Goal: Information Seeking & Learning: Learn about a topic

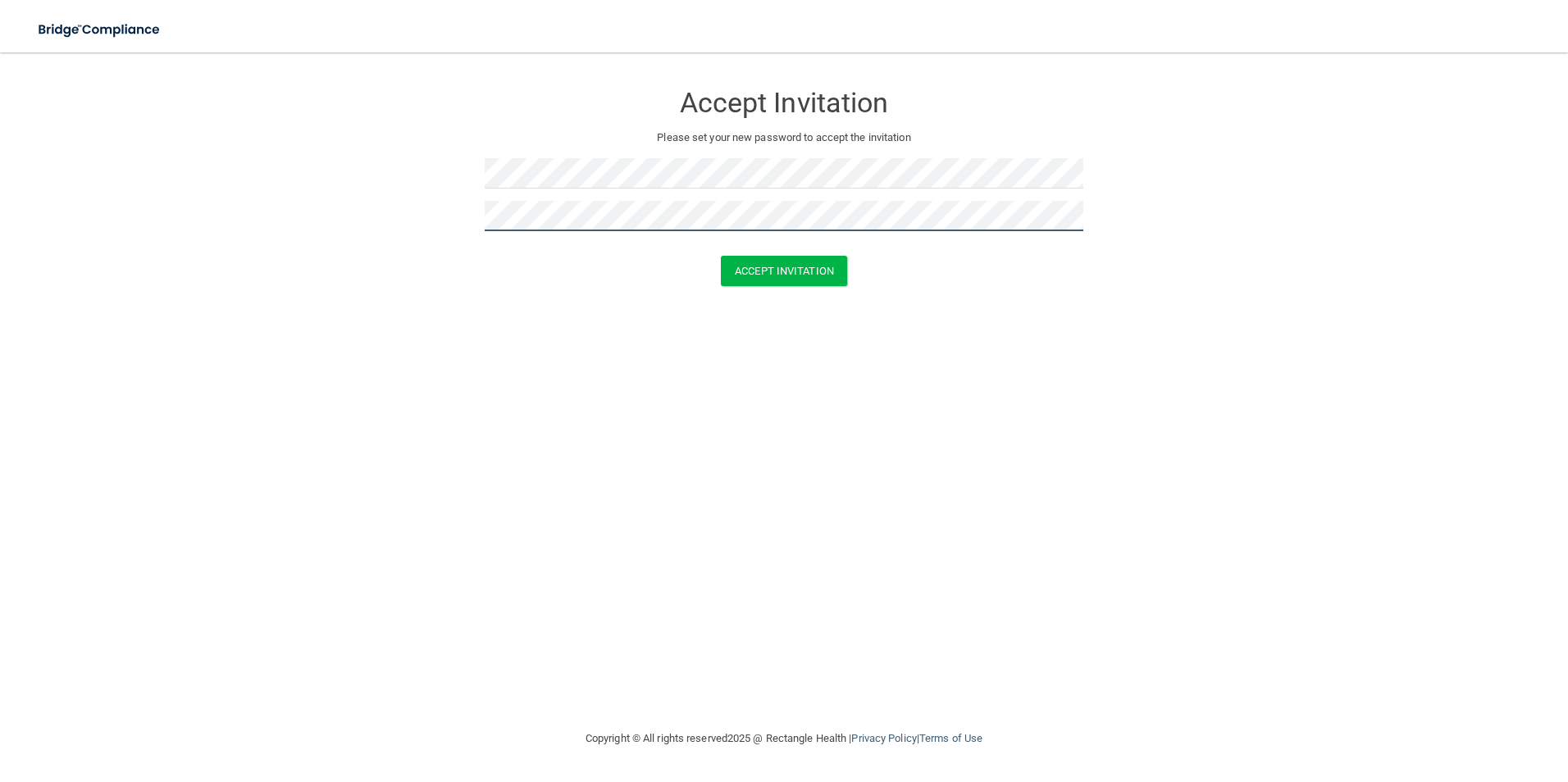
click at [721, 256] on button "Accept Invitation" at bounding box center [784, 270] width 127 height 30
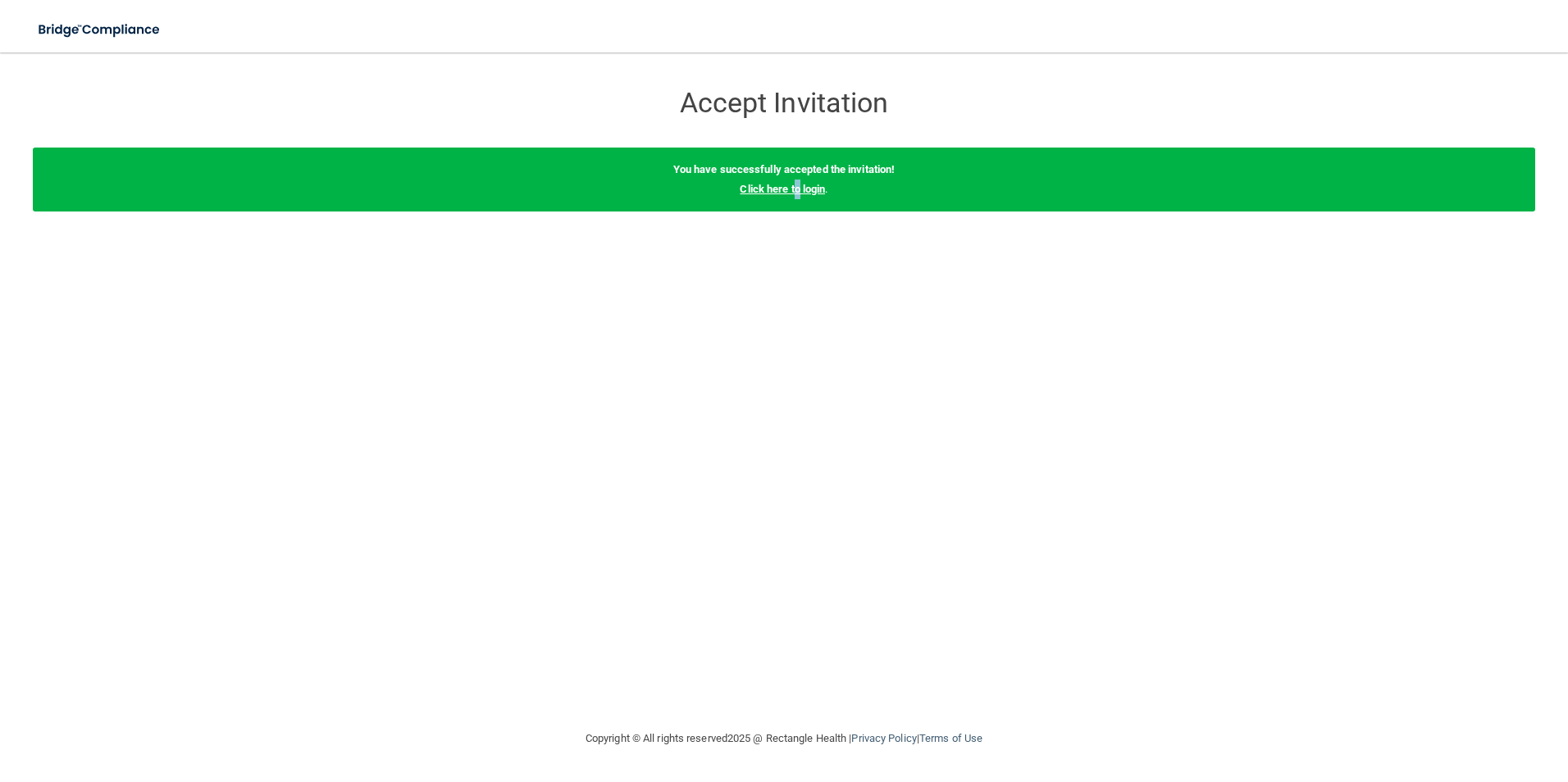
click at [798, 192] on link "Click here to login" at bounding box center [782, 189] width 85 height 12
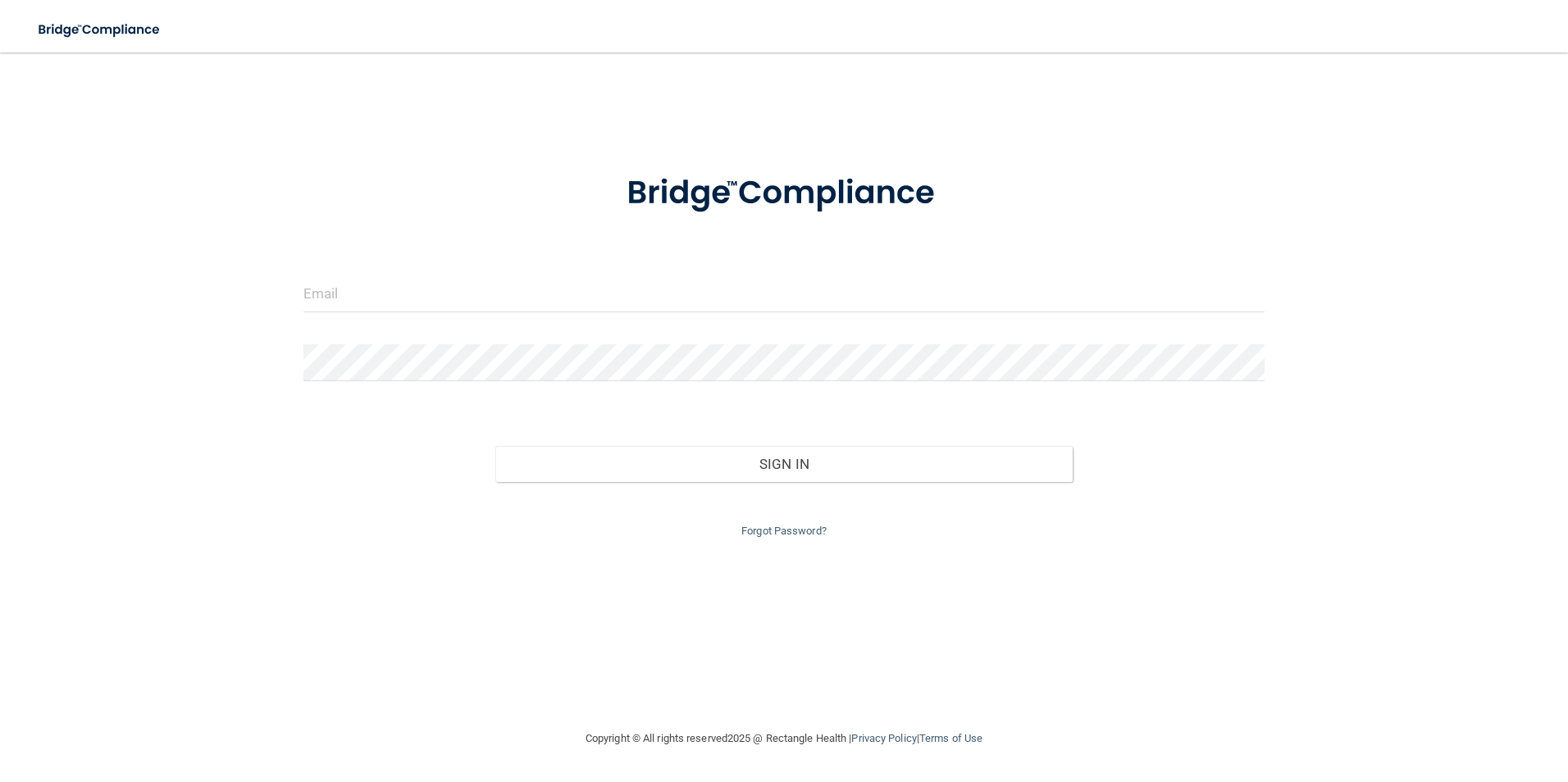
drag, startPoint x: 798, startPoint y: 192, endPoint x: 1017, endPoint y: 314, distance: 250.7
click at [1017, 314] on div at bounding box center [784, 300] width 986 height 49
click at [636, 272] on form "Invalid email/password. You don't have permission to access that page. Sign In …" at bounding box center [784, 345] width 962 height 390
click at [445, 302] on input "email" at bounding box center [784, 294] width 962 height 37
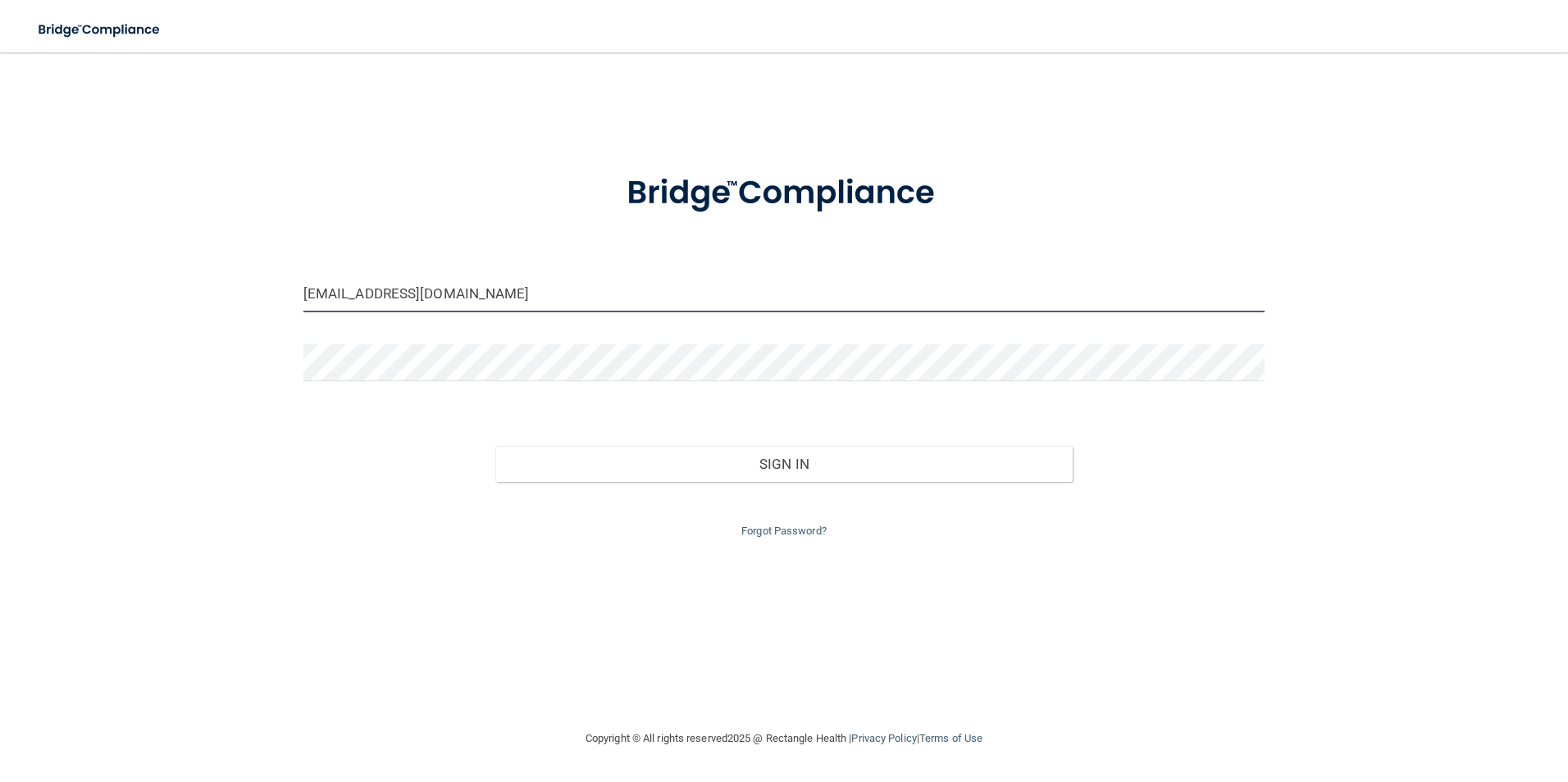
type input "nonnahsdavis@gmail.com"
drag, startPoint x: 508, startPoint y: 292, endPoint x: 141, endPoint y: 331, distance: 369.1
click at [141, 331] on div "nonnahsdavis@gmail.com Invalid email/password. You don't have permission to acc…" at bounding box center [784, 390] width 1503 height 643
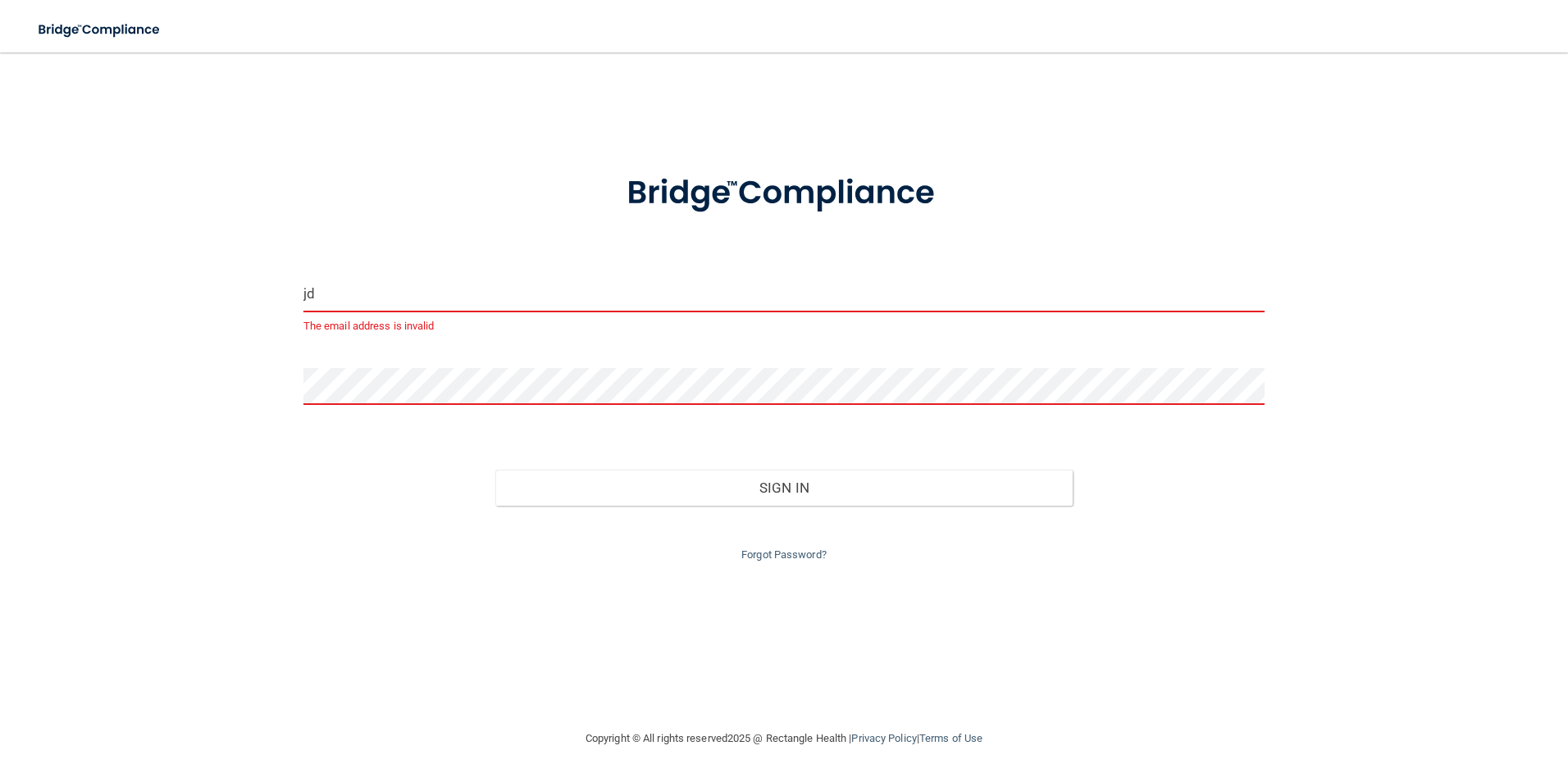
type input "jdr"
drag, startPoint x: 512, startPoint y: 276, endPoint x: 165, endPoint y: 326, distance: 350.6
click at [168, 323] on div "jdr The email address is invalid Invalid email/password. You don't have permiss…" at bounding box center [784, 390] width 1503 height 643
click at [372, 289] on input "email" at bounding box center [784, 294] width 962 height 37
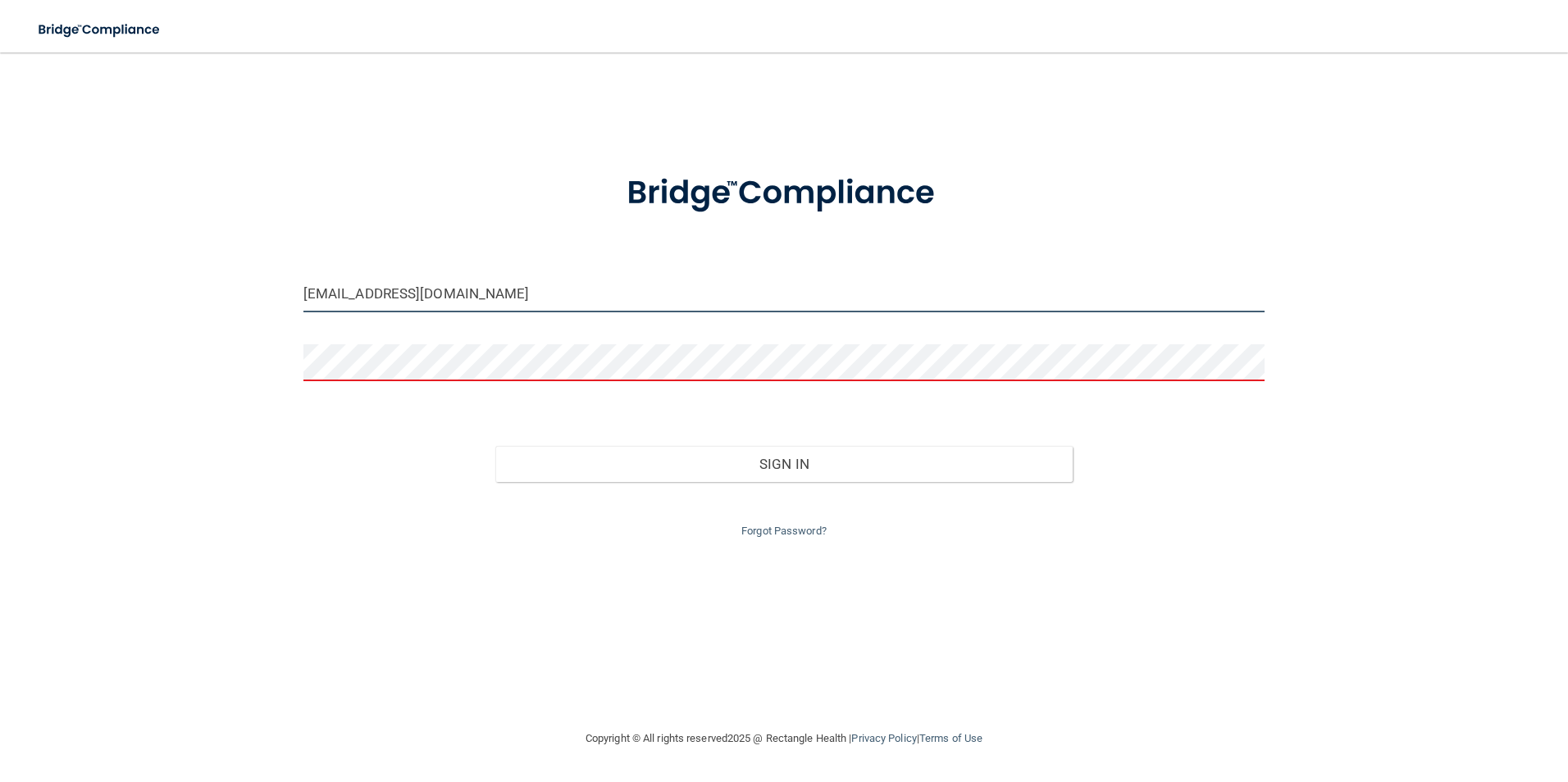
type input "[EMAIL_ADDRESS][DOMAIN_NAME]"
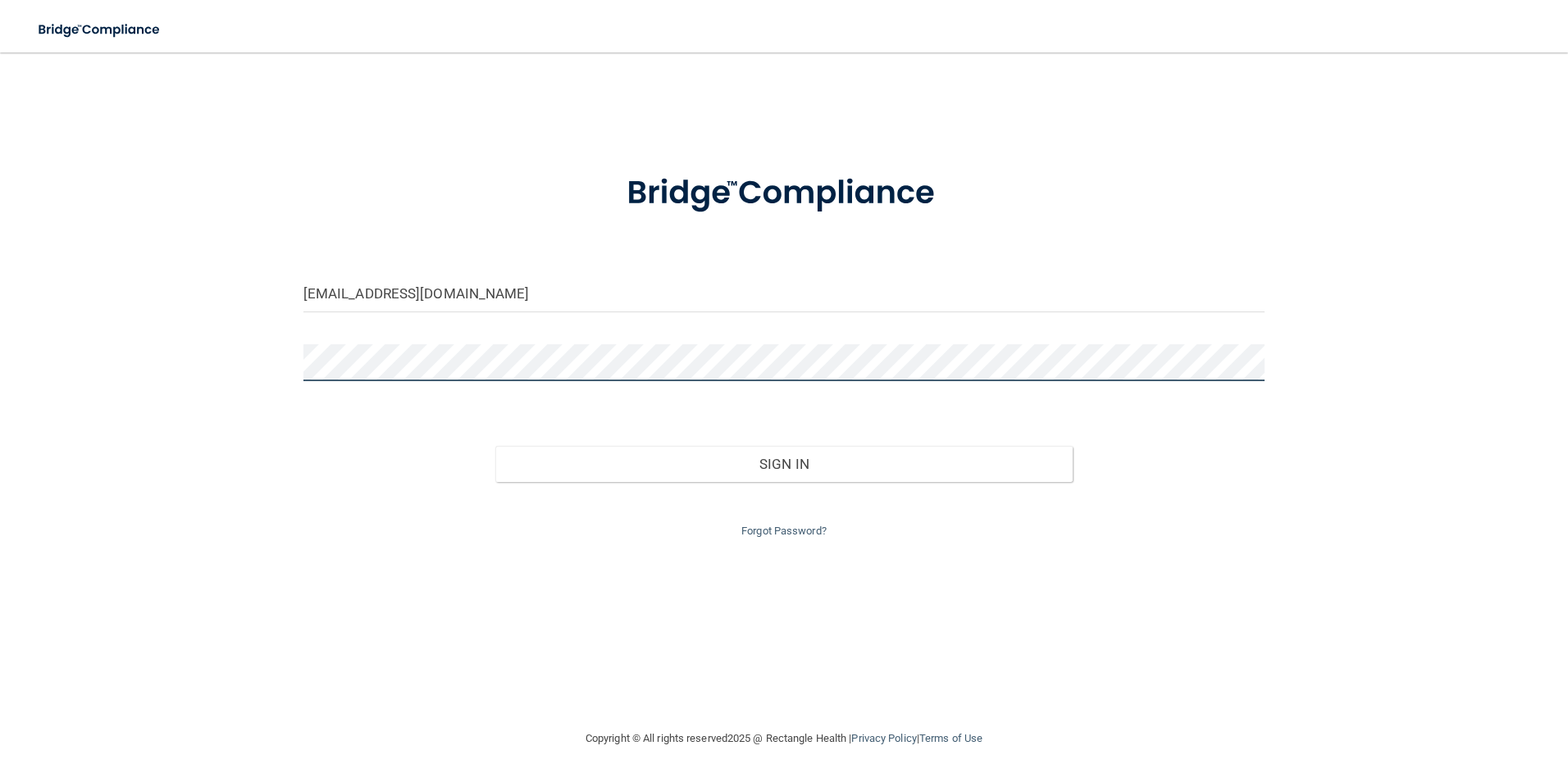
click at [495, 446] on button "Sign In" at bounding box center [784, 464] width 577 height 36
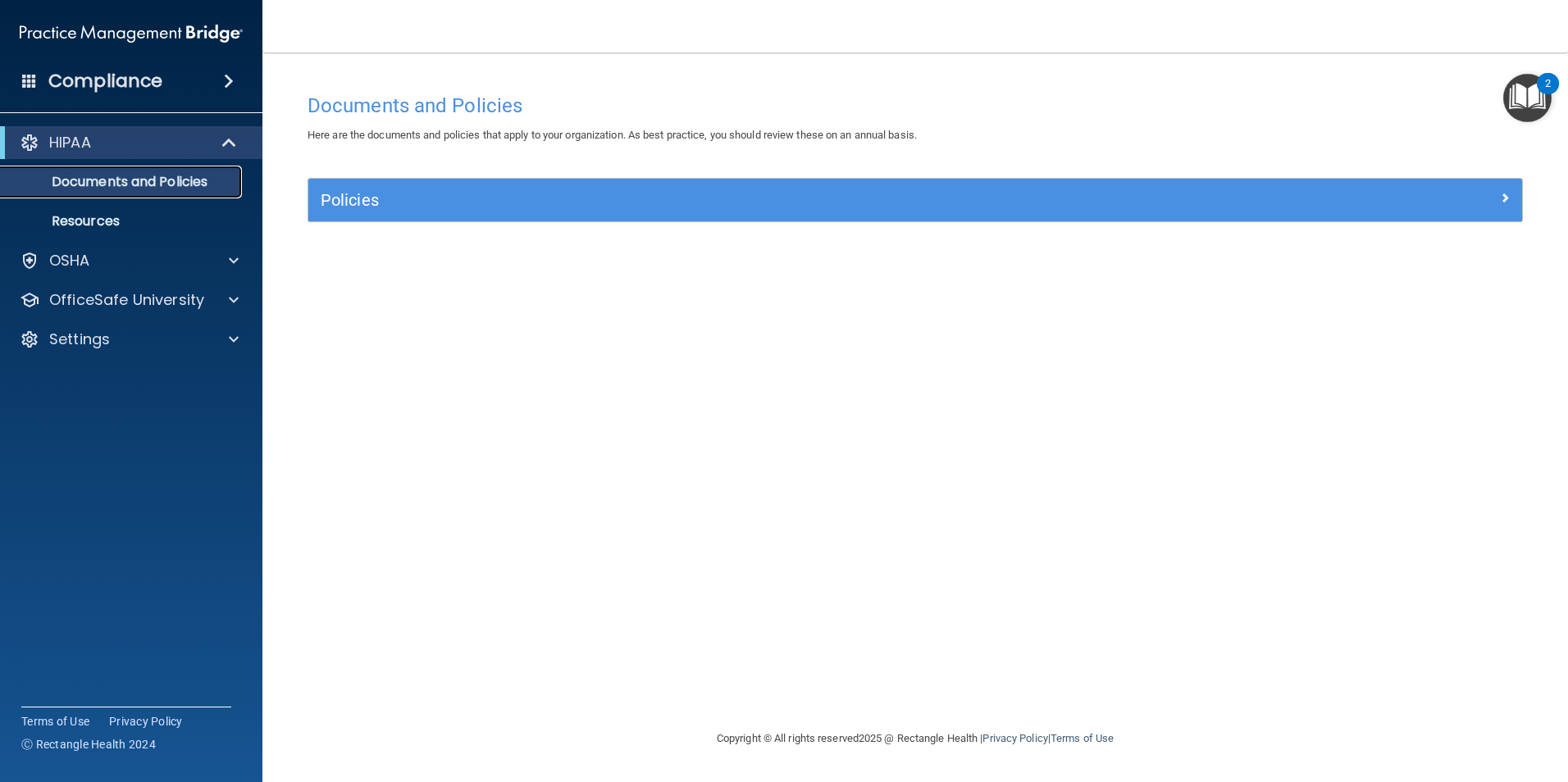
click at [178, 177] on p "Documents and Policies" at bounding box center [122, 182] width 224 height 16
click at [101, 196] on link "Documents and Policies" at bounding box center [113, 182] width 258 height 33
click at [91, 216] on p "Resources" at bounding box center [122, 221] width 224 height 16
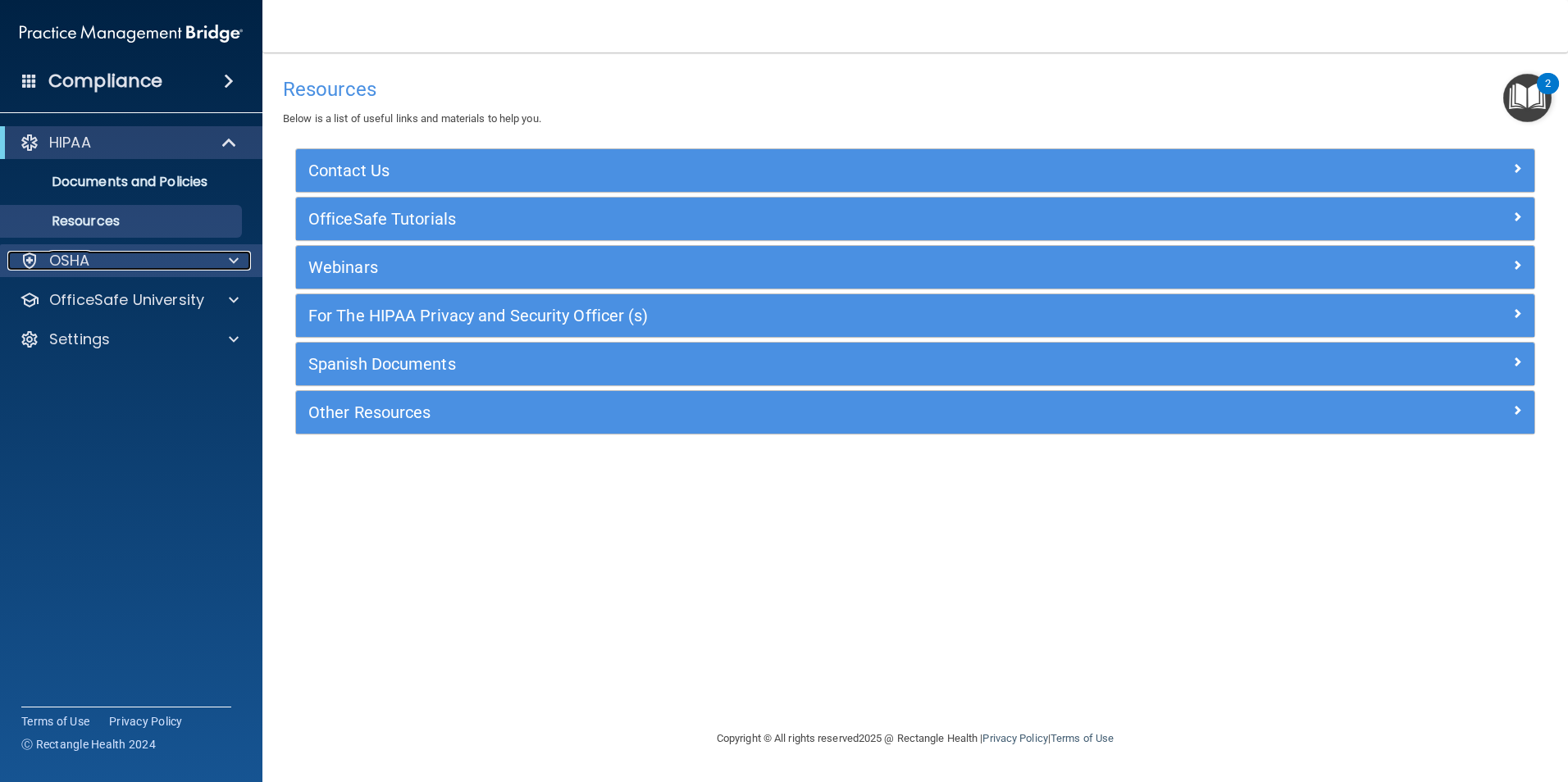
click at [126, 267] on div "OSHA" at bounding box center [109, 260] width 203 height 20
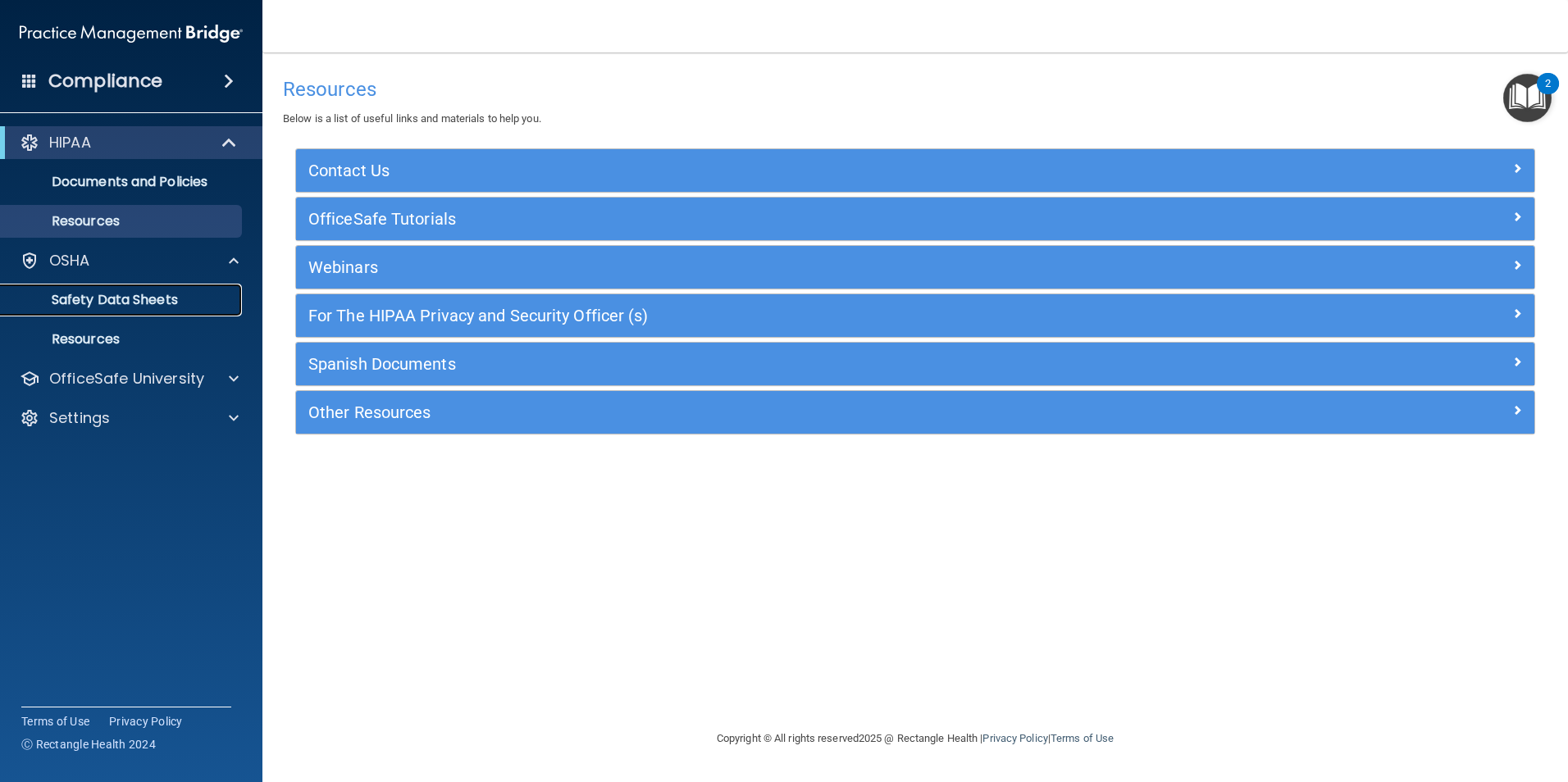
click at [149, 295] on p "Safety Data Sheets" at bounding box center [122, 300] width 224 height 16
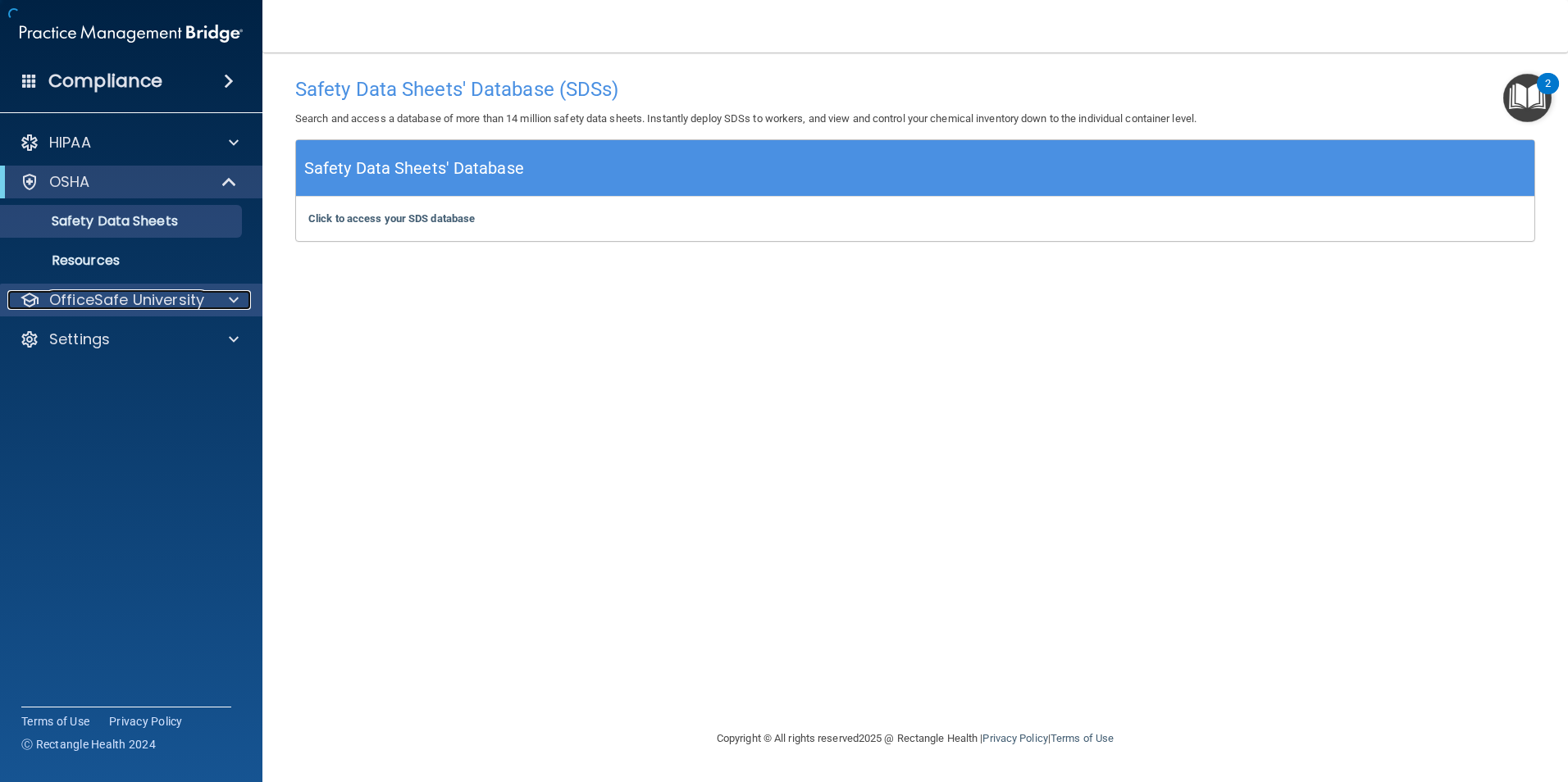
click at [134, 294] on p "OfficeSafe University" at bounding box center [127, 300] width 155 height 20
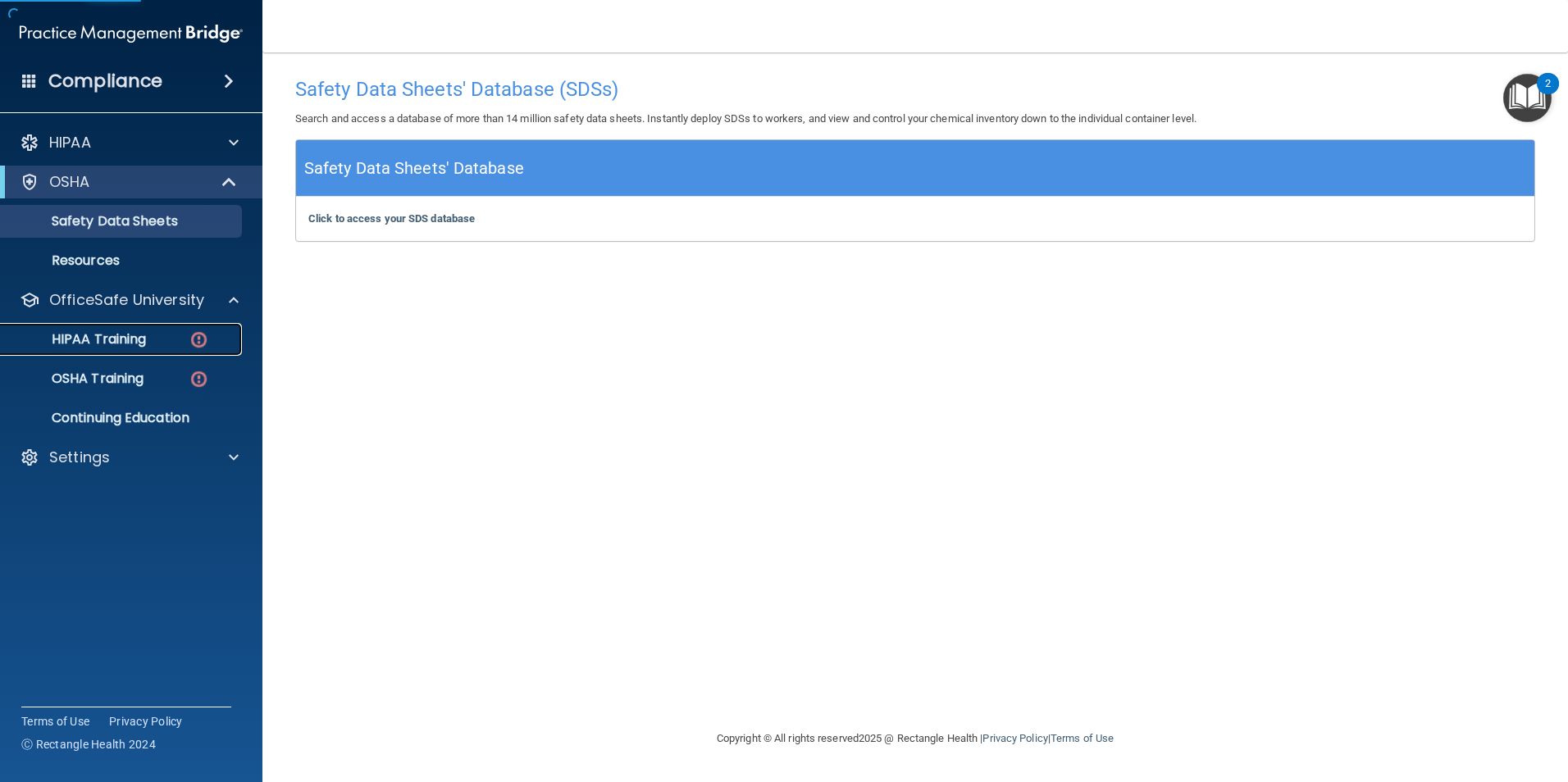
click at [159, 329] on link "HIPAA Training" at bounding box center [113, 339] width 258 height 33
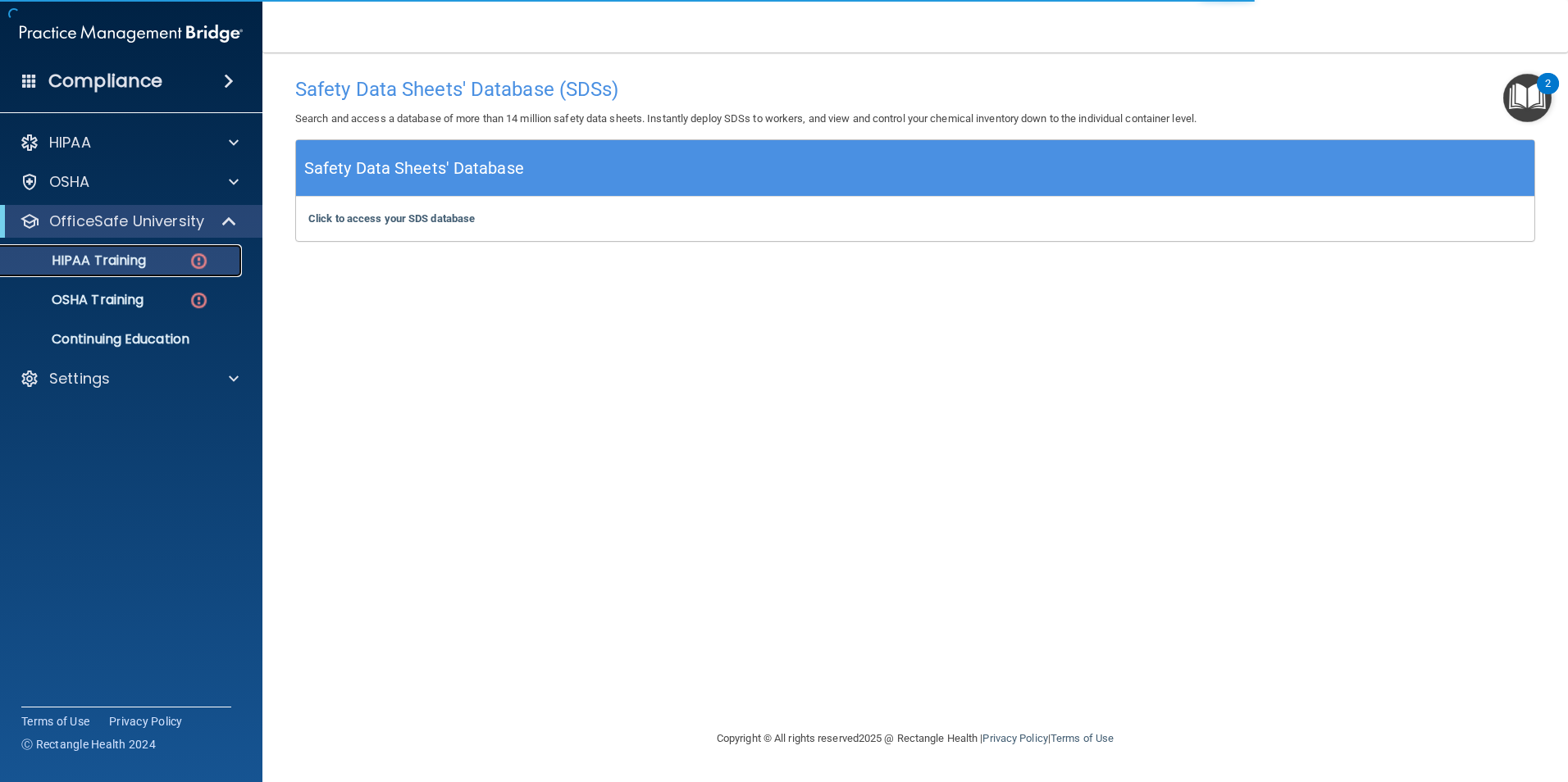
click at [207, 252] on img at bounding box center [199, 261] width 21 height 21
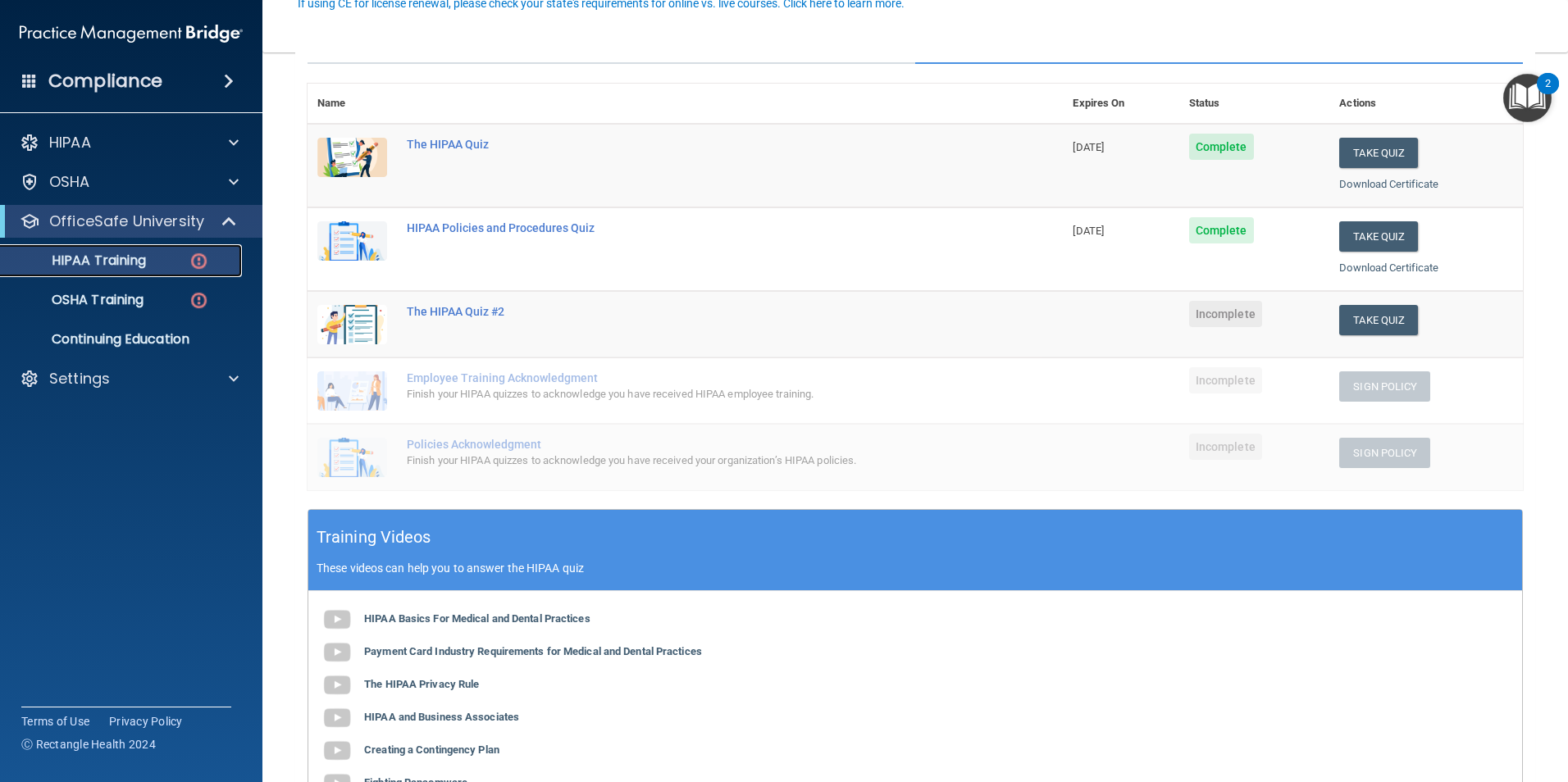
scroll to position [164, 0]
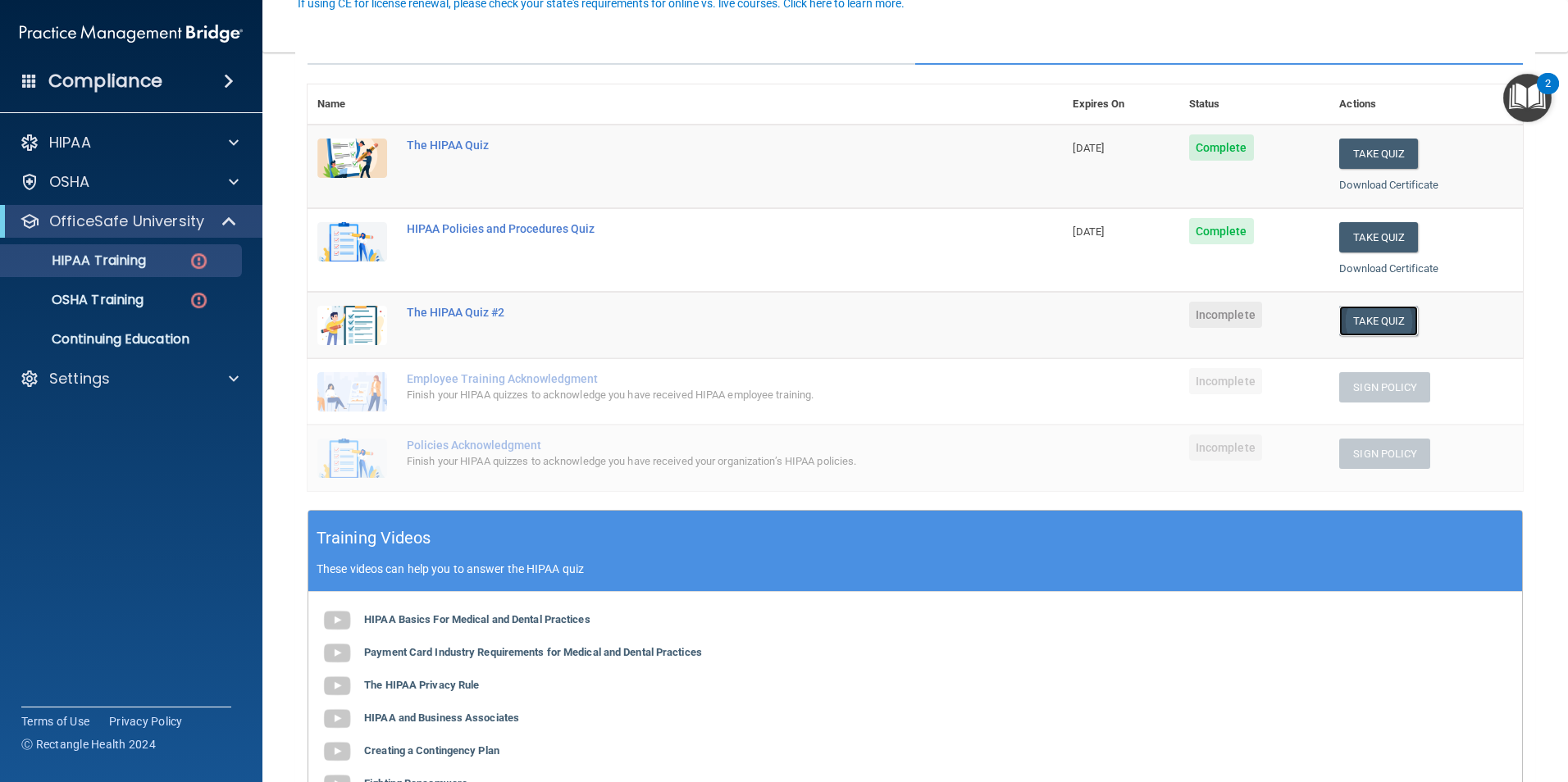
click at [1344, 321] on button "Take Quiz" at bounding box center [1378, 320] width 78 height 30
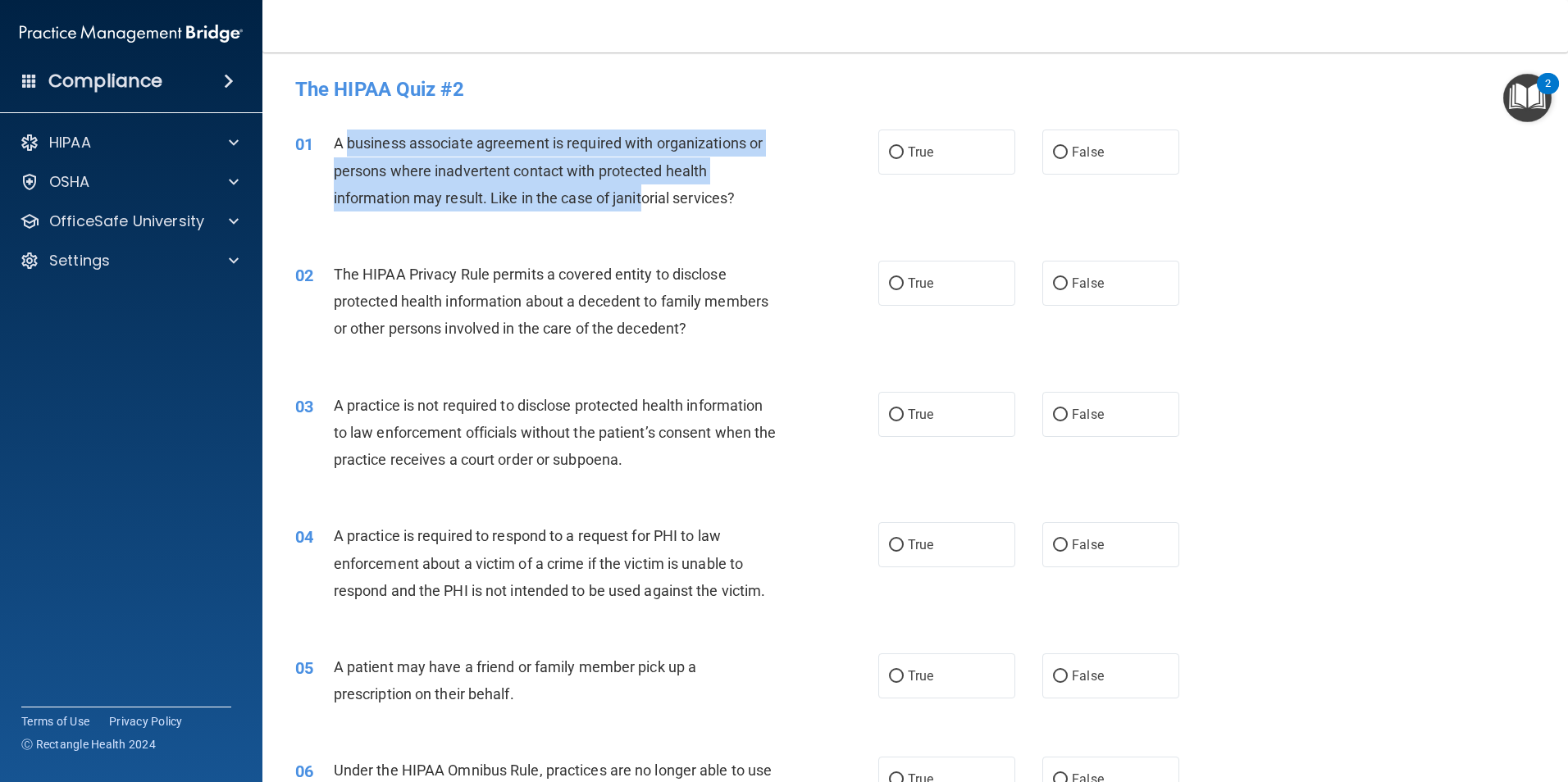
drag, startPoint x: 346, startPoint y: 148, endPoint x: 647, endPoint y: 212, distance: 307.7
click at [647, 212] on div "A business associate agreement is required with organizations or persons where …" at bounding box center [561, 170] width 456 height 82
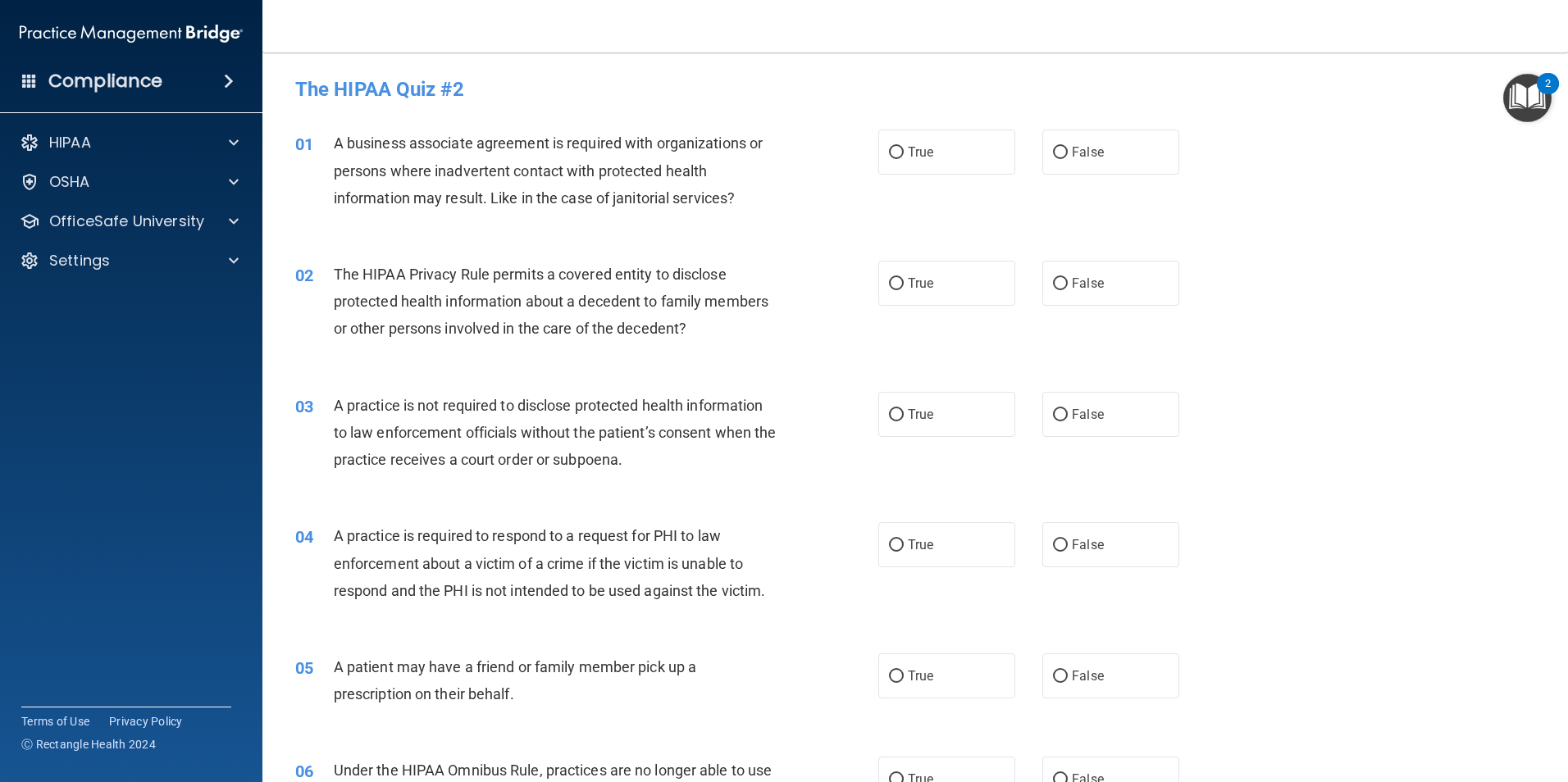
drag, startPoint x: 647, startPoint y: 212, endPoint x: 607, endPoint y: 301, distance: 97.6
click at [606, 301] on span "The HIPAA Privacy Rule permits a covered entity to disclose protected health in…" at bounding box center [551, 301] width 435 height 71
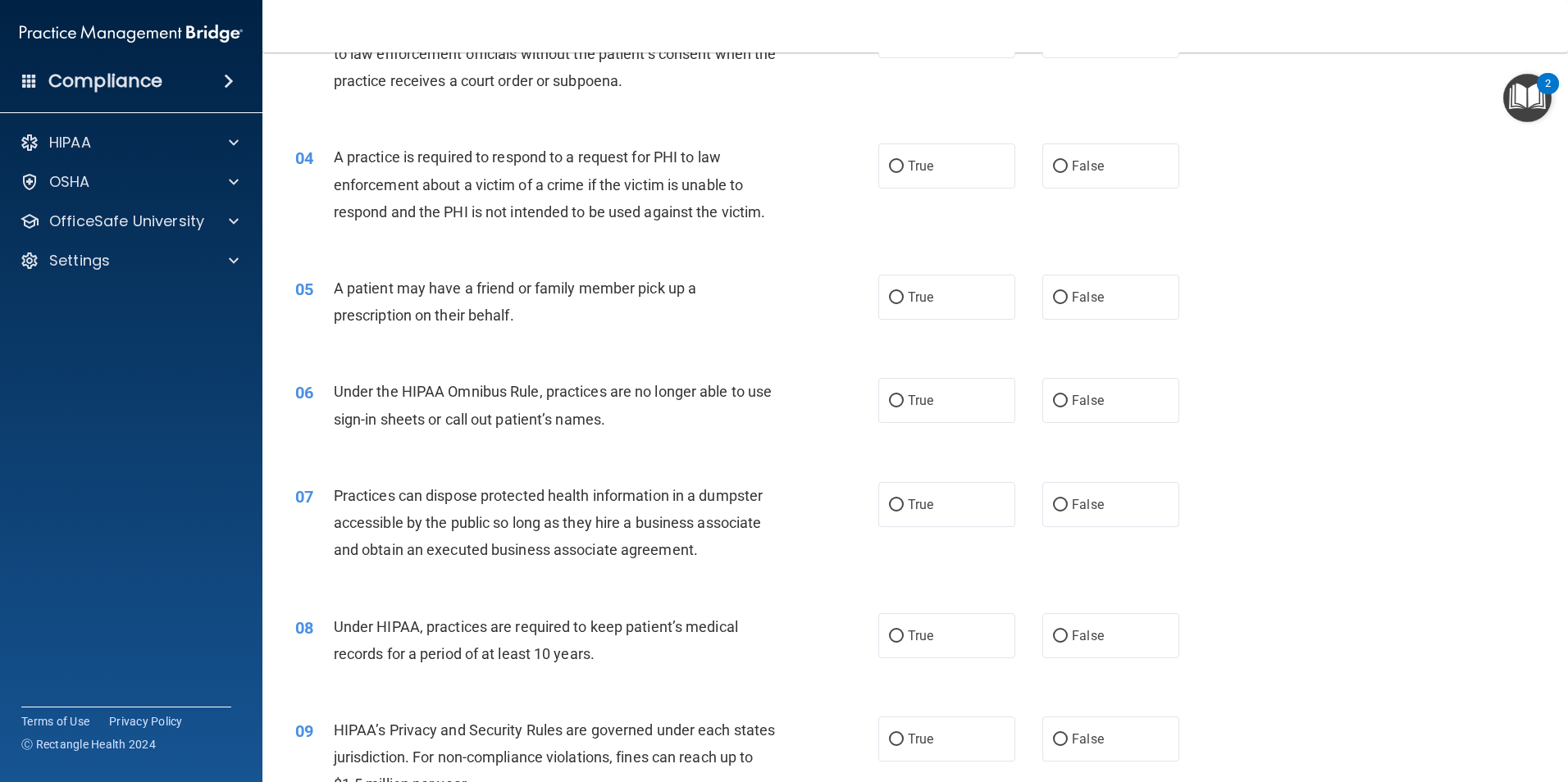
drag, startPoint x: 710, startPoint y: 506, endPoint x: 632, endPoint y: 531, distance: 81.9
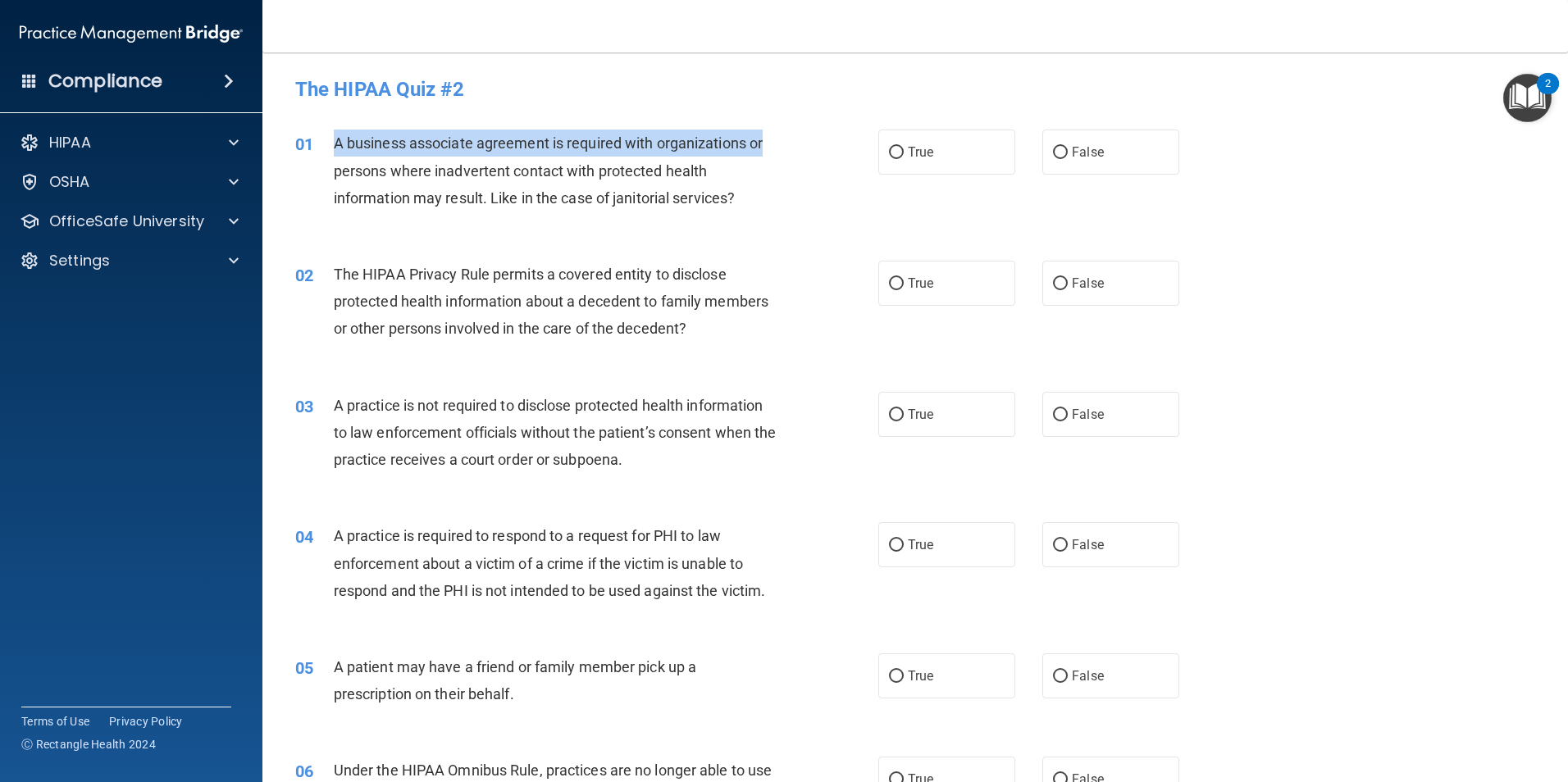
drag, startPoint x: 330, startPoint y: 137, endPoint x: 779, endPoint y: 143, distance: 449.0
click at [779, 143] on div "01 A business associate agreement is required with organizations or persons whe…" at bounding box center [587, 174] width 632 height 90
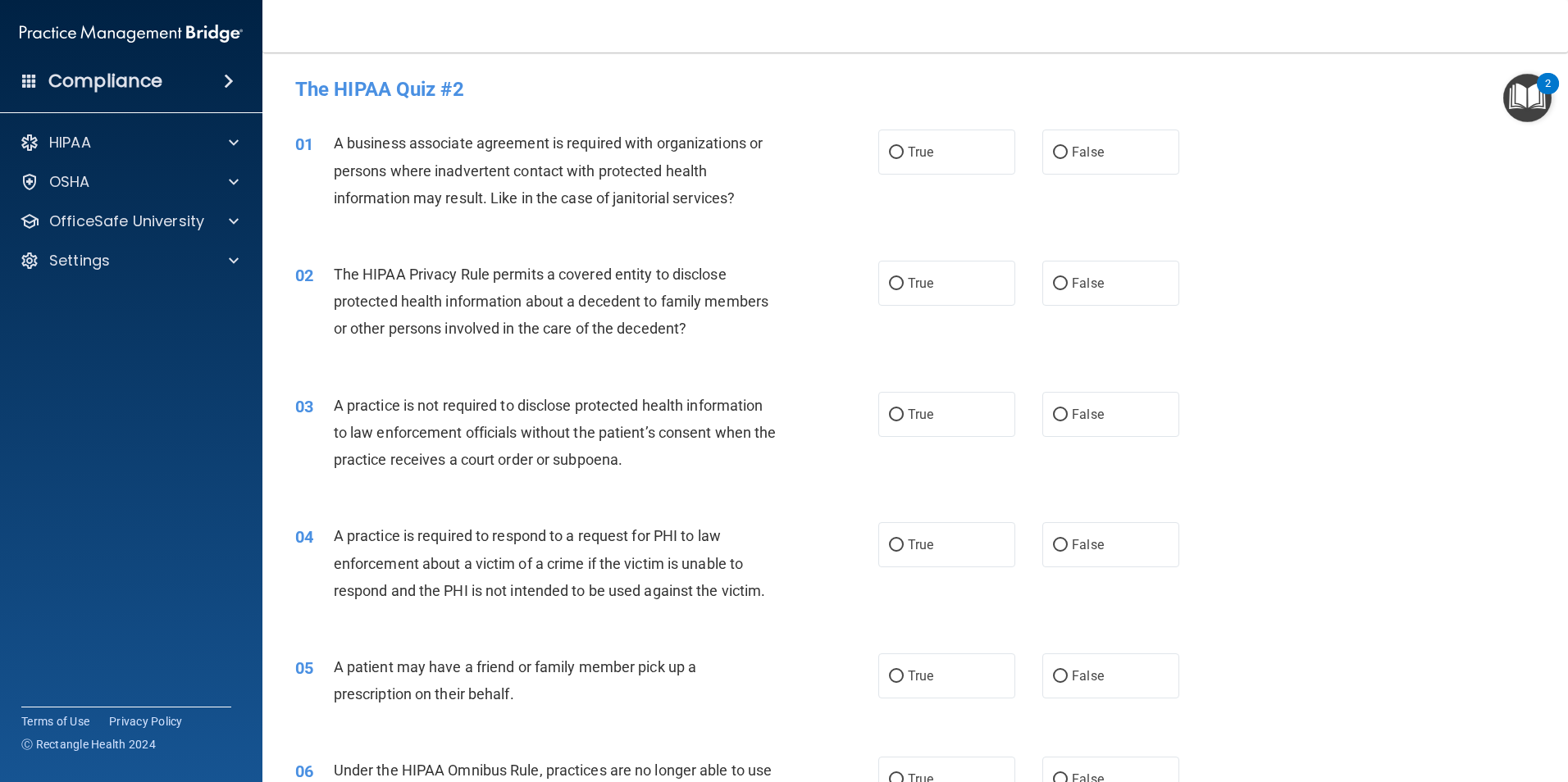
drag, startPoint x: 779, startPoint y: 143, endPoint x: 694, endPoint y: 177, distance: 91.5
click at [694, 177] on span "A business associate agreement is required with organizations or persons where …" at bounding box center [548, 170] width 429 height 71
drag, startPoint x: 499, startPoint y: 194, endPoint x: 824, endPoint y: 214, distance: 325.6
click at [824, 214] on div "01 A business associate agreement is required with organizations or persons whe…" at bounding box center [587, 174] width 632 height 90
drag, startPoint x: 824, startPoint y: 214, endPoint x: 706, endPoint y: 216, distance: 118.0
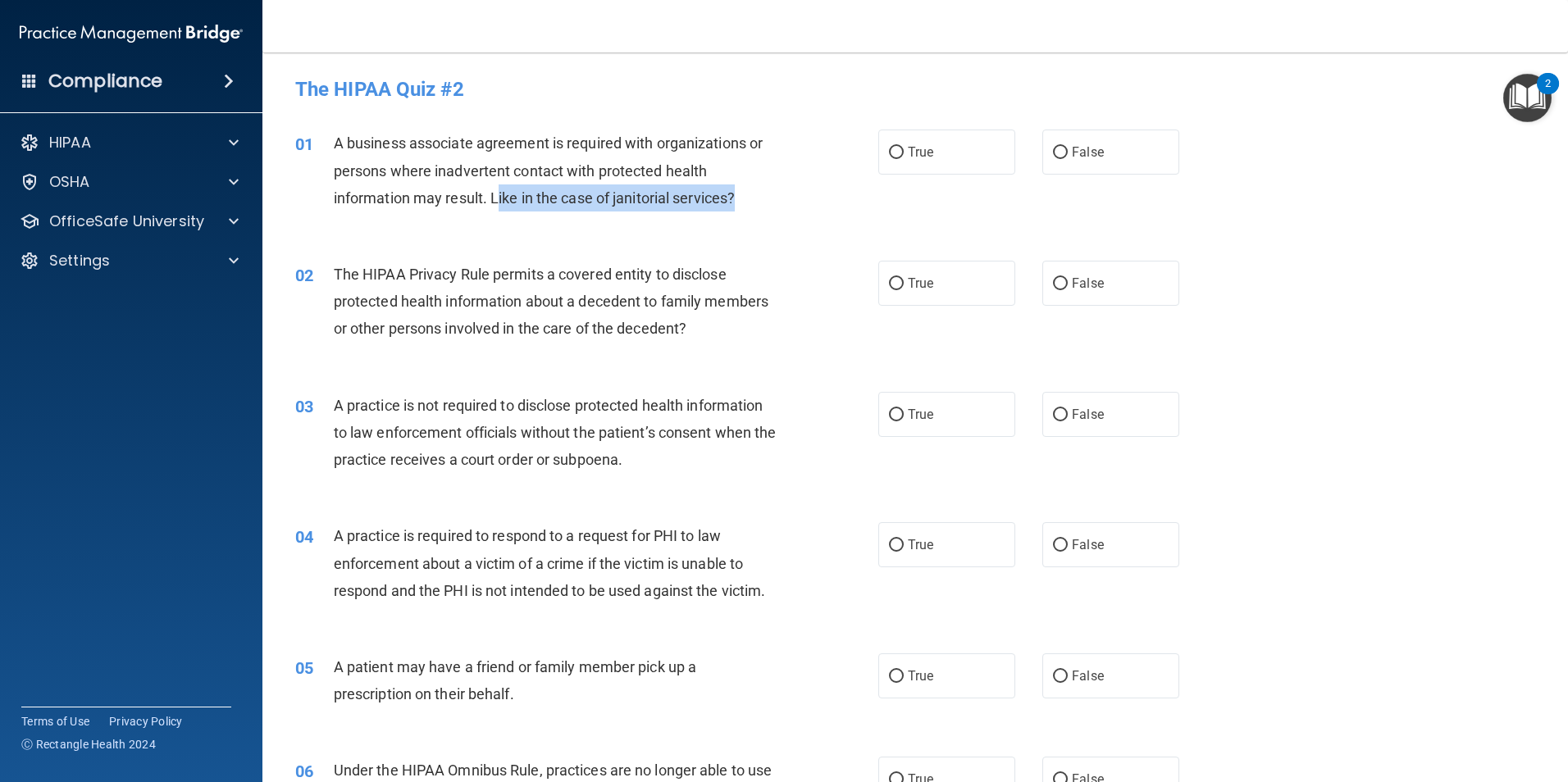
click at [707, 217] on div "01 A business associate agreement is required with organizations or persons whe…" at bounding box center [587, 174] width 632 height 90
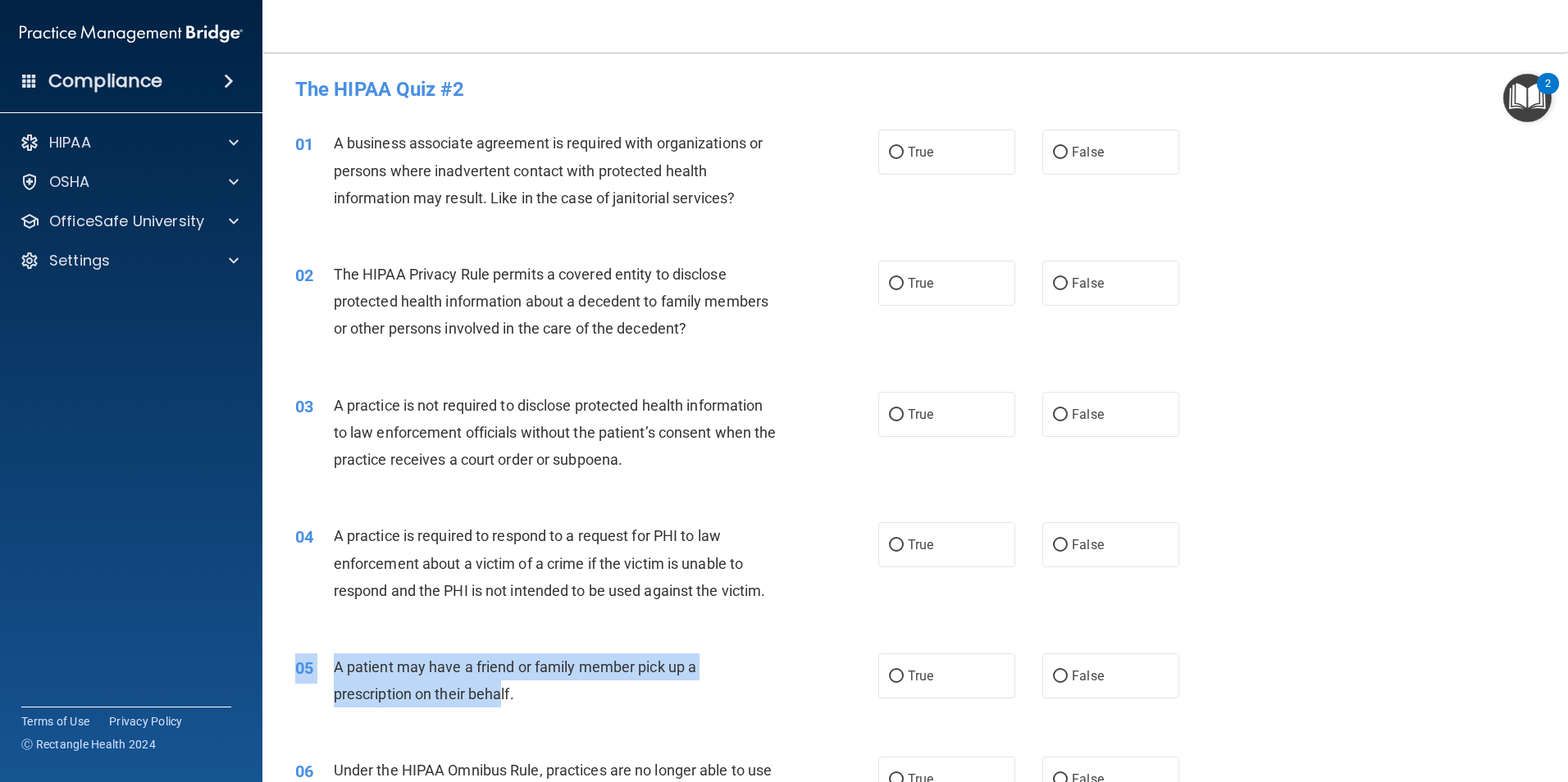
drag, startPoint x: 381, startPoint y: 686, endPoint x: 501, endPoint y: 700, distance: 120.8
click at [501, 700] on div "05 A patient may have a friend or family member pick up a prescription on their…" at bounding box center [915, 685] width 1265 height 103
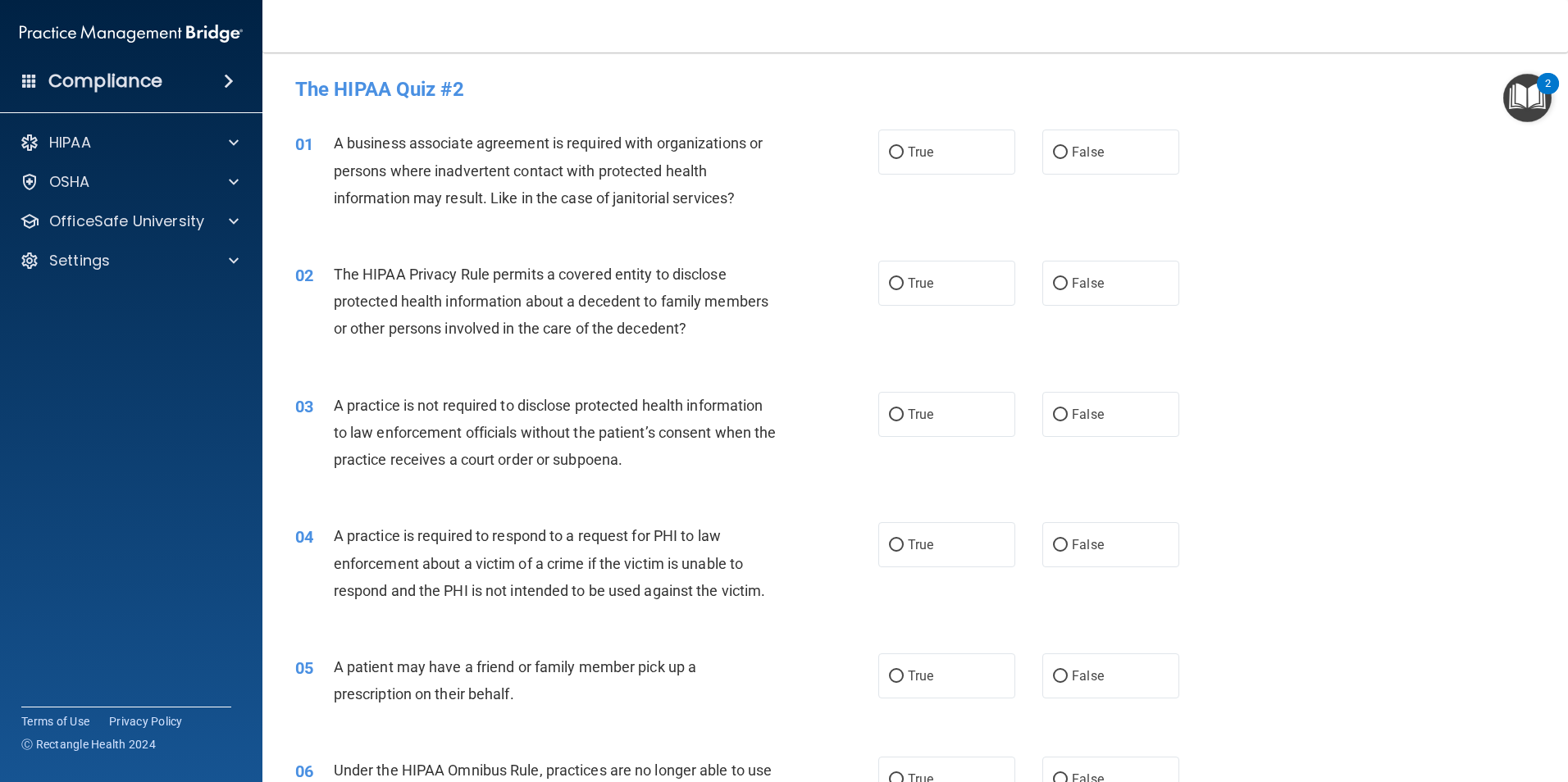
drag, startPoint x: 501, startPoint y: 700, endPoint x: 550, endPoint y: 723, distance: 54.1
click at [550, 723] on div "05 A patient may have a friend or family member pick up a prescription on their…" at bounding box center [915, 685] width 1265 height 103
drag, startPoint x: 525, startPoint y: 693, endPoint x: 370, endPoint y: 668, distance: 157.0
click at [370, 668] on div "A patient may have a friend or family member pick up a prescription on their be…" at bounding box center [561, 680] width 456 height 54
drag, startPoint x: 370, startPoint y: 668, endPoint x: 590, endPoint y: 704, distance: 222.9
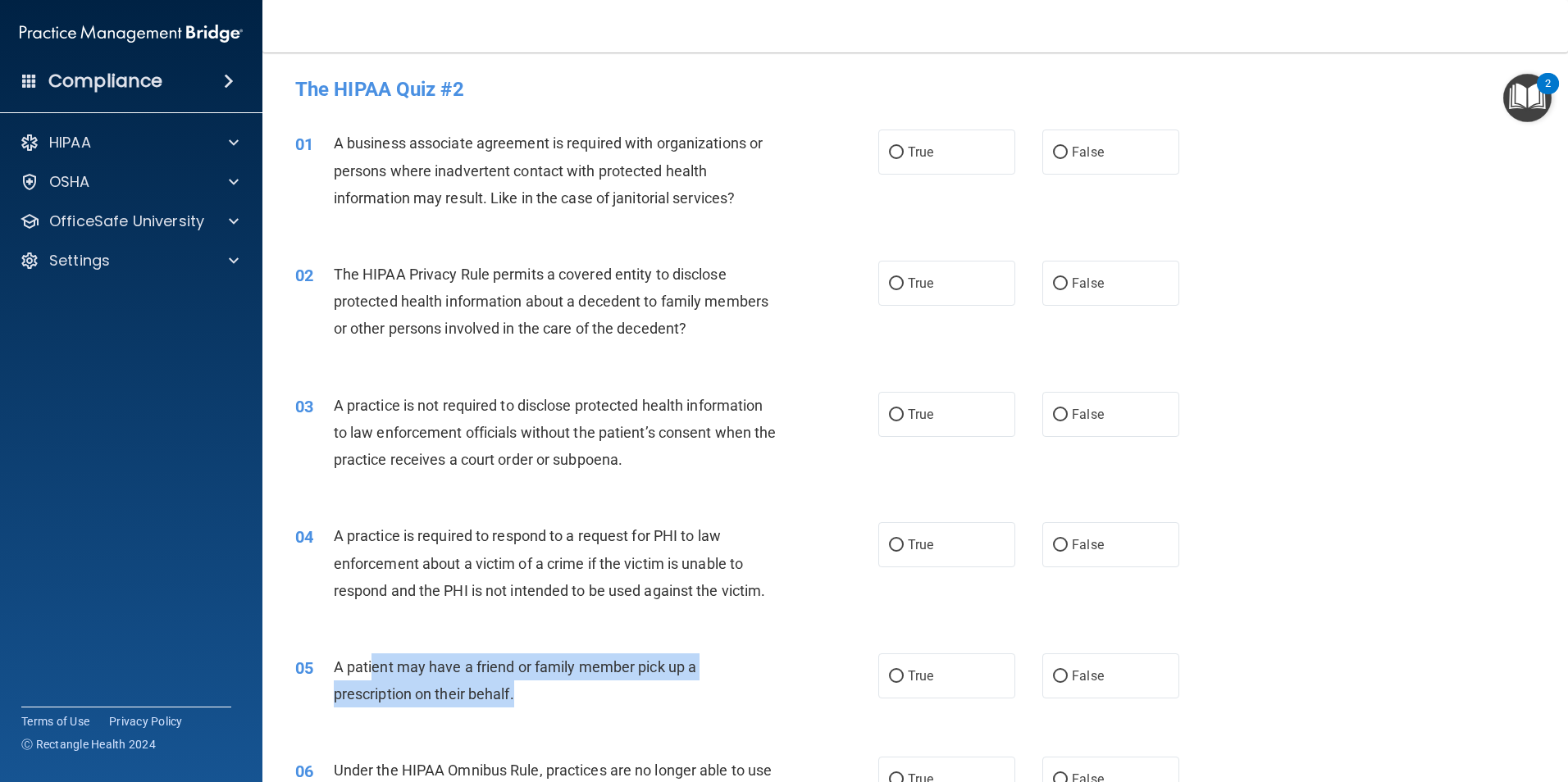
click at [590, 704] on div "A patient may have a friend or family member pick up a prescription on their be…" at bounding box center [561, 680] width 456 height 54
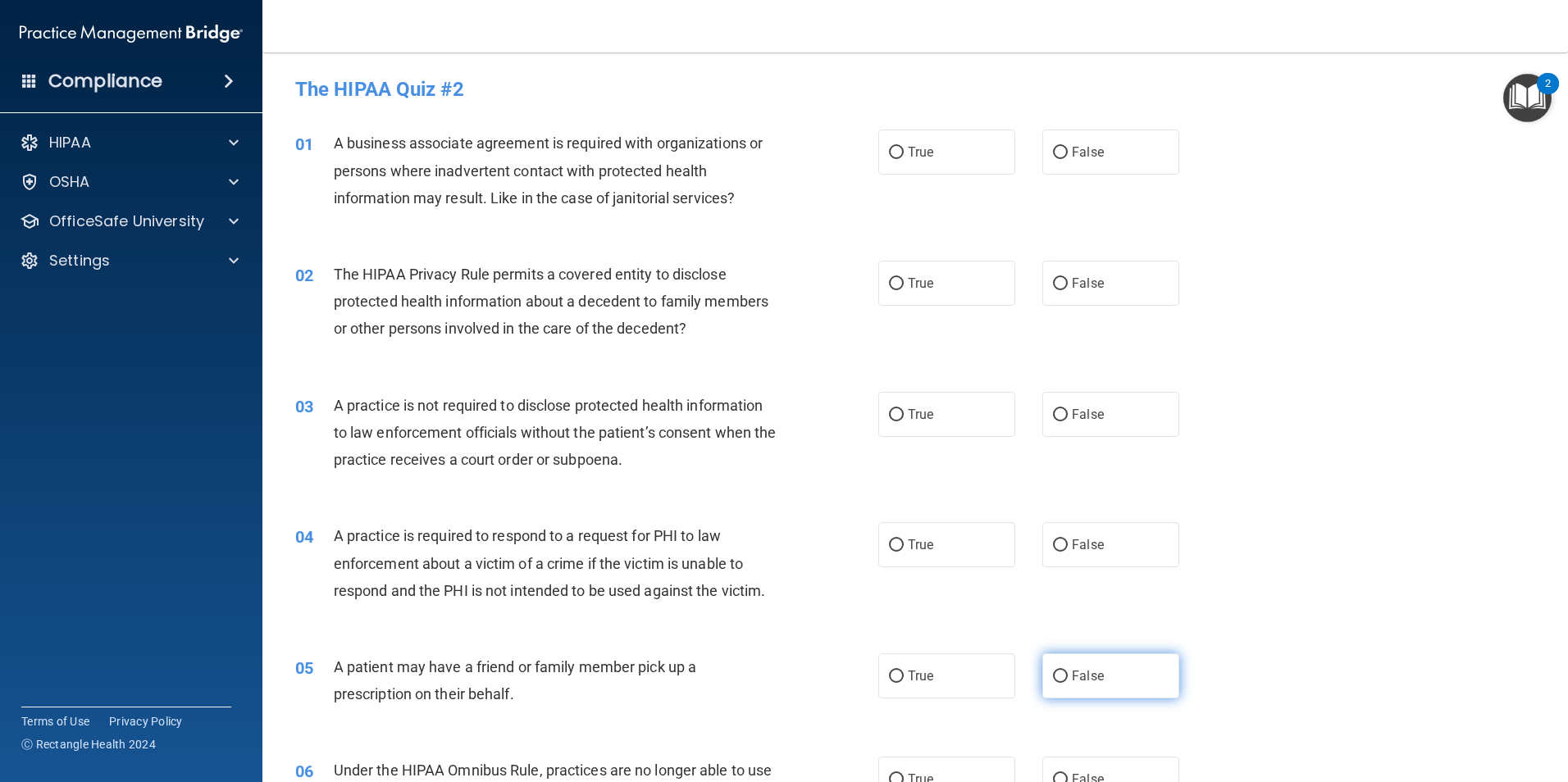
click at [1082, 689] on label "False" at bounding box center [1111, 676] width 137 height 45
click at [1068, 683] on input "False" at bounding box center [1060, 677] width 15 height 12
radio input "true"
click at [946, 683] on label "True" at bounding box center [947, 676] width 137 height 45
click at [904, 683] on input "True" at bounding box center [896, 677] width 15 height 12
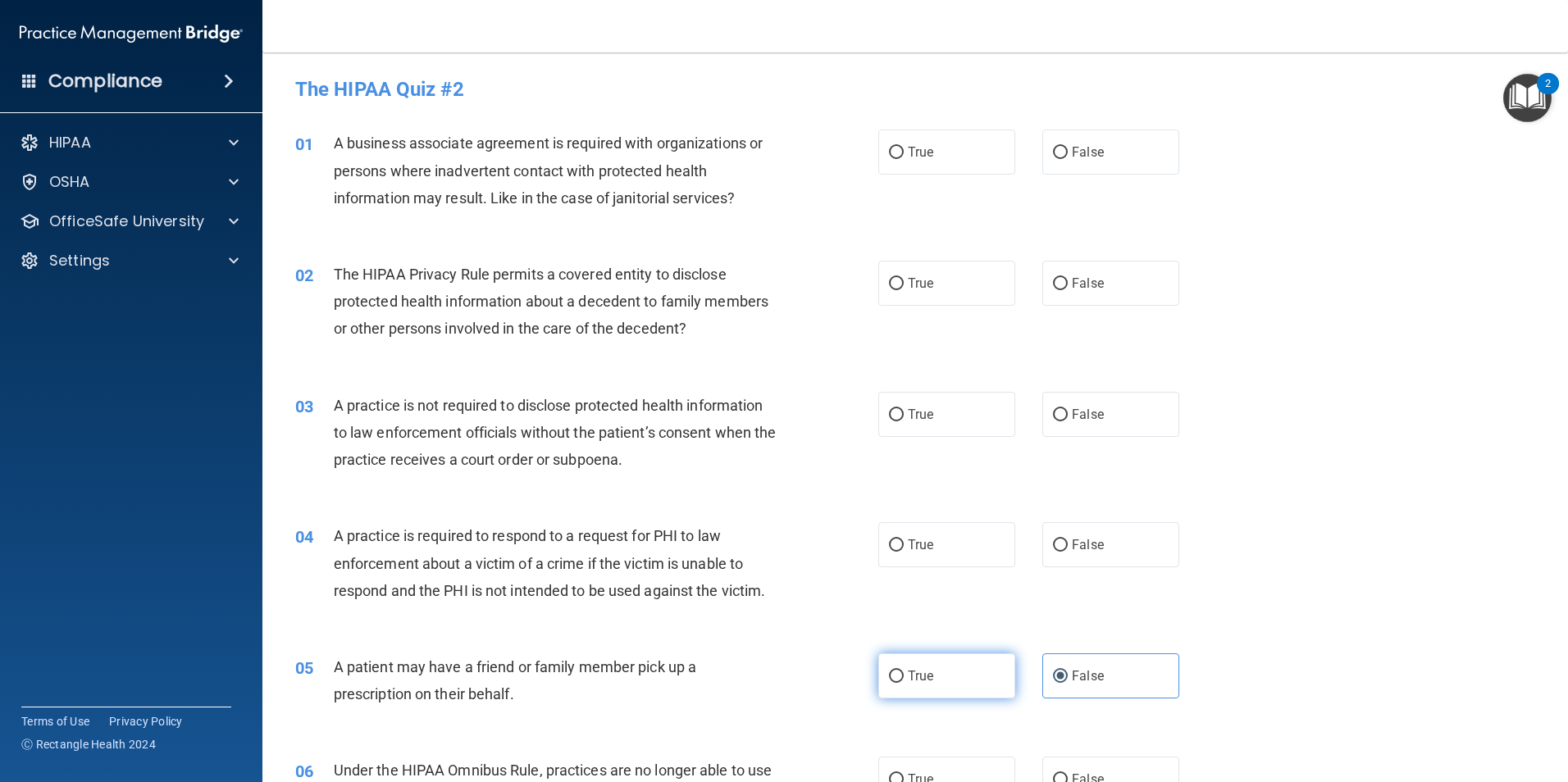
radio input "true"
radio input "false"
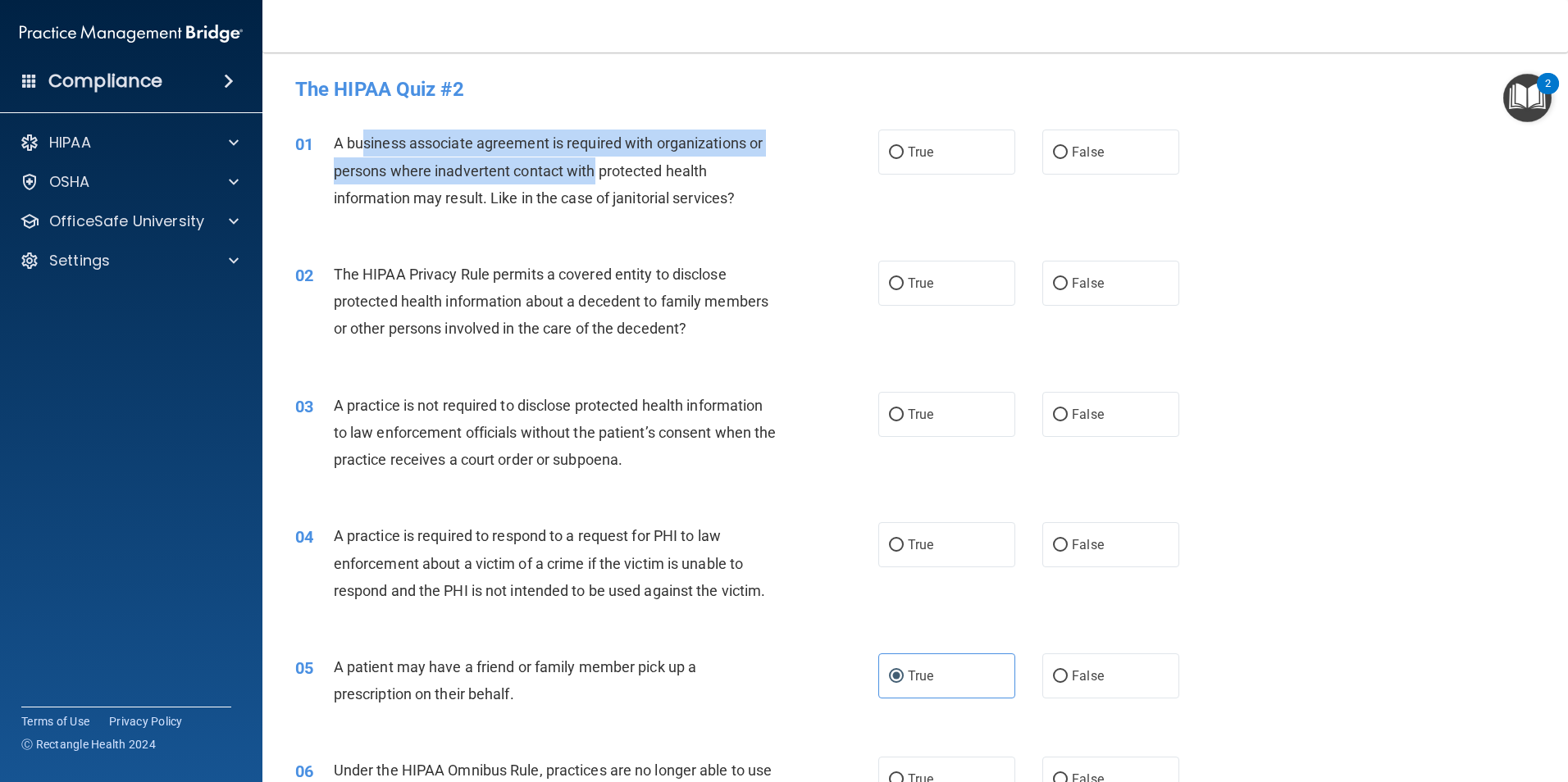
drag, startPoint x: 412, startPoint y: 144, endPoint x: 593, endPoint y: 170, distance: 182.9
click at [593, 170] on span "A business associate agreement is required with organizations or persons where …" at bounding box center [548, 170] width 429 height 71
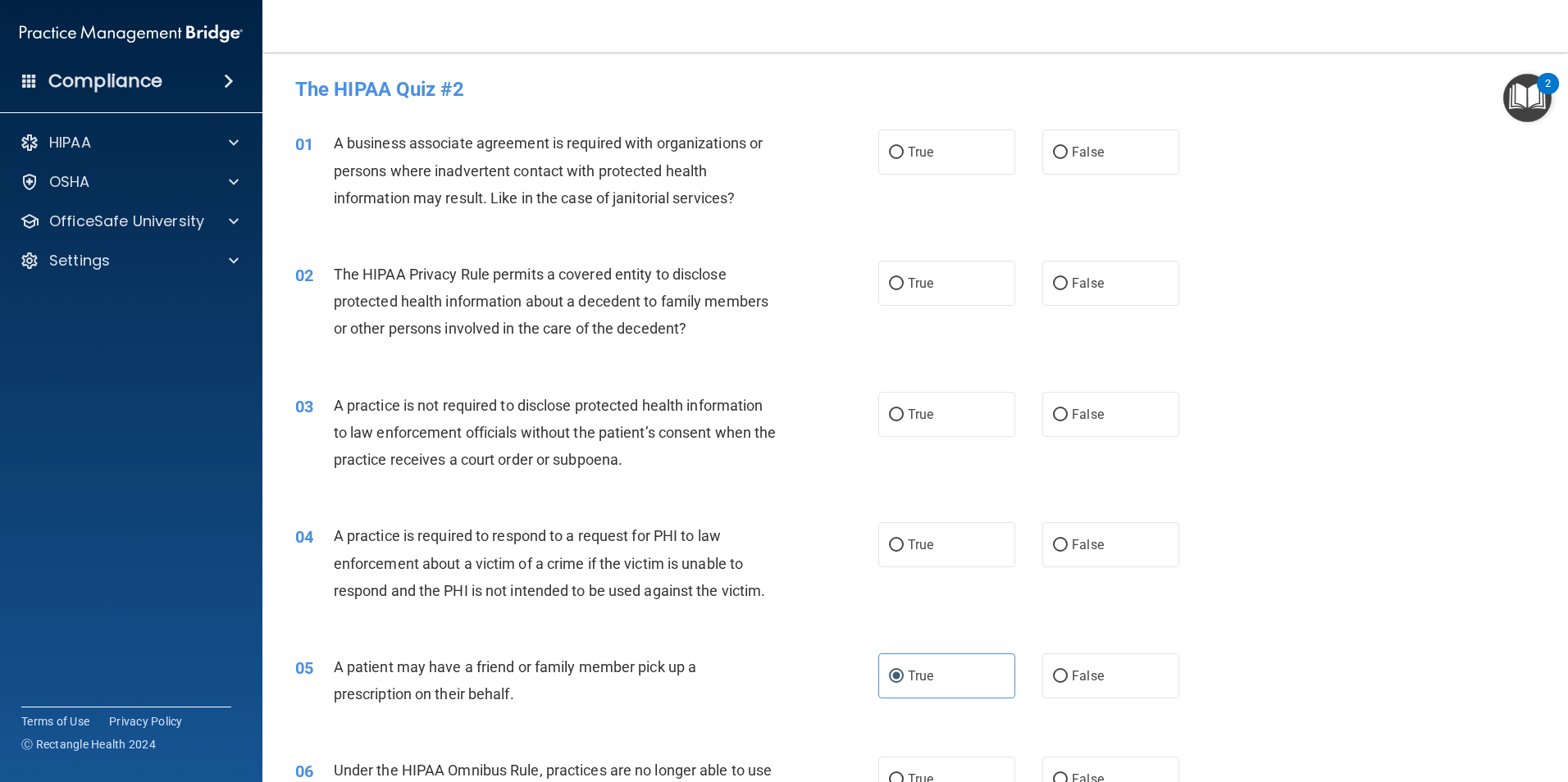
drag, startPoint x: 593, startPoint y: 170, endPoint x: 606, endPoint y: 201, distance: 33.6
click at [606, 201] on span "A business associate agreement is required with organizations or persons where …" at bounding box center [548, 170] width 429 height 71
click at [914, 150] on span "True" at bounding box center [921, 152] width 26 height 16
click at [904, 150] on input "True" at bounding box center [896, 152] width 15 height 12
radio input "true"
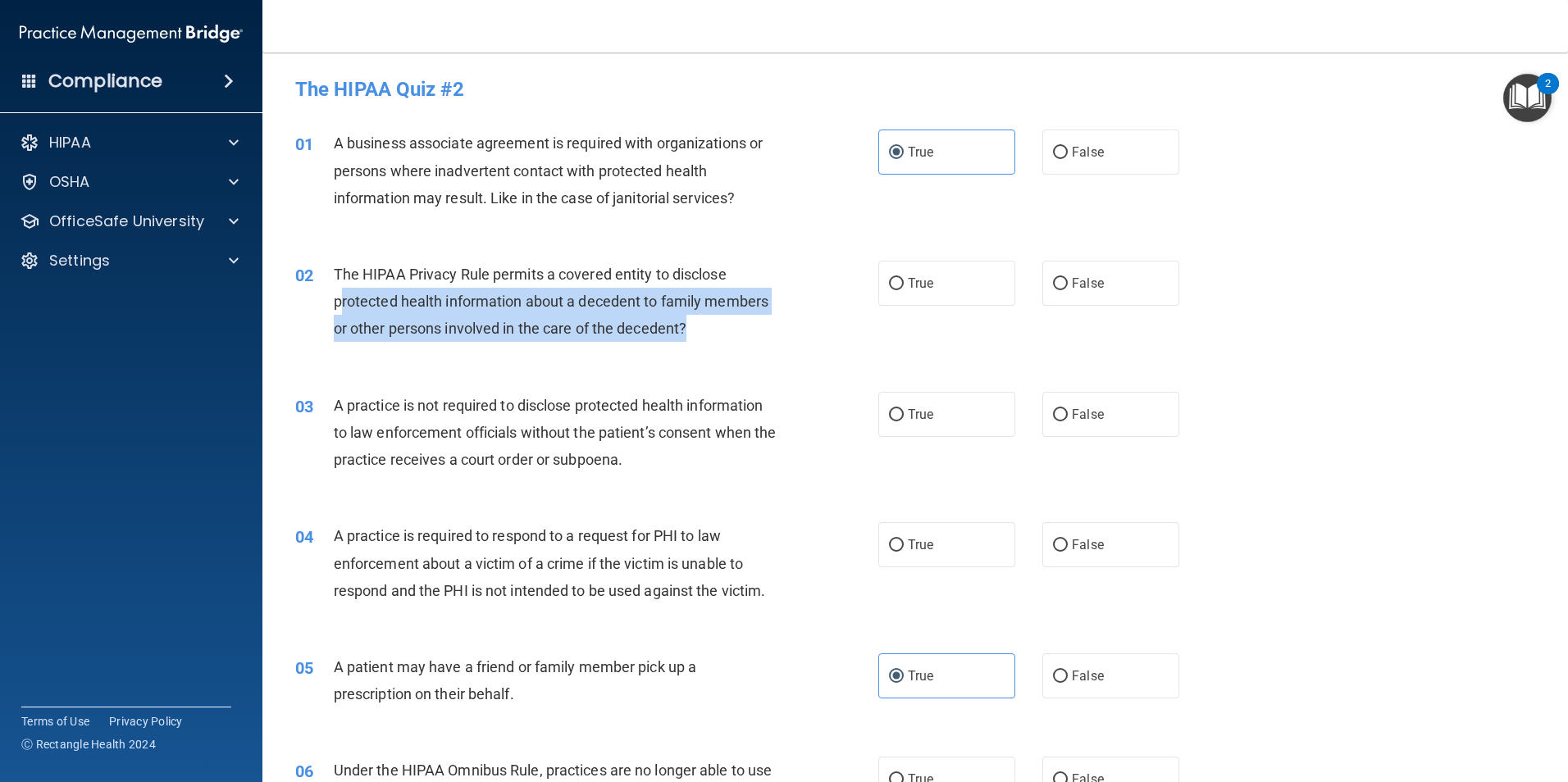
drag, startPoint x: 344, startPoint y: 307, endPoint x: 722, endPoint y: 320, distance: 378.2
click at [722, 320] on div "The HIPAA Privacy Rule permits a covered entity to disclose protected health in…" at bounding box center [561, 301] width 456 height 82
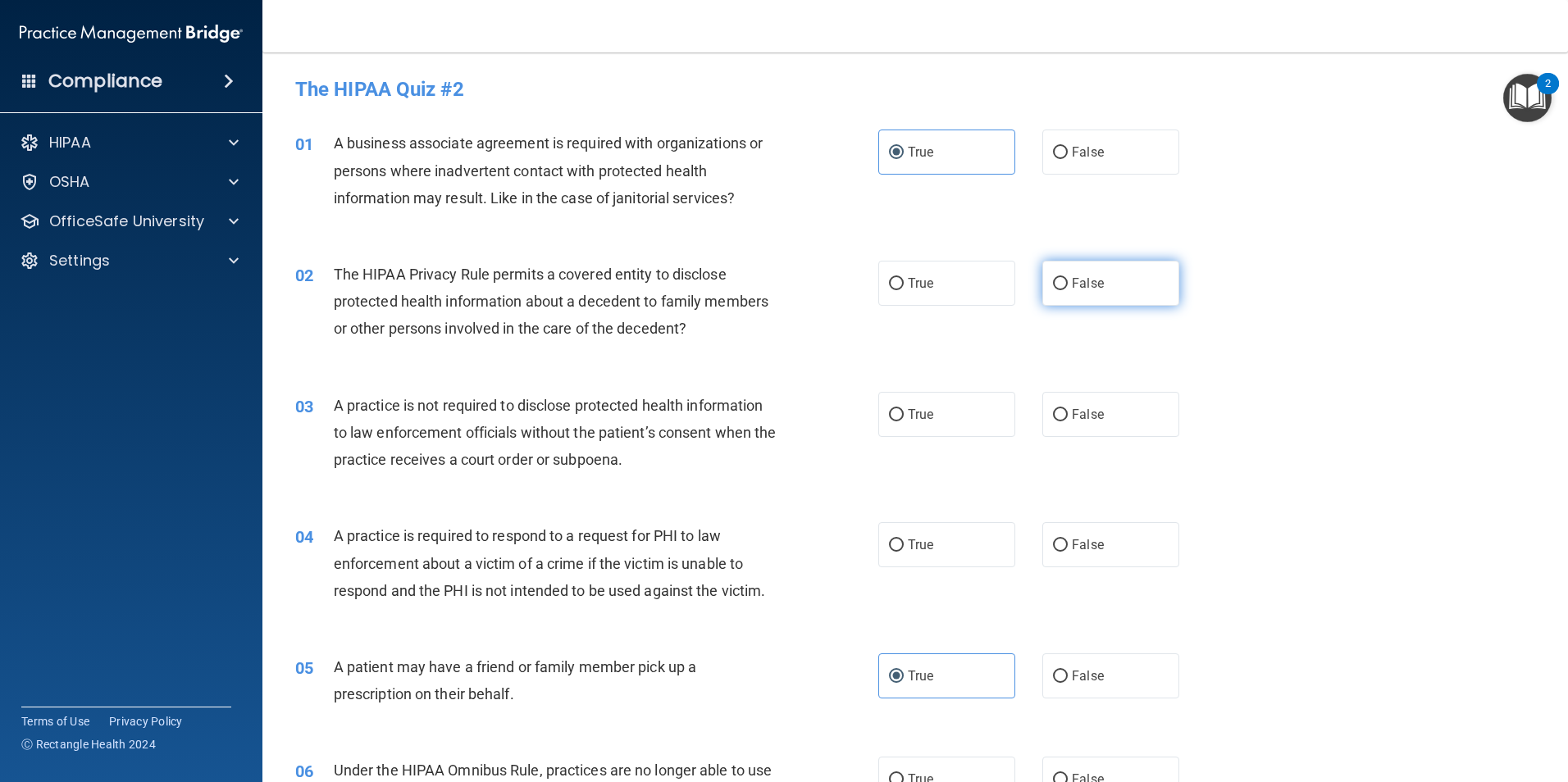
click at [1078, 297] on label "False" at bounding box center [1111, 283] width 137 height 45
click at [1068, 290] on input "False" at bounding box center [1060, 284] width 15 height 12
radio input "true"
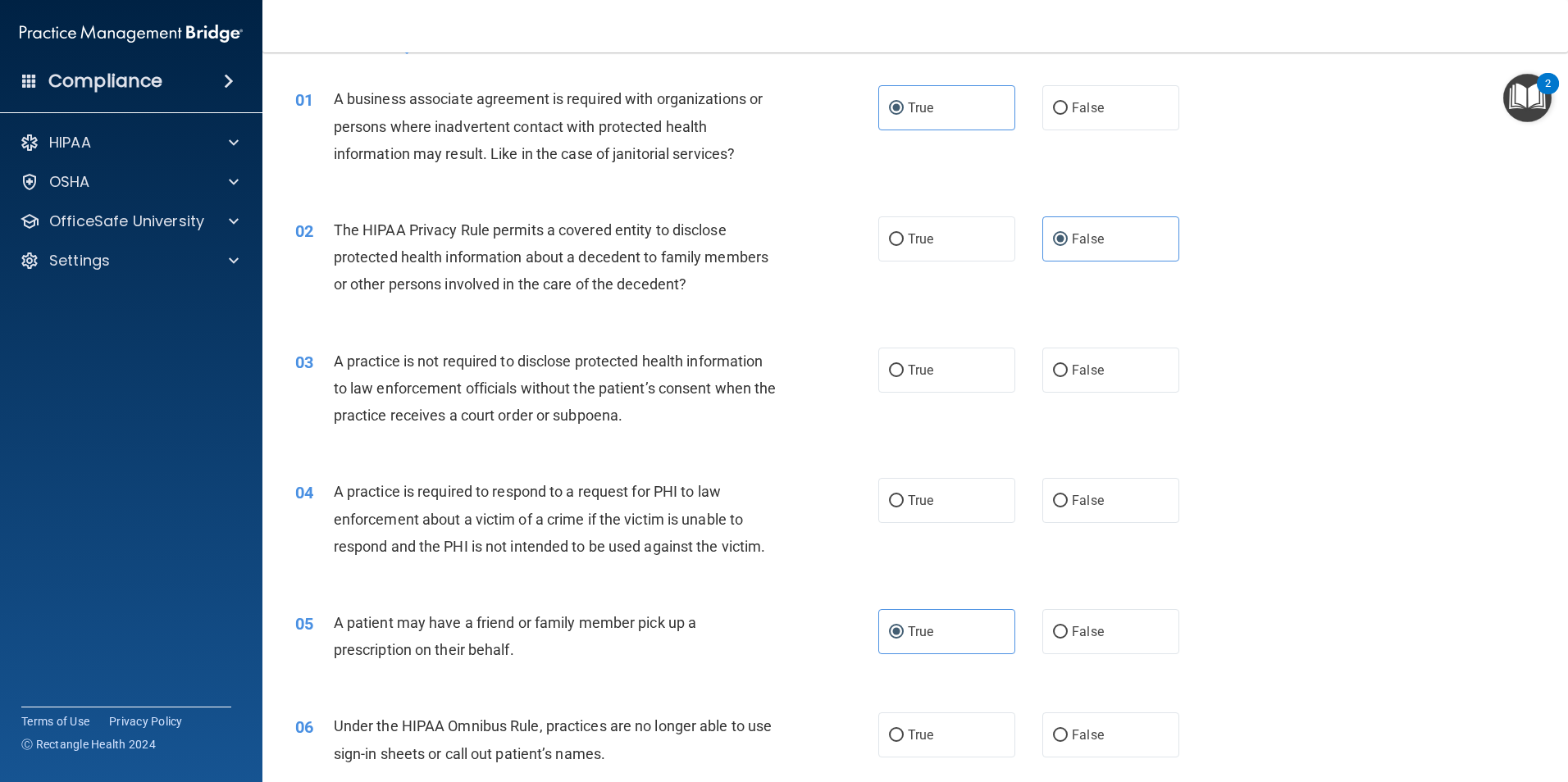
scroll to position [82, 0]
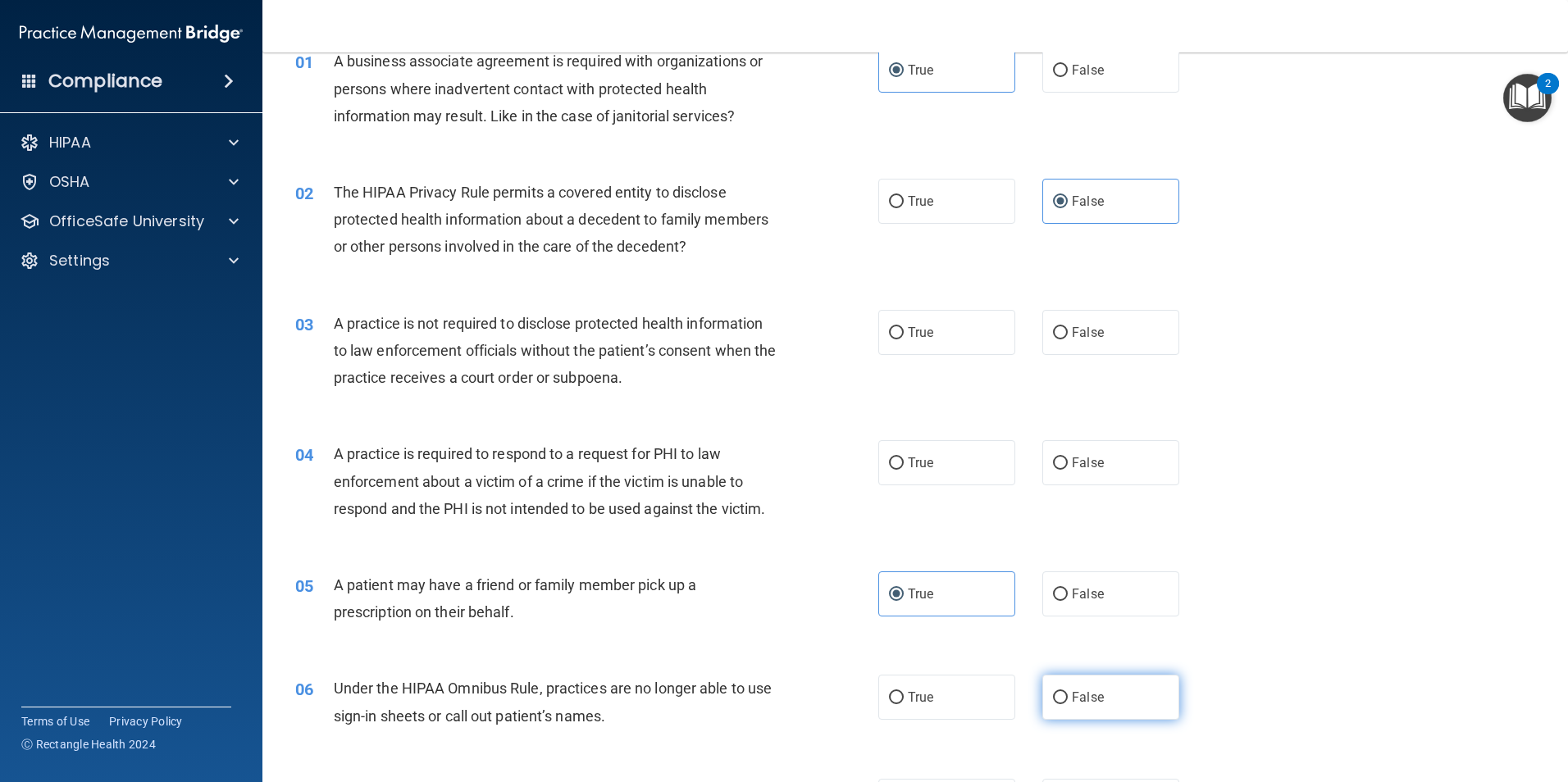
click at [1085, 687] on label "False" at bounding box center [1111, 698] width 137 height 45
click at [1068, 692] on input "False" at bounding box center [1060, 698] width 15 height 12
radio input "true"
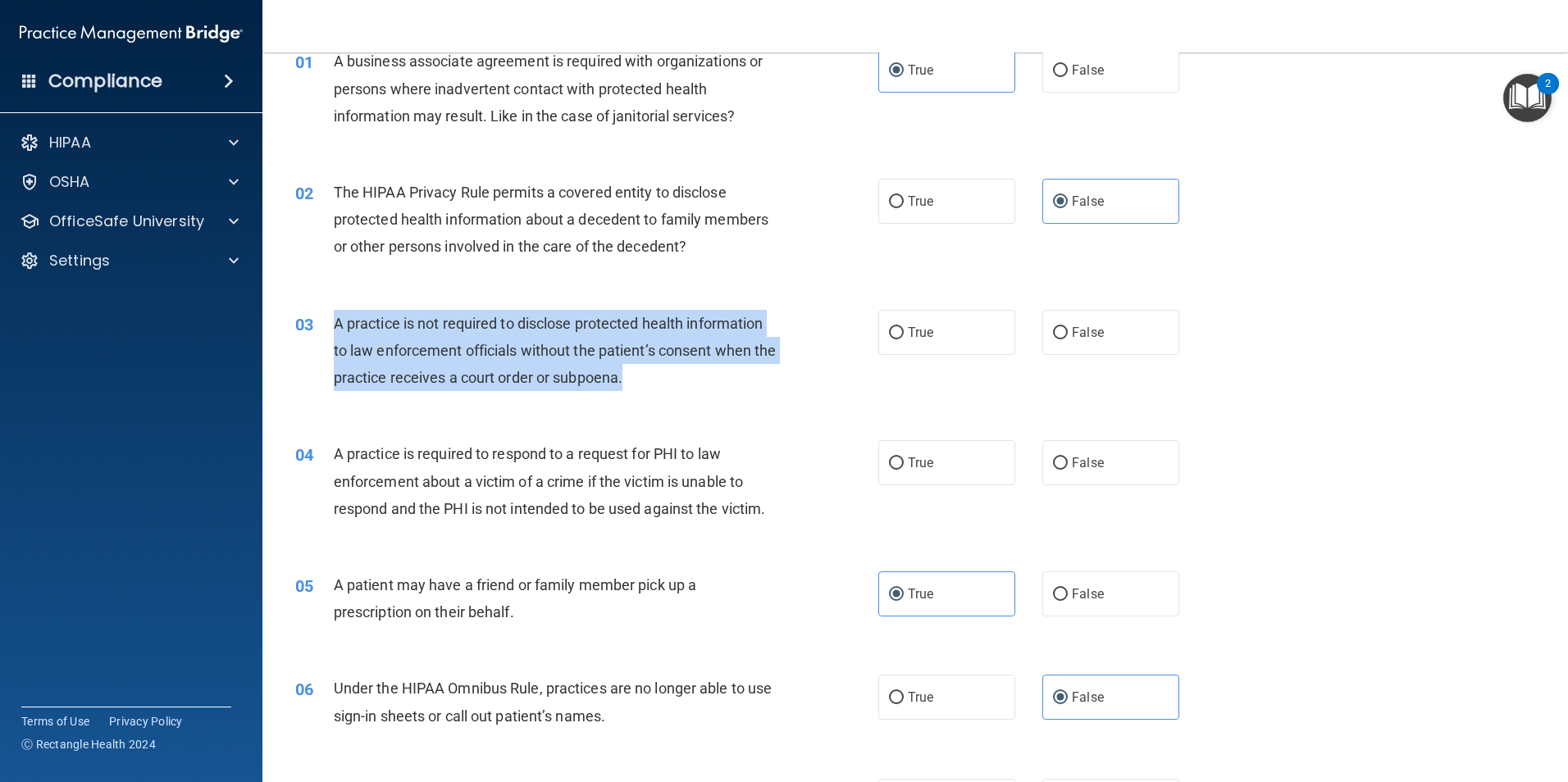
drag, startPoint x: 322, startPoint y: 318, endPoint x: 778, endPoint y: 374, distance: 459.4
click at [778, 374] on div "03 A practice is not required to disclose protected health information to law e…" at bounding box center [587, 355] width 632 height 90
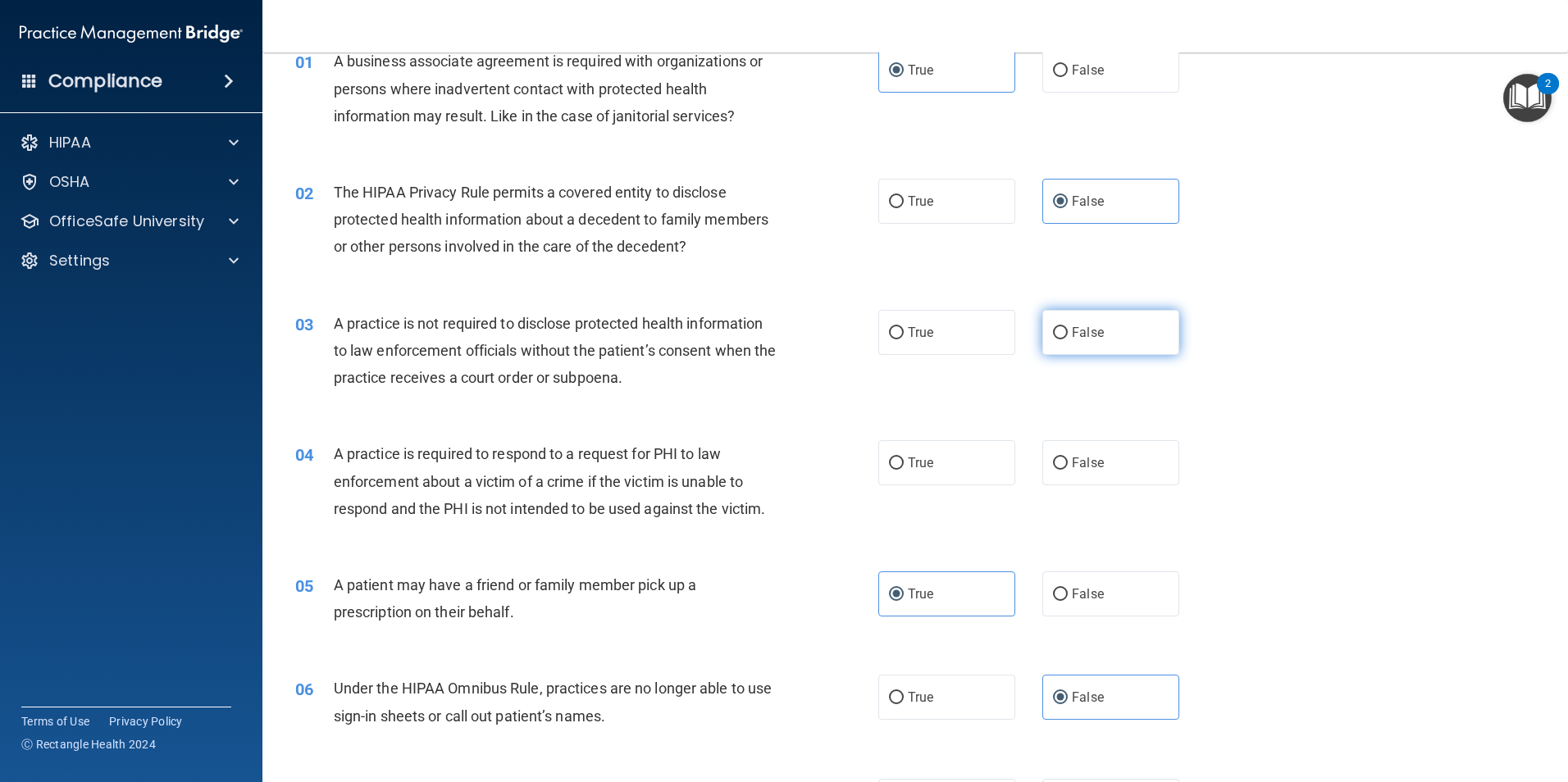
click at [1092, 337] on span "False" at bounding box center [1087, 332] width 32 height 16
click at [1068, 337] on input "False" at bounding box center [1060, 333] width 15 height 12
radio input "true"
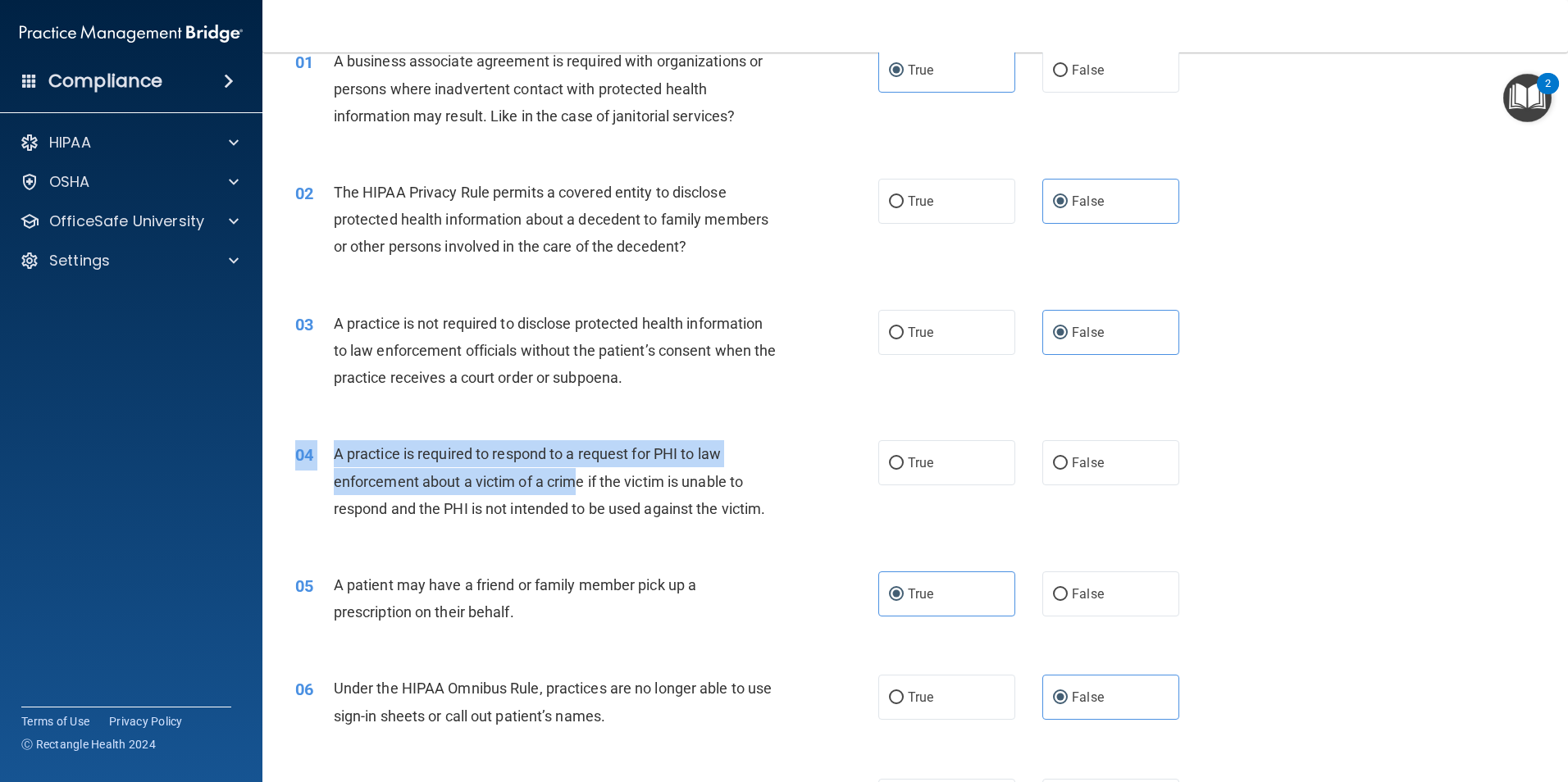
drag, startPoint x: 374, startPoint y: 434, endPoint x: 576, endPoint y: 476, distance: 206.3
click at [576, 476] on div "04 A practice is required to respond to a request for PHI to law enforcement ab…" at bounding box center [915, 485] width 1265 height 131
click at [577, 476] on span "A practice is required to respond to a request for PHI to law enforcement about…" at bounding box center [550, 481] width 432 height 71
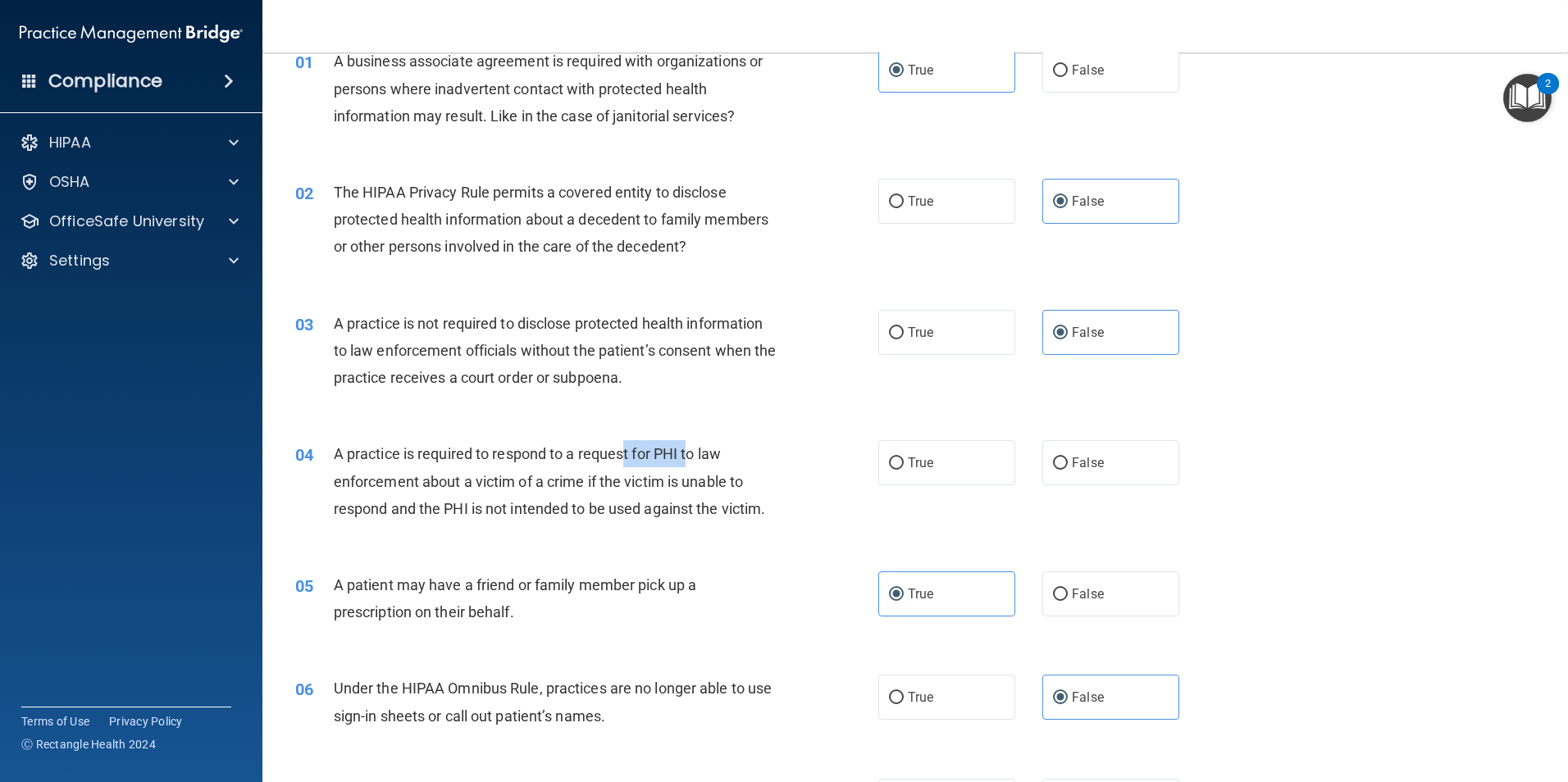
drag, startPoint x: 659, startPoint y: 453, endPoint x: 691, endPoint y: 460, distance: 32.8
click at [691, 460] on span "A practice is required to respond to a request for PHI to law enforcement about…" at bounding box center [550, 481] width 432 height 71
drag, startPoint x: 691, startPoint y: 460, endPoint x: 557, endPoint y: 482, distance: 135.8
click at [557, 482] on span "A practice is required to respond to a request for PHI to law enforcement about…" at bounding box center [550, 481] width 432 height 71
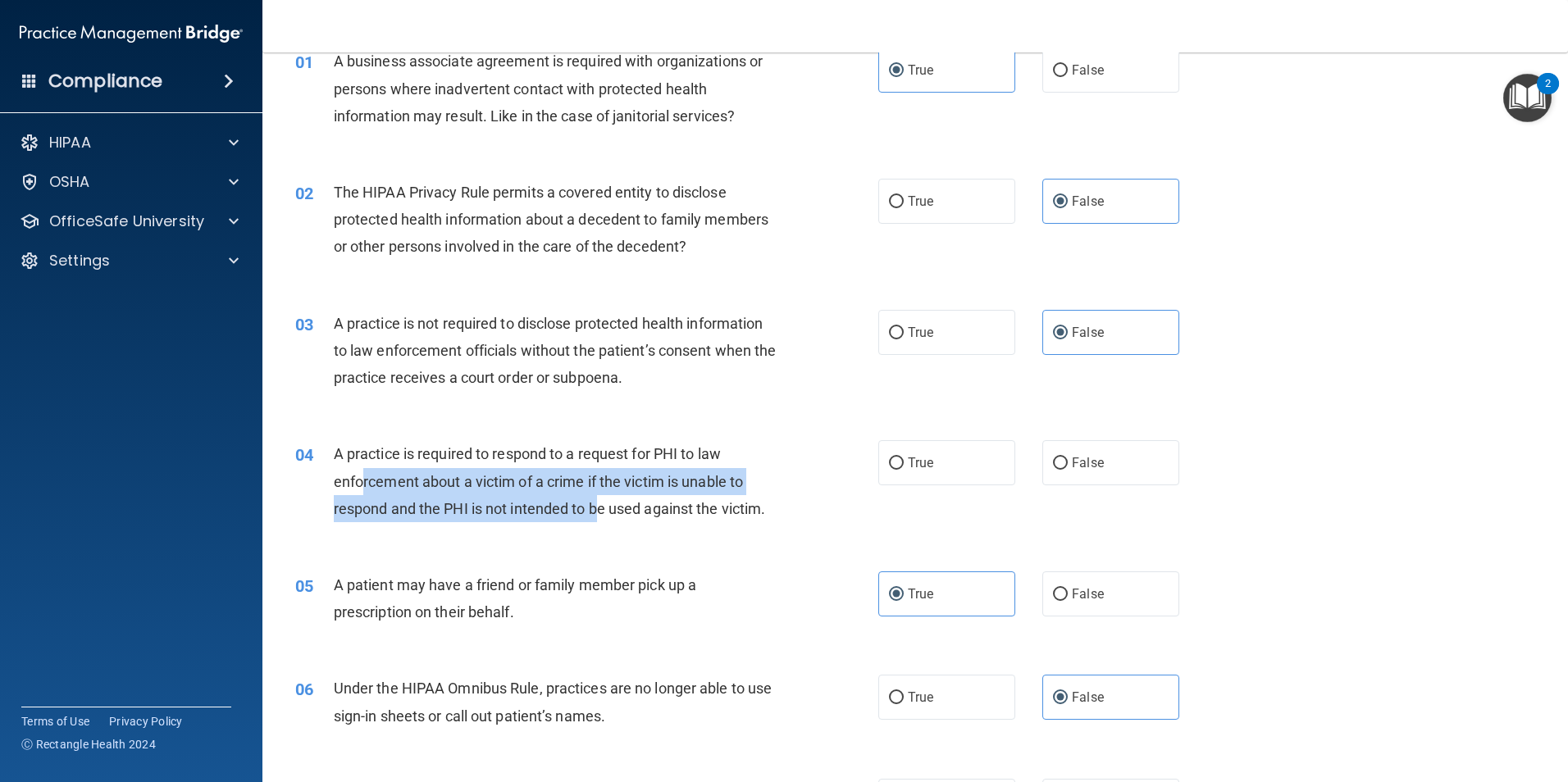
drag, startPoint x: 363, startPoint y: 481, endPoint x: 605, endPoint y: 514, distance: 244.2
click at [605, 514] on span "A practice is required to respond to a request for PHI to law enforcement about…" at bounding box center [550, 481] width 432 height 71
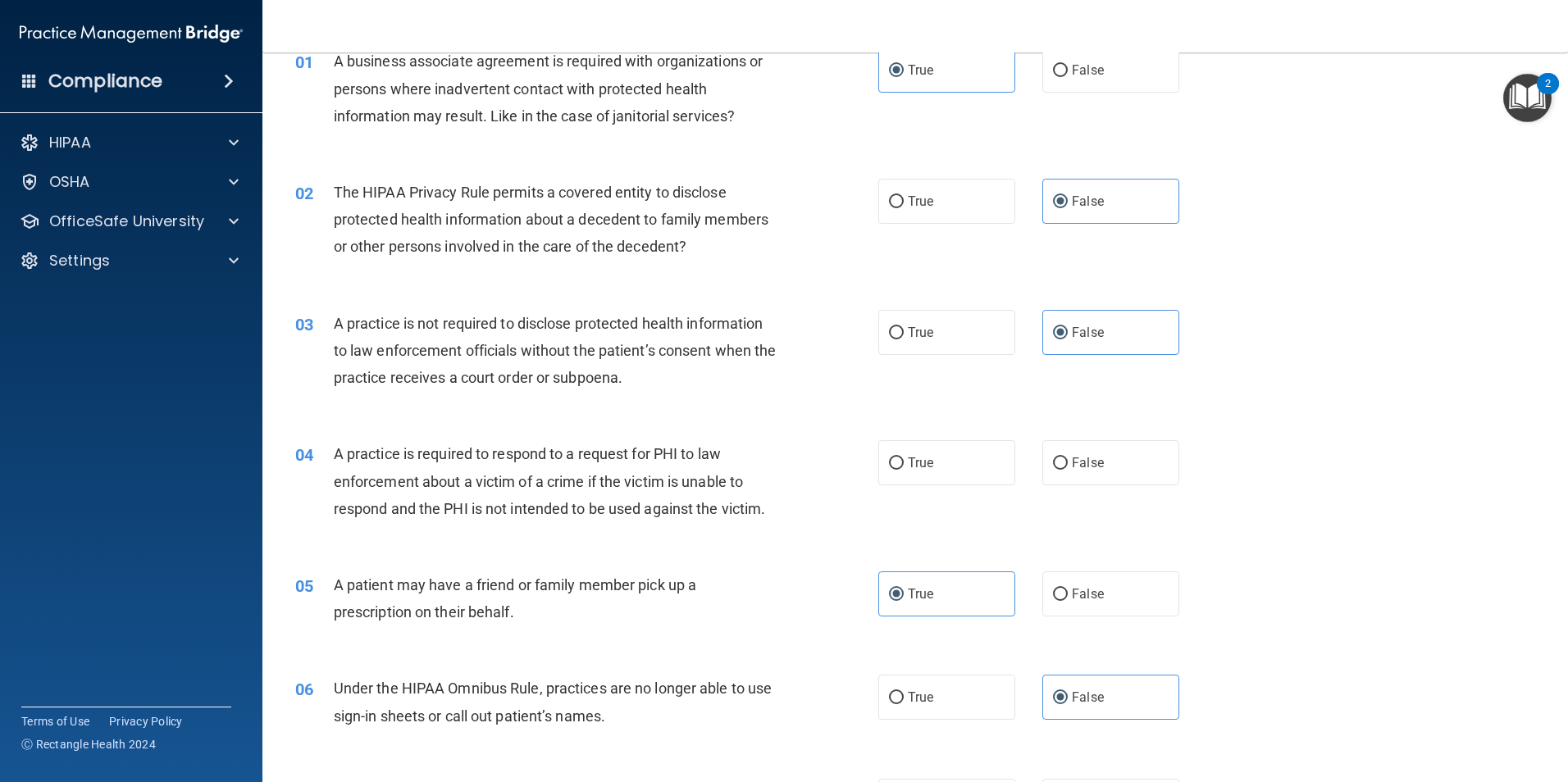
drag, startPoint x: 605, startPoint y: 514, endPoint x: 737, endPoint y: 512, distance: 132.0
click at [737, 512] on span "A practice is required to respond to a request for PHI to law enforcement about…" at bounding box center [550, 481] width 432 height 71
click at [954, 467] on label "True" at bounding box center [947, 462] width 137 height 45
click at [904, 467] on input "True" at bounding box center [896, 463] width 15 height 12
radio input "true"
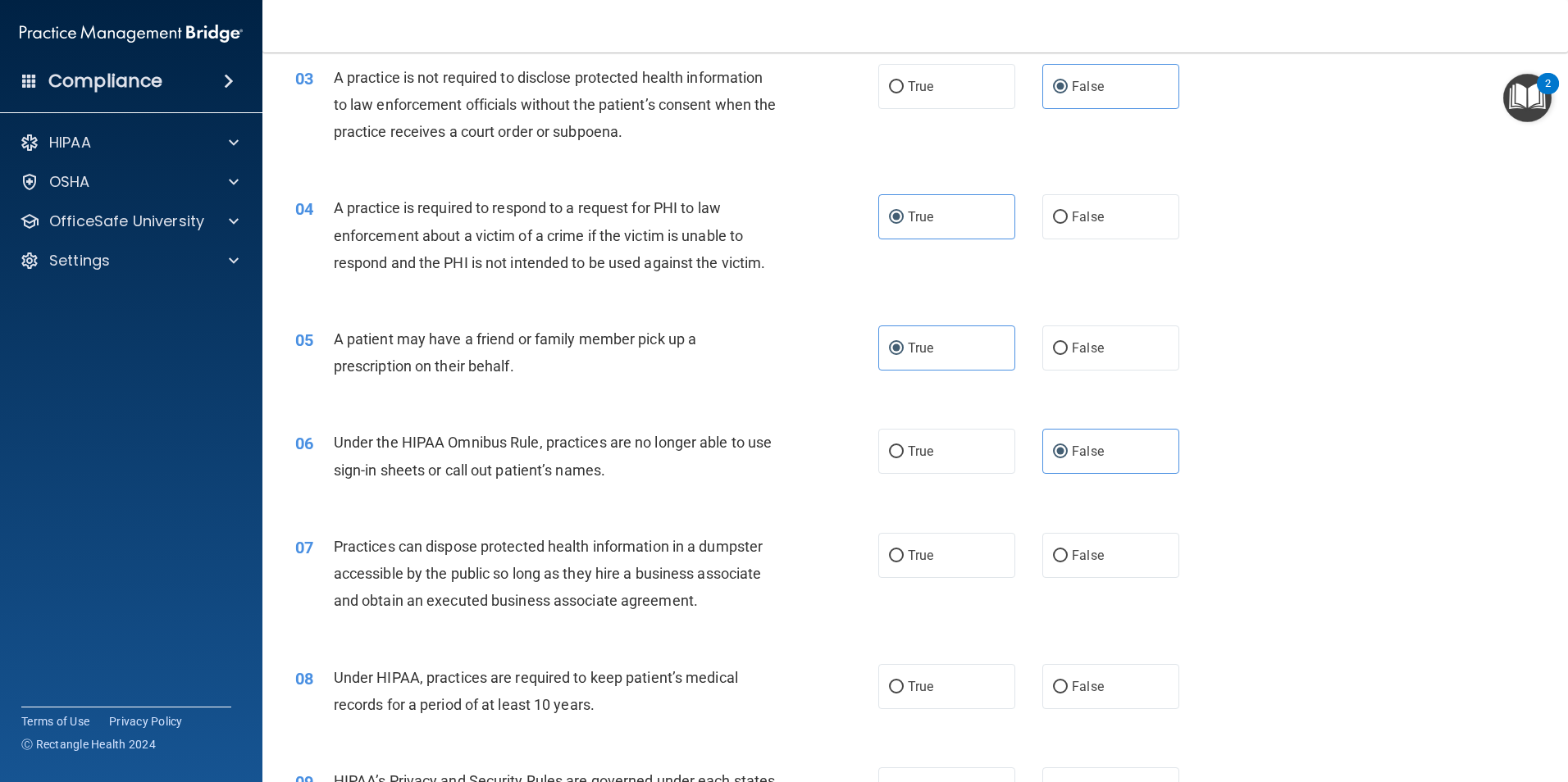
scroll to position [492, 0]
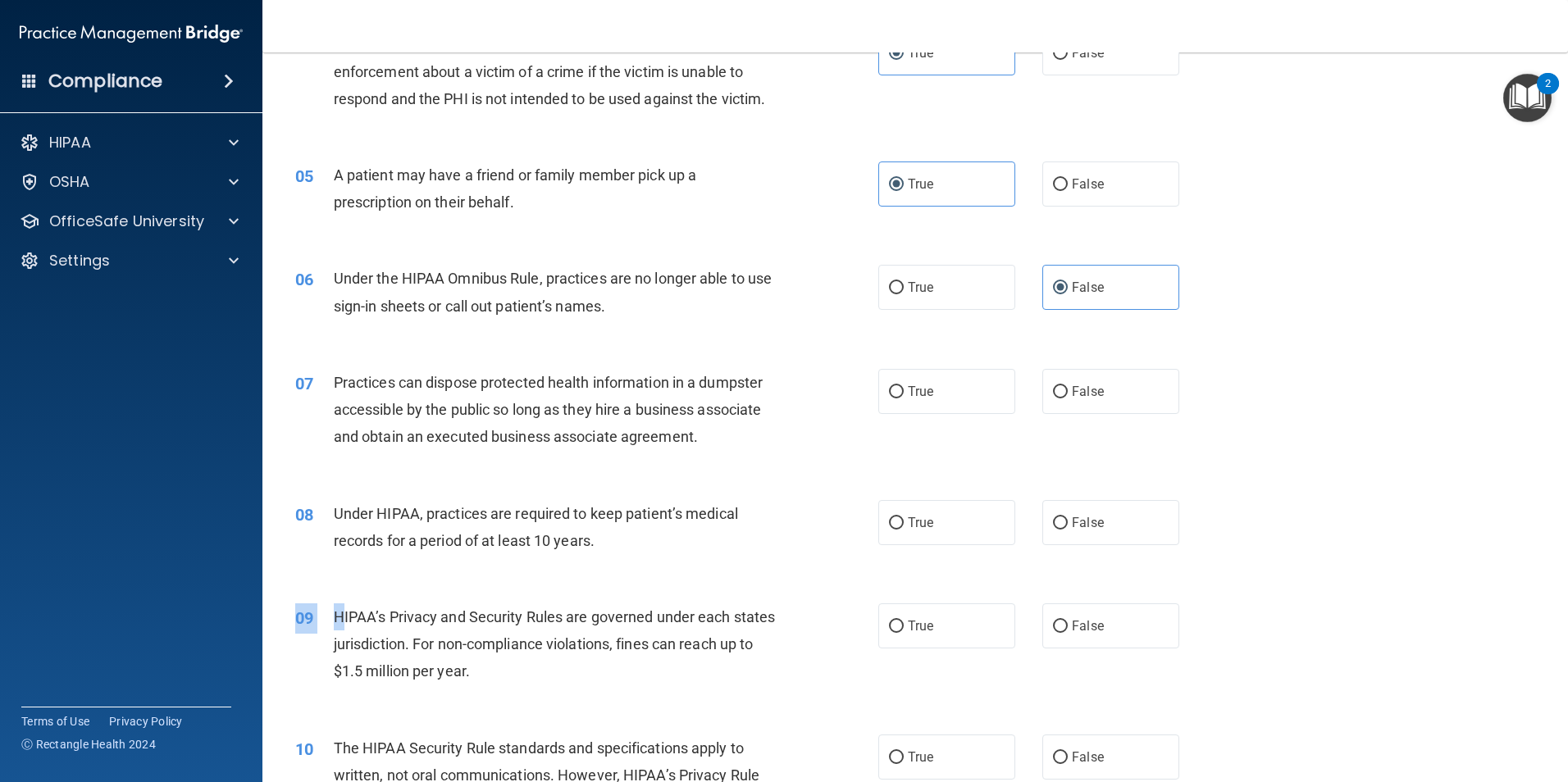
drag, startPoint x: 339, startPoint y: 622, endPoint x: 456, endPoint y: 578, distance: 125.0
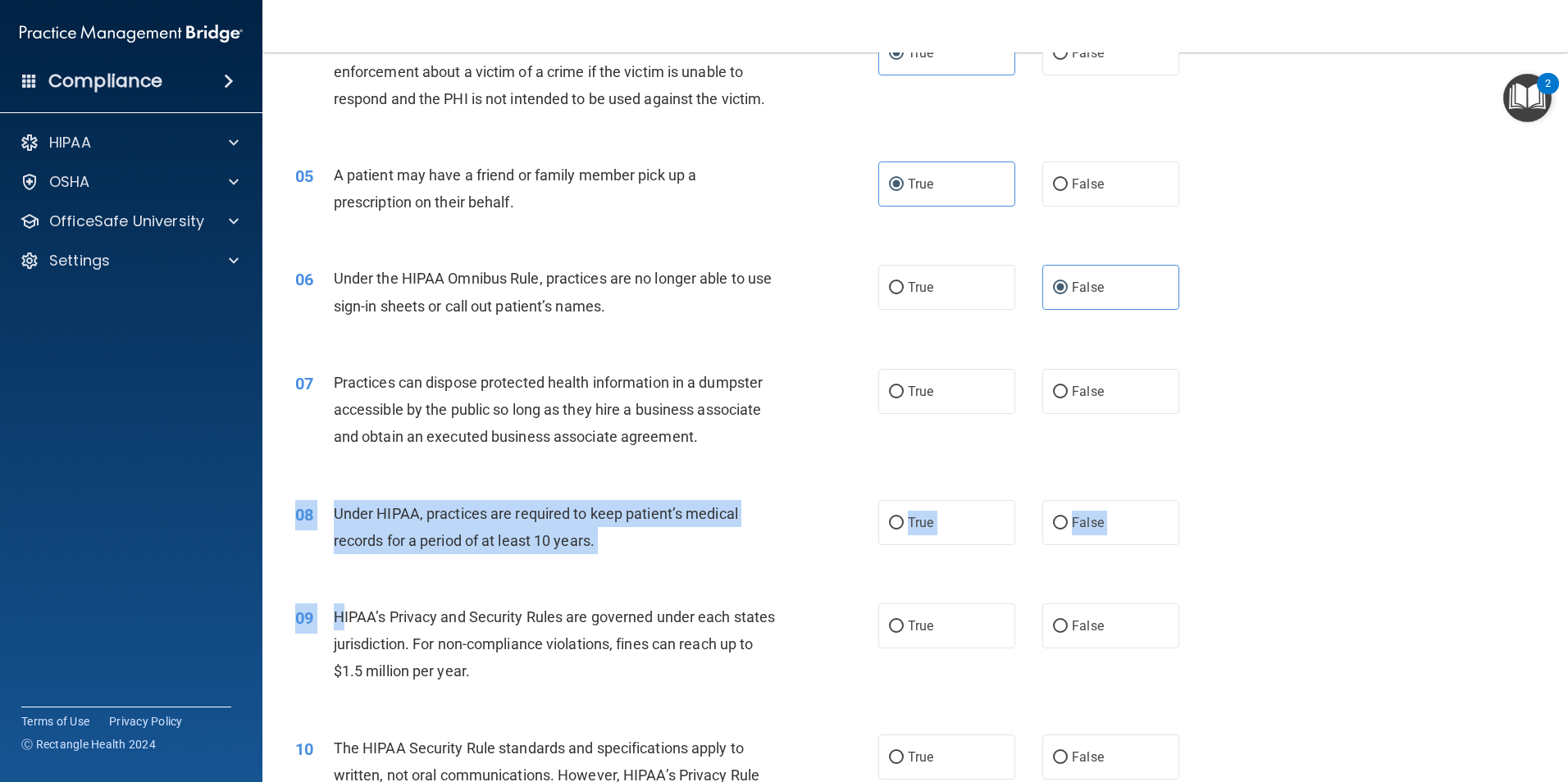
drag, startPoint x: 450, startPoint y: 574, endPoint x: 355, endPoint y: 509, distance: 115.1
click at [355, 509] on span "Under HIPAA, practices are required to keep patient’s medical records for a per…" at bounding box center [535, 526] width 404 height 44
drag, startPoint x: 433, startPoint y: 507, endPoint x: 639, endPoint y: 539, distance: 208.5
click at [639, 539] on div "Under HIPAA, practices are required to keep patient’s medical records for a per…" at bounding box center [561, 527] width 456 height 54
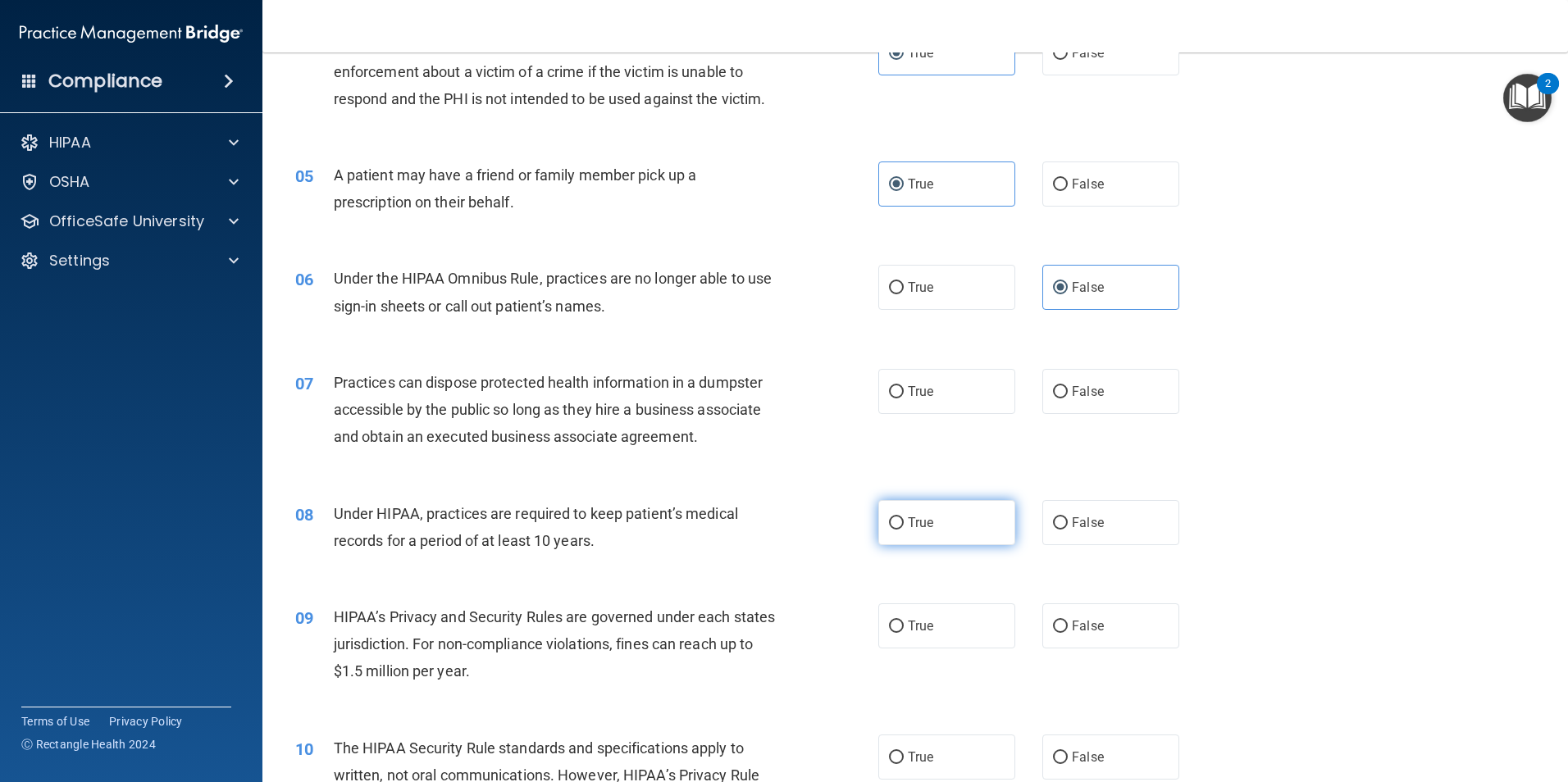
click at [916, 528] on span "True" at bounding box center [921, 523] width 26 height 16
click at [904, 528] on input "True" at bounding box center [896, 524] width 15 height 12
radio input "true"
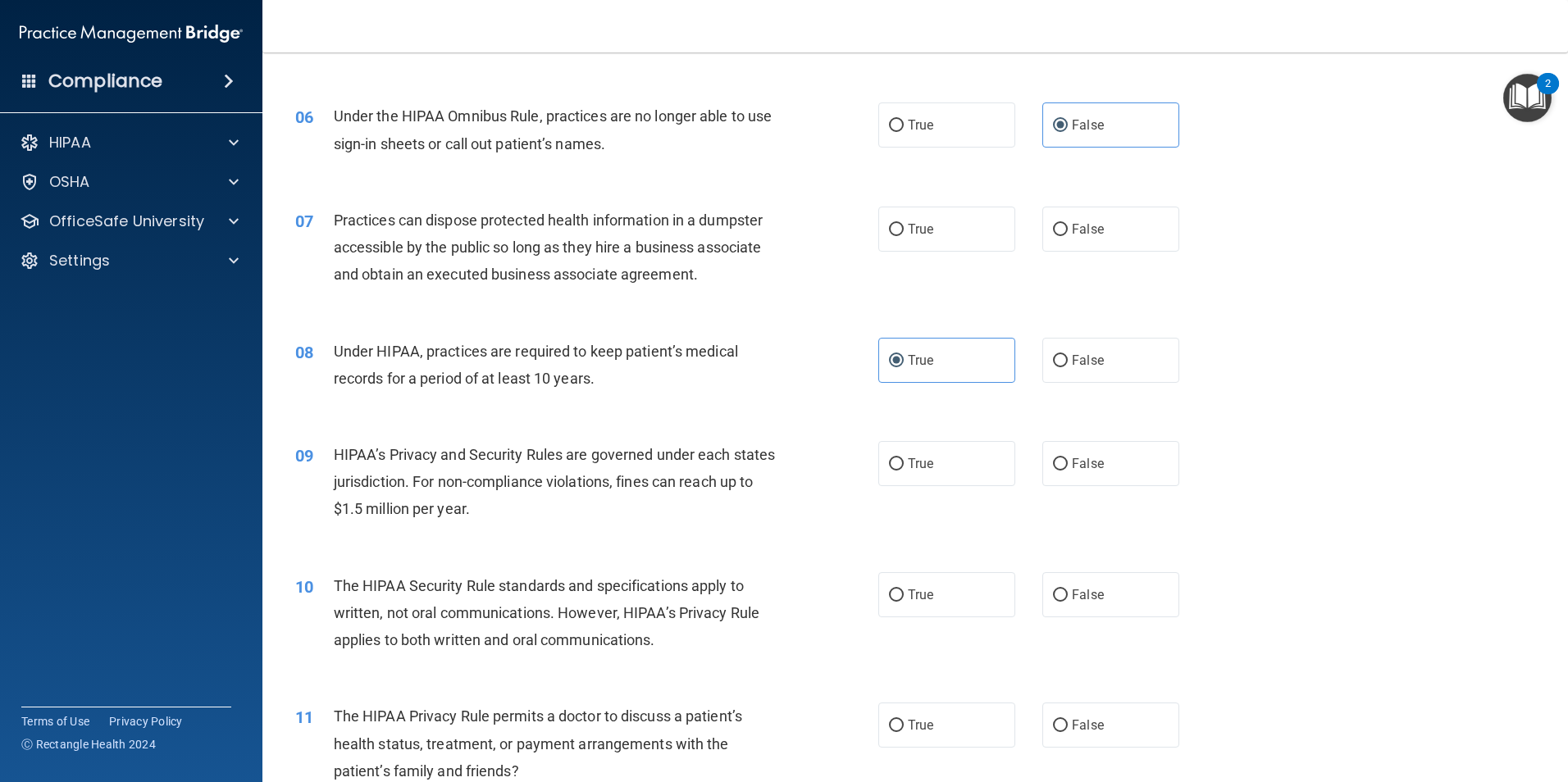
scroll to position [656, 0]
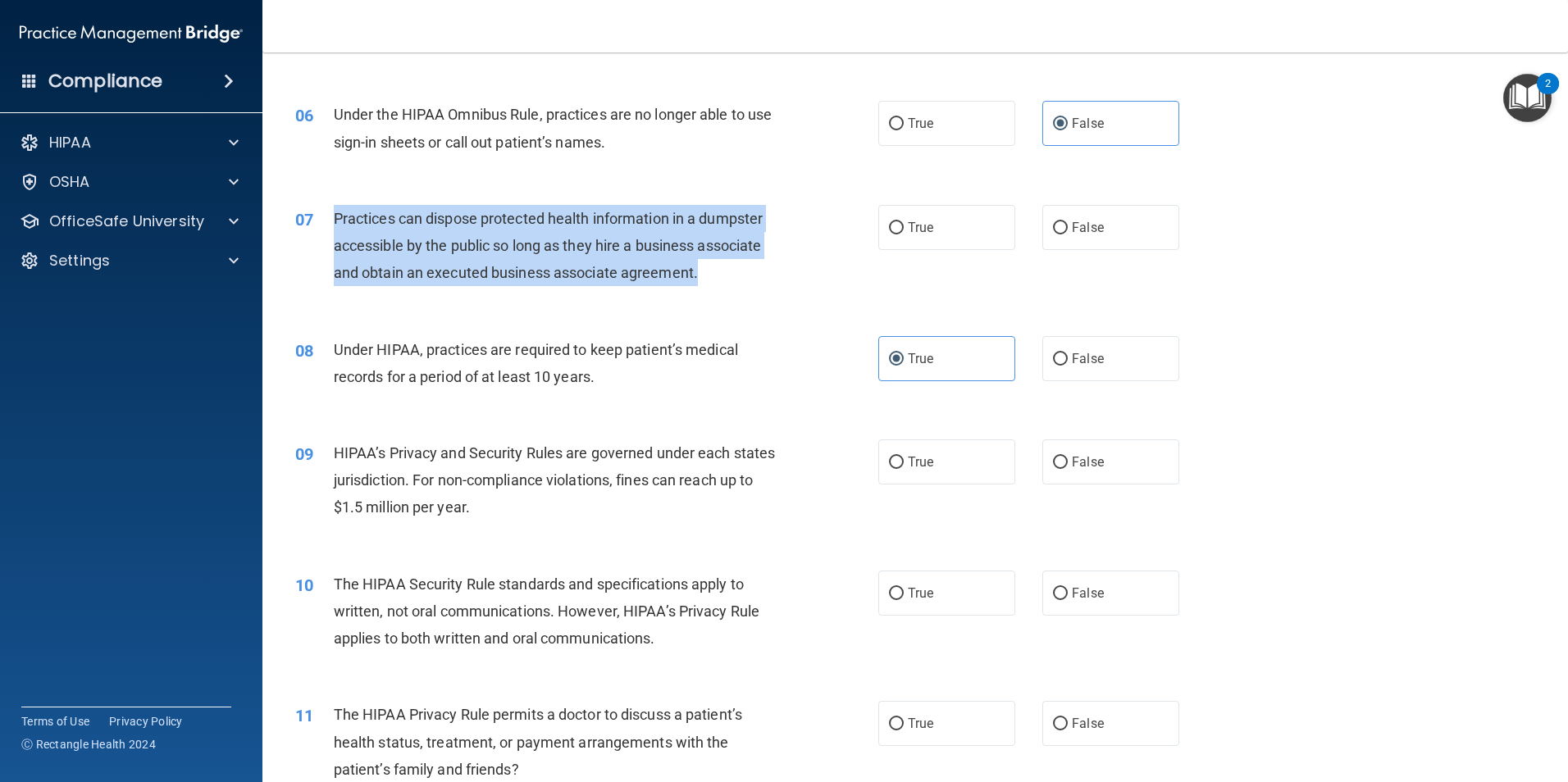
drag, startPoint x: 327, startPoint y: 208, endPoint x: 762, endPoint y: 273, distance: 439.8
click at [762, 273] on div "07 Practices can dispose protected health information in a dumpster accessible …" at bounding box center [587, 250] width 632 height 90
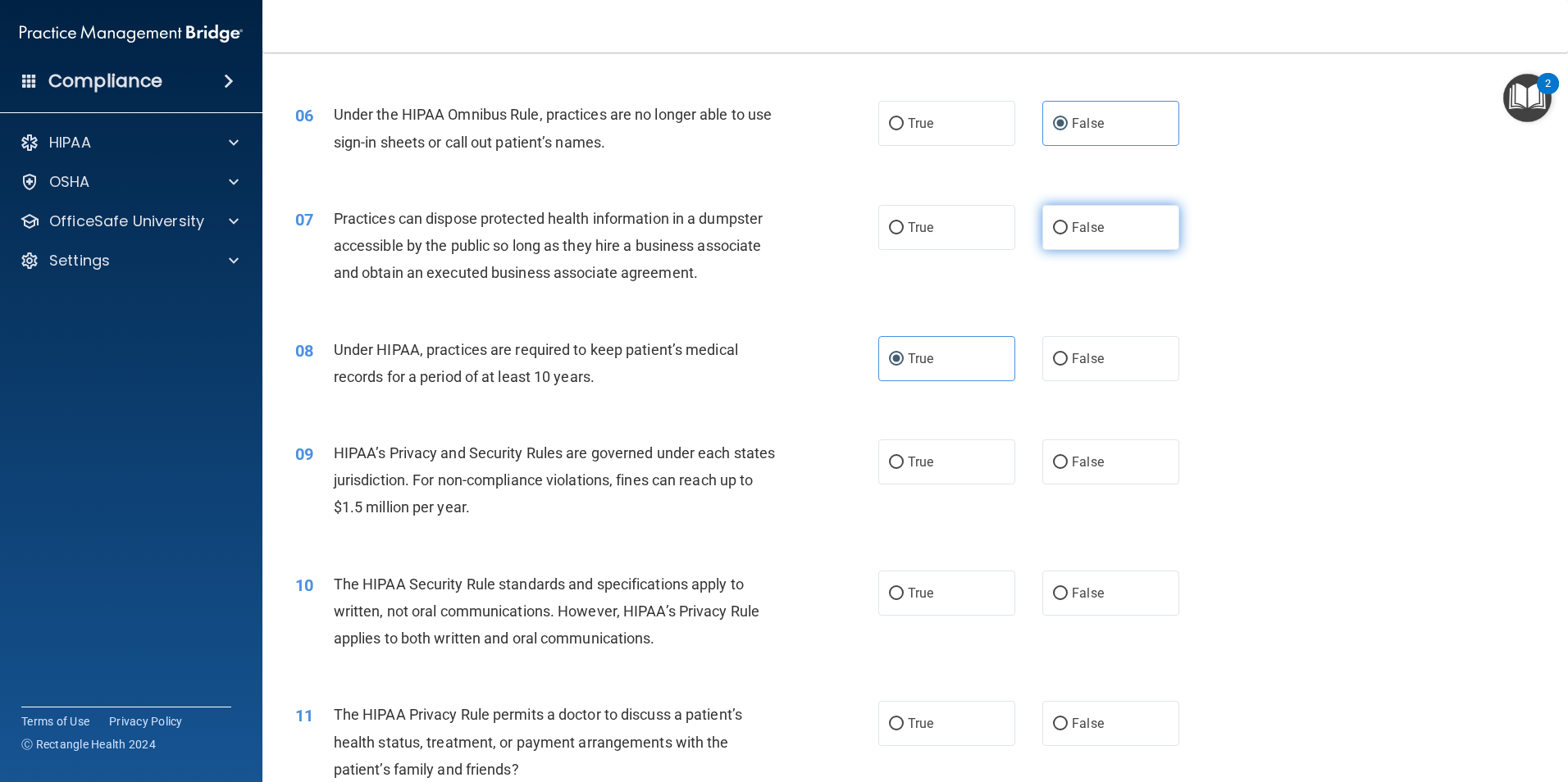
click at [1104, 215] on label "False" at bounding box center [1111, 227] width 137 height 45
click at [1068, 222] on input "False" at bounding box center [1060, 228] width 15 height 12
radio input "true"
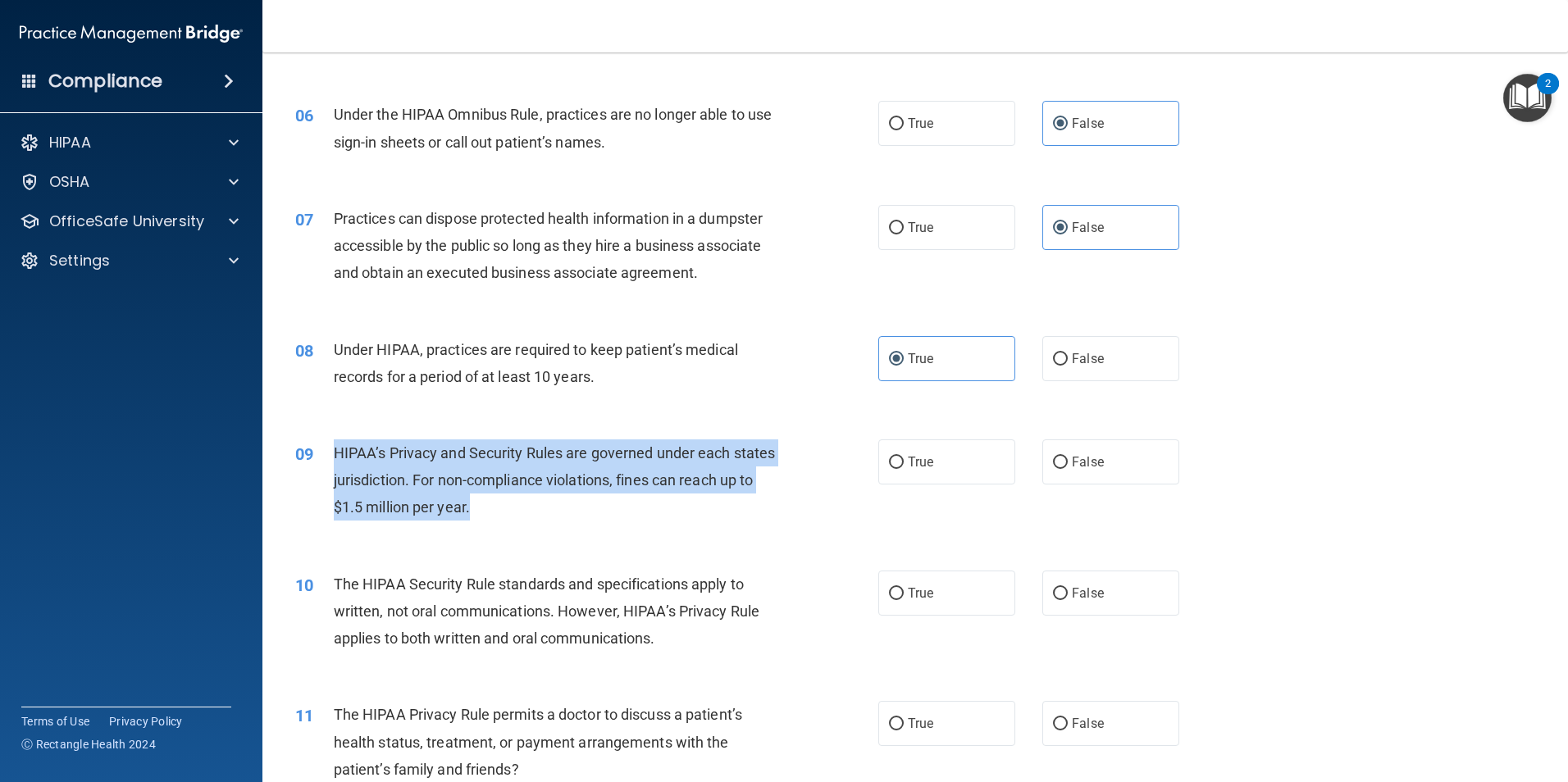
drag, startPoint x: 333, startPoint y: 455, endPoint x: 736, endPoint y: 522, distance: 408.5
click at [736, 522] on div "09 HIPAA’s Privacy and Security Rules are governed under each states jurisdicti…" at bounding box center [587, 484] width 632 height 90
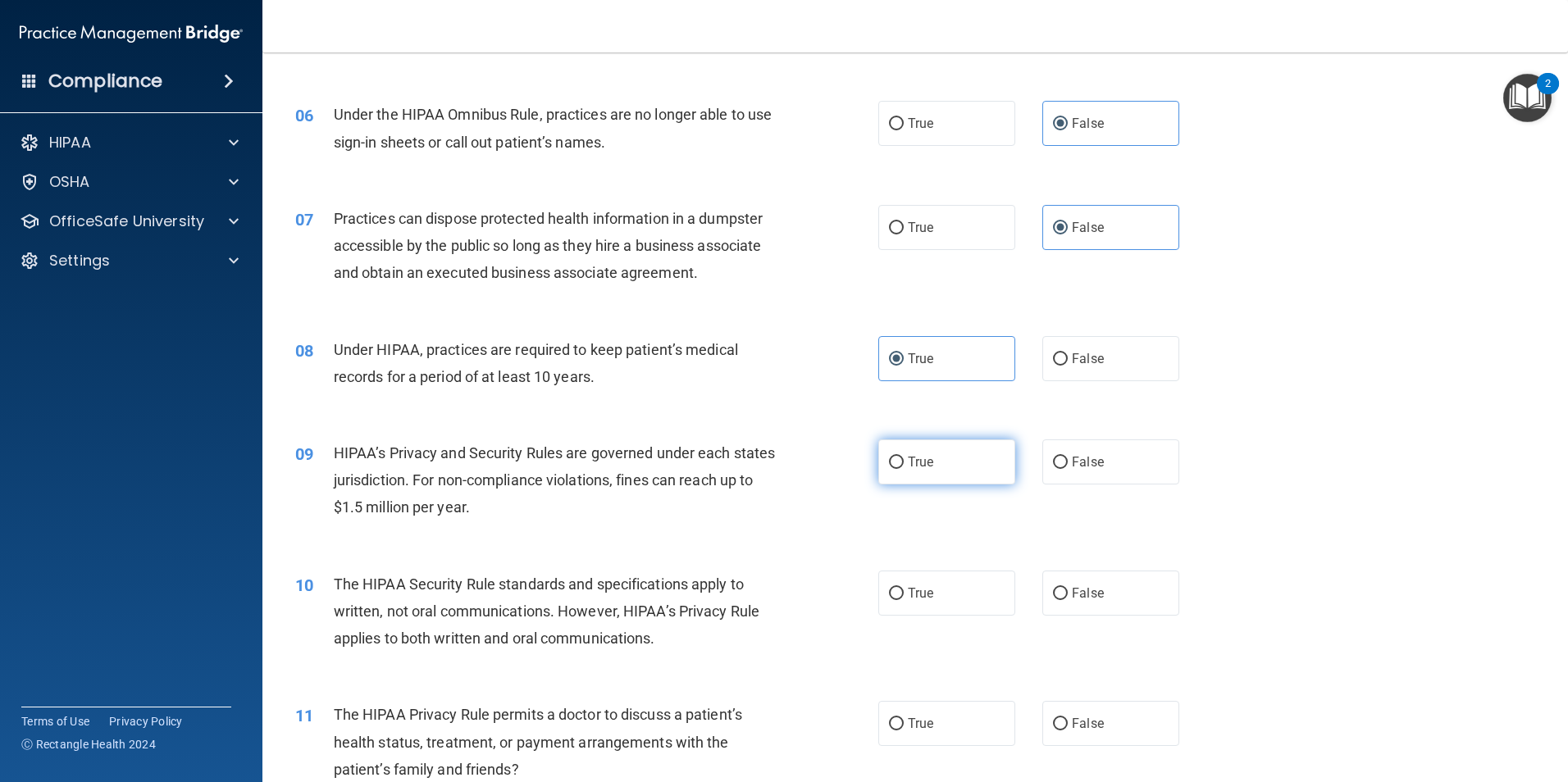
drag, startPoint x: 736, startPoint y: 522, endPoint x: 936, endPoint y: 446, distance: 214.0
click at [936, 446] on label "True" at bounding box center [947, 462] width 137 height 45
click at [904, 456] on input "True" at bounding box center [896, 462] width 15 height 12
radio input "true"
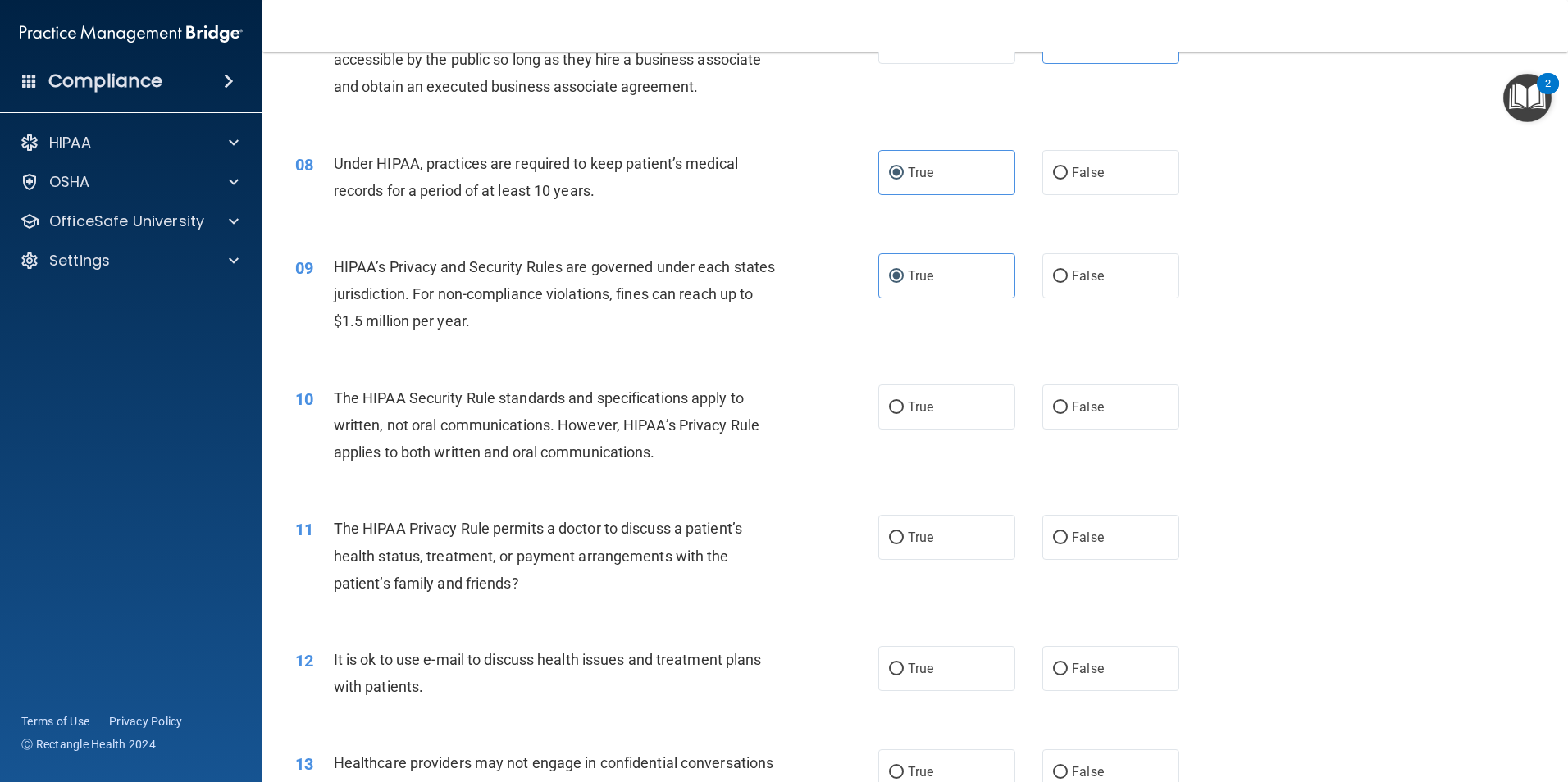
scroll to position [984, 0]
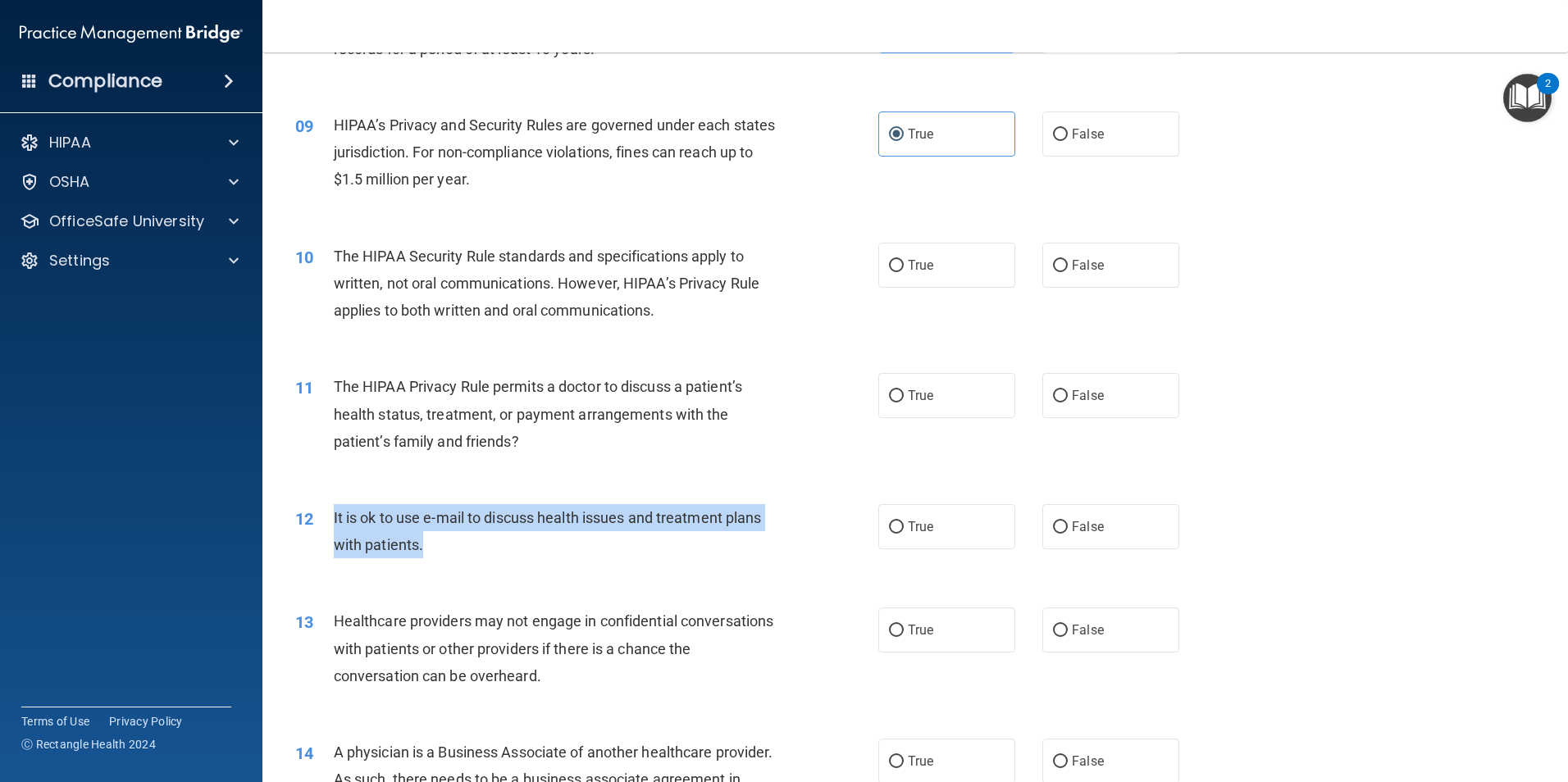
drag, startPoint x: 333, startPoint y: 506, endPoint x: 469, endPoint y: 556, distance: 144.9
click at [469, 556] on div "It is ok to use e-mail to discuss health issues and treatment plans with patien…" at bounding box center [561, 531] width 456 height 54
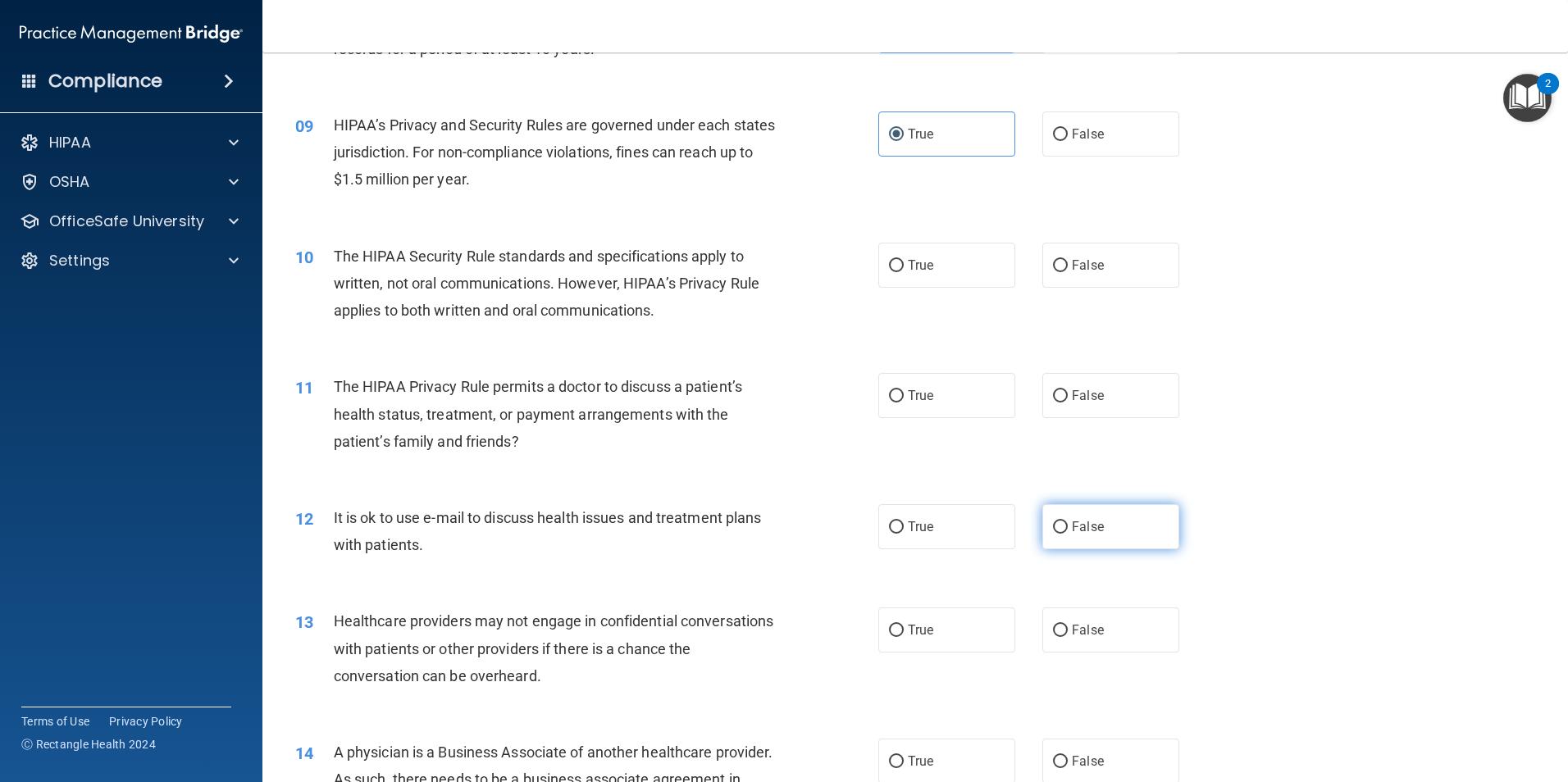
click at [1116, 542] on label "False" at bounding box center [1111, 527] width 137 height 45
click at [1068, 534] on input "False" at bounding box center [1060, 528] width 15 height 12
radio input "true"
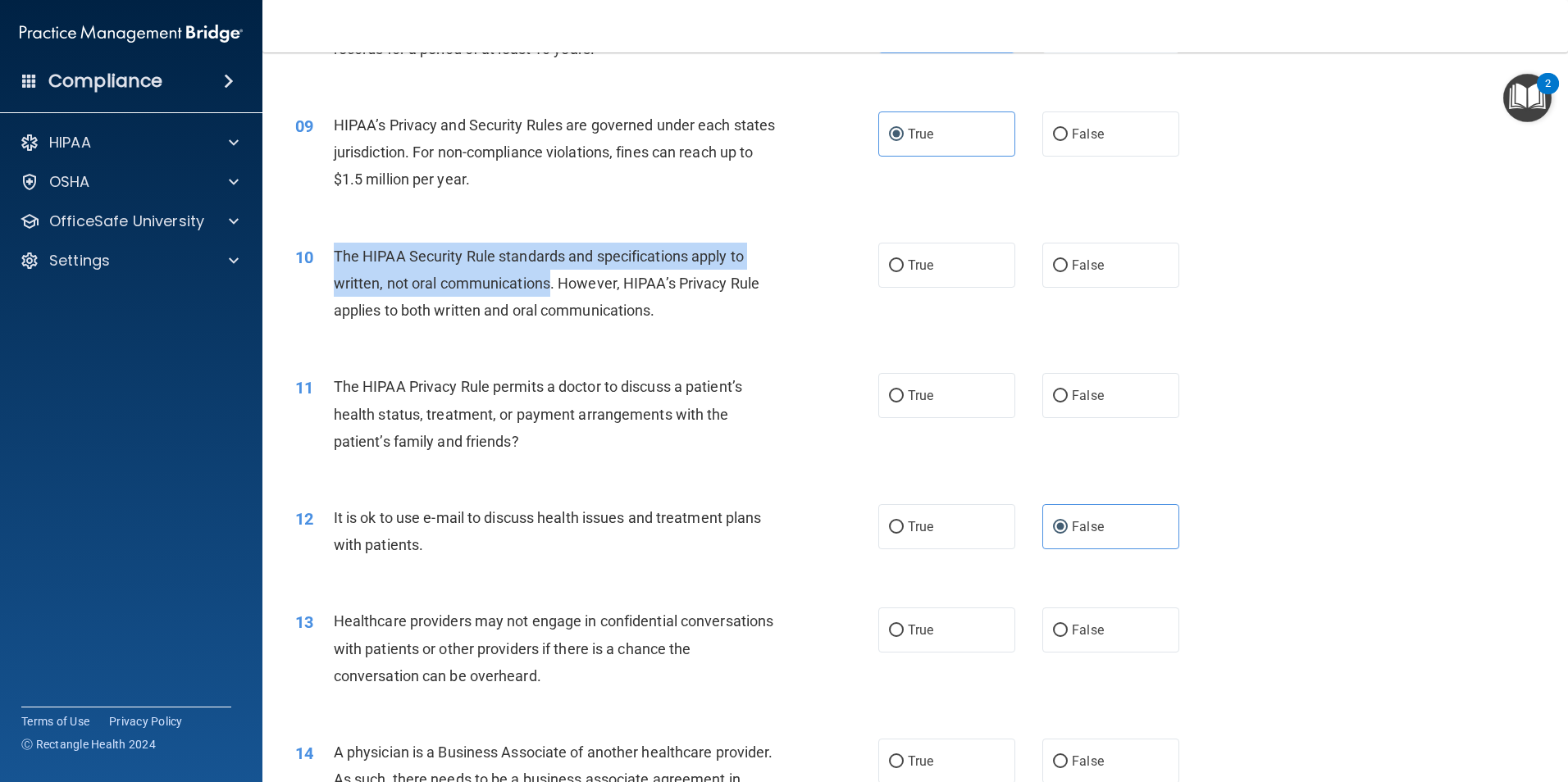
drag, startPoint x: 335, startPoint y: 258, endPoint x: 552, endPoint y: 274, distance: 217.6
click at [552, 274] on span "The HIPAA Security Rule standards and specifications apply to written, not oral…" at bounding box center [546, 283] width 426 height 71
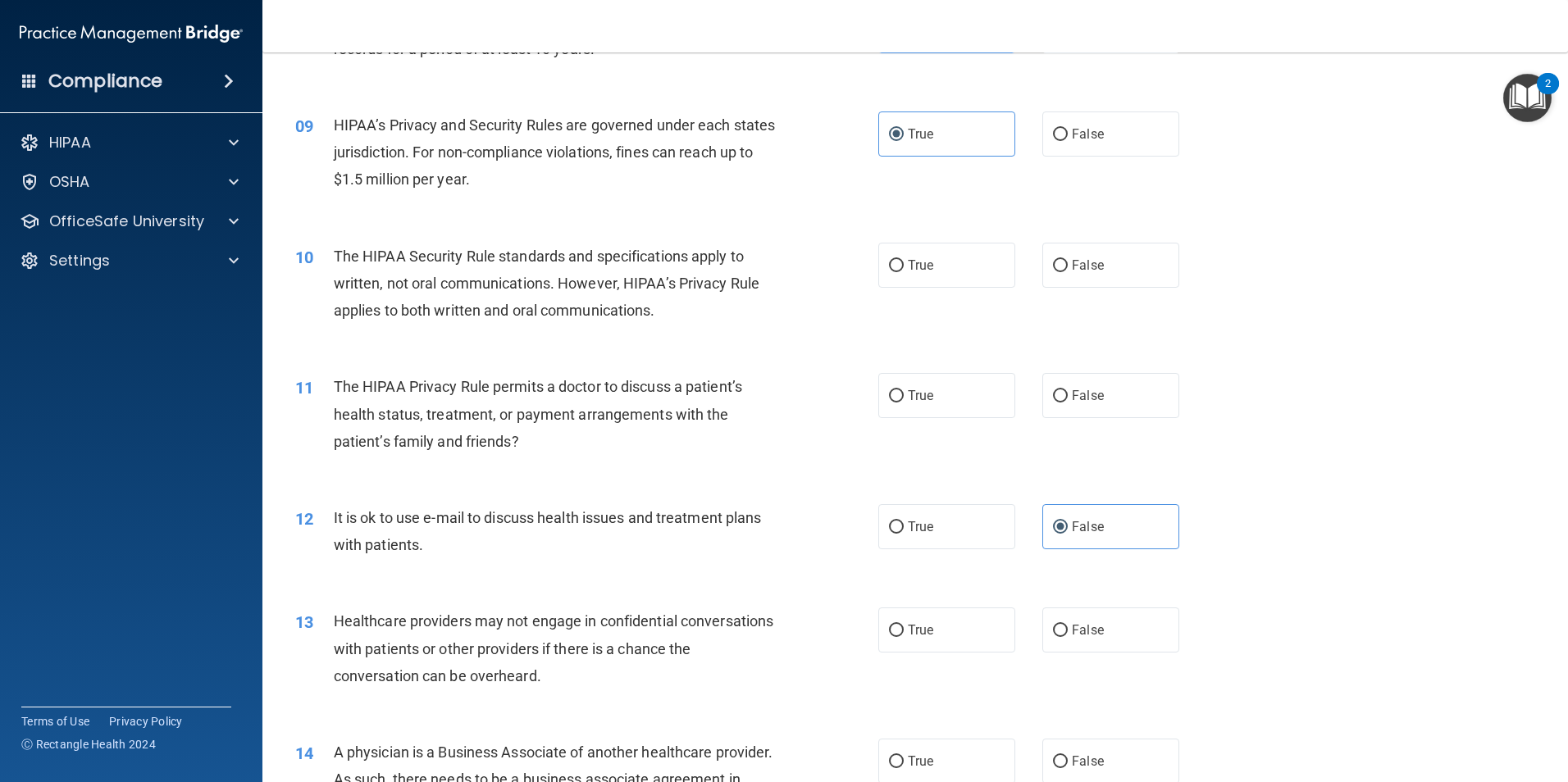
drag, startPoint x: 552, startPoint y: 274, endPoint x: 678, endPoint y: 300, distance: 128.7
click at [678, 300] on div "The HIPAA Security Rule standards and specifications apply to written, not oral…" at bounding box center [561, 283] width 456 height 82
click at [947, 258] on label "True" at bounding box center [947, 265] width 137 height 45
click at [904, 260] on input "True" at bounding box center [896, 266] width 15 height 12
radio input "true"
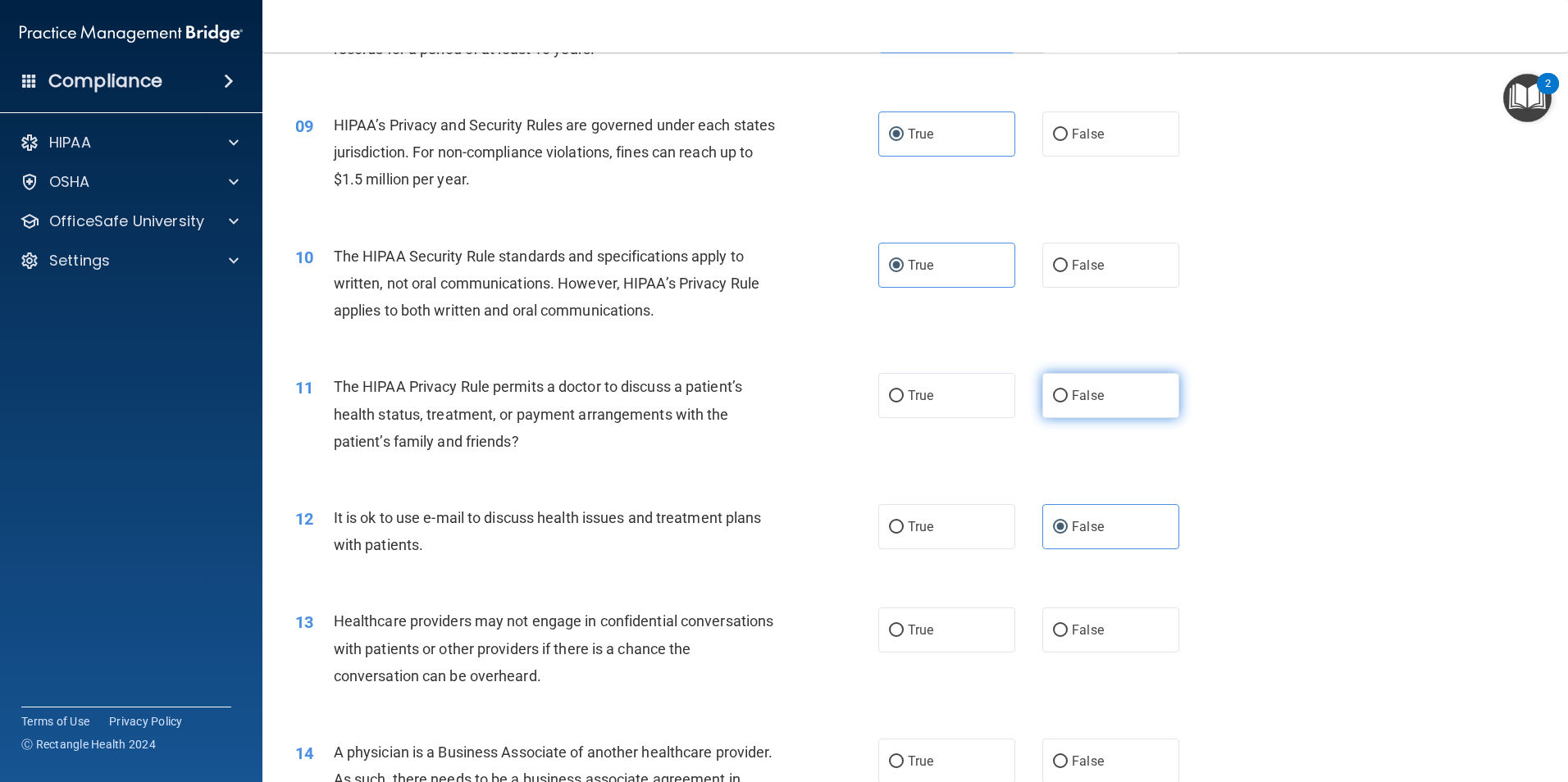
click at [1053, 390] on input "False" at bounding box center [1060, 396] width 15 height 12
radio input "true"
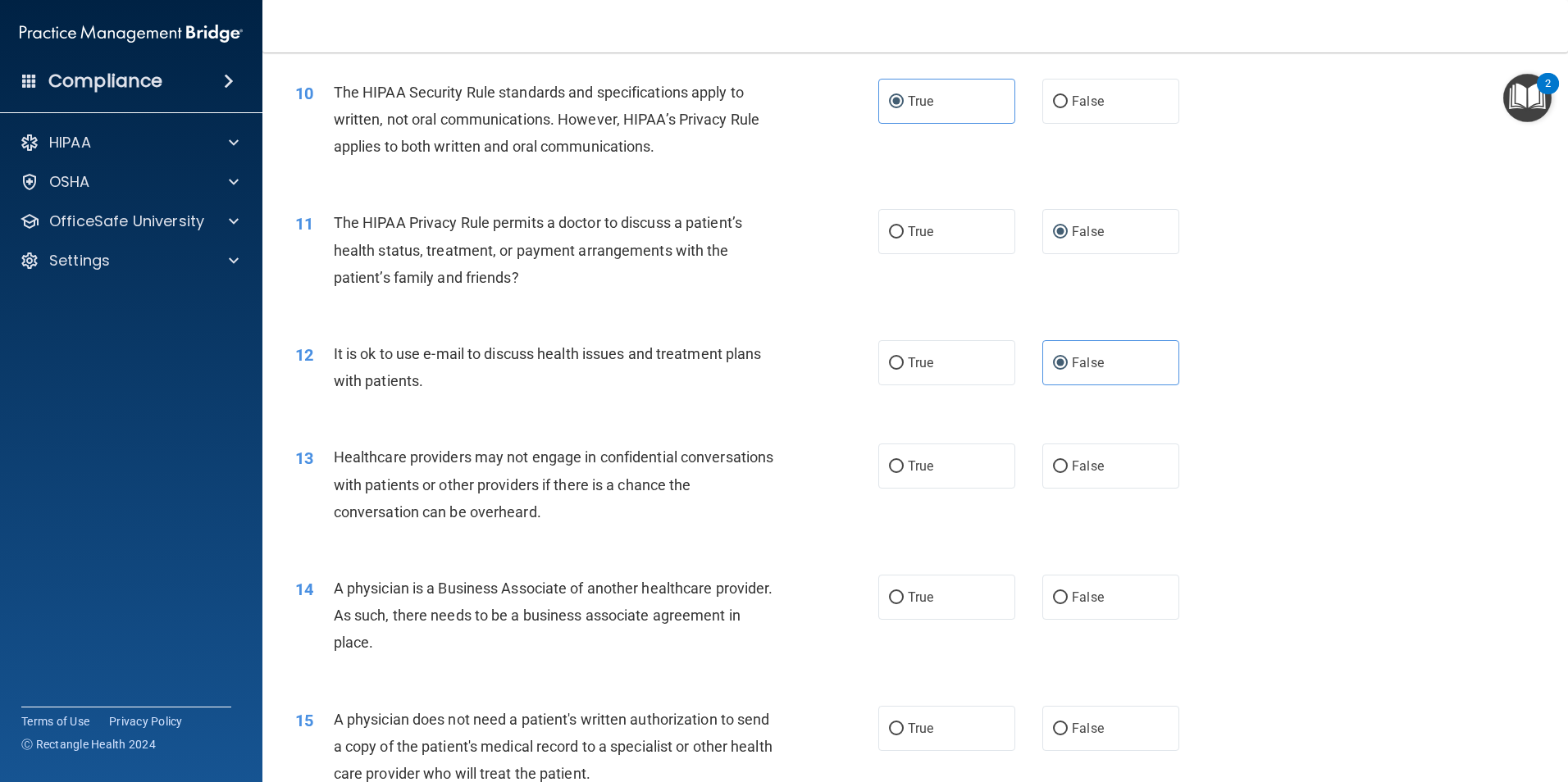
scroll to position [1230, 0]
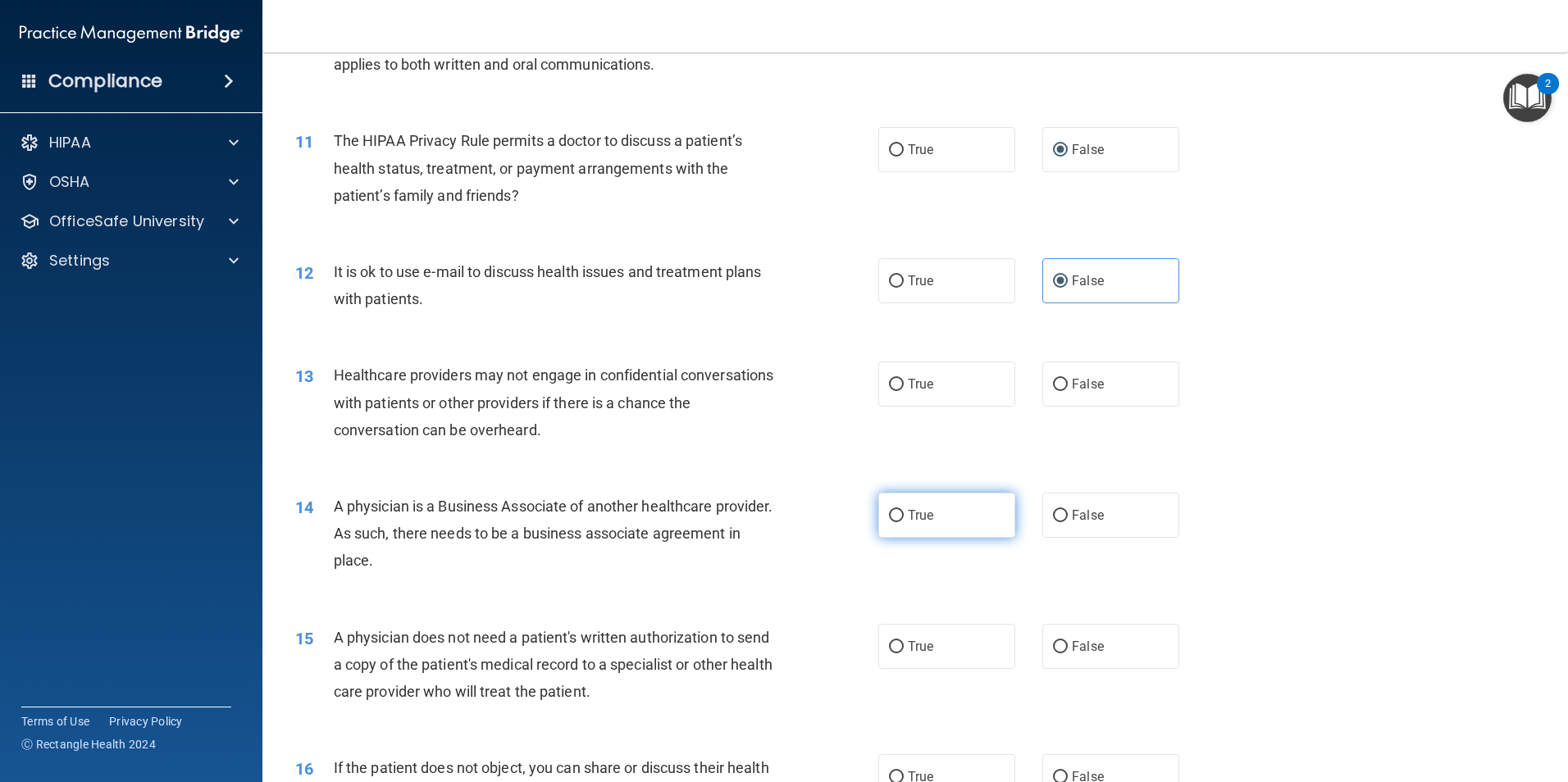
click at [955, 524] on label "True" at bounding box center [947, 515] width 137 height 45
click at [904, 522] on input "True" at bounding box center [896, 516] width 15 height 12
radio input "true"
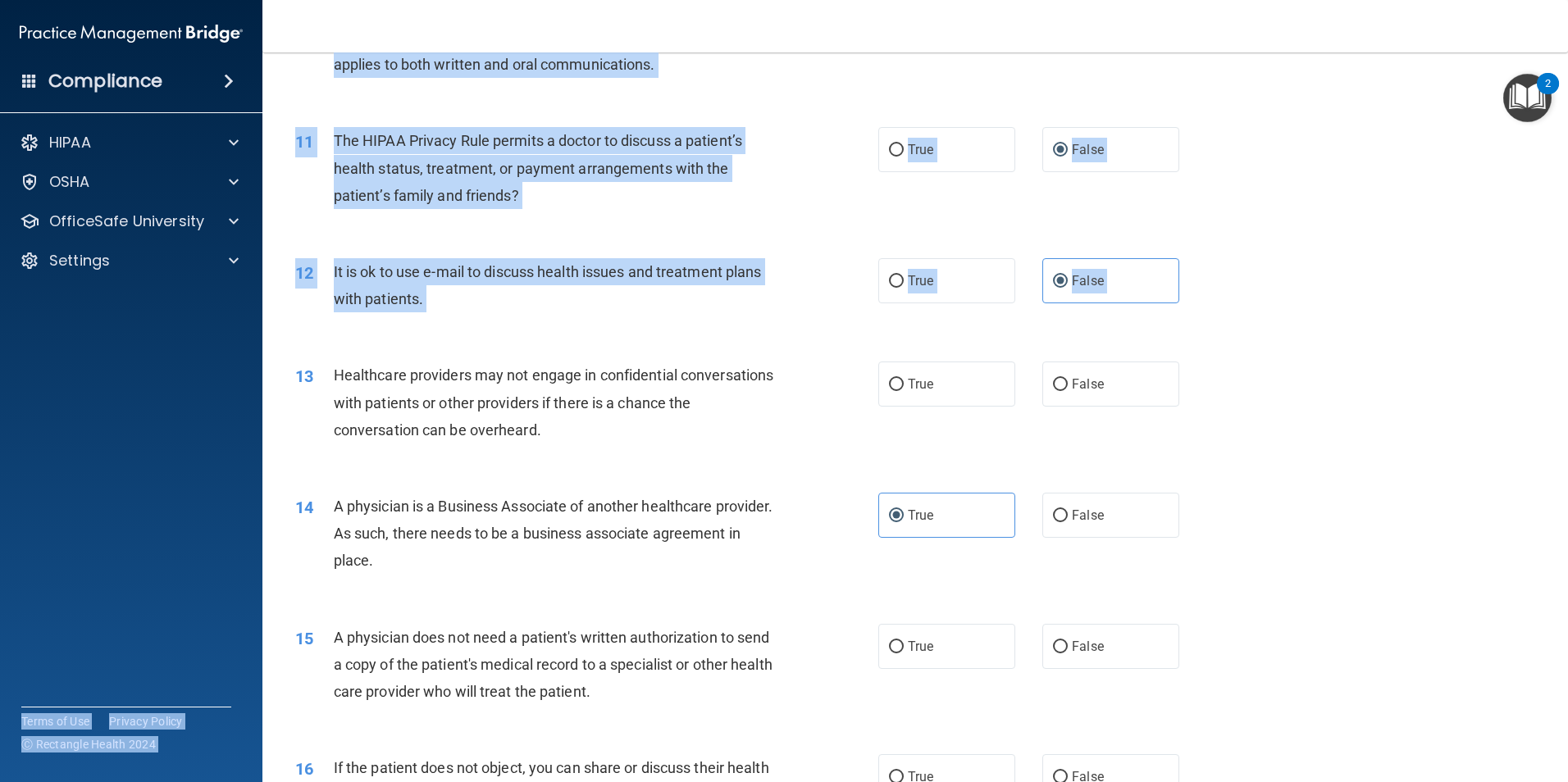
drag, startPoint x: 654, startPoint y: 466, endPoint x: 247, endPoint y: 383, distance: 415.4
click at [247, 383] on div "Compliance HIPAA Documents and Policies Report an Incident Business Associates …" at bounding box center [784, 391] width 1568 height 782
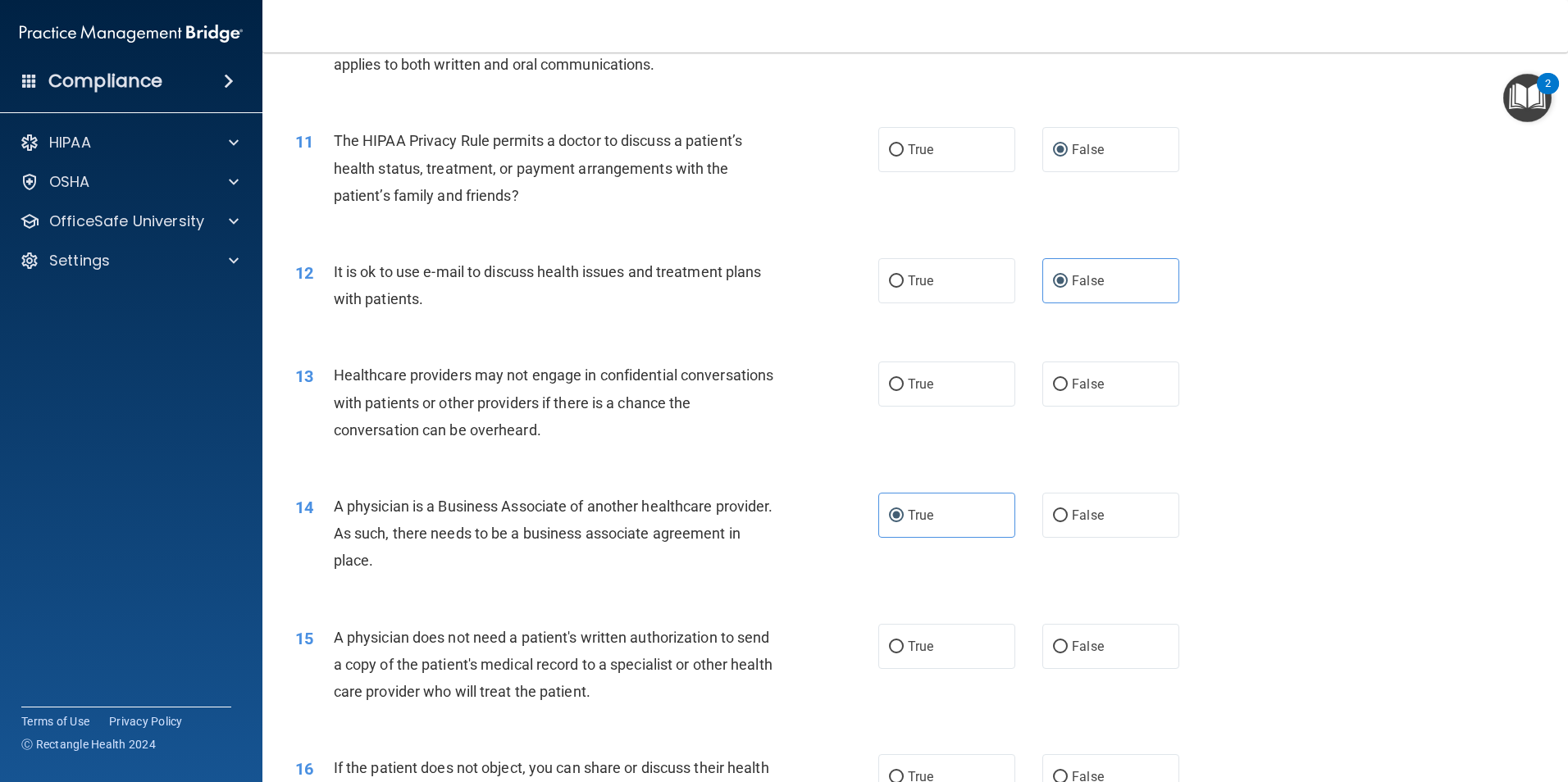
drag, startPoint x: 247, startPoint y: 383, endPoint x: 547, endPoint y: 407, distance: 301.0
click at [547, 407] on span "Healthcare providers may not engage in confidential conversations with patients…" at bounding box center [553, 402] width 440 height 71
click at [771, 456] on div "13 Healthcare providers may not engage in confidential conversations with patie…" at bounding box center [915, 407] width 1265 height 131
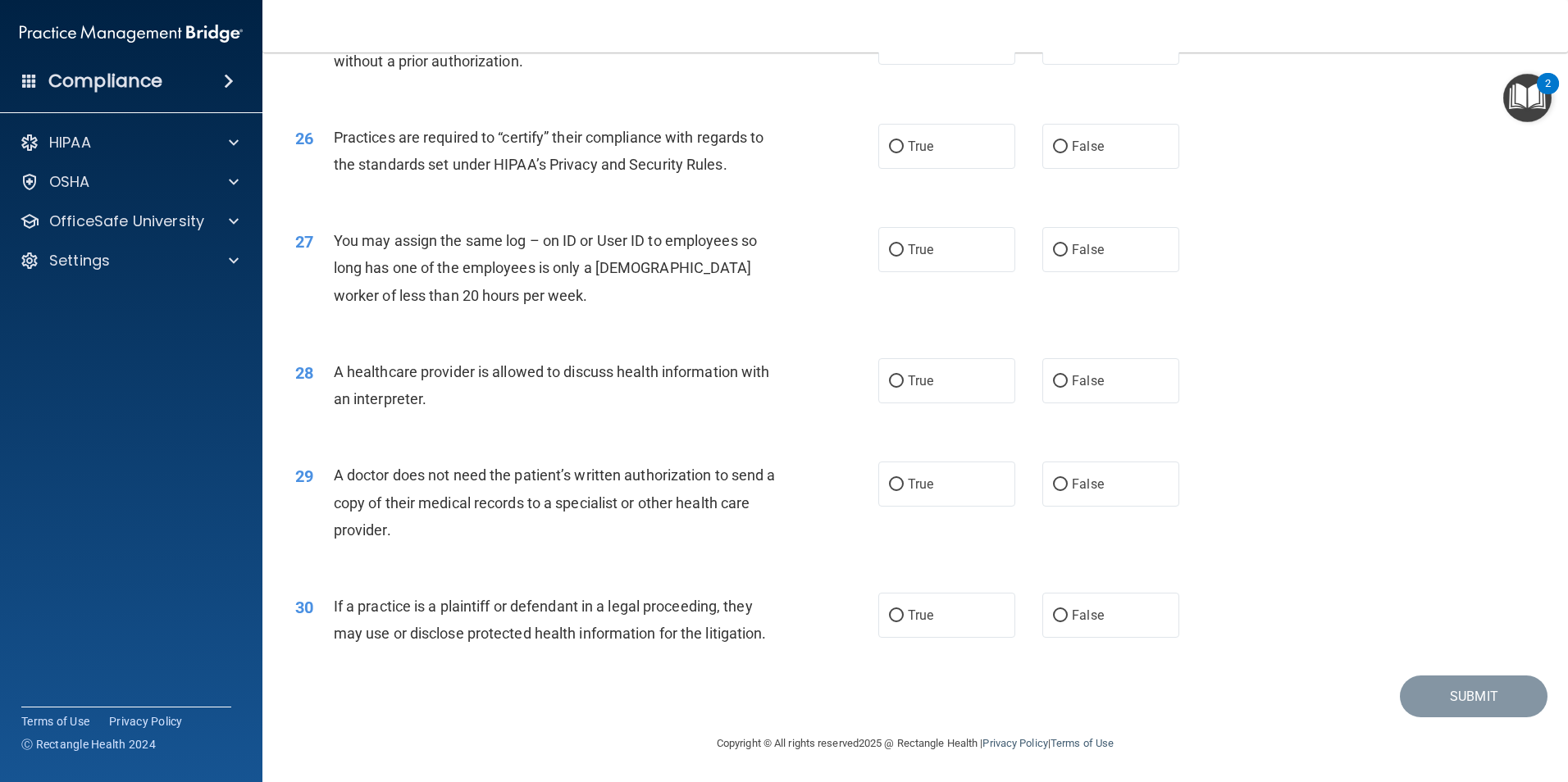
scroll to position [3035, 0]
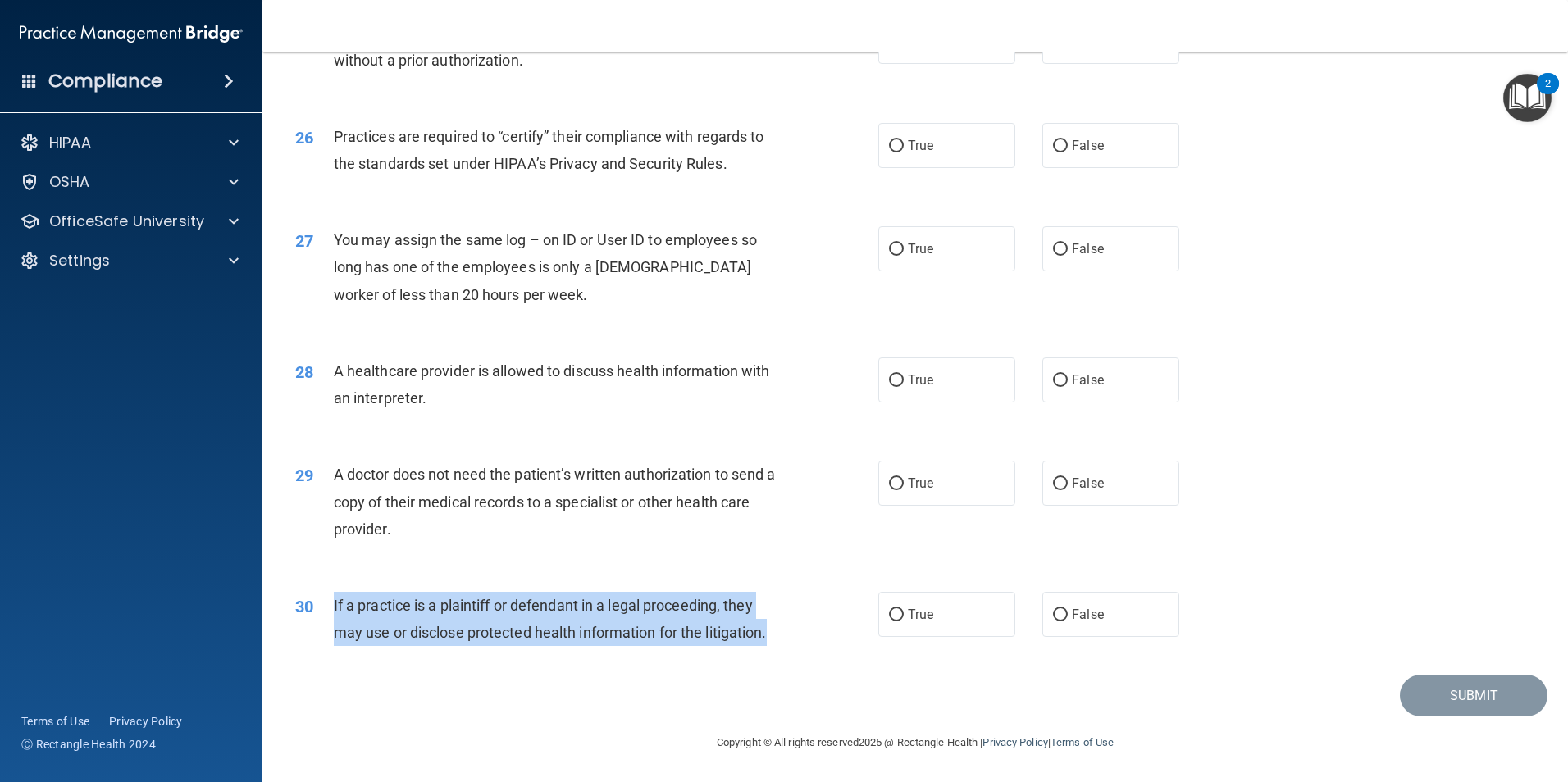
drag, startPoint x: 769, startPoint y: 646, endPoint x: 311, endPoint y: 607, distance: 459.7
click at [311, 607] on div "30 If a practice is a plaintiff or defendant in a legal proceeding, they may us…" at bounding box center [587, 623] width 632 height 62
drag, startPoint x: 311, startPoint y: 607, endPoint x: 451, endPoint y: 620, distance: 140.6
click at [451, 620] on div "If a practice is a plaintiff or defendant in a legal proceeding, they may use o…" at bounding box center [561, 618] width 456 height 54
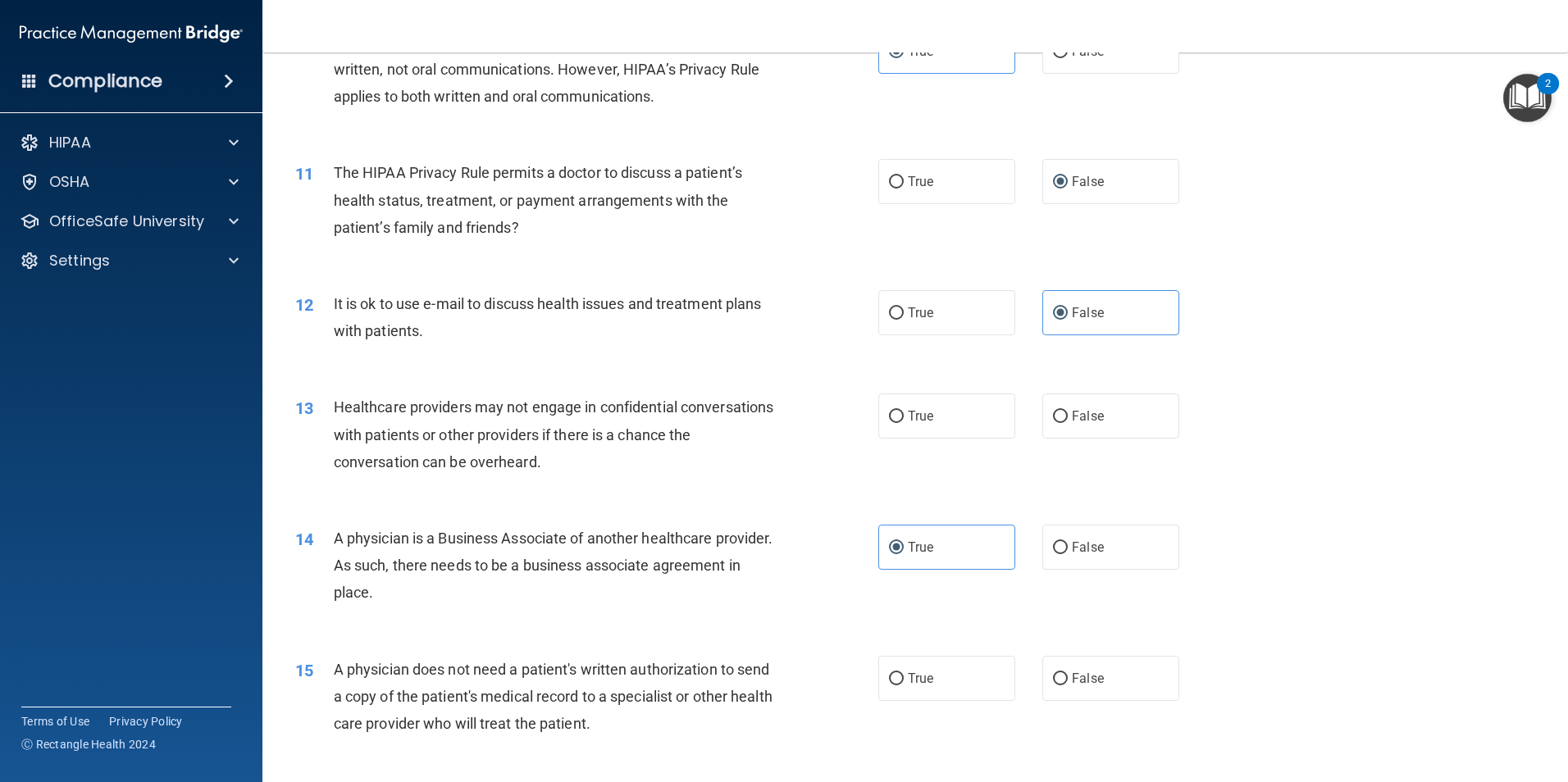
scroll to position [1139, 0]
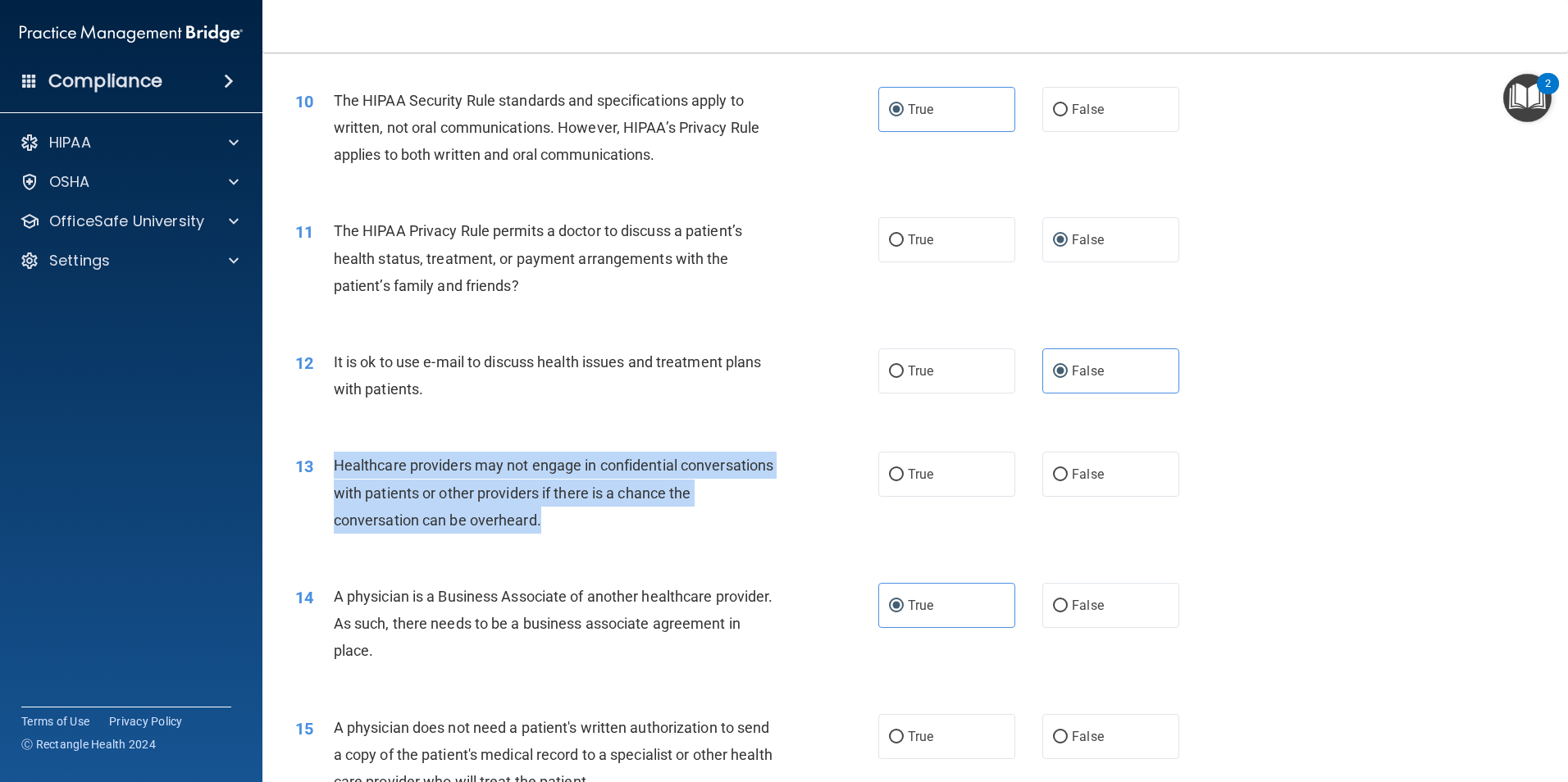
drag, startPoint x: 587, startPoint y: 524, endPoint x: 314, endPoint y: 463, distance: 279.7
click at [314, 463] on div "13 Healthcare providers may not engage in confidential conversations with patie…" at bounding box center [587, 497] width 632 height 90
click at [662, 537] on div "13 Healthcare providers may not engage in confidential conversations with patie…" at bounding box center [587, 497] width 632 height 90
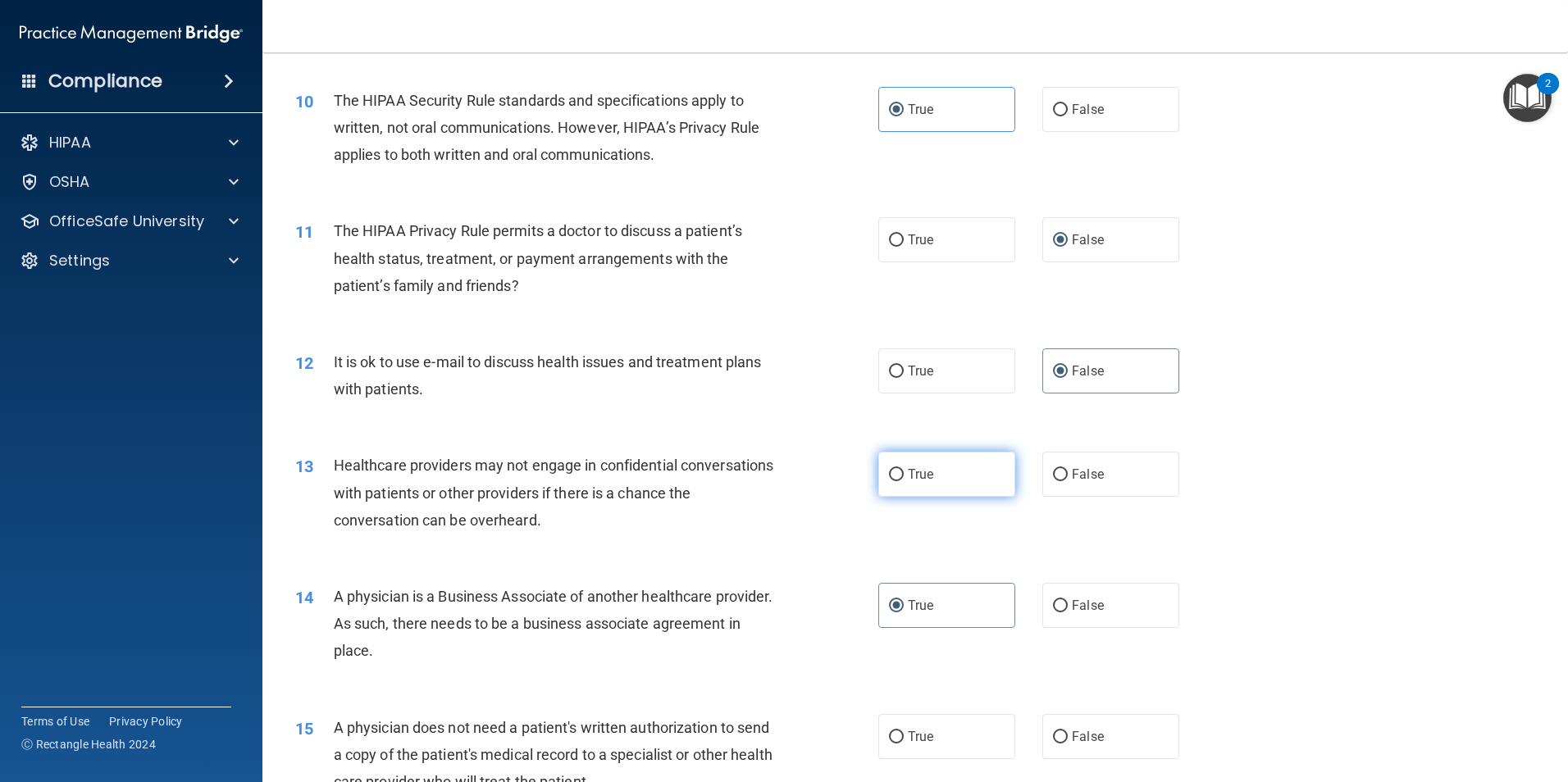
click at [981, 482] on label "True" at bounding box center [947, 475] width 137 height 45
click at [904, 481] on input "True" at bounding box center [896, 475] width 15 height 12
radio input "true"
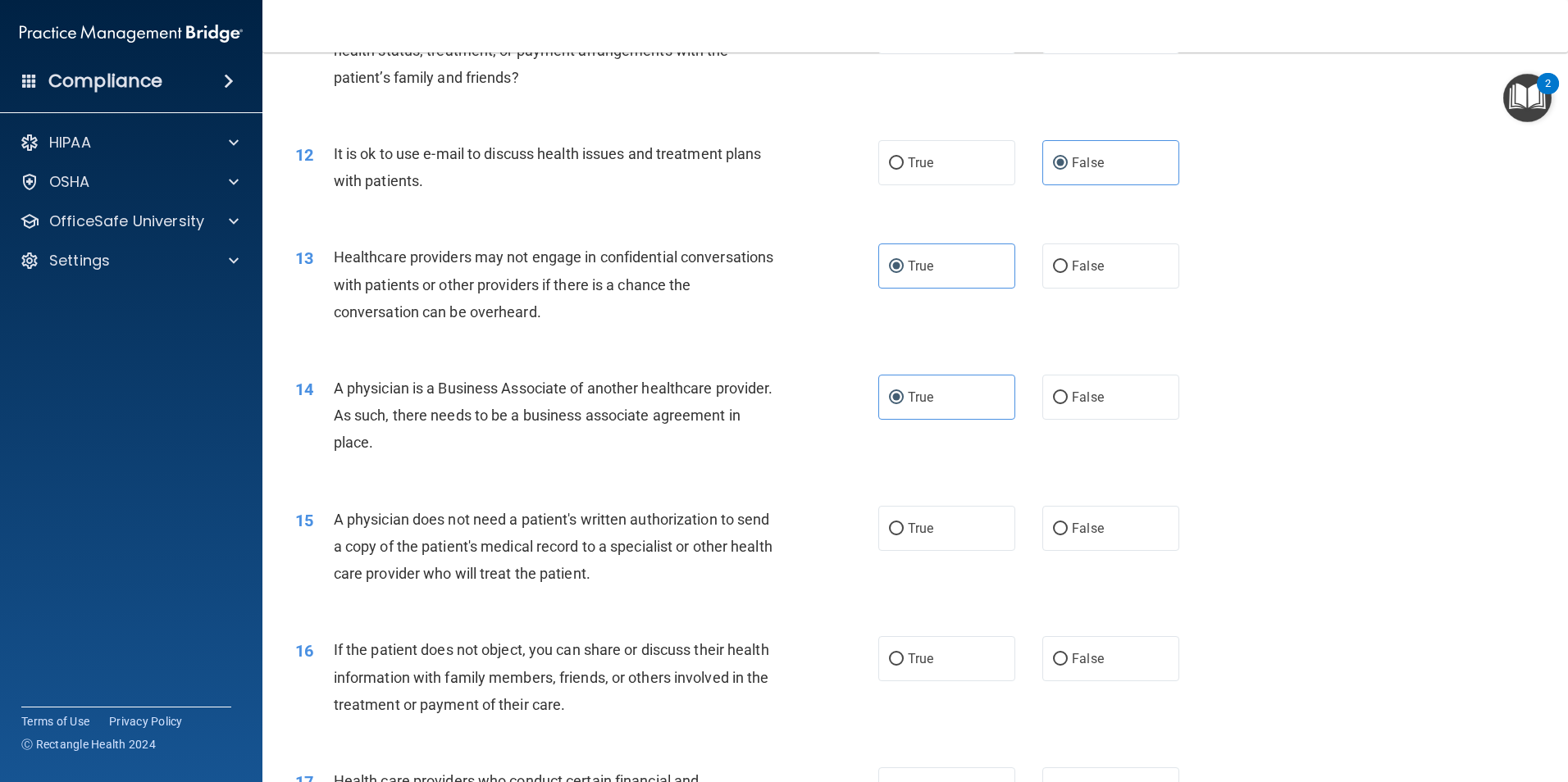
scroll to position [1386, 0]
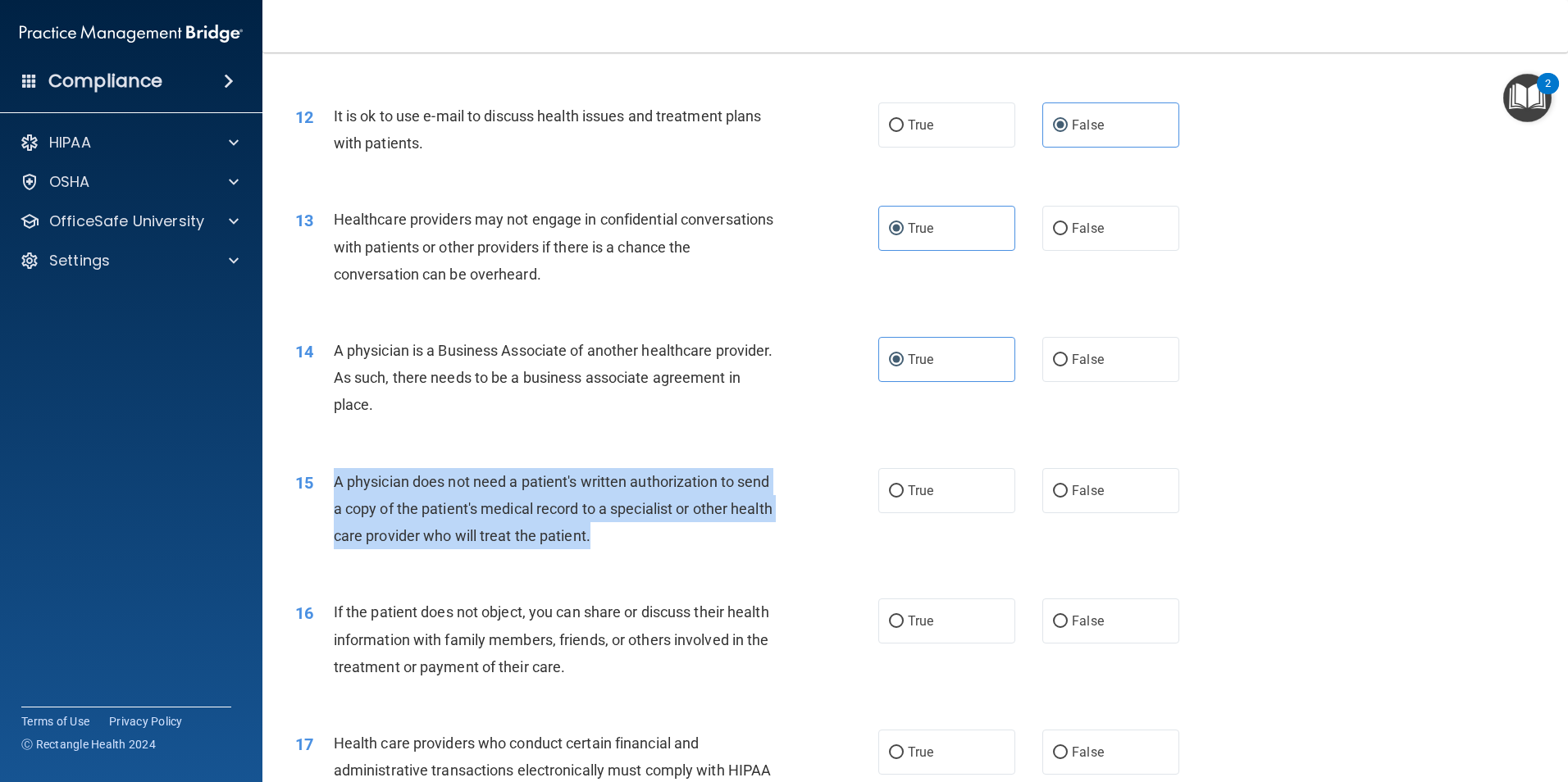
drag, startPoint x: 442, startPoint y: 478, endPoint x: 778, endPoint y: 529, distance: 339.8
click at [778, 529] on div "A physician does not need a patient's written authorization to send a copy of t…" at bounding box center [561, 509] width 456 height 82
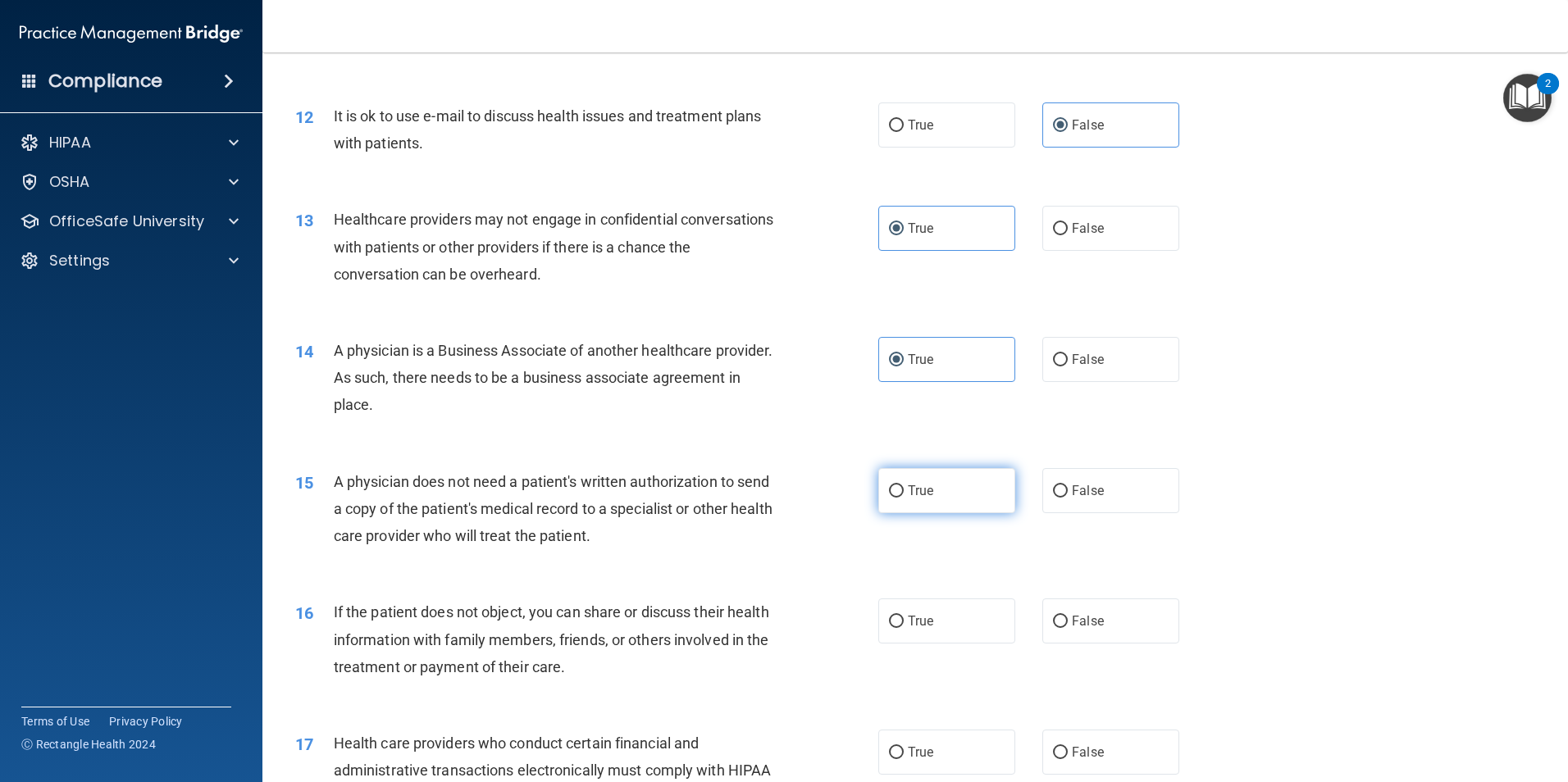
drag, startPoint x: 778, startPoint y: 529, endPoint x: 957, endPoint y: 500, distance: 181.3
click at [957, 500] on label "True" at bounding box center [947, 491] width 137 height 45
click at [904, 498] on input "True" at bounding box center [896, 492] width 15 height 12
radio input "true"
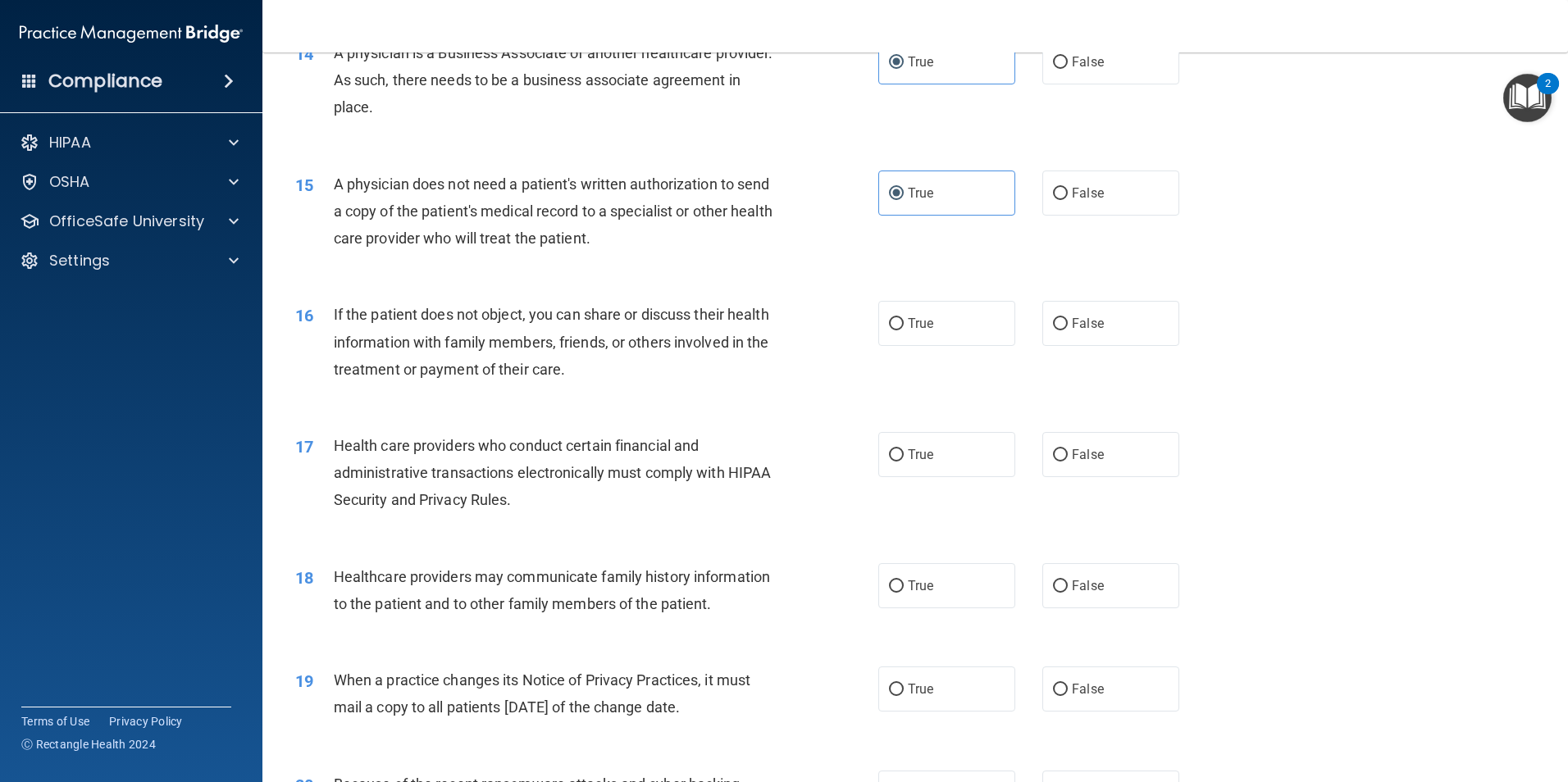
scroll to position [1714, 0]
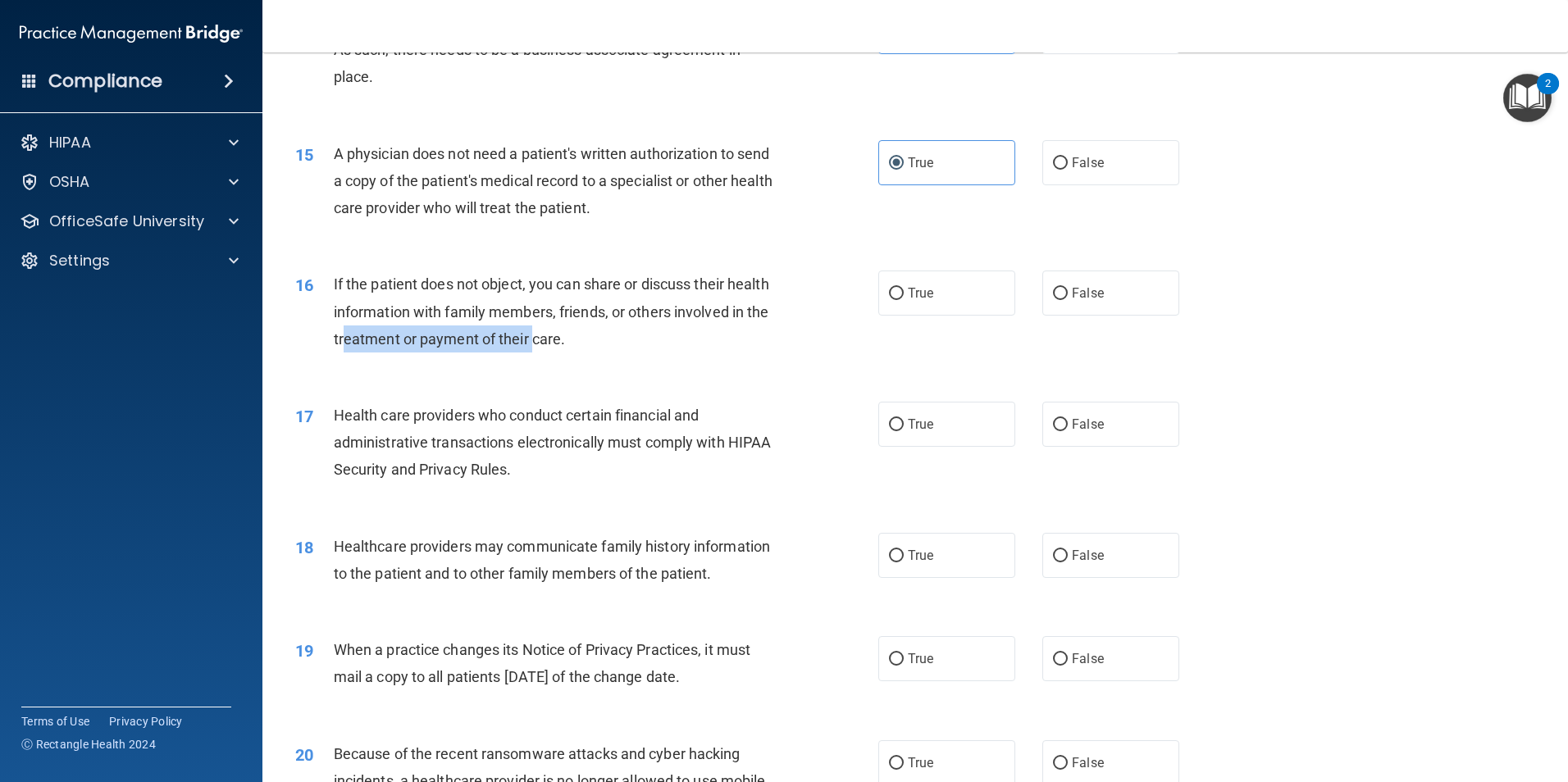
drag, startPoint x: 445, startPoint y: 333, endPoint x: 631, endPoint y: 339, distance: 186.1
click at [631, 339] on span "If the patient does not object, you can share or discuss their health informati…" at bounding box center [551, 311] width 436 height 71
drag, startPoint x: 631, startPoint y: 339, endPoint x: 806, endPoint y: 344, distance: 175.1
click at [787, 354] on div "16 If the patient does not object, you can share or discuss their health inform…" at bounding box center [587, 315] width 632 height 90
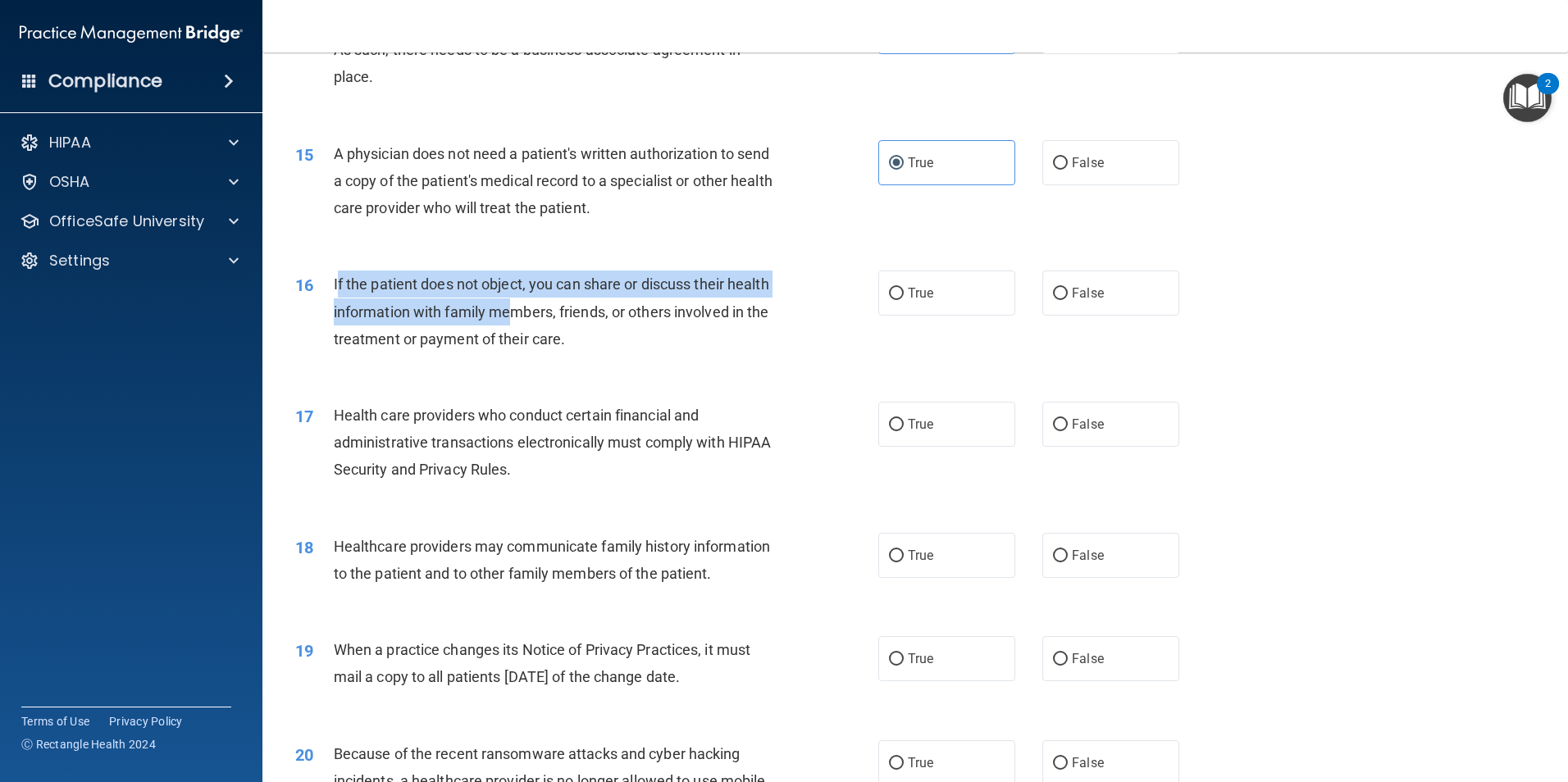
drag, startPoint x: 339, startPoint y: 296, endPoint x: 562, endPoint y: 299, distance: 223.0
click at [562, 299] on div "If the patient does not object, you can share or discuss their health informati…" at bounding box center [561, 311] width 456 height 82
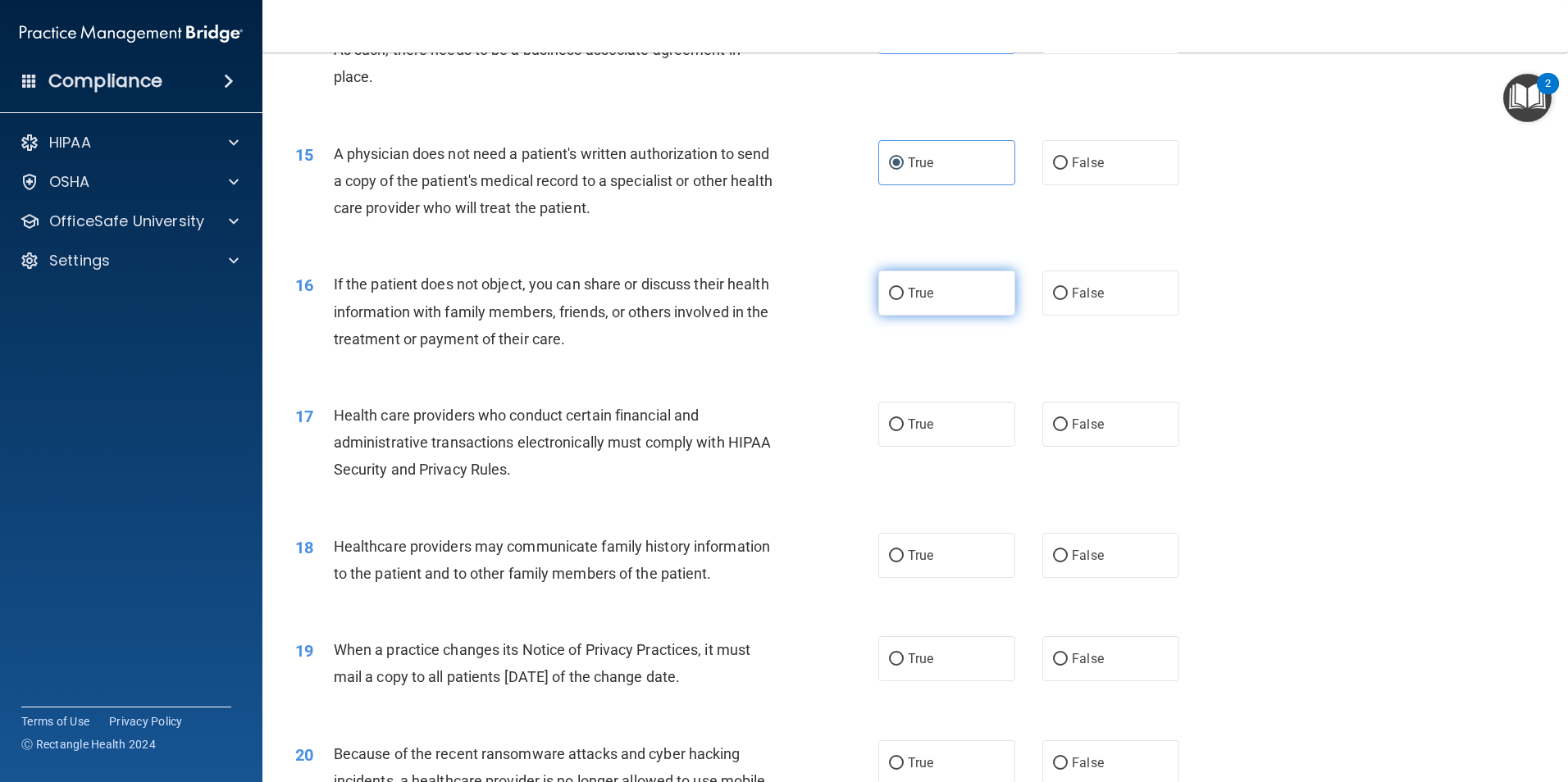
click at [926, 303] on label "True" at bounding box center [947, 293] width 137 height 45
click at [904, 300] on input "True" at bounding box center [896, 294] width 15 height 12
radio input "true"
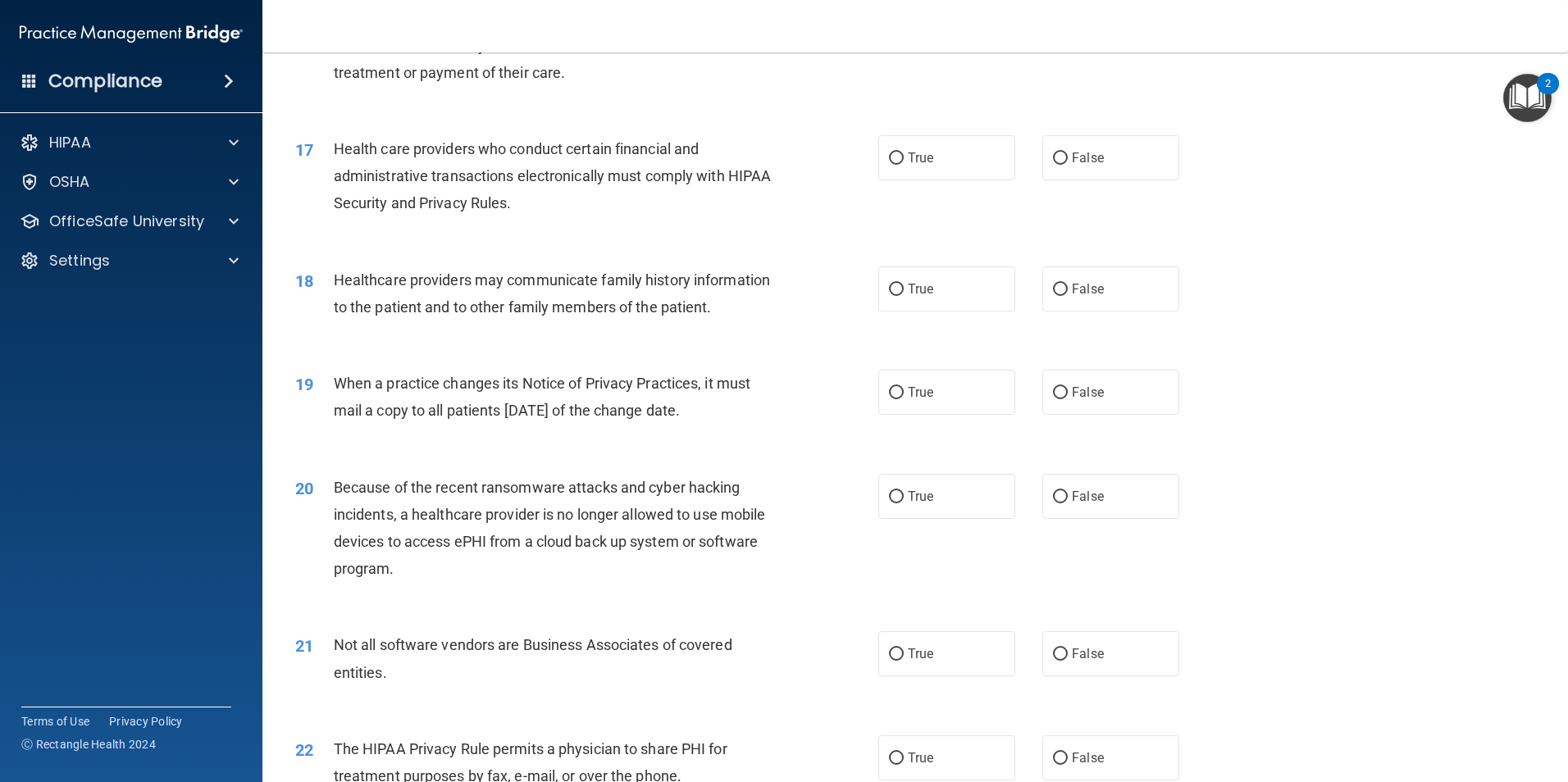
scroll to position [1877, 0]
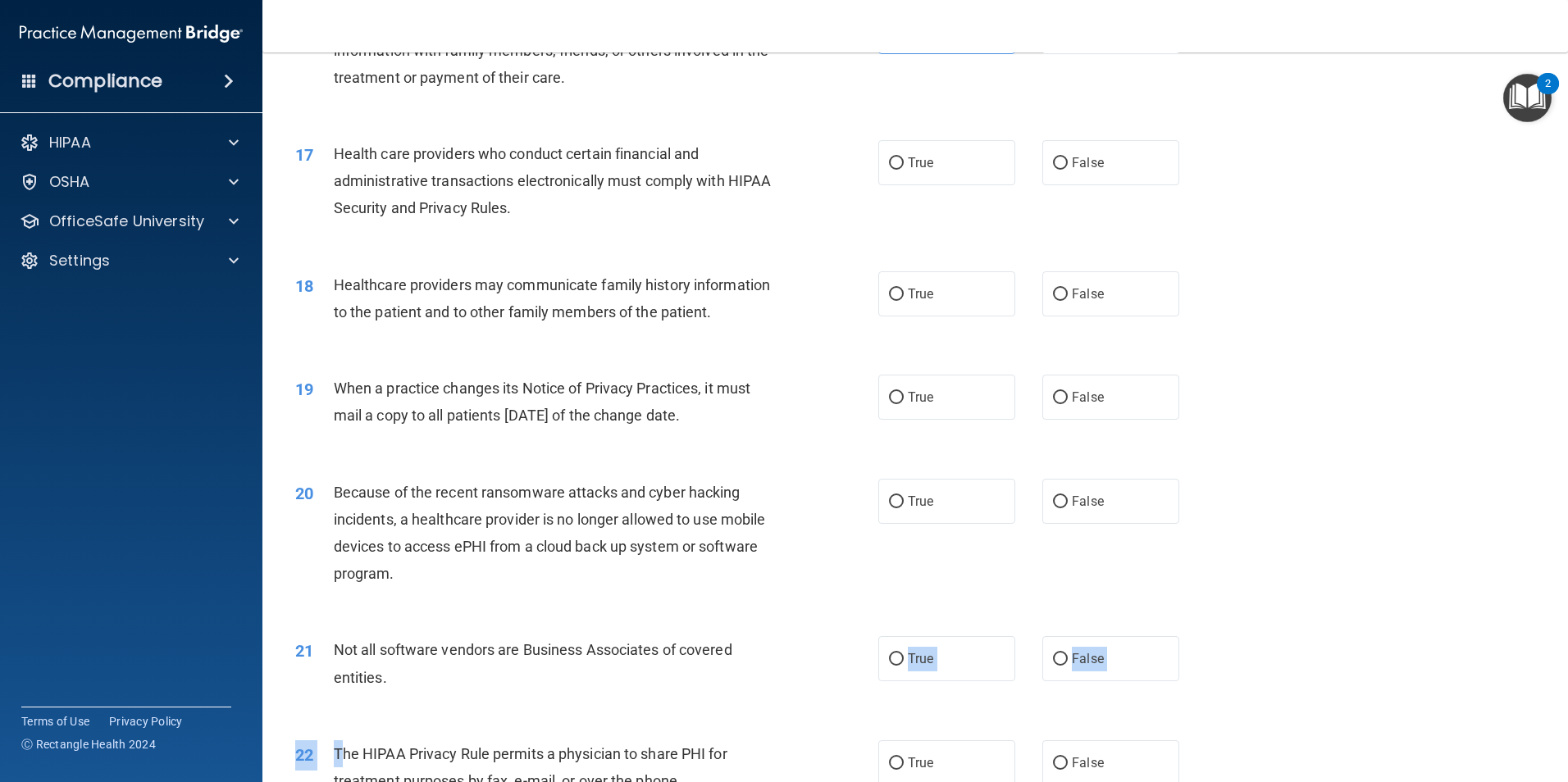
drag, startPoint x: 399, startPoint y: 771, endPoint x: 345, endPoint y: 749, distance: 58.3
drag, startPoint x: 345, startPoint y: 749, endPoint x: 707, endPoint y: 527, distance: 424.7
click at [707, 527] on span "Because of the recent ransomware attacks and cyber hacking incidents, a healthc…" at bounding box center [550, 533] width 432 height 99
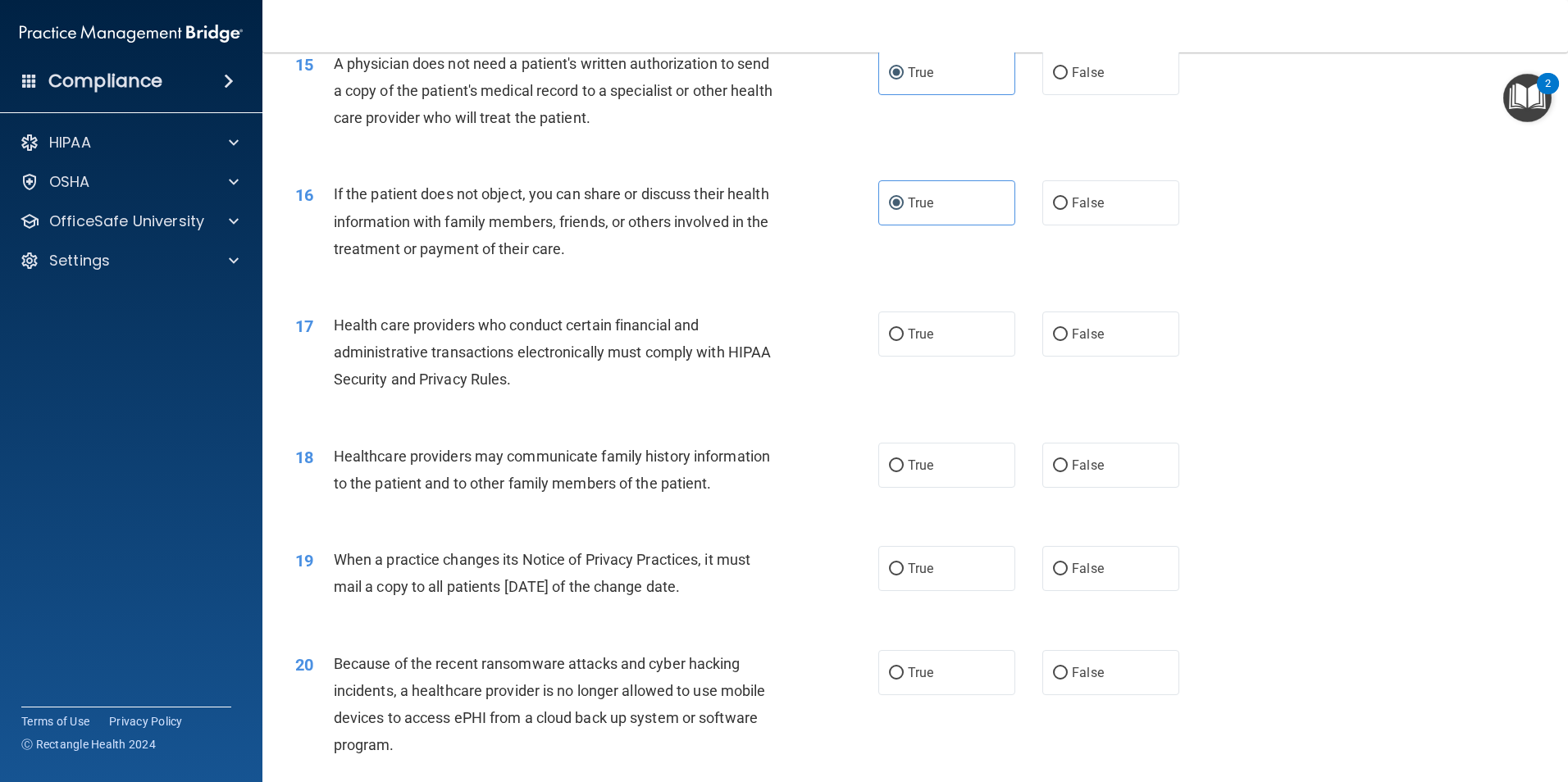
scroll to position [1893, 0]
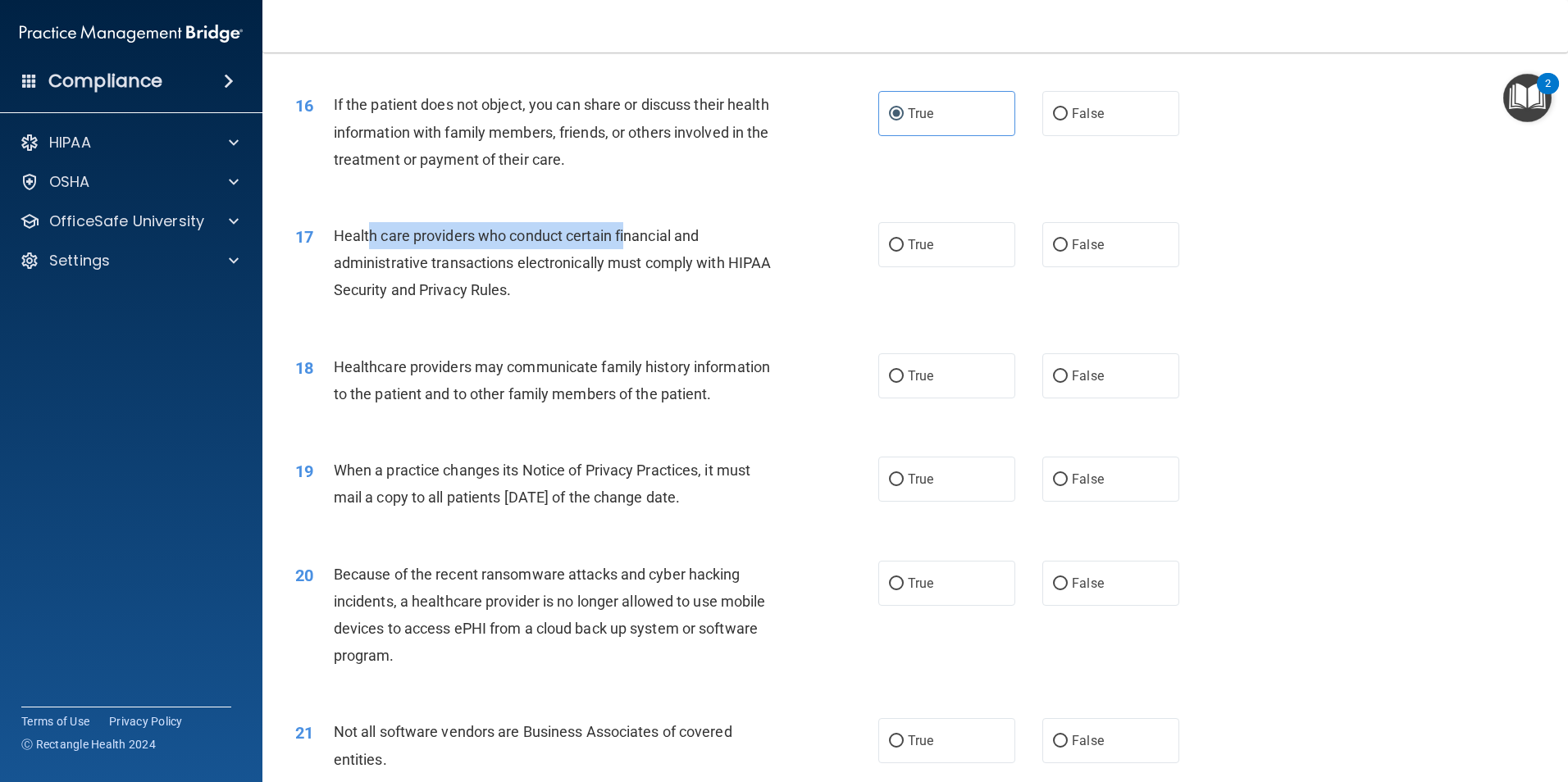
drag, startPoint x: 403, startPoint y: 222, endPoint x: 626, endPoint y: 242, distance: 223.9
click at [626, 242] on span "Health care providers who conduct certain financial and administrative transact…" at bounding box center [552, 263] width 438 height 71
drag, startPoint x: 626, startPoint y: 242, endPoint x: 560, endPoint y: 239, distance: 66.1
click at [560, 239] on span "Health care providers who conduct certain financial and administrative transact…" at bounding box center [552, 263] width 438 height 71
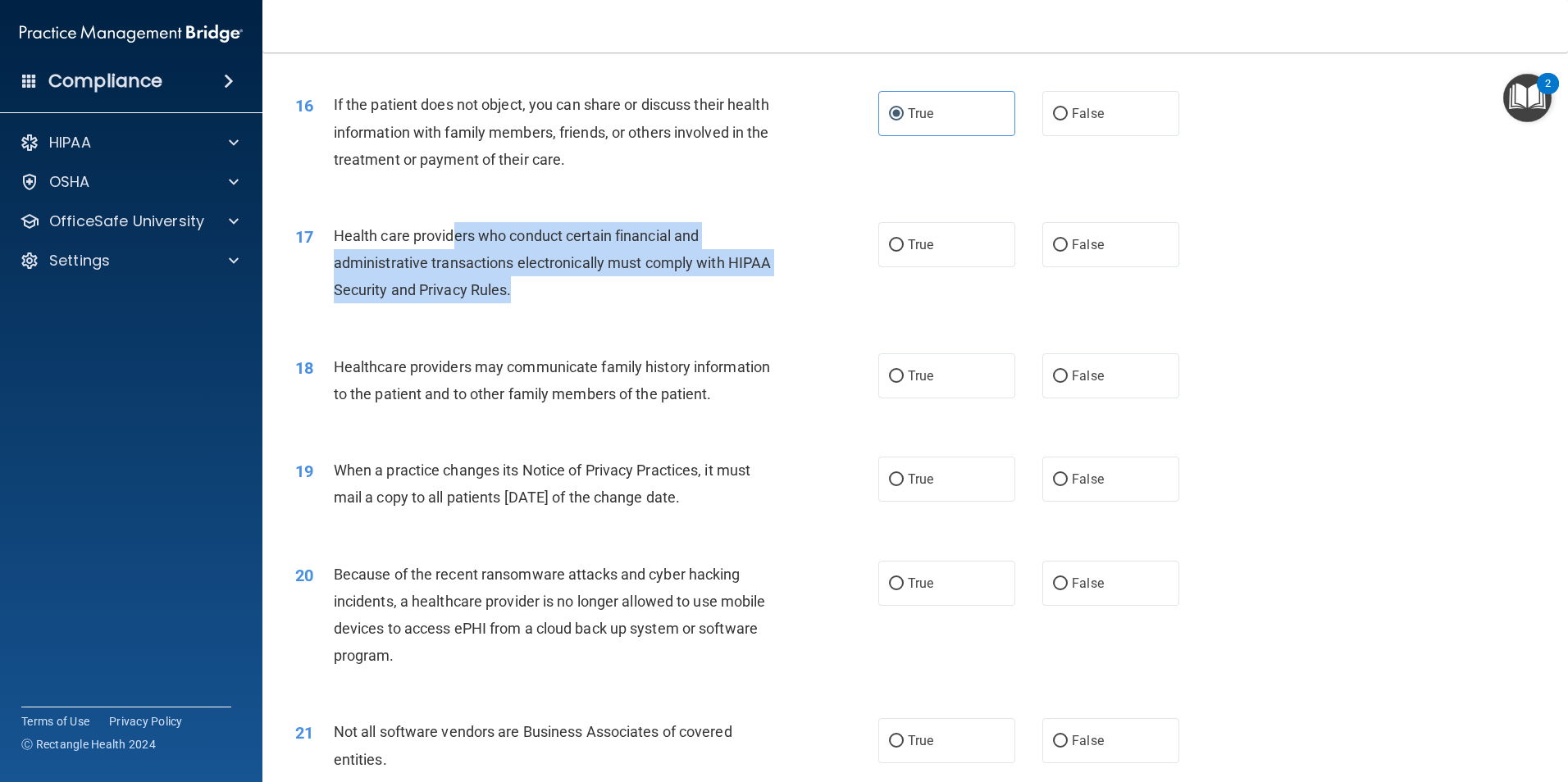
drag, startPoint x: 457, startPoint y: 233, endPoint x: 625, endPoint y: 296, distance: 179.4
click at [625, 296] on div "Health care providers who conduct certain financial and administrative transact…" at bounding box center [561, 263] width 456 height 82
drag, startPoint x: 625, startPoint y: 296, endPoint x: 726, endPoint y: 280, distance: 102.3
click at [625, 296] on div "Health care providers who conduct certain financial and administrative transact…" at bounding box center [561, 263] width 456 height 82
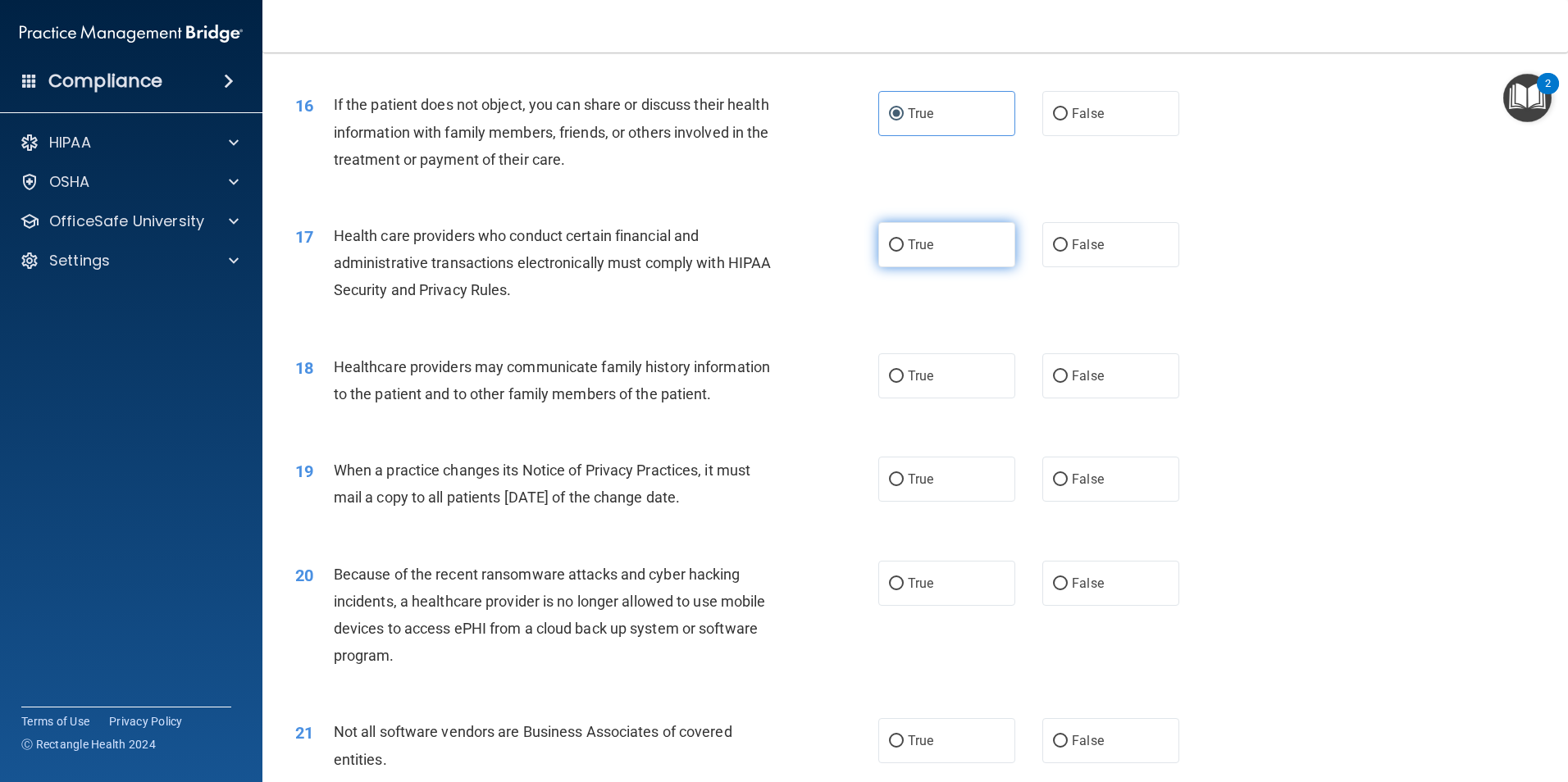
click at [952, 250] on label "True" at bounding box center [947, 245] width 137 height 45
click at [904, 250] on input "True" at bounding box center [896, 245] width 15 height 12
radio input "true"
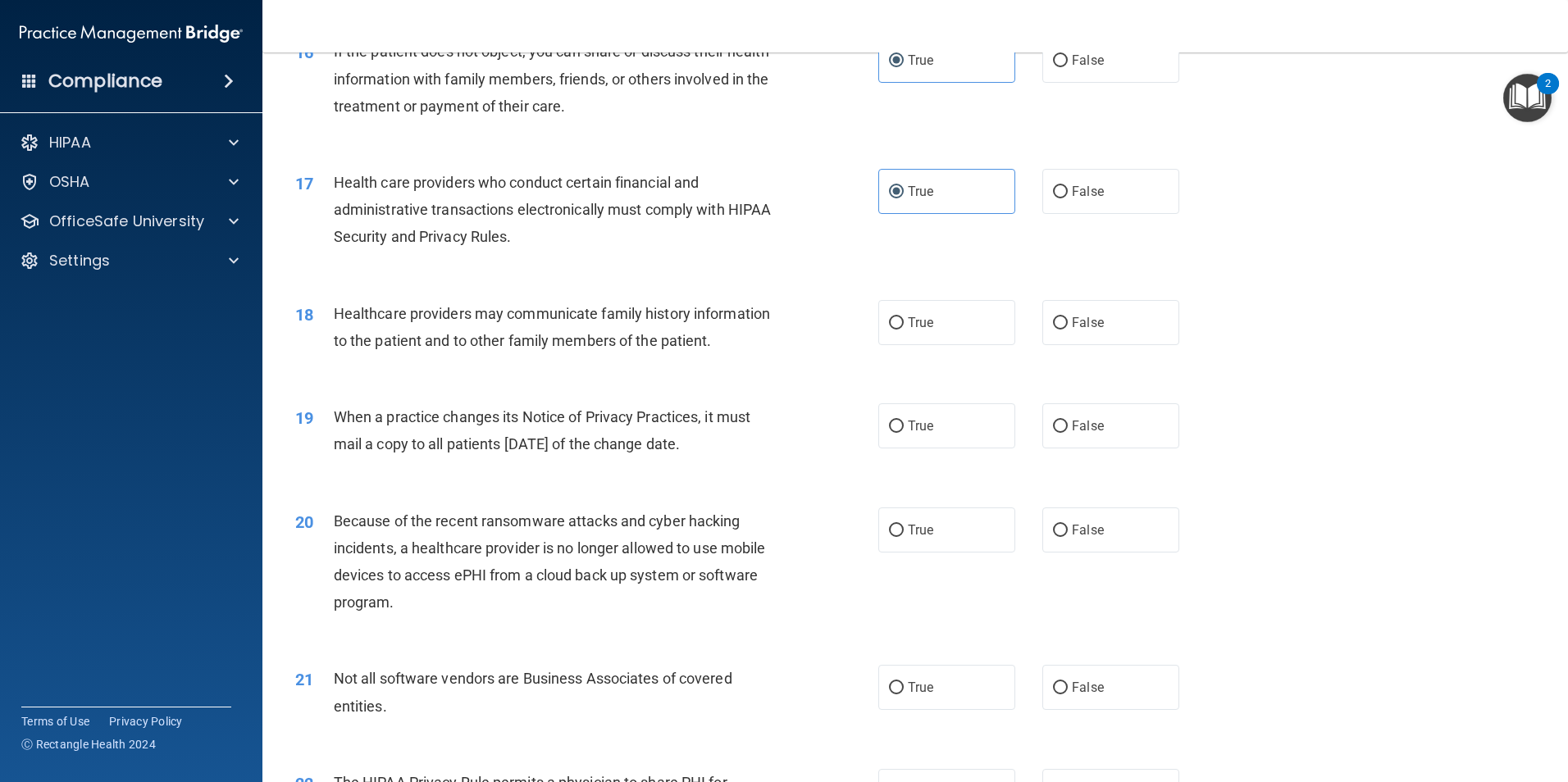
scroll to position [2057, 0]
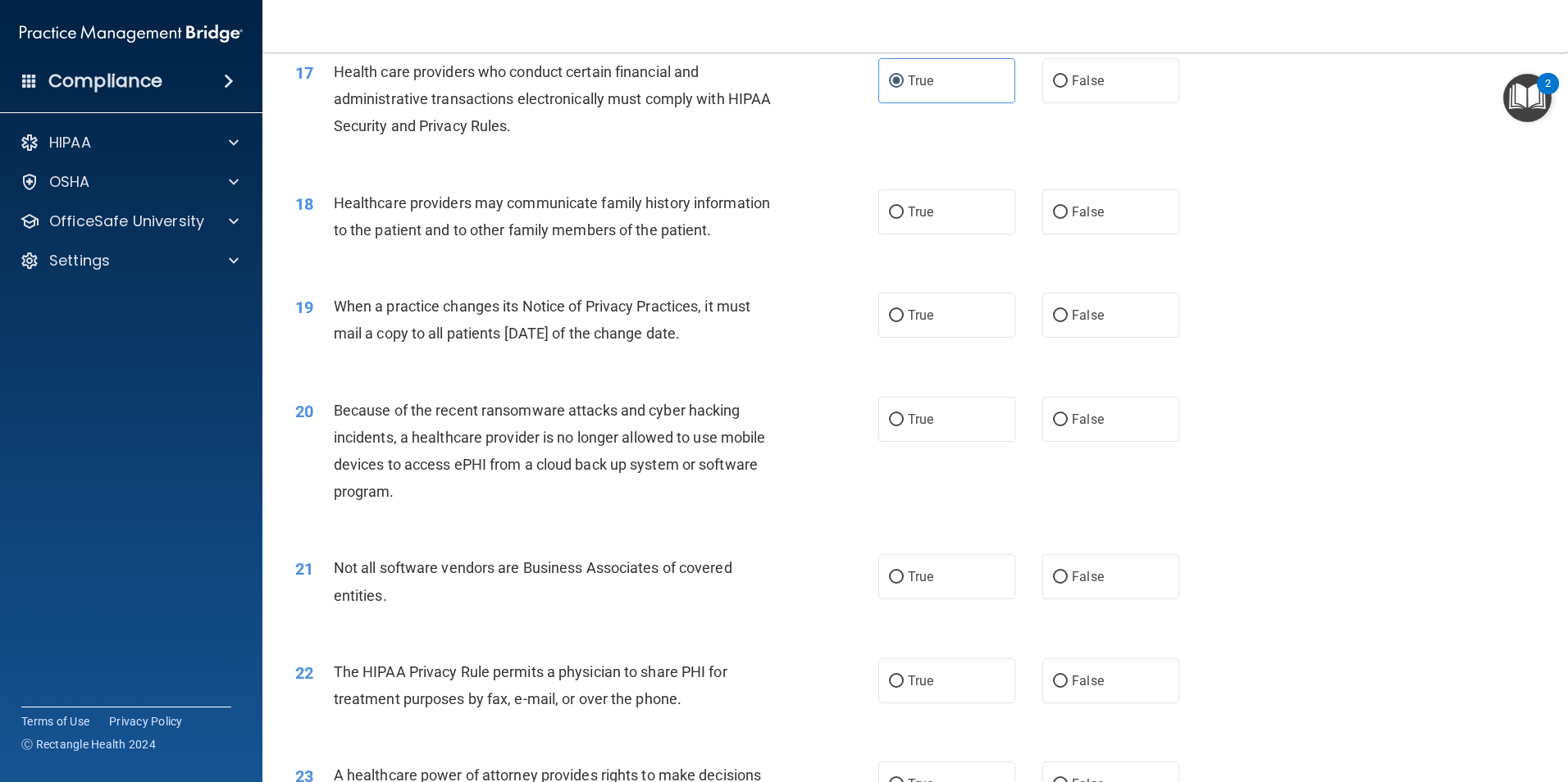
drag, startPoint x: 344, startPoint y: 298, endPoint x: 764, endPoint y: 329, distance: 421.1
click at [764, 329] on div "When a practice changes its Notice of Privacy Practices, it must mail a copy to…" at bounding box center [561, 320] width 456 height 54
drag, startPoint x: 764, startPoint y: 329, endPoint x: 911, endPoint y: 324, distance: 147.1
click at [911, 324] on label "True" at bounding box center [947, 315] width 137 height 45
click at [904, 322] on input "True" at bounding box center [896, 316] width 15 height 12
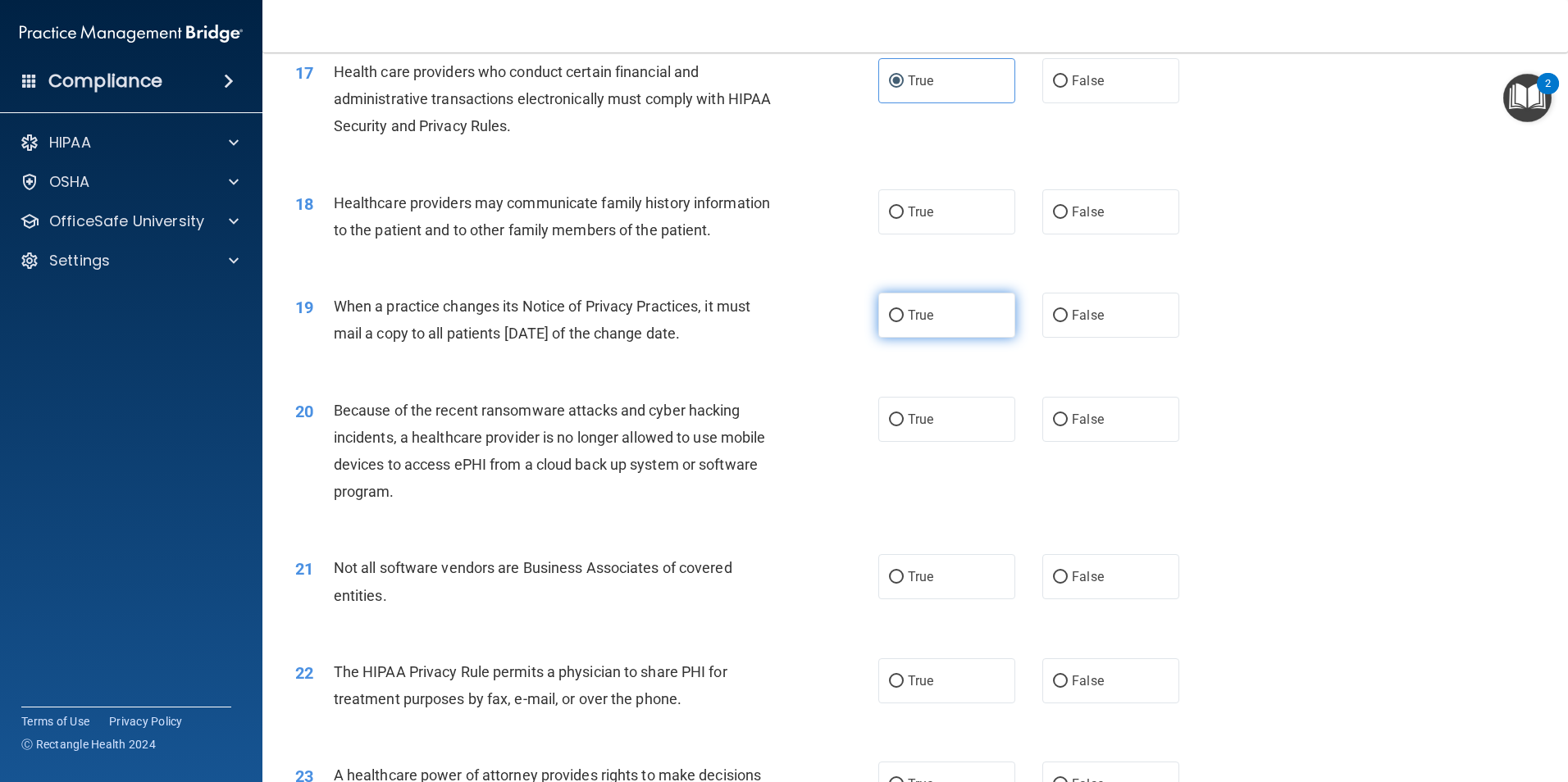
radio input "true"
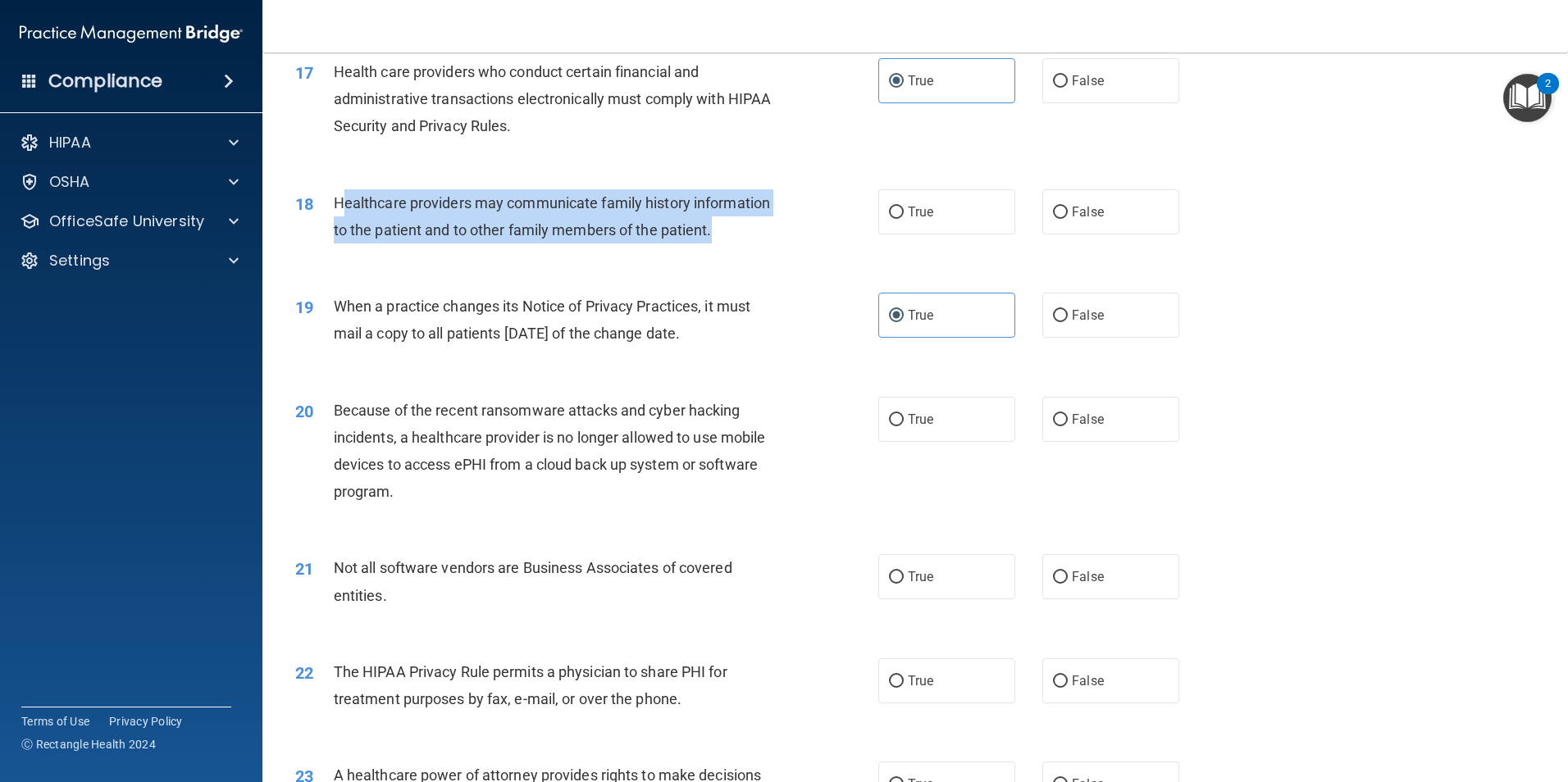
drag, startPoint x: 344, startPoint y: 199, endPoint x: 752, endPoint y: 233, distance: 409.4
click at [752, 233] on div "Healthcare providers may communicate family history information to the patient …" at bounding box center [561, 216] width 456 height 54
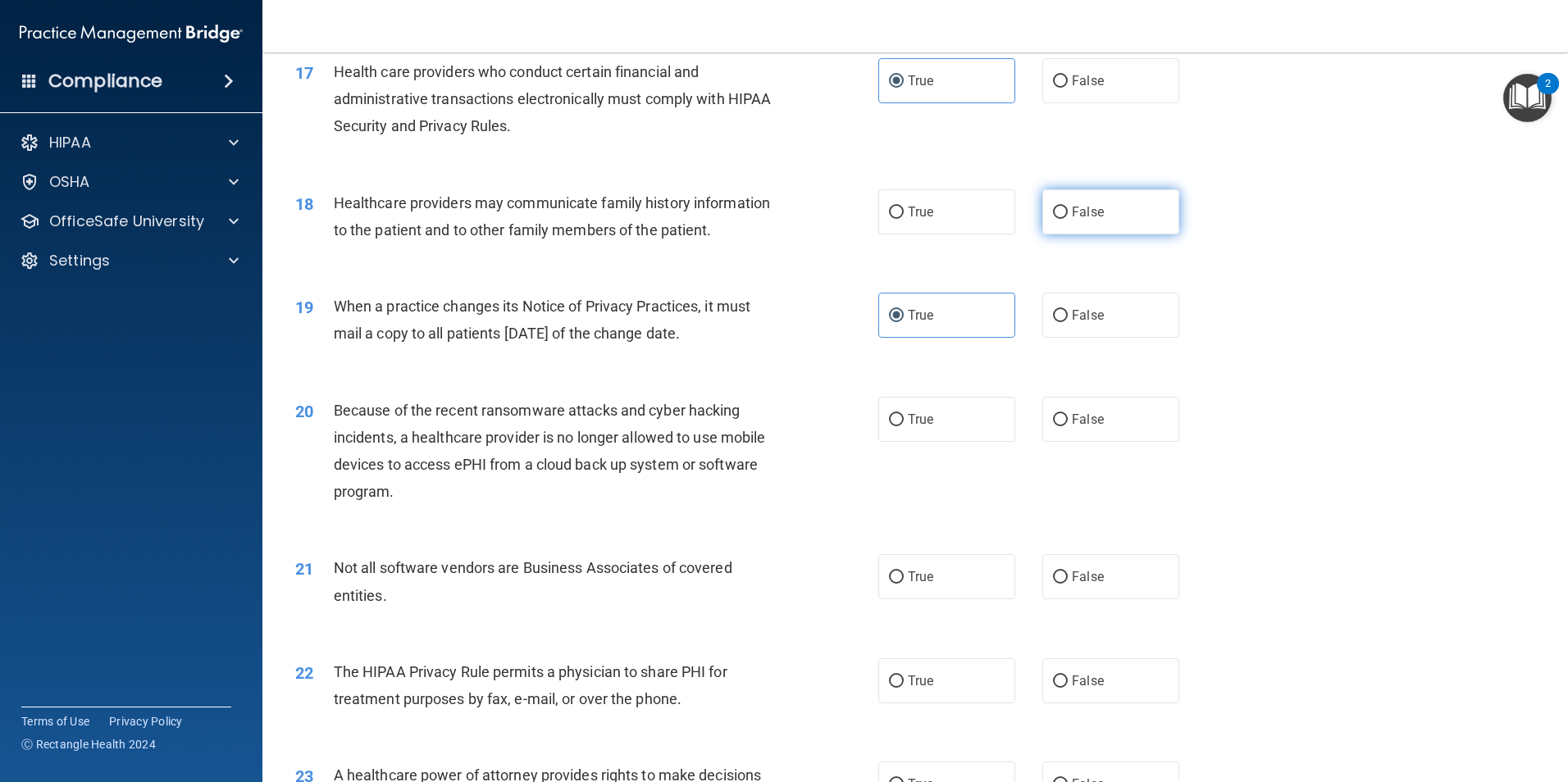
click at [1083, 229] on label "False" at bounding box center [1111, 212] width 137 height 45
click at [1068, 219] on input "False" at bounding box center [1060, 213] width 15 height 12
radio input "true"
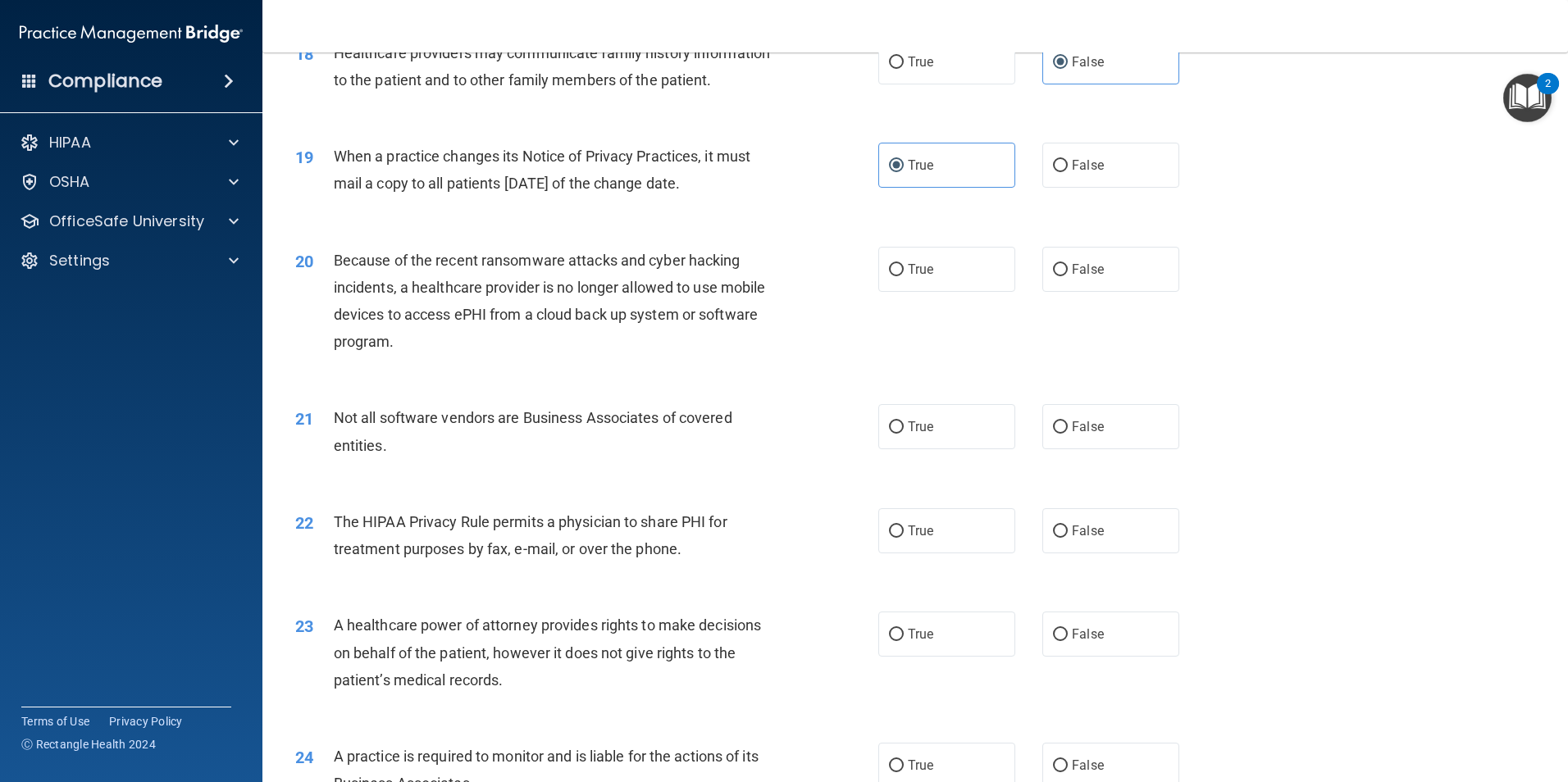
scroll to position [2221, 0]
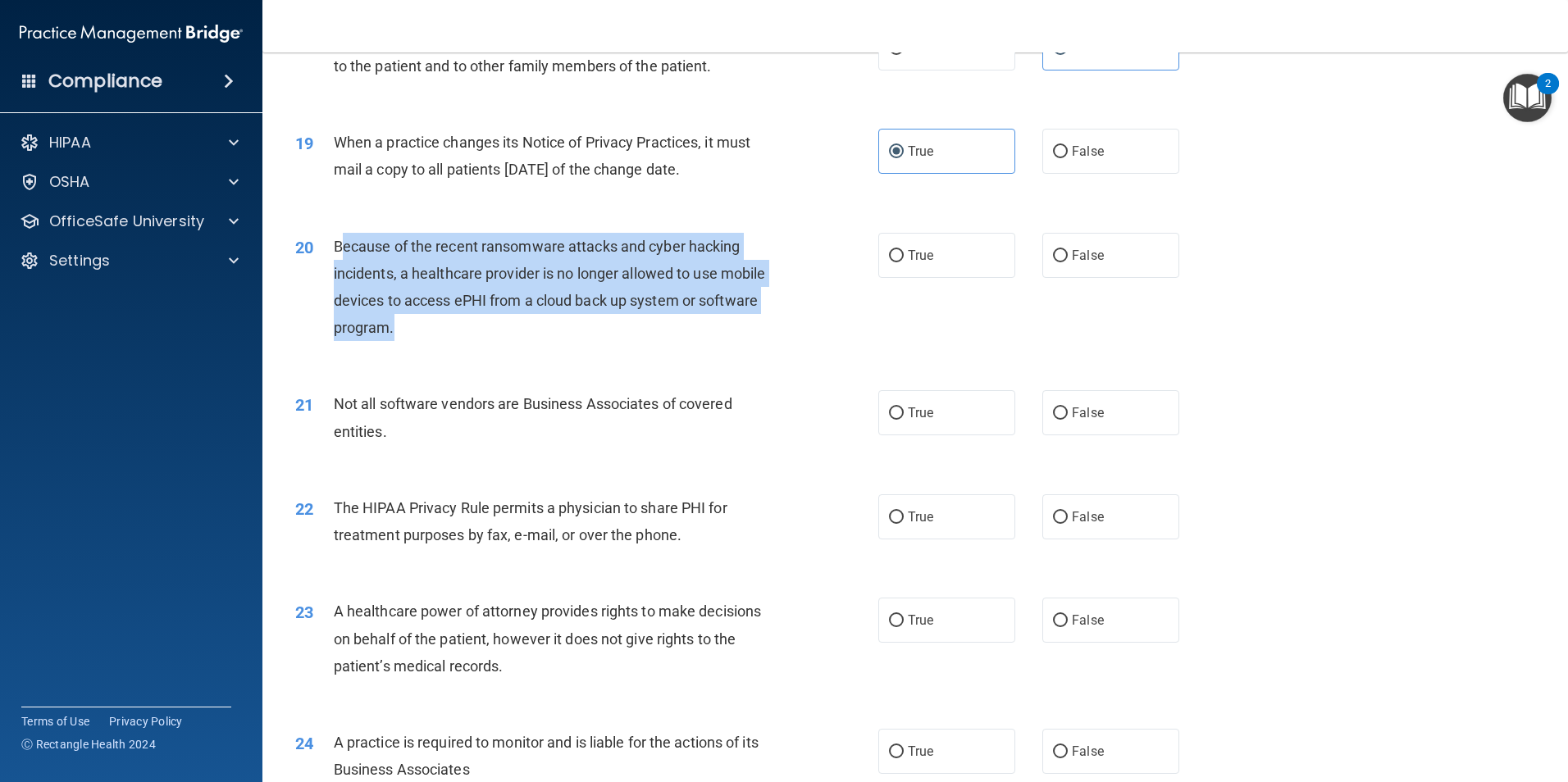
drag, startPoint x: 342, startPoint y: 247, endPoint x: 799, endPoint y: 333, distance: 465.0
click at [799, 333] on div "20 Because of the recent ransomware attacks and cyber hacking incidents, a heal…" at bounding box center [587, 291] width 632 height 117
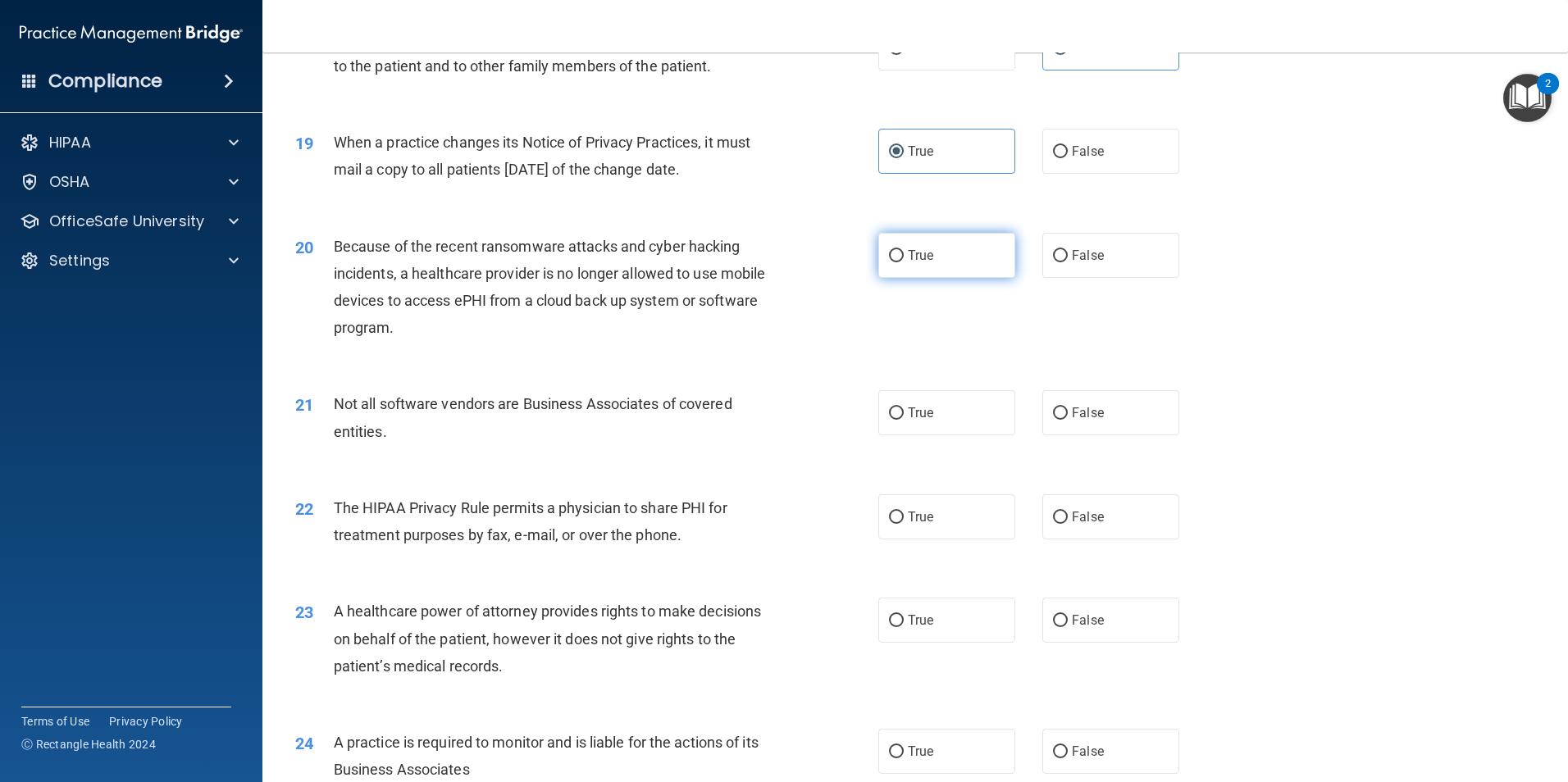
drag, startPoint x: 799, startPoint y: 333, endPoint x: 972, endPoint y: 256, distance: 189.4
click at [974, 253] on label "True" at bounding box center [947, 255] width 137 height 45
click at [904, 253] on input "True" at bounding box center [896, 256] width 15 height 12
radio input "true"
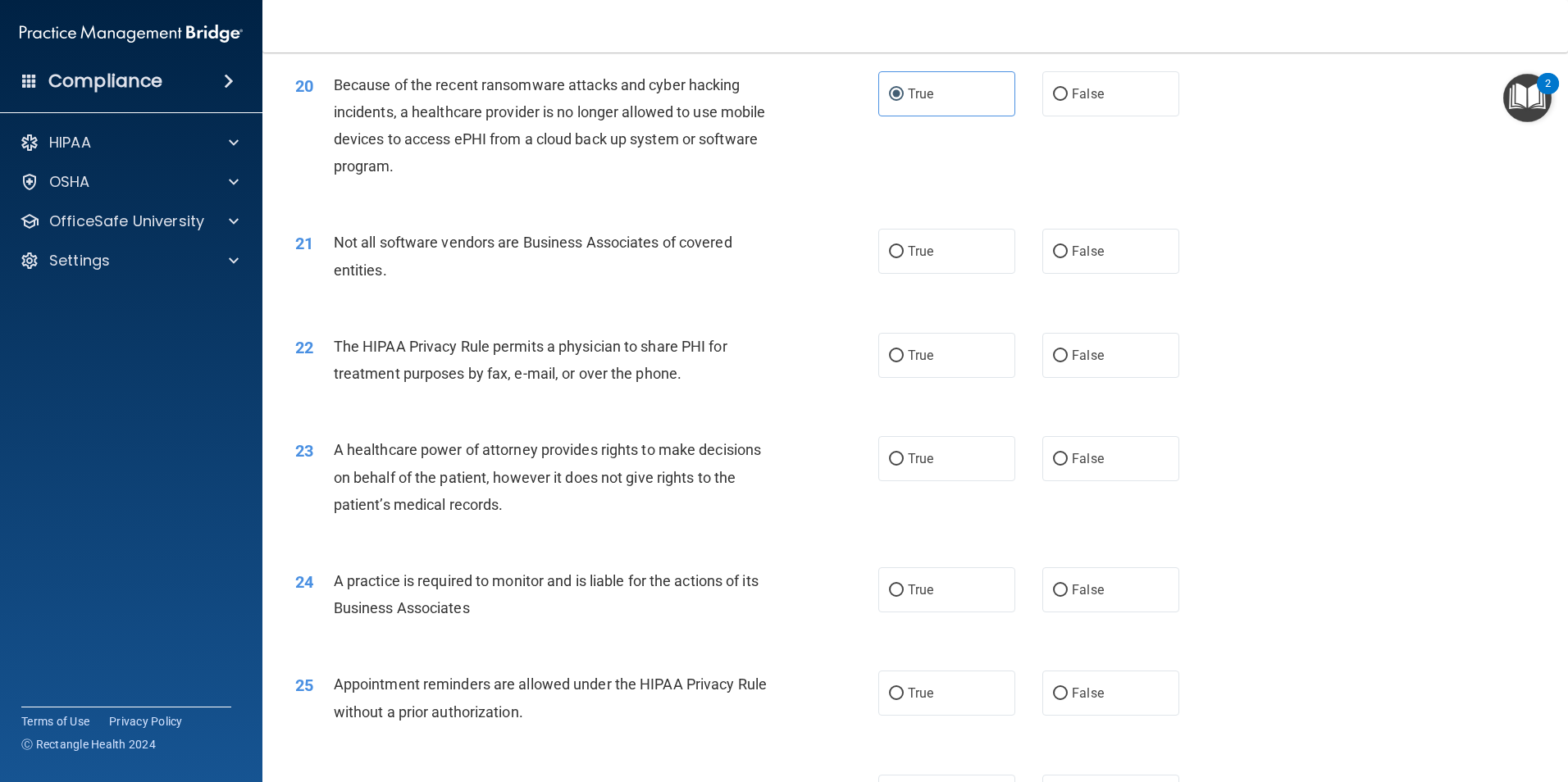
scroll to position [2386, 0]
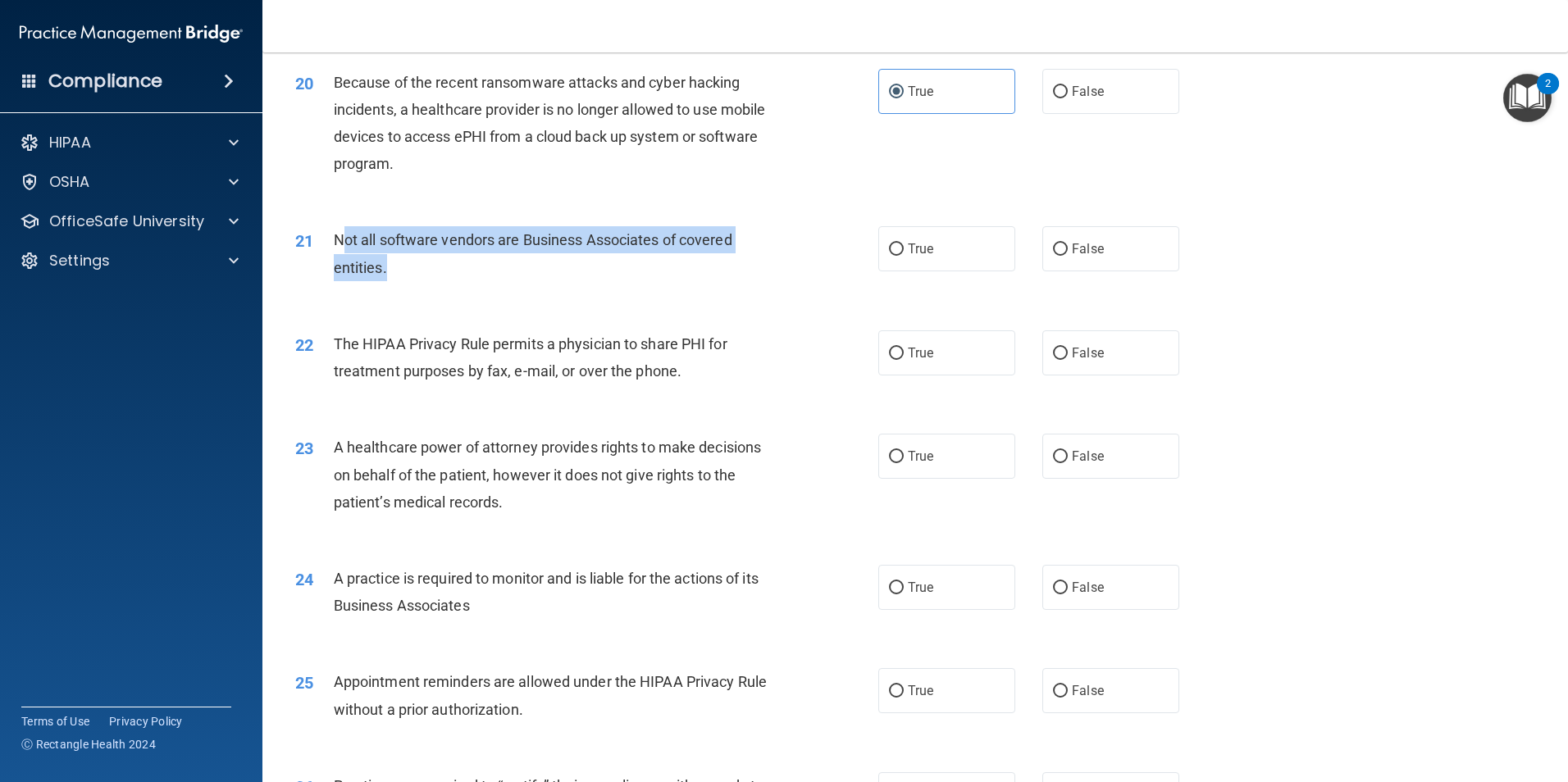
drag, startPoint x: 345, startPoint y: 238, endPoint x: 803, endPoint y: 282, distance: 460.1
click at [803, 282] on div "21 Not all software vendors are Business Associates of covered entities." at bounding box center [587, 258] width 632 height 62
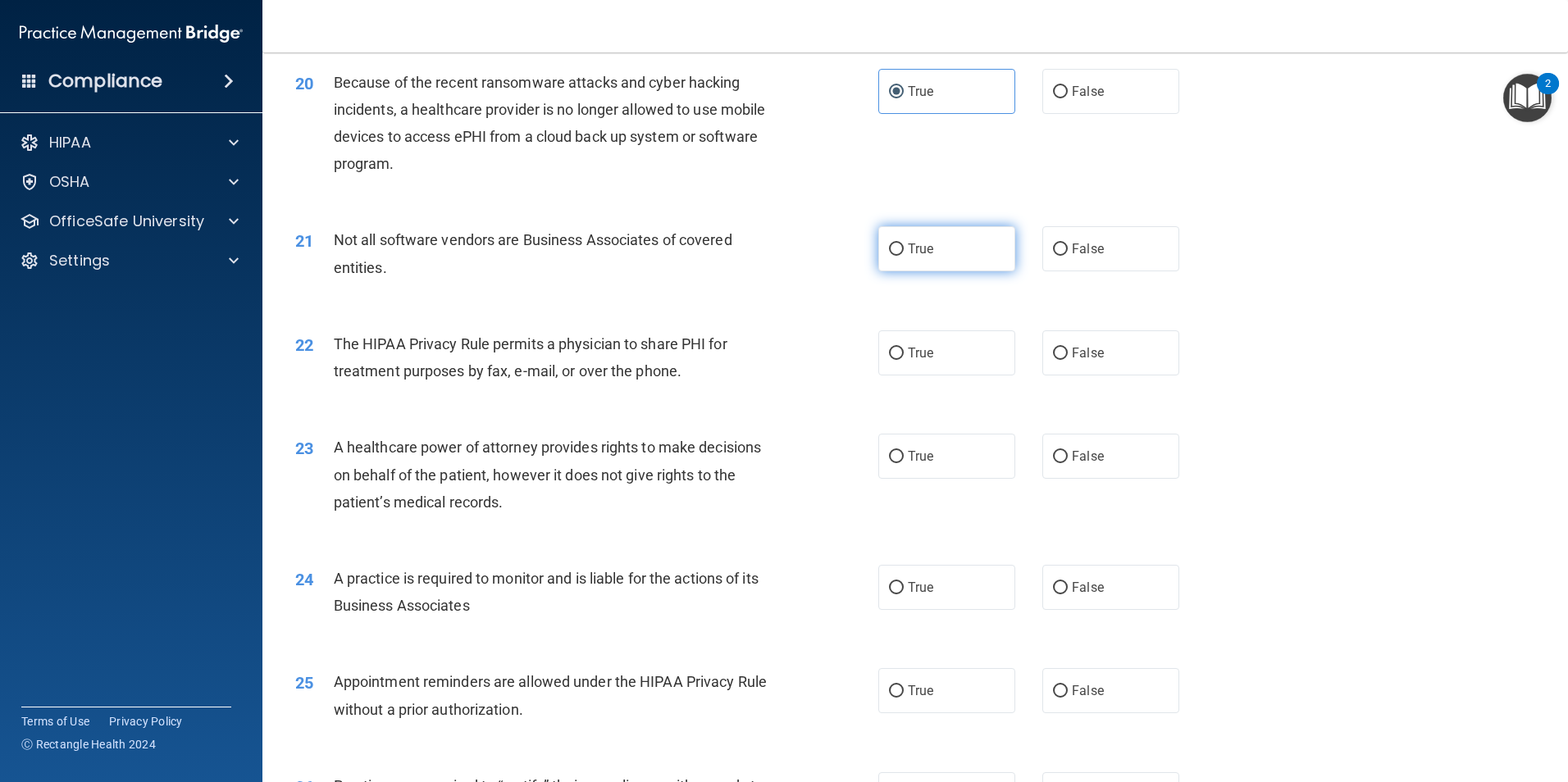
drag, startPoint x: 803, startPoint y: 282, endPoint x: 932, endPoint y: 259, distance: 131.0
click at [932, 259] on label "True" at bounding box center [947, 249] width 137 height 45
click at [904, 256] on input "True" at bounding box center [896, 250] width 15 height 12
radio input "true"
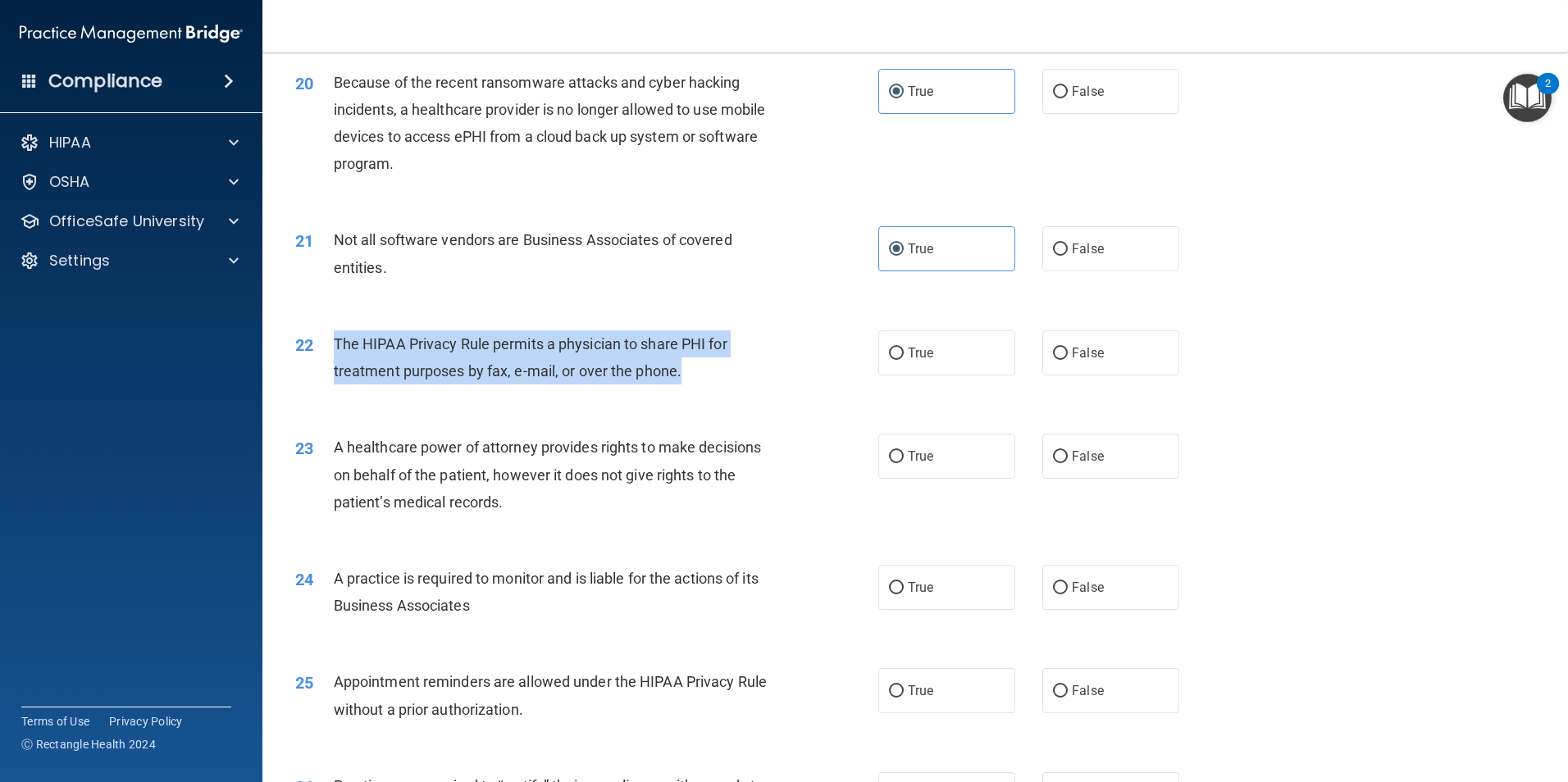
drag, startPoint x: 340, startPoint y: 342, endPoint x: 722, endPoint y: 387, distance: 384.6
click at [722, 387] on div "22 The HIPAA Privacy Rule permits a physician to share PHI for treatment purpos…" at bounding box center [587, 362] width 632 height 62
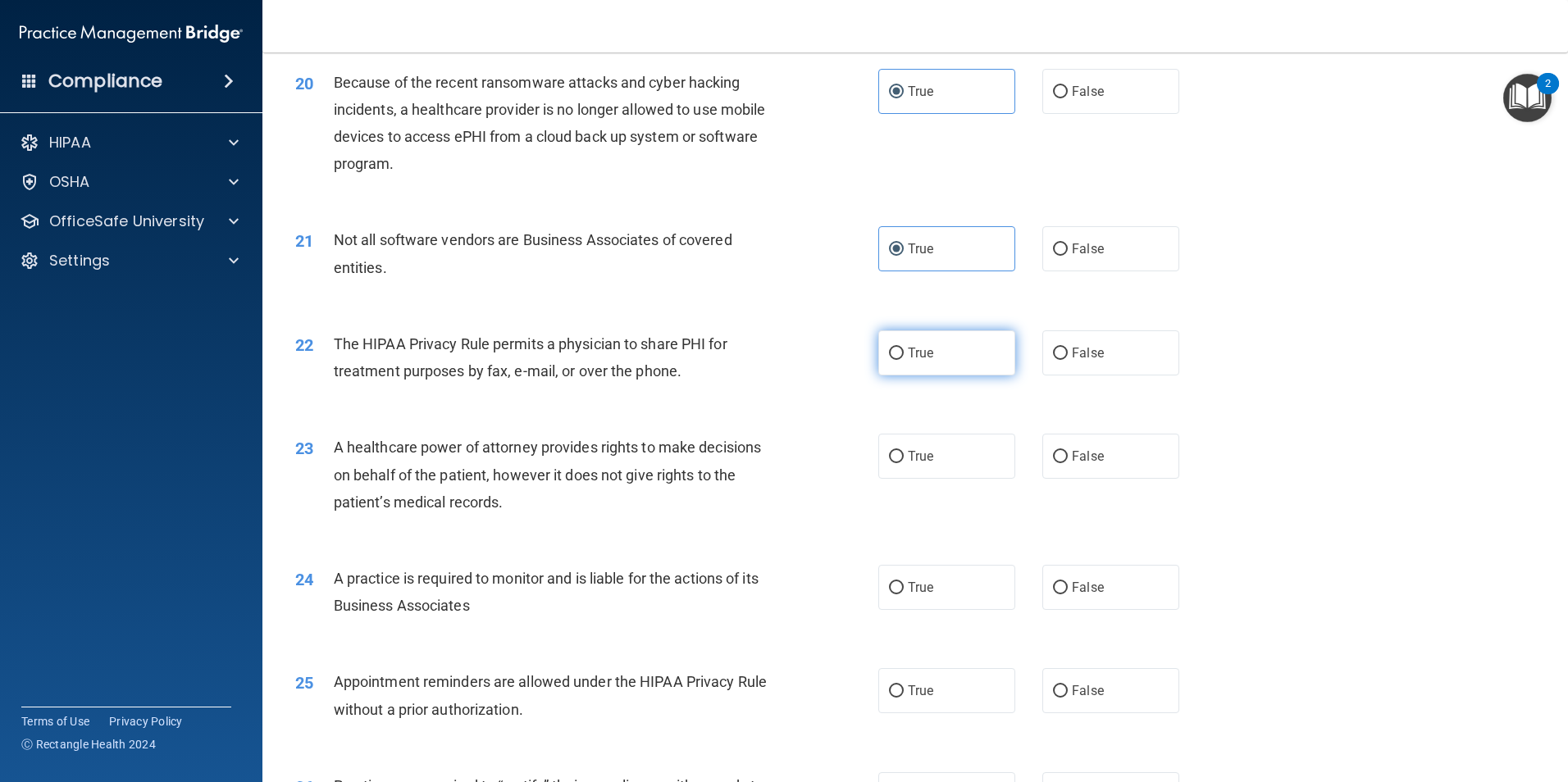
drag, startPoint x: 722, startPoint y: 387, endPoint x: 954, endPoint y: 352, distance: 234.6
click at [954, 352] on label "True" at bounding box center [947, 353] width 137 height 45
click at [904, 352] on input "True" at bounding box center [896, 354] width 15 height 12
radio input "true"
click at [1080, 342] on label "False" at bounding box center [1111, 353] width 137 height 45
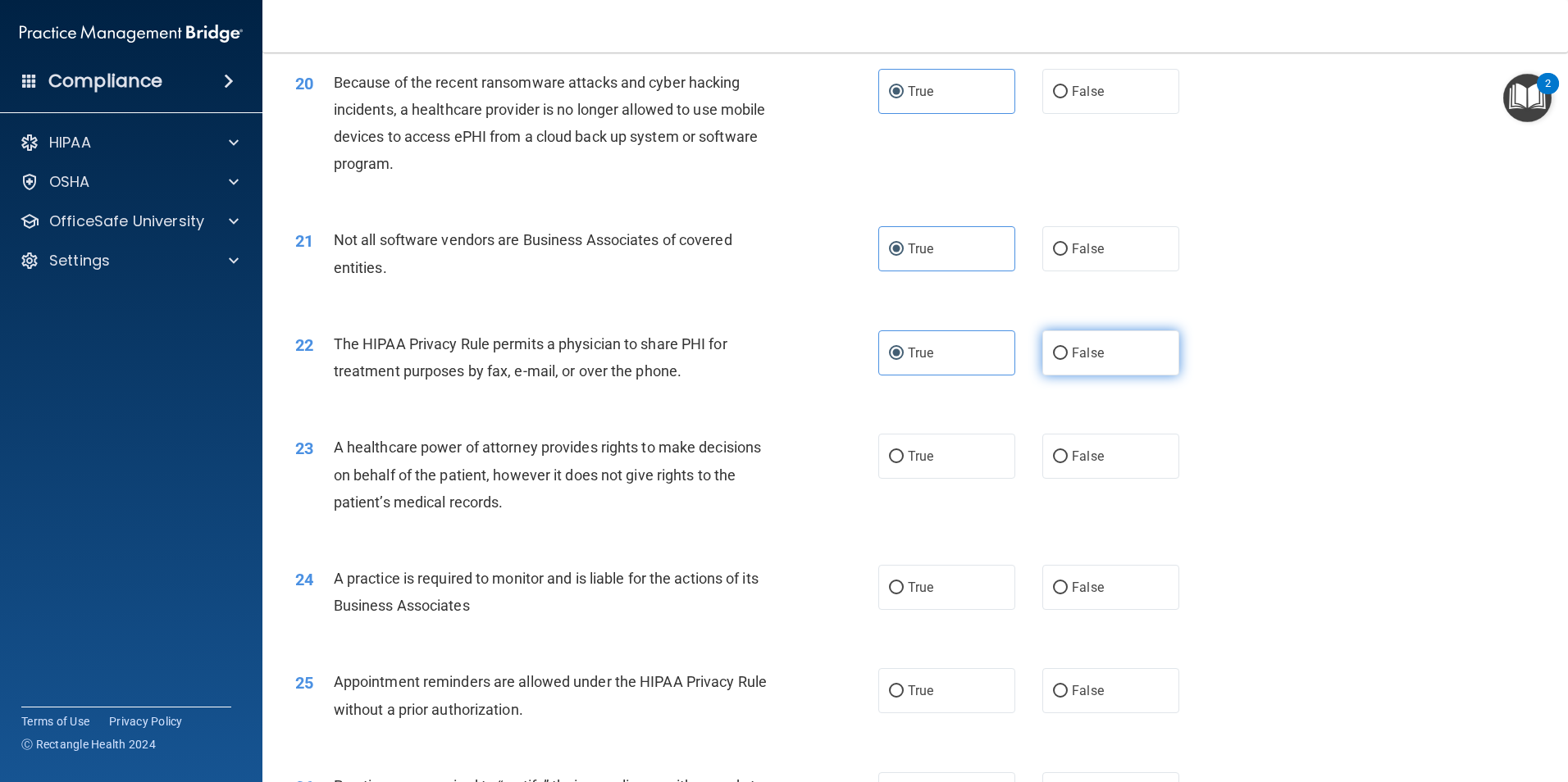
click at [1068, 348] on input "False" at bounding box center [1060, 354] width 15 height 12
radio input "true"
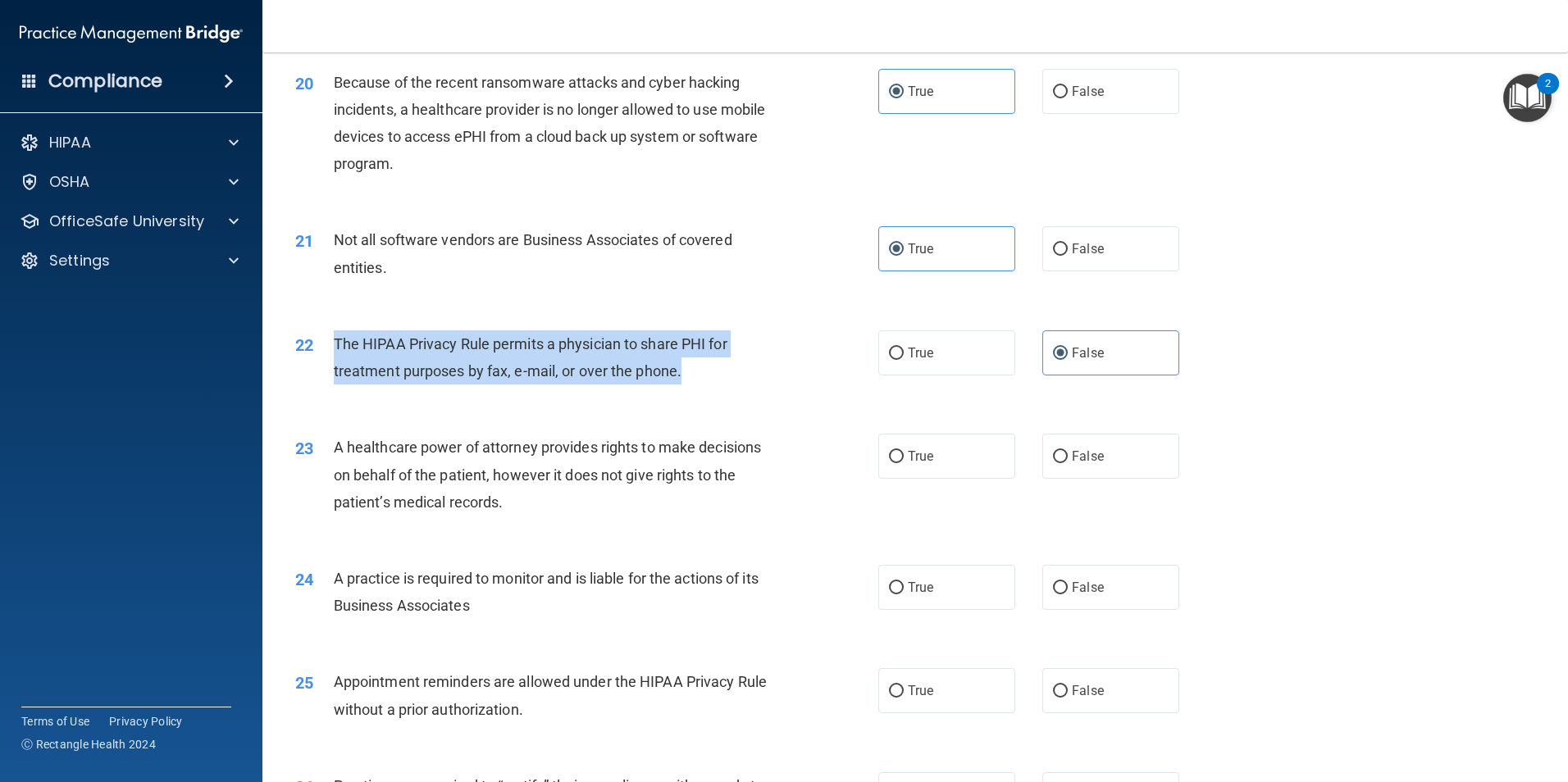
drag, startPoint x: 756, startPoint y: 377, endPoint x: 320, endPoint y: 352, distance: 436.7
click at [320, 352] on div "22 The HIPAA Privacy Rule permits a physician to share PHI for treatment purpos…" at bounding box center [587, 362] width 632 height 62
drag, startPoint x: 320, startPoint y: 352, endPoint x: 413, endPoint y: 334, distance: 94.7
copy div "The HIPAA Privacy Rule permits a physician to share PHI for treatment purposes …"
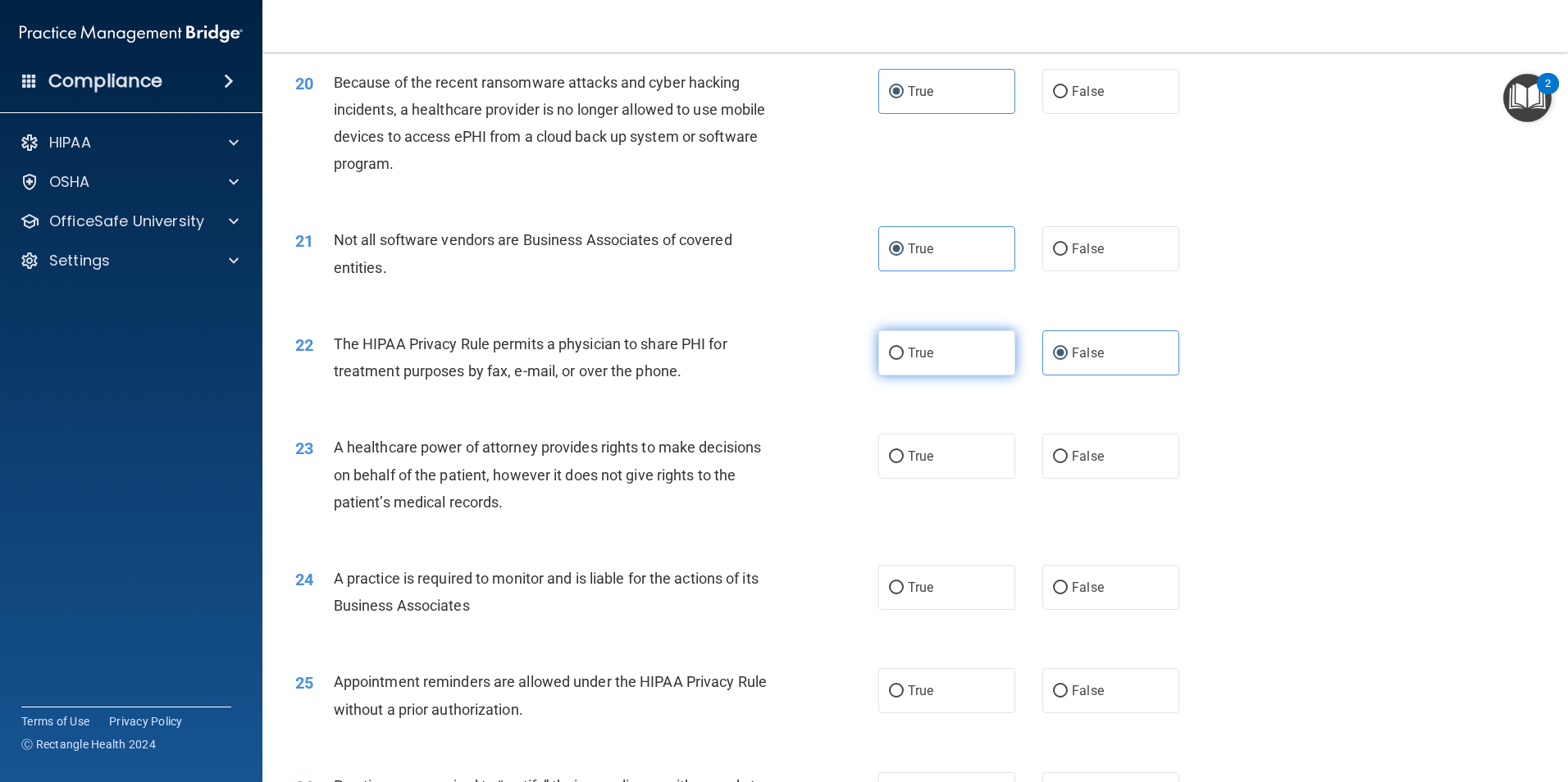
click at [943, 358] on label "True" at bounding box center [947, 353] width 137 height 45
click at [904, 358] on input "True" at bounding box center [896, 354] width 15 height 12
radio input "true"
radio input "false"
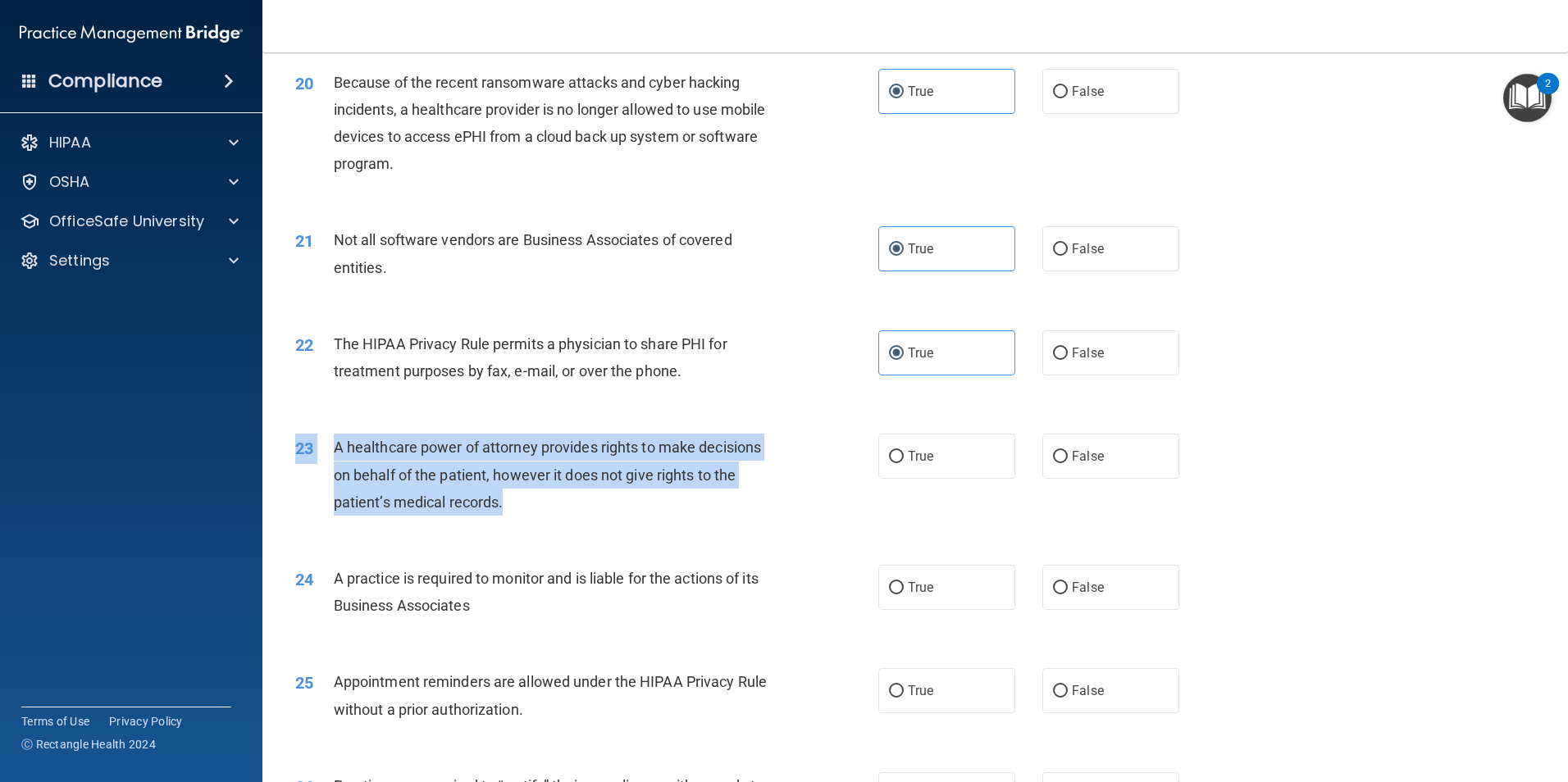
drag, startPoint x: 299, startPoint y: 442, endPoint x: 595, endPoint y: 497, distance: 301.1
click at [595, 497] on div "23 A healthcare power of attorney provides rights to make decisions on behalf o…" at bounding box center [587, 479] width 632 height 90
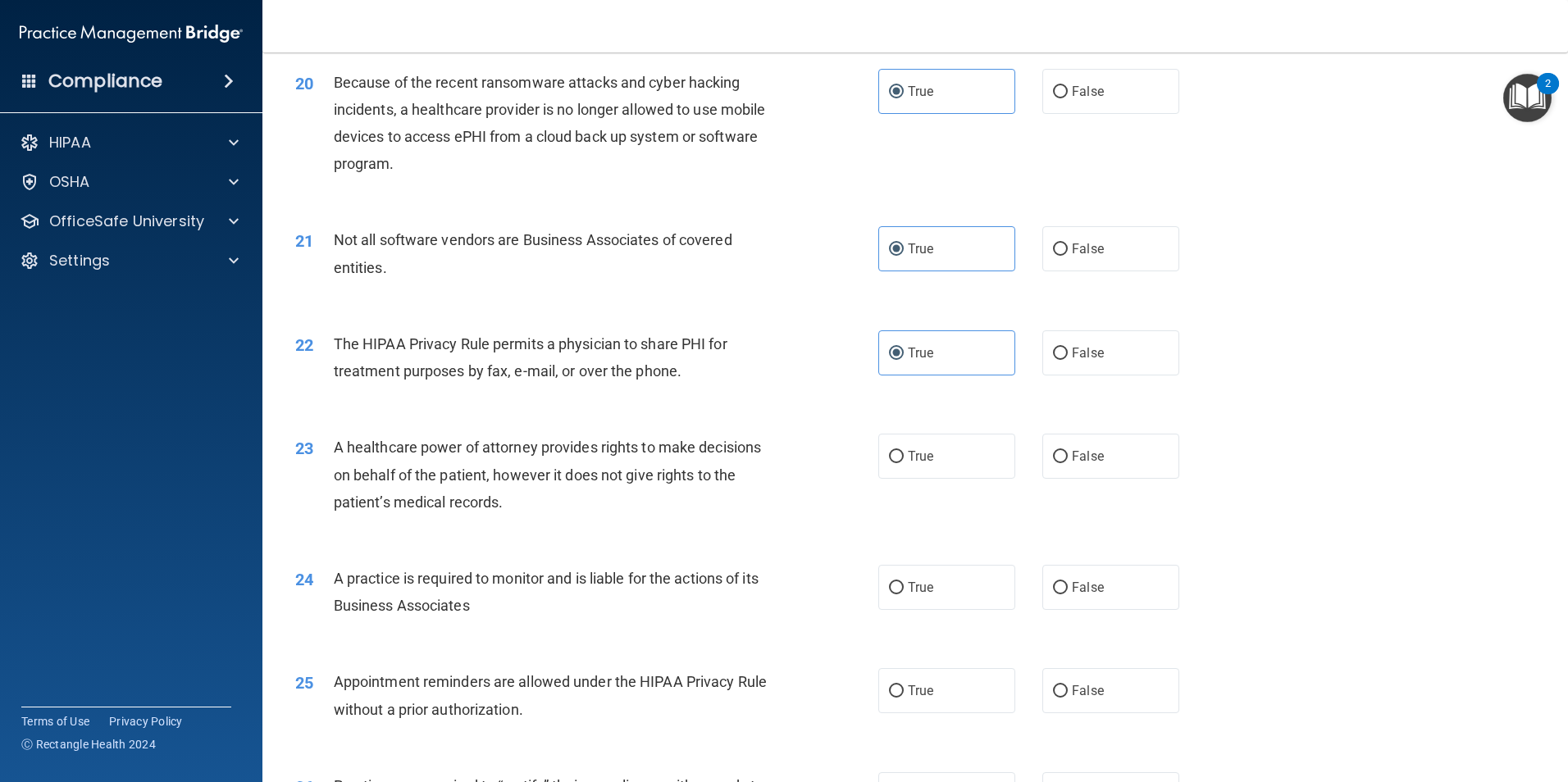
click at [503, 591] on div "A practice is required to monitor and is liable for the actions of its Business…" at bounding box center [561, 592] width 456 height 54
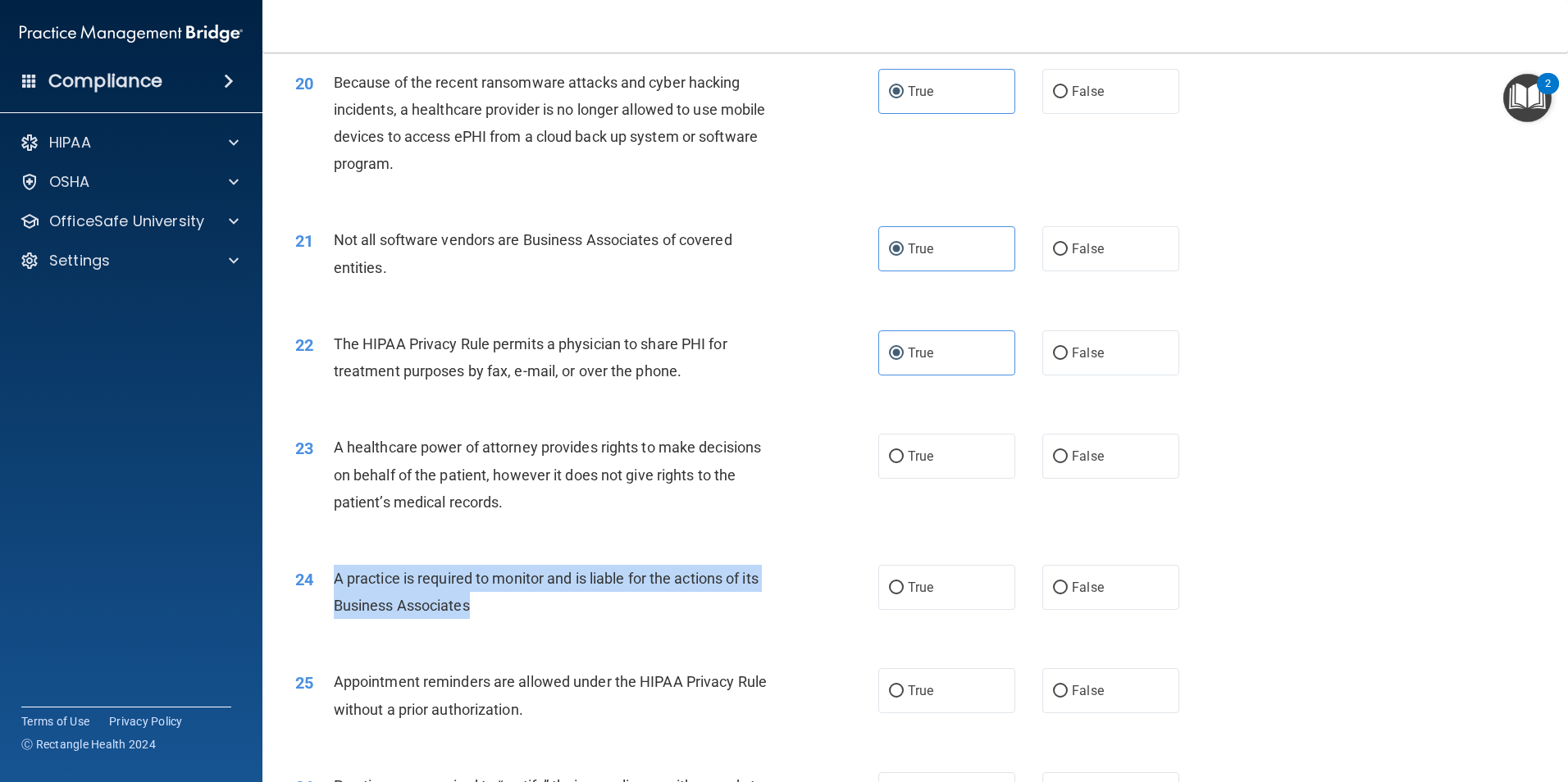
drag, startPoint x: 490, startPoint y: 600, endPoint x: 333, endPoint y: 586, distance: 157.6
click at [333, 586] on div "A practice is required to monitor and is liable for the actions of its Business…" at bounding box center [561, 592] width 456 height 54
drag, startPoint x: 333, startPoint y: 586, endPoint x: 394, endPoint y: 580, distance: 61.3
copy span "A practice is required to monitor and is liable for the actions of its Business…"
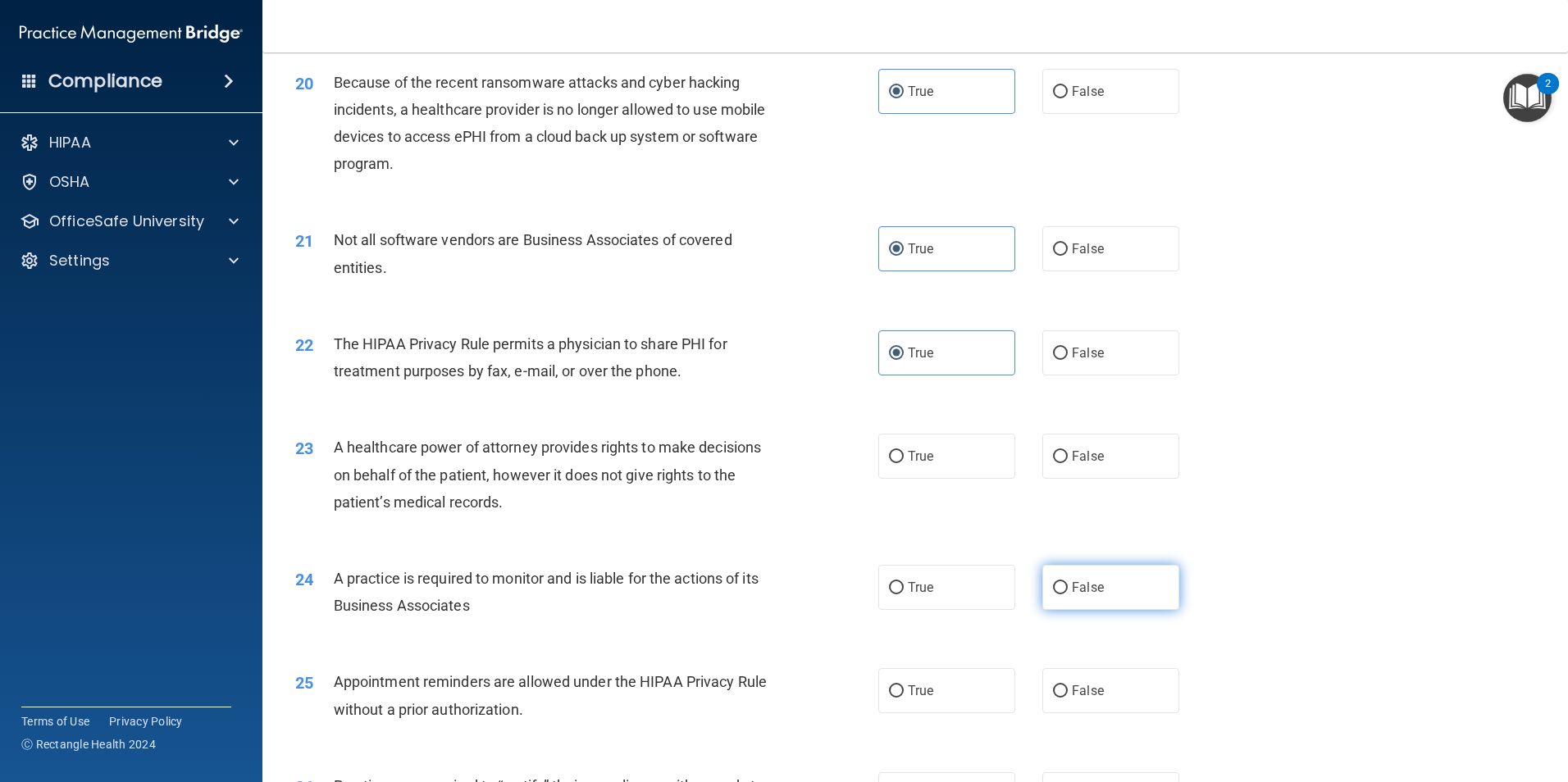
click at [1073, 590] on span "False" at bounding box center [1087, 587] width 32 height 16
click at [1068, 590] on input "False" at bounding box center [1060, 588] width 15 height 12
radio input "true"
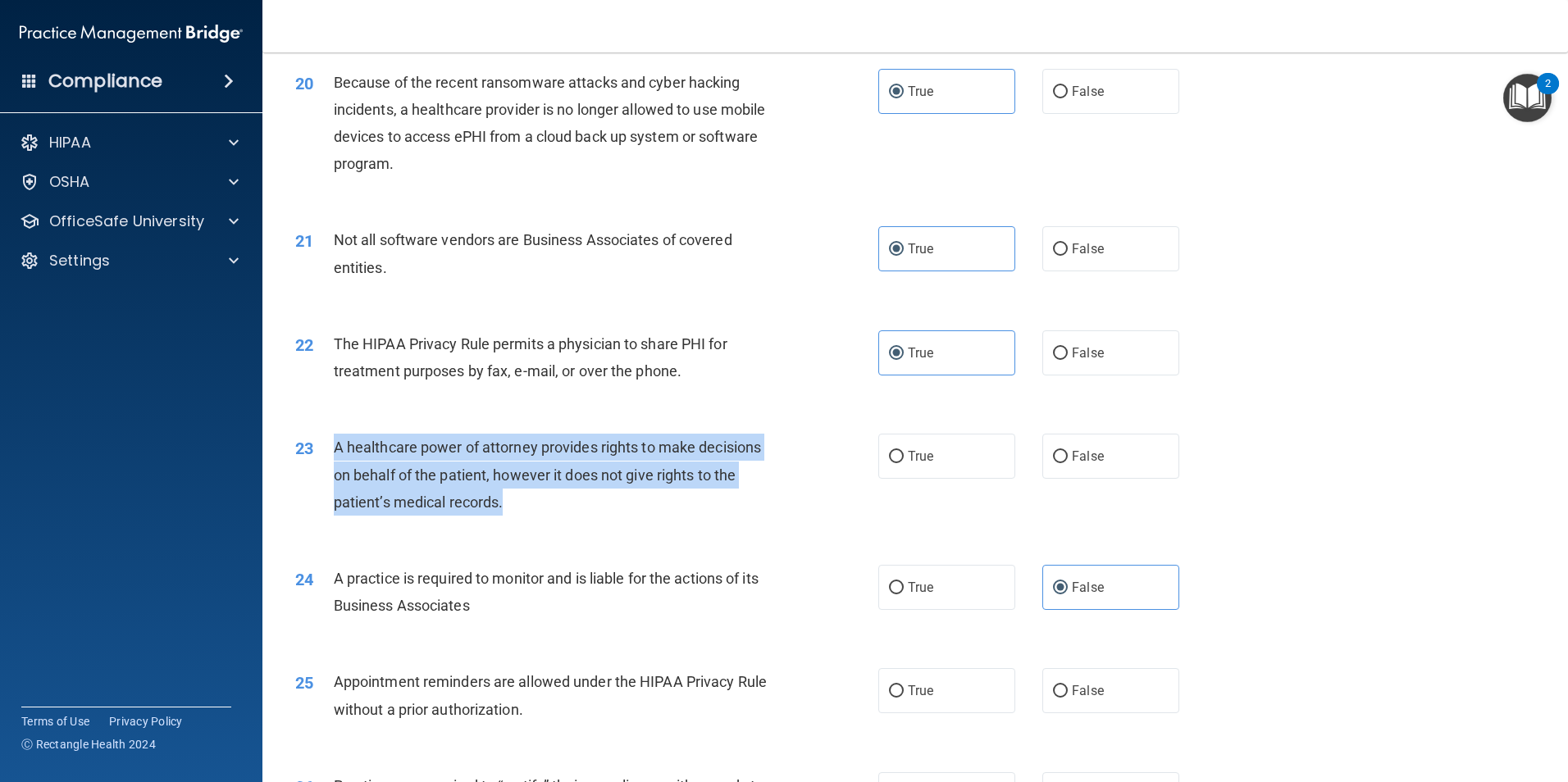
drag, startPoint x: 328, startPoint y: 439, endPoint x: 797, endPoint y: 497, distance: 472.6
click at [797, 497] on div "23 A healthcare power of attorney provides rights to make decisions on behalf o…" at bounding box center [587, 479] width 632 height 90
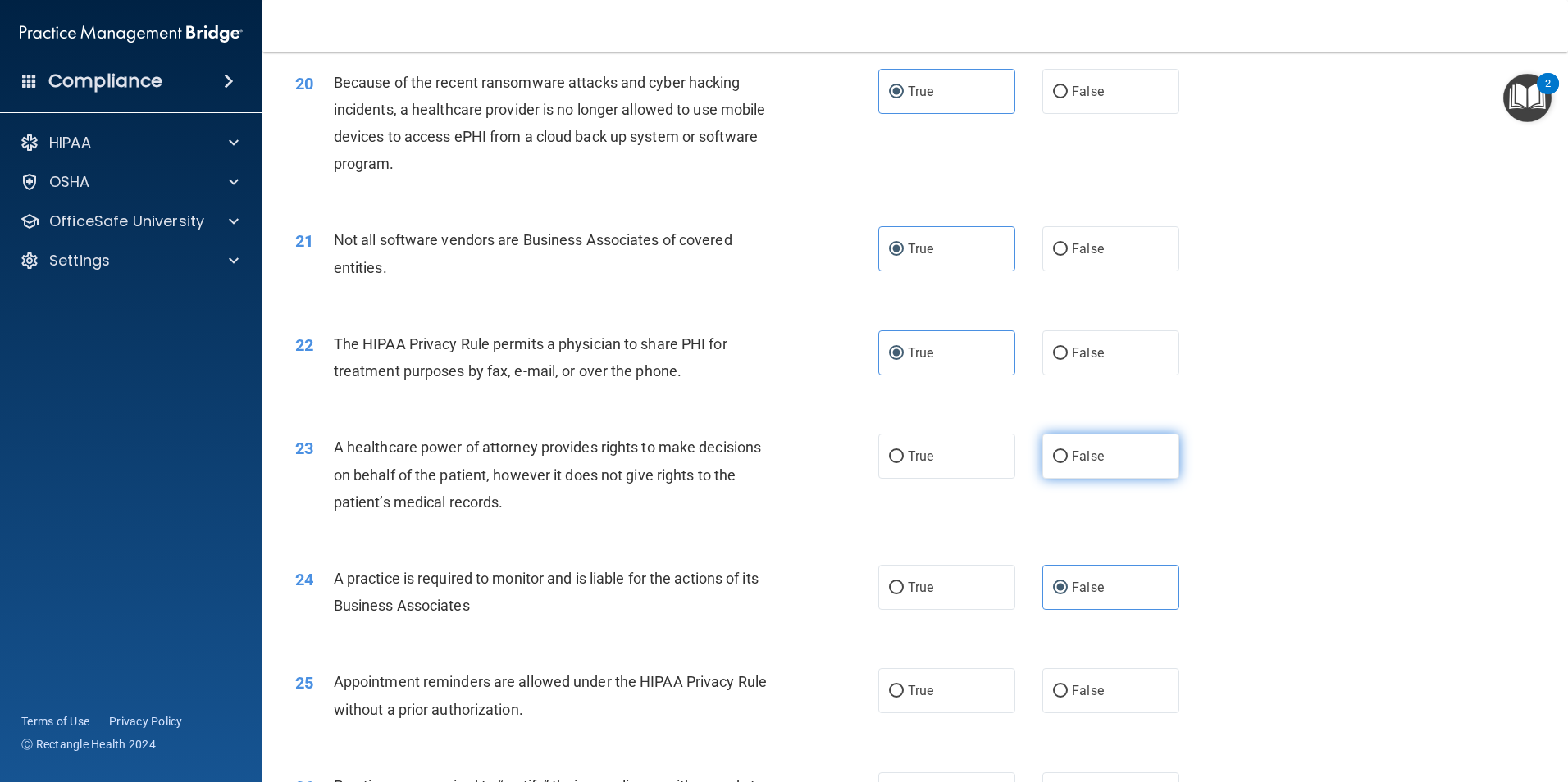
click at [1126, 468] on label "False" at bounding box center [1111, 456] width 137 height 45
click at [1068, 463] on input "False" at bounding box center [1060, 457] width 15 height 12
radio input "true"
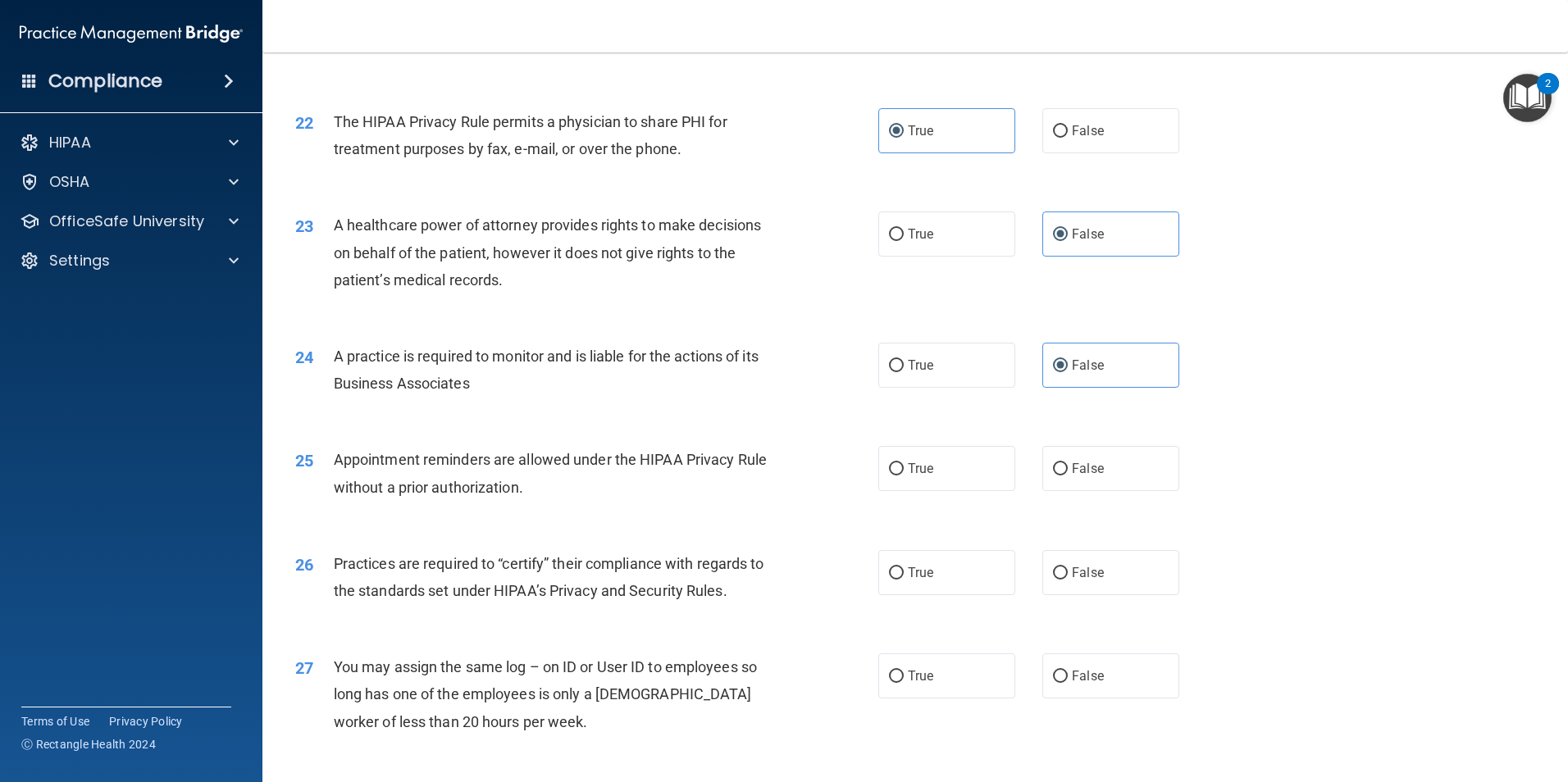
scroll to position [2713, 0]
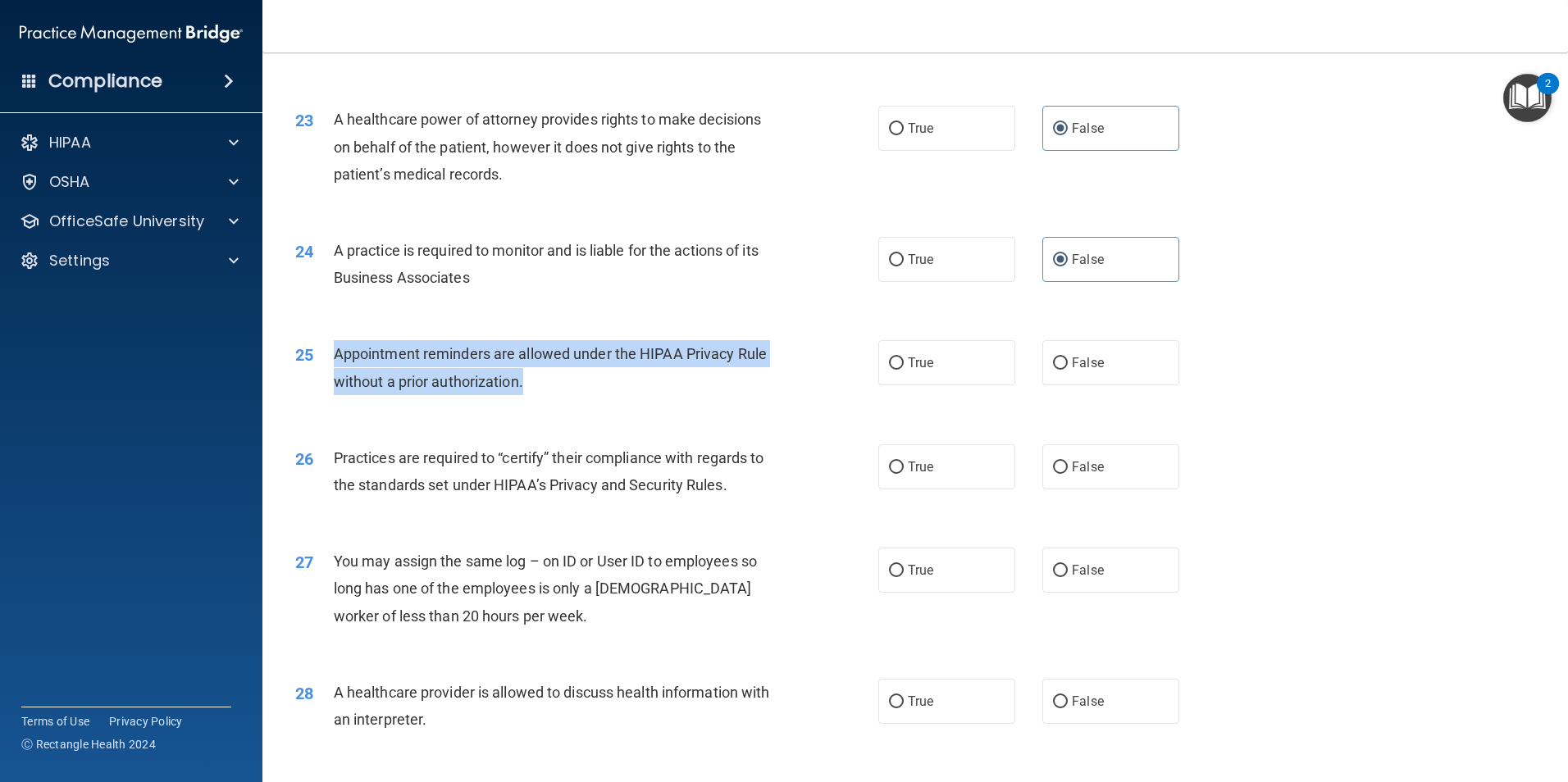
drag, startPoint x: 334, startPoint y: 357, endPoint x: 662, endPoint y: 377, distance: 328.6
click at [662, 377] on div "Appointment reminders are allowed under the HIPAA Privacy Rule without a prior …" at bounding box center [561, 367] width 456 height 54
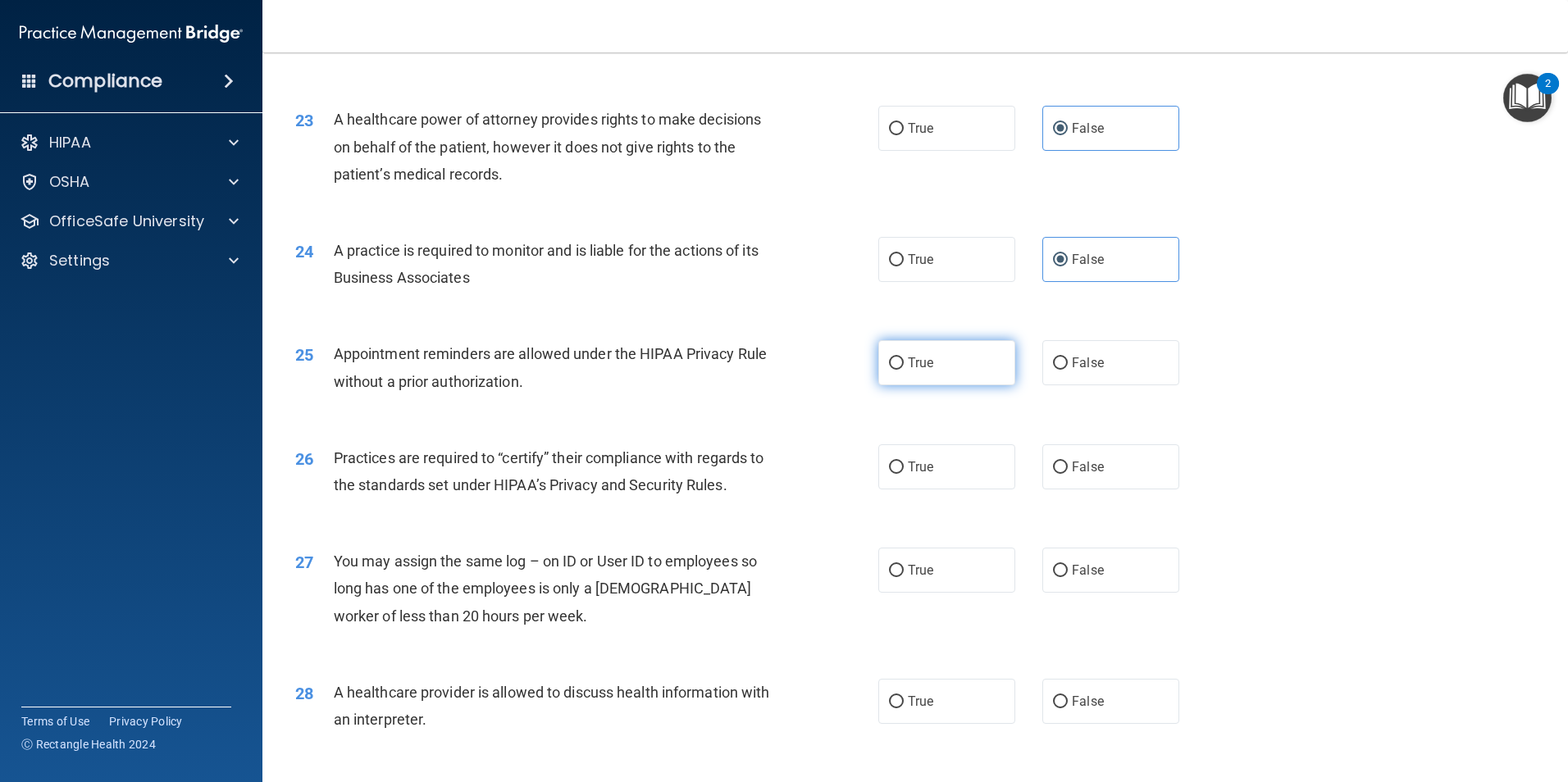
click at [974, 368] on label "True" at bounding box center [947, 363] width 137 height 45
click at [904, 368] on input "True" at bounding box center [896, 363] width 15 height 12
radio input "true"
click at [1063, 375] on label "False" at bounding box center [1111, 363] width 137 height 45
click at [1063, 369] on input "False" at bounding box center [1060, 363] width 15 height 12
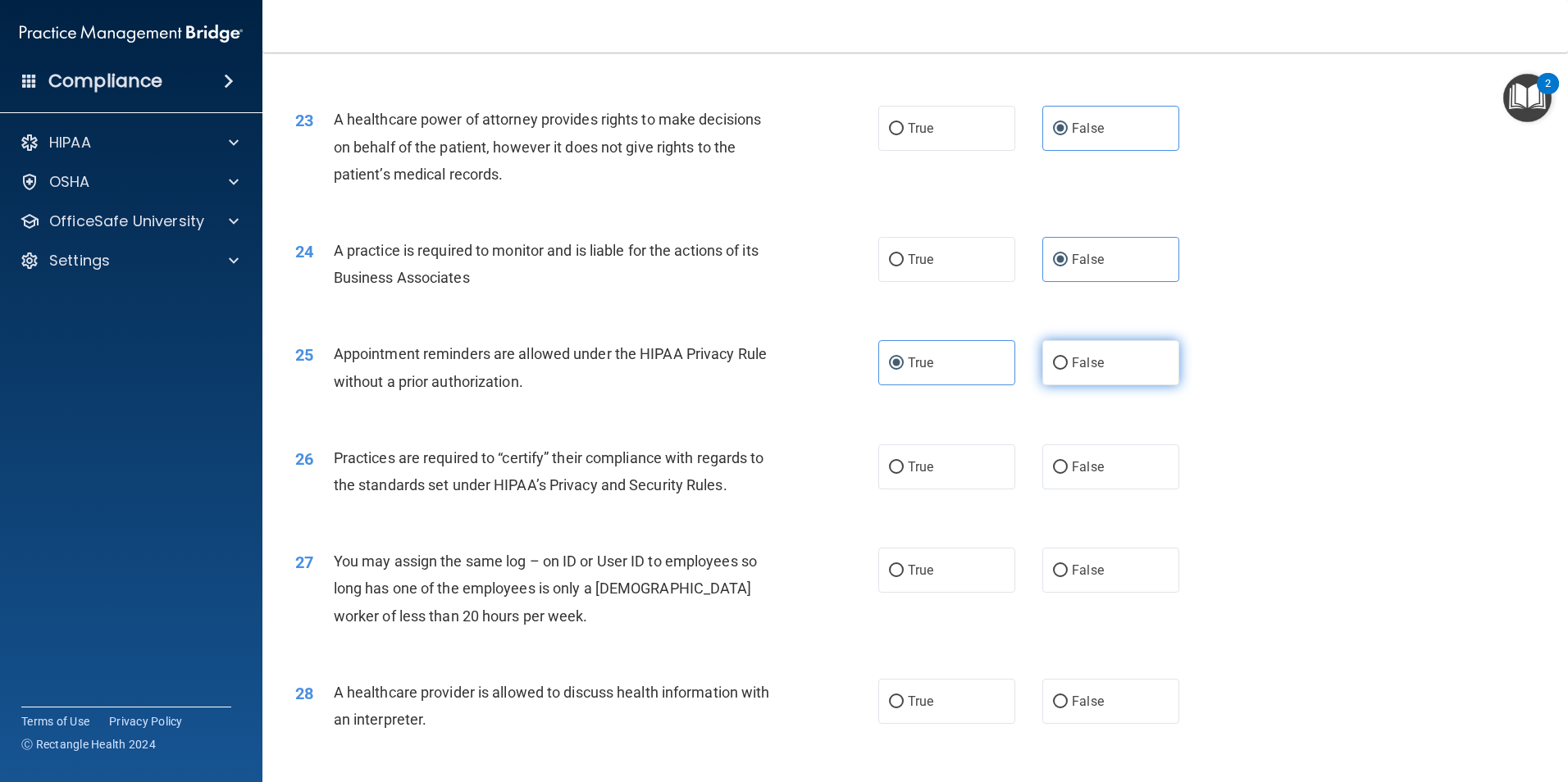
radio input "true"
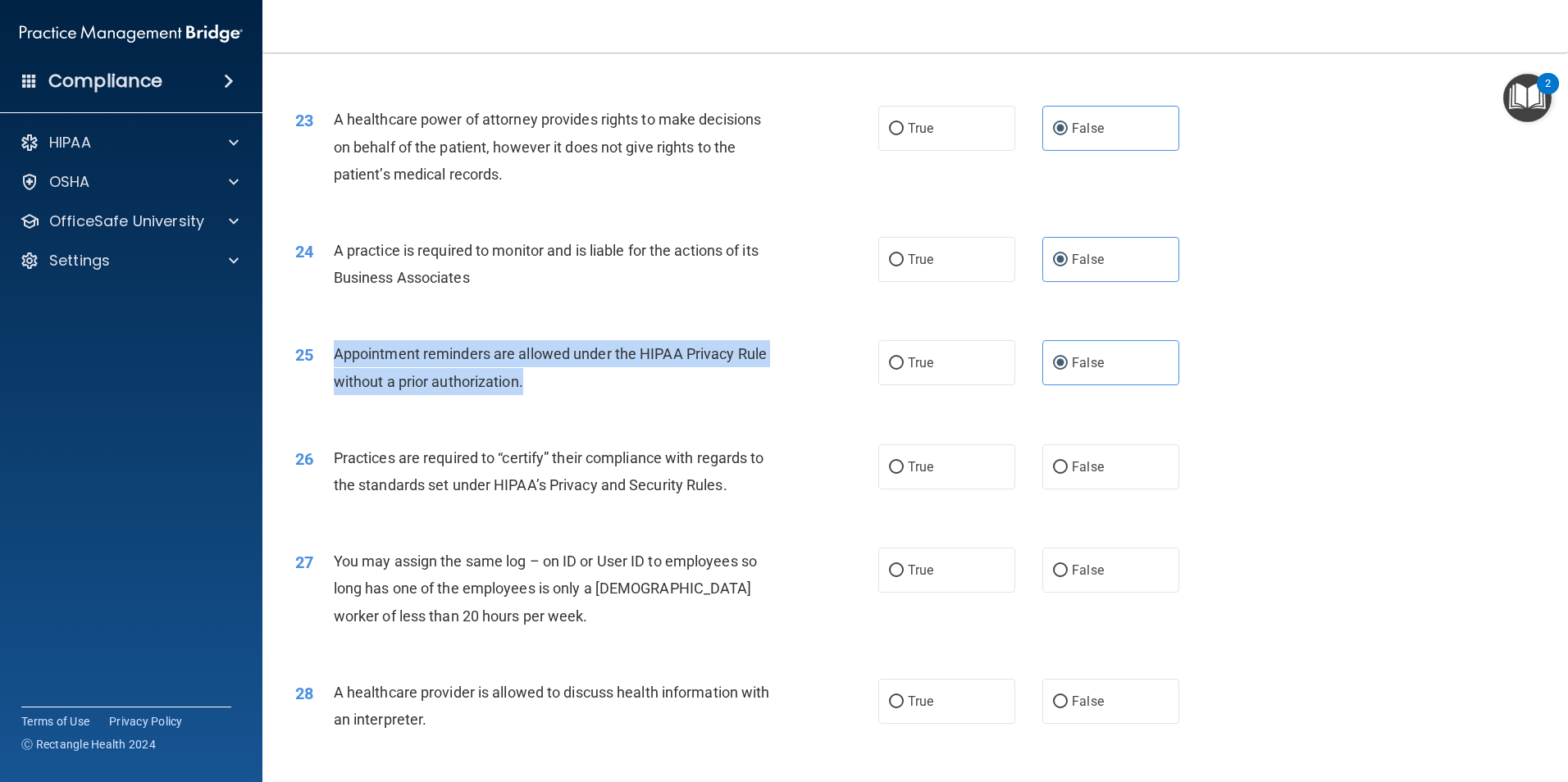
drag, startPoint x: 526, startPoint y: 387, endPoint x: 336, endPoint y: 349, distance: 193.8
click at [336, 349] on div "Appointment reminders are allowed under the HIPAA Privacy Rule without a prior …" at bounding box center [561, 367] width 456 height 54
copy span "Appointment reminders are allowed under the HIPAA Privacy Rule without a prior …"
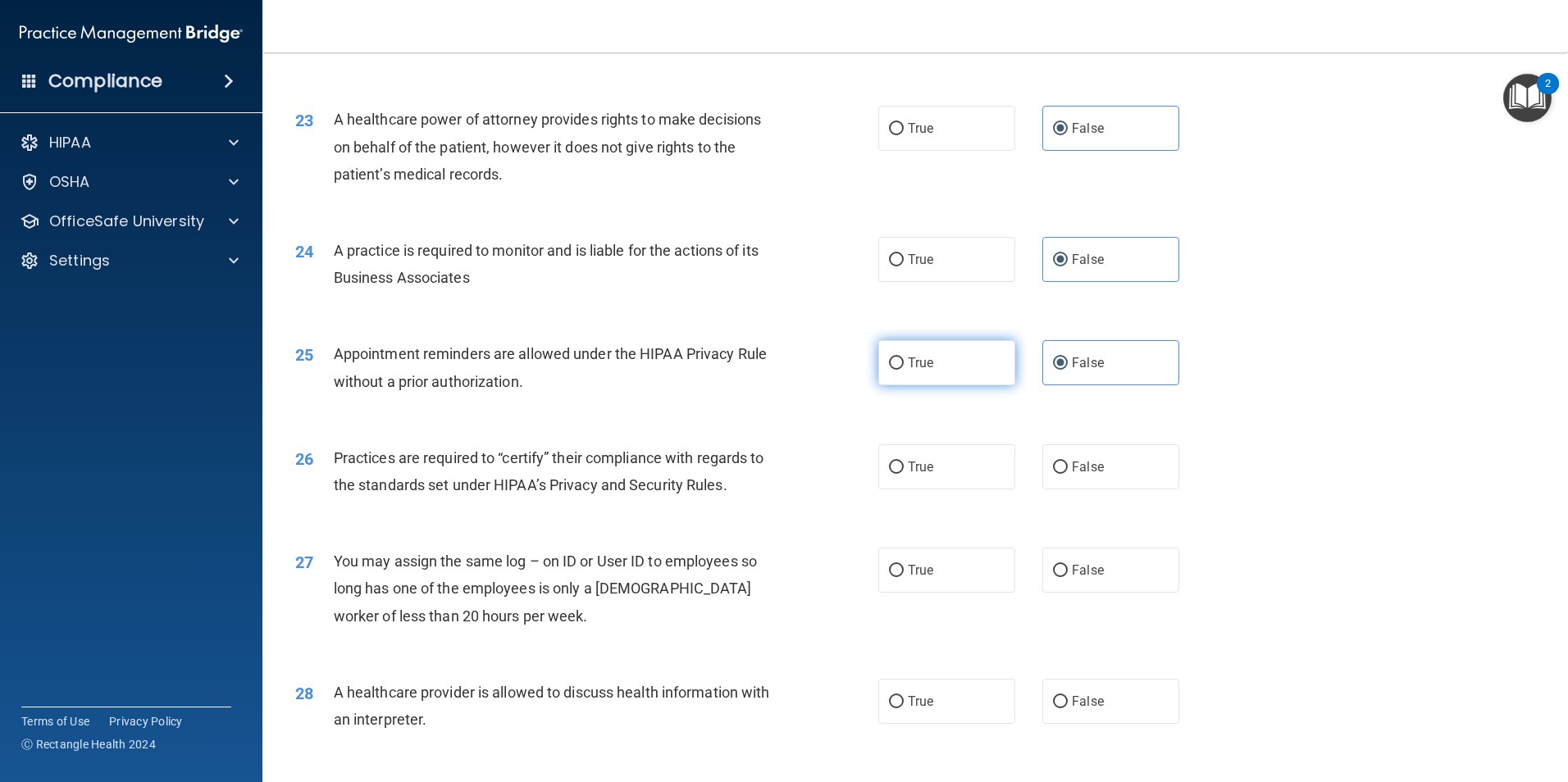
click at [985, 368] on label "True" at bounding box center [947, 363] width 137 height 45
click at [904, 368] on input "True" at bounding box center [896, 363] width 15 height 12
radio input "true"
radio input "false"
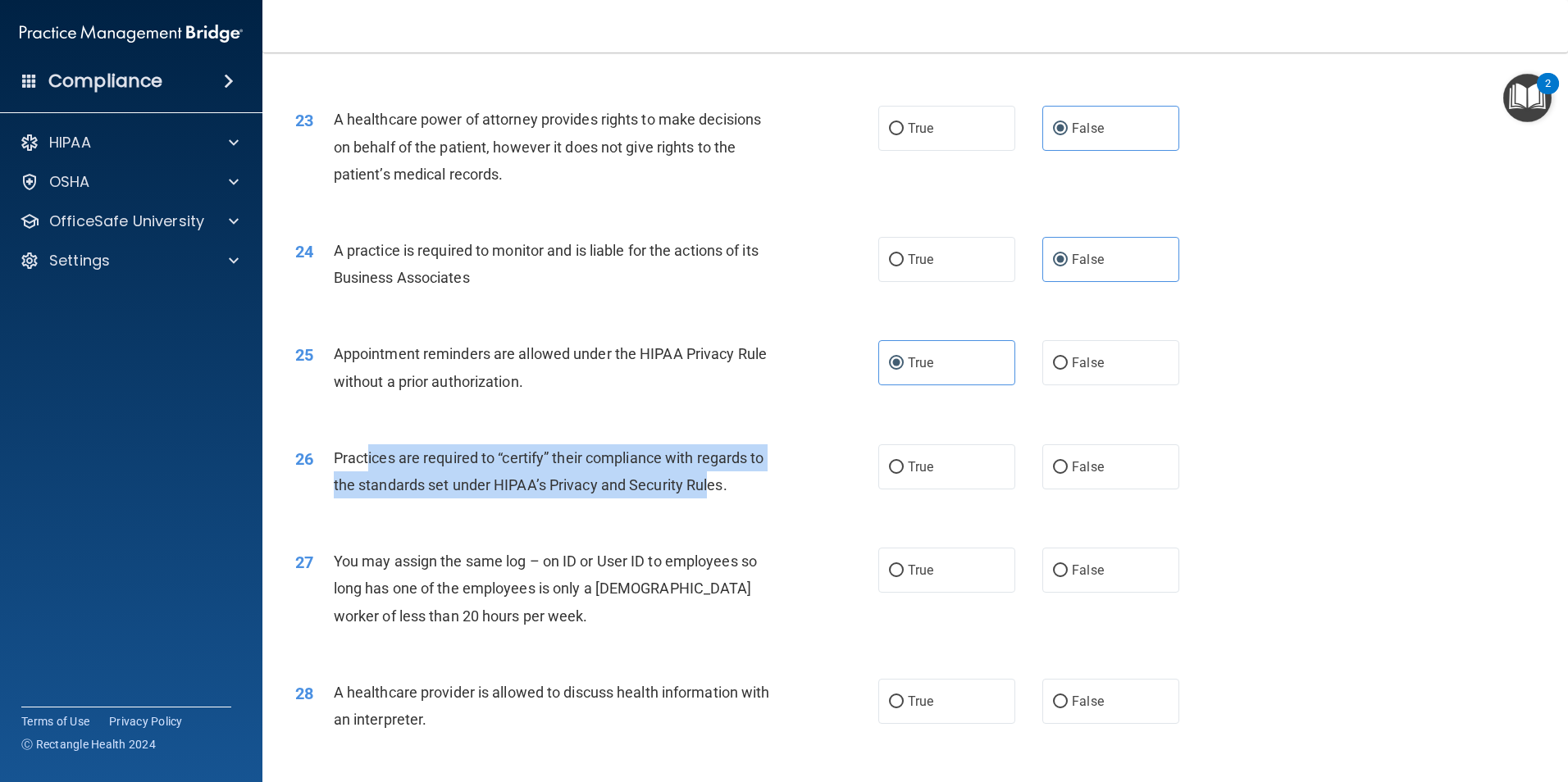
drag, startPoint x: 368, startPoint y: 458, endPoint x: 710, endPoint y: 480, distance: 342.7
click at [710, 480] on span "Practices are required to “certify” their compliance with regards to the standa…" at bounding box center [549, 471] width 431 height 44
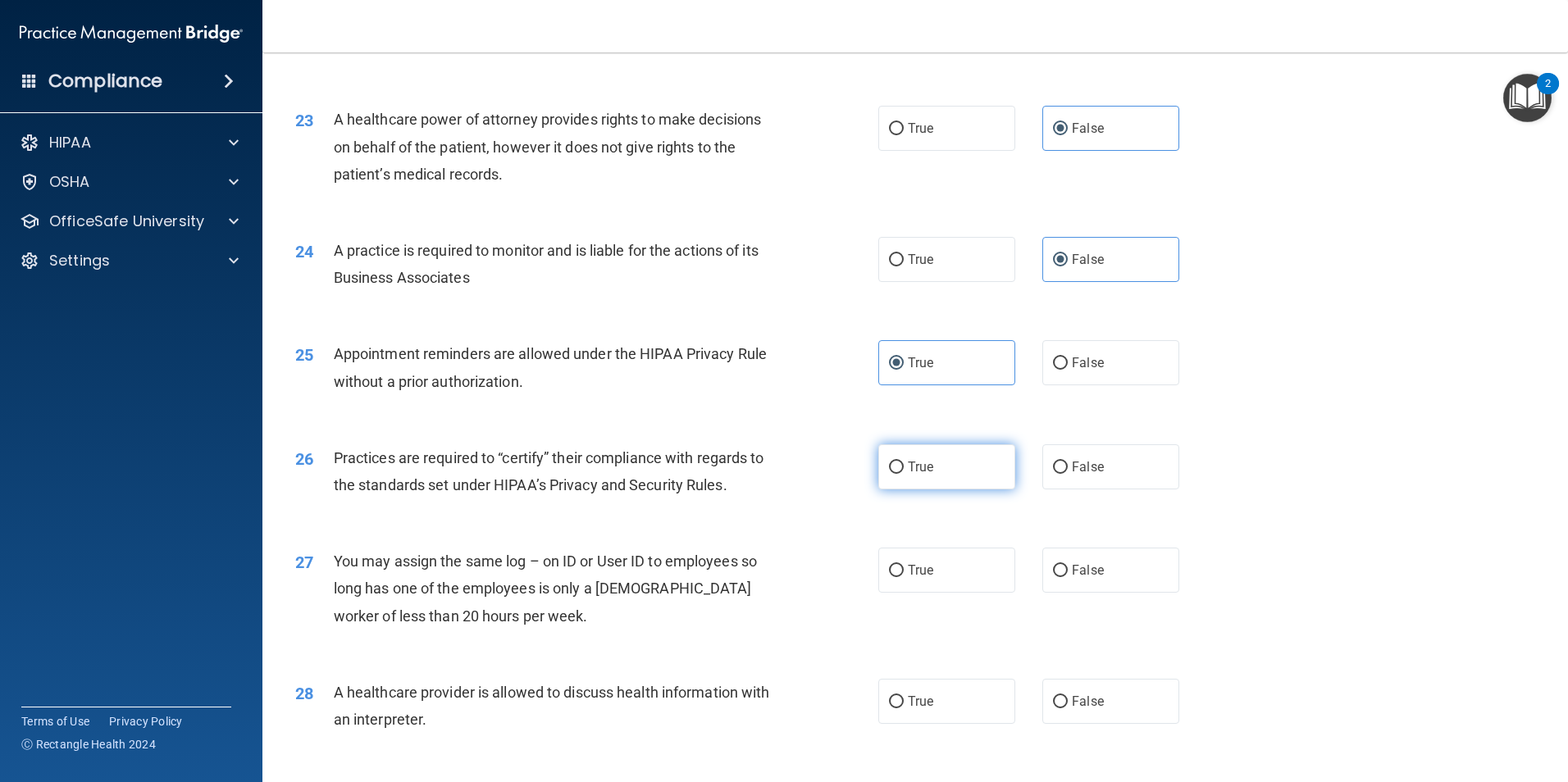
click at [901, 456] on label "True" at bounding box center [947, 467] width 137 height 45
click at [901, 462] on input "True" at bounding box center [896, 468] width 15 height 12
radio input "true"
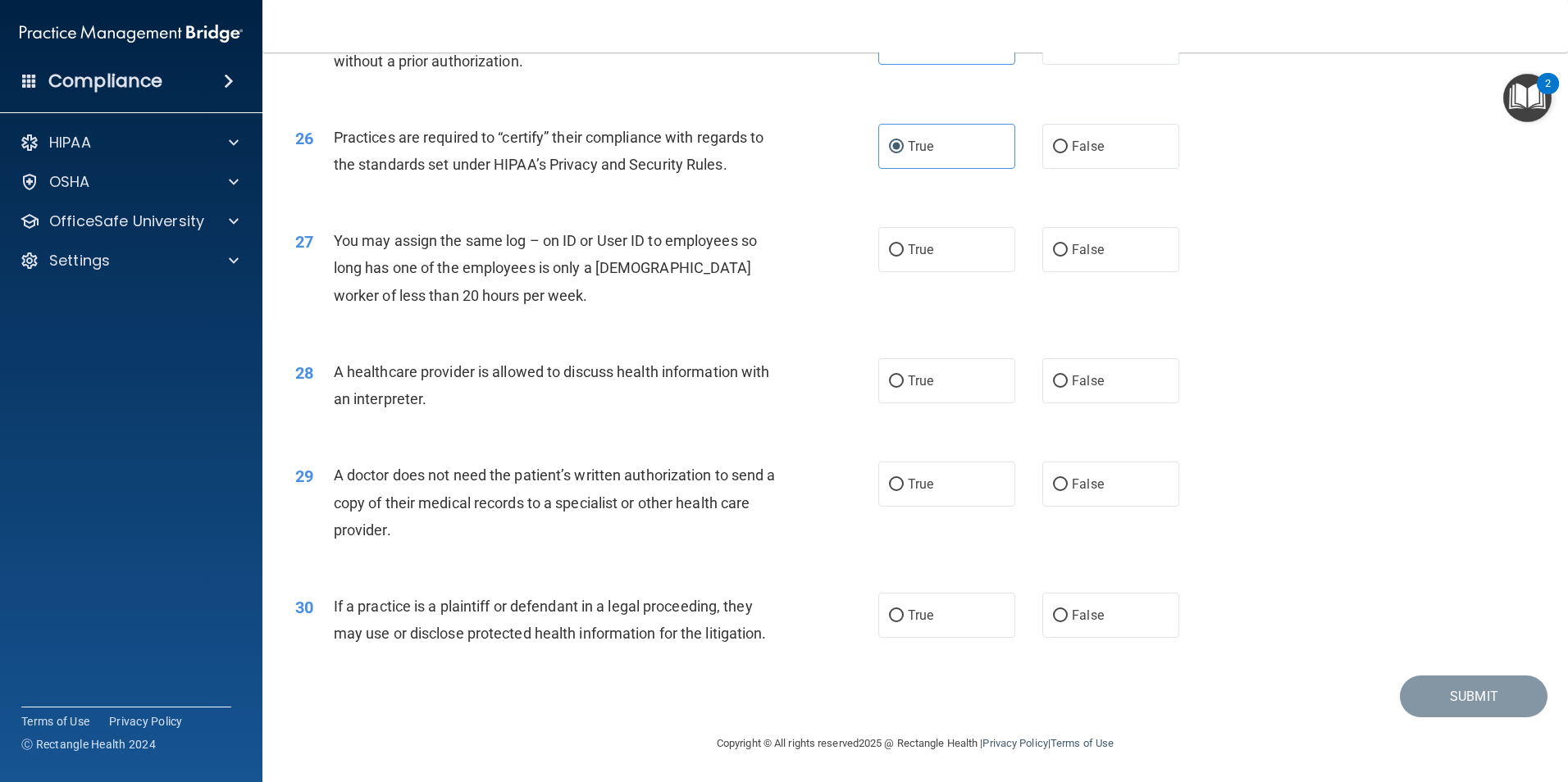
scroll to position [3035, 0]
click at [355, 267] on span "You may assign the same log – on ID or User ID to employees so long has one of …" at bounding box center [544, 266] width 423 height 71
drag, startPoint x: 340, startPoint y: 263, endPoint x: 520, endPoint y: 270, distance: 180.1
click at [520, 270] on span "You may assign the same log – on ID or User ID to employees so long has one of …" at bounding box center [544, 266] width 423 height 71
drag, startPoint x: 520, startPoint y: 270, endPoint x: 522, endPoint y: 287, distance: 17.1
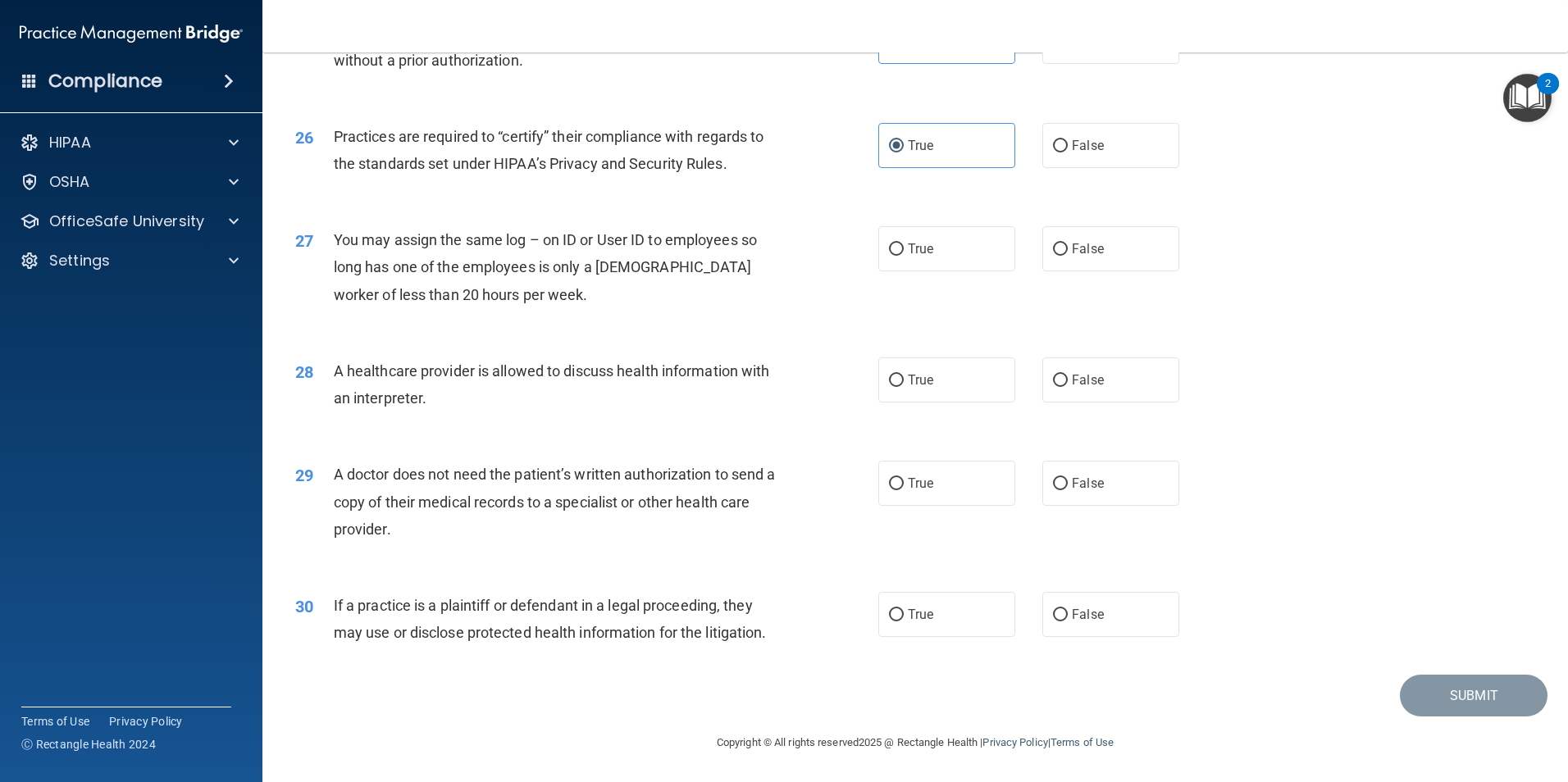
click at [522, 287] on div "You may assign the same log – on ID or User ID to employees so long has one of …" at bounding box center [561, 267] width 456 height 82
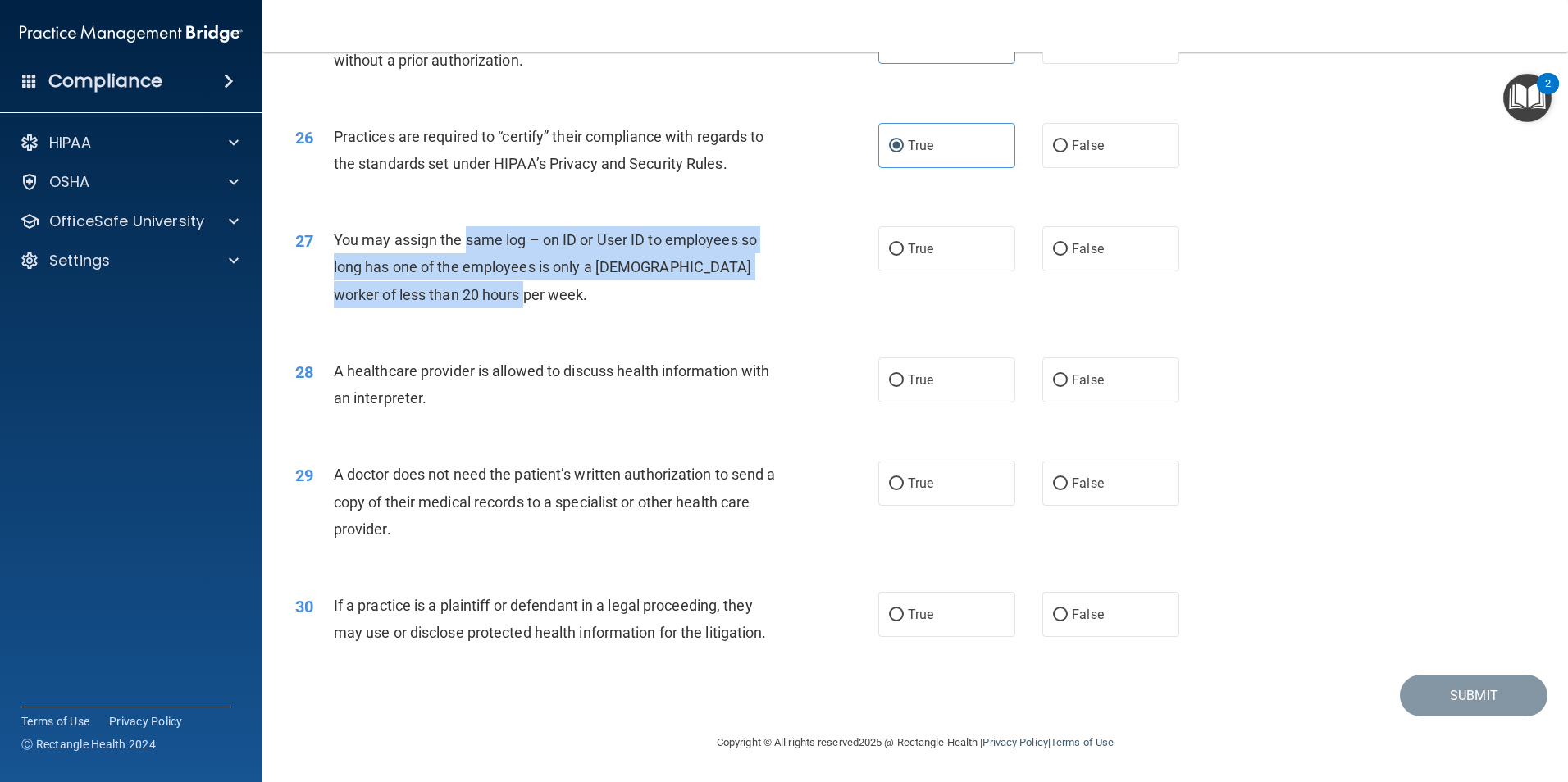
drag, startPoint x: 466, startPoint y: 232, endPoint x: 582, endPoint y: 298, distance: 133.5
click at [582, 298] on div "You may assign the same log – on ID or User ID to employees so long has one of …" at bounding box center [561, 267] width 456 height 82
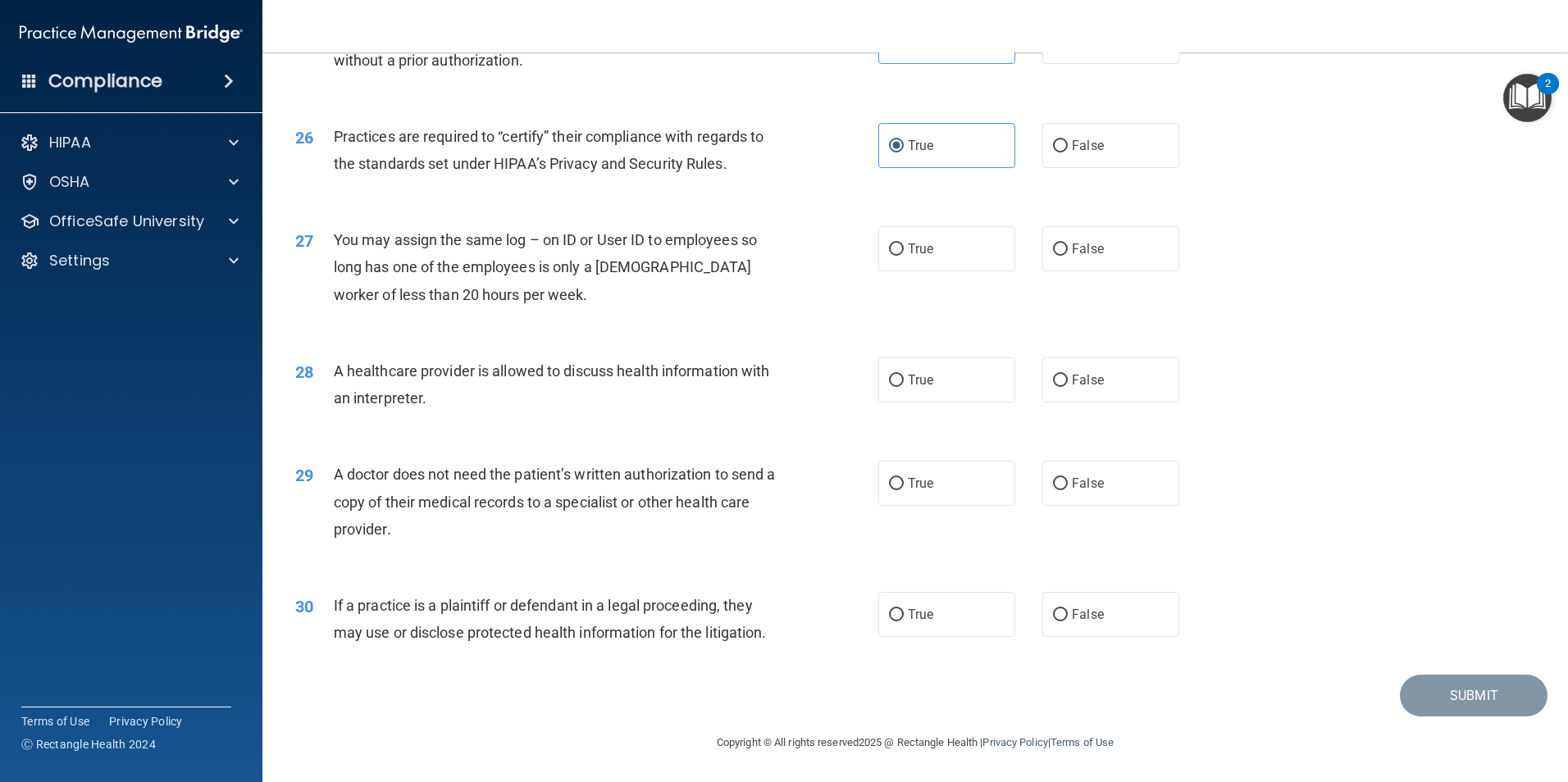
drag, startPoint x: 582, startPoint y: 298, endPoint x: 843, endPoint y: 321, distance: 262.0
click at [847, 321] on div "27 You may assign the same log – on ID or User ID to employees so long has one …" at bounding box center [915, 271] width 1265 height 131
click at [1099, 244] on label "False" at bounding box center [1111, 249] width 137 height 45
click at [1068, 244] on input "False" at bounding box center [1060, 250] width 15 height 12
radio input "true"
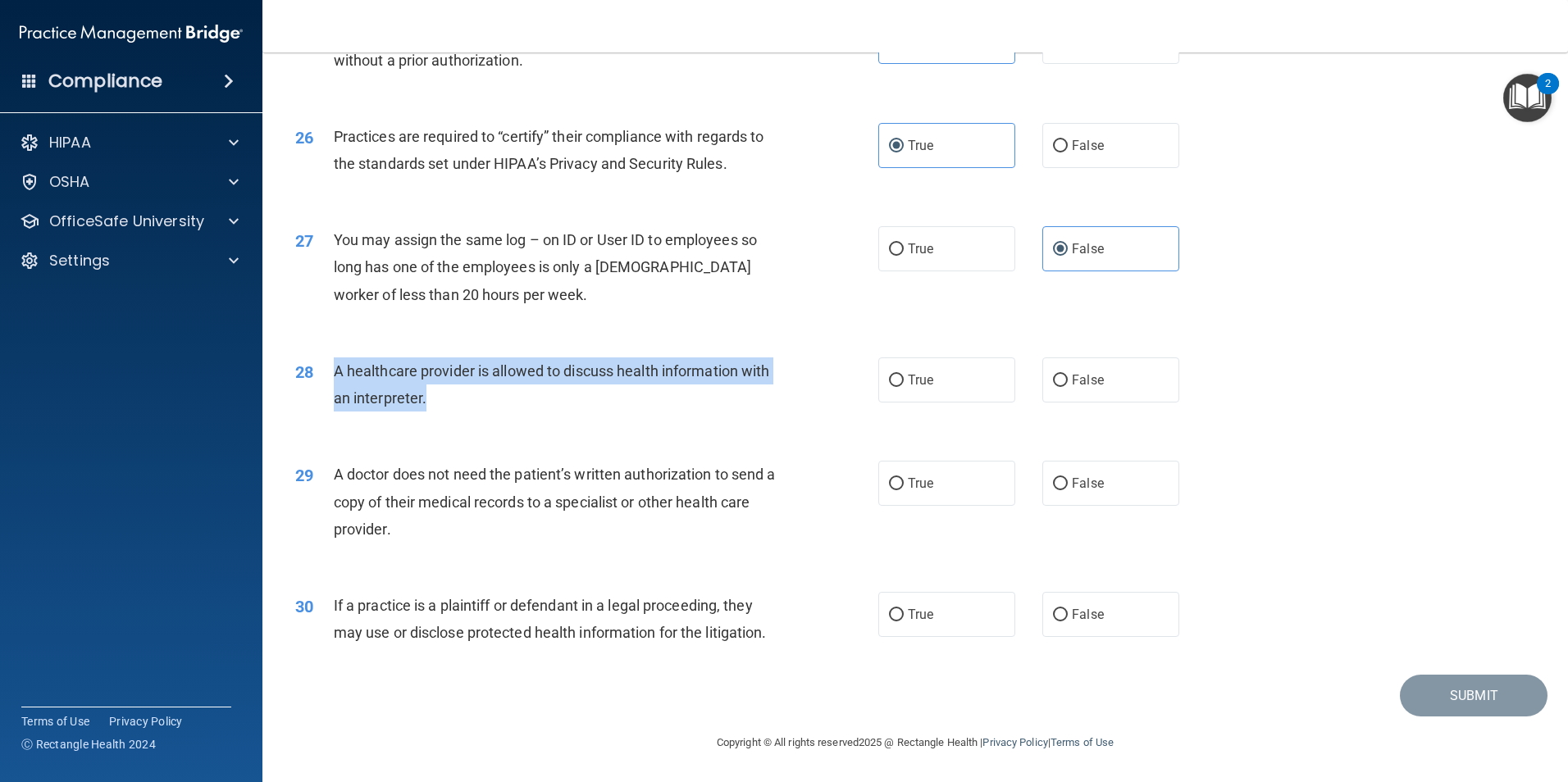
drag, startPoint x: 515, startPoint y: 408, endPoint x: 331, endPoint y: 363, distance: 189.4
click at [331, 363] on div "28 A healthcare provider is allowed to discuss health information with an inter…" at bounding box center [587, 388] width 632 height 62
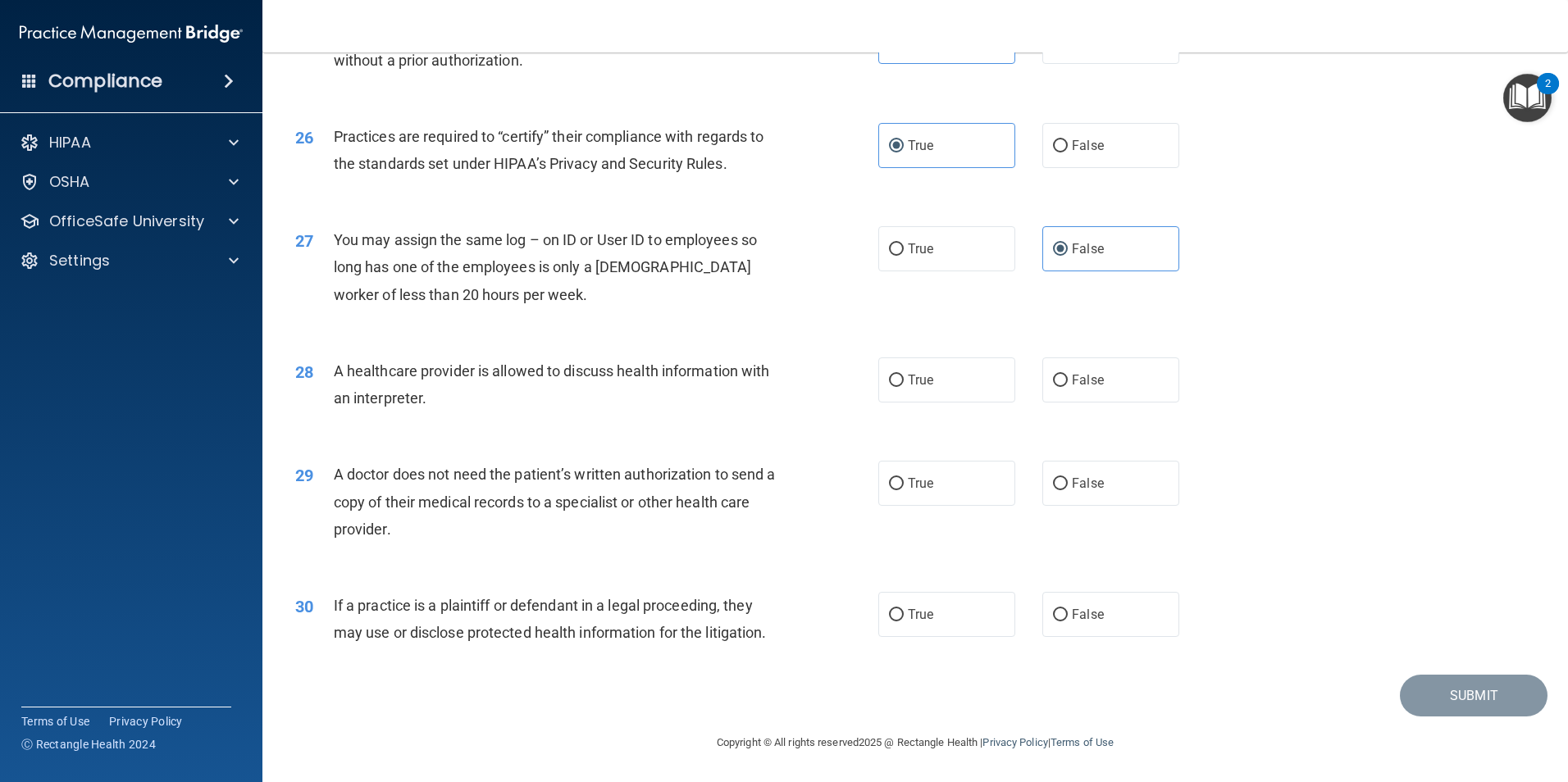
click at [595, 420] on div "28 A healthcare provider is allowed to discuss health information with an inter…" at bounding box center [915, 388] width 1265 height 103
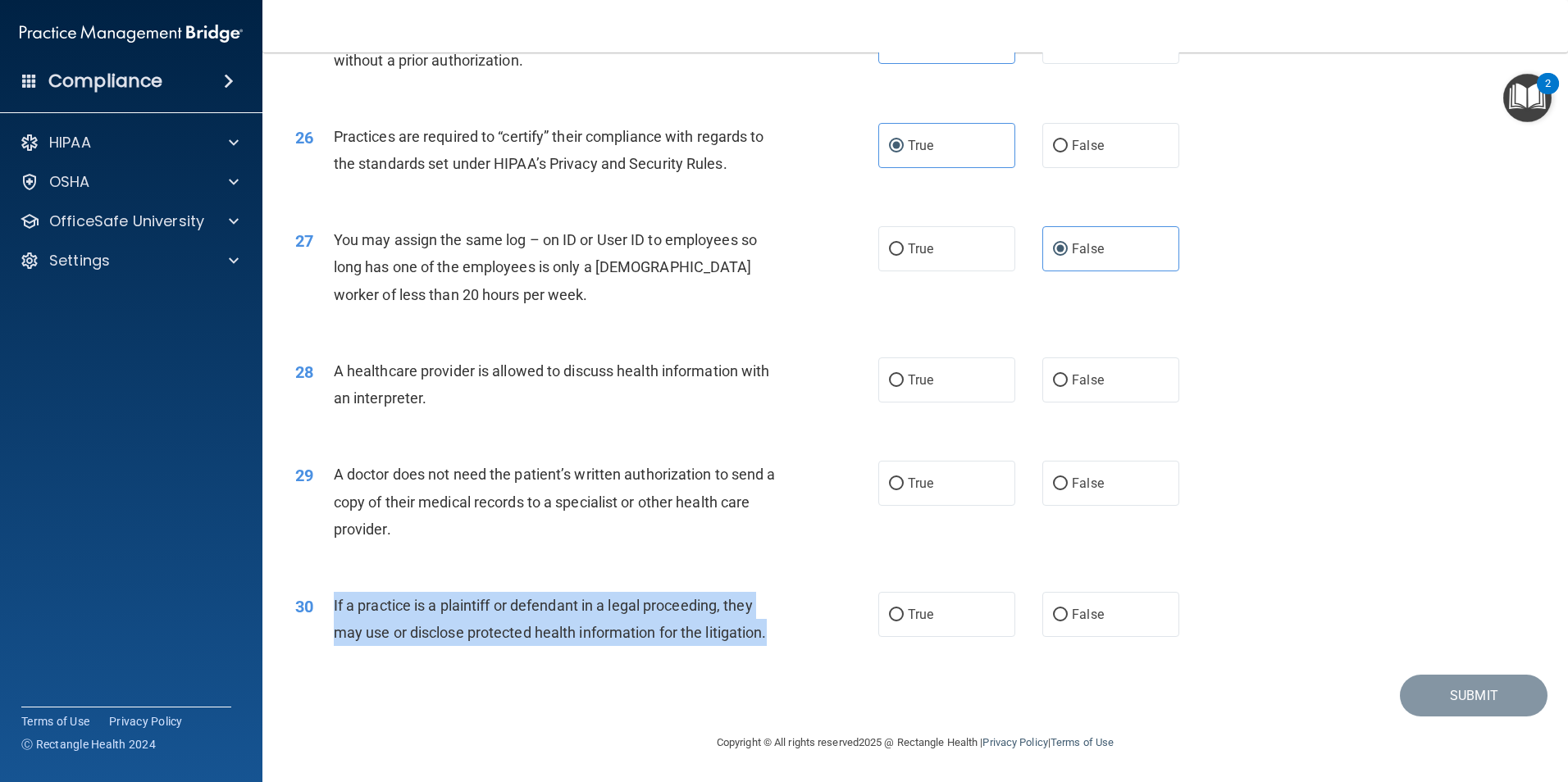
drag, startPoint x: 332, startPoint y: 599, endPoint x: 824, endPoint y: 626, distance: 492.7
click at [824, 626] on div "30 If a practice is a plaintiff or defendant in a legal proceeding, they may us…" at bounding box center [587, 623] width 632 height 62
drag, startPoint x: 824, startPoint y: 626, endPoint x: 600, endPoint y: 609, distance: 224.6
click at [600, 609] on span "If a practice is a plaintiff or defendant in a legal proceeding, they may use o…" at bounding box center [550, 618] width 433 height 44
drag, startPoint x: 328, startPoint y: 594, endPoint x: 787, endPoint y: 645, distance: 461.8
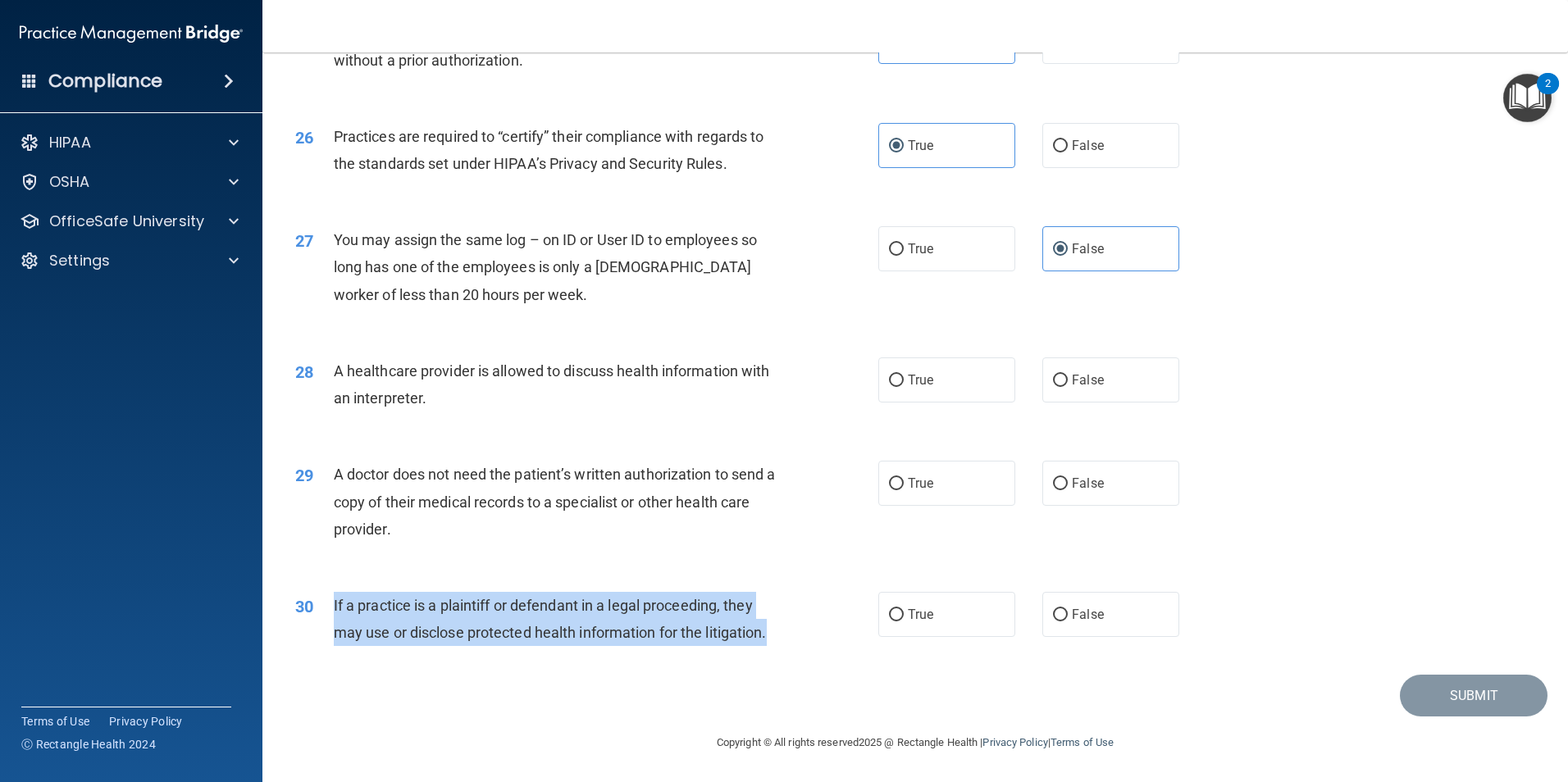
click at [787, 645] on div "30 If a practice is a plaintiff or defendant in a legal proceeding, they may us…" at bounding box center [587, 623] width 632 height 62
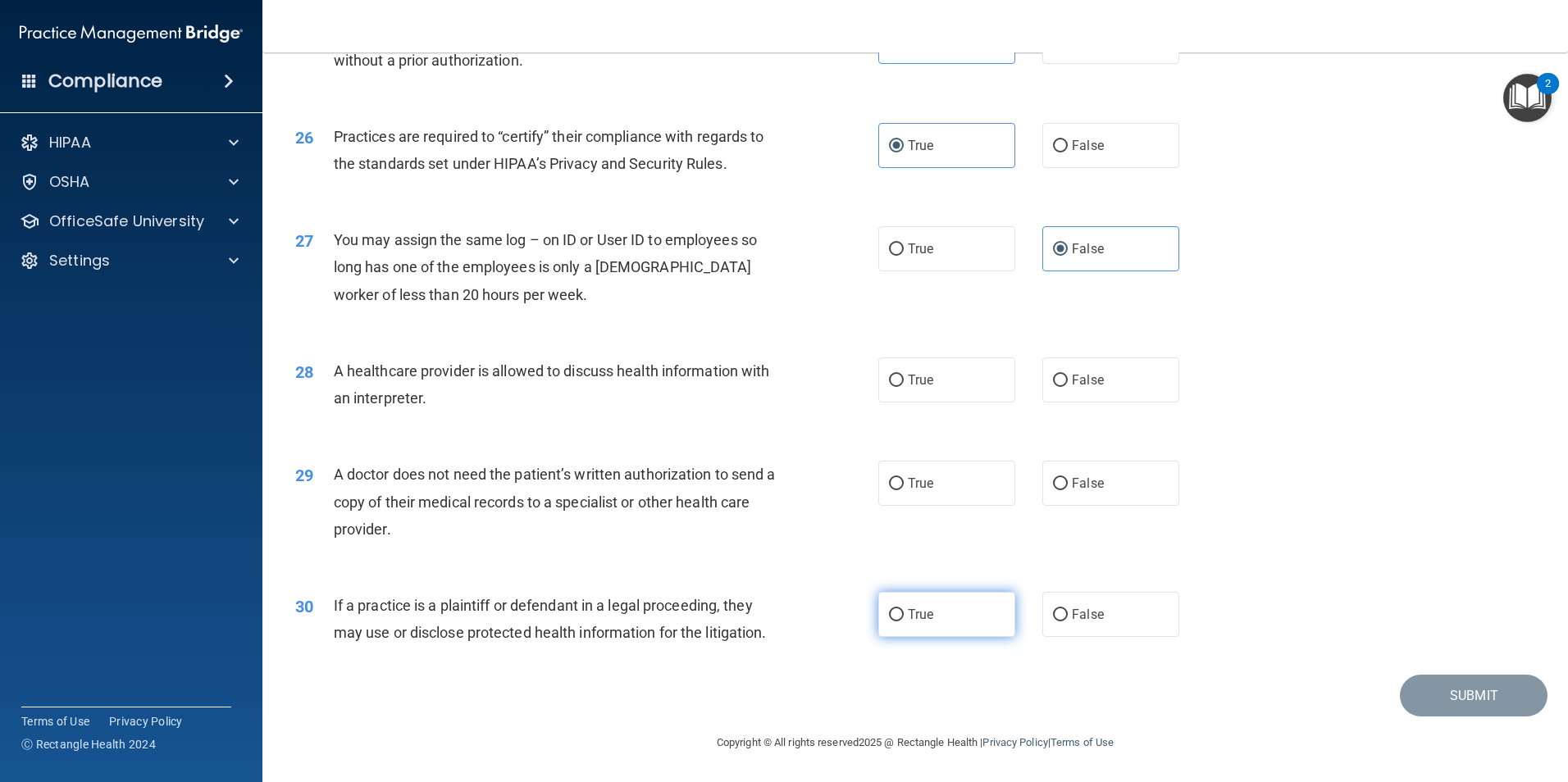
drag, startPoint x: 787, startPoint y: 645, endPoint x: 905, endPoint y: 617, distance: 121.3
click at [908, 617] on span "True" at bounding box center [921, 615] width 26 height 16
click at [904, 617] on input "True" at bounding box center [896, 615] width 15 height 12
radio input "true"
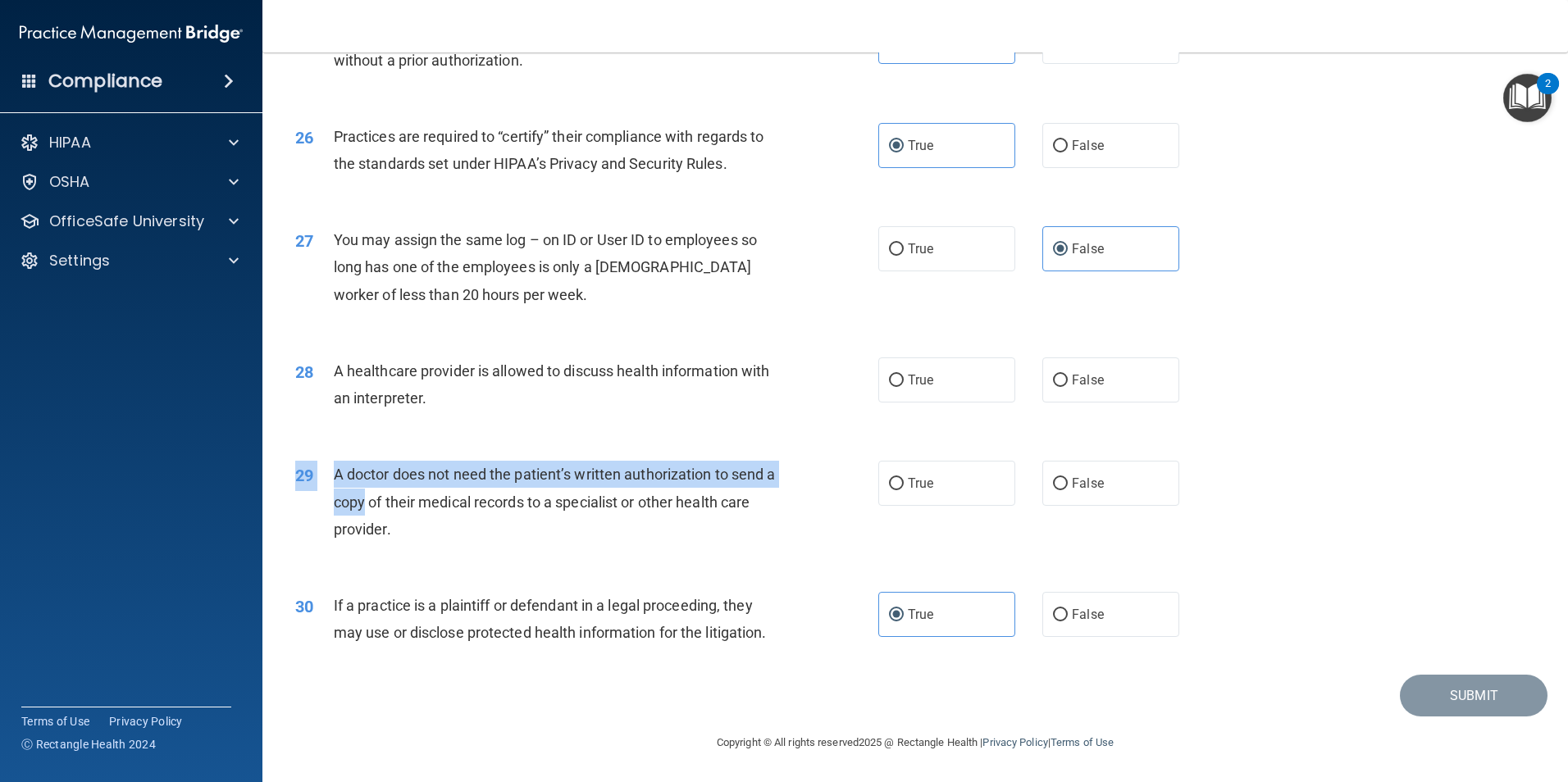
drag, startPoint x: 522, startPoint y: 554, endPoint x: 367, endPoint y: 513, distance: 160.3
click at [367, 513] on div "29 A doctor does not need the patient’s written authorization to send a copy of…" at bounding box center [915, 506] width 1265 height 131
drag, startPoint x: 367, startPoint y: 513, endPoint x: 602, endPoint y: 559, distance: 239.5
click at [602, 559] on div "29 A doctor does not need the patient’s written authorization to send a copy of…" at bounding box center [915, 506] width 1265 height 131
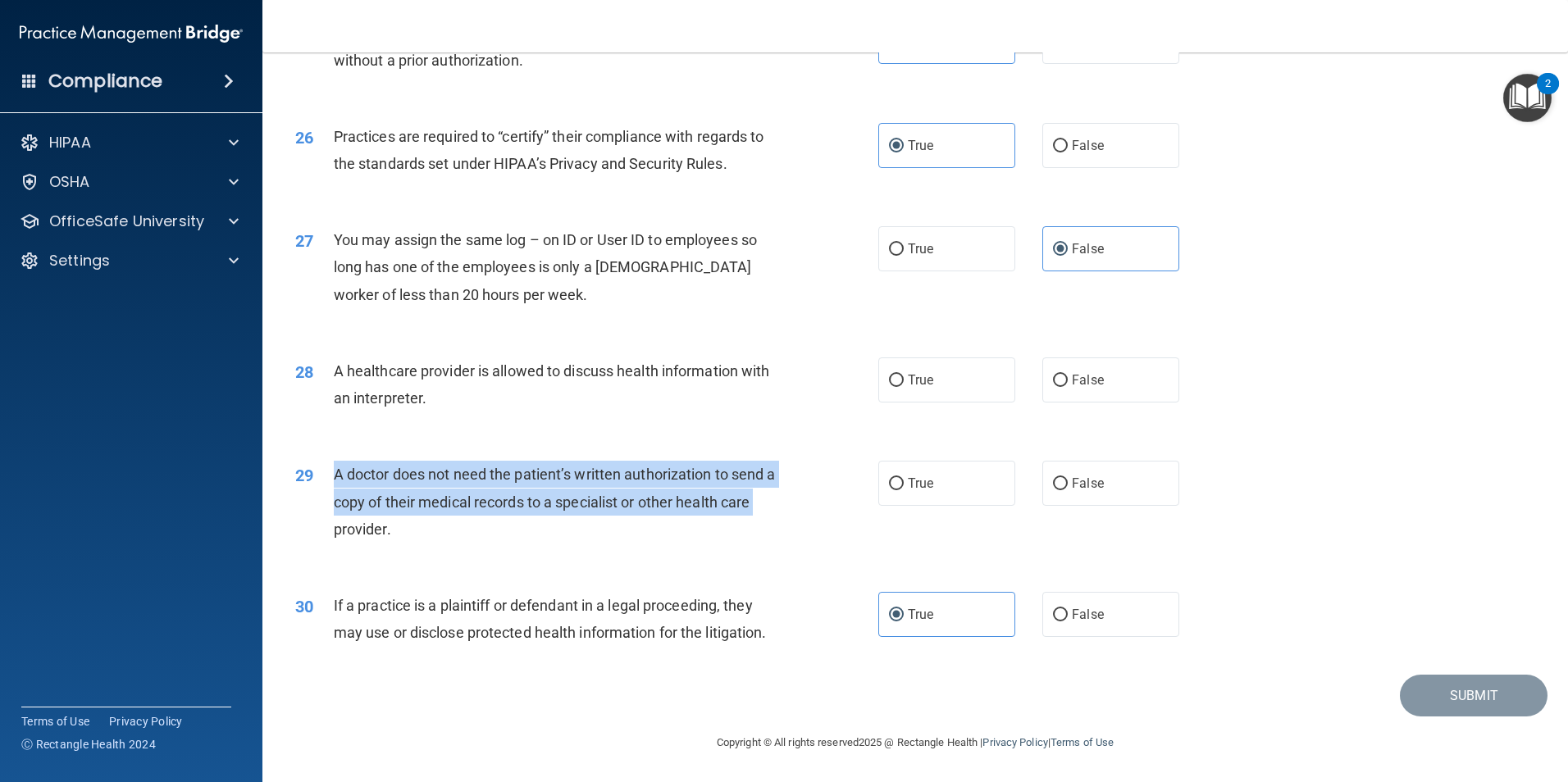
drag, startPoint x: 330, startPoint y: 469, endPoint x: 768, endPoint y: 500, distance: 439.1
click at [768, 500] on div "29 A doctor does not need the patient’s written authorization to send a copy of…" at bounding box center [587, 506] width 632 height 90
click at [401, 467] on span "A doctor does not need the patient’s written authorization to send a copy of th…" at bounding box center [554, 501] width 442 height 71
drag, startPoint x: 431, startPoint y: 476, endPoint x: 751, endPoint y: 537, distance: 325.8
click at [751, 537] on div "A doctor does not need the patient’s written authorization to send a copy of th…" at bounding box center [561, 501] width 456 height 82
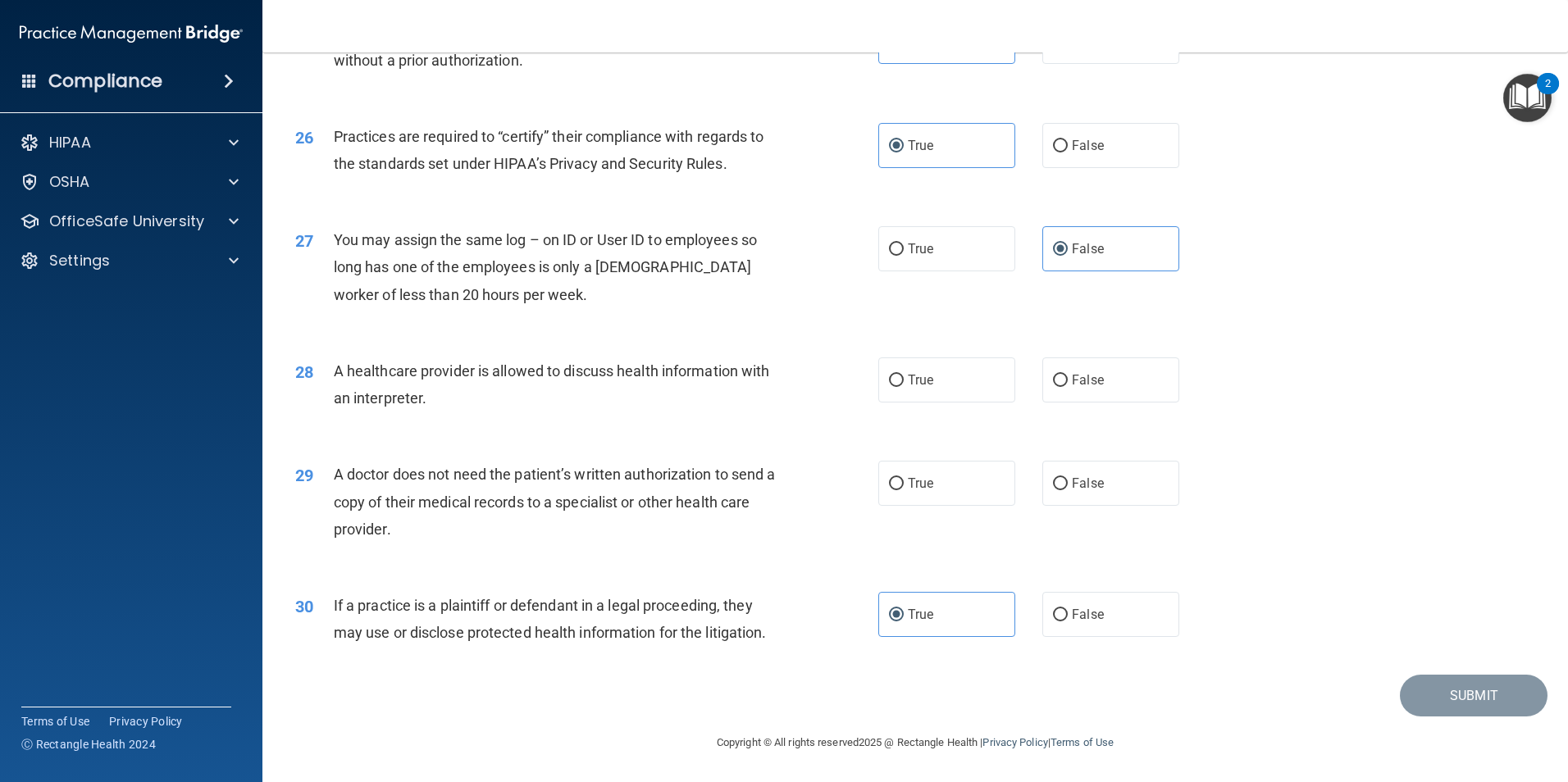
drag, startPoint x: 751, startPoint y: 537, endPoint x: 625, endPoint y: 562, distance: 128.5
click at [625, 562] on div "29 A doctor does not need the patient’s written authorization to send a copy of…" at bounding box center [915, 506] width 1265 height 131
click at [960, 479] on label "True" at bounding box center [947, 483] width 137 height 45
click at [904, 479] on input "True" at bounding box center [896, 484] width 15 height 12
radio input "true"
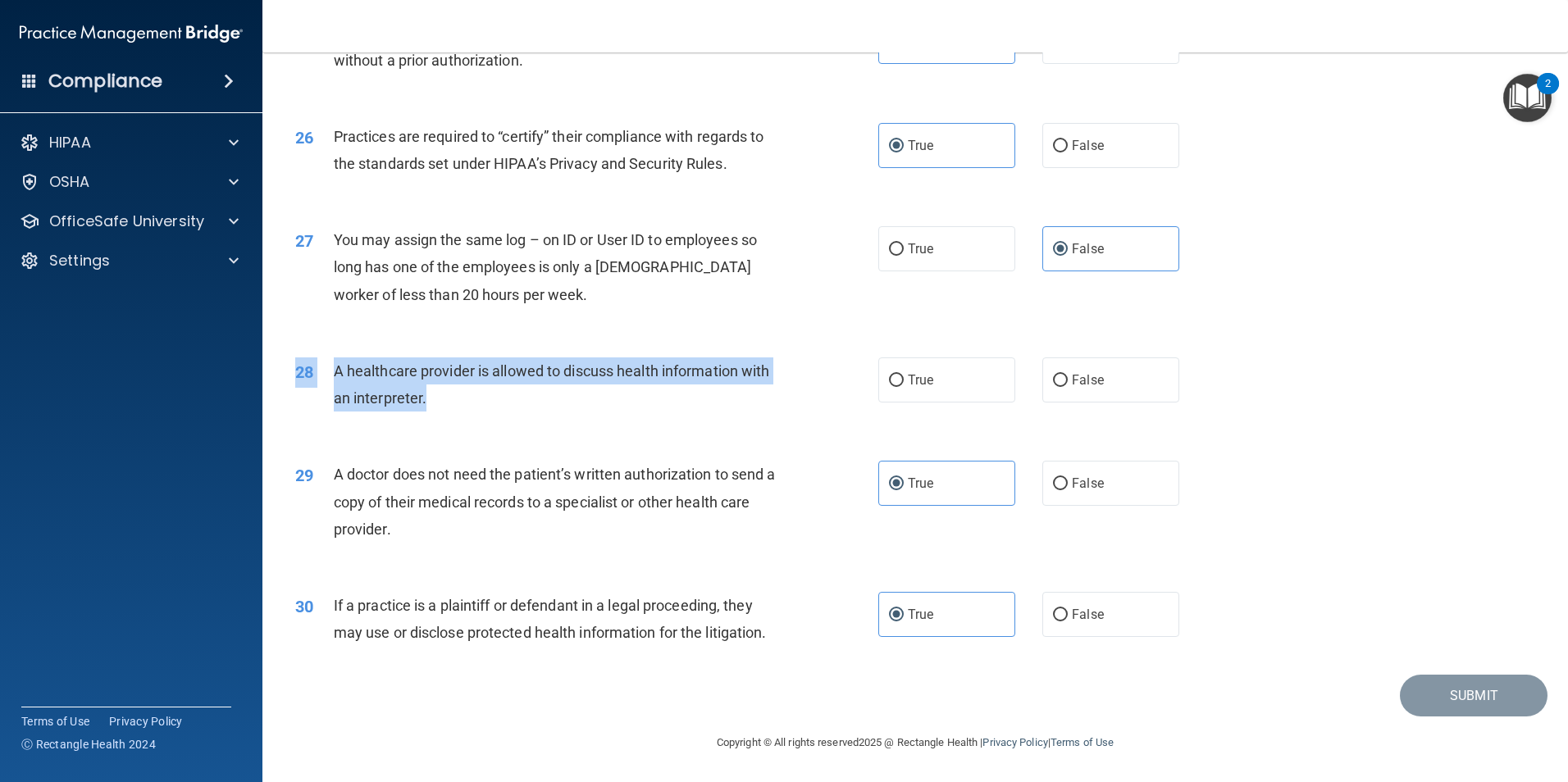
drag, startPoint x: 481, startPoint y: 400, endPoint x: 377, endPoint y: 355, distance: 113.3
click at [367, 355] on div "28 A healthcare provider is allowed to discuss health information with an inter…" at bounding box center [915, 388] width 1265 height 103
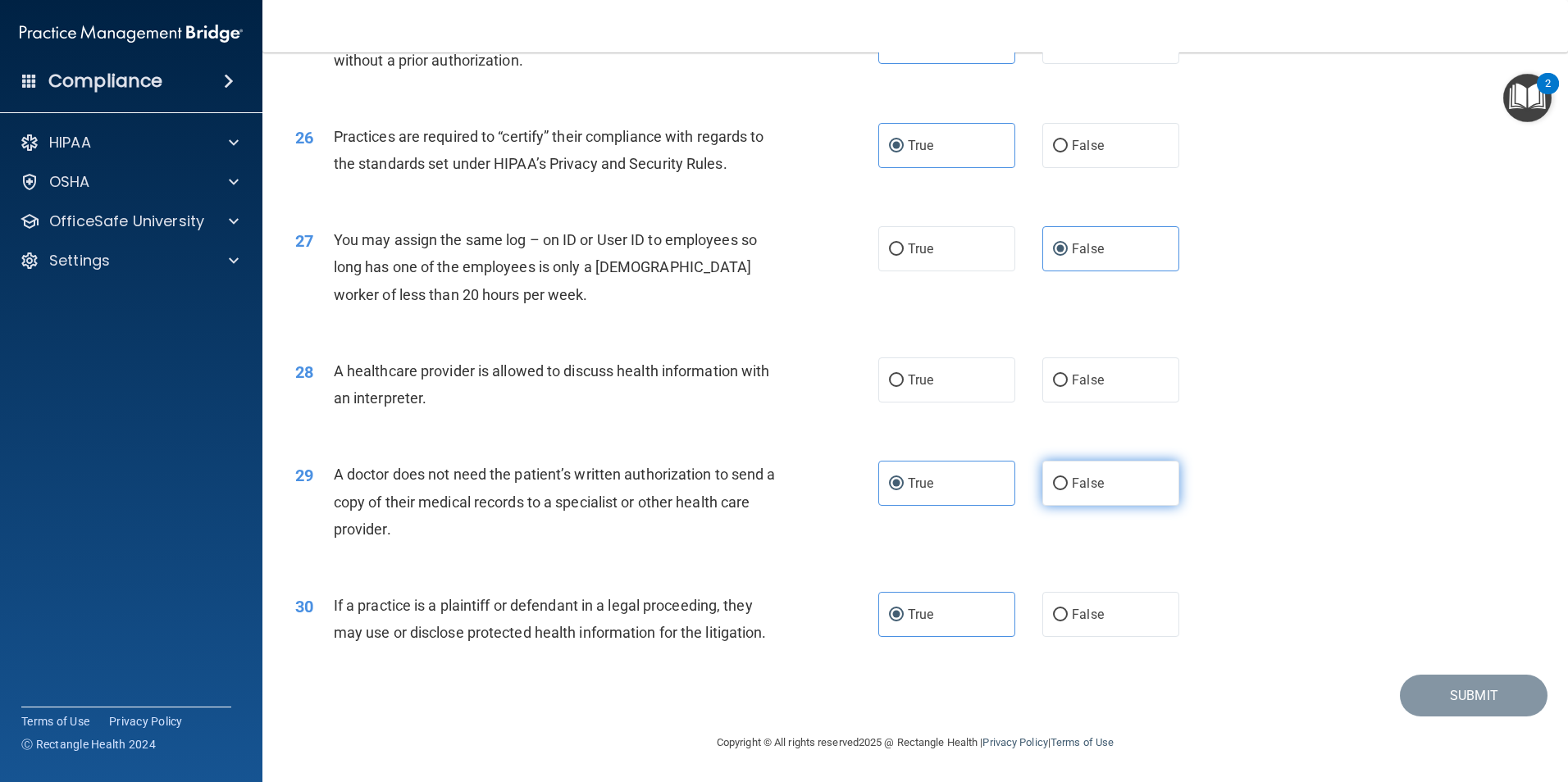
click at [1082, 480] on span "False" at bounding box center [1087, 483] width 32 height 16
click at [1068, 480] on input "False" at bounding box center [1060, 484] width 15 height 12
radio input "true"
radio input "false"
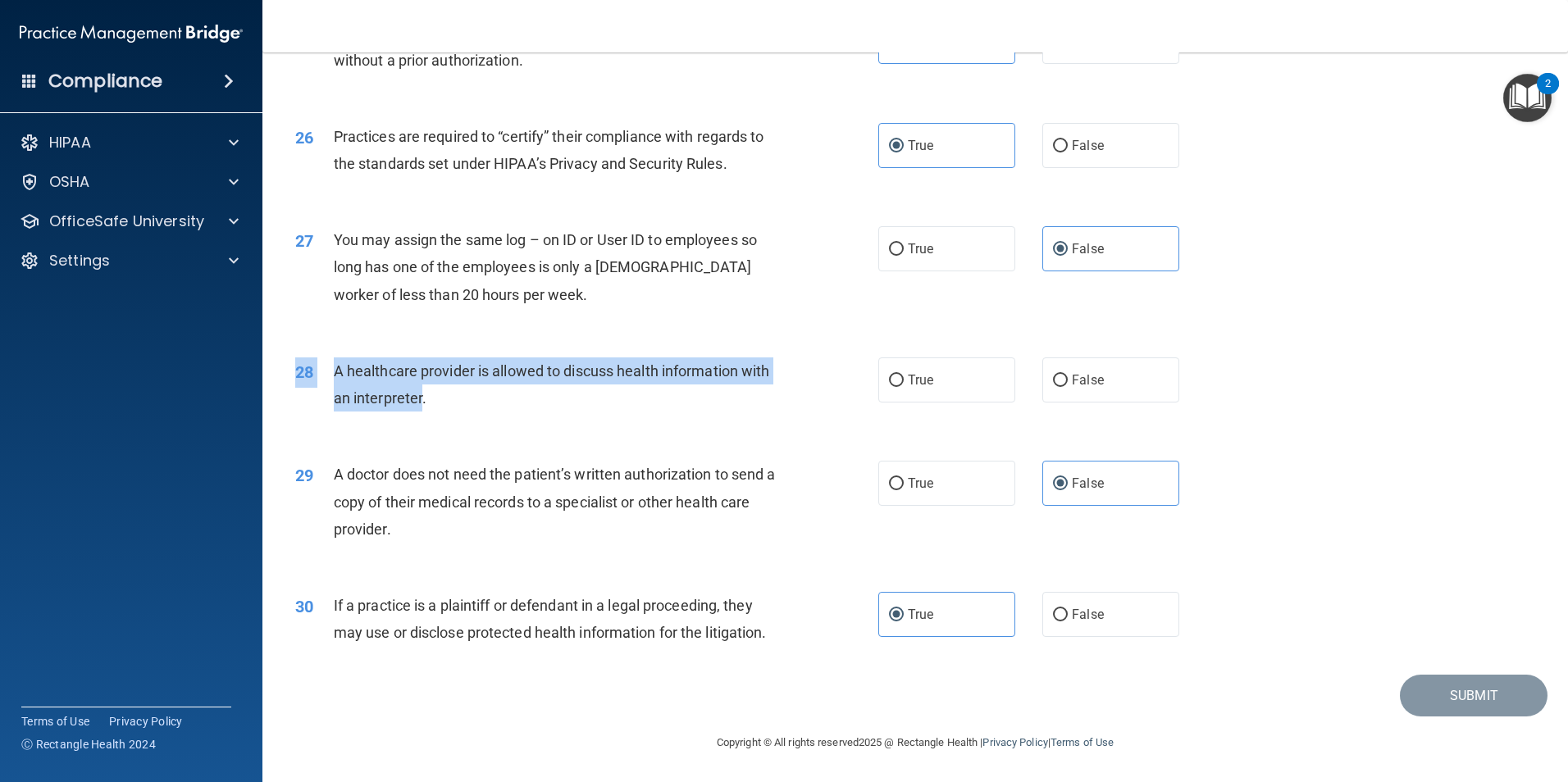
drag, startPoint x: 490, startPoint y: 431, endPoint x: 458, endPoint y: 402, distance: 43.2
click at [458, 402] on div "28 A healthcare provider is allowed to discuss health information with an inter…" at bounding box center [915, 388] width 1265 height 103
drag, startPoint x: 458, startPoint y: 402, endPoint x: 557, endPoint y: 409, distance: 99.2
click at [557, 409] on div "A healthcare provider is allowed to discuss health information with an interpre…" at bounding box center [561, 384] width 456 height 54
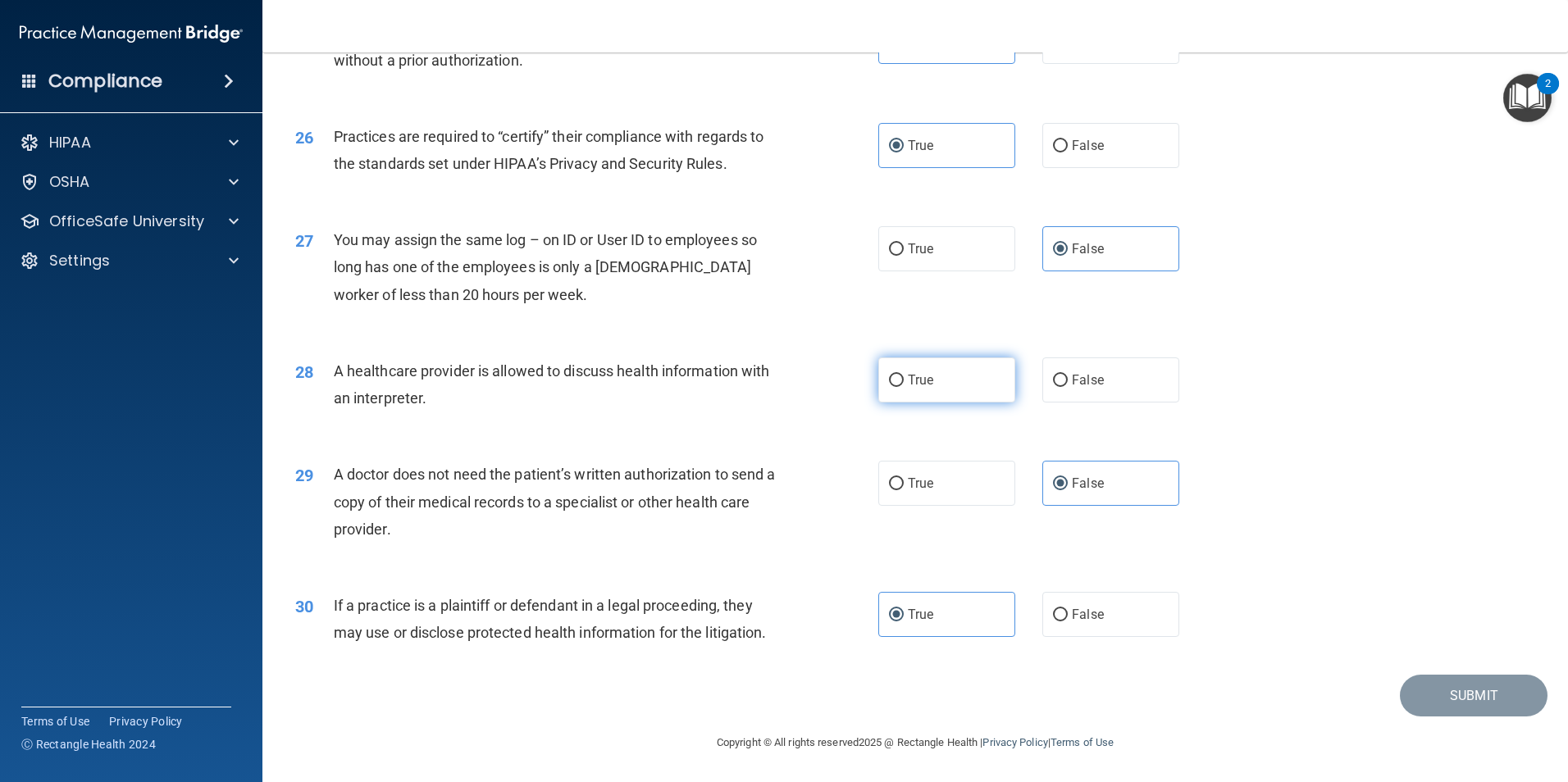
click at [961, 378] on label "True" at bounding box center [947, 380] width 137 height 45
click at [904, 378] on input "True" at bounding box center [896, 381] width 15 height 12
radio input "true"
click at [1419, 694] on button "Submit" at bounding box center [1473, 696] width 147 height 42
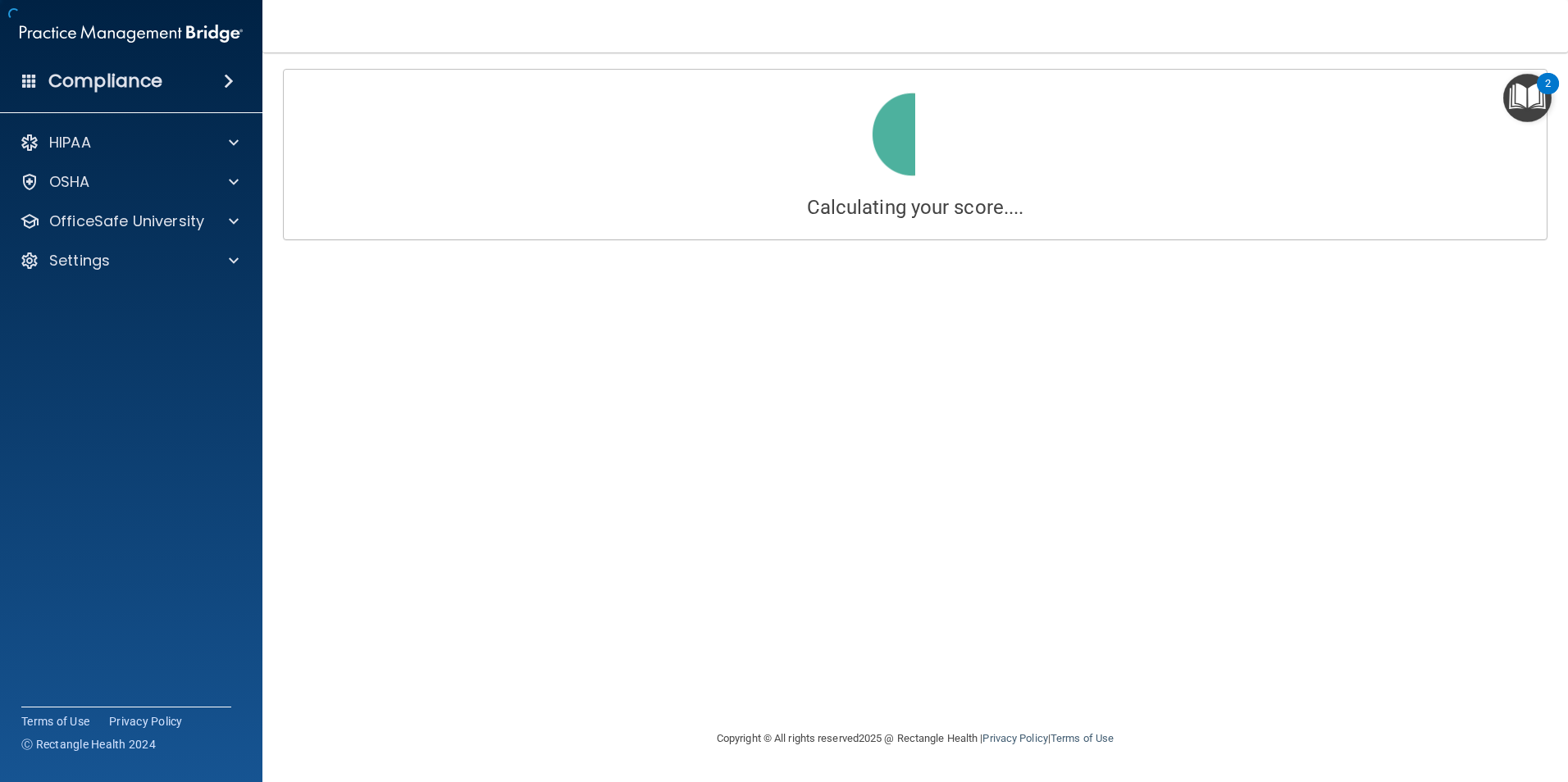
click at [1437, 696] on div "Calculating your score.... You did not pass the " The HIPAA Quiz #2 ". 60 out o…" at bounding box center [916, 390] width 1241 height 643
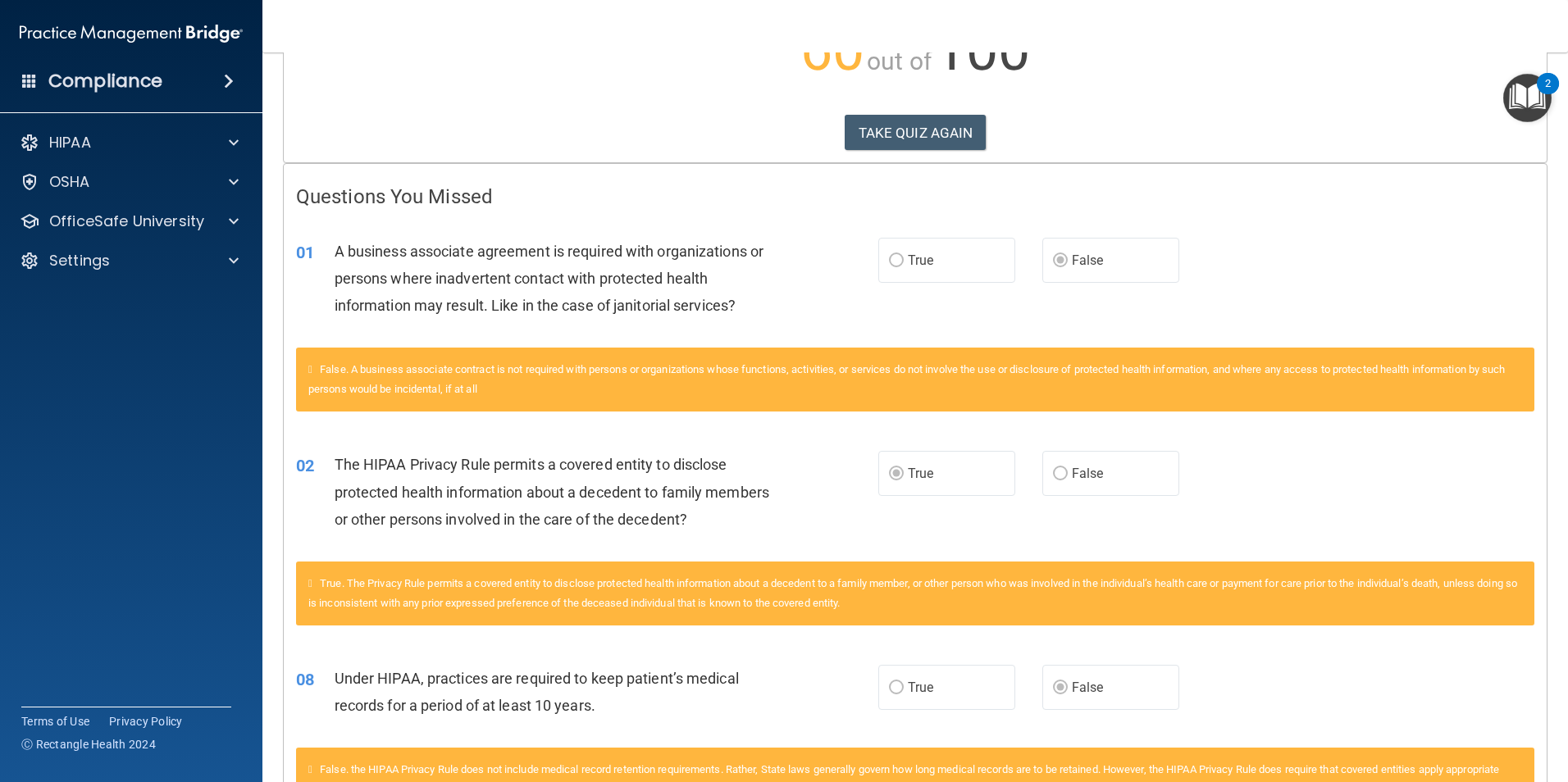
scroll to position [246, 0]
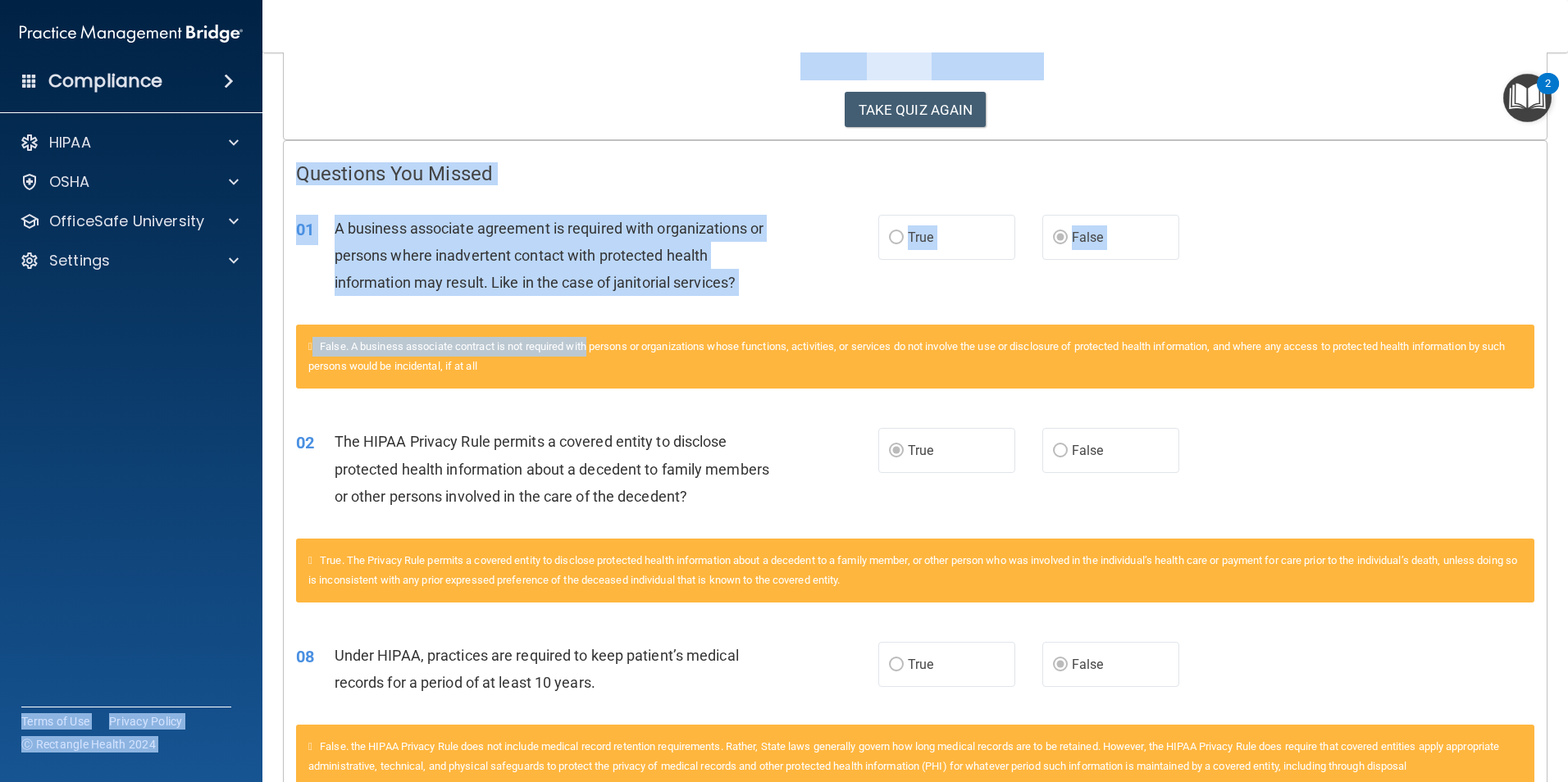
drag, startPoint x: 596, startPoint y: 338, endPoint x: 263, endPoint y: 348, distance: 333.2
click at [263, 348] on div "Compliance HIPAA Documents and Policies Report an Incident Business Associates …" at bounding box center [784, 391] width 1568 height 782
drag, startPoint x: 263, startPoint y: 348, endPoint x: 477, endPoint y: 211, distance: 254.1
click at [477, 211] on div "01 A business associate agreement is required with organizations or persons whe…" at bounding box center [915, 260] width 1263 height 131
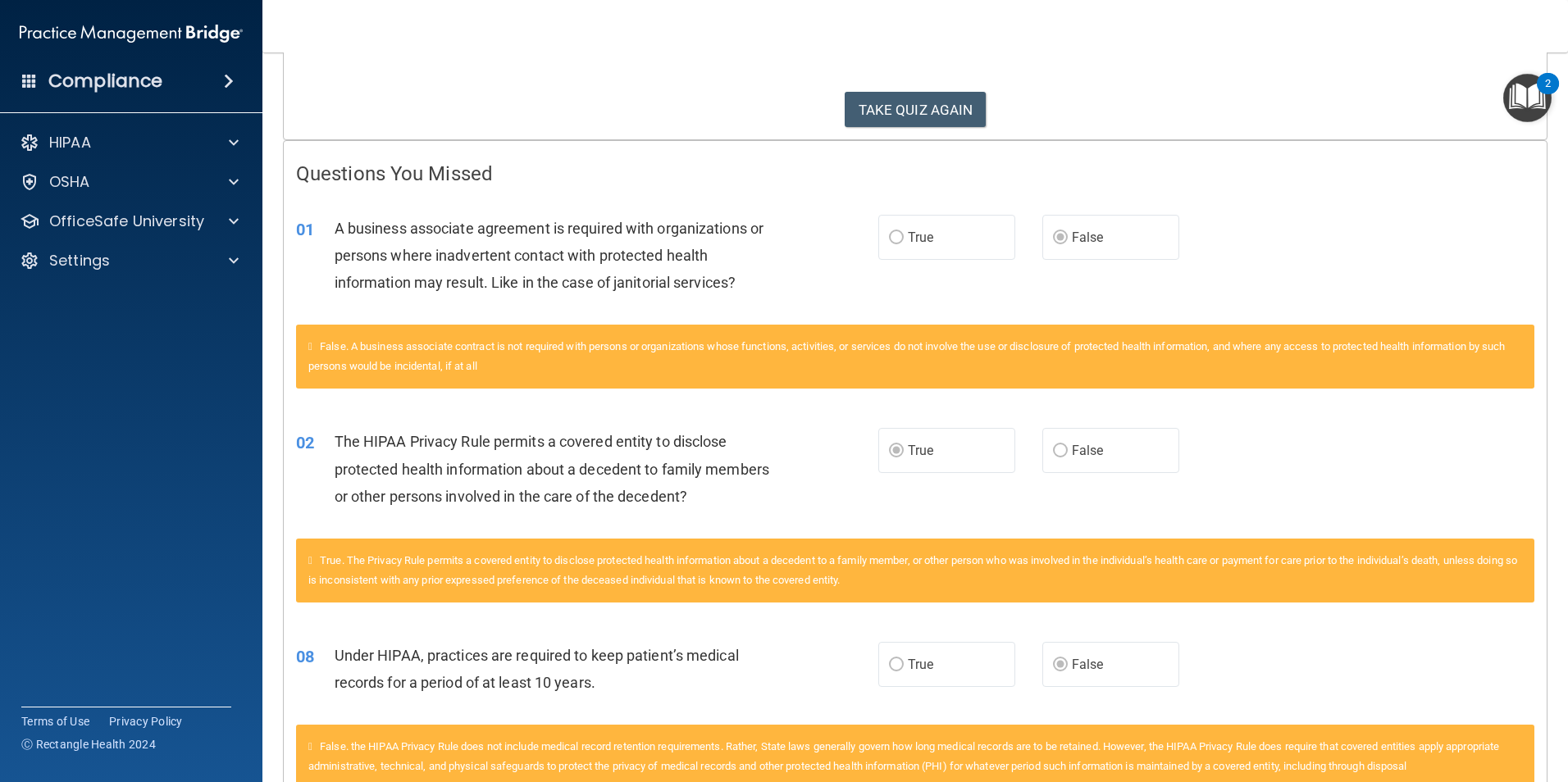
scroll to position [328, 0]
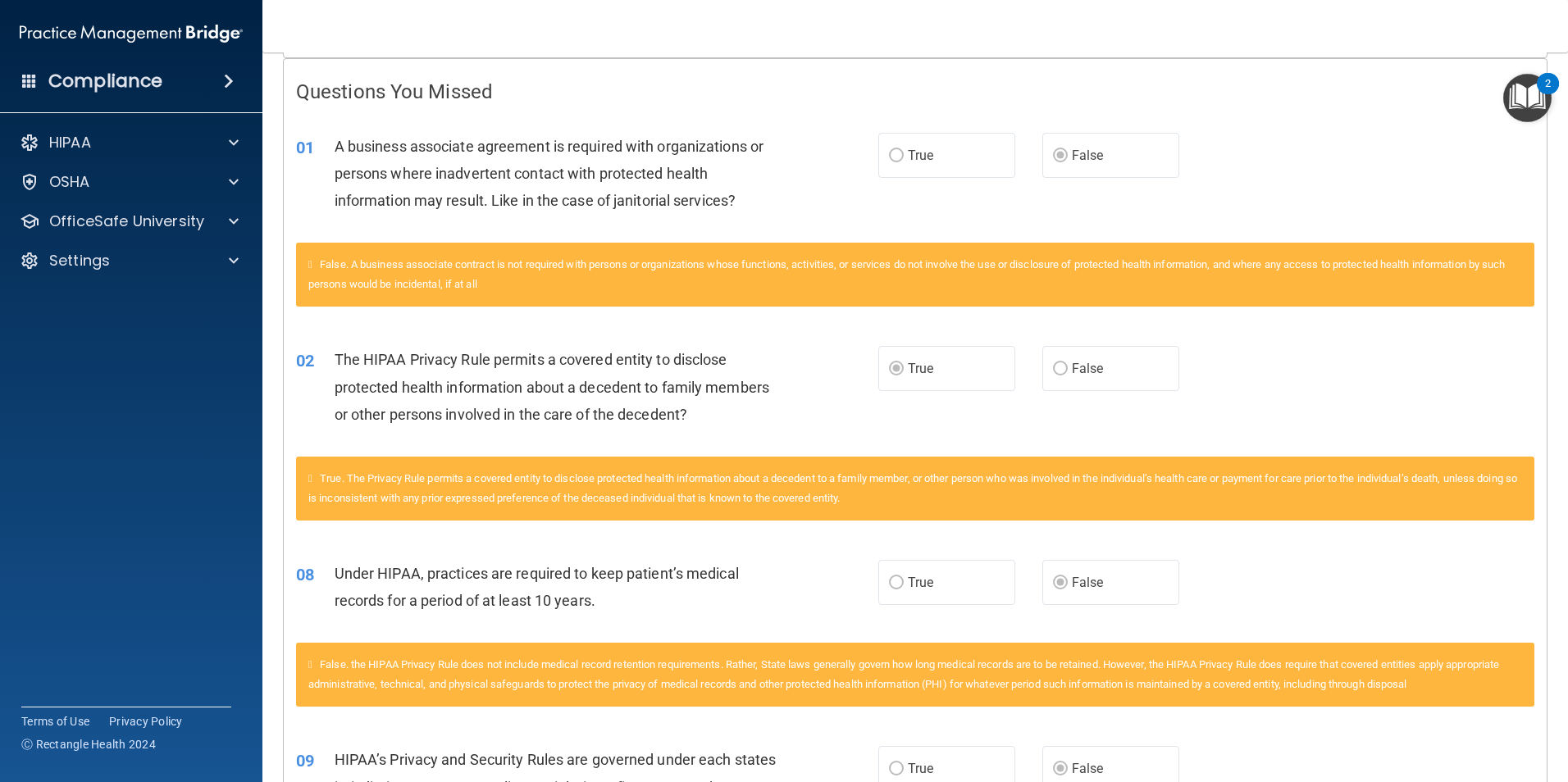
click at [1011, 330] on div "02 The HIPAA Privacy Rule permits a covered entity to disclose protected health…" at bounding box center [915, 391] width 1263 height 131
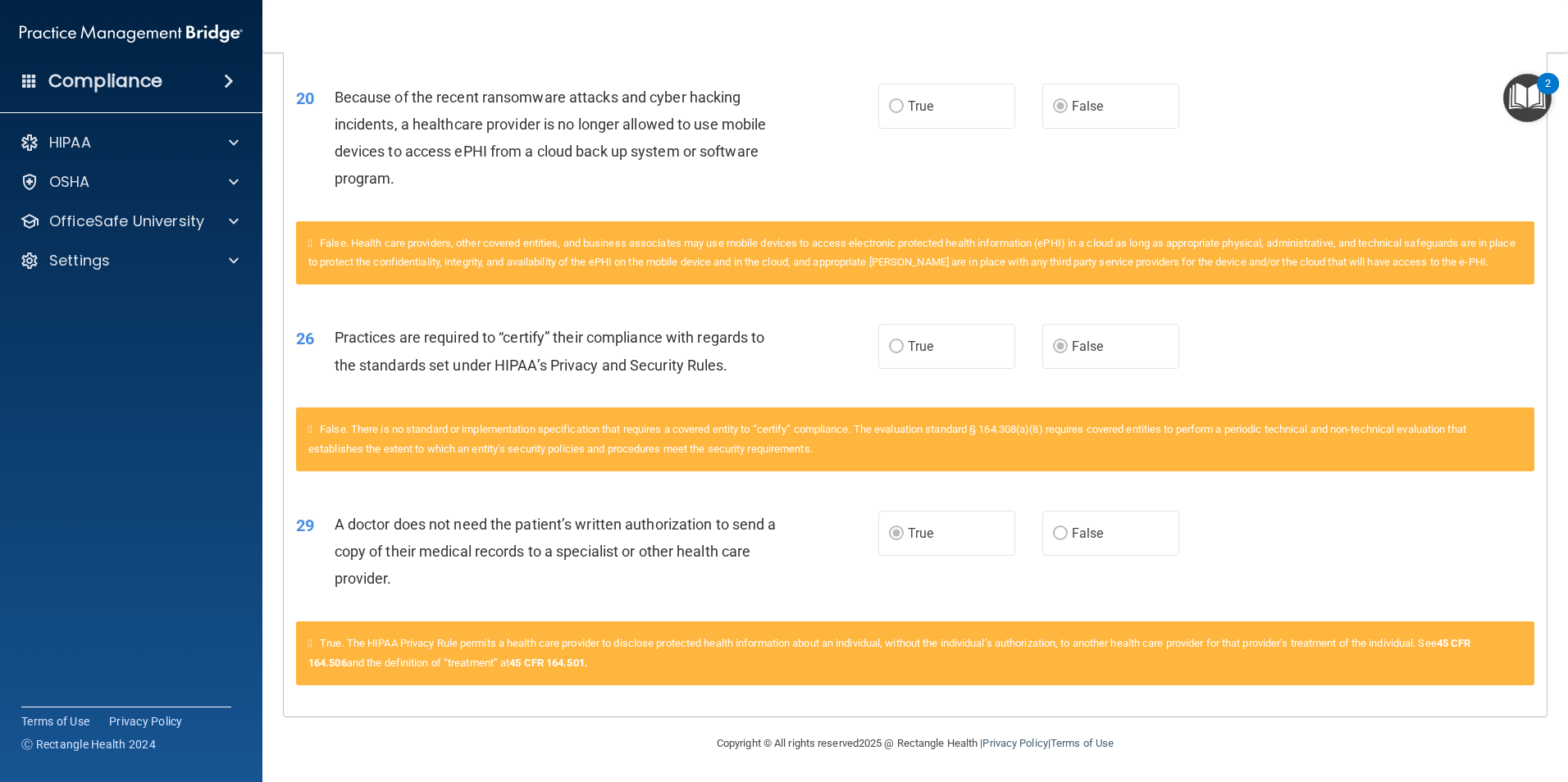
scroll to position [2219, 0]
click at [1260, 413] on div "False. There is no standard or implementation specification that requires a cov…" at bounding box center [916, 438] width 1239 height 64
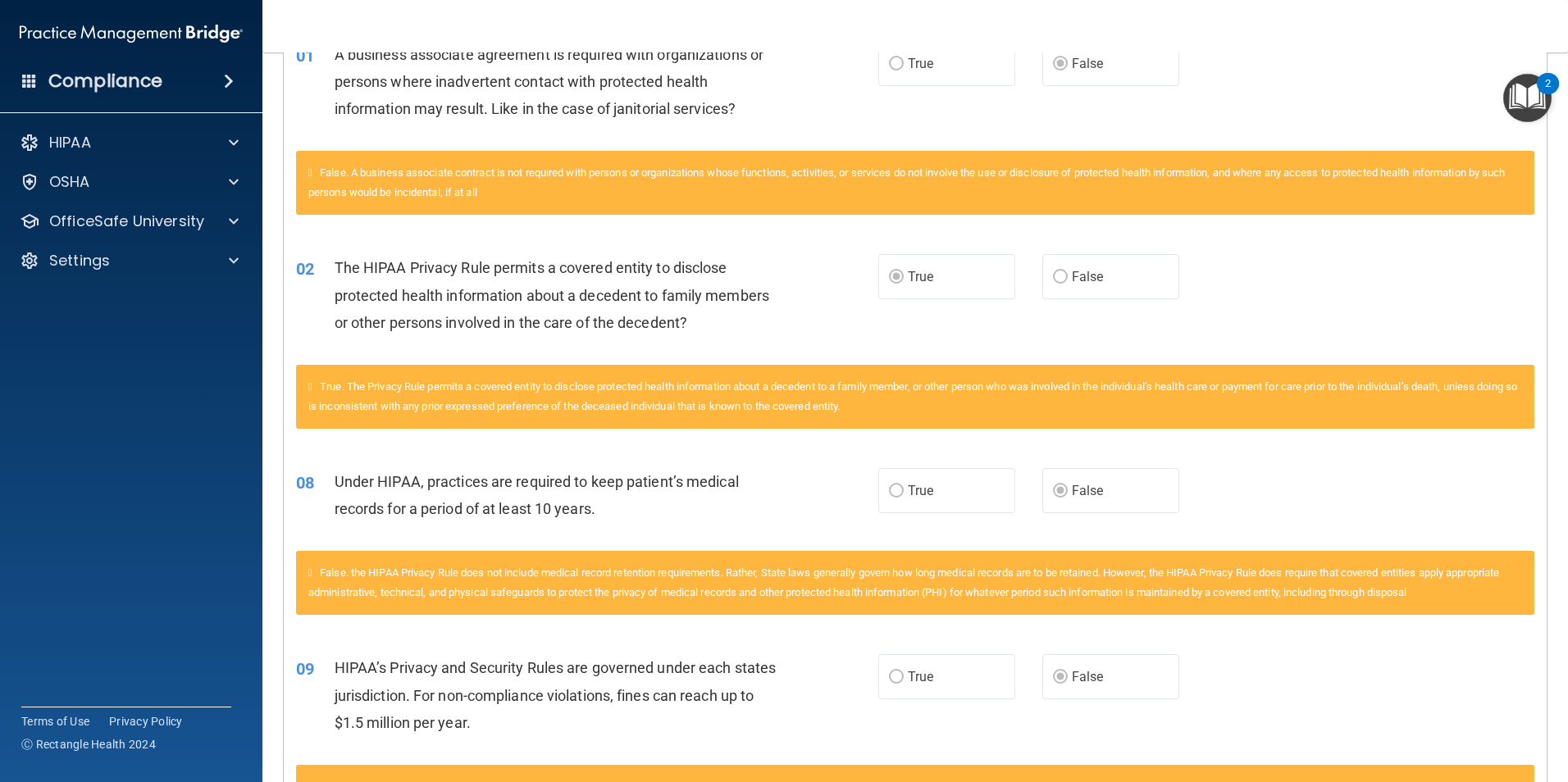
scroll to position [0, 0]
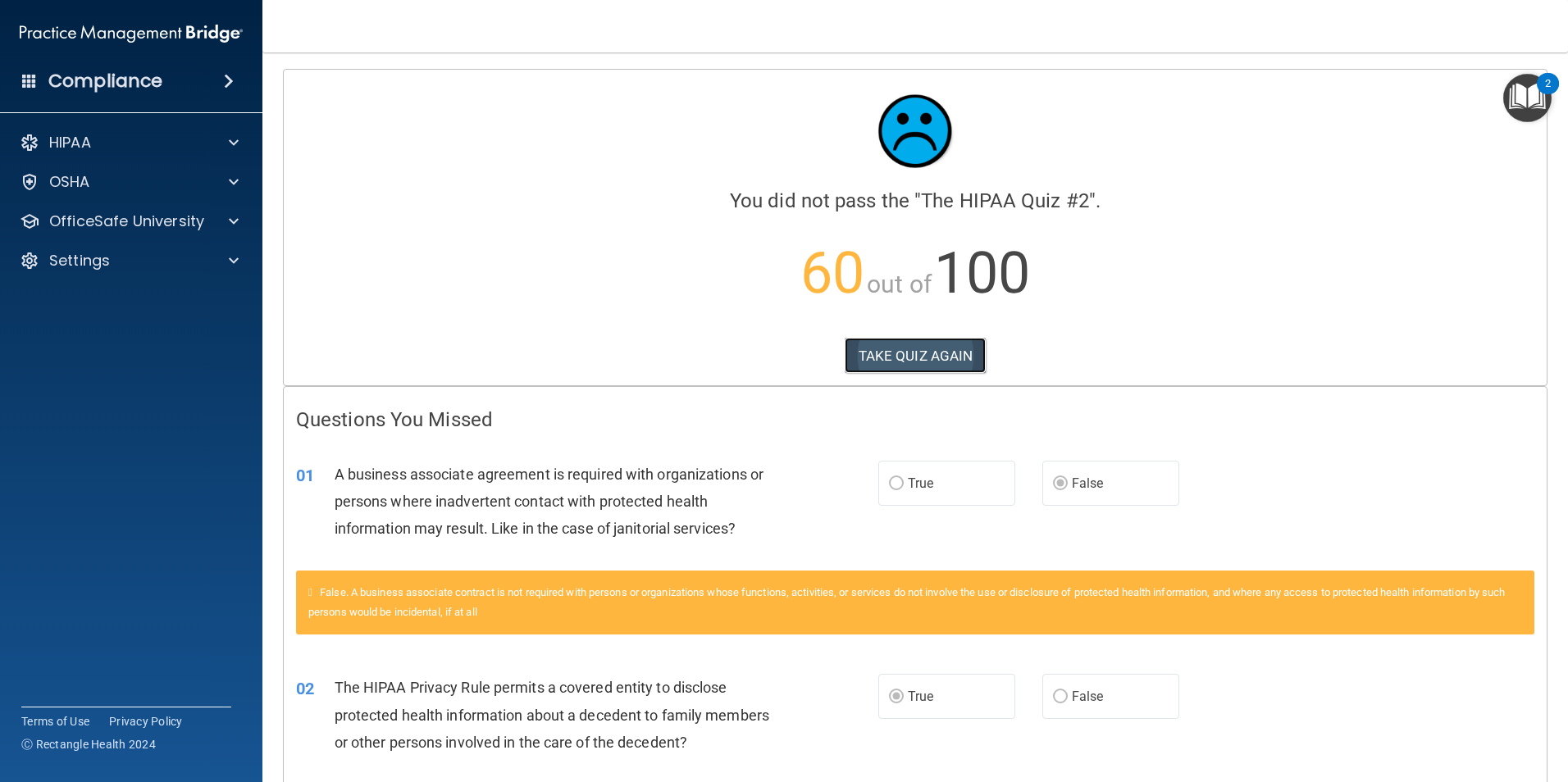
click at [903, 344] on button "TAKE QUIZ AGAIN" at bounding box center [916, 356] width 142 height 36
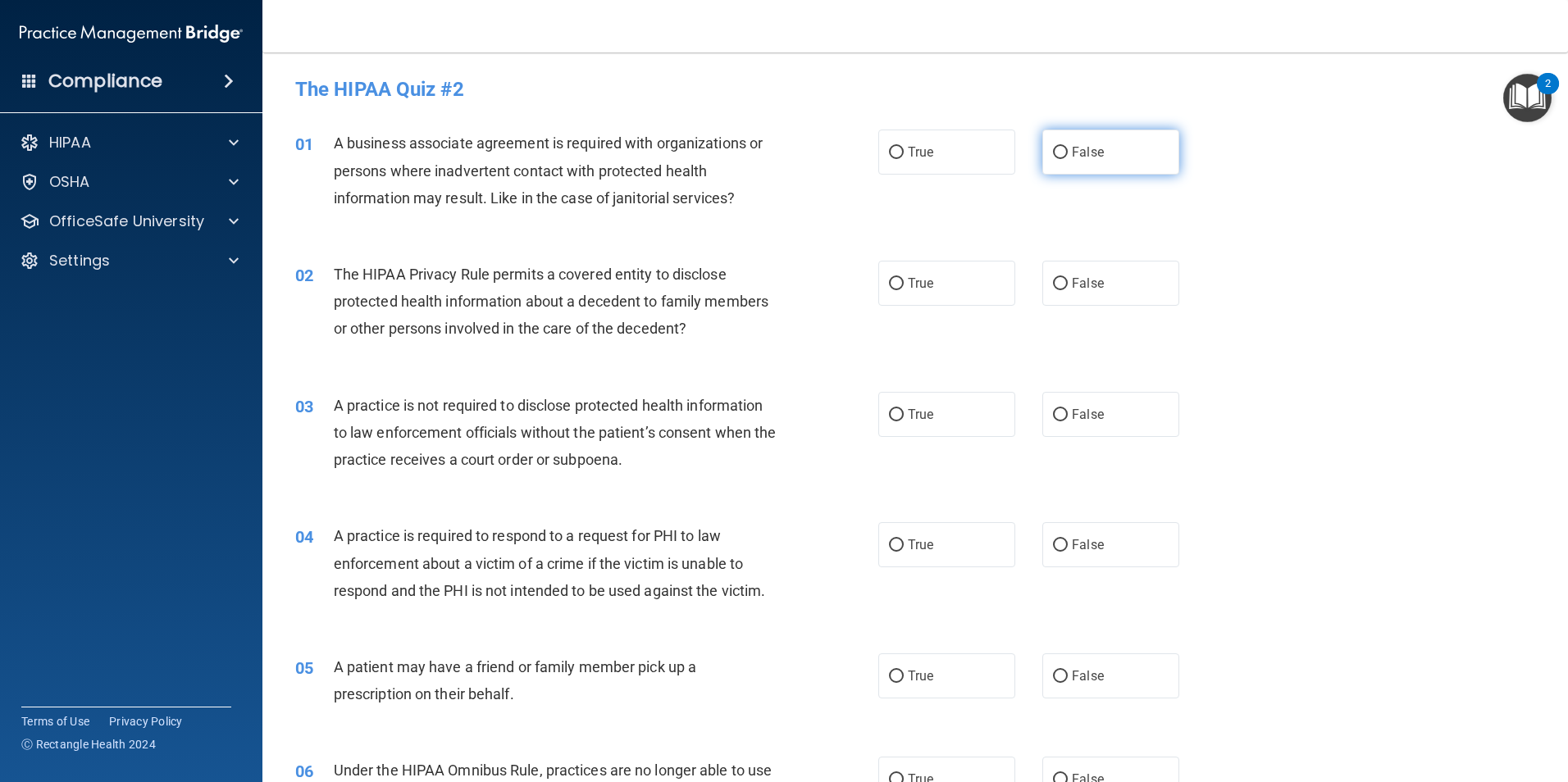
click at [1092, 172] on label "False" at bounding box center [1111, 152] width 137 height 45
click at [1068, 159] on input "False" at bounding box center [1060, 152] width 15 height 12
radio input "true"
click at [915, 295] on label "True" at bounding box center [947, 283] width 137 height 45
click at [904, 290] on input "True" at bounding box center [896, 284] width 15 height 12
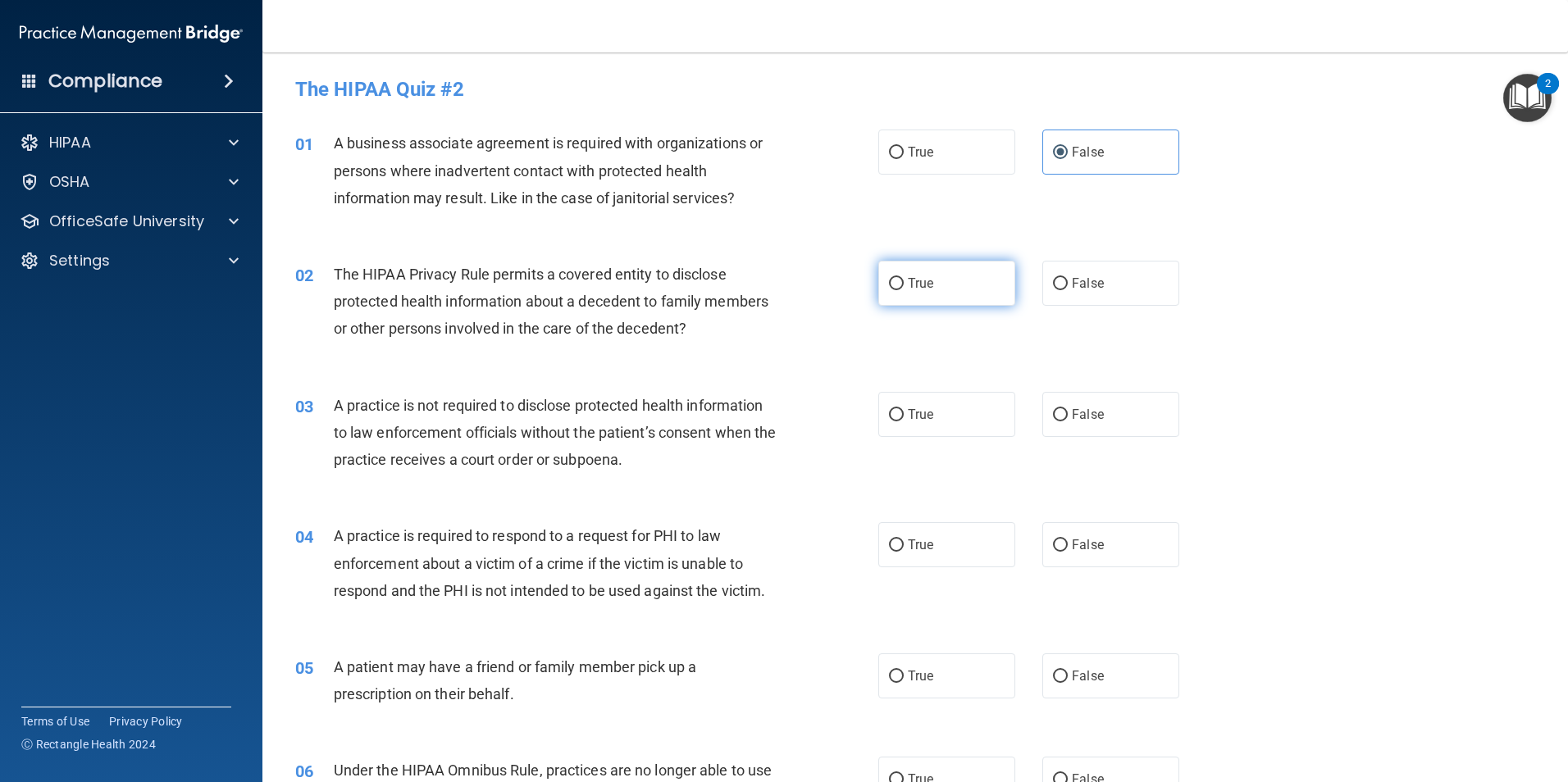
radio input "true"
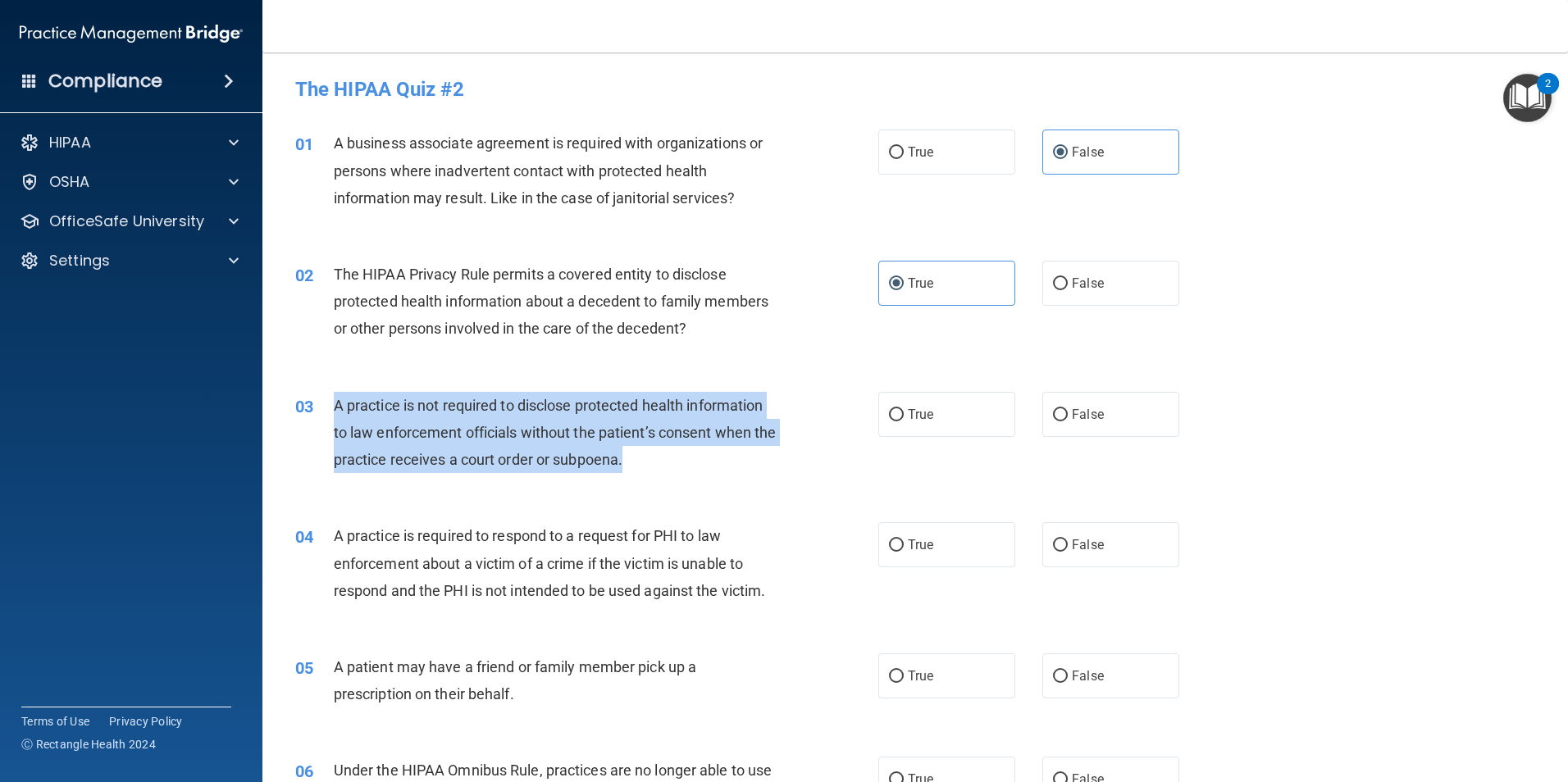
drag, startPoint x: 679, startPoint y: 465, endPoint x: 333, endPoint y: 407, distance: 350.8
click at [333, 407] on div "03 A practice is not required to disclose protected health information to law e…" at bounding box center [587, 437] width 632 height 90
drag, startPoint x: 333, startPoint y: 407, endPoint x: 488, endPoint y: 414, distance: 155.2
copy div "A practice is not required to disclose protected health information to law enfo…"
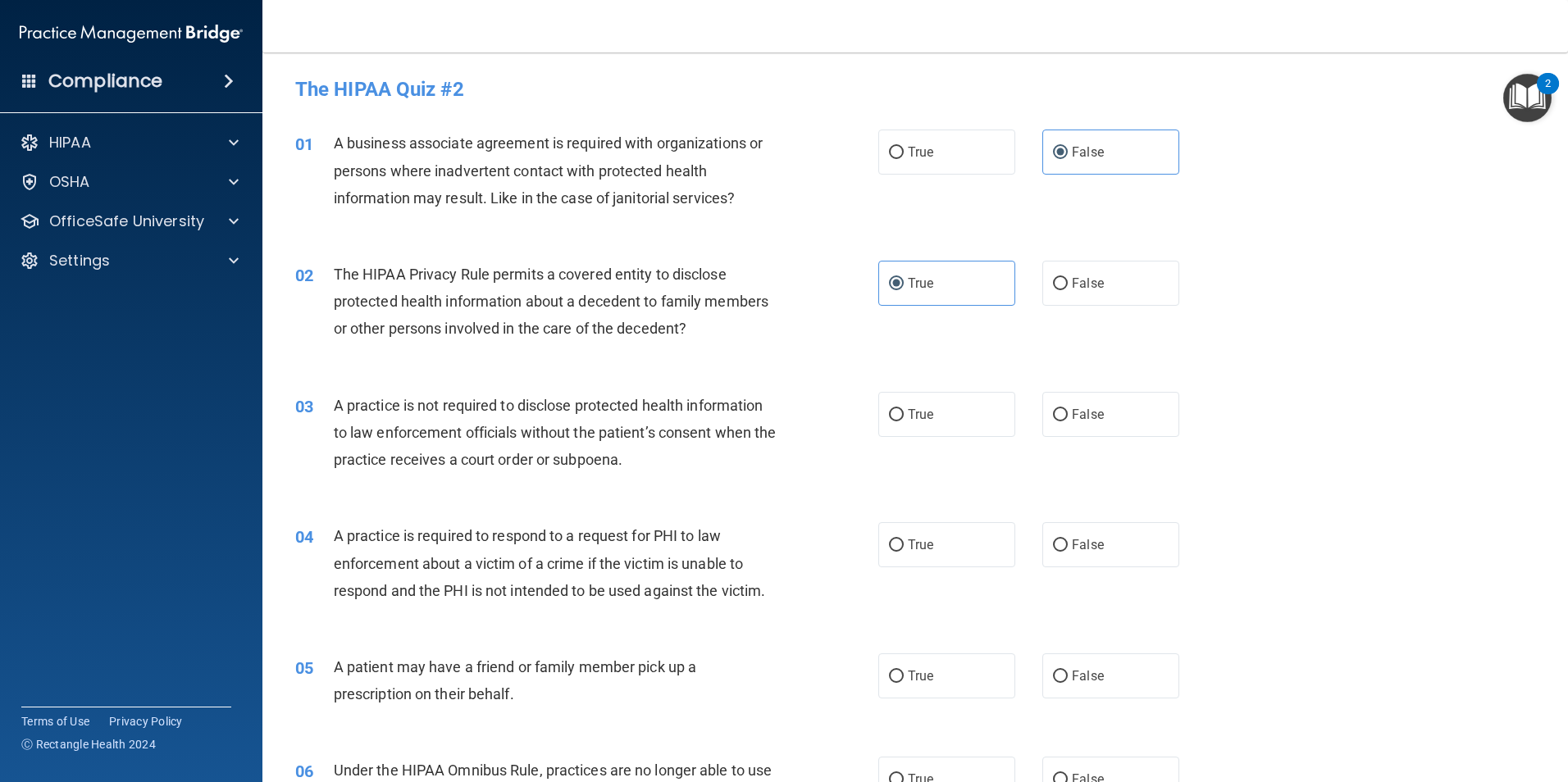
drag, startPoint x: 768, startPoint y: 389, endPoint x: 725, endPoint y: 377, distance: 44.6
click at [764, 383] on div "03 A practice is not required to disclose protected health information to law e…" at bounding box center [915, 437] width 1265 height 131
click at [1042, 405] on label "False" at bounding box center [1111, 414] width 137 height 45
click at [1053, 409] on input "False" at bounding box center [1060, 415] width 15 height 12
radio input "true"
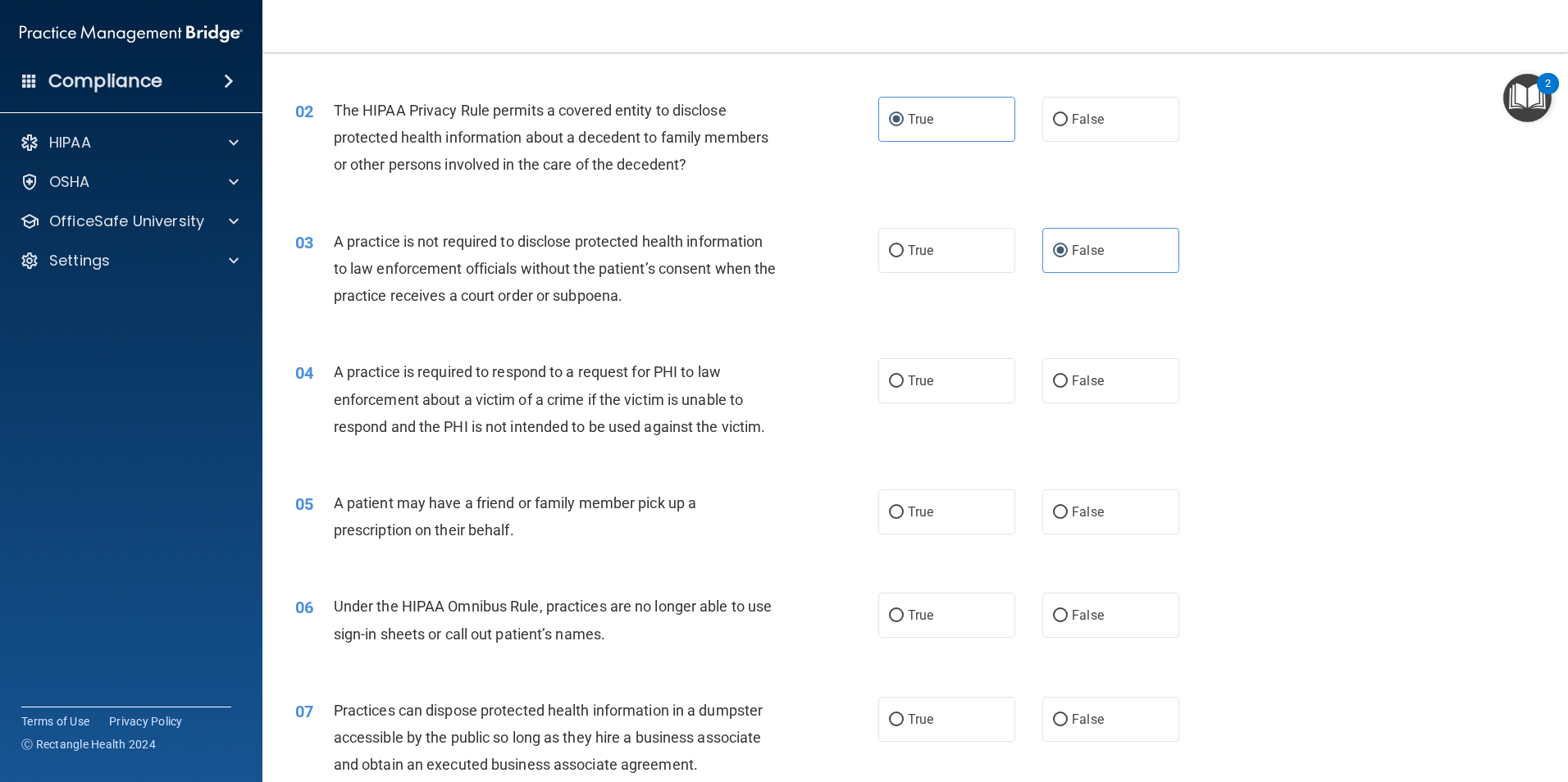
scroll to position [246, 0]
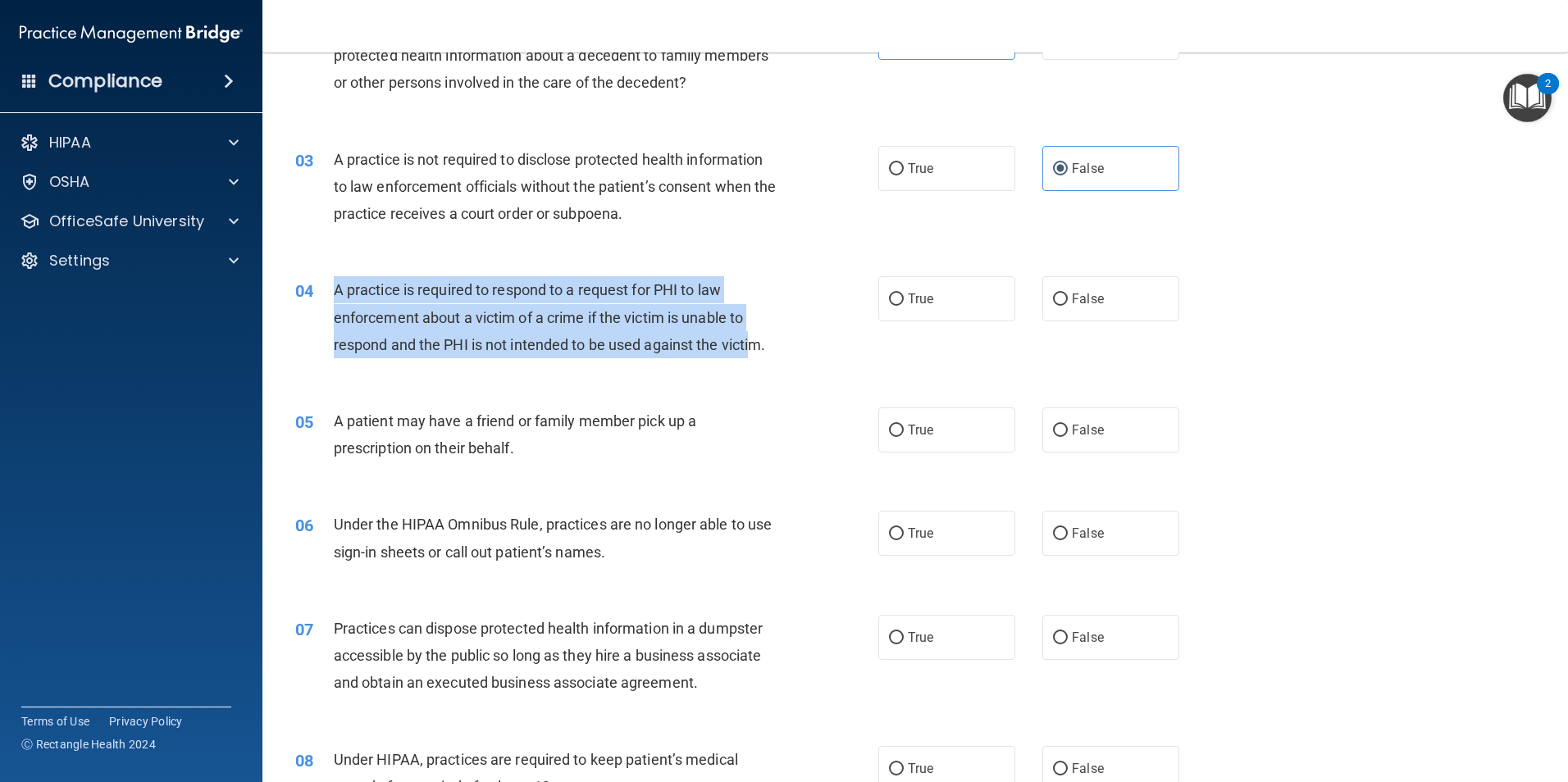
drag, startPoint x: 334, startPoint y: 285, endPoint x: 758, endPoint y: 354, distance: 429.6
click at [758, 354] on div "A practice is required to respond to a request for PHI to law enforcement about…" at bounding box center [561, 317] width 456 height 82
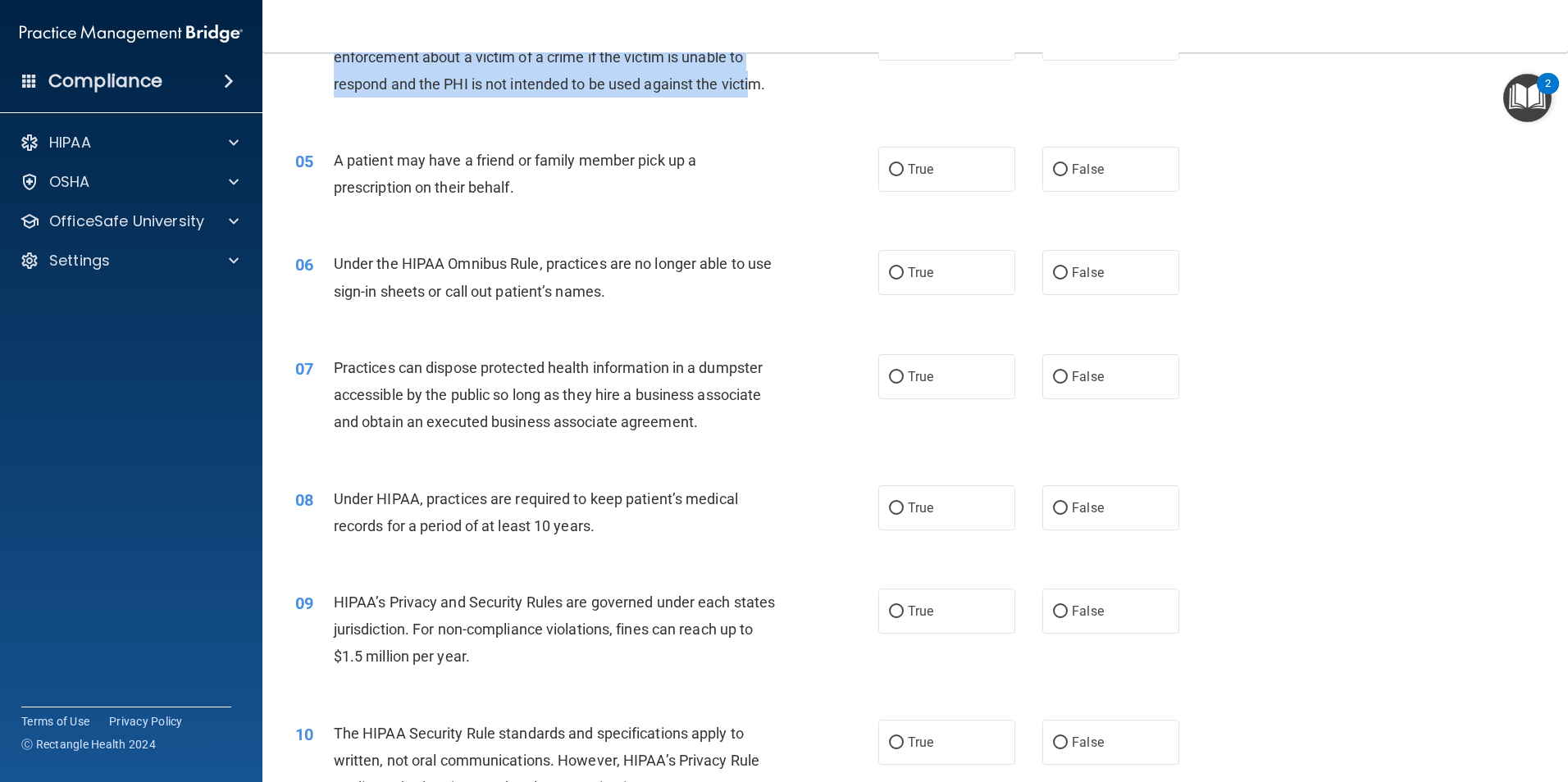
scroll to position [574, 0]
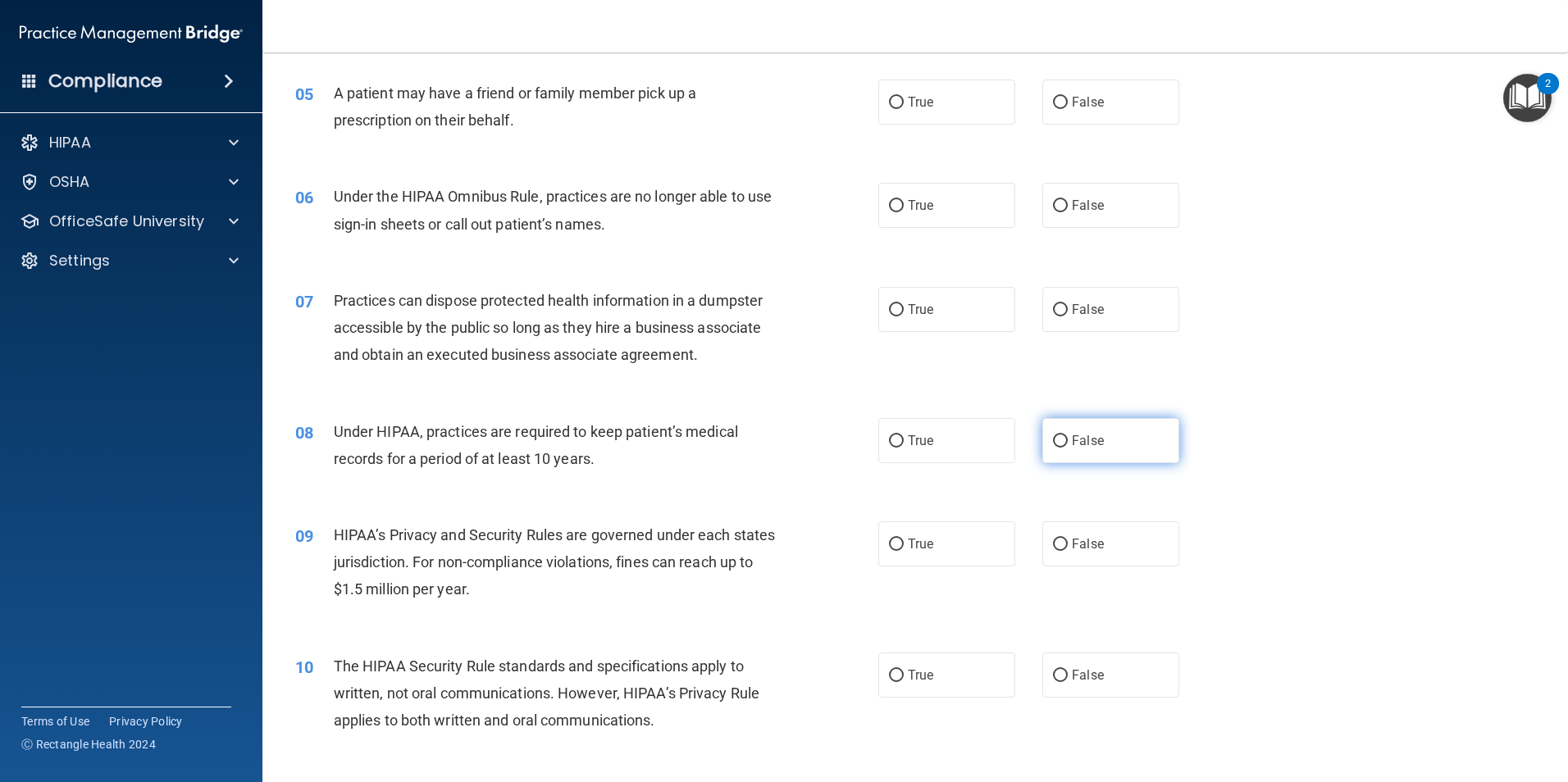
click at [1102, 451] on label "False" at bounding box center [1111, 441] width 137 height 45
click at [1068, 448] on input "False" at bounding box center [1060, 442] width 15 height 12
radio input "true"
click at [1139, 534] on label "False" at bounding box center [1111, 544] width 137 height 45
click at [1068, 539] on input "False" at bounding box center [1060, 545] width 15 height 12
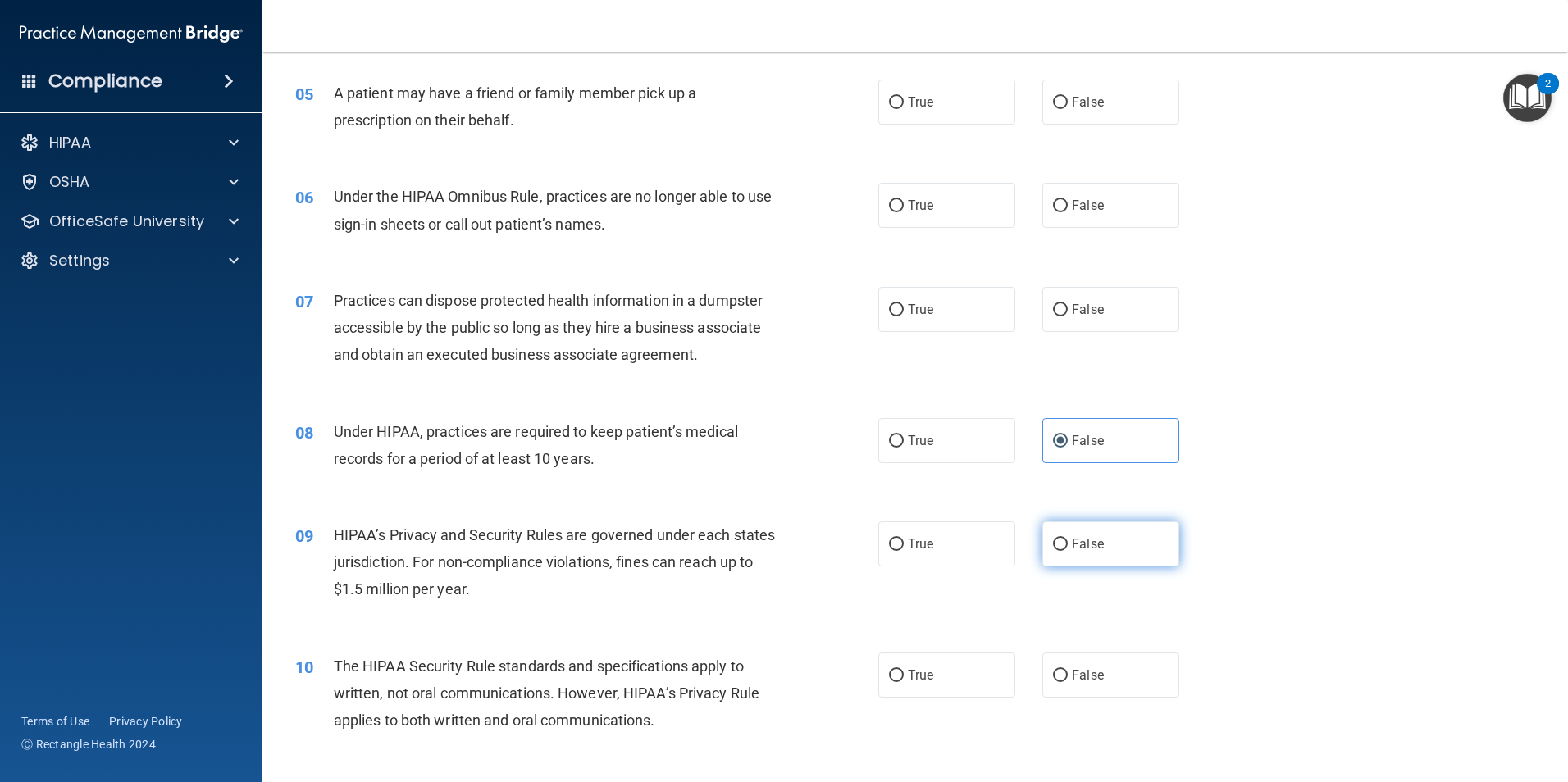
radio input "true"
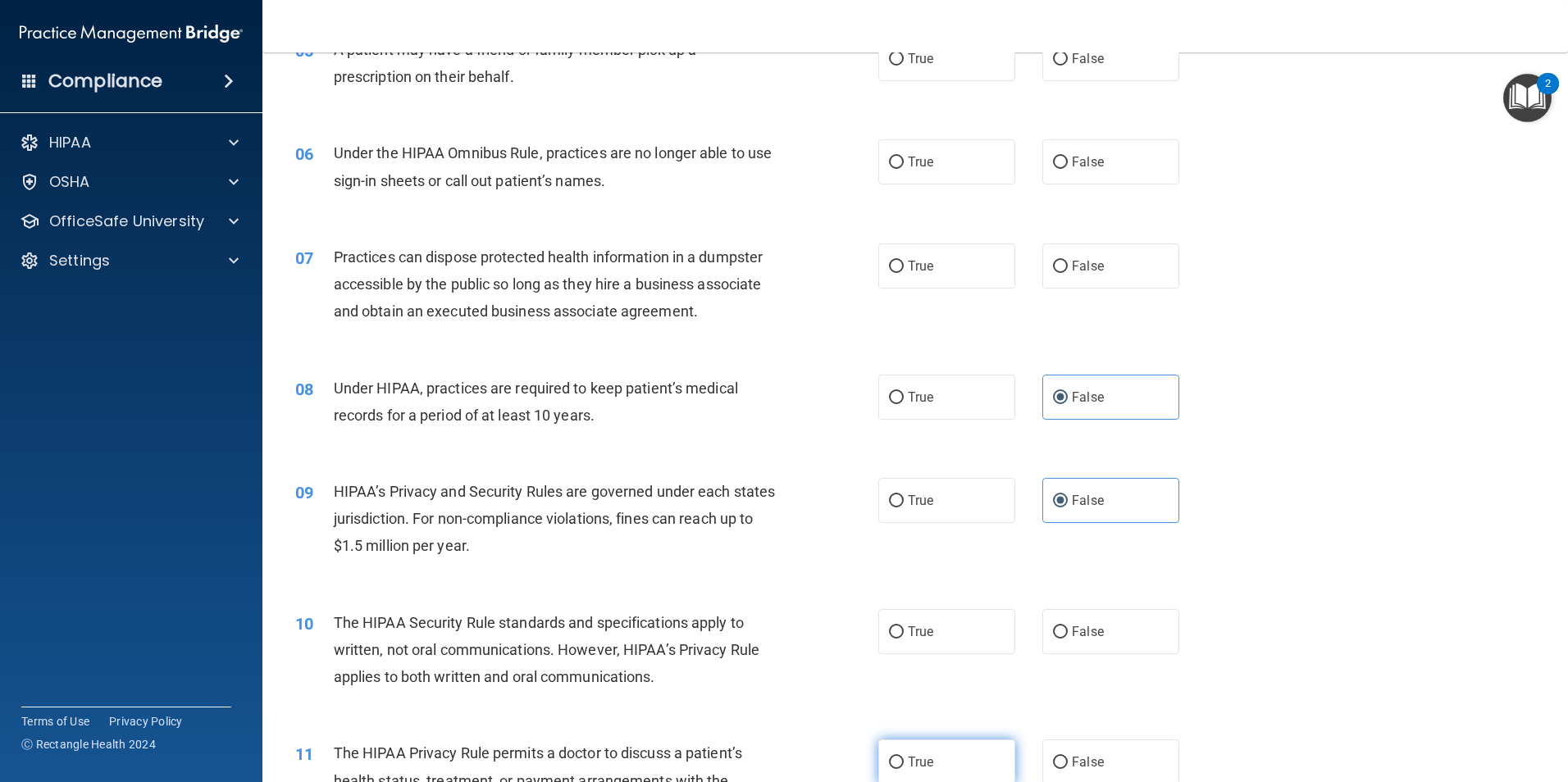
scroll to position [656, 0]
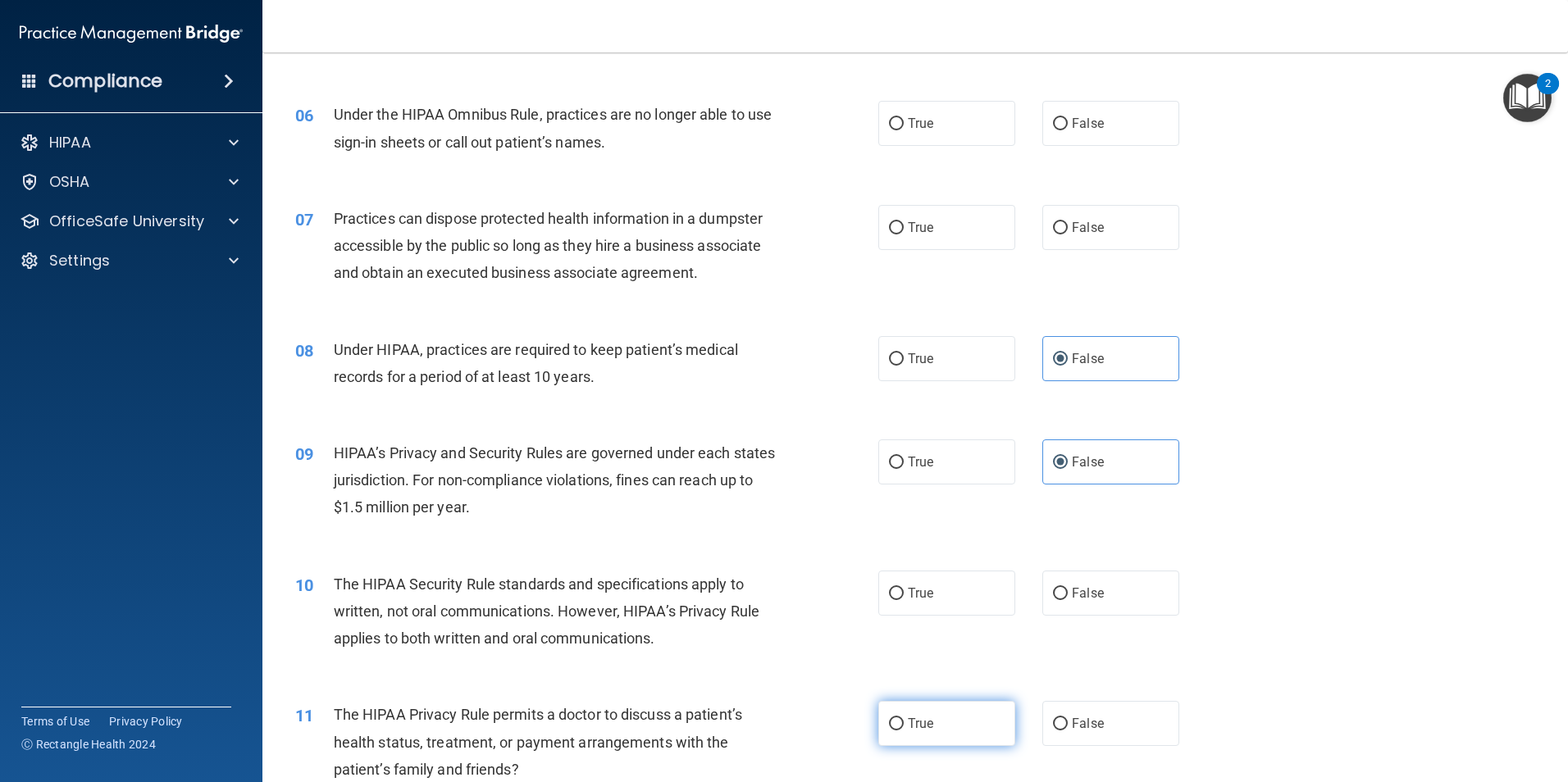
click at [909, 719] on span "True" at bounding box center [921, 723] width 26 height 16
click at [904, 719] on input "True" at bounding box center [896, 724] width 15 height 12
radio input "true"
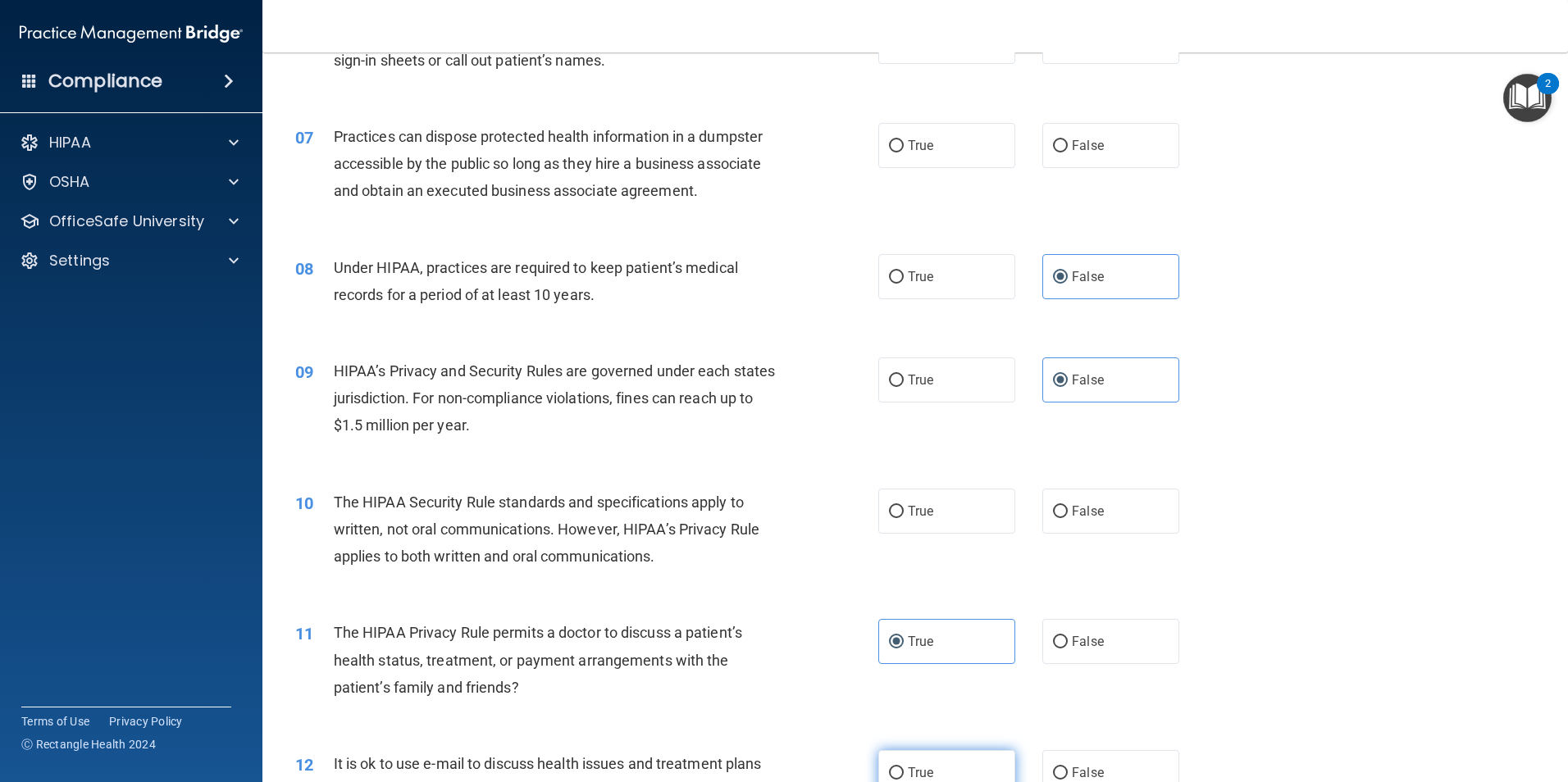
click at [916, 768] on span "True" at bounding box center [921, 773] width 26 height 16
click at [904, 768] on input "True" at bounding box center [896, 773] width 15 height 12
radio input "true"
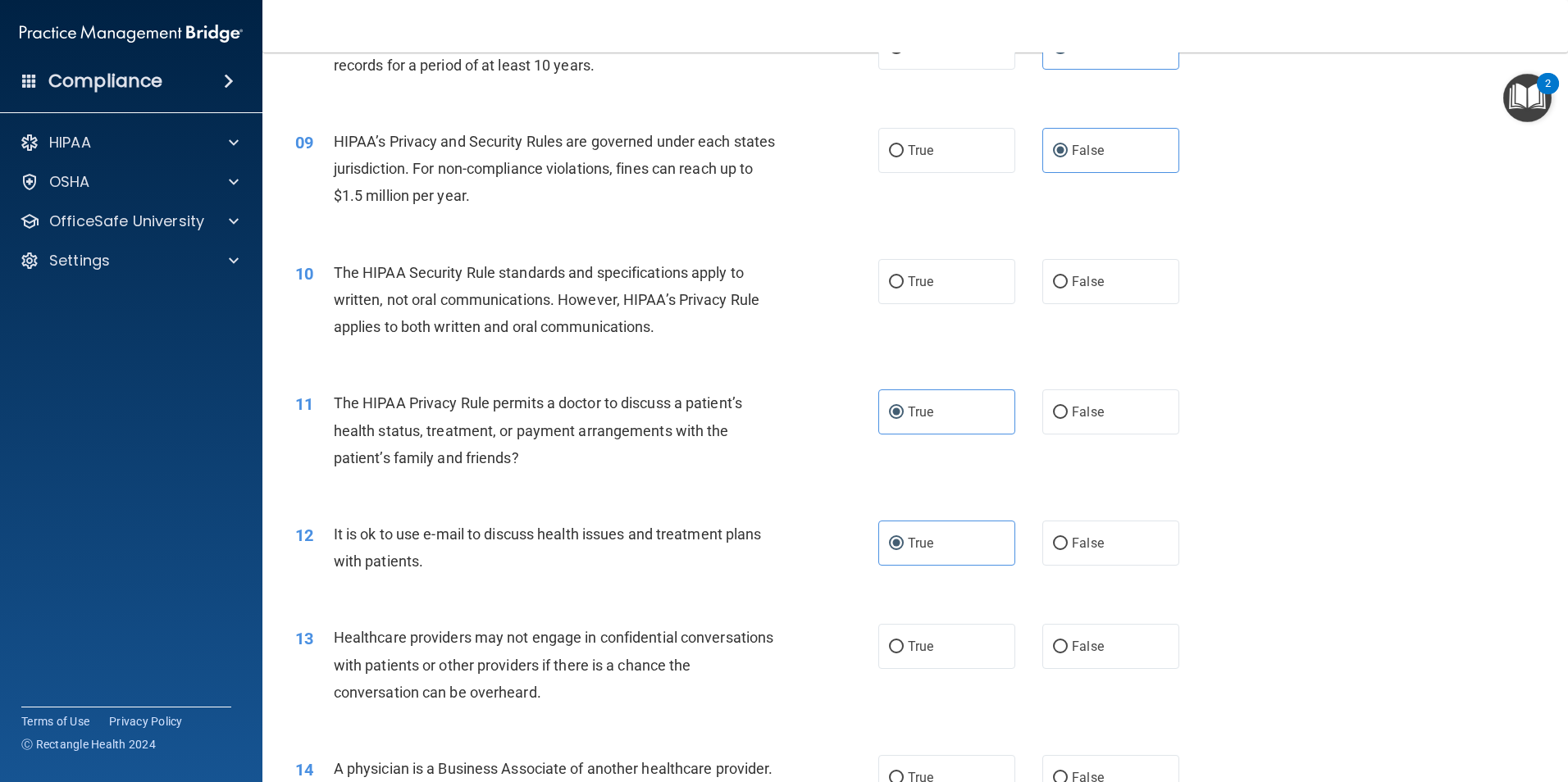
scroll to position [984, 0]
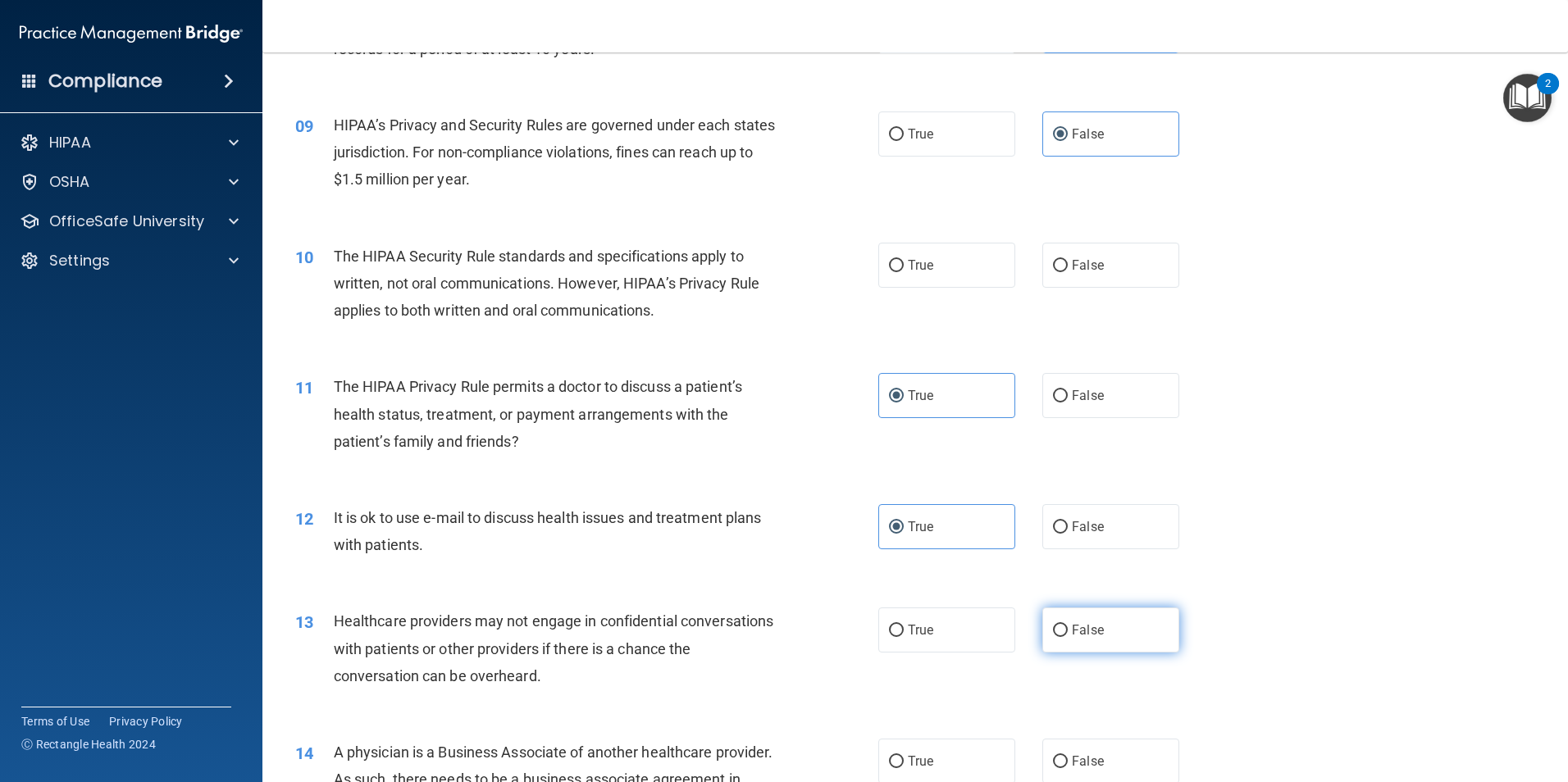
click at [1117, 624] on label "False" at bounding box center [1111, 630] width 137 height 45
click at [1068, 624] on input "False" at bounding box center [1060, 630] width 15 height 12
radio input "true"
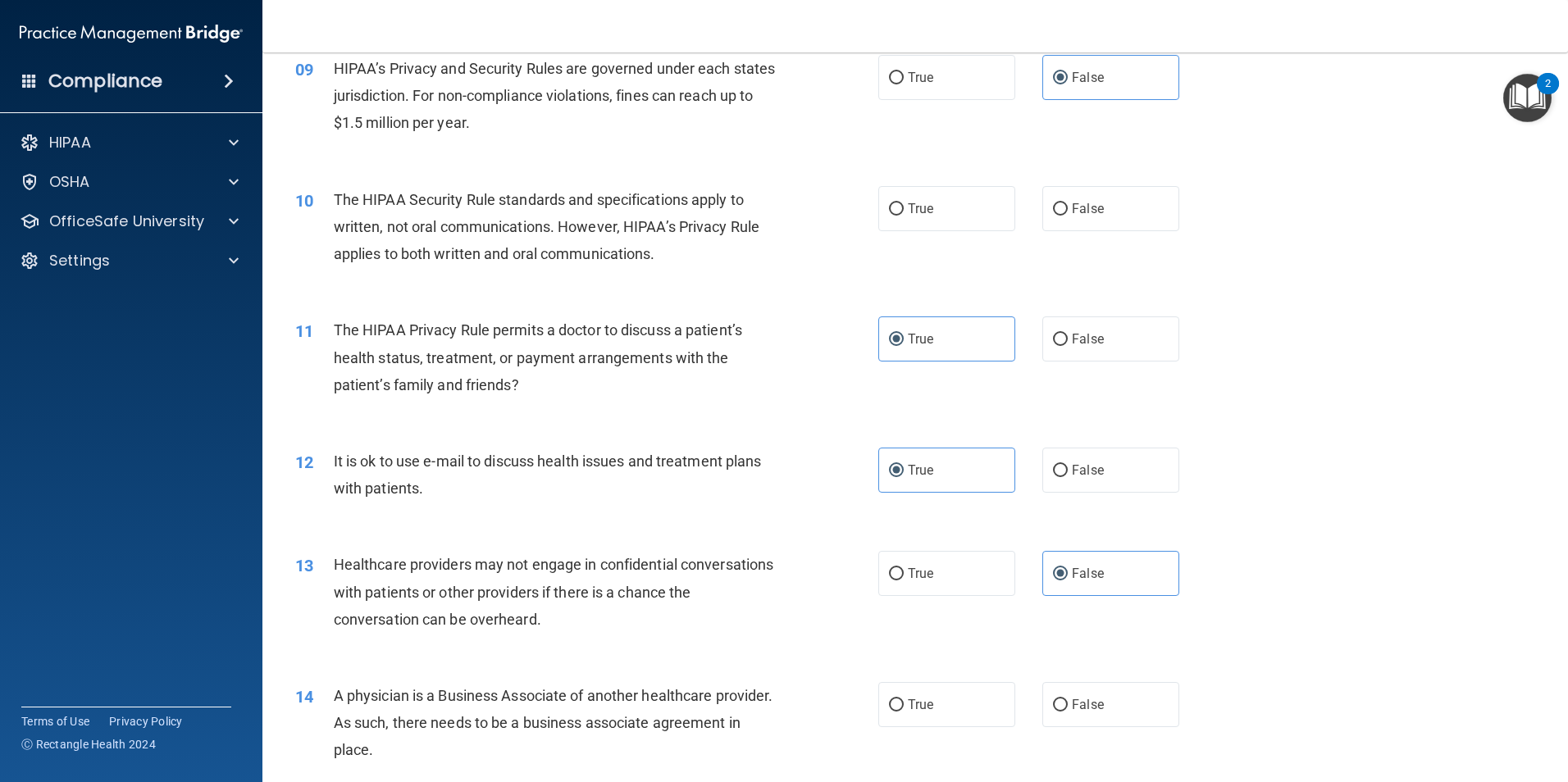
scroll to position [1148, 0]
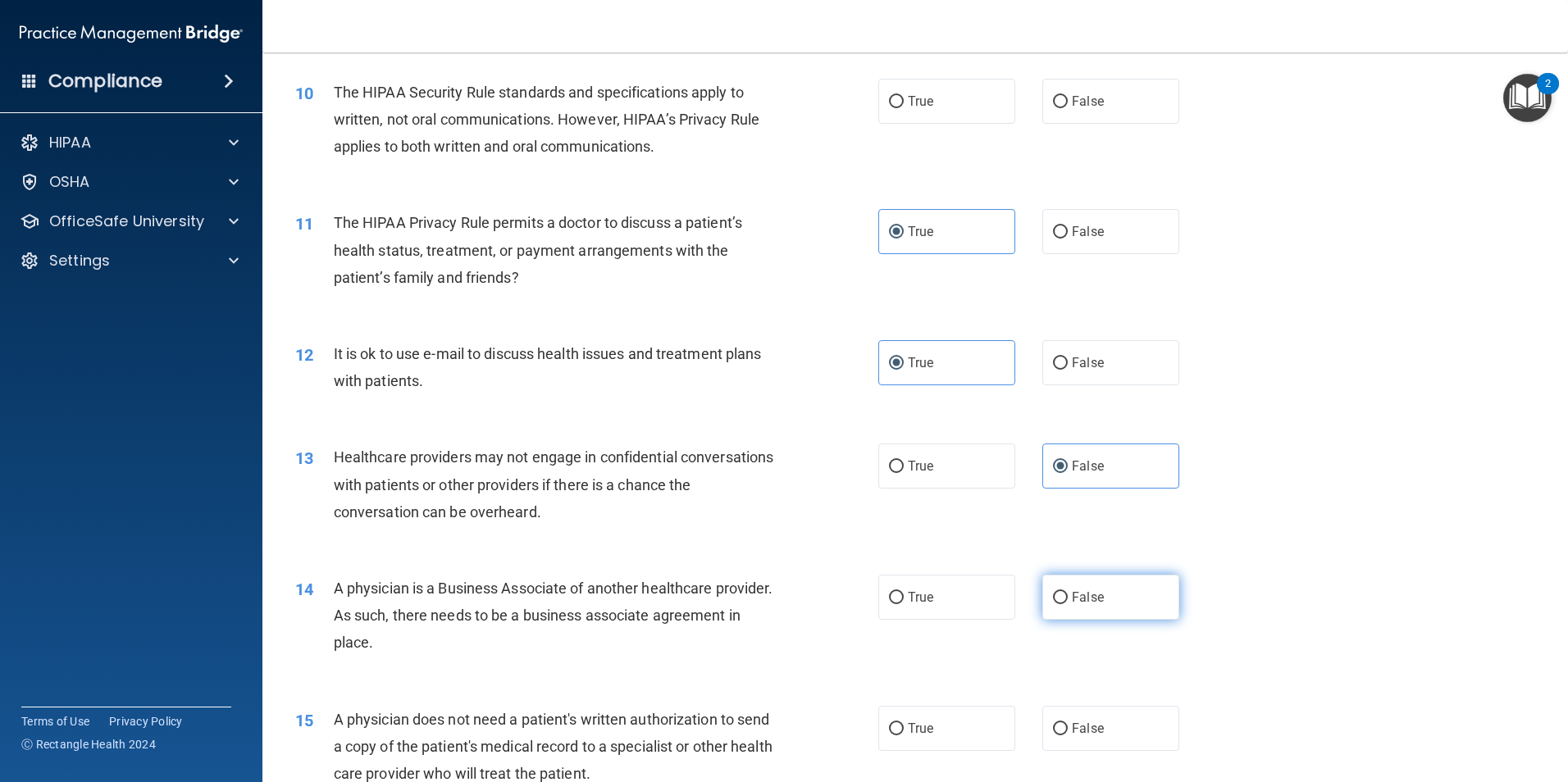
click at [1117, 605] on label "False" at bounding box center [1111, 597] width 137 height 45
click at [1068, 605] on input "False" at bounding box center [1060, 598] width 15 height 12
radio input "true"
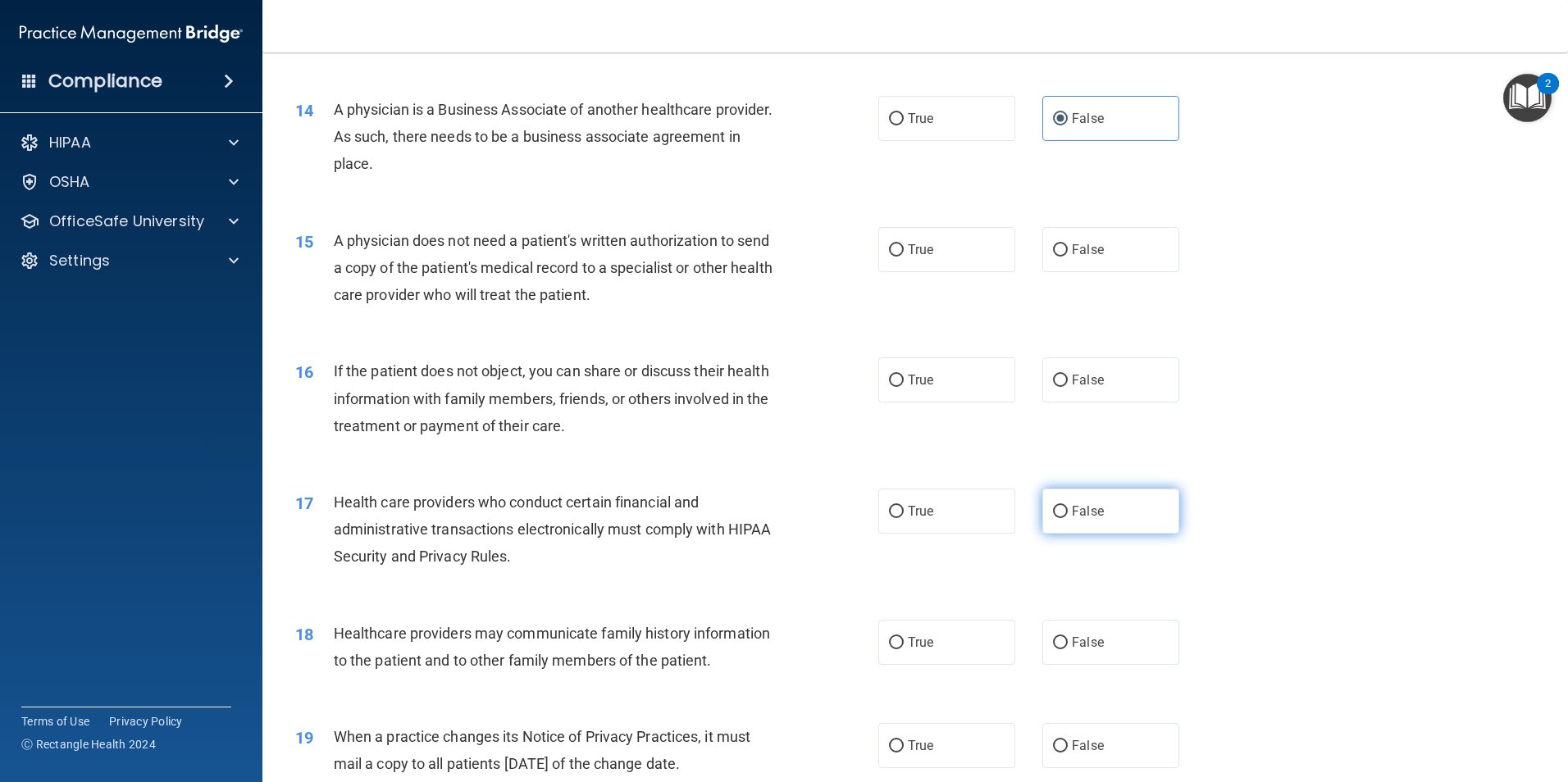
scroll to position [1640, 0]
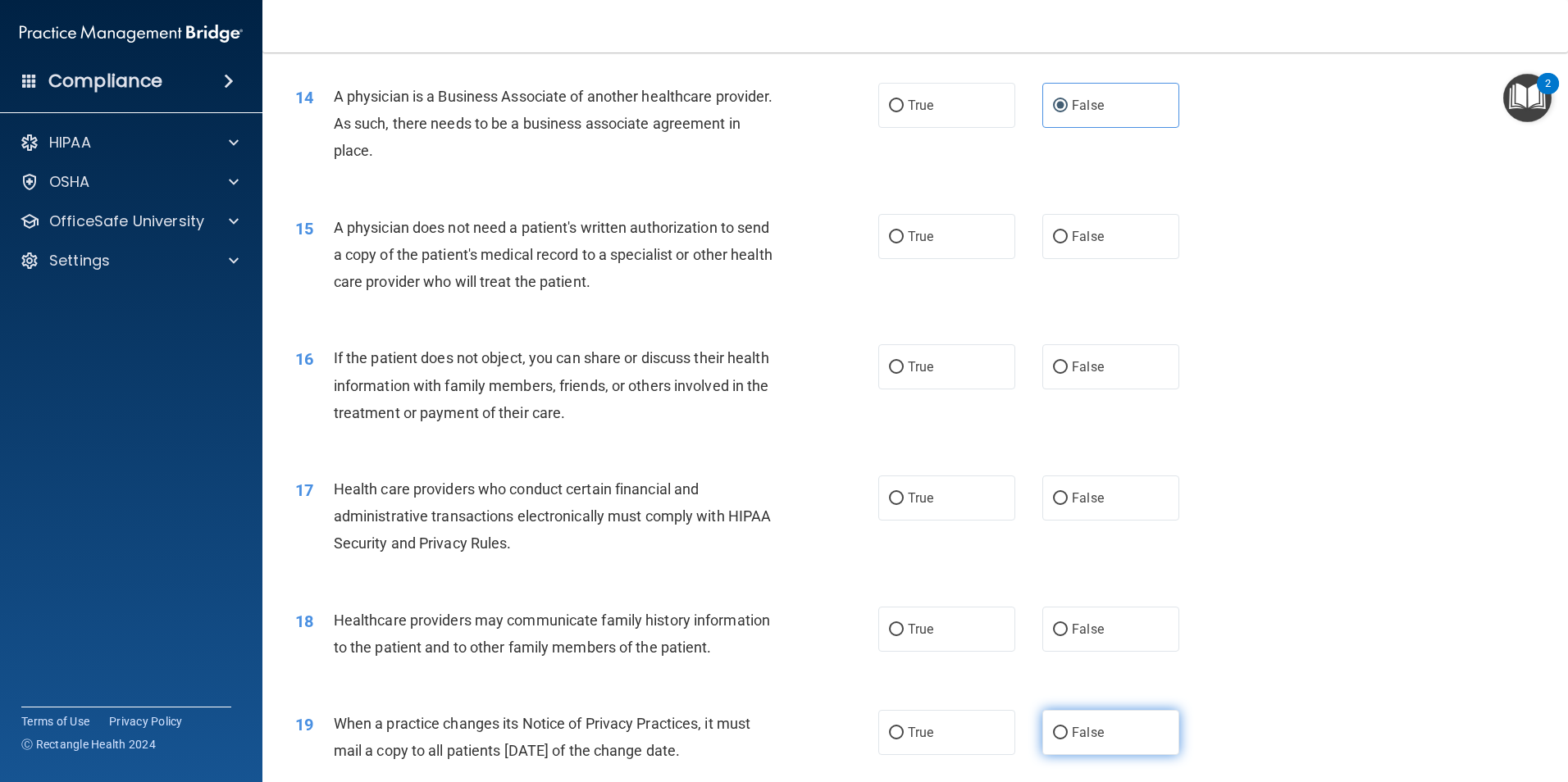
click at [1091, 735] on span "False" at bounding box center [1087, 733] width 32 height 16
click at [1068, 735] on input "False" at bounding box center [1060, 733] width 15 height 12
radio input "true"
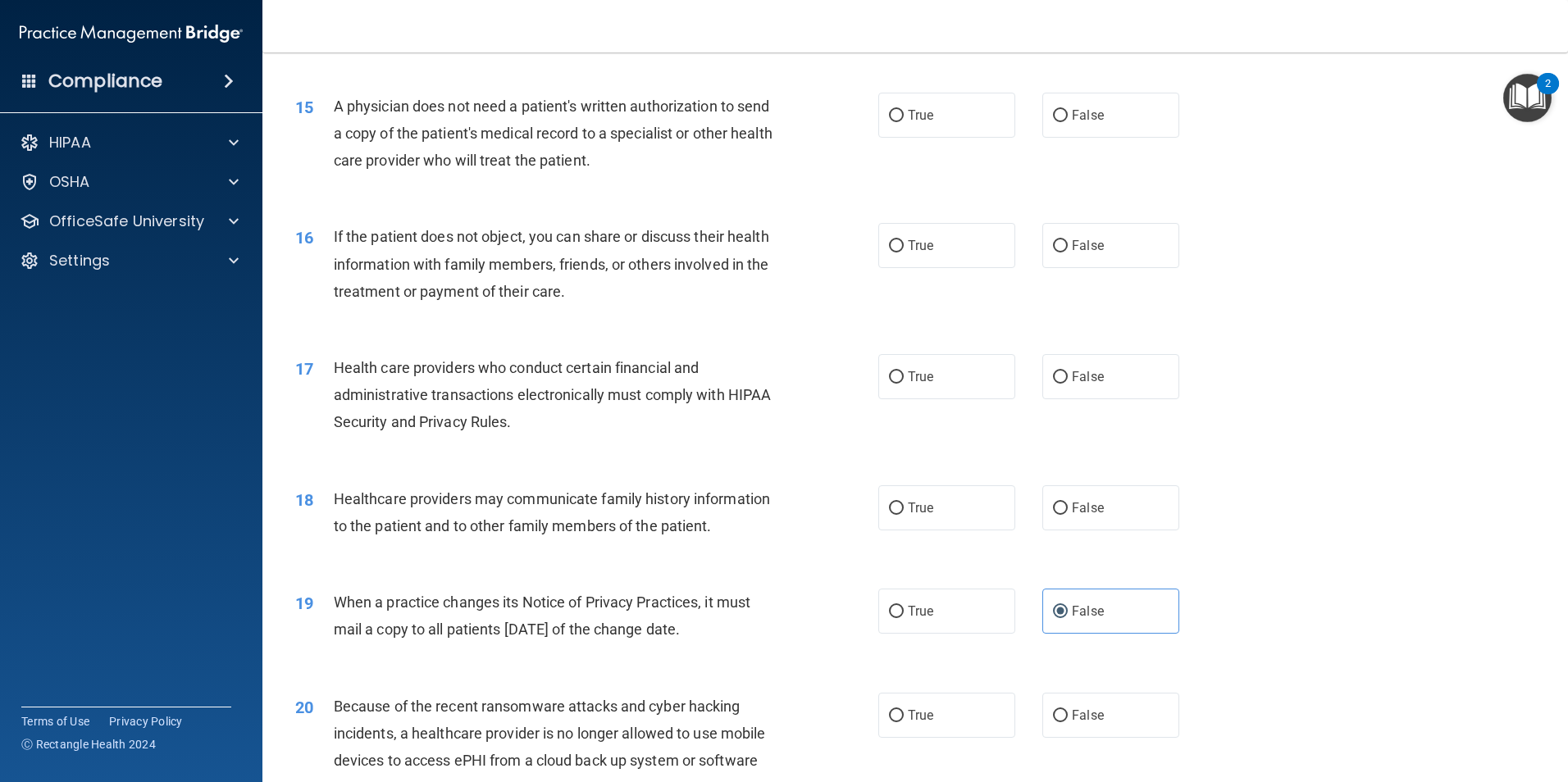
scroll to position [1804, 0]
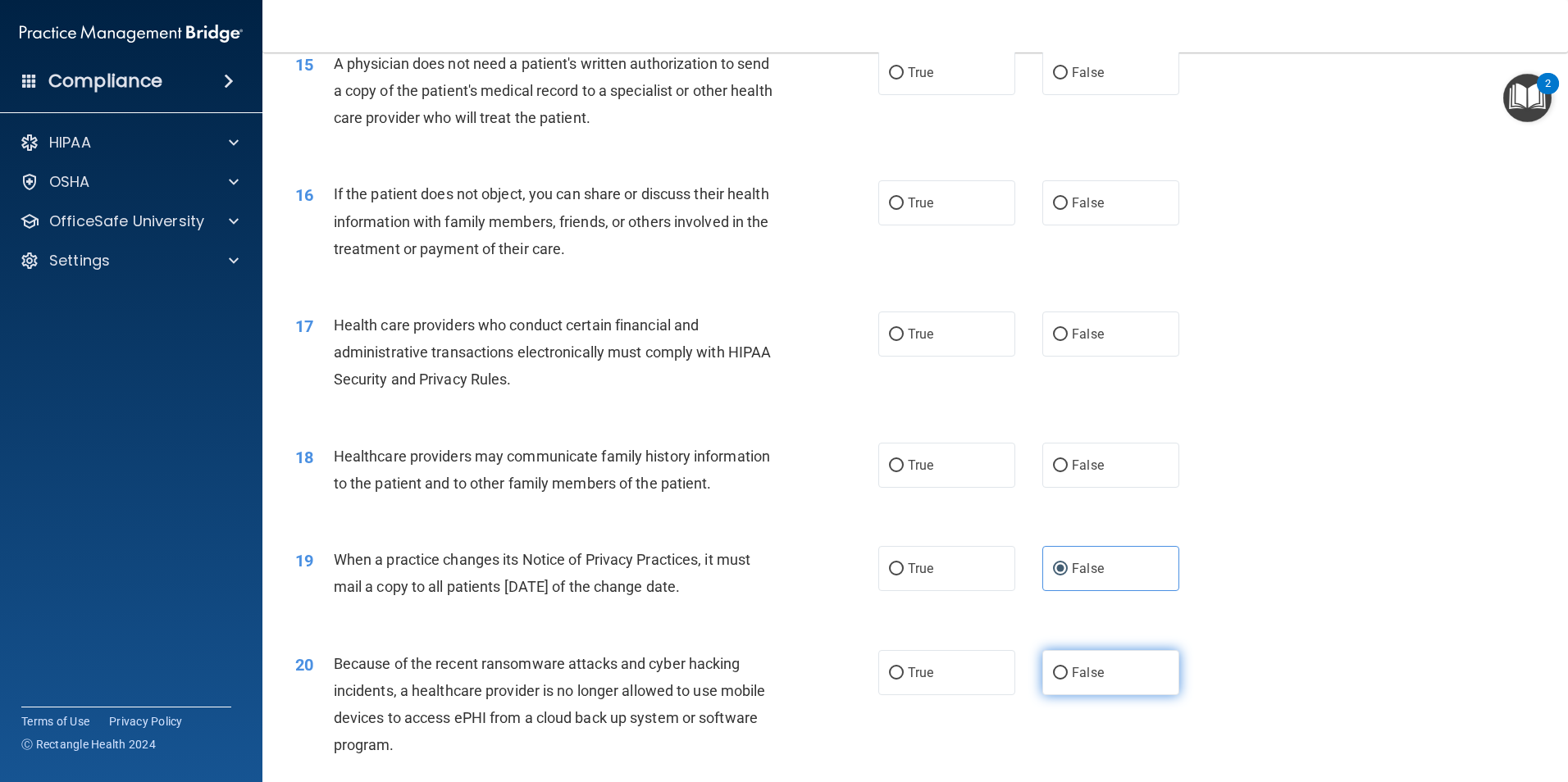
click at [1091, 669] on span "False" at bounding box center [1087, 673] width 32 height 16
click at [1068, 669] on input "False" at bounding box center [1060, 673] width 15 height 12
radio input "true"
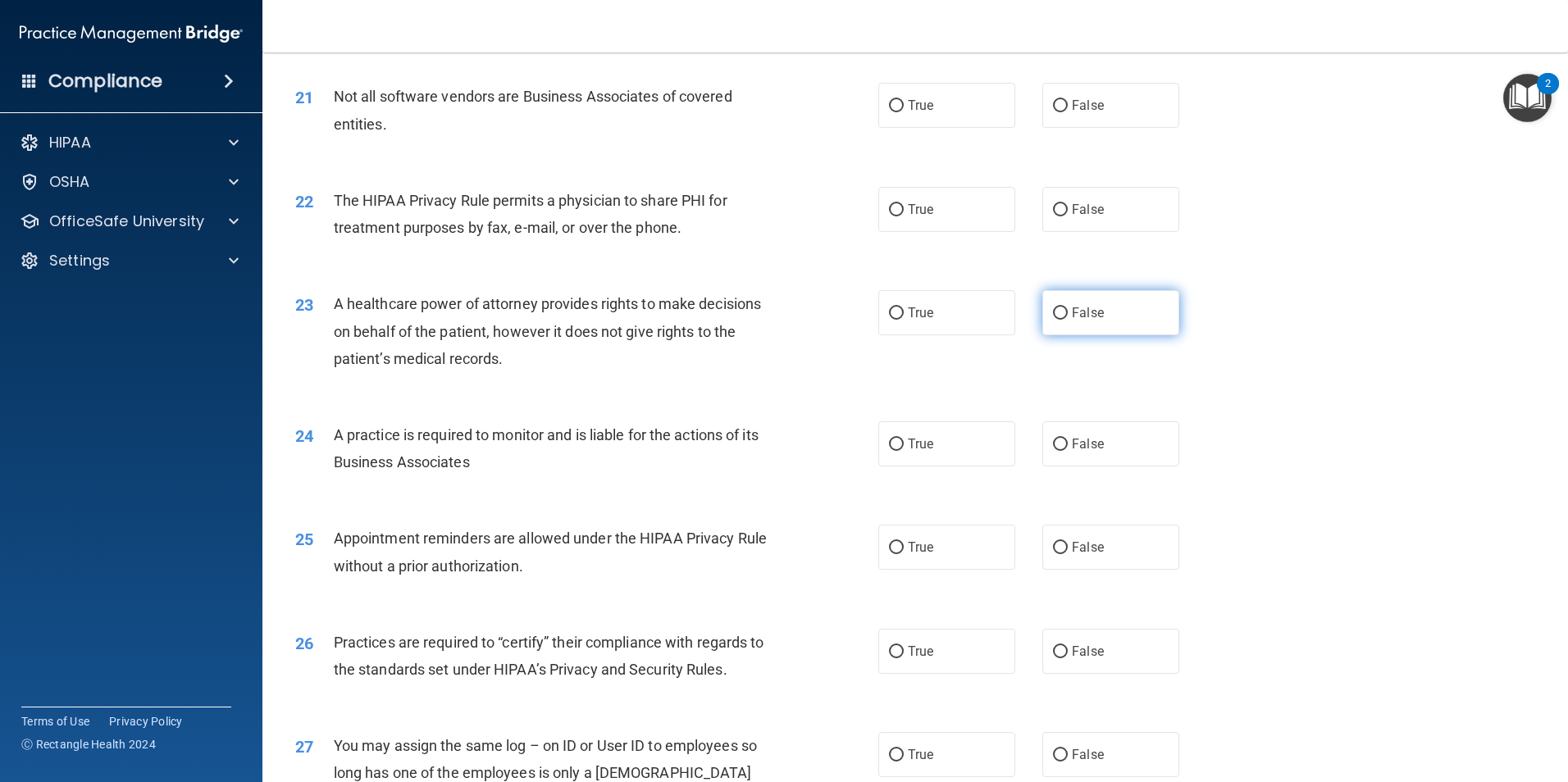
scroll to position [2542, 0]
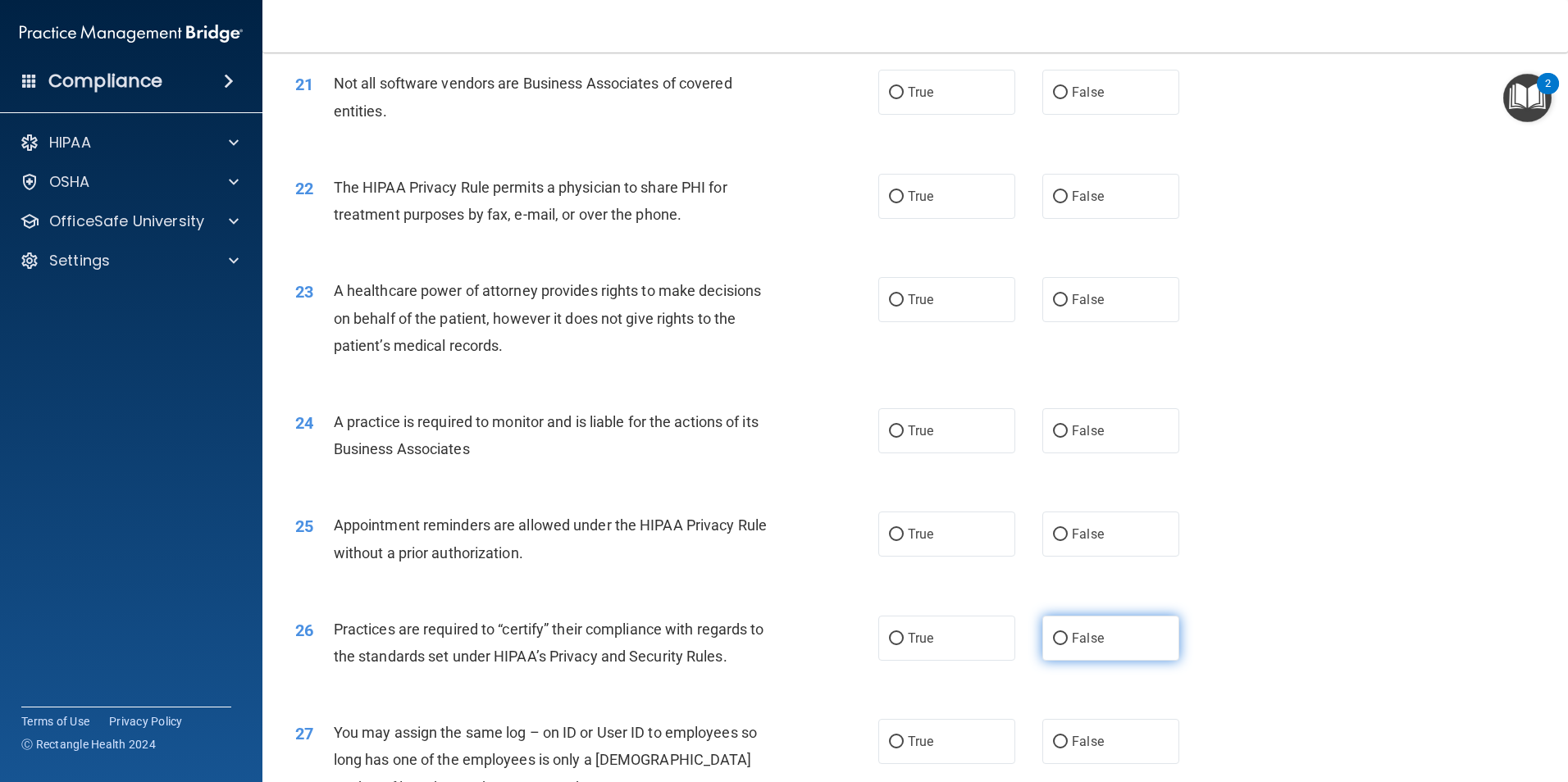
click at [1099, 633] on label "False" at bounding box center [1111, 638] width 137 height 45
click at [1068, 633] on input "False" at bounding box center [1060, 639] width 15 height 12
radio input "true"
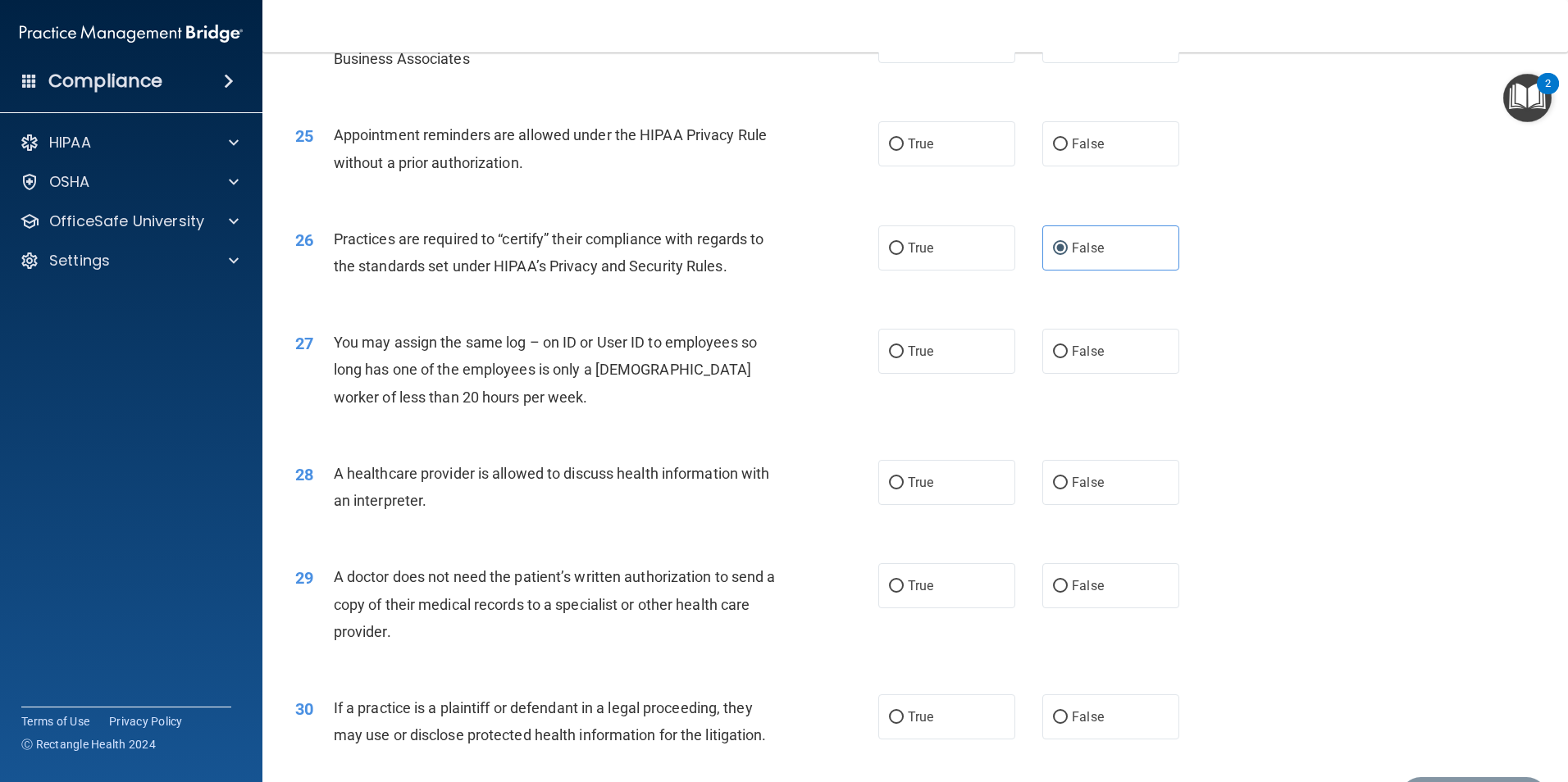
scroll to position [2951, 0]
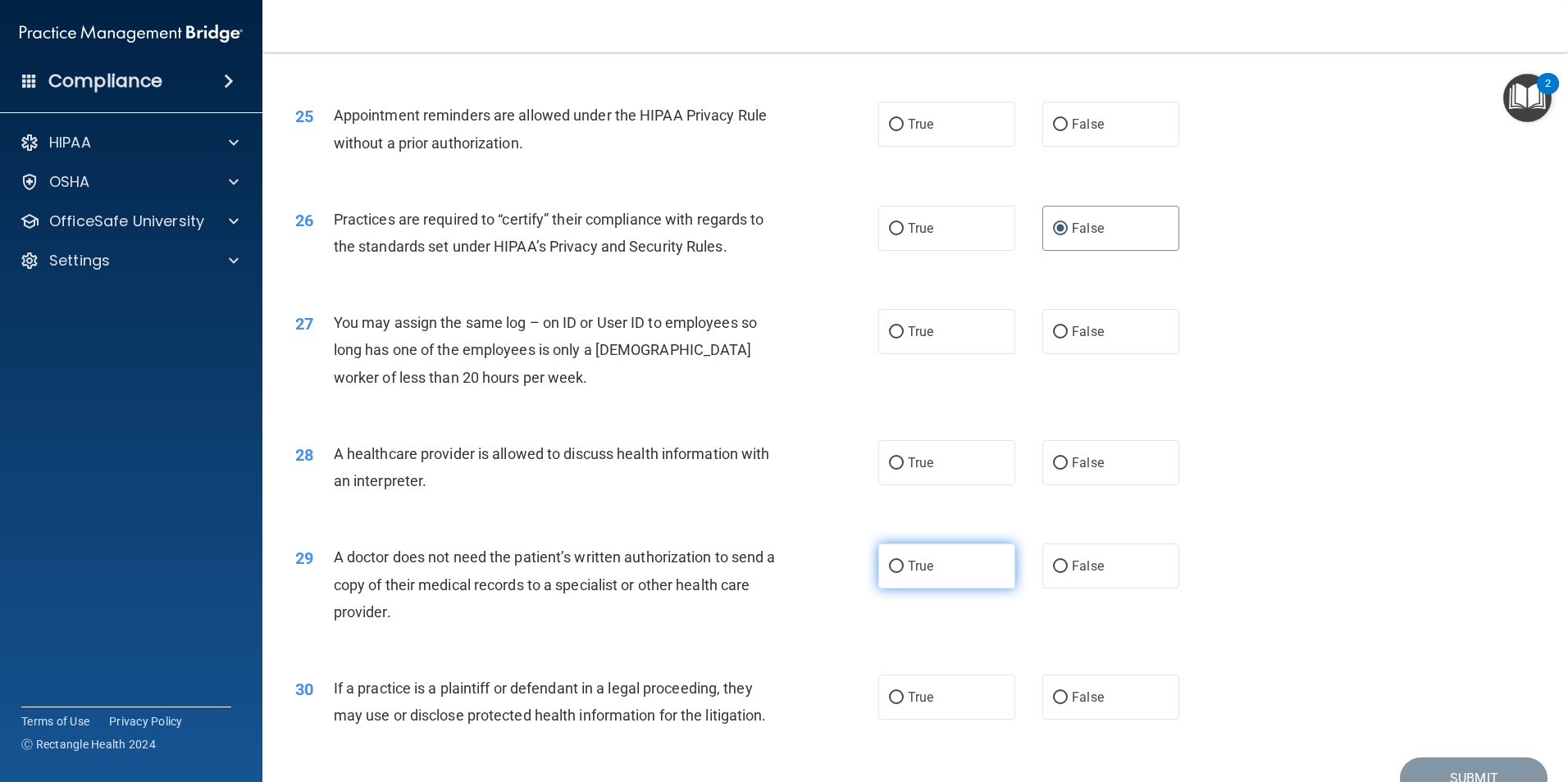
click at [891, 573] on input "True" at bounding box center [896, 567] width 15 height 12
radio input "true"
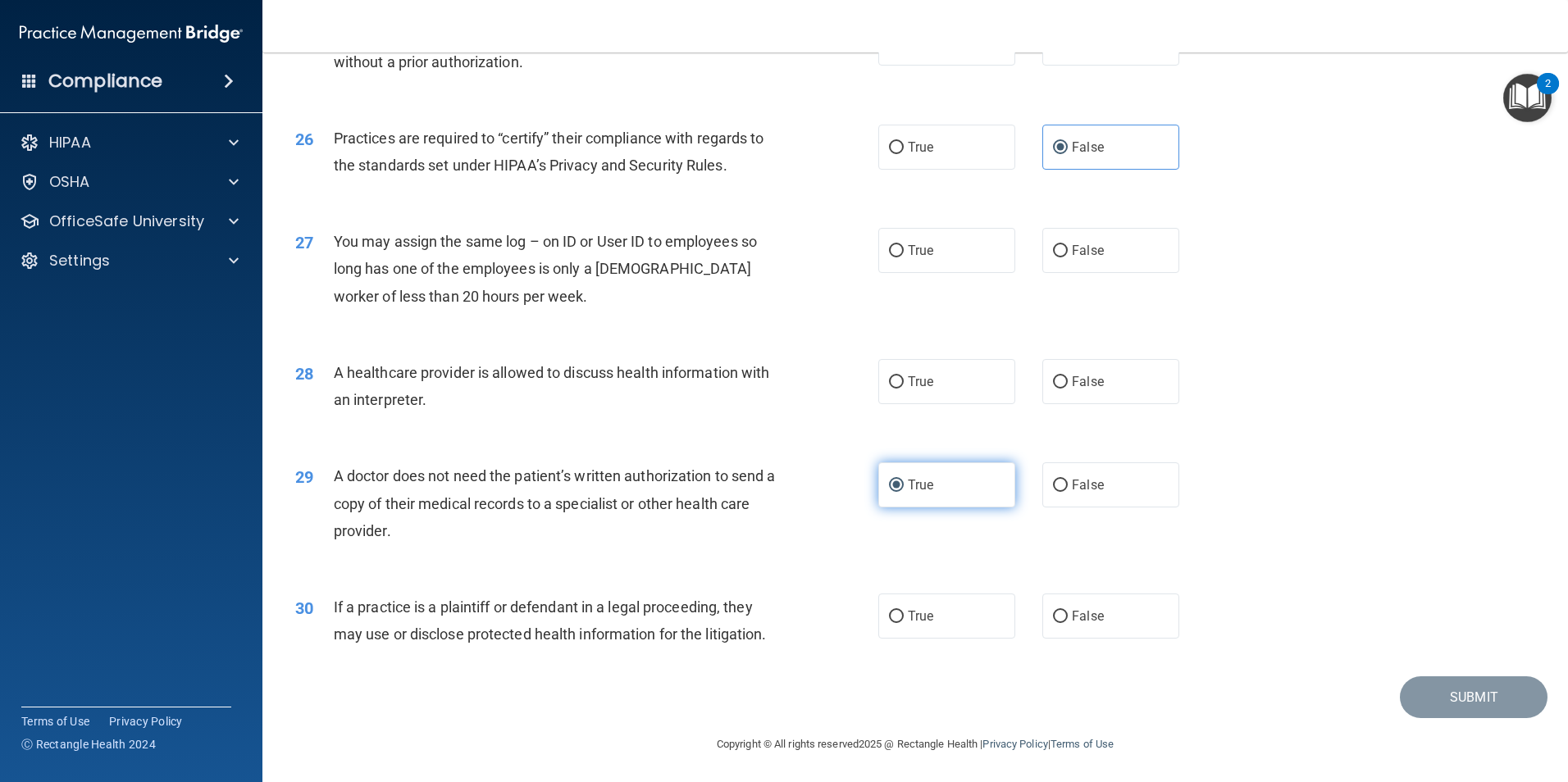
scroll to position [3035, 0]
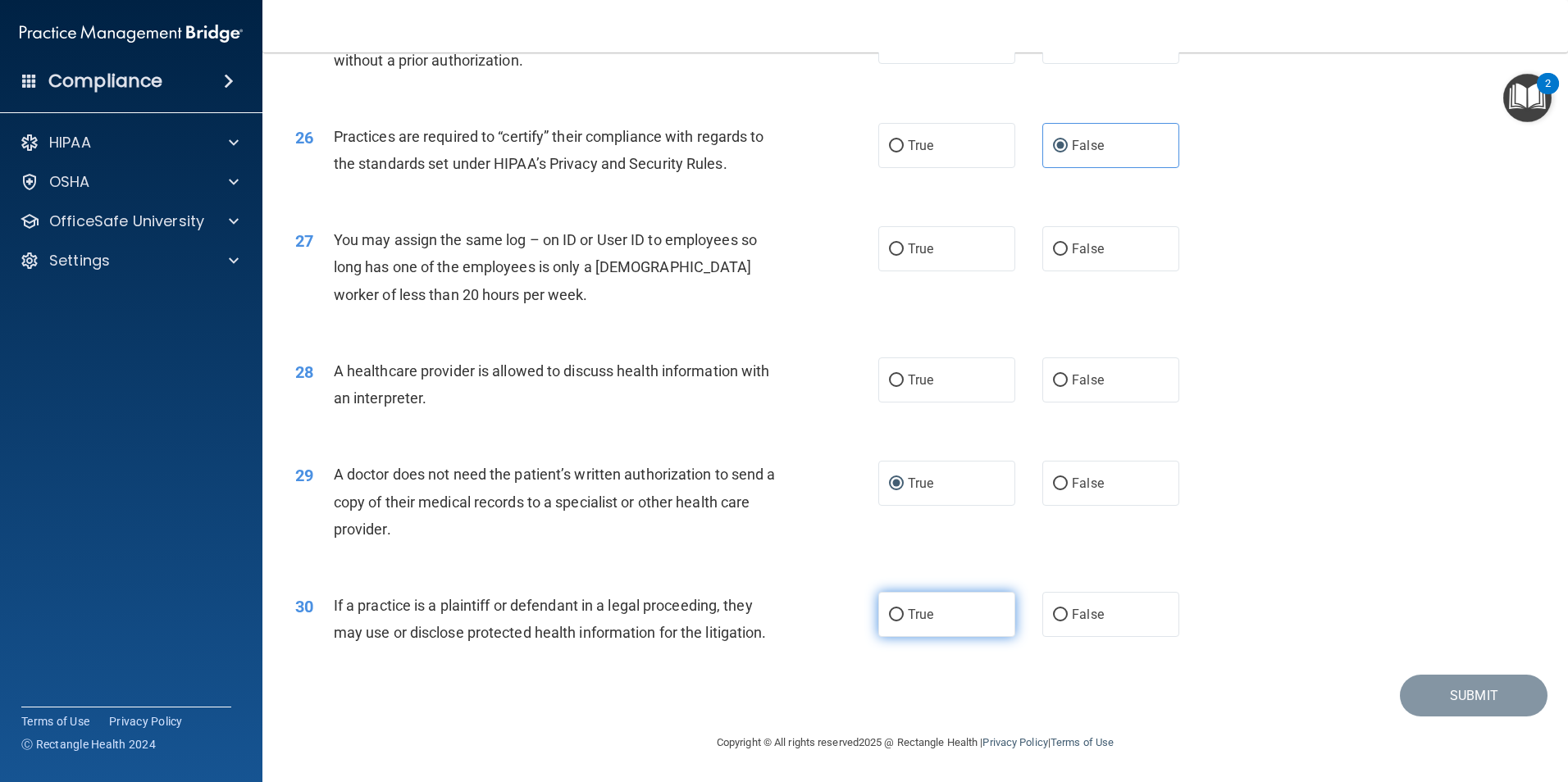
click at [968, 624] on label "True" at bounding box center [947, 614] width 137 height 45
click at [904, 622] on input "True" at bounding box center [896, 615] width 15 height 12
radio input "true"
click at [936, 388] on label "True" at bounding box center [947, 380] width 137 height 45
click at [904, 387] on input "True" at bounding box center [896, 381] width 15 height 12
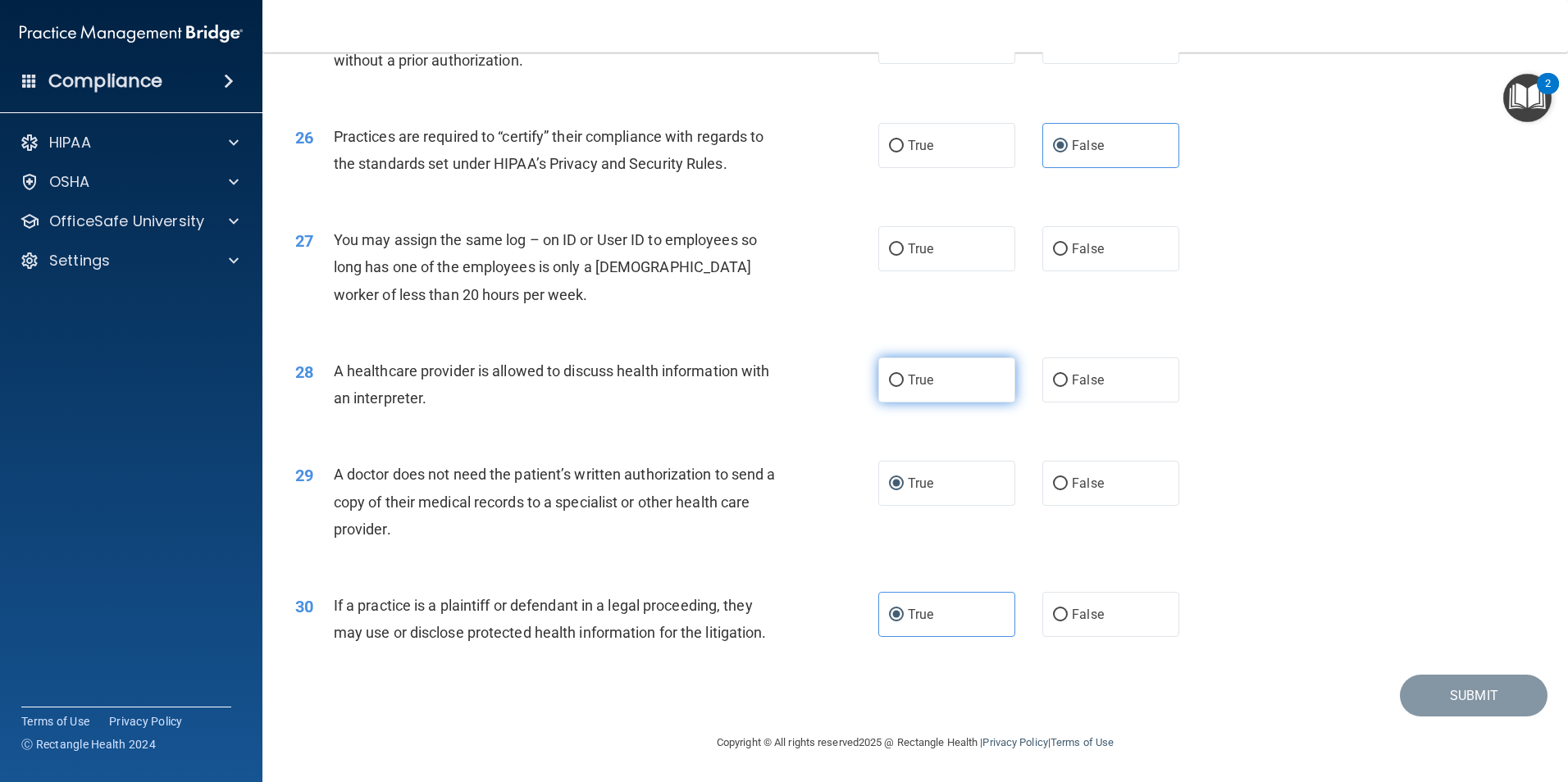
radio input "true"
click at [1075, 249] on span "False" at bounding box center [1087, 249] width 32 height 16
click at [1068, 249] on input "False" at bounding box center [1060, 250] width 15 height 12
radio input "true"
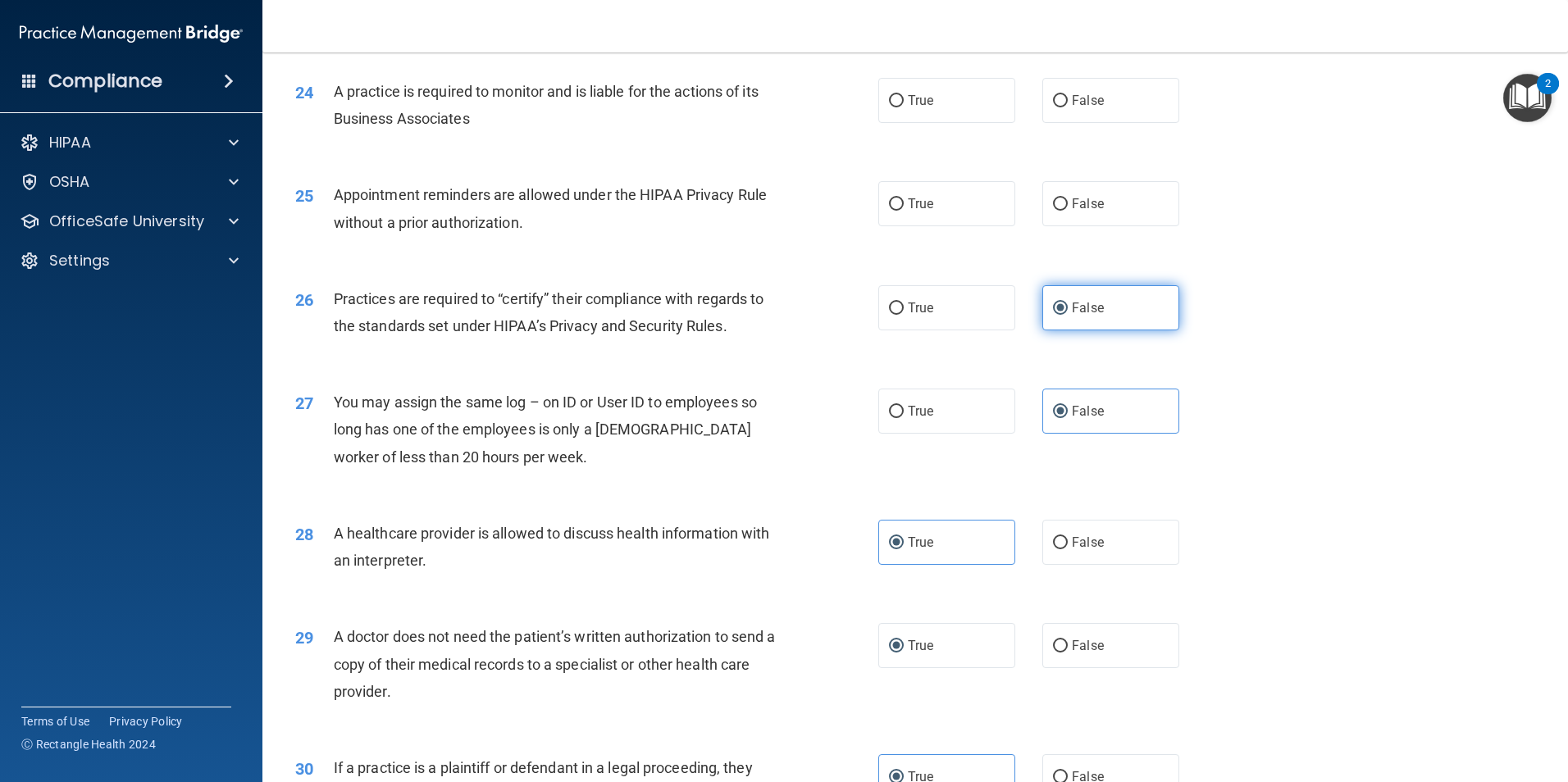
scroll to position [2870, 0]
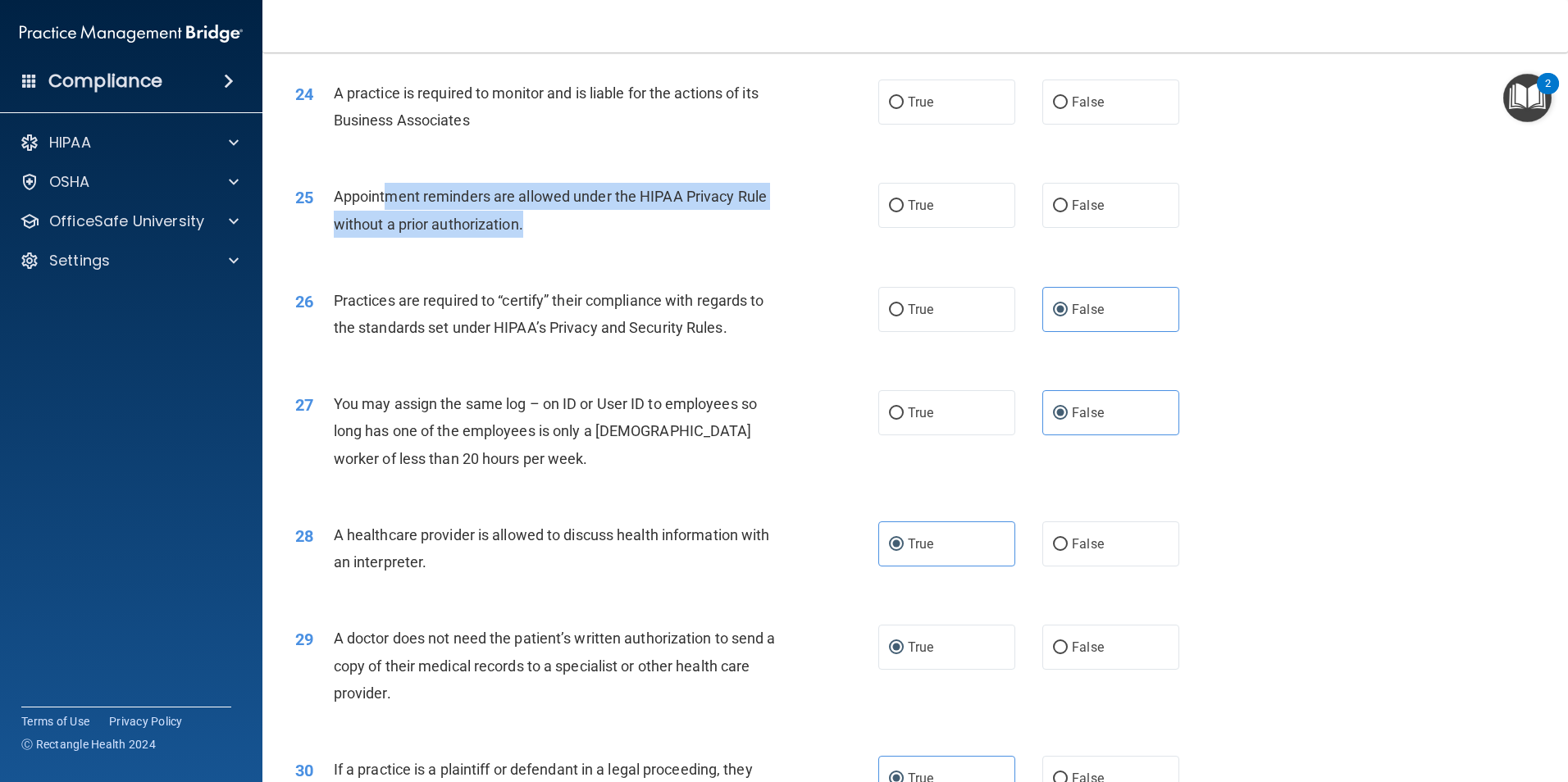
drag, startPoint x: 557, startPoint y: 217, endPoint x: 383, endPoint y: 204, distance: 174.5
click at [383, 204] on div "Appointment reminders are allowed under the HIPAA Privacy Rule without a prior …" at bounding box center [561, 209] width 456 height 54
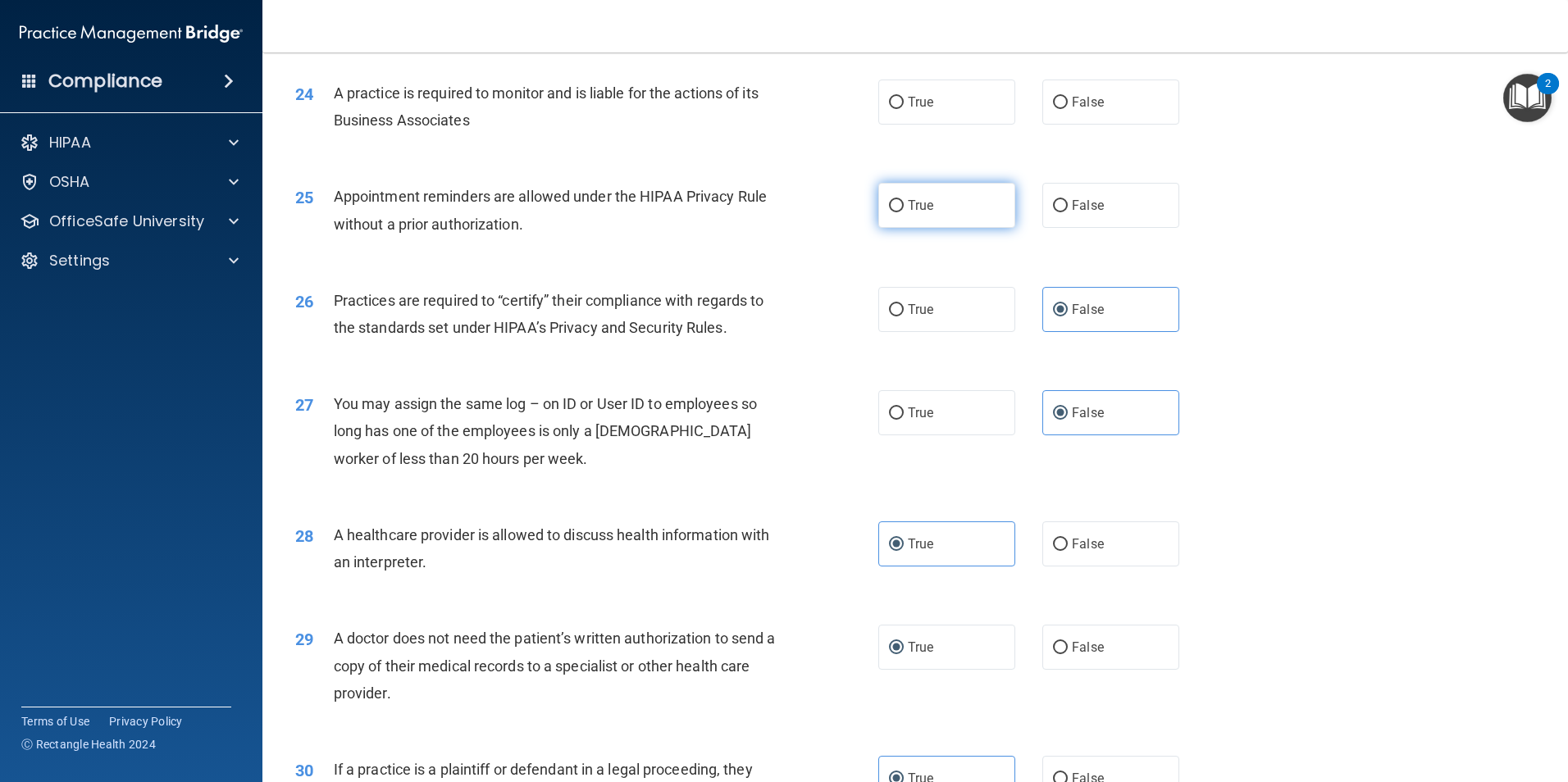
click at [974, 196] on label "True" at bounding box center [947, 205] width 137 height 45
click at [904, 200] on input "True" at bounding box center [896, 206] width 15 height 12
radio input "true"
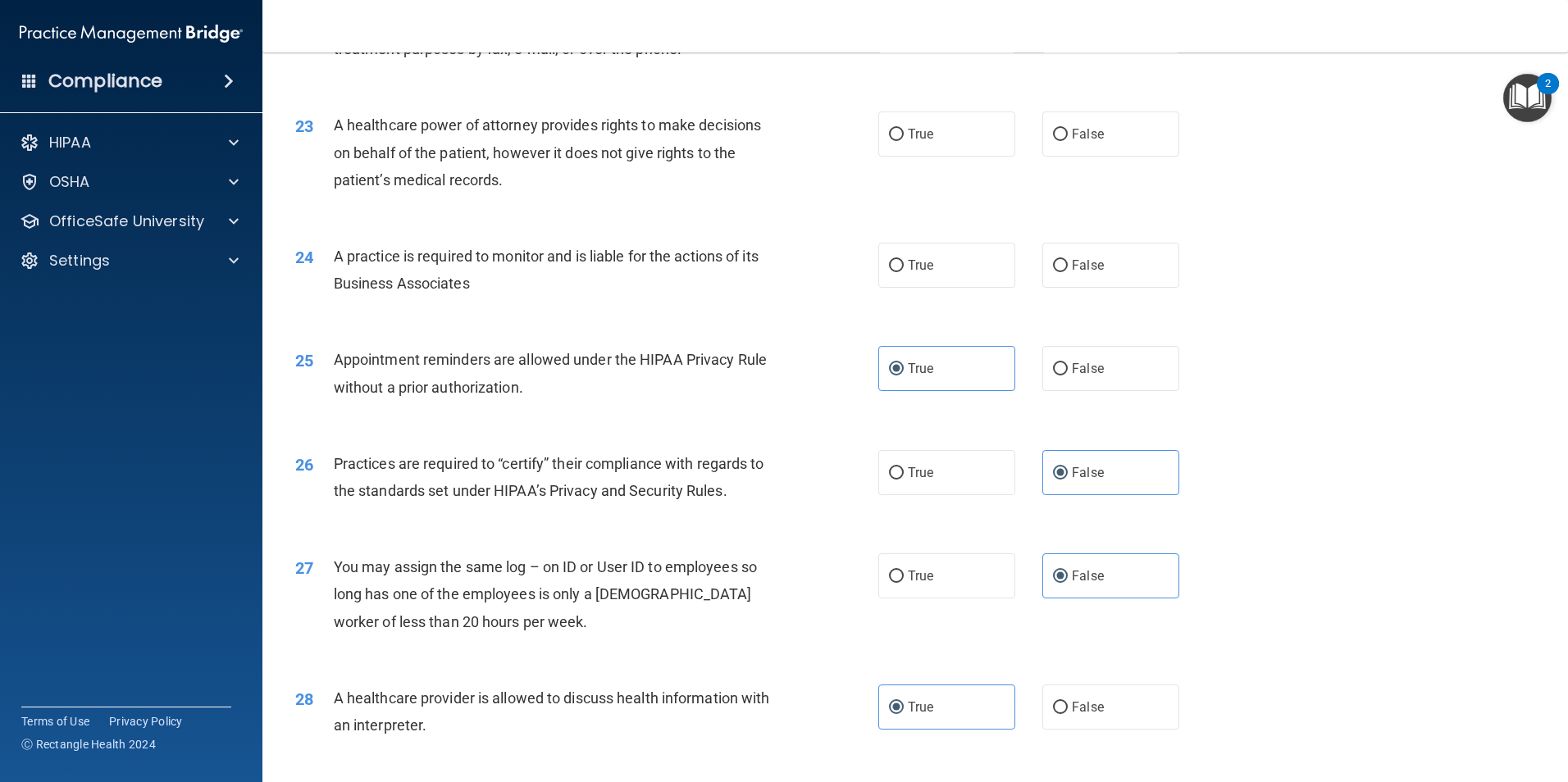
scroll to position [2707, 0]
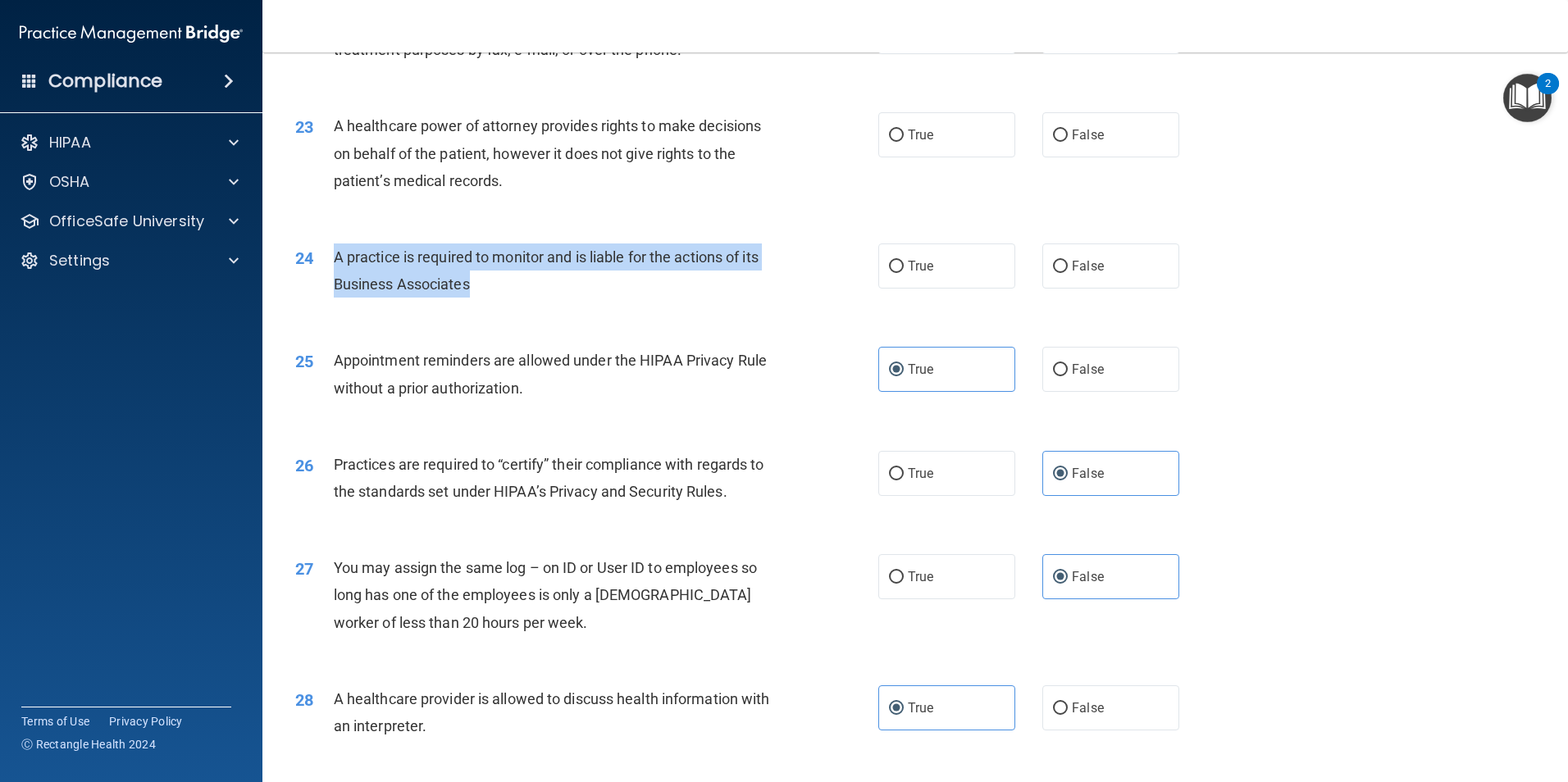
drag, startPoint x: 500, startPoint y: 286, endPoint x: 331, endPoint y: 245, distance: 173.9
click at [331, 245] on div "24 A practice is required to monitor and is liable for the actions of its Busin…" at bounding box center [587, 275] width 632 height 62
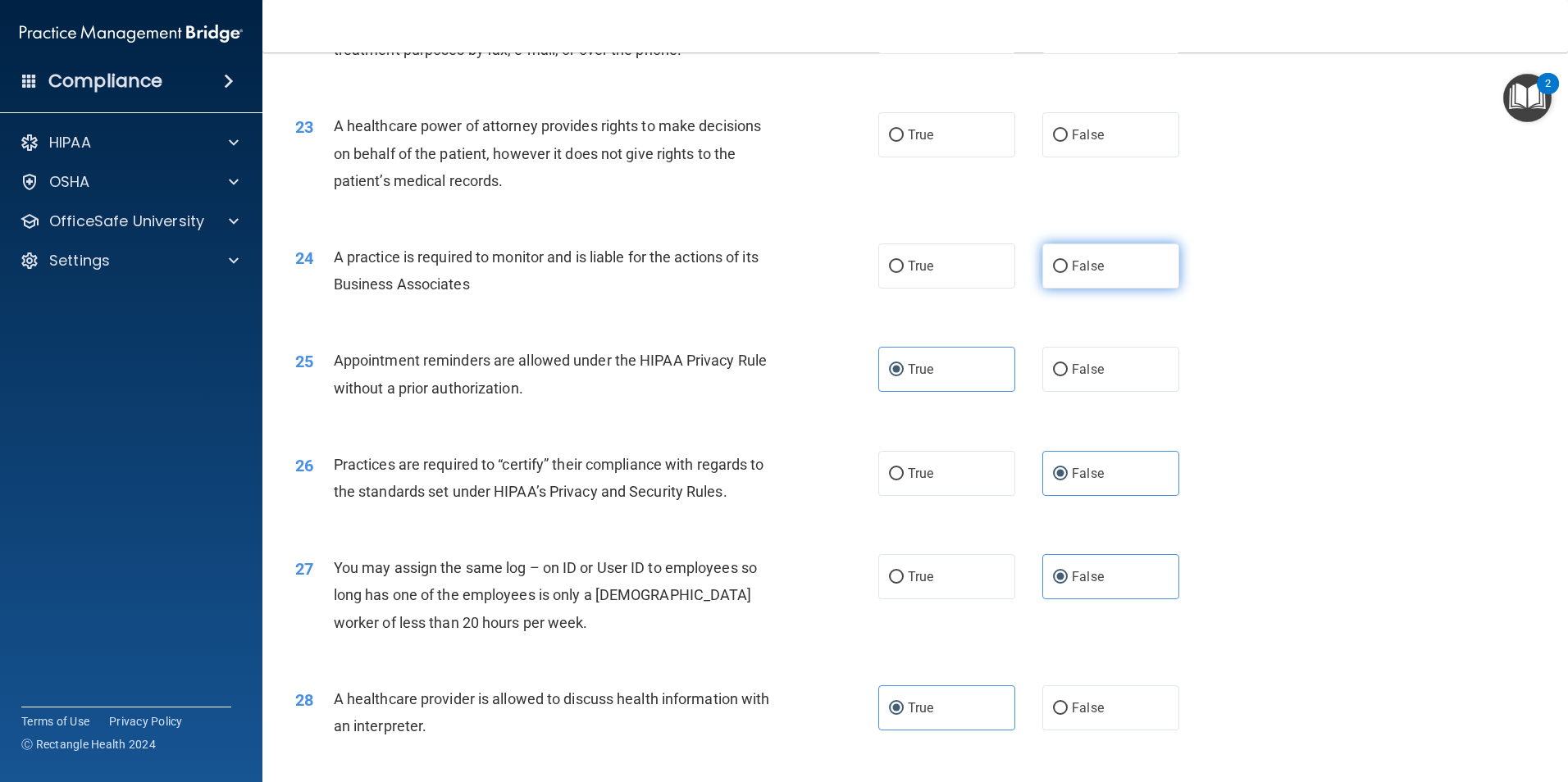
click at [1092, 272] on span "False" at bounding box center [1087, 266] width 32 height 16
click at [1068, 272] on input "False" at bounding box center [1060, 267] width 15 height 12
radio input "true"
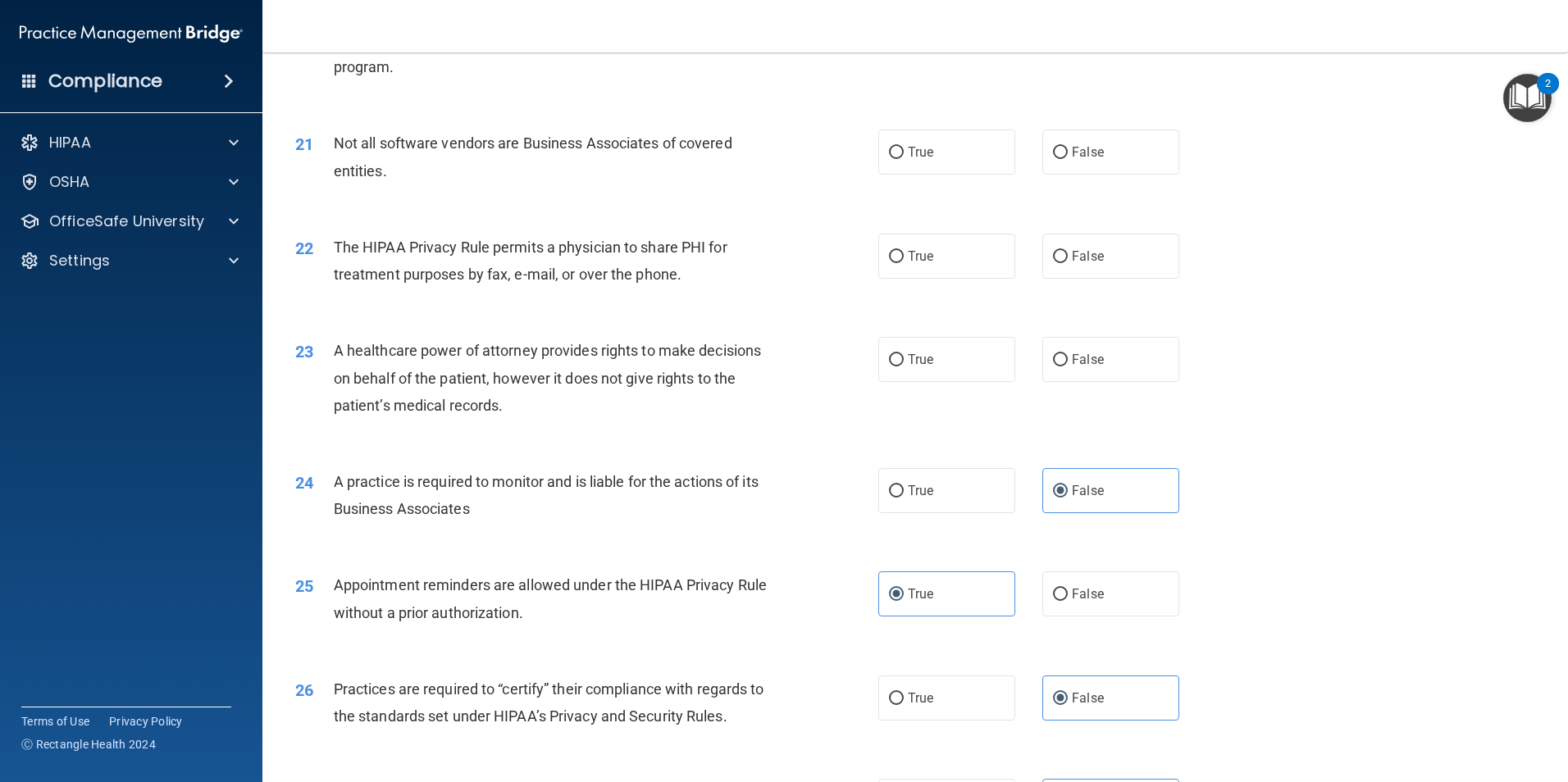
scroll to position [2461, 0]
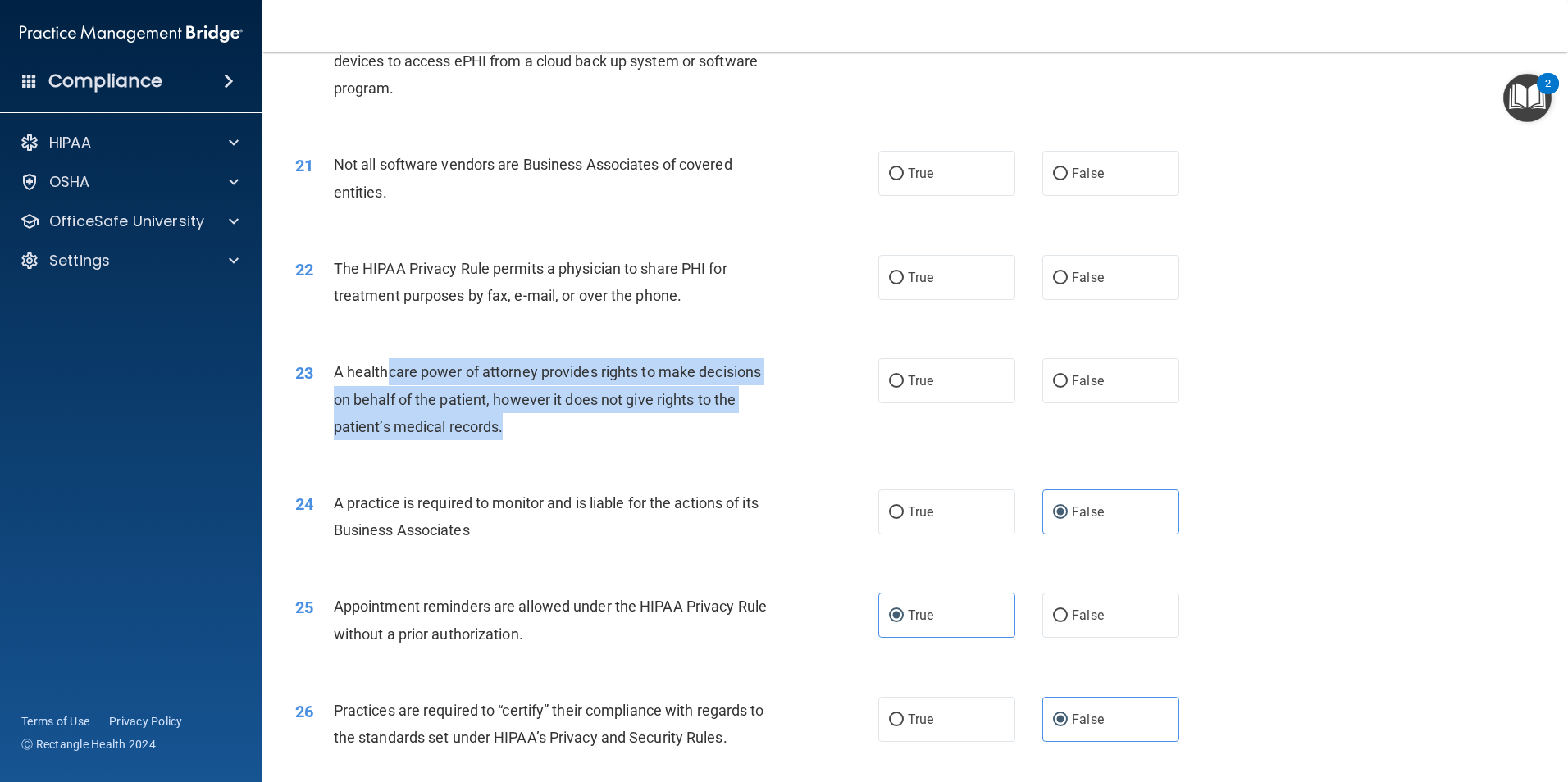
drag, startPoint x: 531, startPoint y: 443, endPoint x: 384, endPoint y: 373, distance: 162.8
click at [384, 373] on div "23 A healthcare power of attorney provides rights to make decisions on behalf o…" at bounding box center [587, 403] width 632 height 90
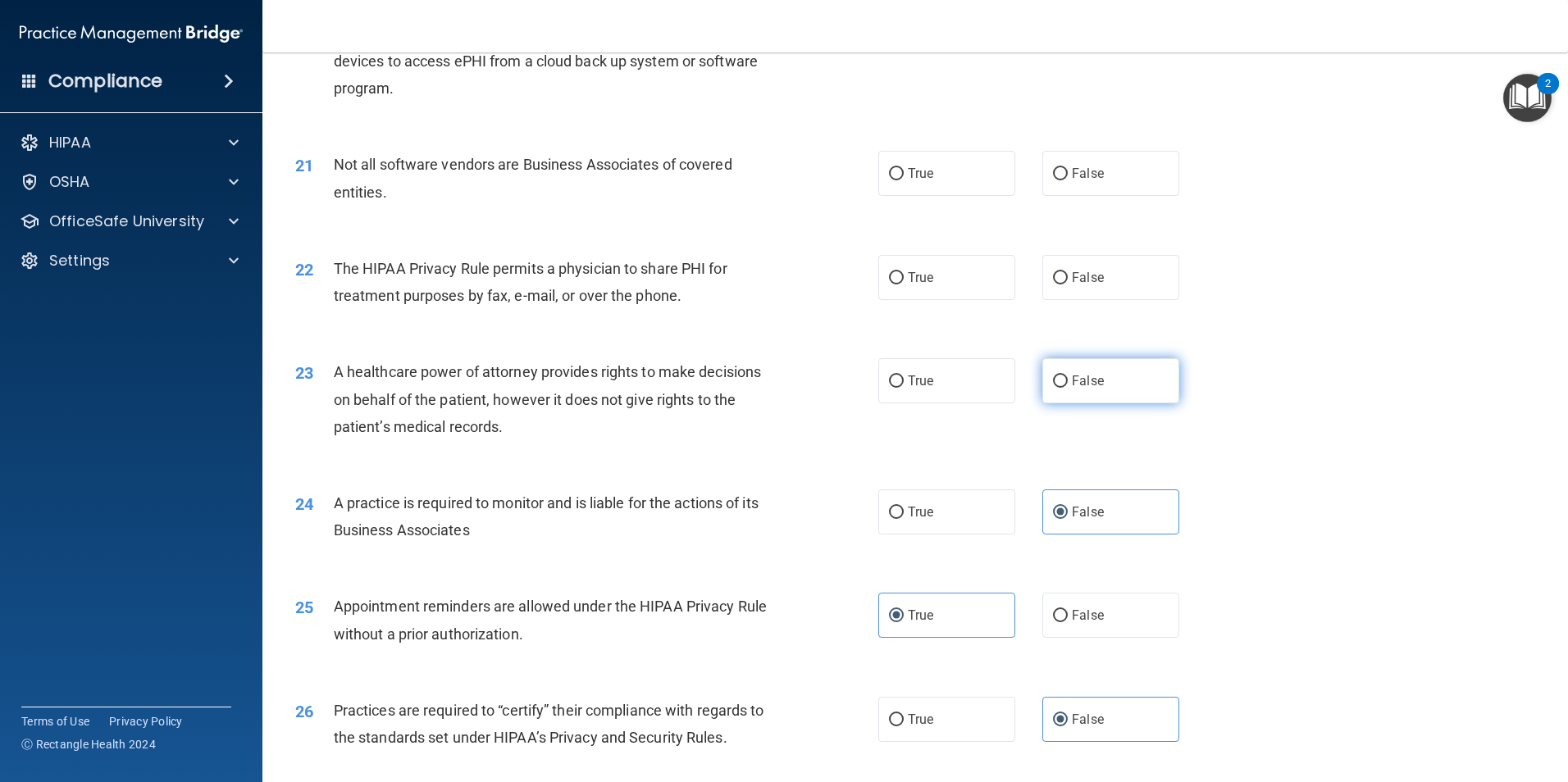
click at [1110, 387] on label "False" at bounding box center [1111, 381] width 137 height 45
click at [1068, 387] on input "False" at bounding box center [1060, 382] width 15 height 12
radio input "true"
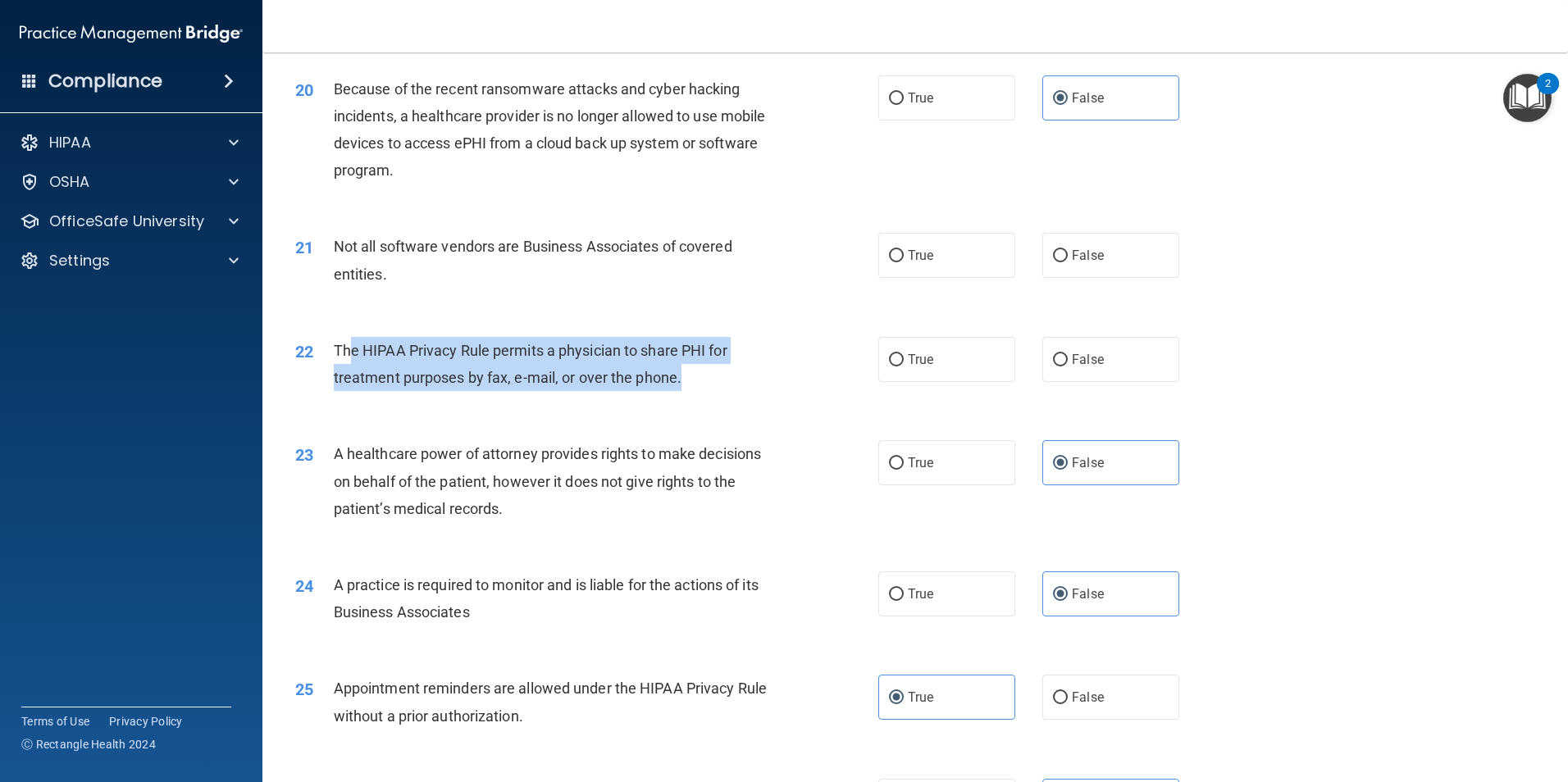
drag, startPoint x: 352, startPoint y: 344, endPoint x: 748, endPoint y: 373, distance: 397.1
click at [748, 373] on div "The HIPAA Privacy Rule permits a physician to share PHI for treatment purposes …" at bounding box center [561, 363] width 456 height 54
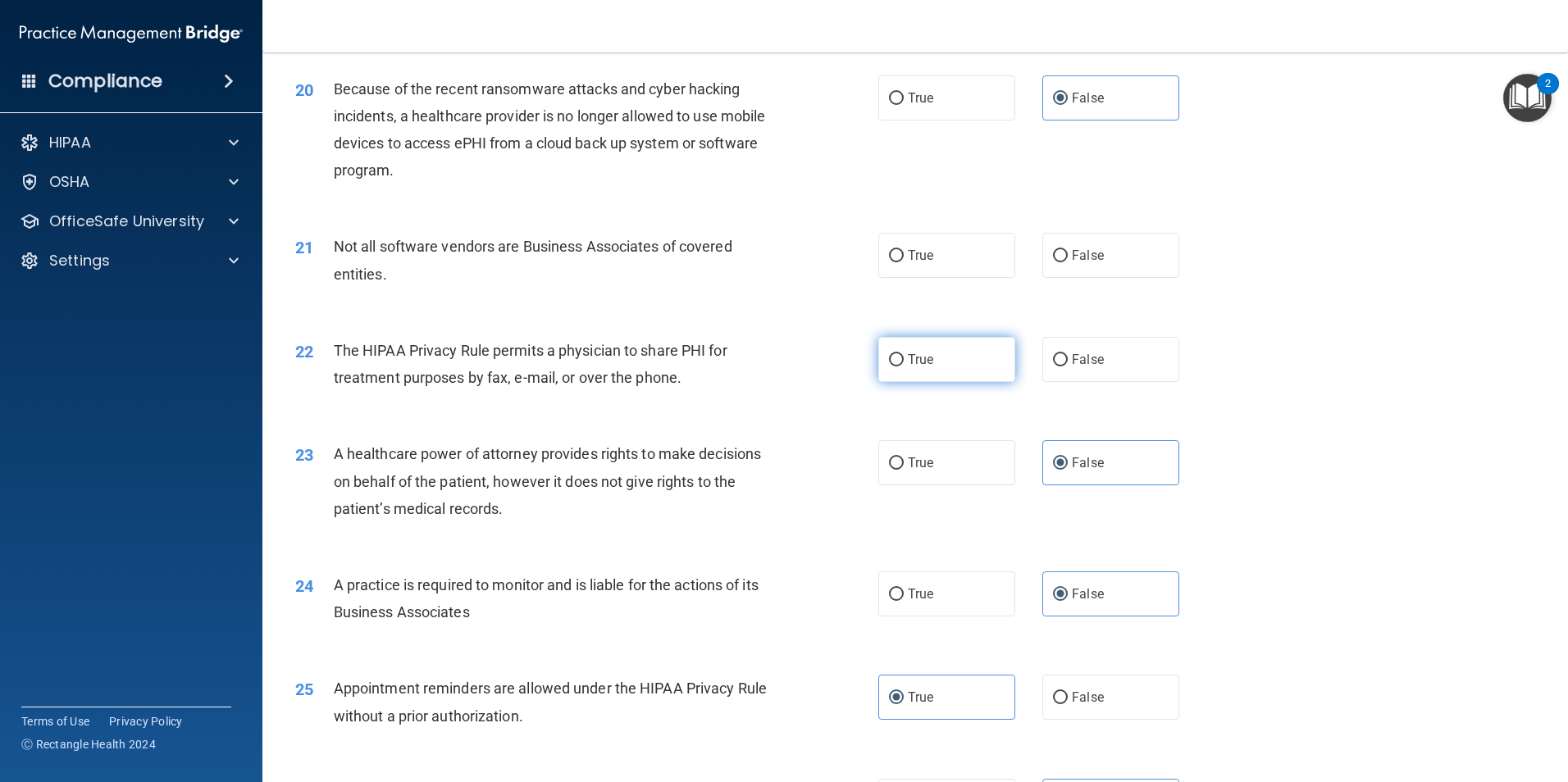
click at [982, 356] on label "True" at bounding box center [947, 359] width 137 height 45
click at [904, 356] on input "True" at bounding box center [896, 360] width 15 height 12
radio input "true"
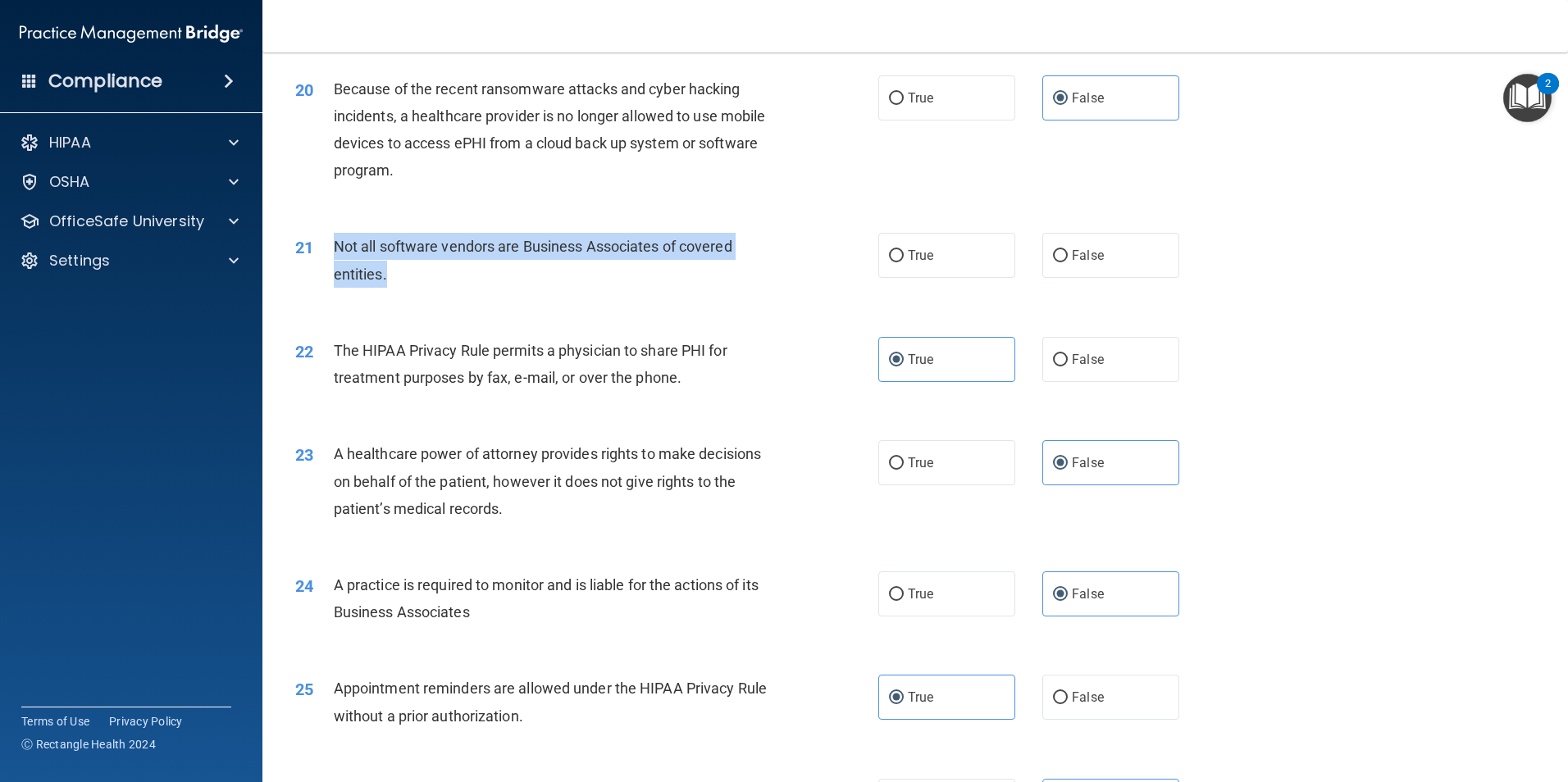
drag, startPoint x: 414, startPoint y: 273, endPoint x: 333, endPoint y: 248, distance: 84.8
click at [333, 248] on div "Not all software vendors are Business Associates of covered entities." at bounding box center [561, 259] width 456 height 54
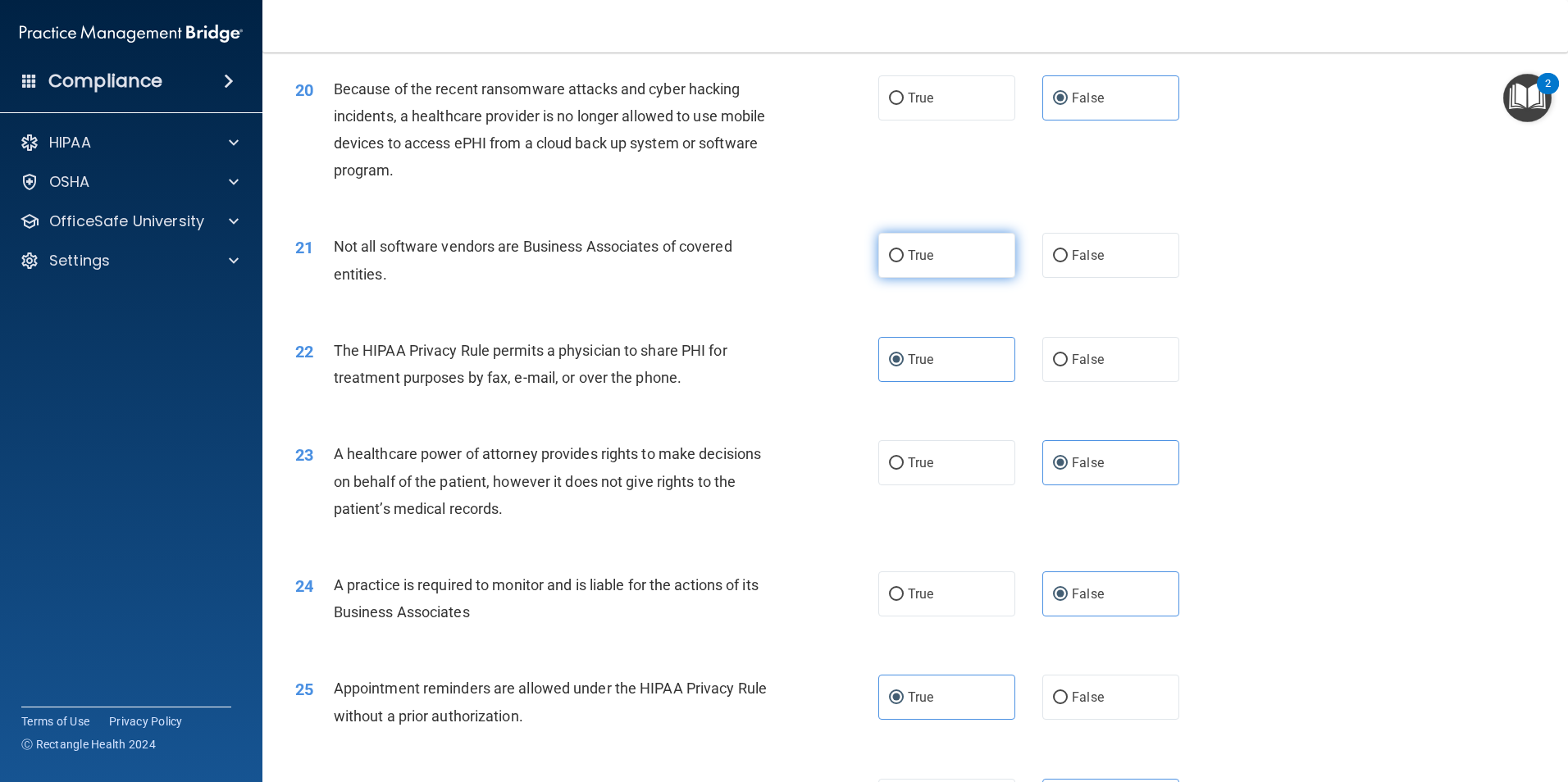
click at [942, 251] on label "True" at bounding box center [947, 255] width 137 height 45
click at [904, 251] on input "True" at bounding box center [896, 256] width 15 height 12
radio input "true"
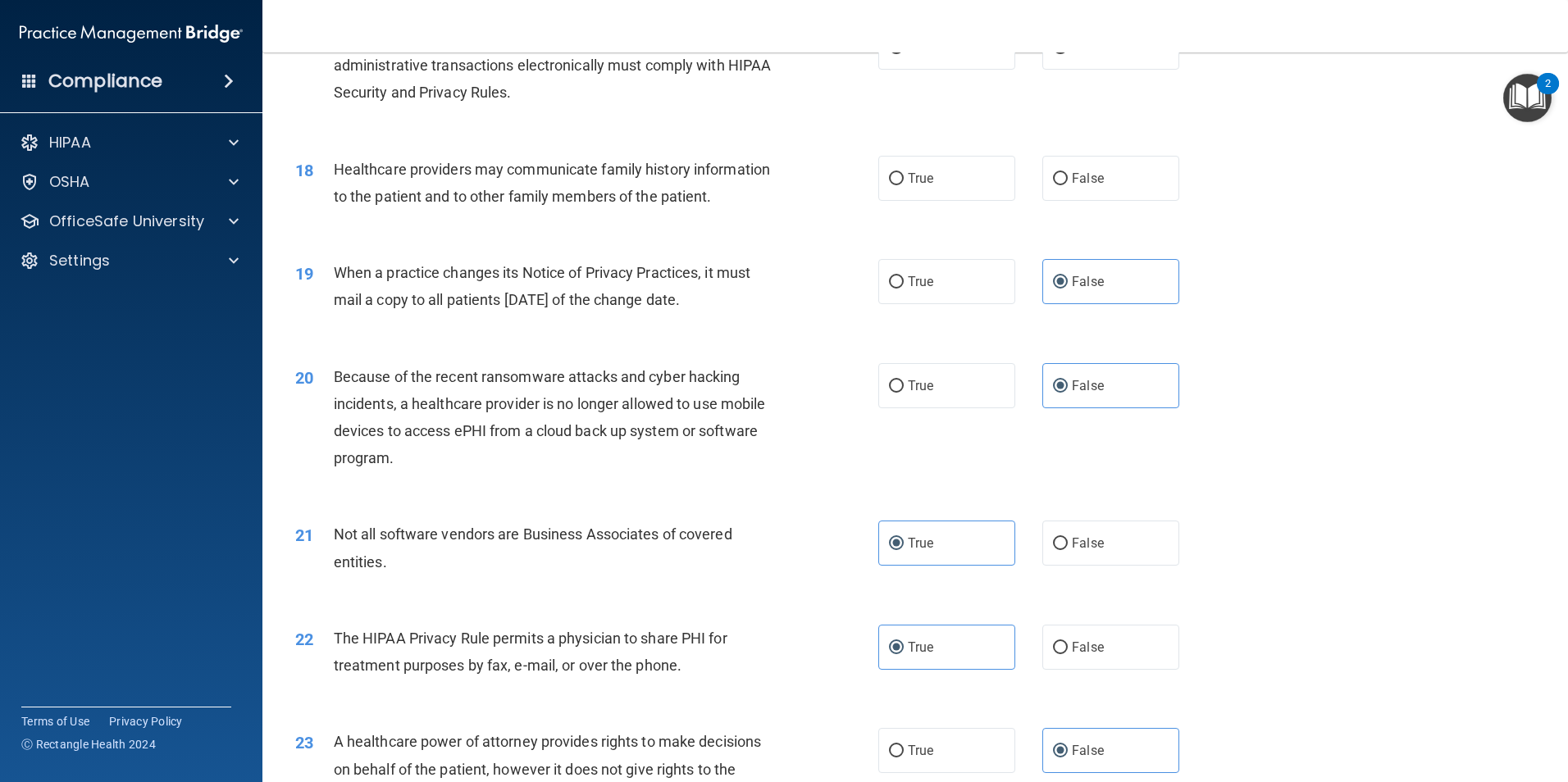
scroll to position [2051, 0]
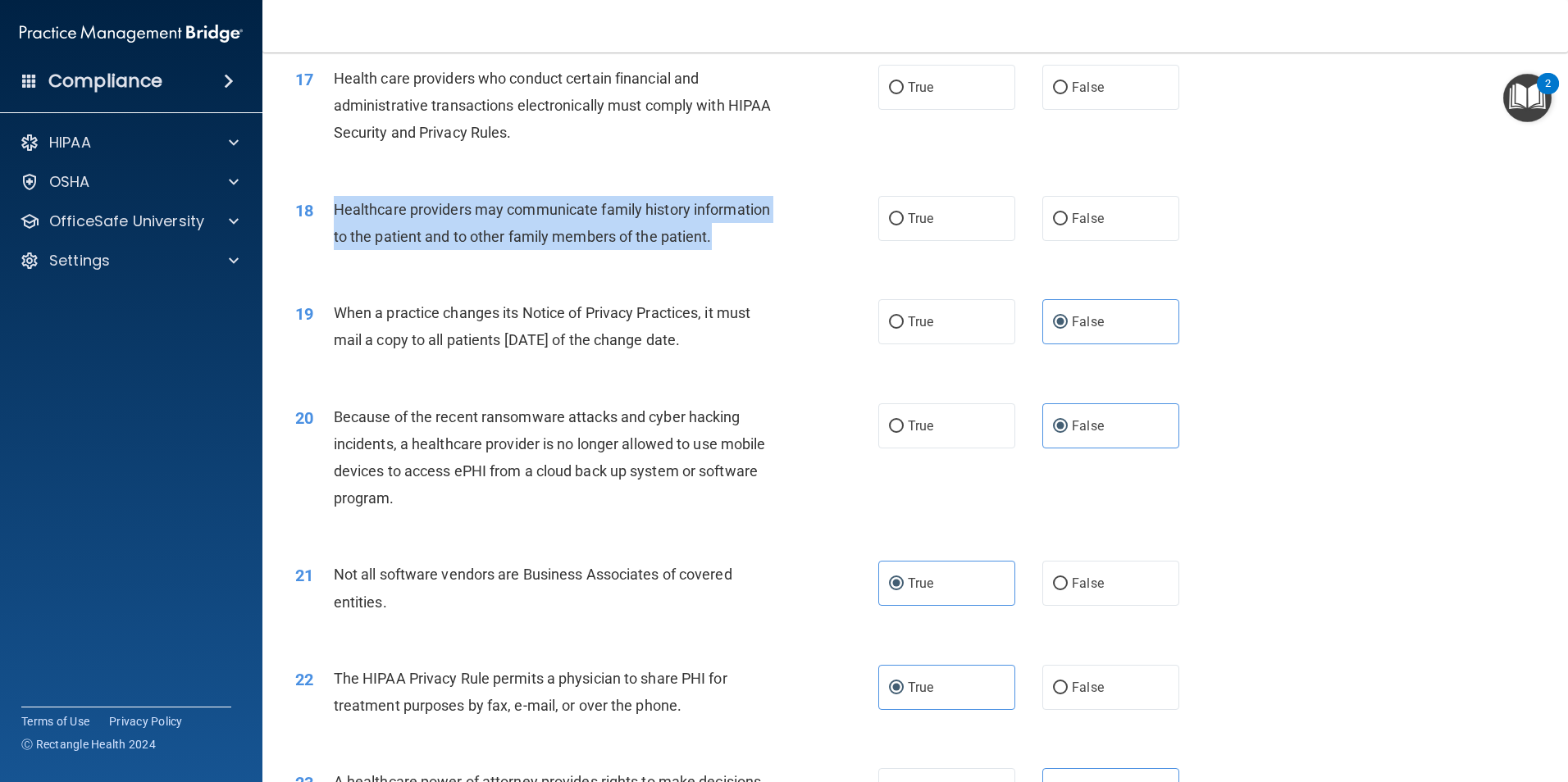
drag, startPoint x: 736, startPoint y: 229, endPoint x: 319, endPoint y: 211, distance: 417.4
click at [319, 211] on div "18 Healthcare providers may communicate family history information to the patie…" at bounding box center [587, 227] width 632 height 62
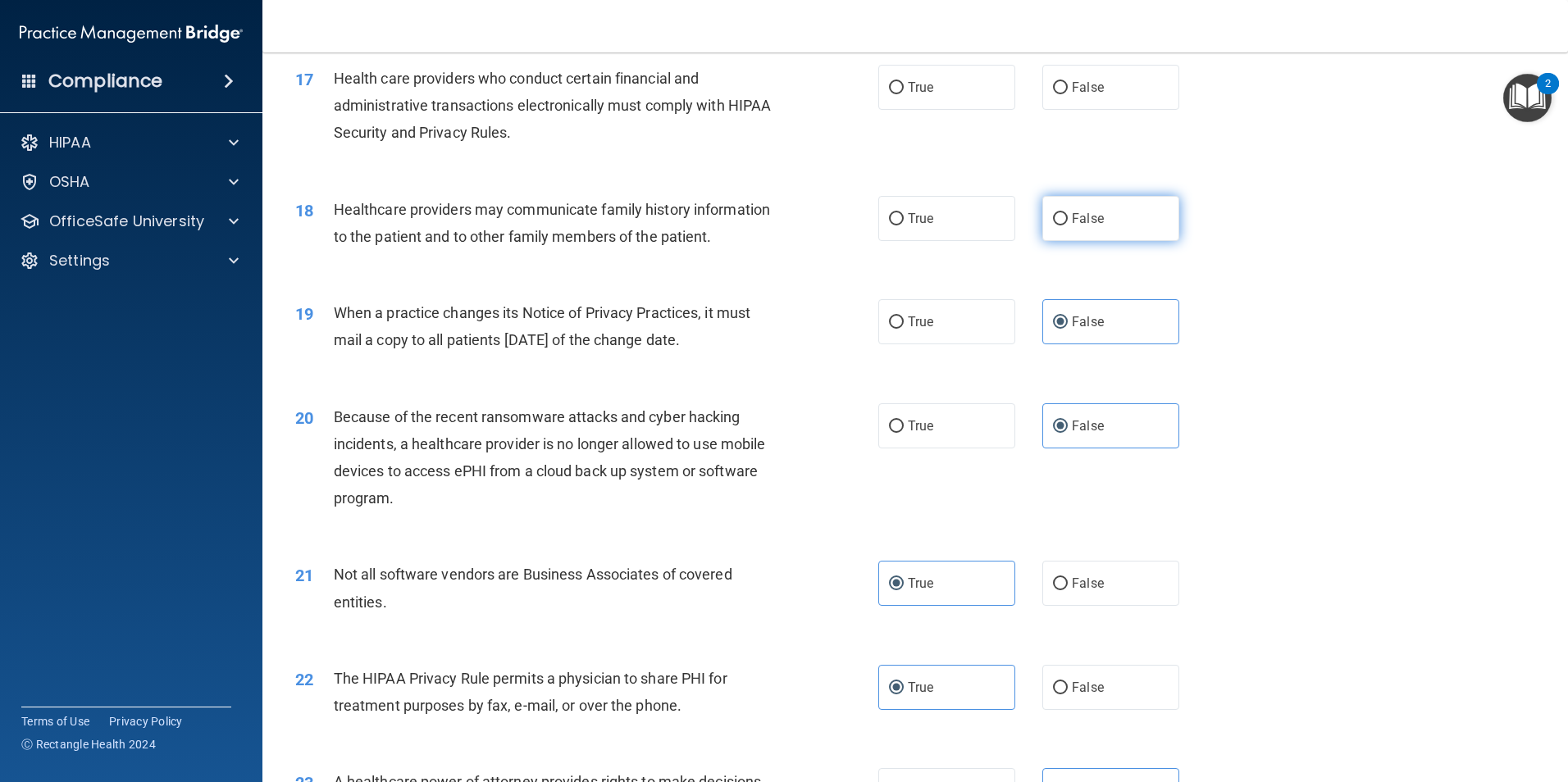
click at [1080, 224] on span "False" at bounding box center [1087, 219] width 32 height 16
click at [1068, 224] on input "False" at bounding box center [1060, 220] width 15 height 12
radio input "true"
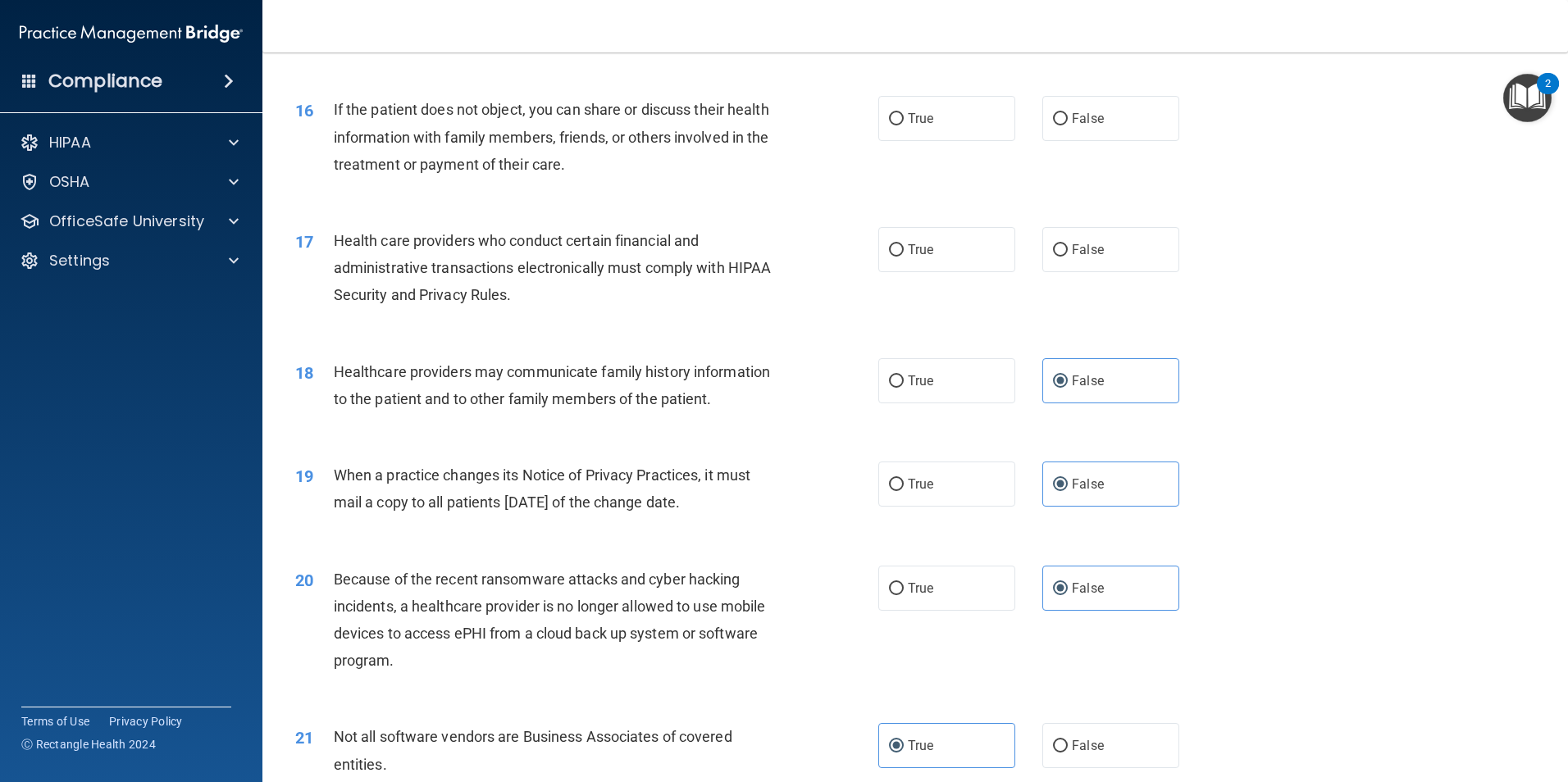
scroll to position [1887, 0]
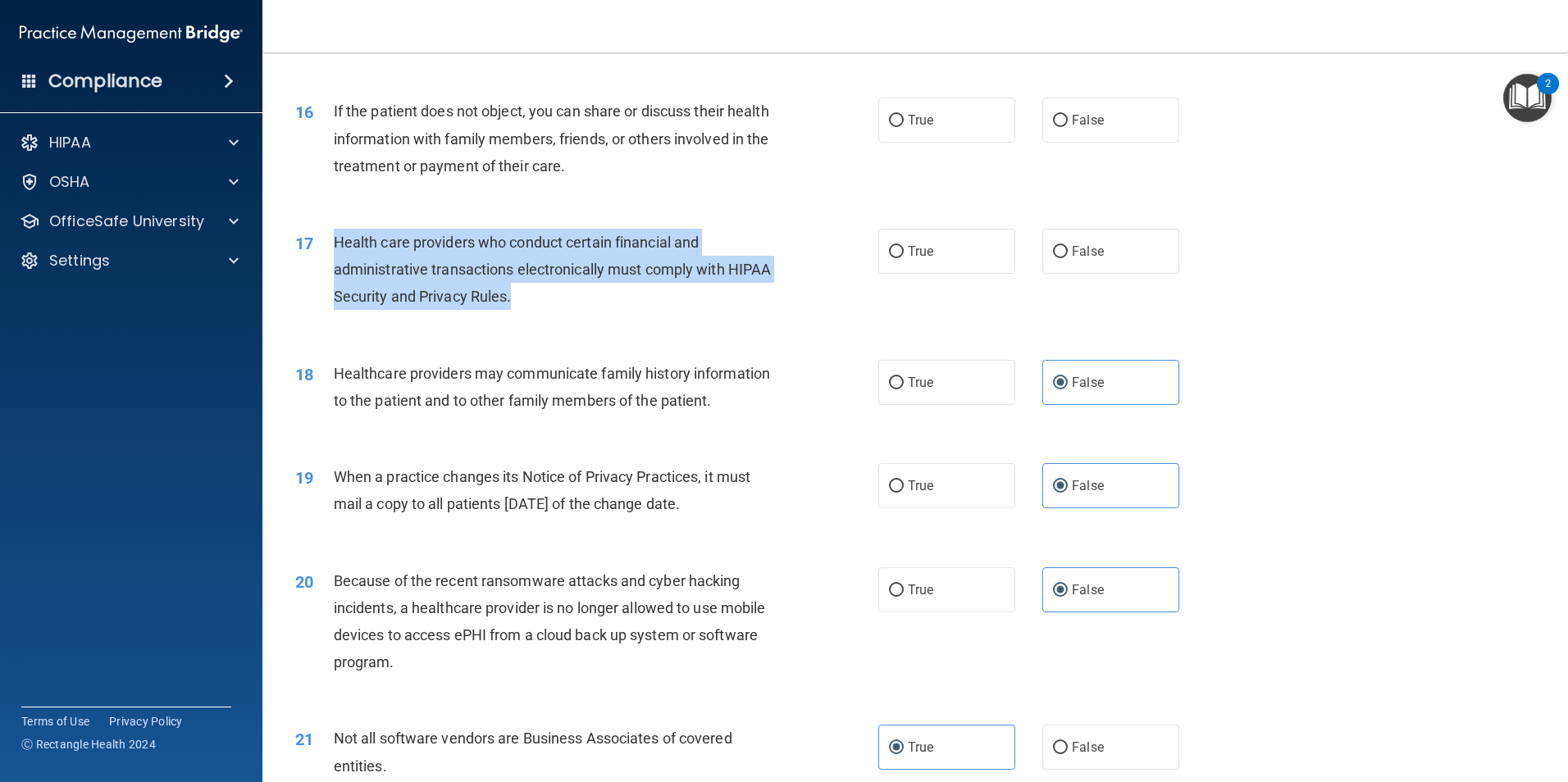
drag, startPoint x: 611, startPoint y: 300, endPoint x: 337, endPoint y: 231, distance: 282.6
click at [337, 231] on div "Health care providers who conduct certain financial and administrative transact…" at bounding box center [561, 270] width 456 height 82
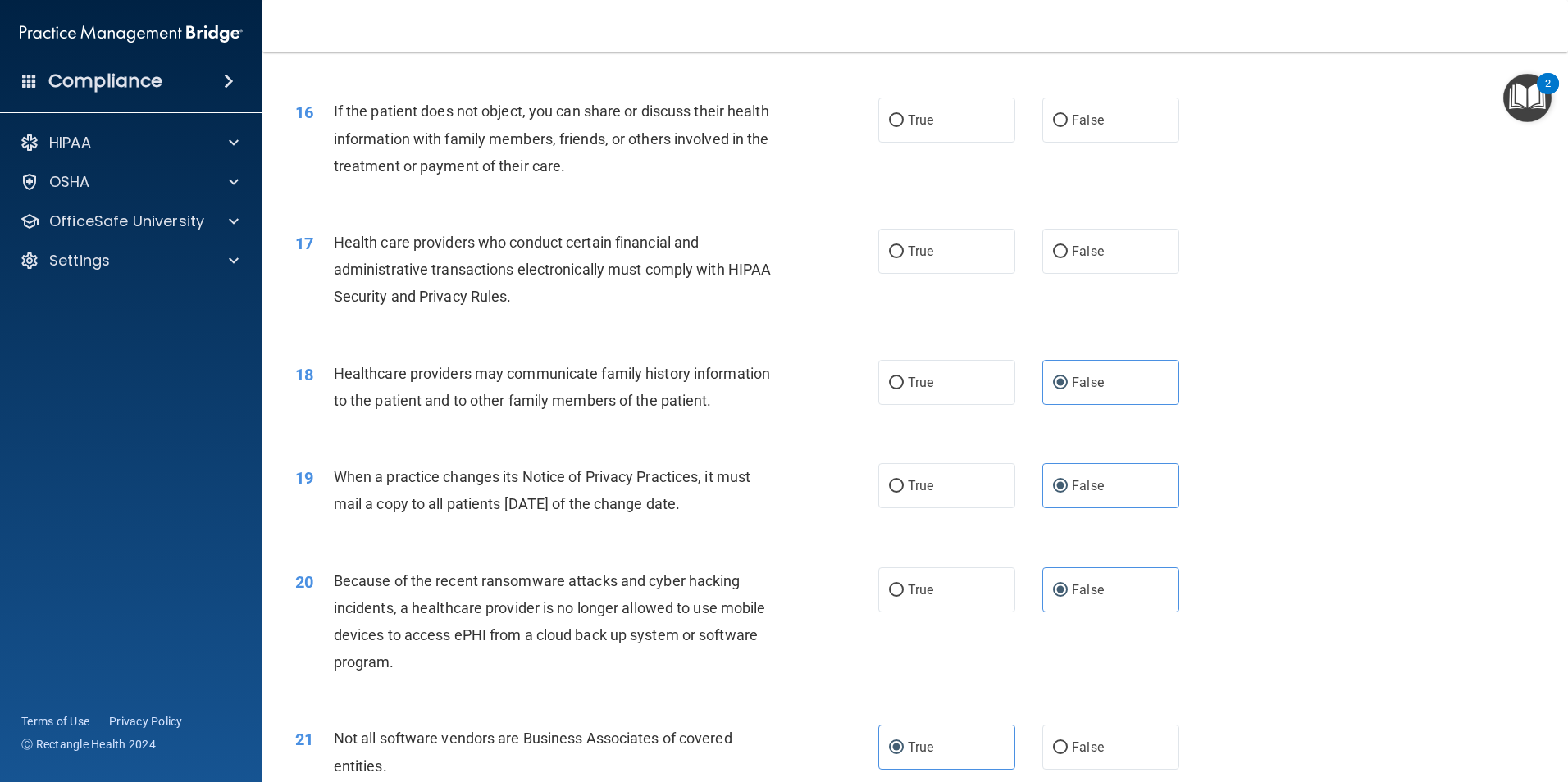
click at [918, 278] on div "17 Health care providers who conduct certain financial and administrative trans…" at bounding box center [915, 274] width 1265 height 131
click at [921, 257] on span "True" at bounding box center [921, 251] width 26 height 16
click at [904, 257] on input "True" at bounding box center [896, 252] width 15 height 12
radio input "true"
click at [917, 102] on label "True" at bounding box center [947, 120] width 137 height 45
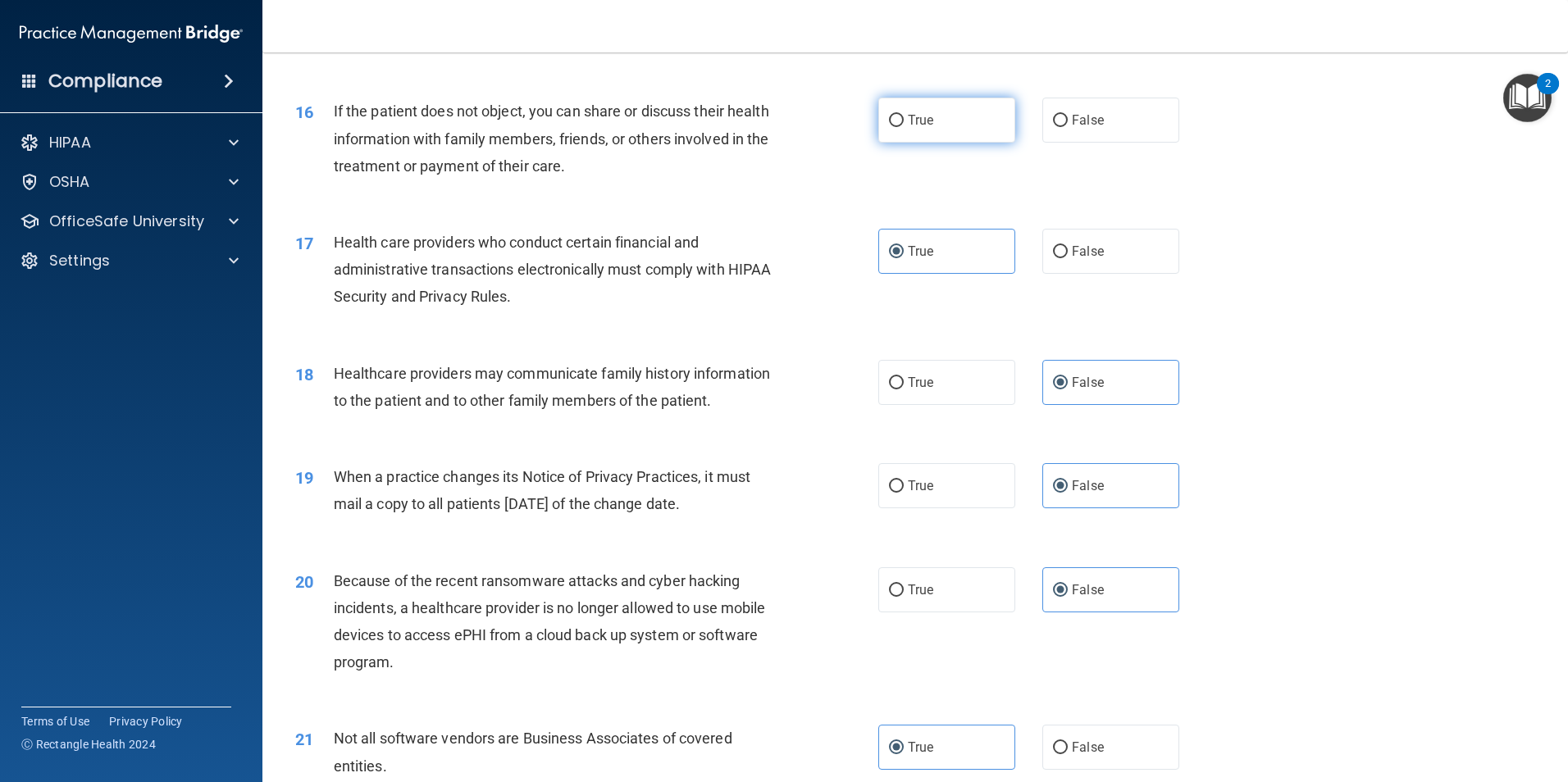
click at [904, 115] on input "True" at bounding box center [896, 121] width 15 height 12
radio input "true"
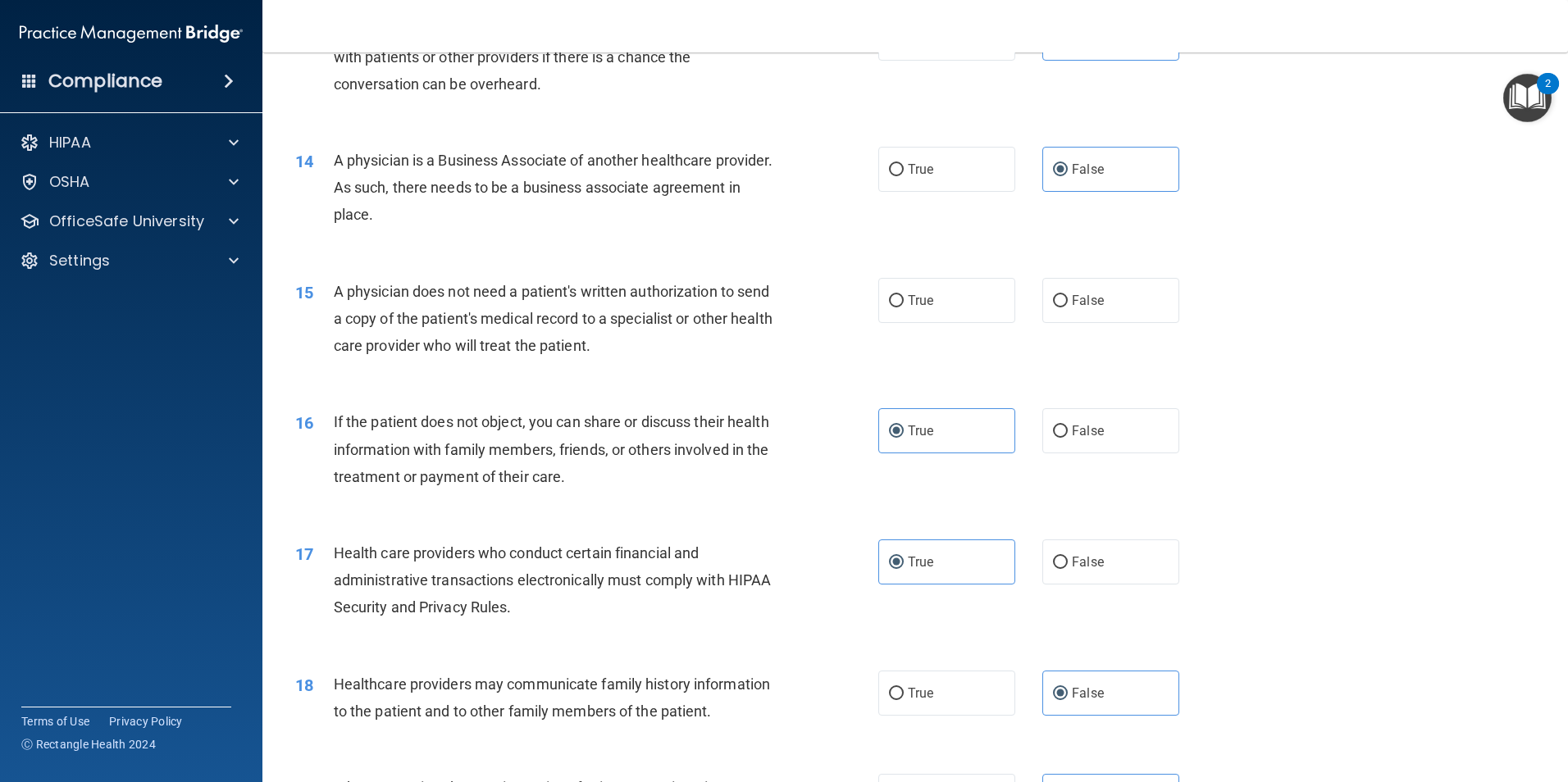
scroll to position [1559, 0]
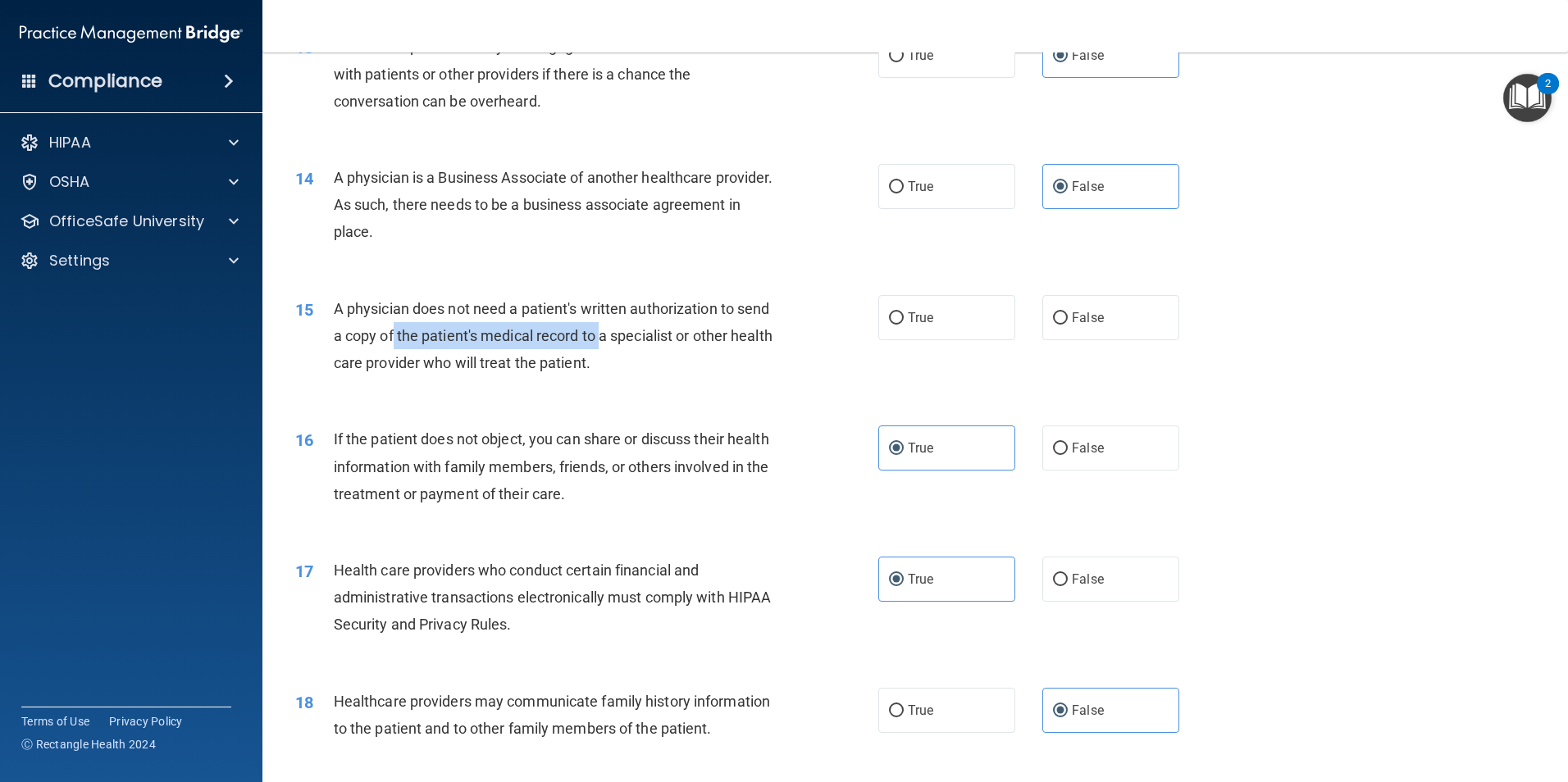
drag, startPoint x: 451, startPoint y: 334, endPoint x: 638, endPoint y: 349, distance: 187.6
click at [638, 349] on div "A physician does not need a patient's written authorization to send a copy of t…" at bounding box center [561, 336] width 456 height 82
drag, startPoint x: 638, startPoint y: 349, endPoint x: 747, endPoint y: 373, distance: 111.6
click at [646, 379] on div "15 A physician does not need a patient's written authorization to send a copy o…" at bounding box center [587, 340] width 632 height 90
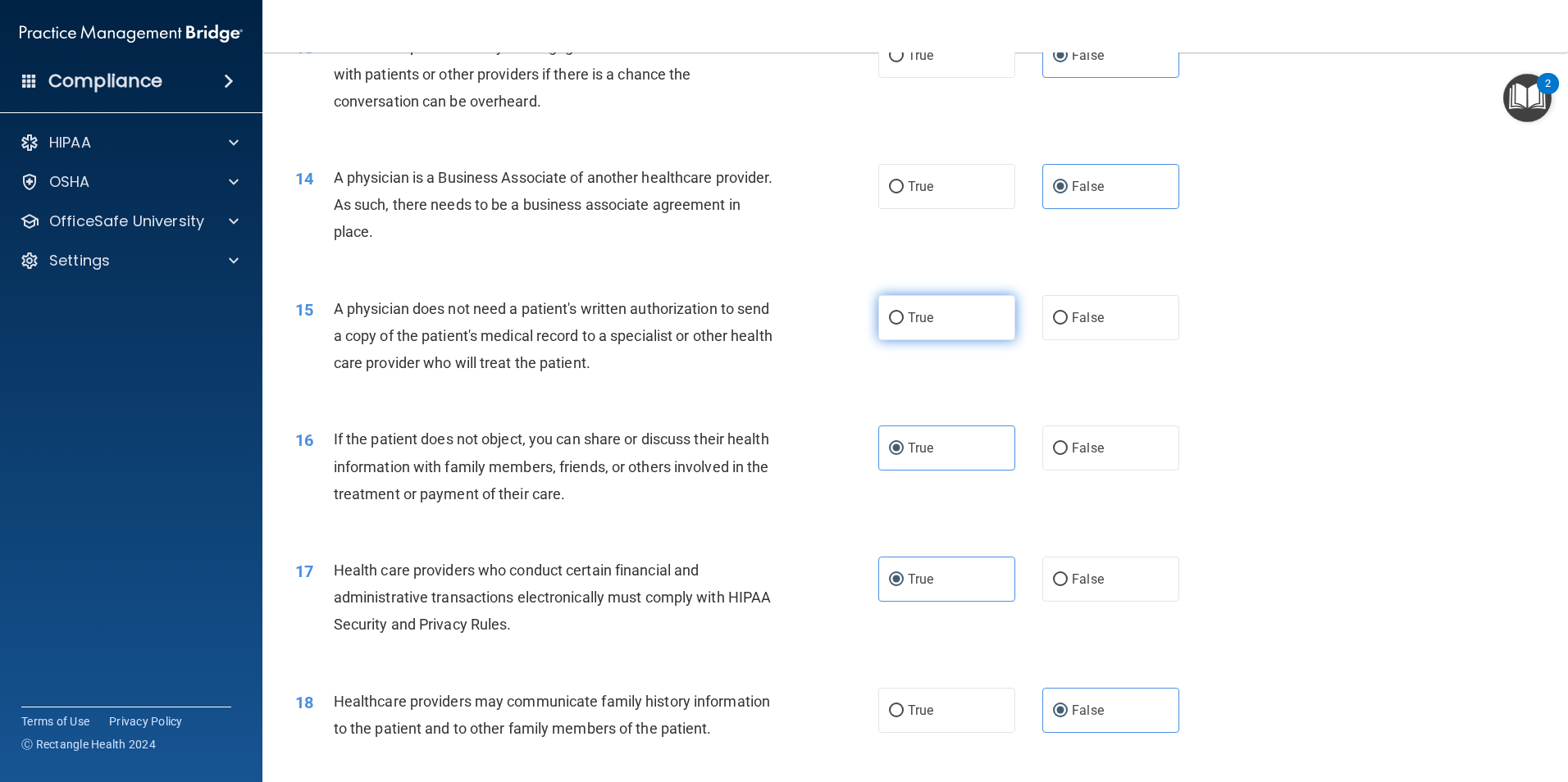
click at [930, 309] on label "True" at bounding box center [947, 318] width 137 height 45
click at [904, 313] on input "True" at bounding box center [896, 319] width 15 height 12
radio input "true"
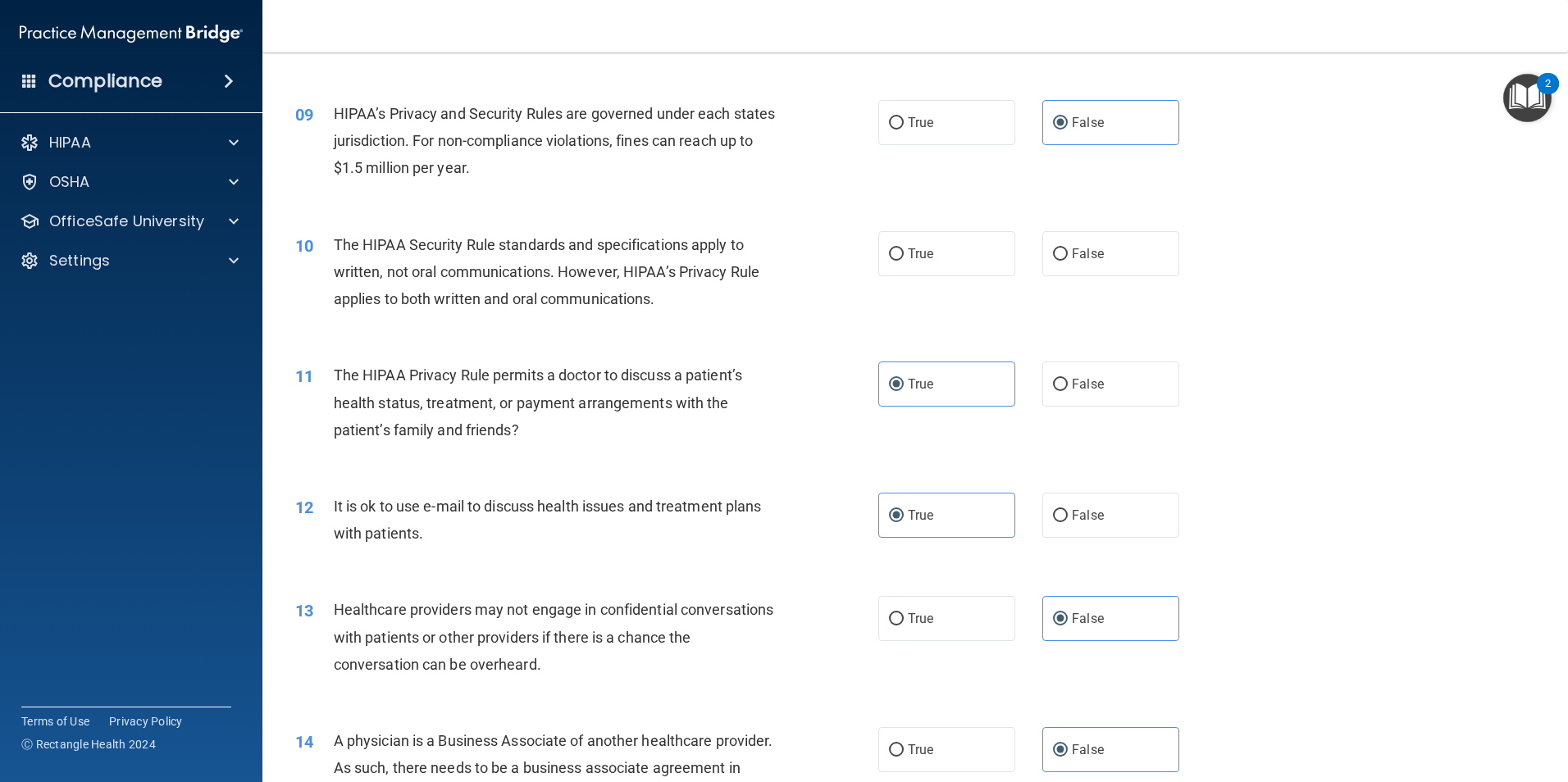
scroll to position [903, 0]
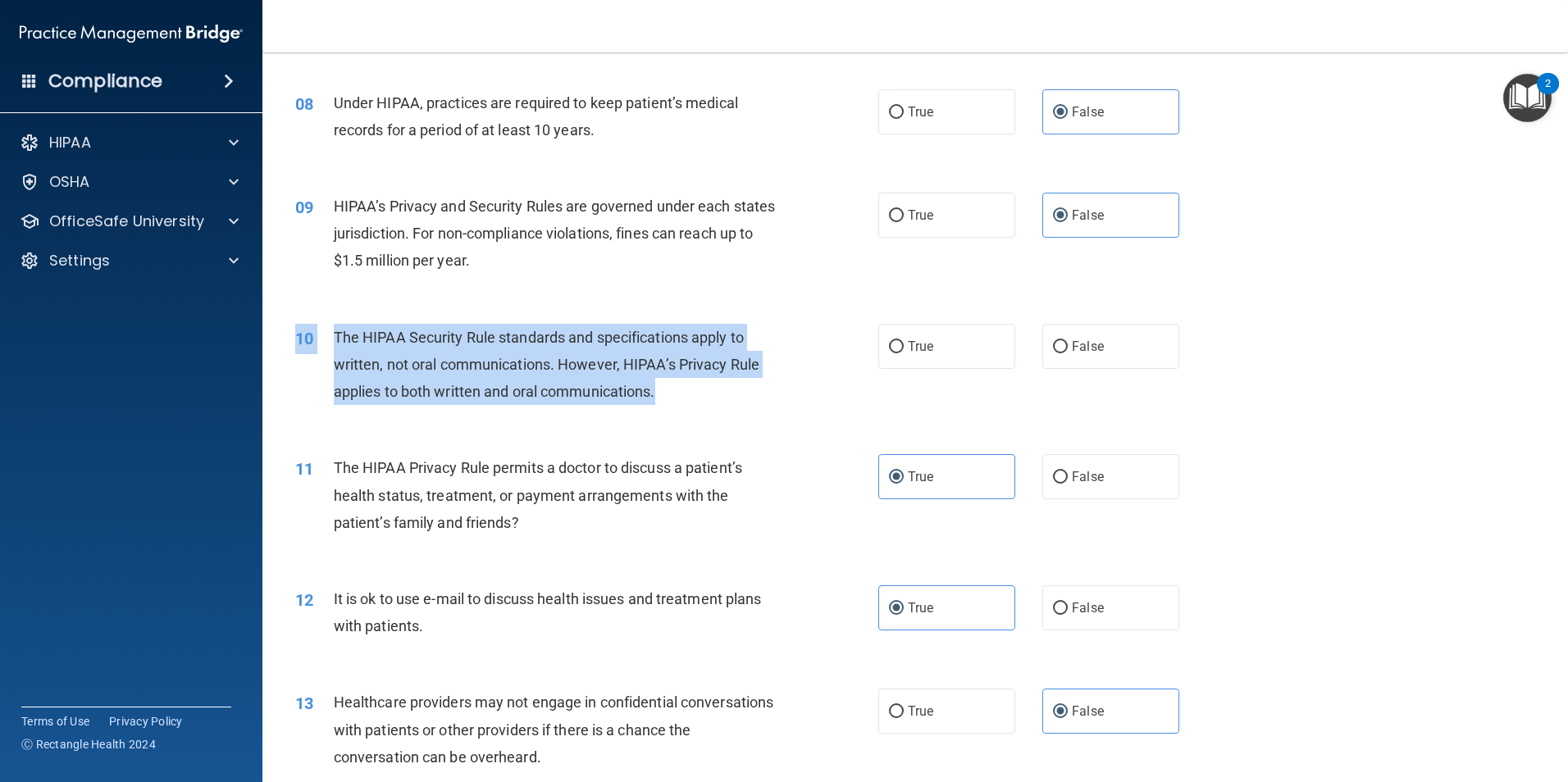
drag, startPoint x: 693, startPoint y: 390, endPoint x: 333, endPoint y: 308, distance: 369.2
click at [333, 308] on div "10 The HIPAA Security Rule standards and specifications apply to written, not o…" at bounding box center [915, 369] width 1265 height 131
click at [569, 368] on span "The HIPAA Security Rule standards and specifications apply to written, not oral…" at bounding box center [546, 364] width 426 height 71
drag, startPoint x: 681, startPoint y: 389, endPoint x: 332, endPoint y: 329, distance: 354.1
click at [332, 329] on div "10 The HIPAA Security Rule standards and specifications apply to written, not o…" at bounding box center [587, 369] width 632 height 90
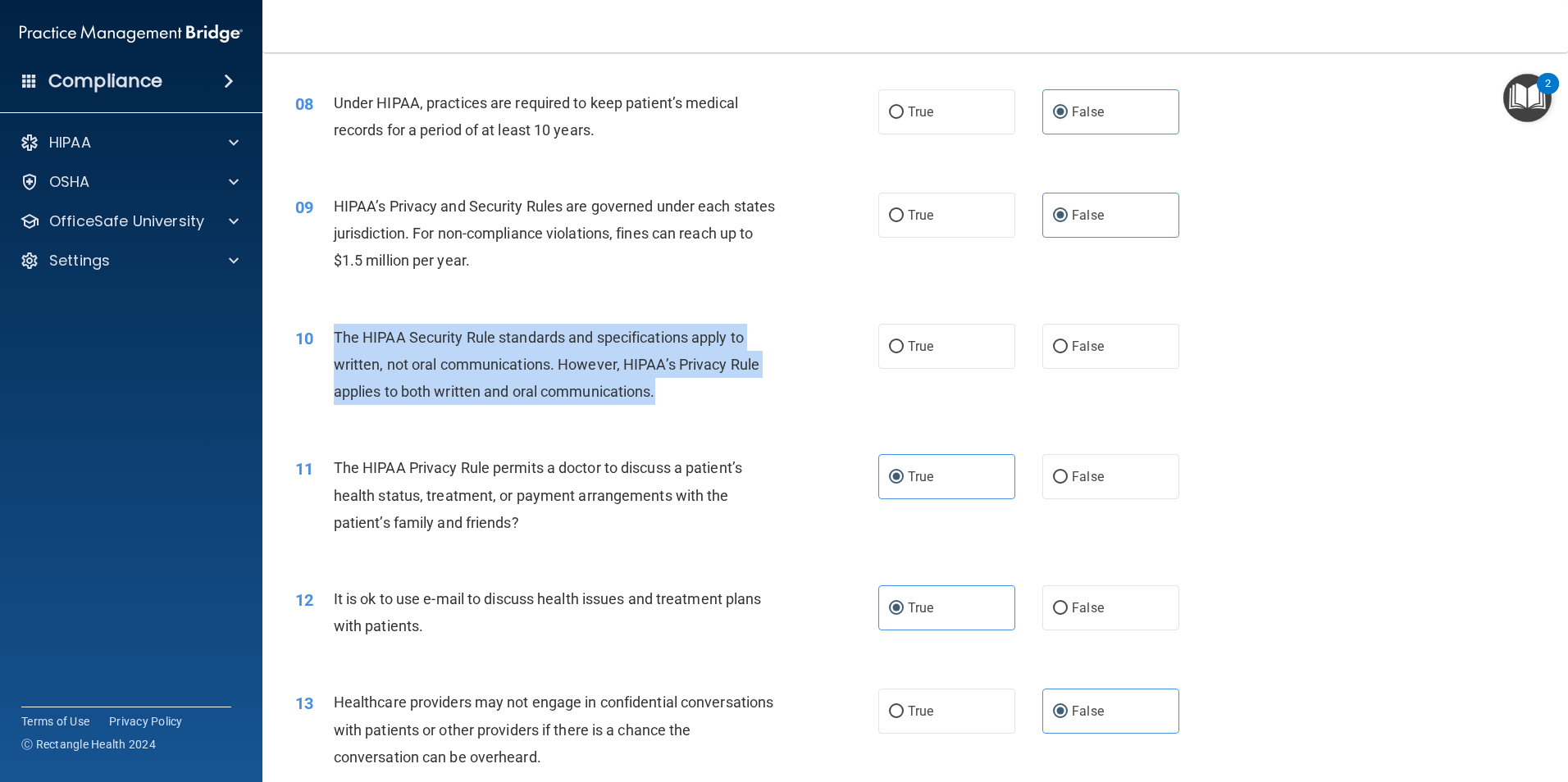
click at [505, 336] on span "The HIPAA Security Rule standards and specifications apply to written, not oral…" at bounding box center [546, 364] width 426 height 71
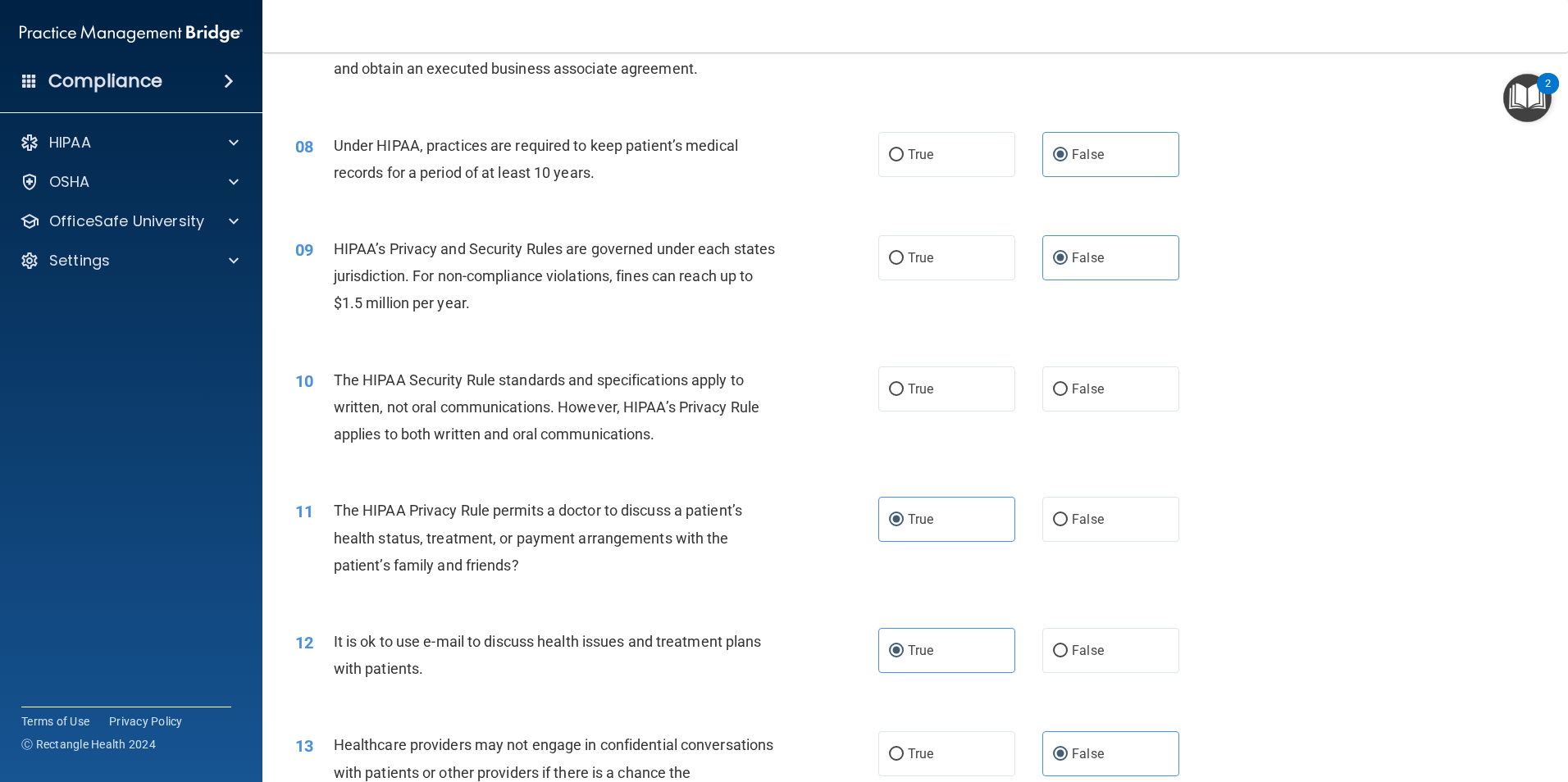
scroll to position [821, 0]
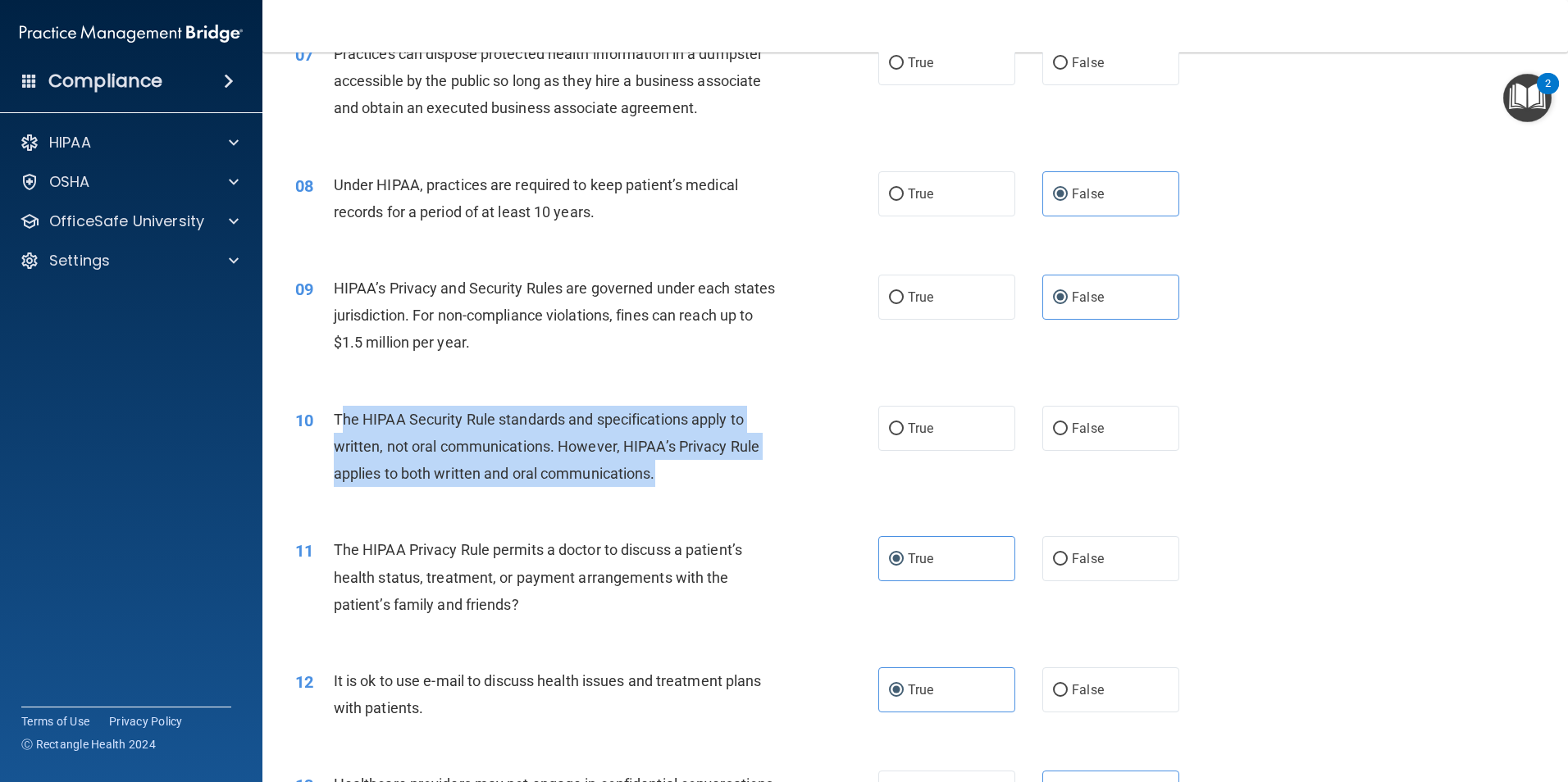
drag, startPoint x: 690, startPoint y: 472, endPoint x: 340, endPoint y: 425, distance: 353.1
click at [340, 425] on div "The HIPAA Security Rule standards and specifications apply to written, not oral…" at bounding box center [561, 446] width 456 height 82
drag, startPoint x: 340, startPoint y: 425, endPoint x: 364, endPoint y: 426, distance: 24.0
click at [364, 426] on span "The HIPAA Security Rule standards and specifications apply to written, not oral…" at bounding box center [546, 446] width 426 height 71
drag, startPoint x: 357, startPoint y: 413, endPoint x: 722, endPoint y: 480, distance: 371.1
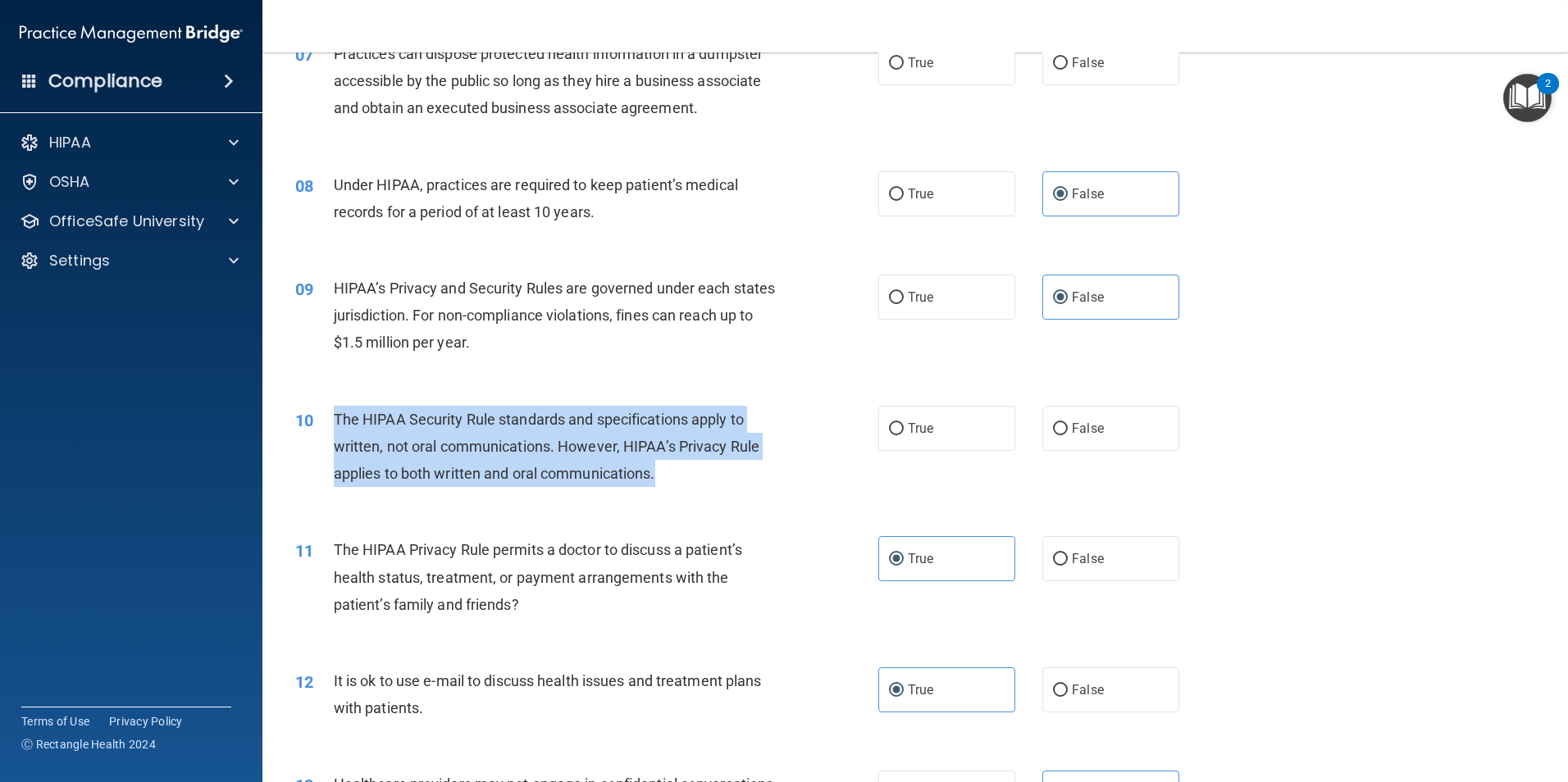
click at [722, 480] on div "The HIPAA Security Rule standards and specifications apply to written, not oral…" at bounding box center [561, 446] width 456 height 82
drag, startPoint x: 722, startPoint y: 480, endPoint x: 557, endPoint y: 453, distance: 167.2
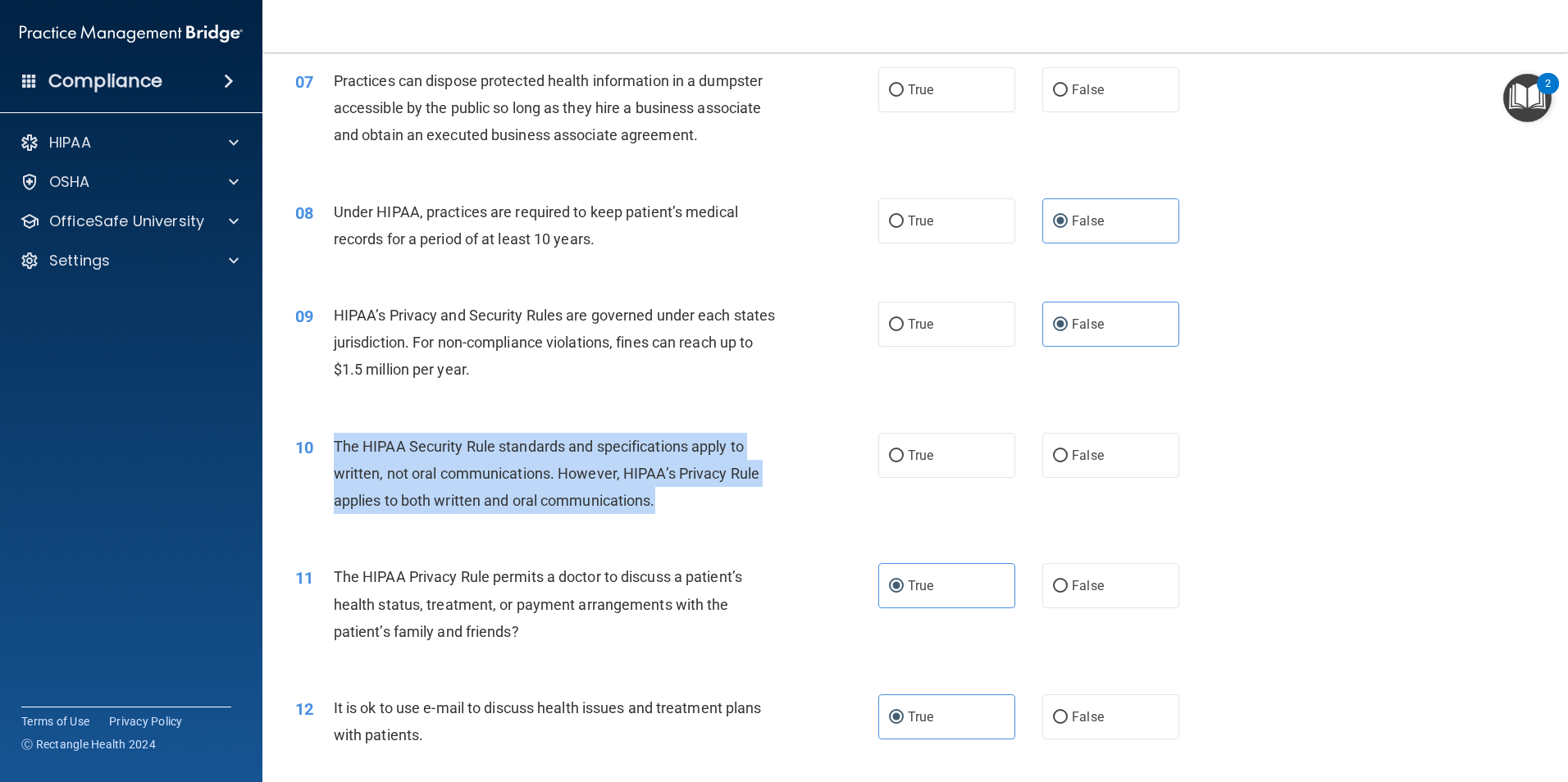
scroll to position [790, 0]
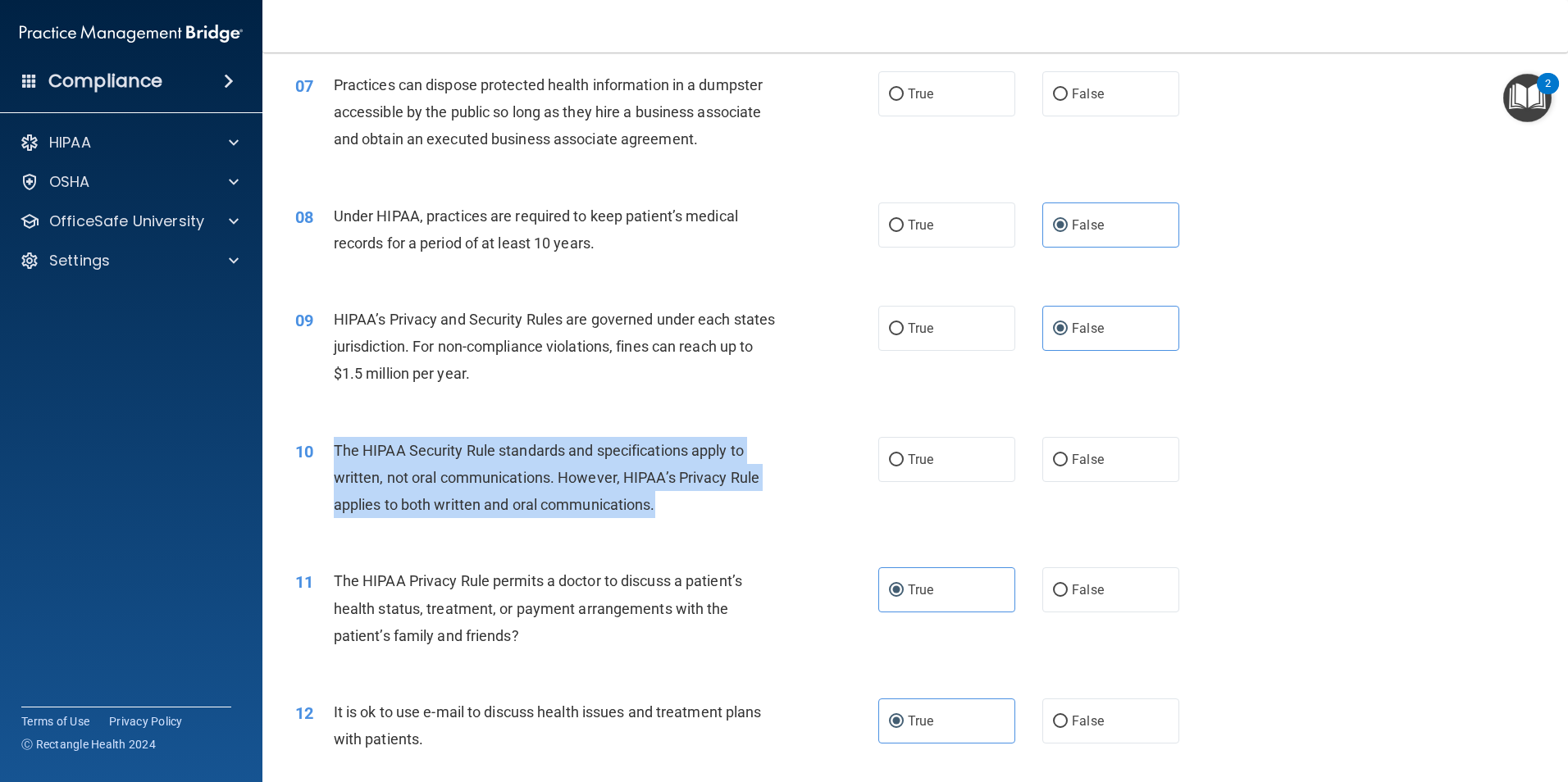
click at [664, 489] on div "The HIPAA Security Rule standards and specifications apply to written, not oral…" at bounding box center [561, 477] width 456 height 82
drag, startPoint x: 653, startPoint y: 498, endPoint x: 333, endPoint y: 444, distance: 324.5
click at [333, 444] on span "The HIPAA Security Rule standards and specifications apply to written, not oral…" at bounding box center [546, 477] width 426 height 71
drag, startPoint x: 333, startPoint y: 444, endPoint x: 397, endPoint y: 466, distance: 67.7
copy span "The HIPAA Security Rule standards and specifications apply to written, not oral…"
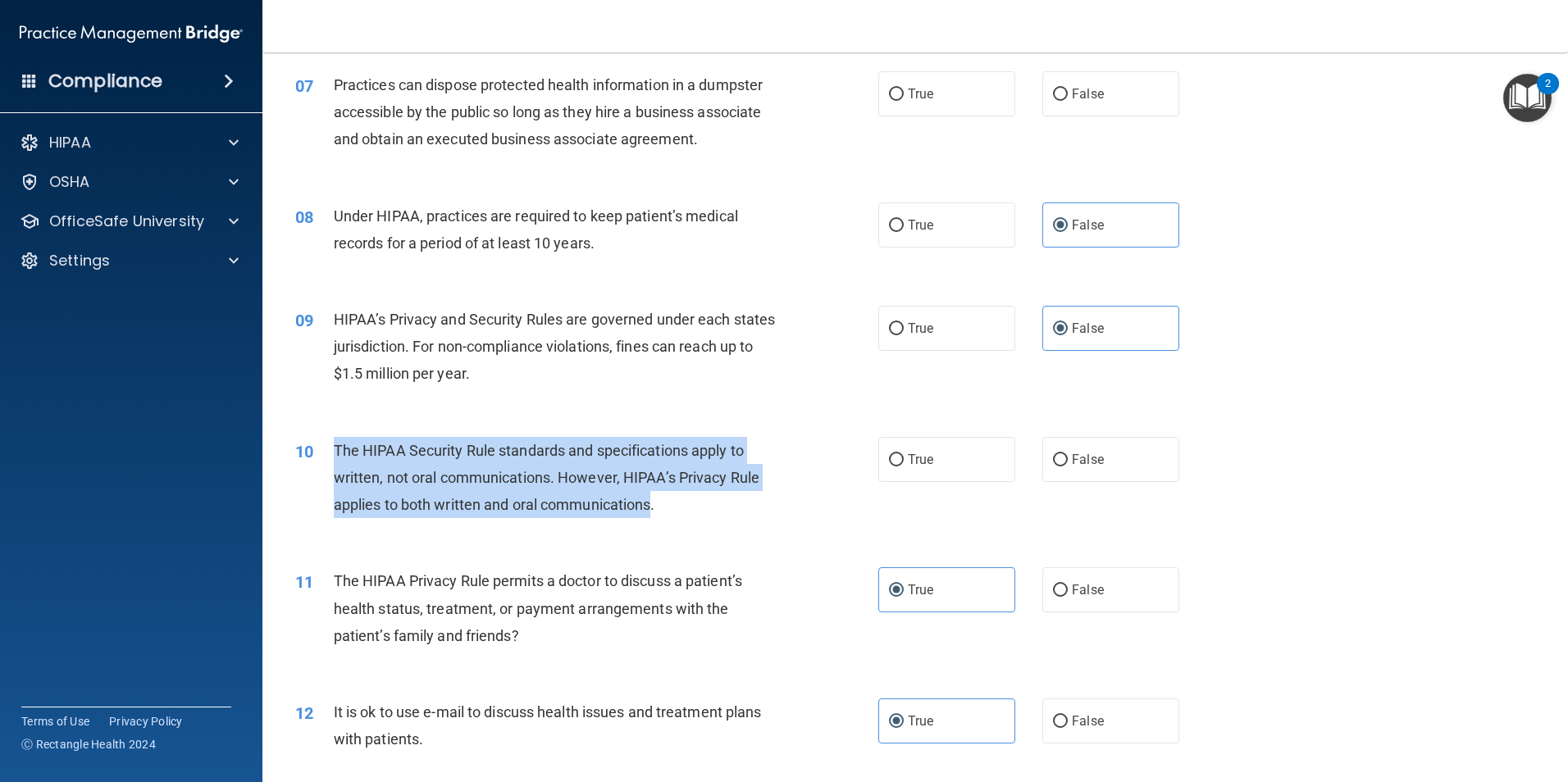
click at [569, 461] on div "The HIPAA Security Rule standards and specifications apply to written, not oral…" at bounding box center [561, 477] width 456 height 82
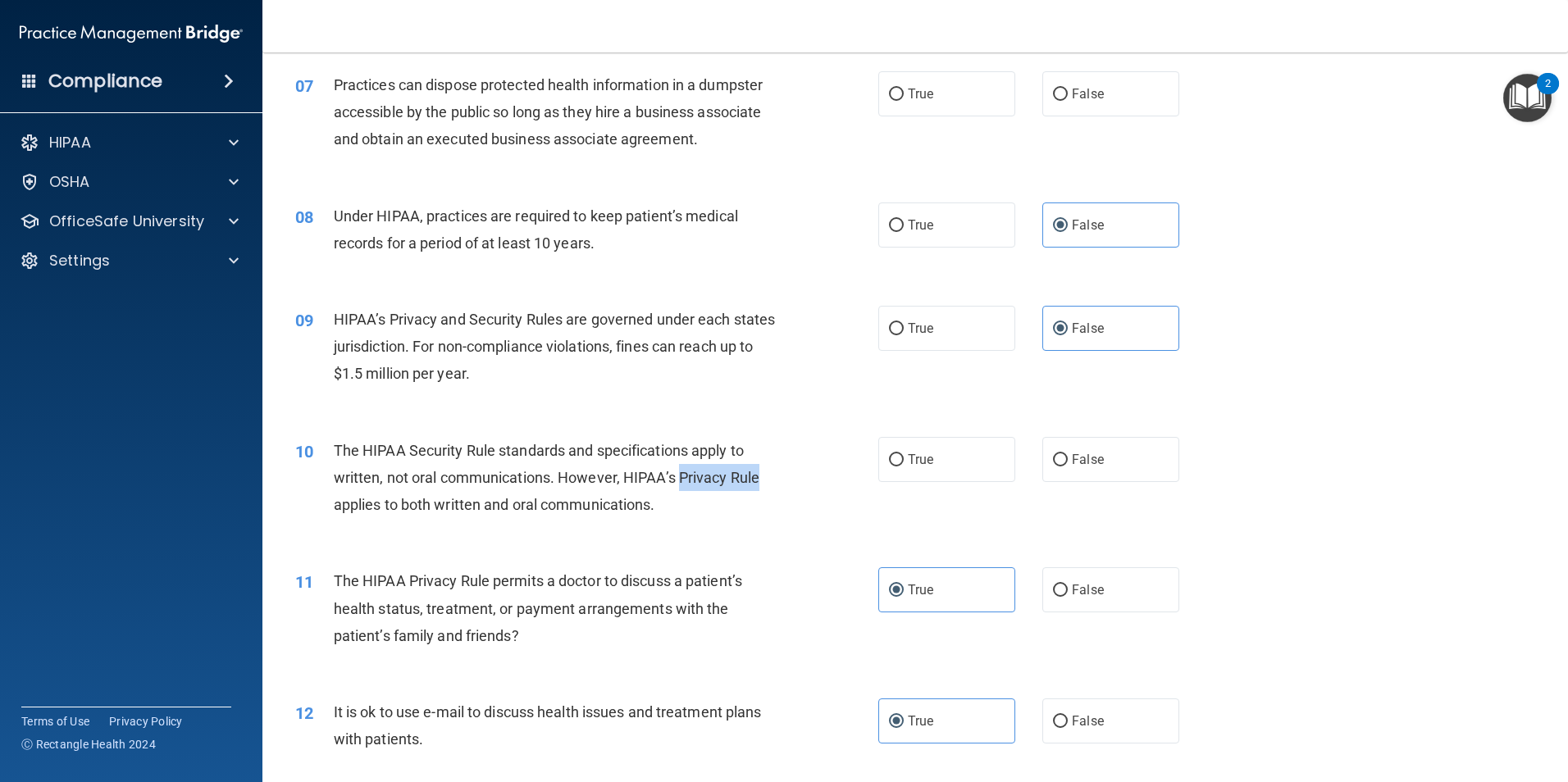
drag, startPoint x: 681, startPoint y: 481, endPoint x: 918, endPoint y: 487, distance: 237.1
click at [918, 487] on div "10 The HIPAA Security Rule standards and specifications apply to written, not o…" at bounding box center [915, 482] width 1265 height 131
drag, startPoint x: 918, startPoint y: 487, endPoint x: 832, endPoint y: 493, distance: 86.2
click at [831, 497] on div "10 The HIPAA Security Rule standards and specifications apply to written, not o…" at bounding box center [587, 481] width 632 height 90
click at [947, 470] on label "True" at bounding box center [947, 459] width 137 height 45
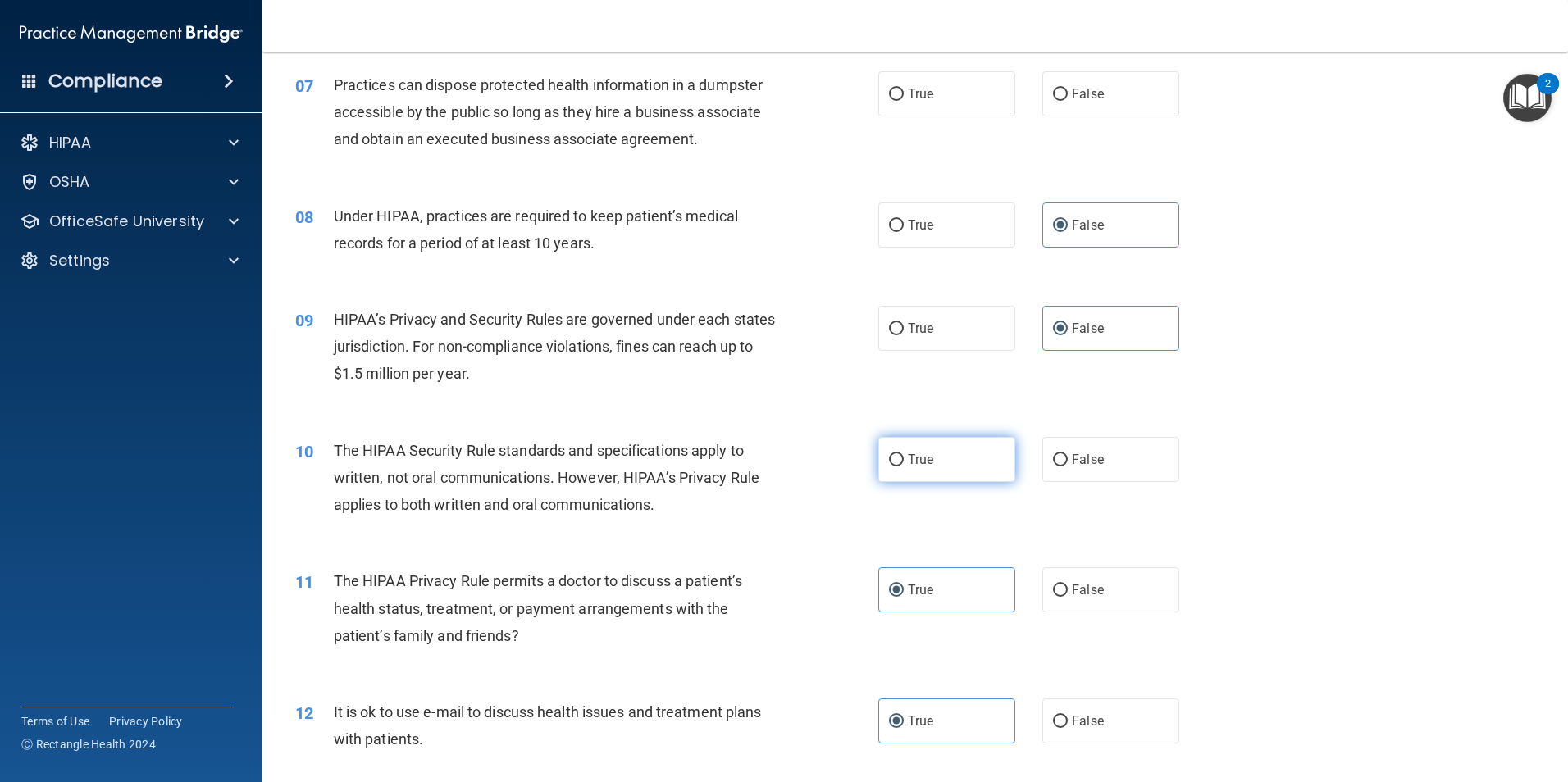
click at [904, 467] on input "True" at bounding box center [896, 460] width 15 height 12
radio input "true"
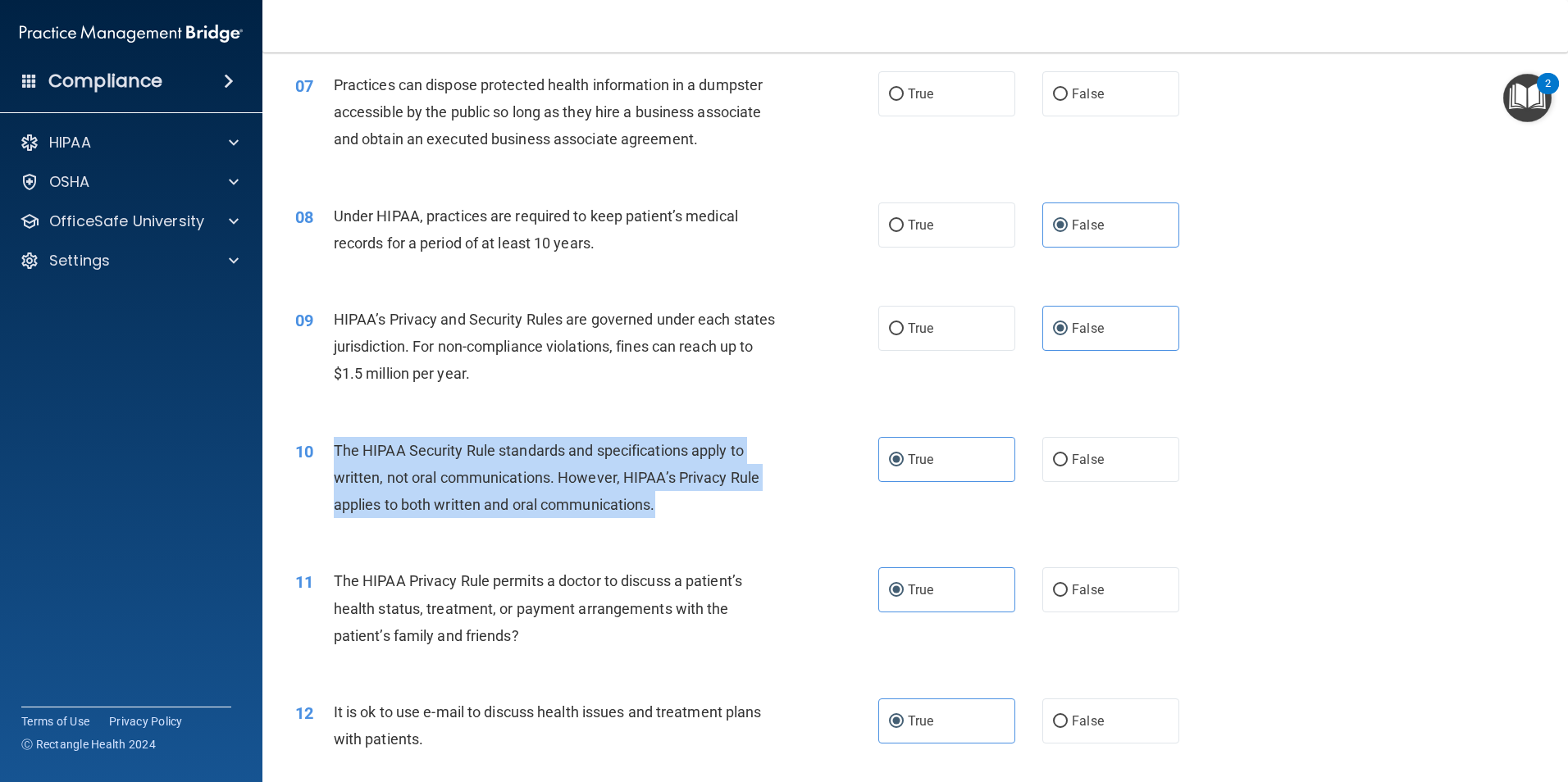
drag, startPoint x: 659, startPoint y: 511, endPoint x: 333, endPoint y: 450, distance: 331.7
click at [333, 450] on div "10 The HIPAA Security Rule standards and specifications apply to written, not o…" at bounding box center [587, 481] width 632 height 90
drag, startPoint x: 333, startPoint y: 450, endPoint x: 431, endPoint y: 470, distance: 100.0
copy div "The HIPAA Security Rule standards and specifications apply to written, not oral…"
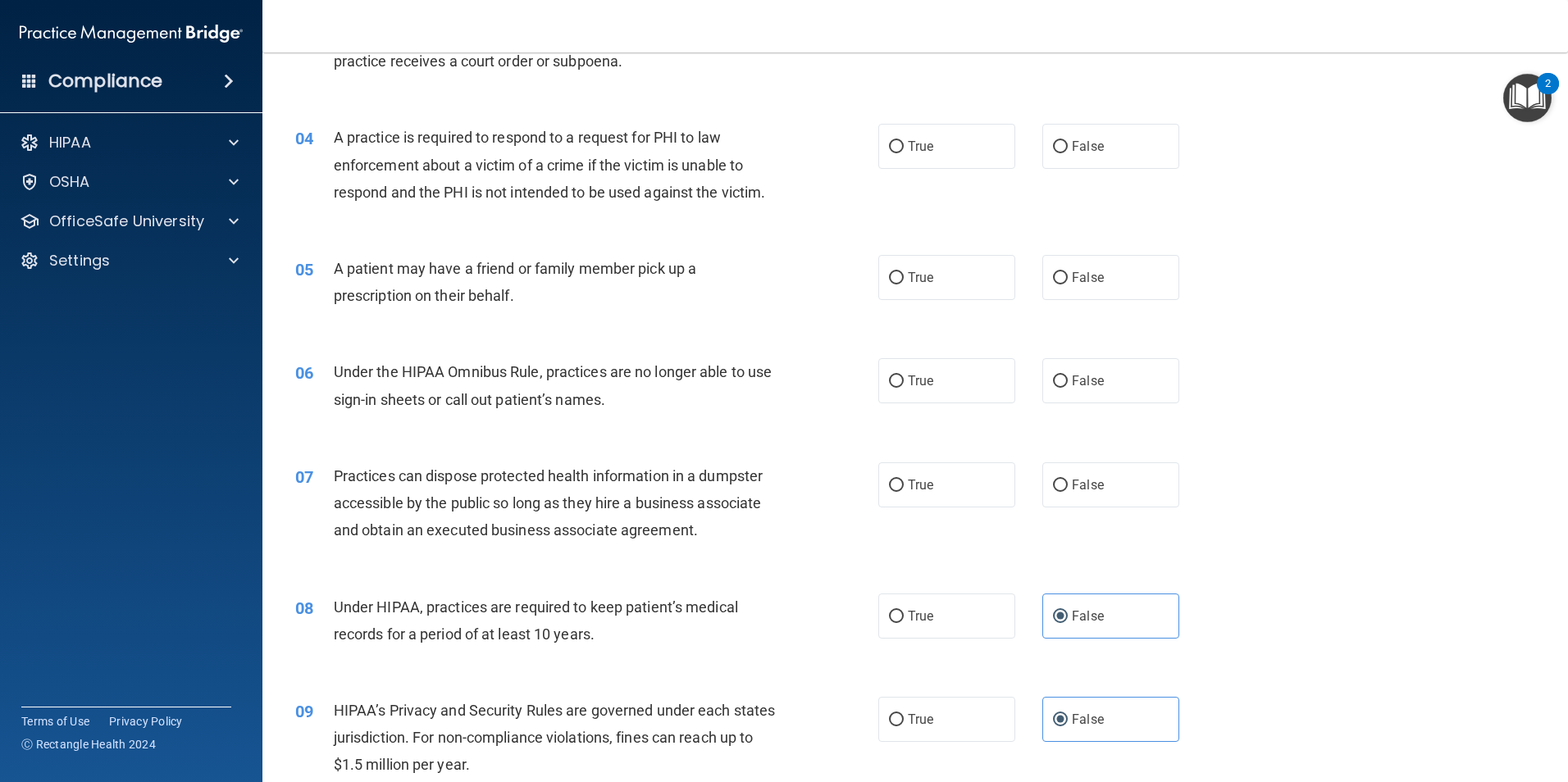
scroll to position [380, 0]
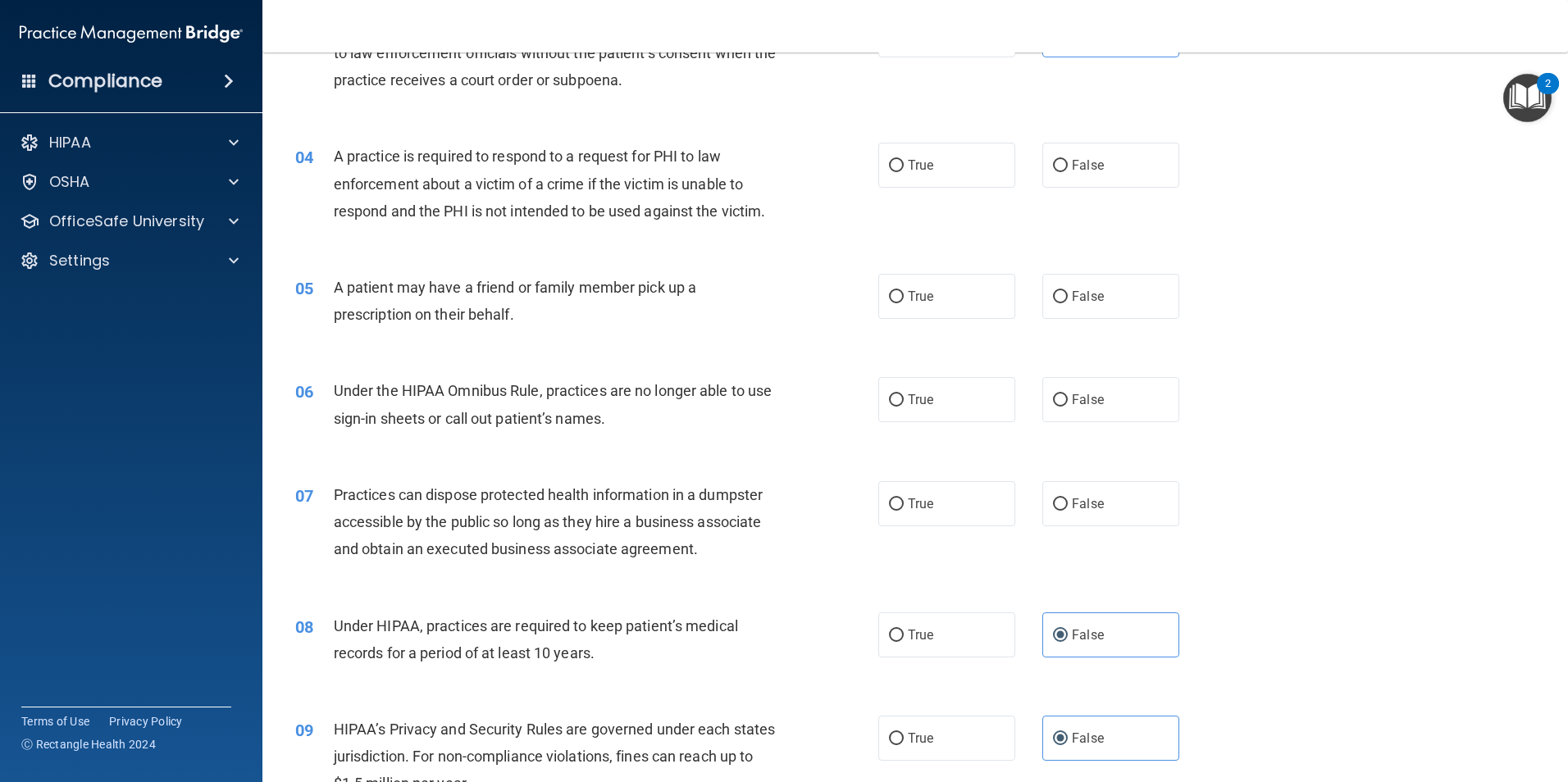
click at [675, 326] on div "A patient may have a friend or family member pick up a prescription on their be…" at bounding box center [561, 301] width 456 height 54
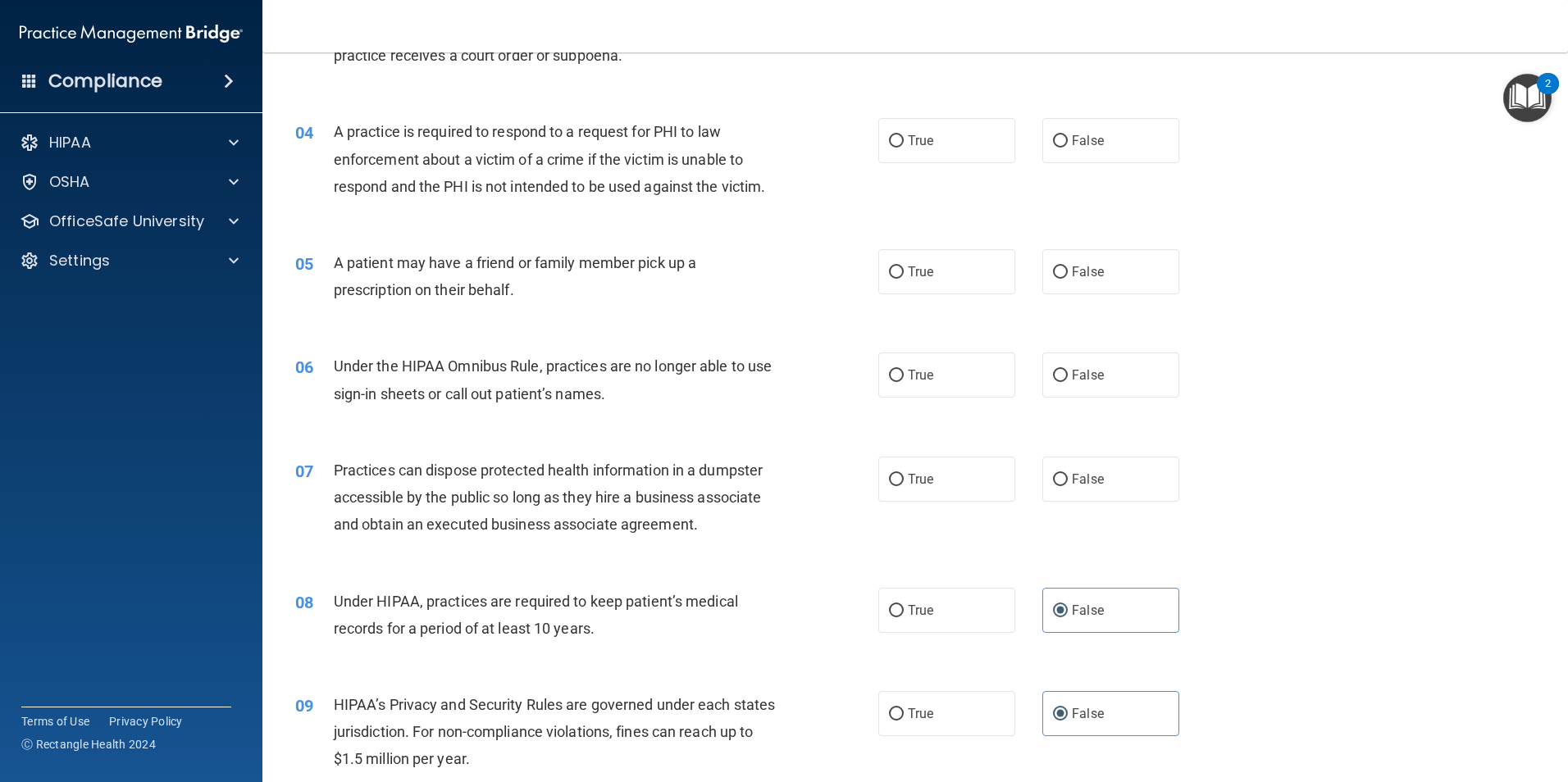
scroll to position [410, 0]
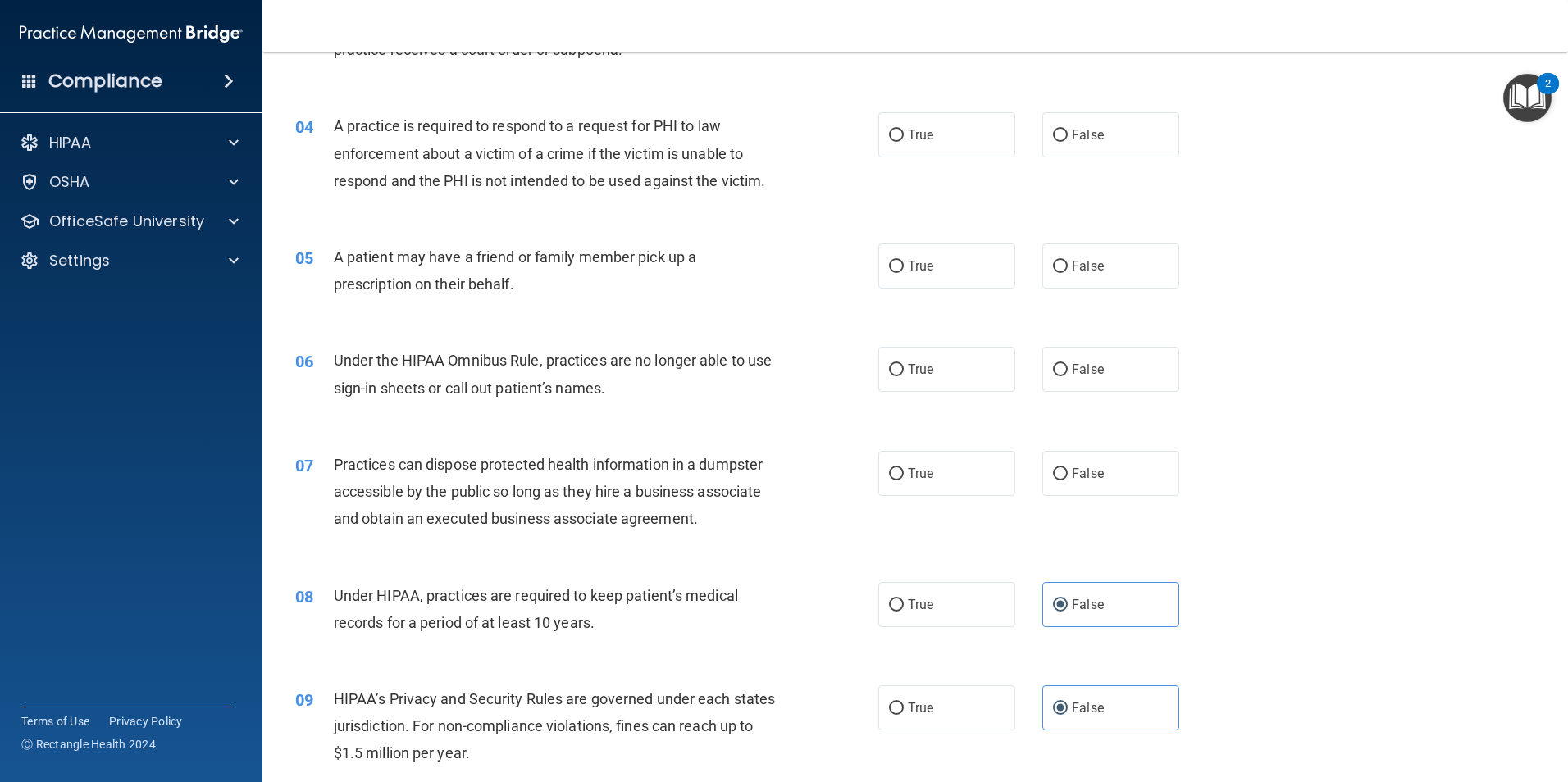
click at [389, 141] on div "A practice is required to respond to a request for PHI to law enforcement about…" at bounding box center [561, 152] width 456 height 82
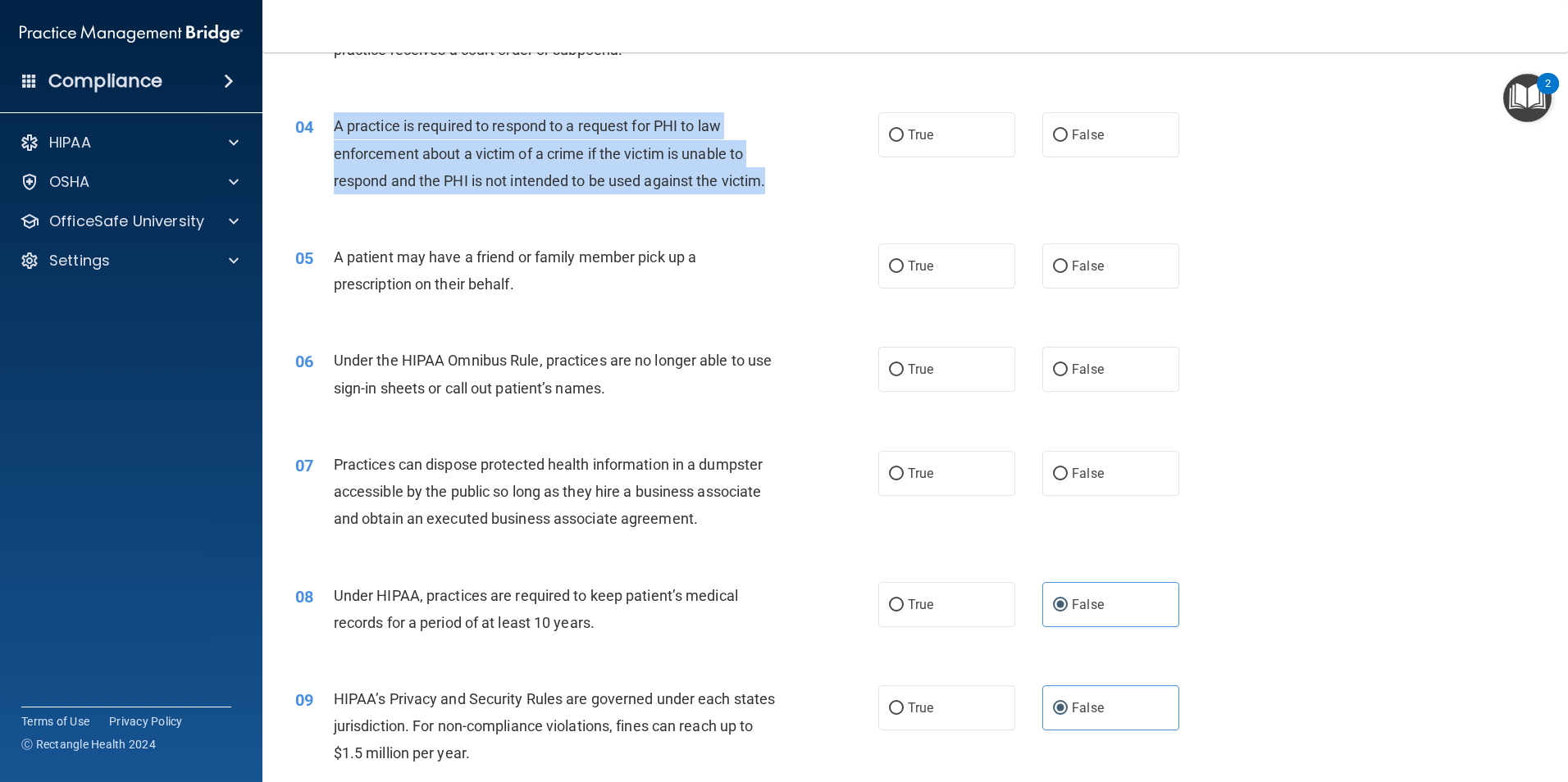
drag, startPoint x: 335, startPoint y: 123, endPoint x: 773, endPoint y: 188, distance: 442.8
click at [773, 188] on div "04 A practice is required to respond to a request for PHI to law enforcement ab…" at bounding box center [587, 157] width 632 height 90
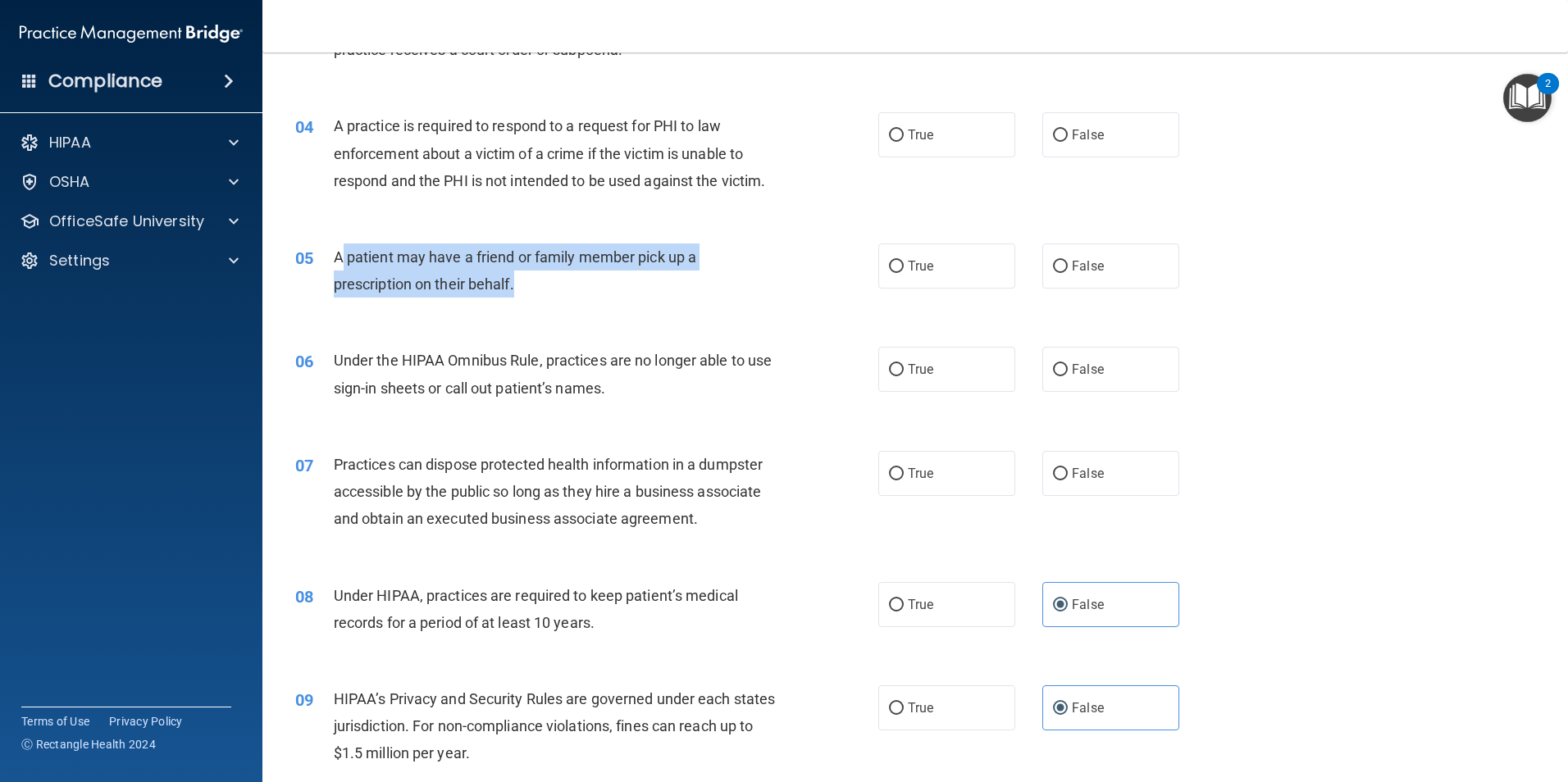
drag, startPoint x: 518, startPoint y: 281, endPoint x: 340, endPoint y: 260, distance: 179.2
click at [340, 260] on span "A patient may have a friend or family member pick up a prescription on their be…" at bounding box center [514, 270] width 363 height 44
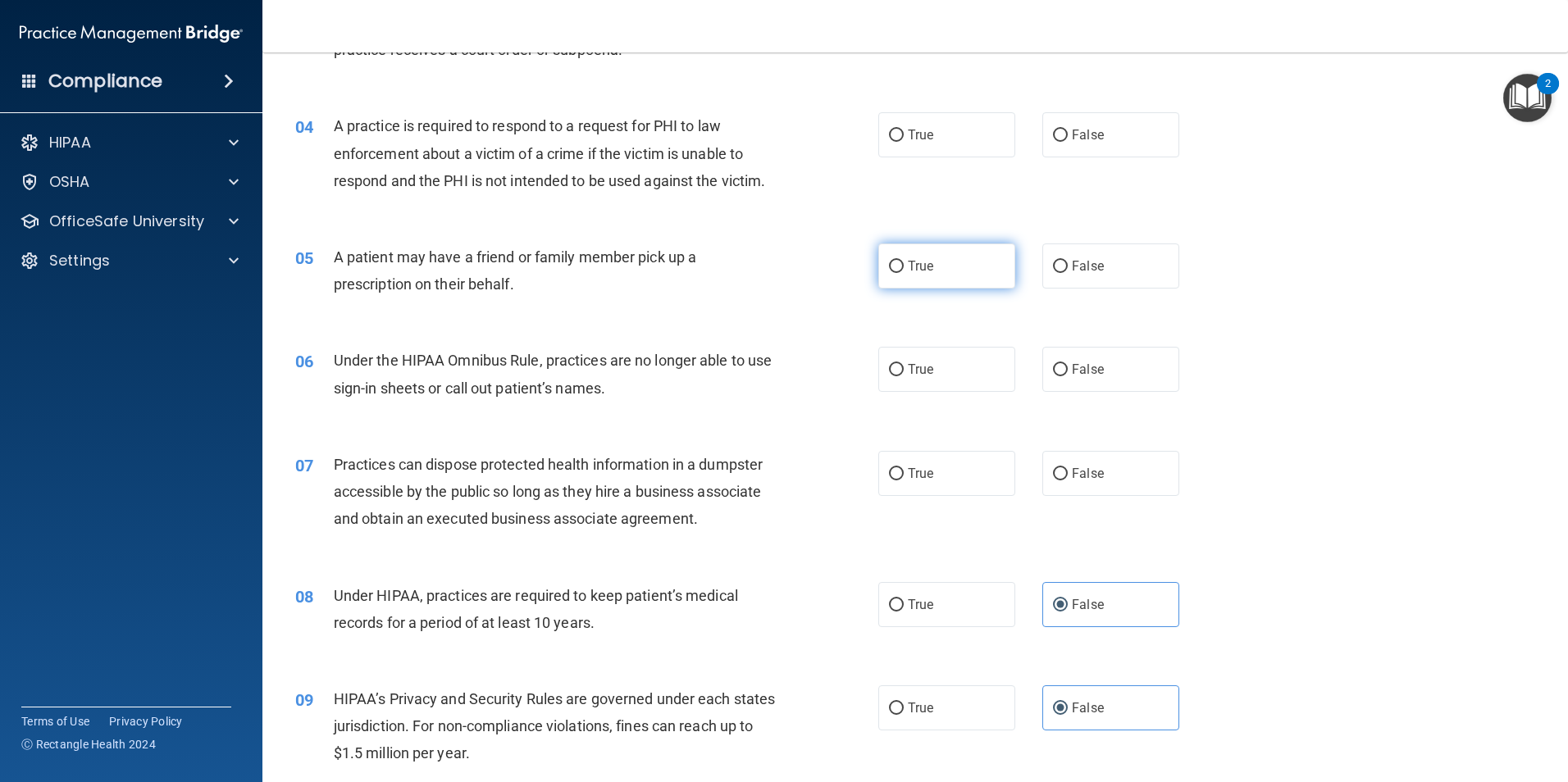
click at [951, 268] on label "True" at bounding box center [947, 266] width 137 height 45
click at [904, 268] on input "True" at bounding box center [896, 267] width 15 height 12
radio input "true"
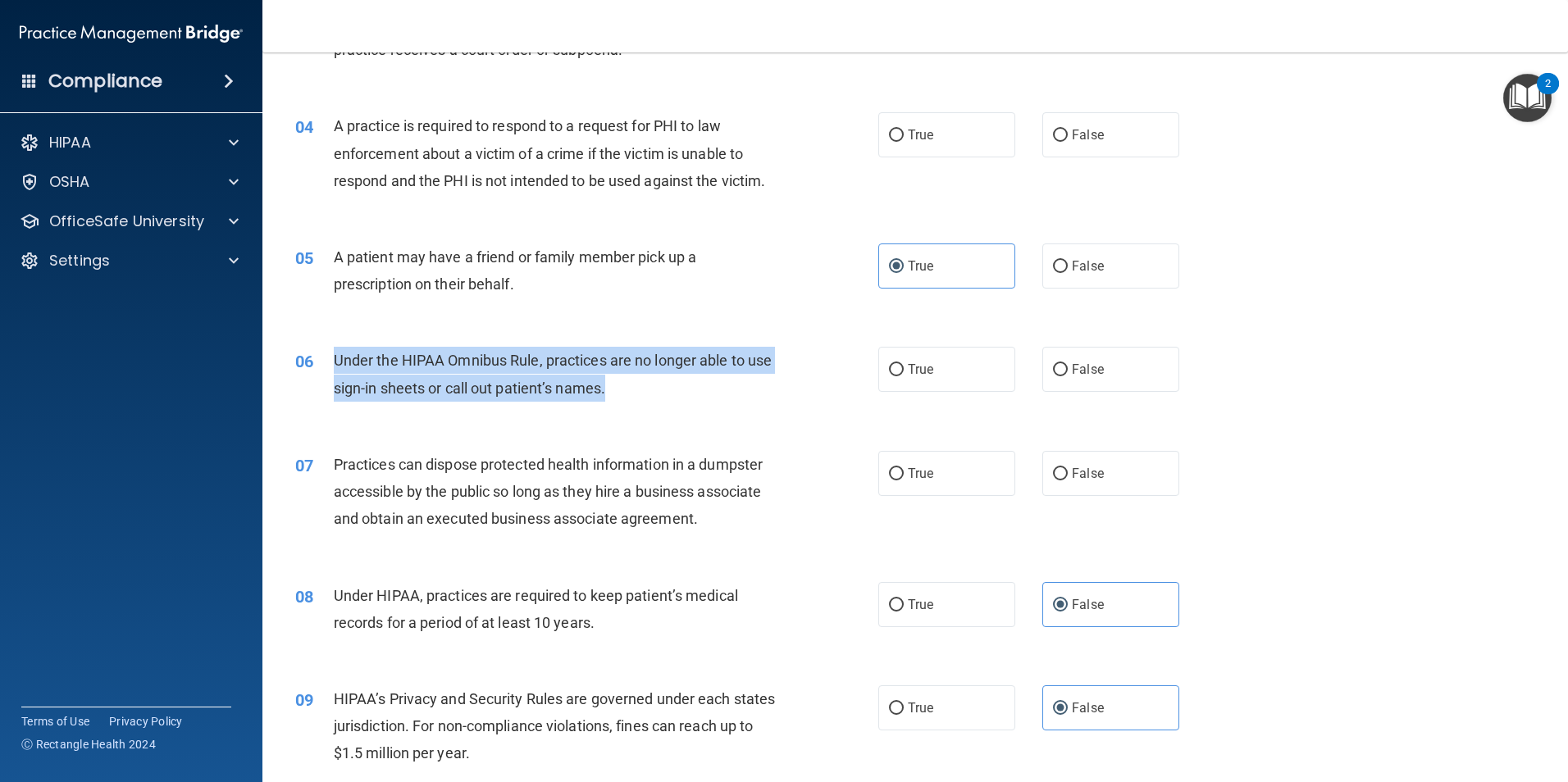
drag, startPoint x: 631, startPoint y: 389, endPoint x: 318, endPoint y: 360, distance: 314.3
click at [318, 360] on div "06 Under the HIPAA Omnibus Rule, practices are no longer able to use sign-in sh…" at bounding box center [587, 378] width 632 height 62
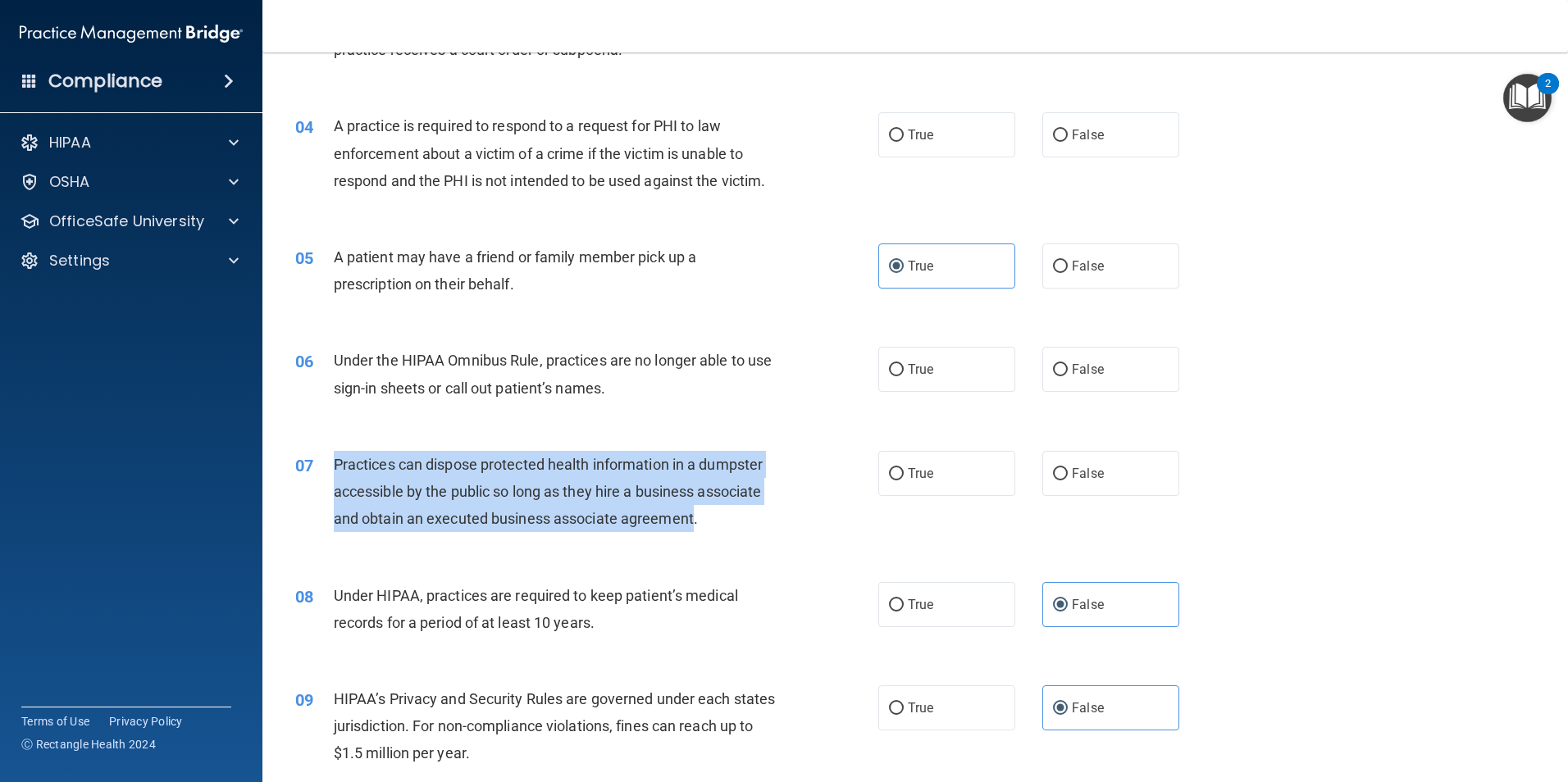
drag, startPoint x: 334, startPoint y: 463, endPoint x: 693, endPoint y: 524, distance: 364.1
click at [693, 524] on span "Practices can dispose protected health information in a dumpster accessible by …" at bounding box center [548, 491] width 429 height 71
click at [348, 456] on span "Practices can dispose protected health information in a dumpster accessible by …" at bounding box center [548, 491] width 429 height 71
drag, startPoint x: 337, startPoint y: 462, endPoint x: 693, endPoint y: 532, distance: 362.8
click at [693, 532] on div "Practices can dispose protected health information in a dumpster accessible by …" at bounding box center [561, 492] width 456 height 82
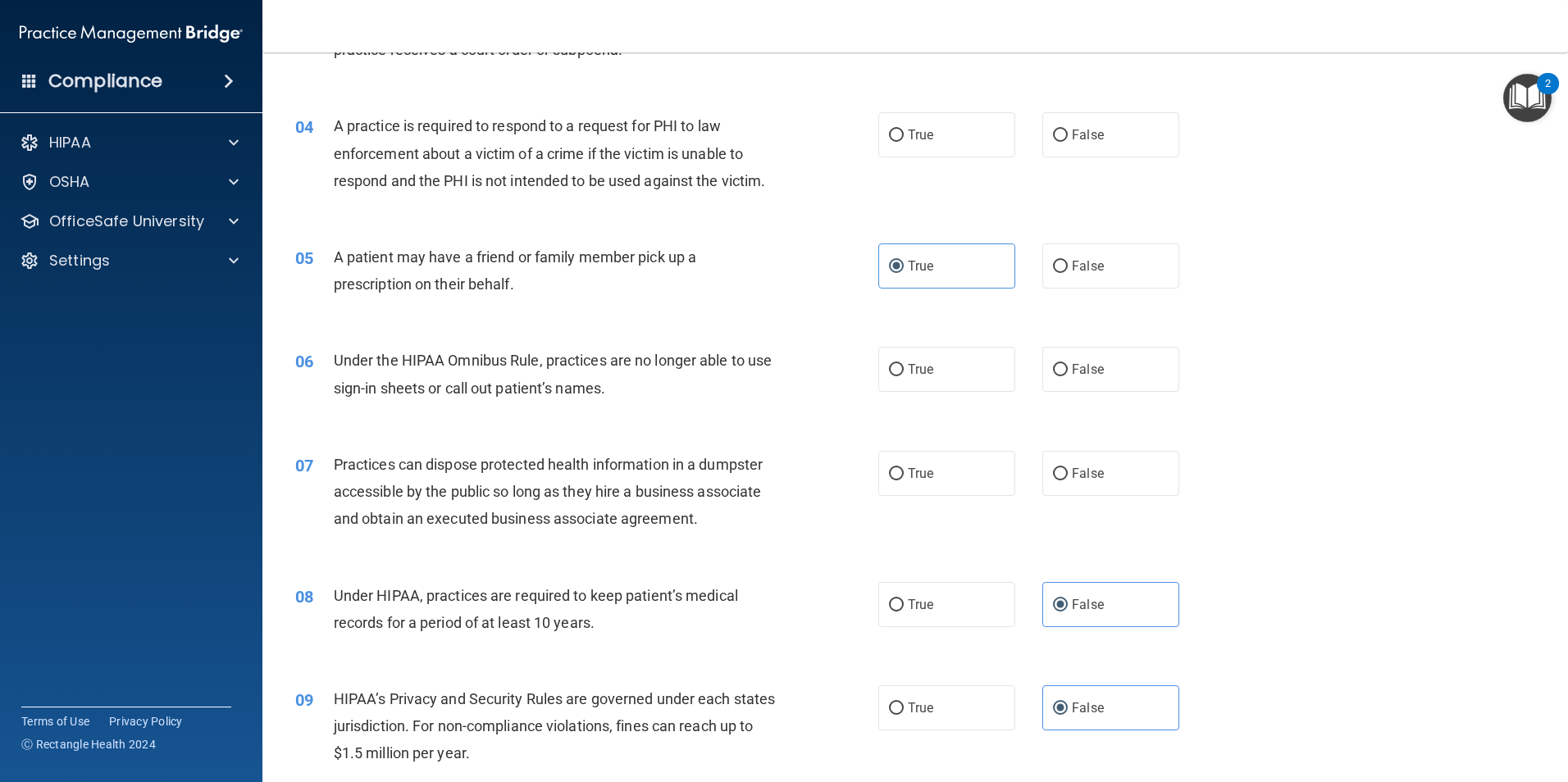
click at [557, 246] on div "A patient may have a friend or family member pick up a prescription on their be…" at bounding box center [561, 270] width 456 height 54
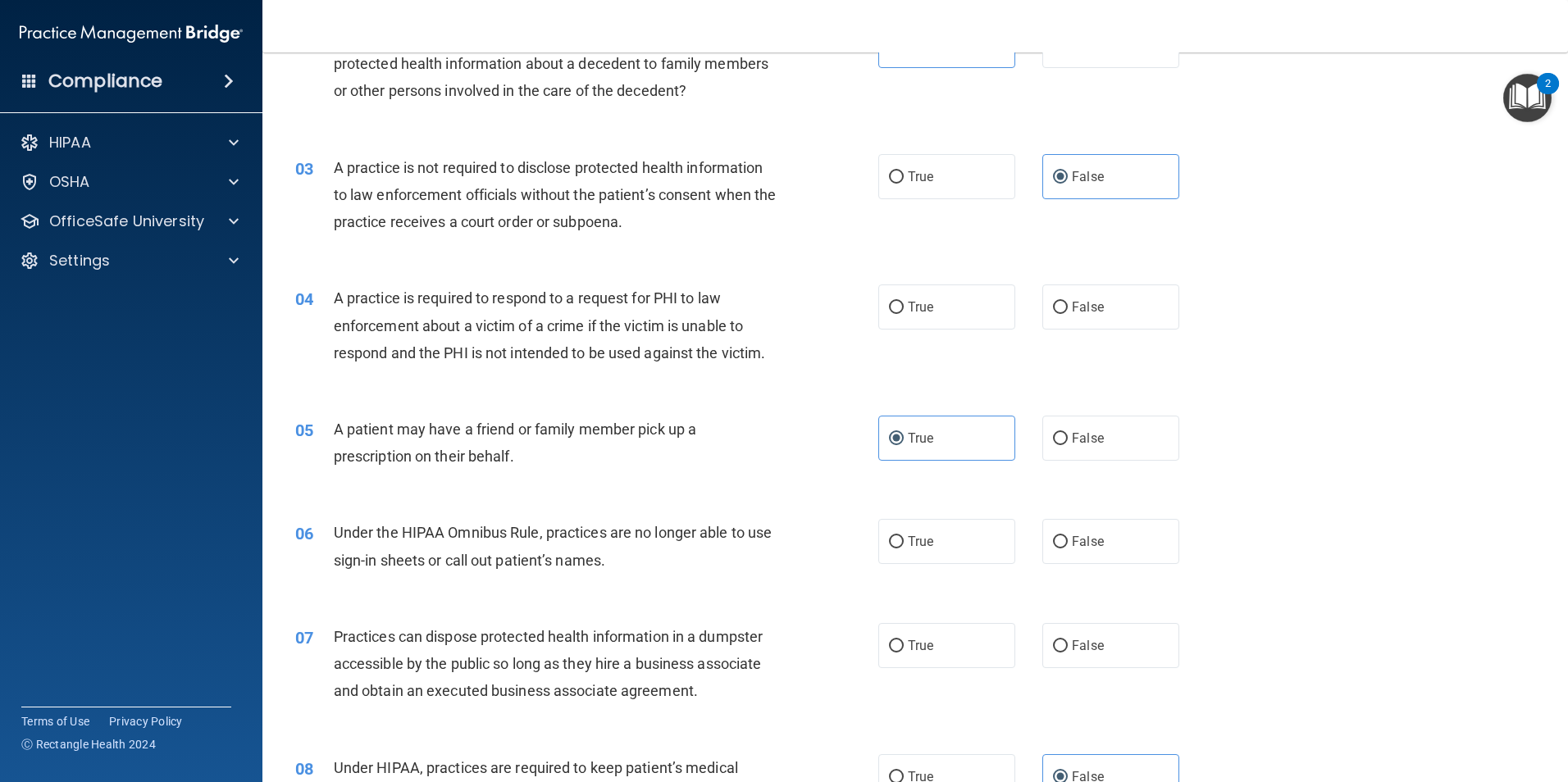
scroll to position [246, 0]
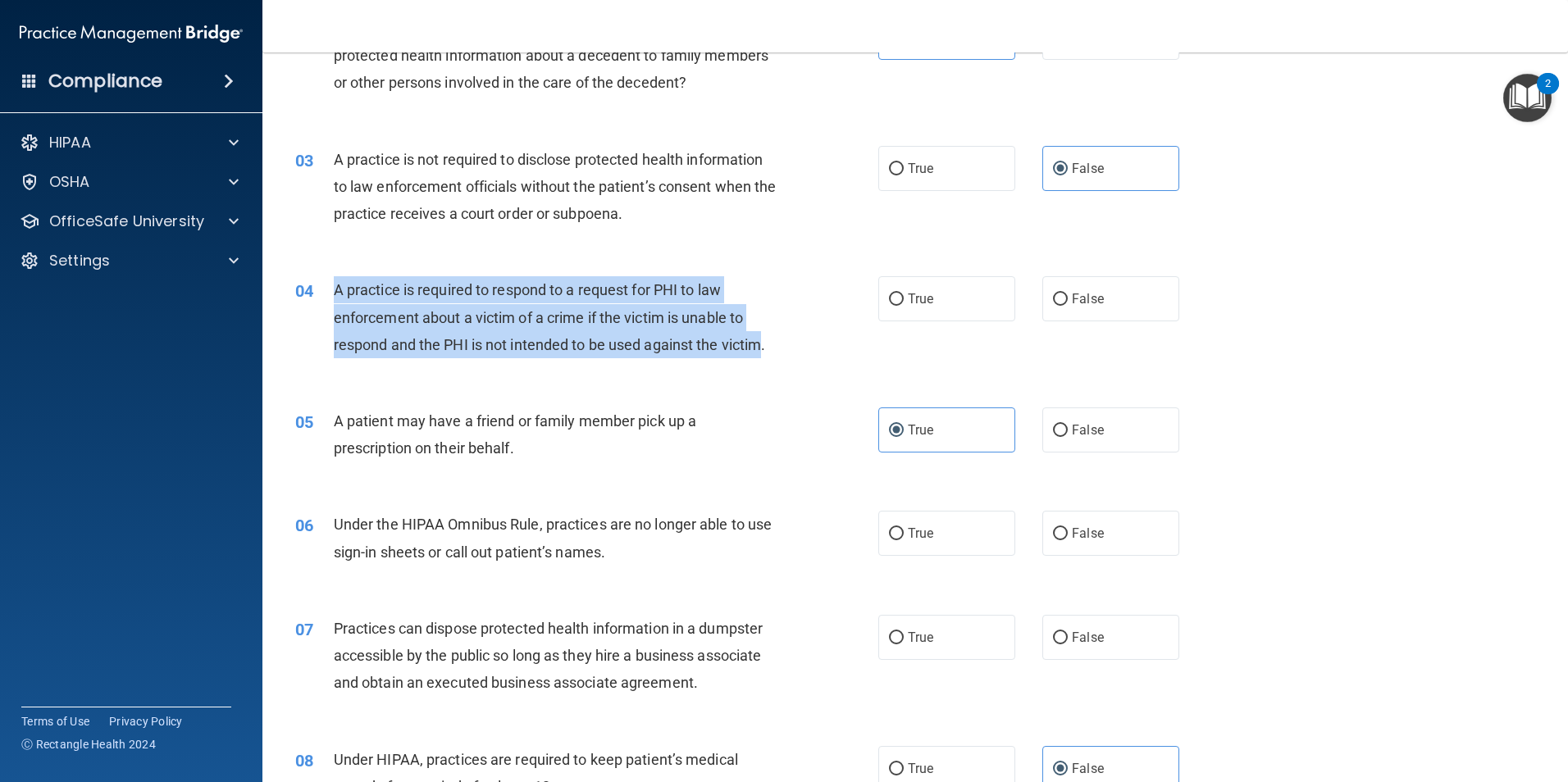
drag, startPoint x: 762, startPoint y: 348, endPoint x: 333, endPoint y: 286, distance: 433.5
click at [333, 286] on span "A practice is required to respond to a request for PHI to law enforcement about…" at bounding box center [550, 317] width 432 height 71
copy span "A practice is required to respond to a request for PHI to law enforcement about…"
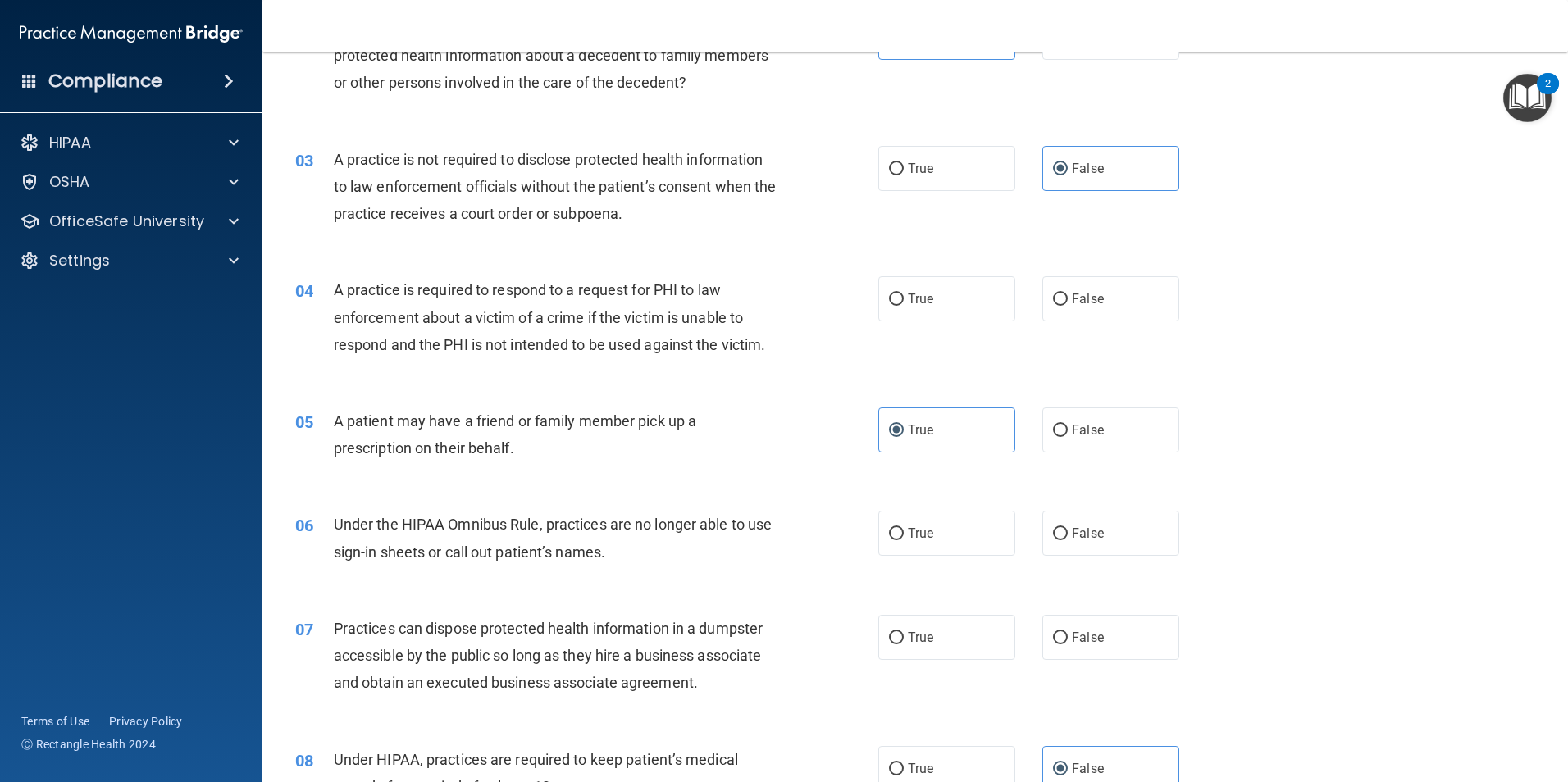
click at [435, 398] on div "05 A patient may have a friend or family member pick up a prescription on their…" at bounding box center [915, 438] width 1265 height 103
click at [970, 302] on label "True" at bounding box center [947, 299] width 137 height 45
click at [904, 302] on input "True" at bounding box center [896, 300] width 15 height 12
radio input "true"
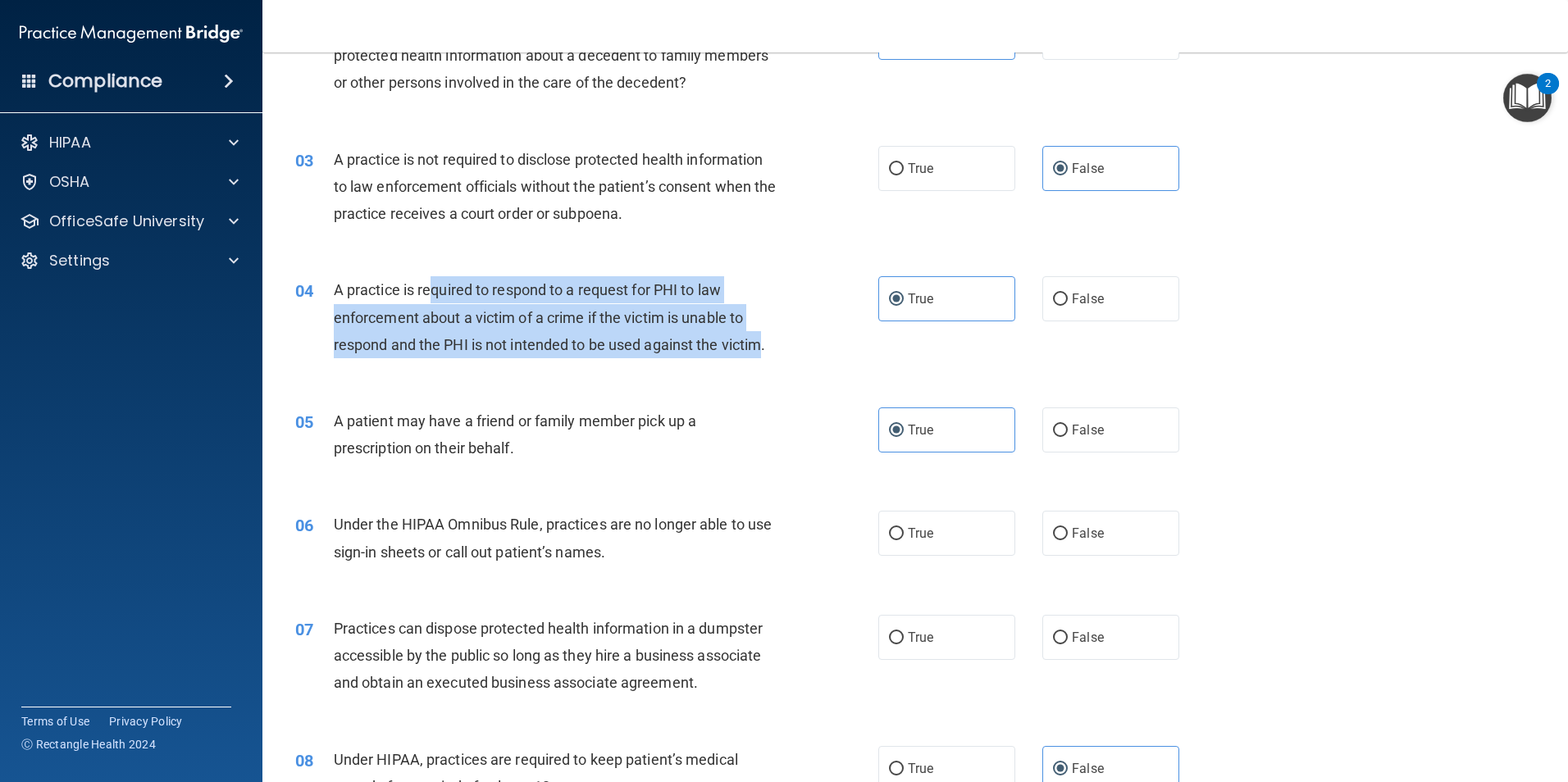
drag, startPoint x: 766, startPoint y: 351, endPoint x: 432, endPoint y: 301, distance: 337.7
click at [432, 301] on div "A practice is required to respond to a request for PHI to law enforcement about…" at bounding box center [561, 317] width 456 height 82
click at [793, 308] on div "04 A practice is required to respond to a request for PHI to law enforcement ab…" at bounding box center [587, 321] width 632 height 90
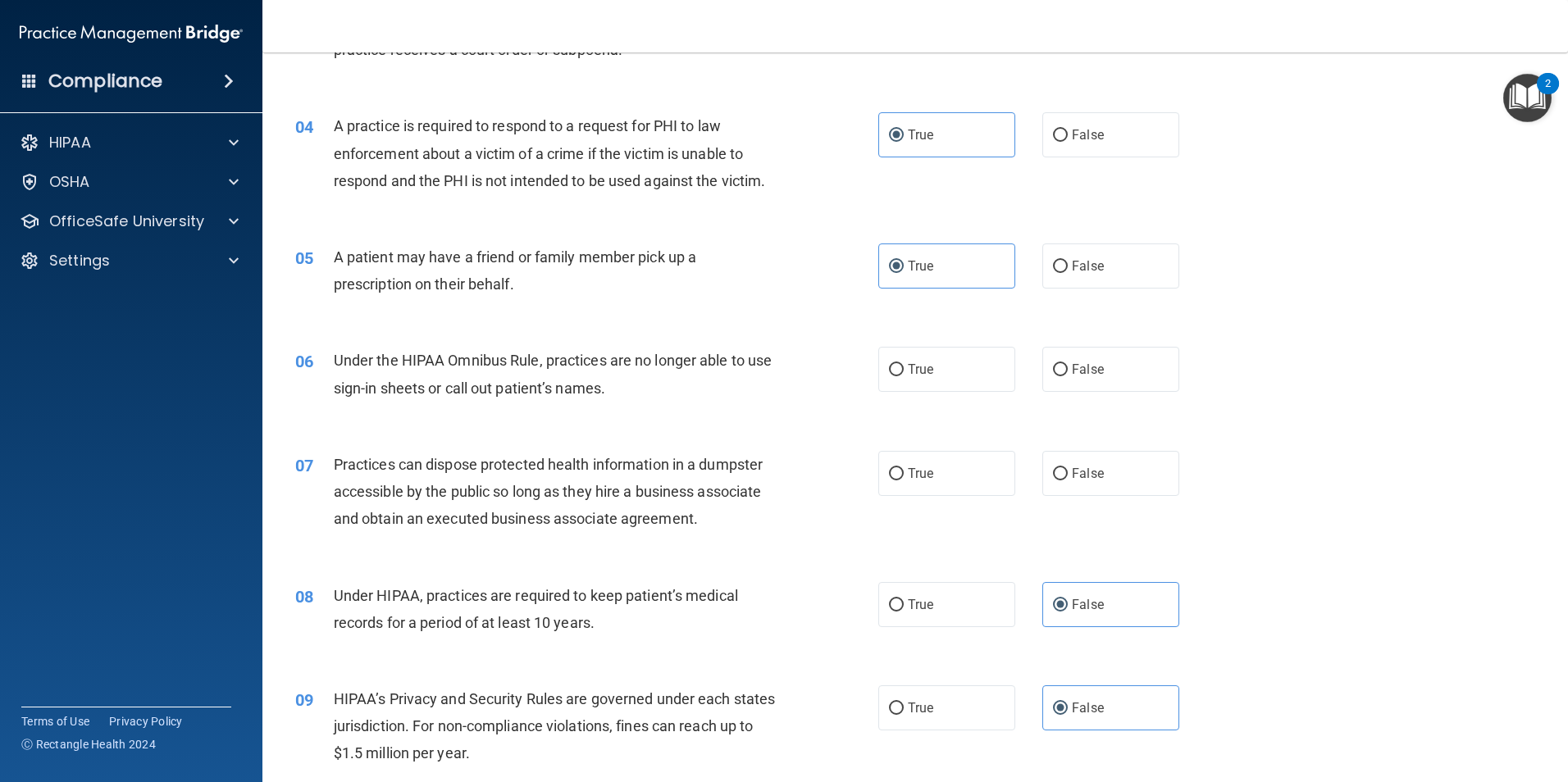
scroll to position [492, 0]
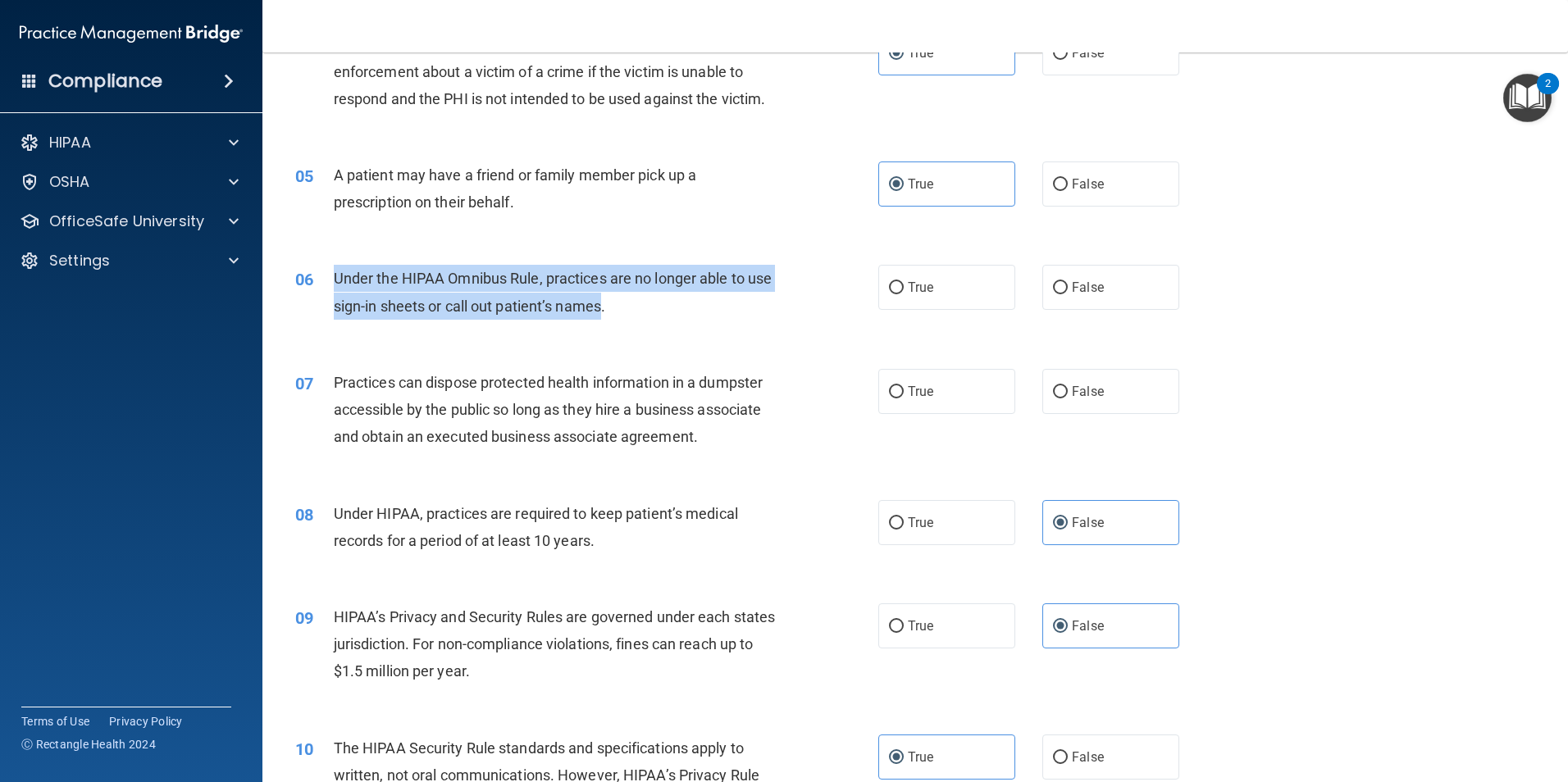
drag, startPoint x: 333, startPoint y: 272, endPoint x: 629, endPoint y: 300, distance: 297.3
click at [629, 300] on div "06 Under the HIPAA Omnibus Rule, practices are no longer able to use sign-in sh…" at bounding box center [587, 296] width 632 height 62
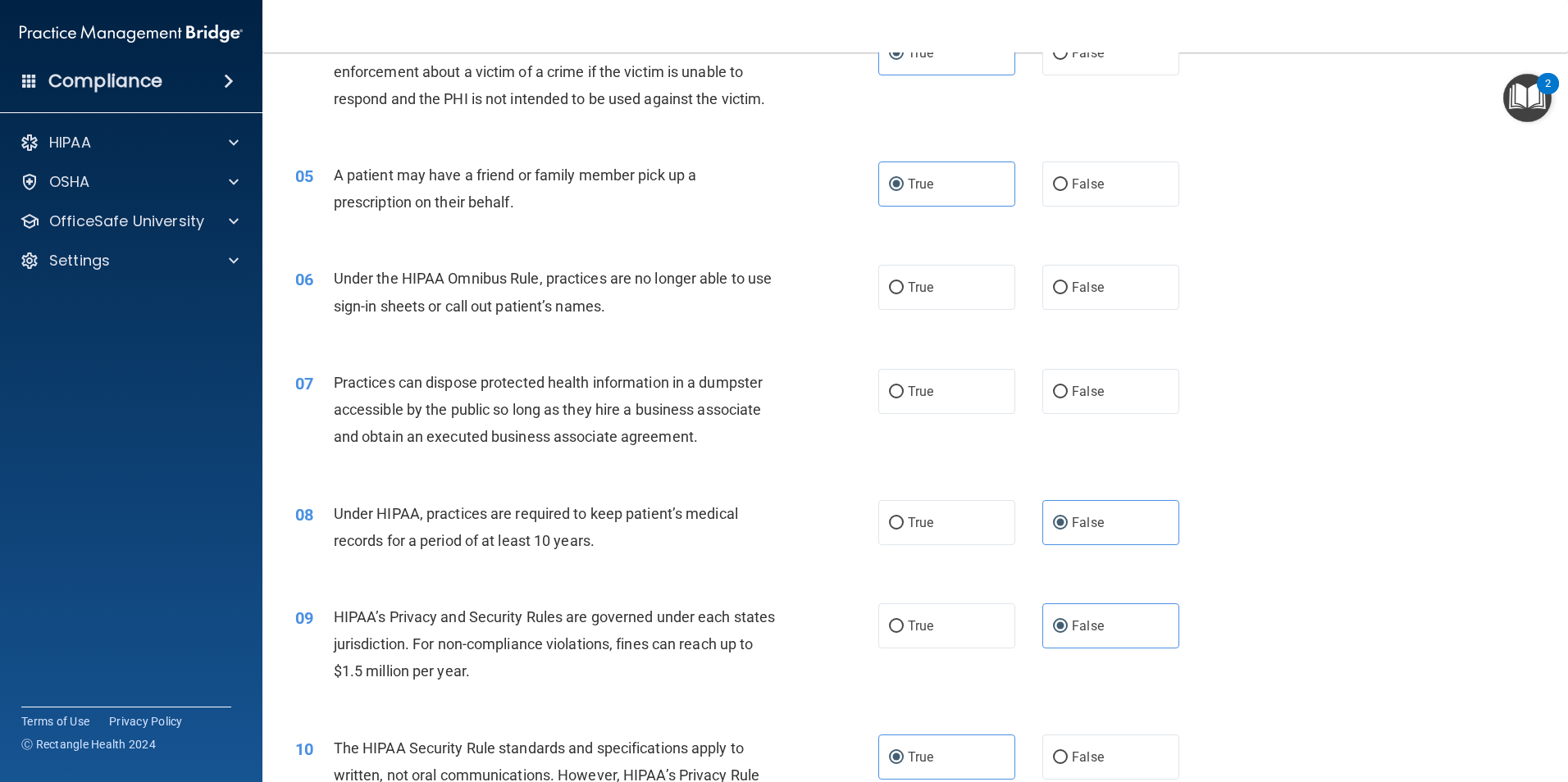
click at [687, 419] on span "Practices can dispose protected health information in a dumpster accessible by …" at bounding box center [548, 409] width 429 height 71
click at [1044, 270] on label "False" at bounding box center [1111, 288] width 137 height 45
click at [1053, 282] on input "False" at bounding box center [1060, 289] width 15 height 12
radio input "true"
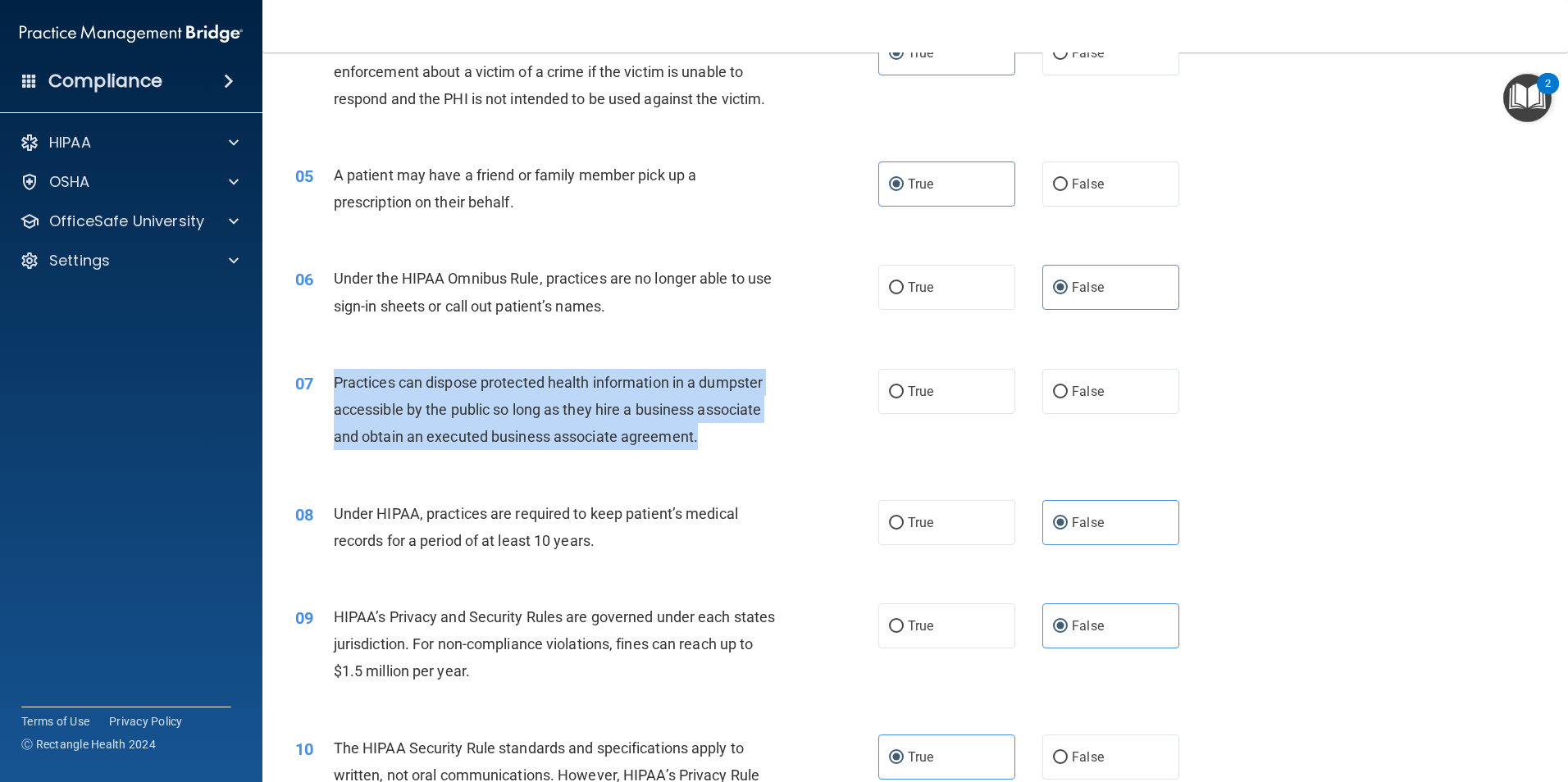
drag, startPoint x: 707, startPoint y: 446, endPoint x: 327, endPoint y: 382, distance: 385.4
click at [327, 382] on div "07 Practices can dispose protected health information in a dumpster accessible …" at bounding box center [587, 413] width 632 height 90
drag, startPoint x: 327, startPoint y: 382, endPoint x: 413, endPoint y: 396, distance: 87.1
copy div "Practices can dispose protected health information in a dumpster accessible by …"
click at [471, 427] on span "Practices can dispose protected health information in a dumpster accessible by …" at bounding box center [548, 409] width 429 height 71
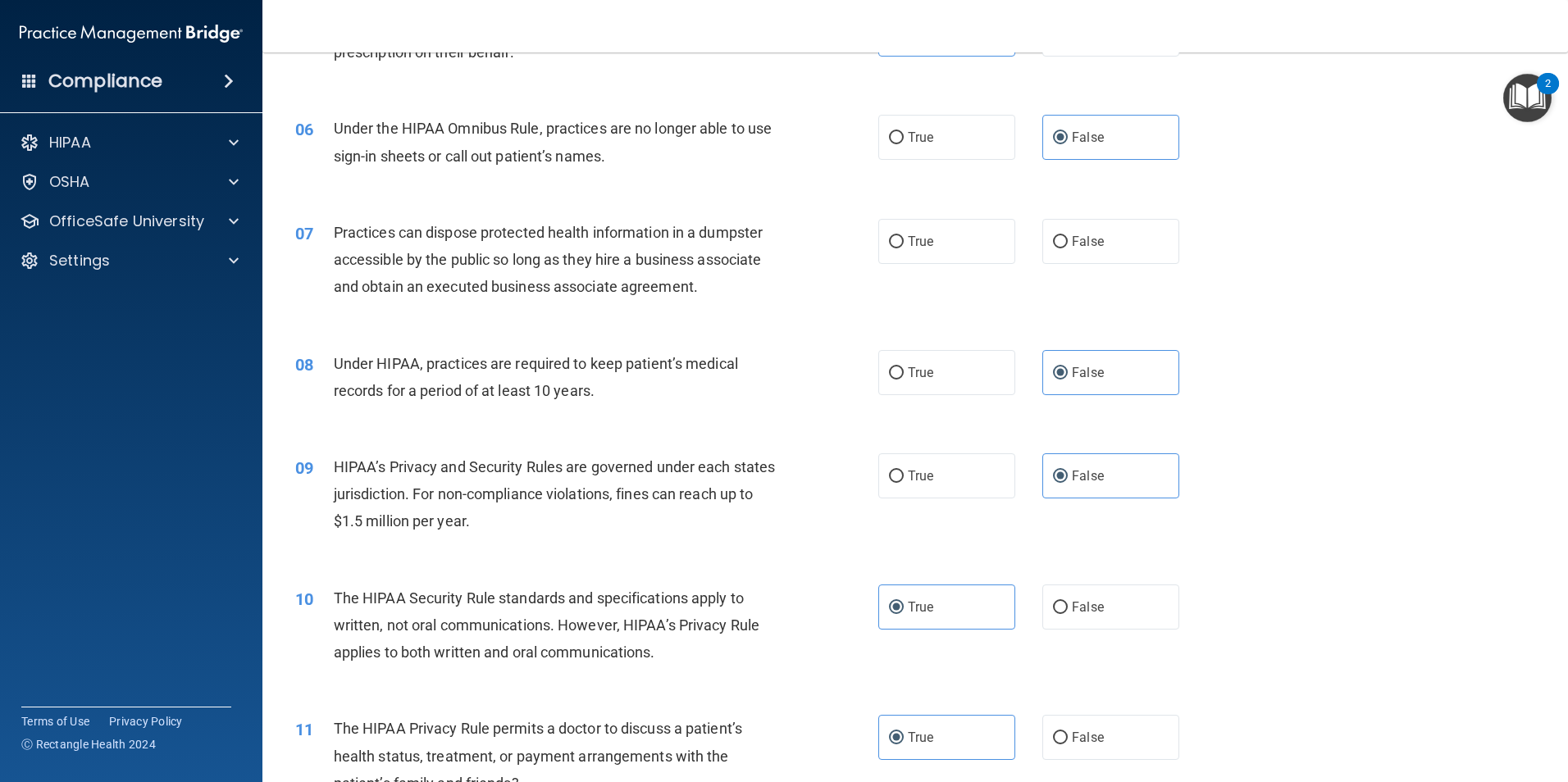
scroll to position [656, 0]
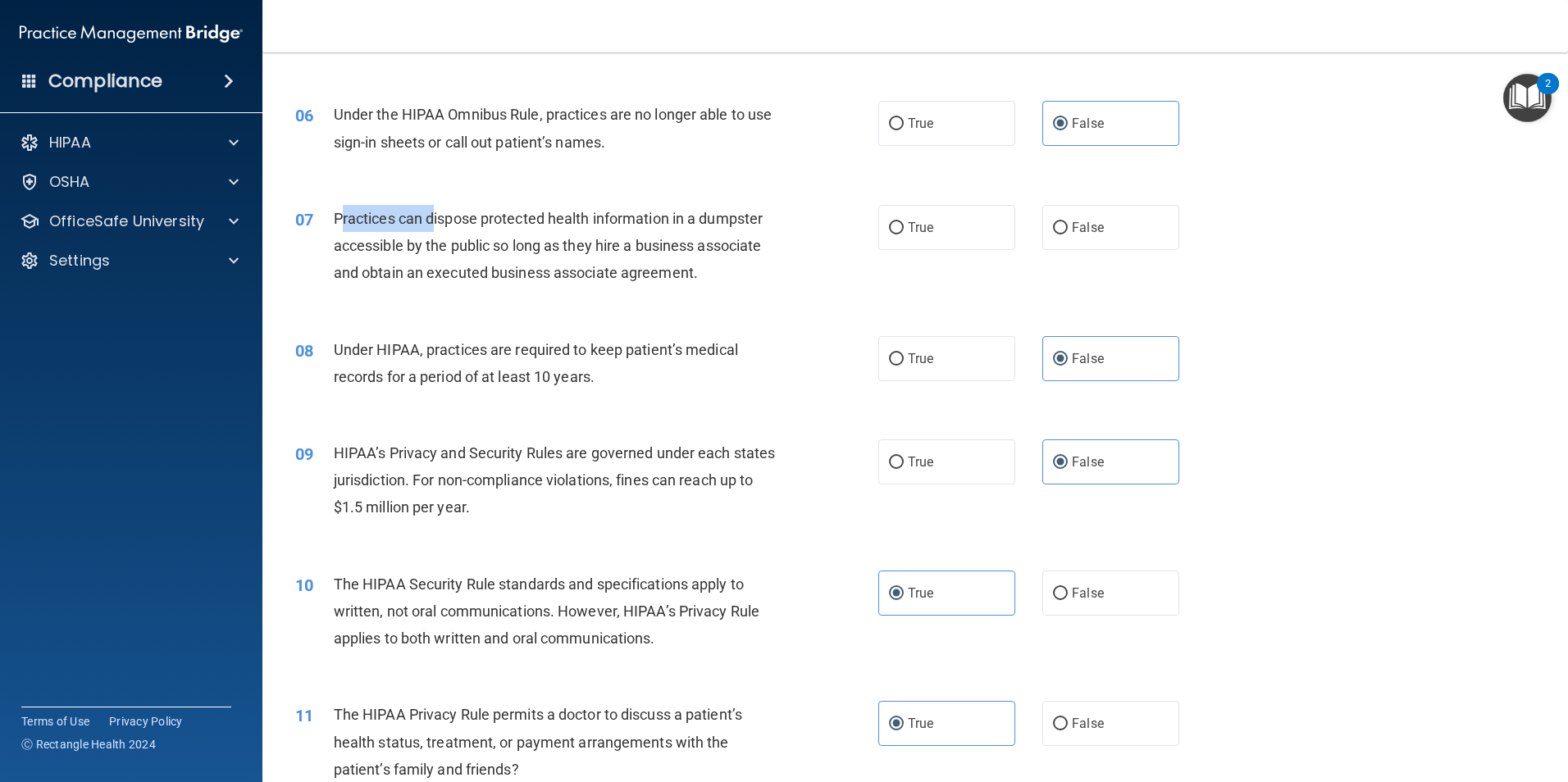
drag, startPoint x: 338, startPoint y: 213, endPoint x: 432, endPoint y: 218, distance: 94.1
click at [432, 218] on span "Practices can dispose protected health information in a dumpster accessible by …" at bounding box center [548, 245] width 429 height 71
drag, startPoint x: 432, startPoint y: 218, endPoint x: 451, endPoint y: 235, distance: 25.5
click at [451, 235] on div "Practices can dispose protected health information in a dumpster accessible by …" at bounding box center [561, 245] width 456 height 82
drag, startPoint x: 426, startPoint y: 220, endPoint x: 459, endPoint y: 220, distance: 33.0
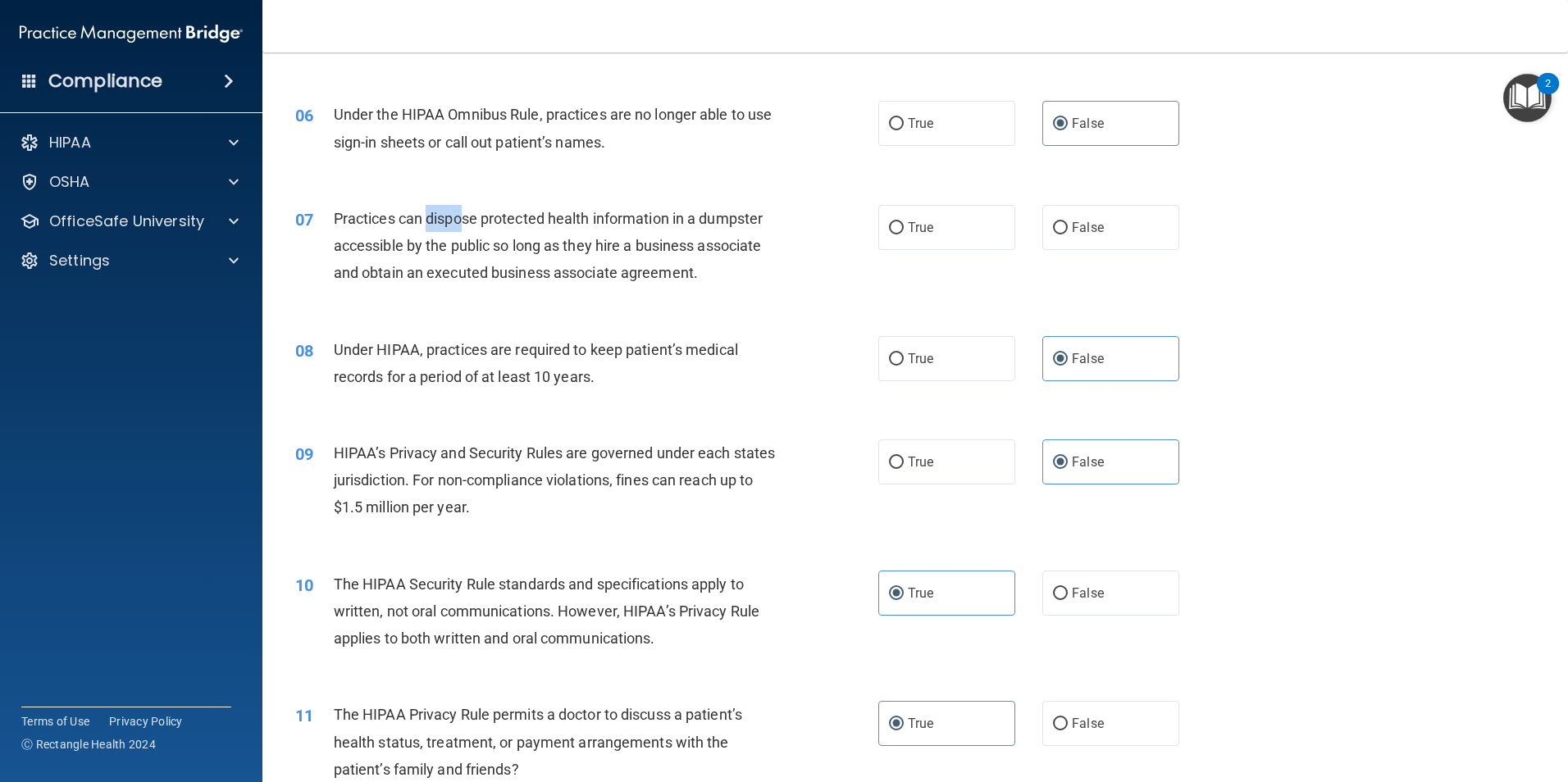
click at [459, 220] on span "Practices can dispose protected health information in a dumpster accessible by …" at bounding box center [548, 245] width 429 height 71
drag, startPoint x: 459, startPoint y: 220, endPoint x: 504, endPoint y: 270, distance: 67.3
click at [504, 270] on span "Practices can dispose protected health information in a dumpster accessible by …" at bounding box center [548, 245] width 429 height 71
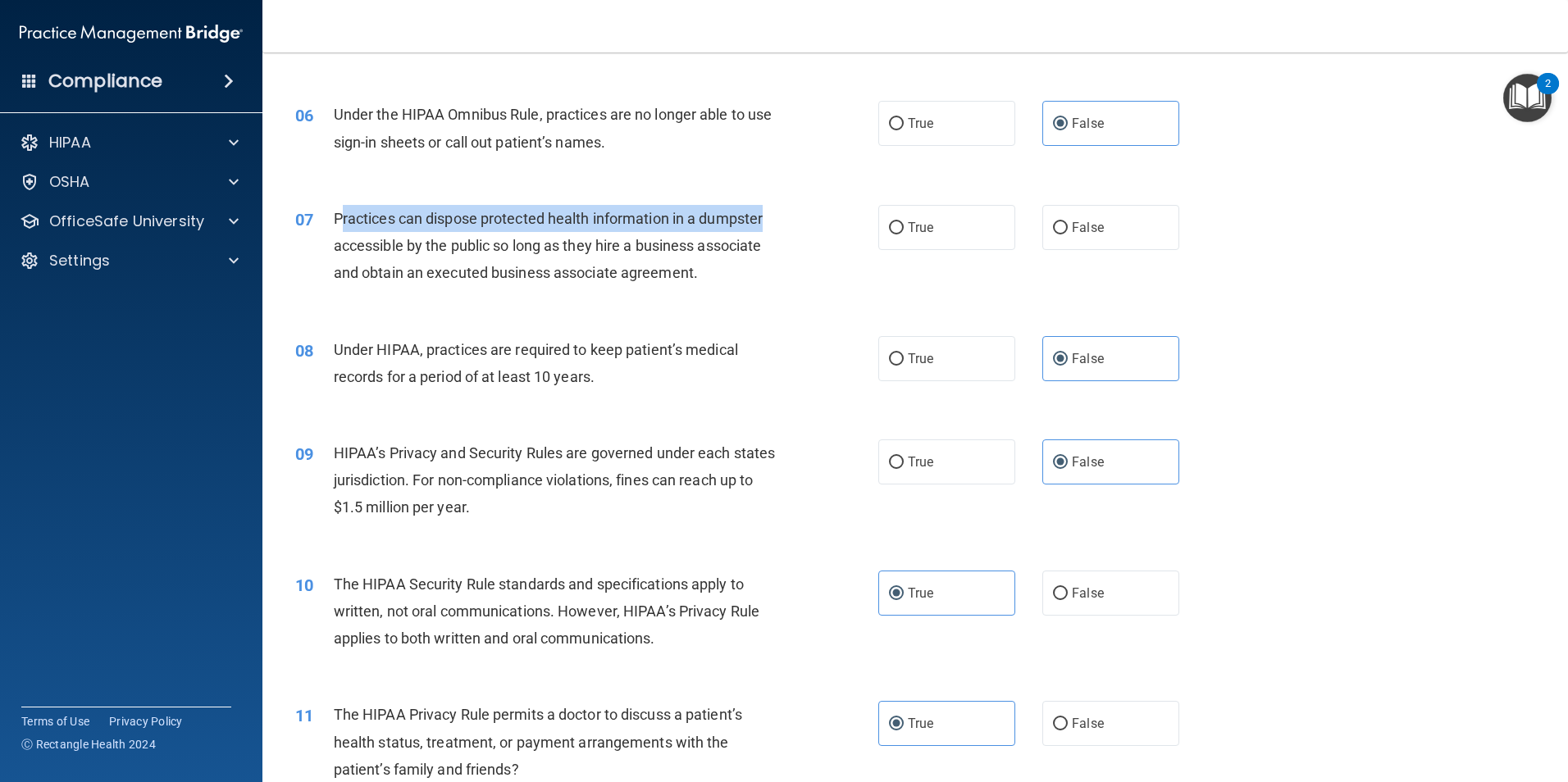
drag, startPoint x: 338, startPoint y: 215, endPoint x: 772, endPoint y: 227, distance: 434.2
click at [772, 227] on div "Practices can dispose protected health information in a dumpster accessible by …" at bounding box center [561, 245] width 456 height 82
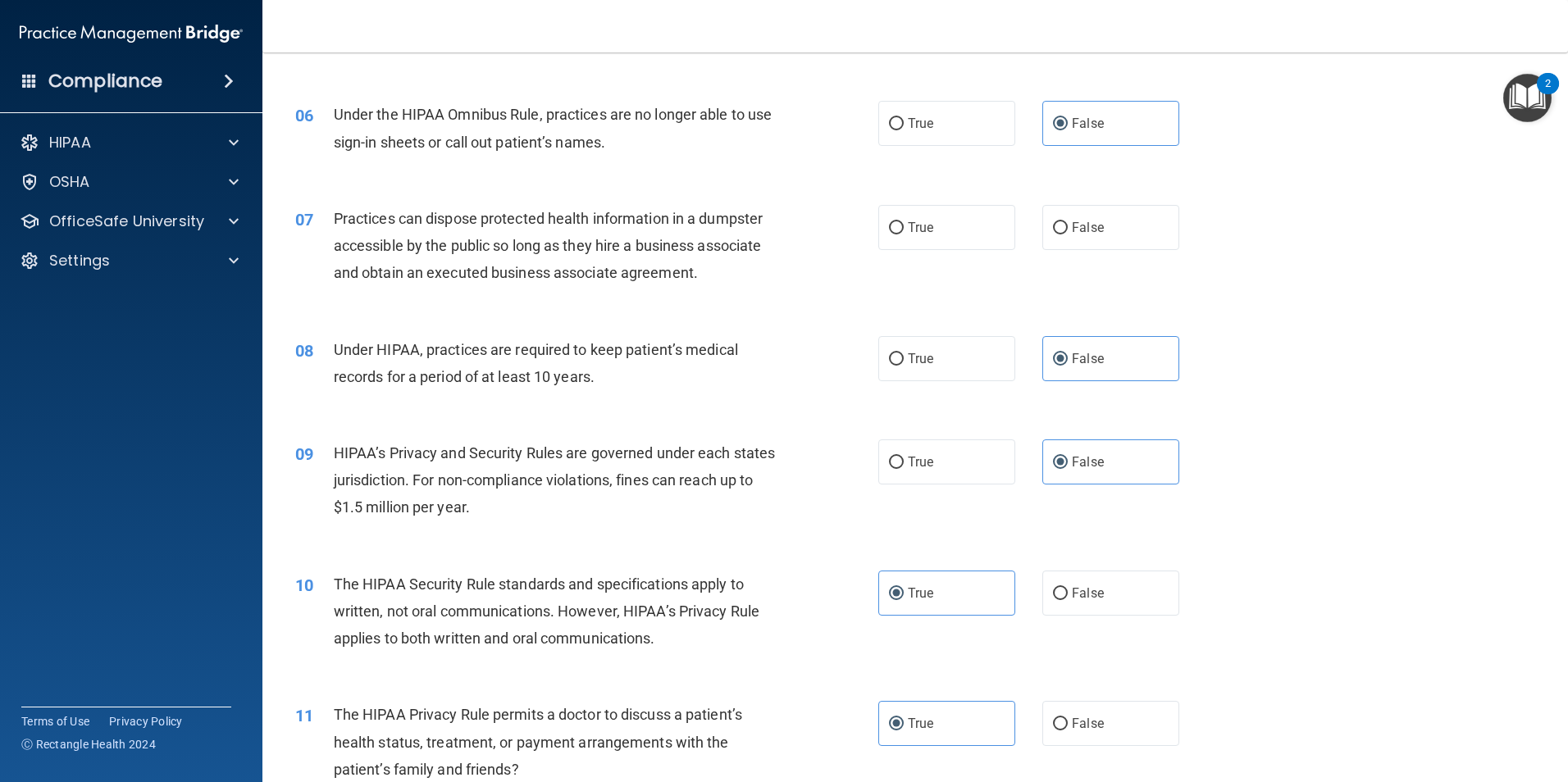
drag, startPoint x: 772, startPoint y: 227, endPoint x: 779, endPoint y: 289, distance: 62.4
click at [782, 286] on div "Practices can dispose protected health information in a dumpster accessible by …" at bounding box center [561, 245] width 456 height 82
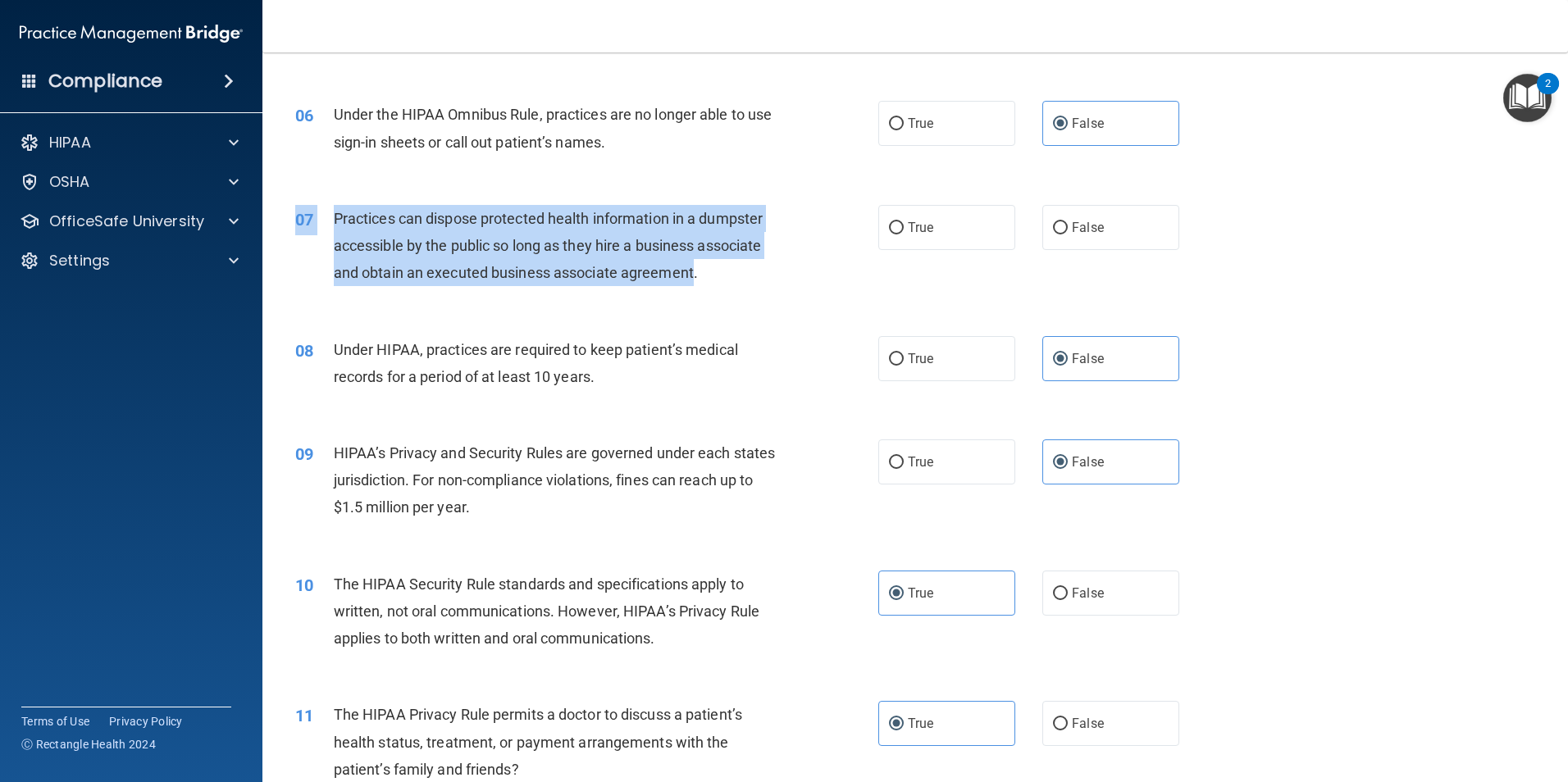
drag, startPoint x: 693, startPoint y: 274, endPoint x: 339, endPoint y: 183, distance: 365.5
drag, startPoint x: 339, startPoint y: 183, endPoint x: 359, endPoint y: 233, distance: 53.9
click at [359, 233] on div "Practices can dispose protected health information in a dumpster accessible by …" at bounding box center [561, 245] width 456 height 82
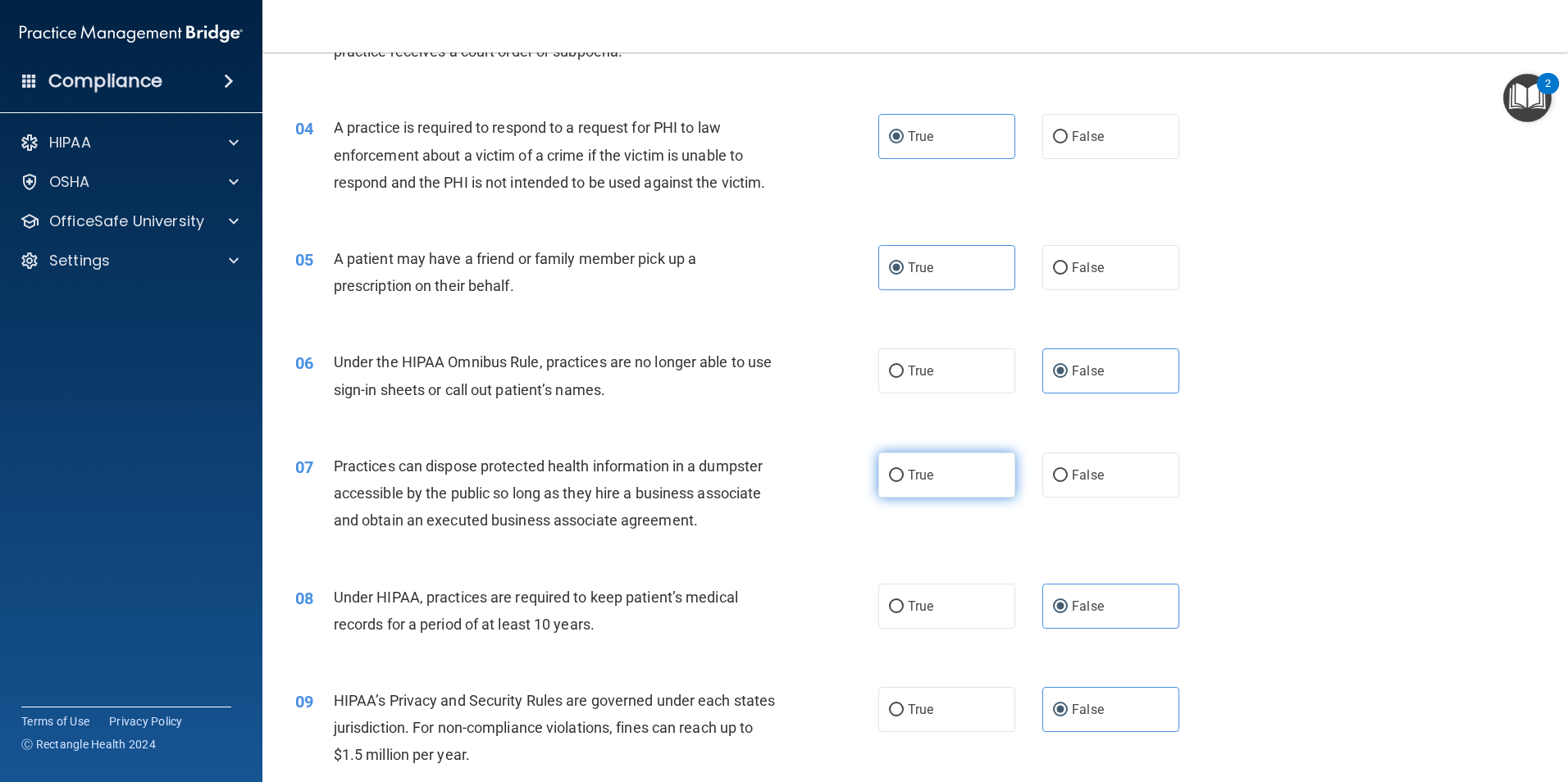
scroll to position [410, 0]
click at [1531, 399] on div "06 Under the HIPAA Omnibus Rule, practices are no longer able to use sign-in sh…" at bounding box center [915, 378] width 1265 height 103
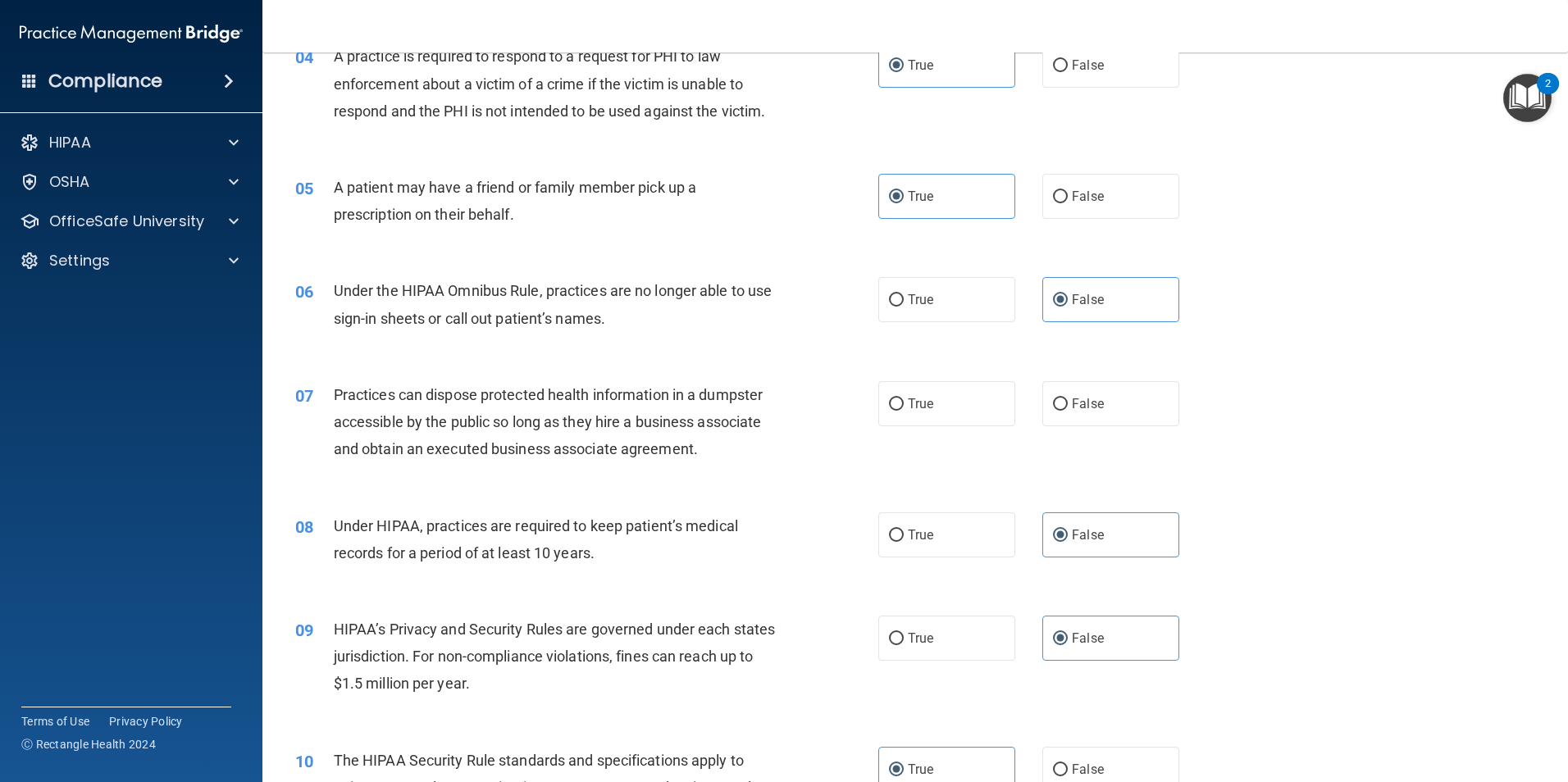
scroll to position [574, 0]
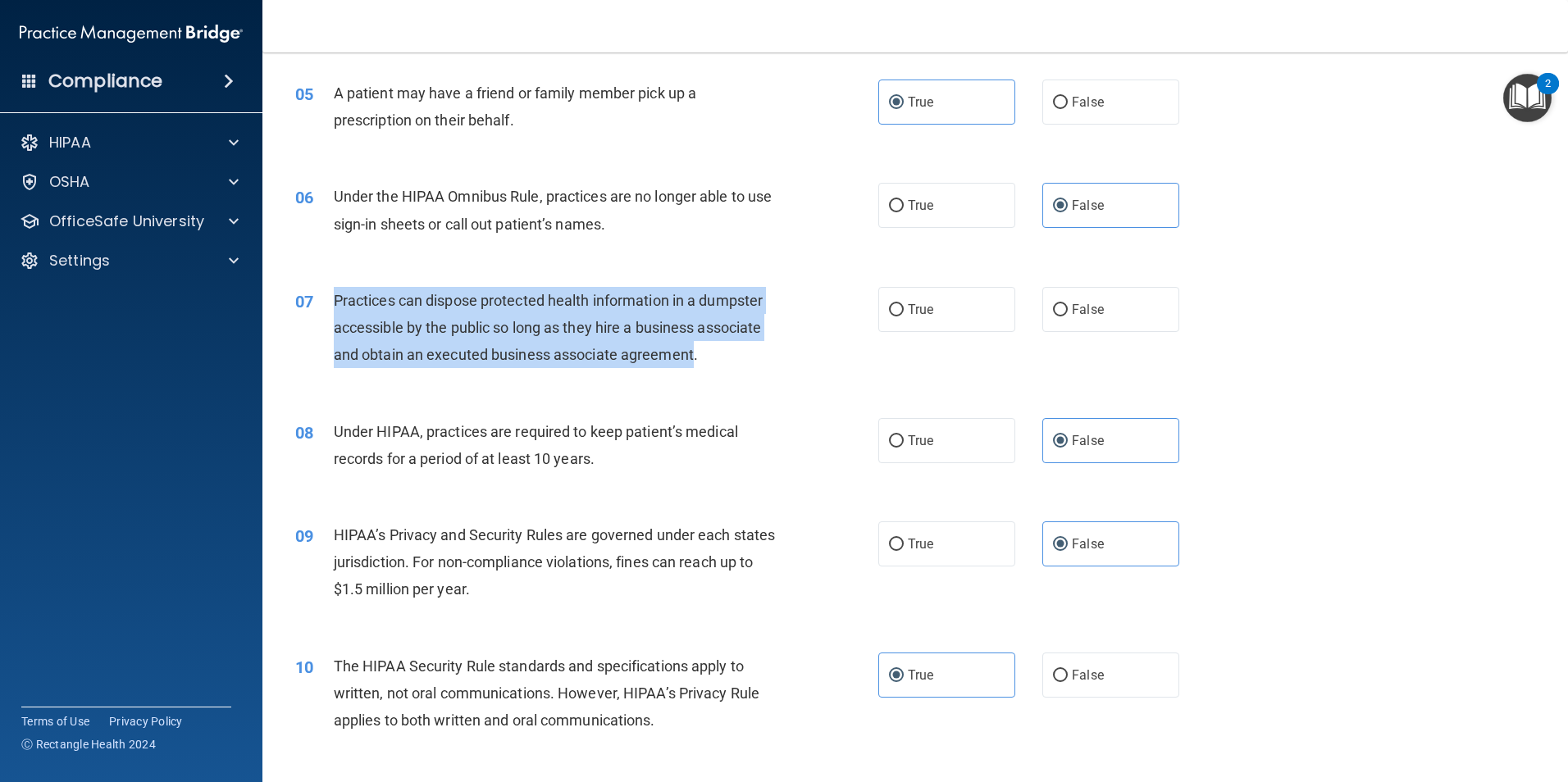
drag, startPoint x: 695, startPoint y: 353, endPoint x: 324, endPoint y: 298, distance: 375.1
click at [324, 298] on div "07 Practices can dispose protected health information in a dumpster accessible …" at bounding box center [587, 332] width 632 height 90
click at [339, 297] on span "Practices can dispose protected health information in a dumpster accessible by …" at bounding box center [548, 327] width 429 height 71
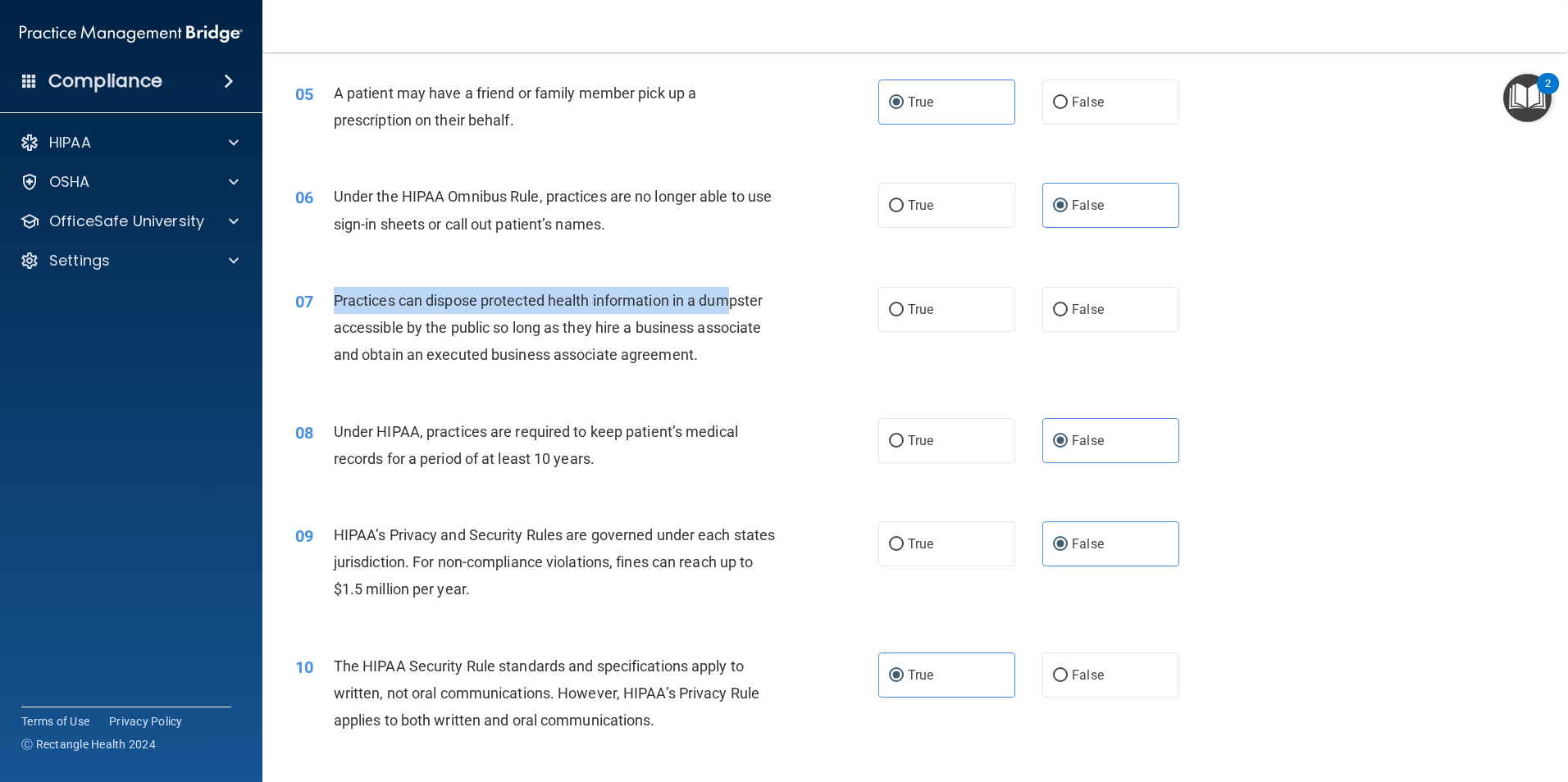
drag, startPoint x: 334, startPoint y: 297, endPoint x: 744, endPoint y: 313, distance: 410.3
click at [744, 313] on div "Practices can dispose protected health information in a dumpster accessible by …" at bounding box center [561, 327] width 456 height 82
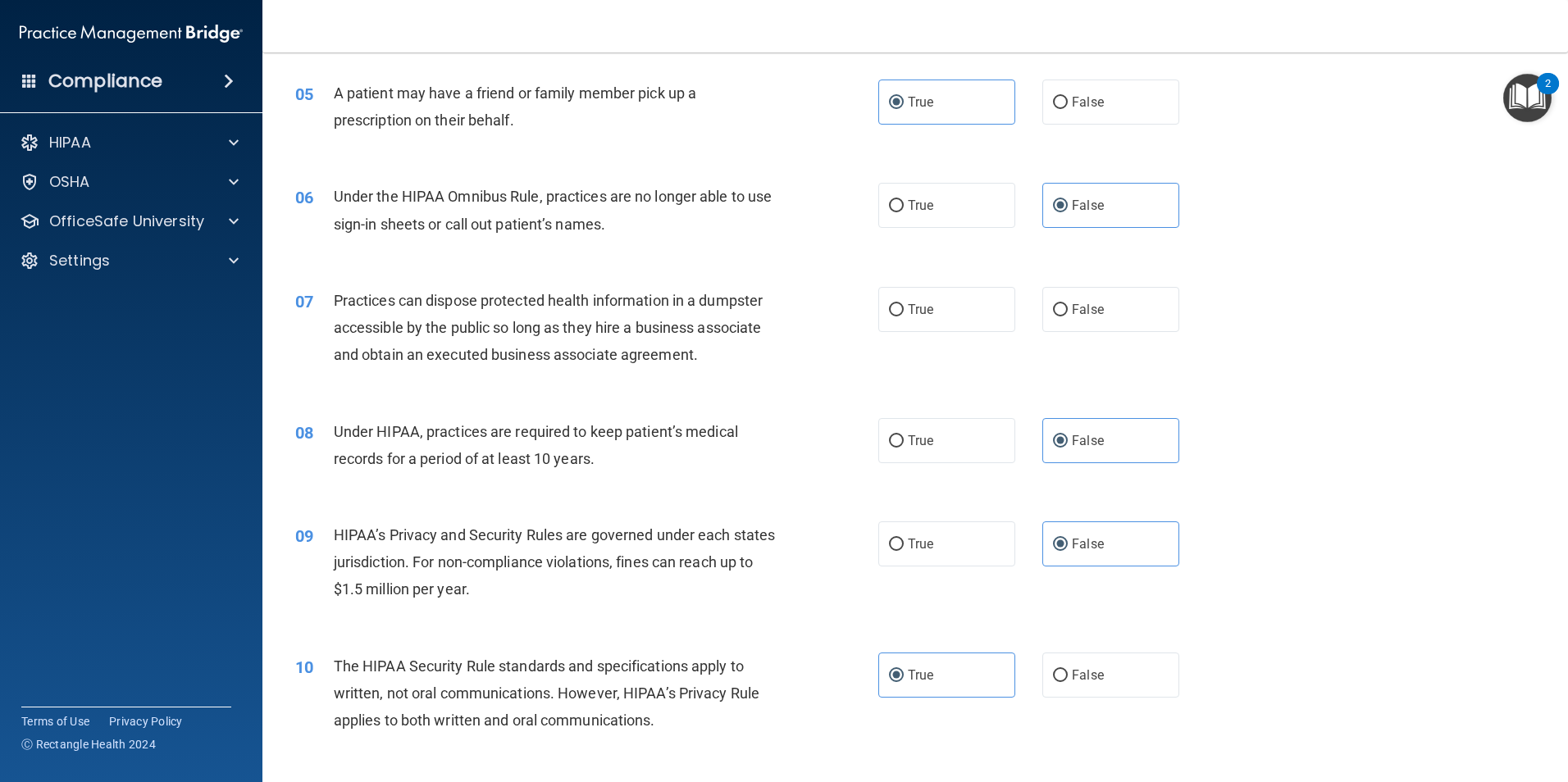
drag, startPoint x: 1133, startPoint y: 320, endPoint x: 1190, endPoint y: 360, distance: 69.6
click at [1132, 320] on label "False" at bounding box center [1111, 309] width 137 height 45
click at [1068, 316] on input "False" at bounding box center [1060, 310] width 15 height 12
radio input "true"
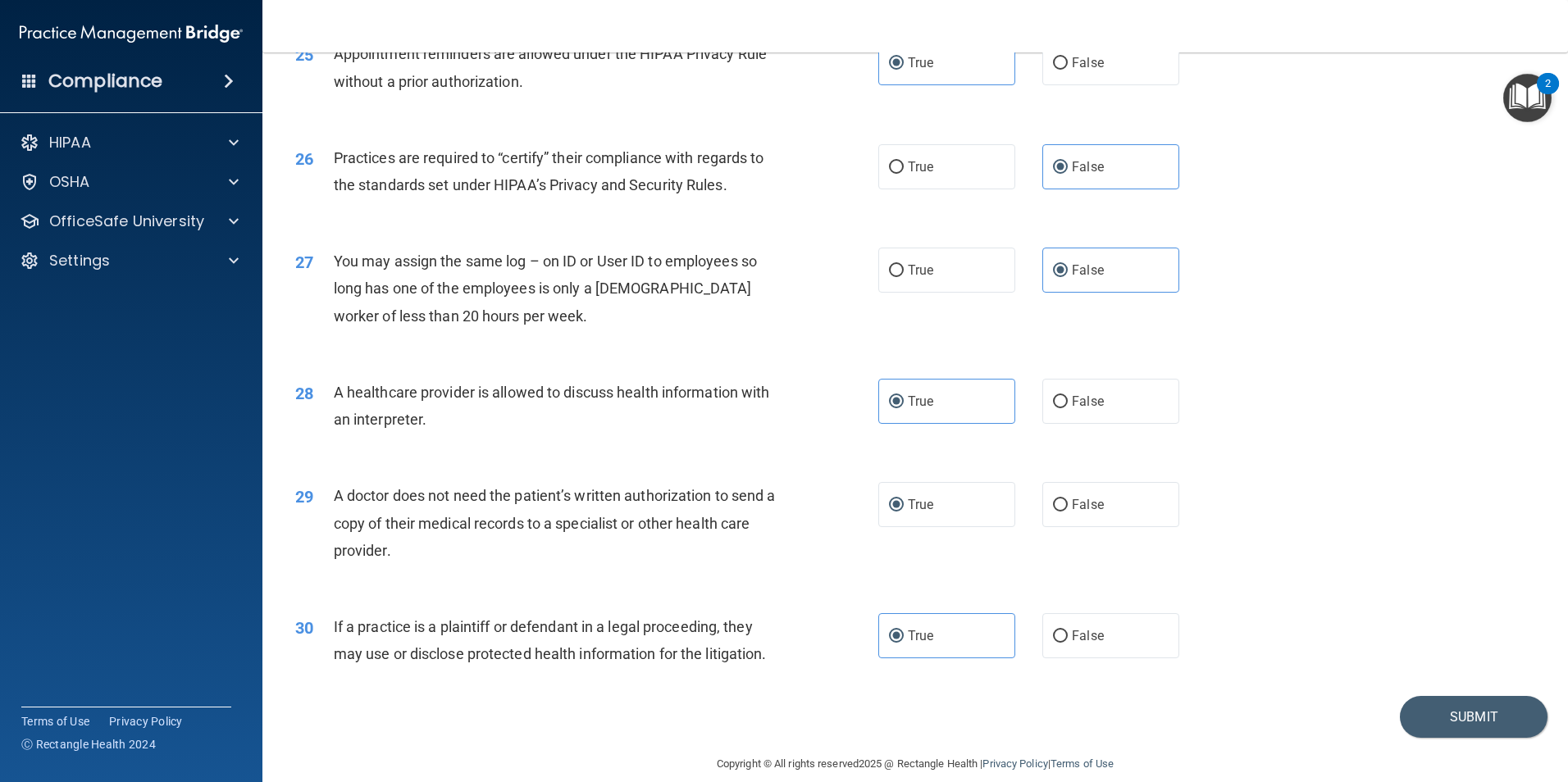
scroll to position [3035, 0]
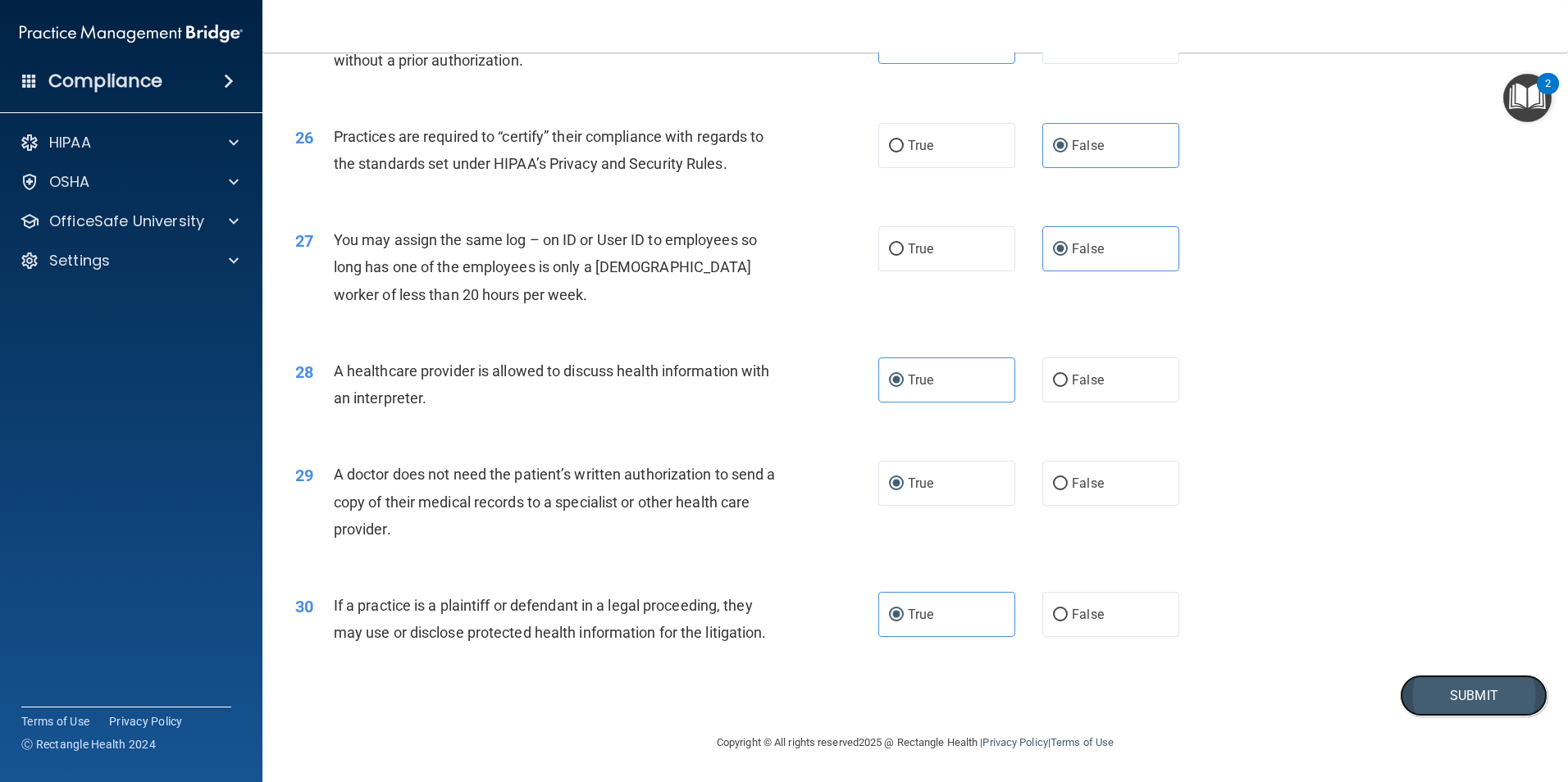
click at [1422, 685] on button "Submit" at bounding box center [1473, 696] width 147 height 42
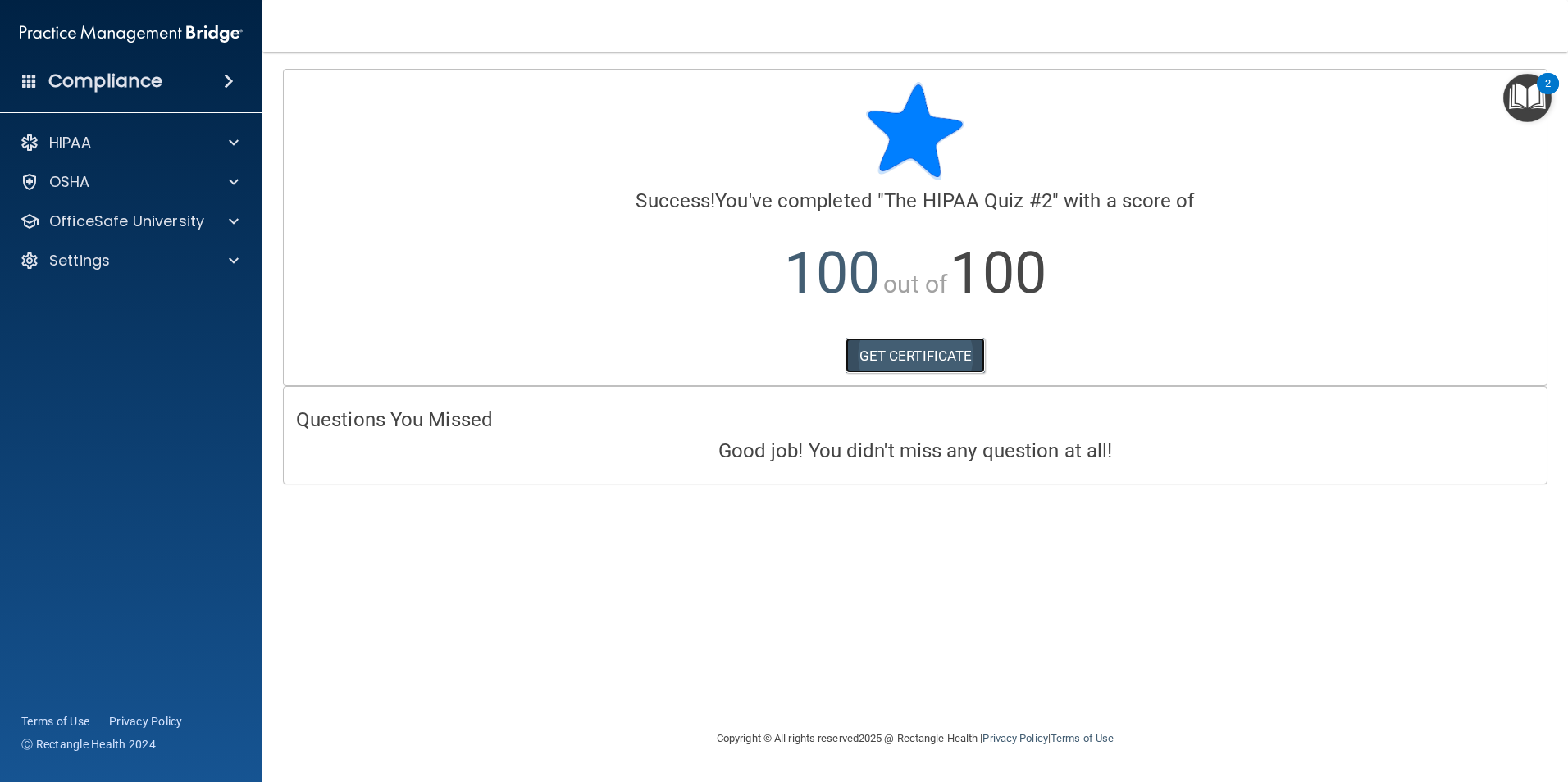
click at [923, 362] on link "GET CERTIFICATE" at bounding box center [916, 356] width 140 height 36
click at [116, 133] on div "HIPAA" at bounding box center [109, 142] width 203 height 20
click at [198, 171] on link "Documents and Policies" at bounding box center [113, 182] width 258 height 33
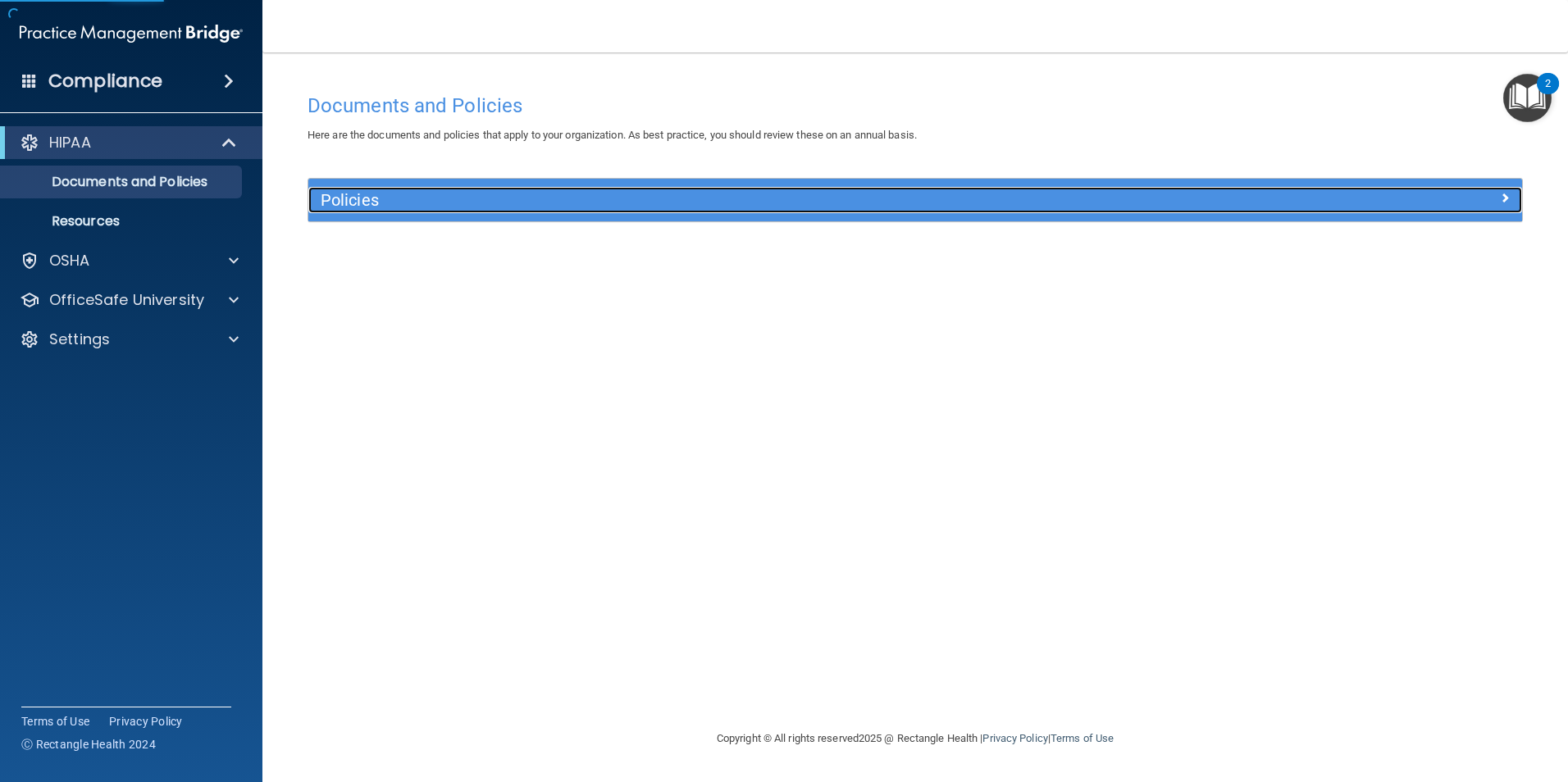
click at [358, 199] on h5 "Policies" at bounding box center [763, 200] width 886 height 18
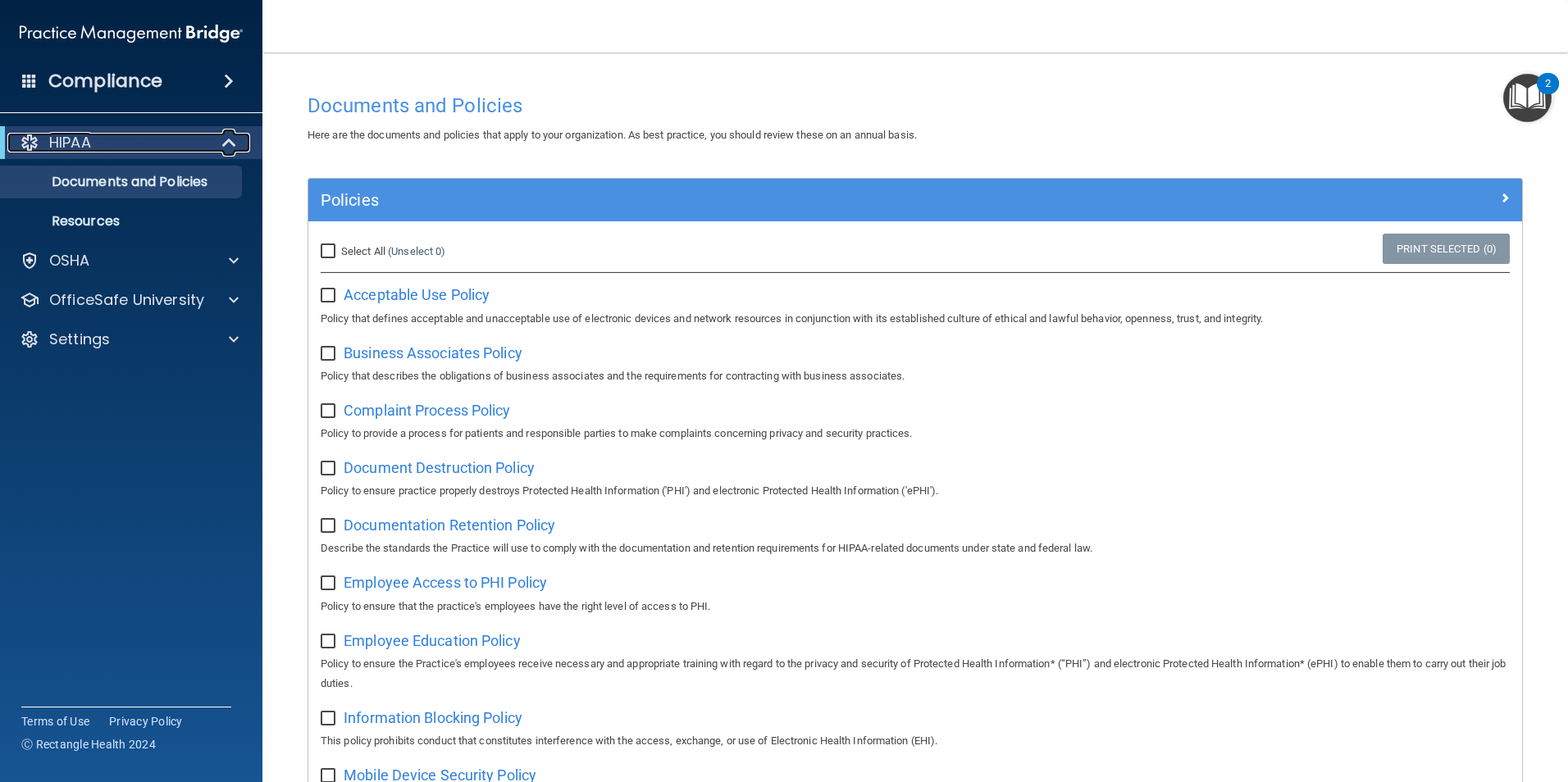
click at [80, 149] on p "HIPAA" at bounding box center [70, 142] width 42 height 20
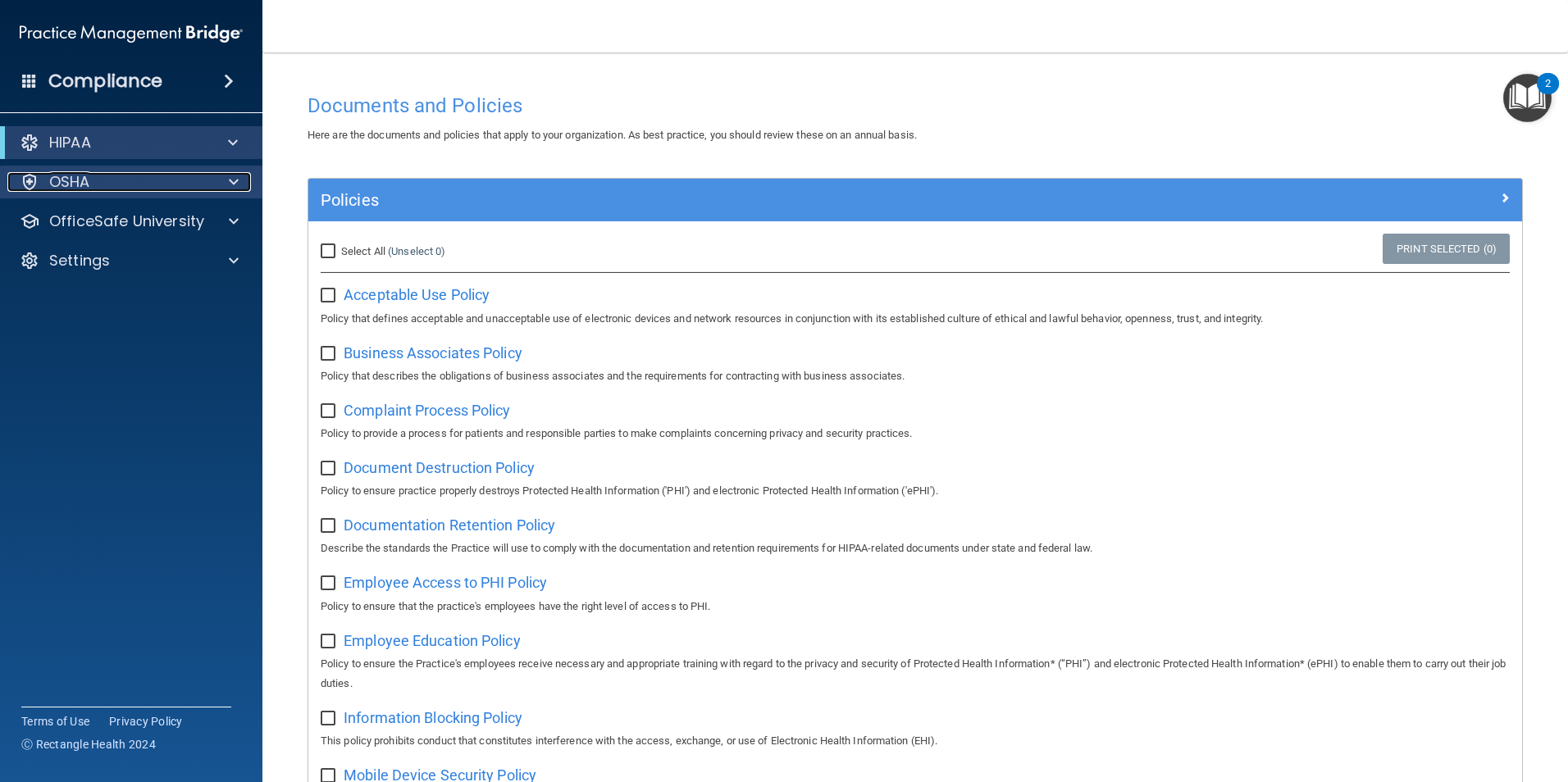
click at [99, 177] on div "OSHA" at bounding box center [109, 182] width 203 height 20
click at [227, 180] on div at bounding box center [232, 182] width 41 height 20
click at [233, 151] on span at bounding box center [233, 142] width 9 height 20
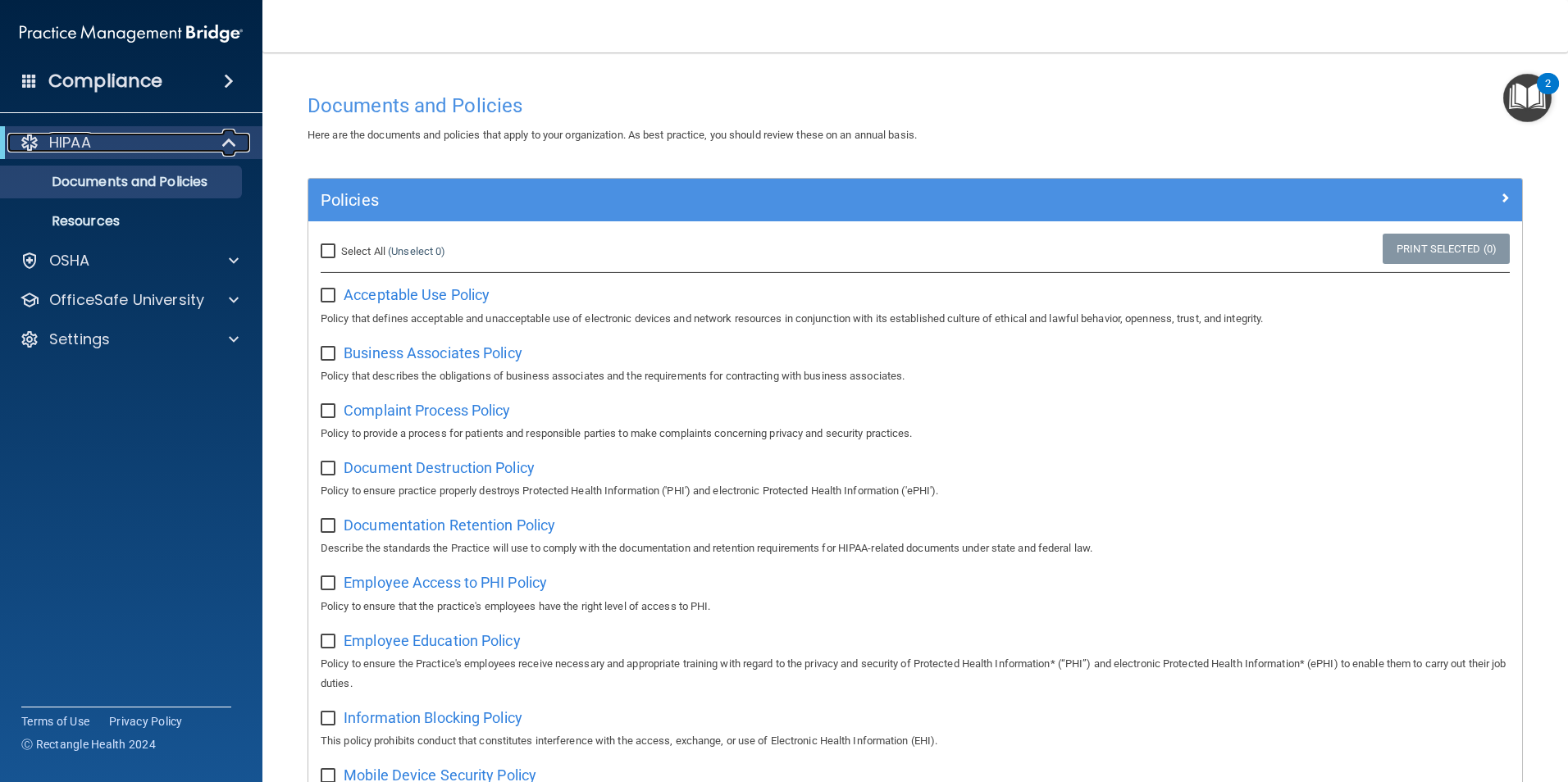
click at [213, 140] on div at bounding box center [230, 142] width 40 height 20
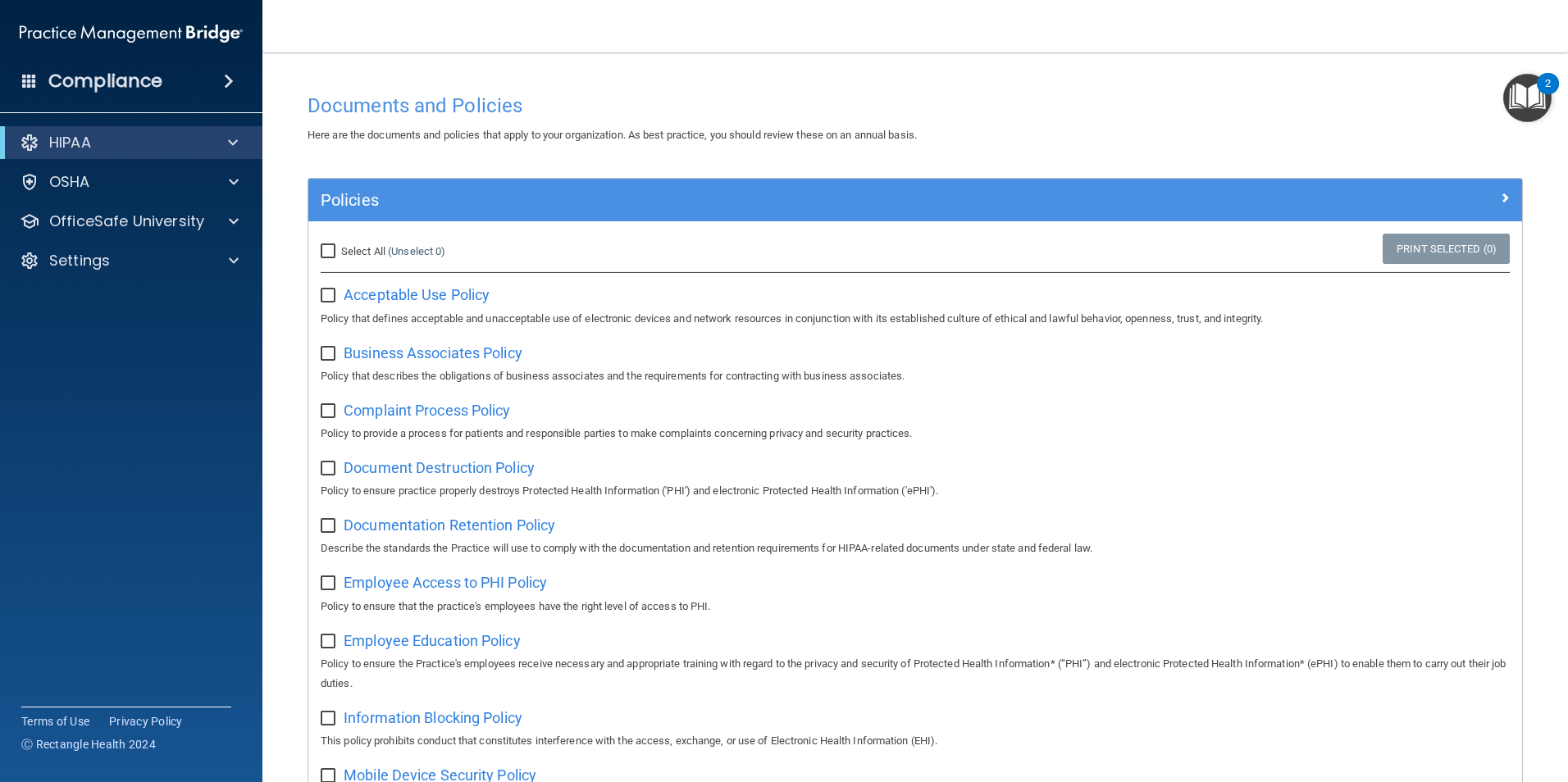
click at [164, 85] on div "Compliance" at bounding box center [131, 81] width 263 height 36
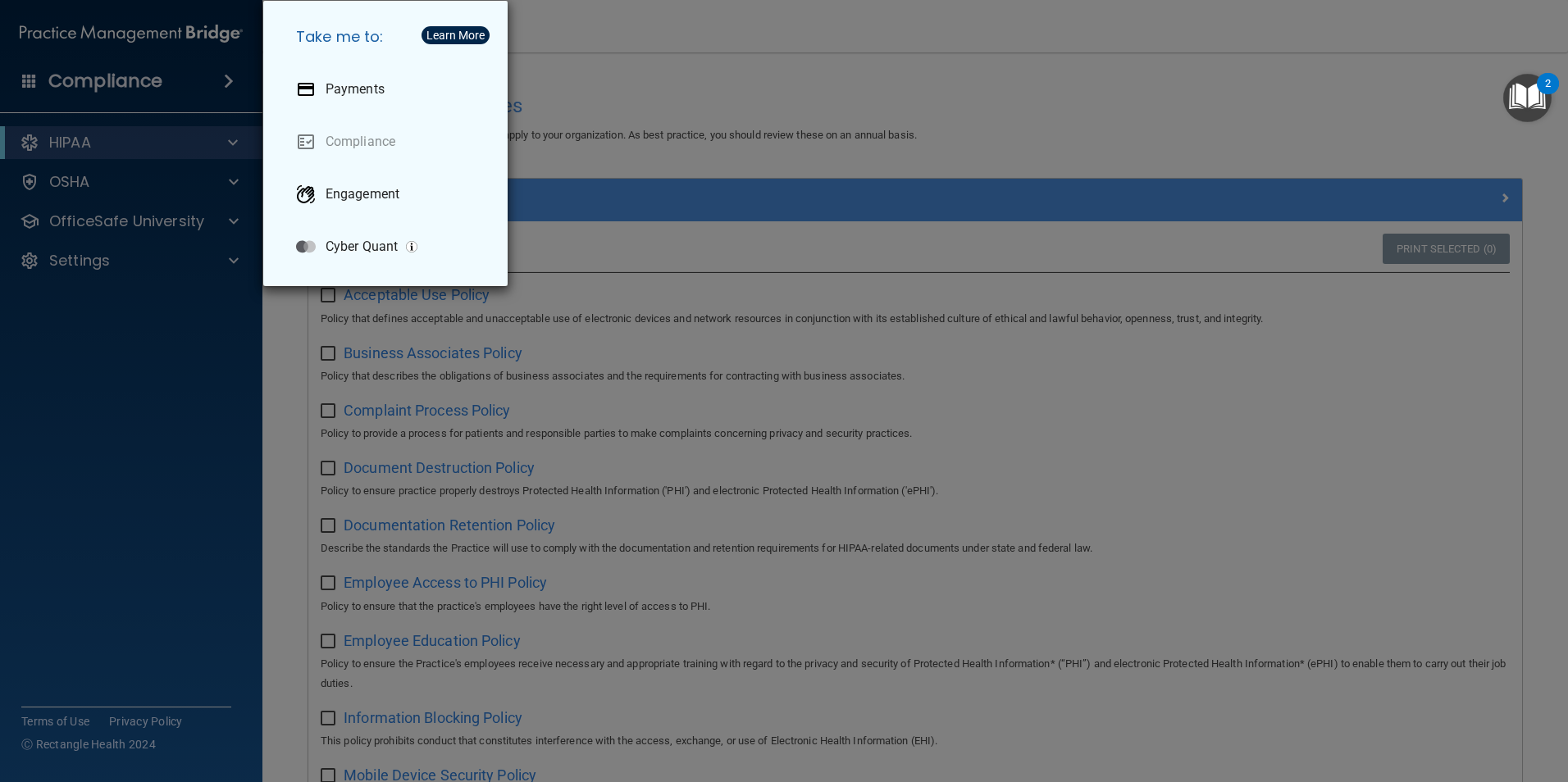
click at [857, 69] on div "Take me to: Payments Compliance Engagement Cyber Quant" at bounding box center [784, 391] width 1568 height 782
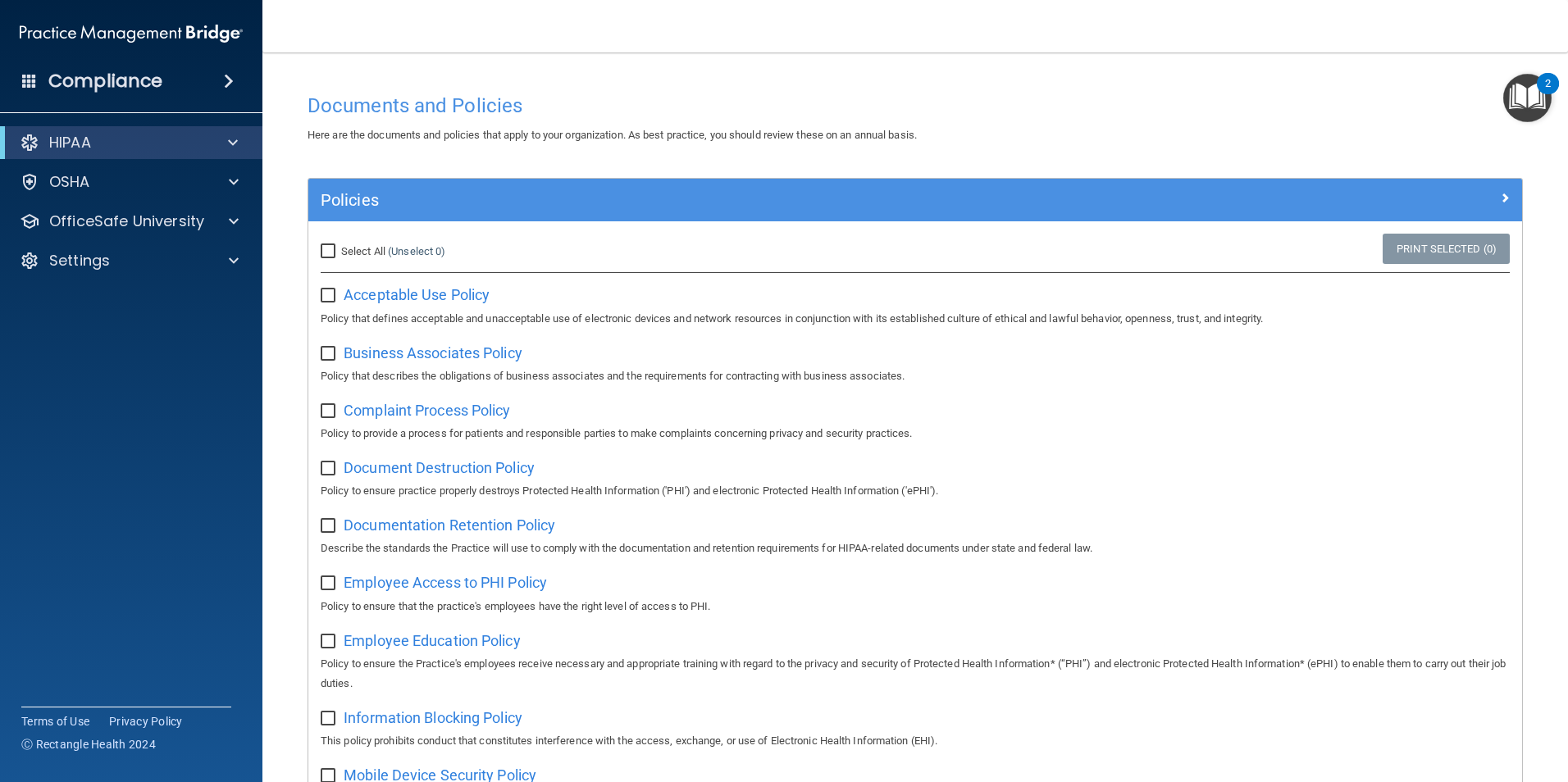
click at [78, 73] on h4 "Compliance" at bounding box center [105, 81] width 114 height 23
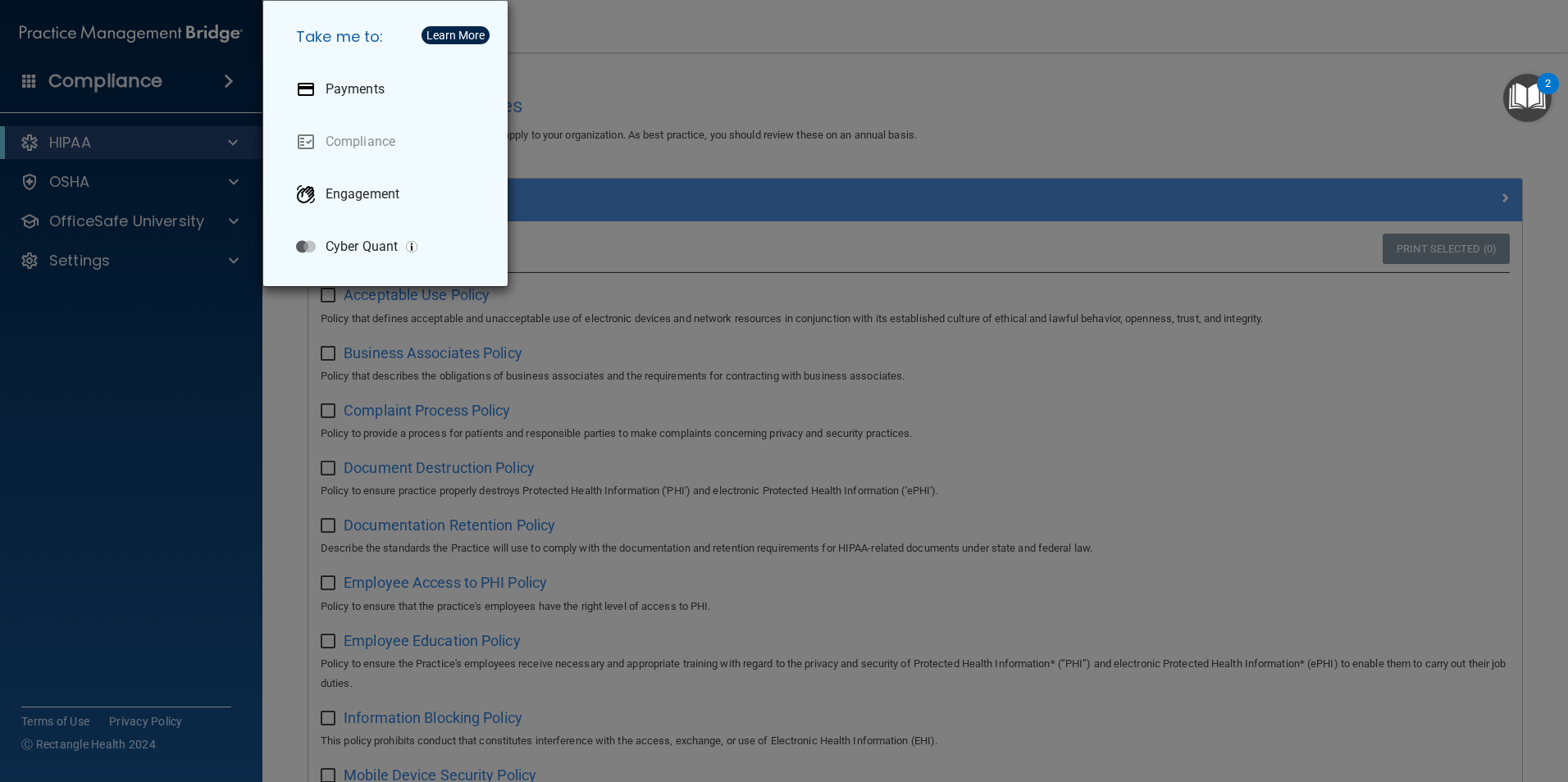
click at [695, 115] on div "Take me to: Payments Compliance Engagement Cyber Quant" at bounding box center [784, 391] width 1568 height 782
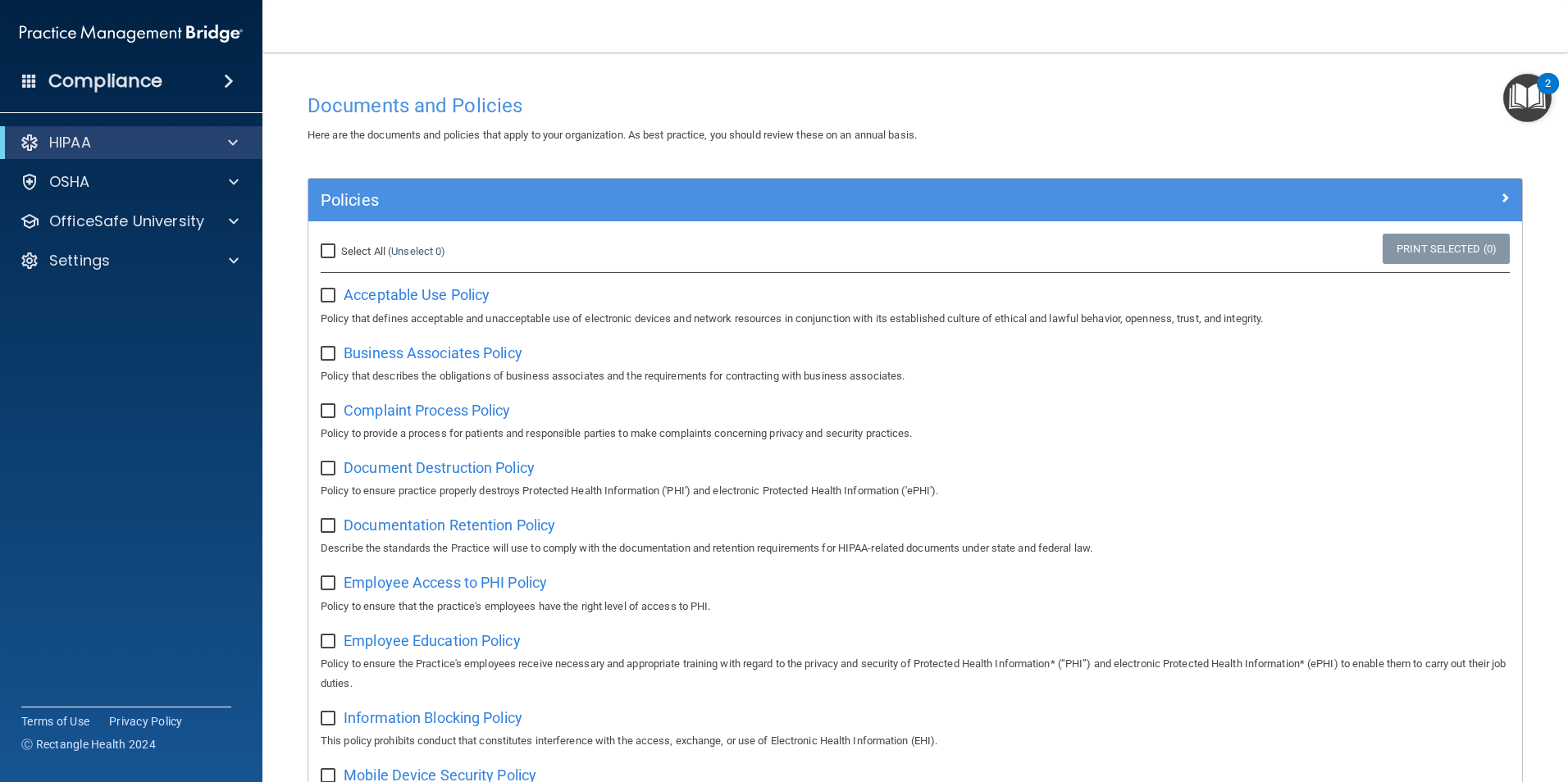
click at [82, 19] on img at bounding box center [131, 34] width 223 height 33
click at [130, 228] on p "OfficeSafe University" at bounding box center [127, 221] width 155 height 20
click at [129, 253] on p "HIPAA Training" at bounding box center [78, 260] width 135 height 16
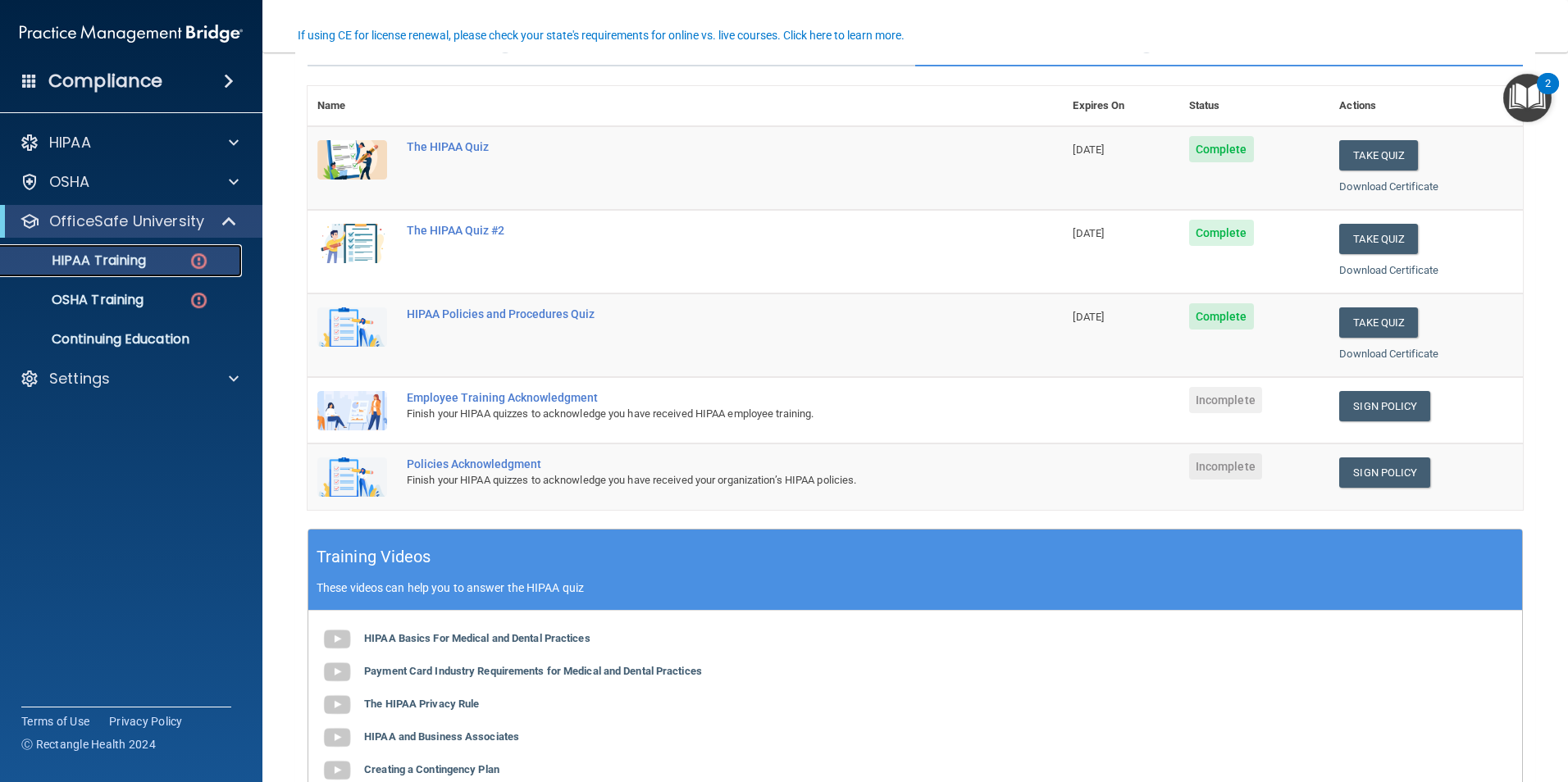
scroll to position [164, 0]
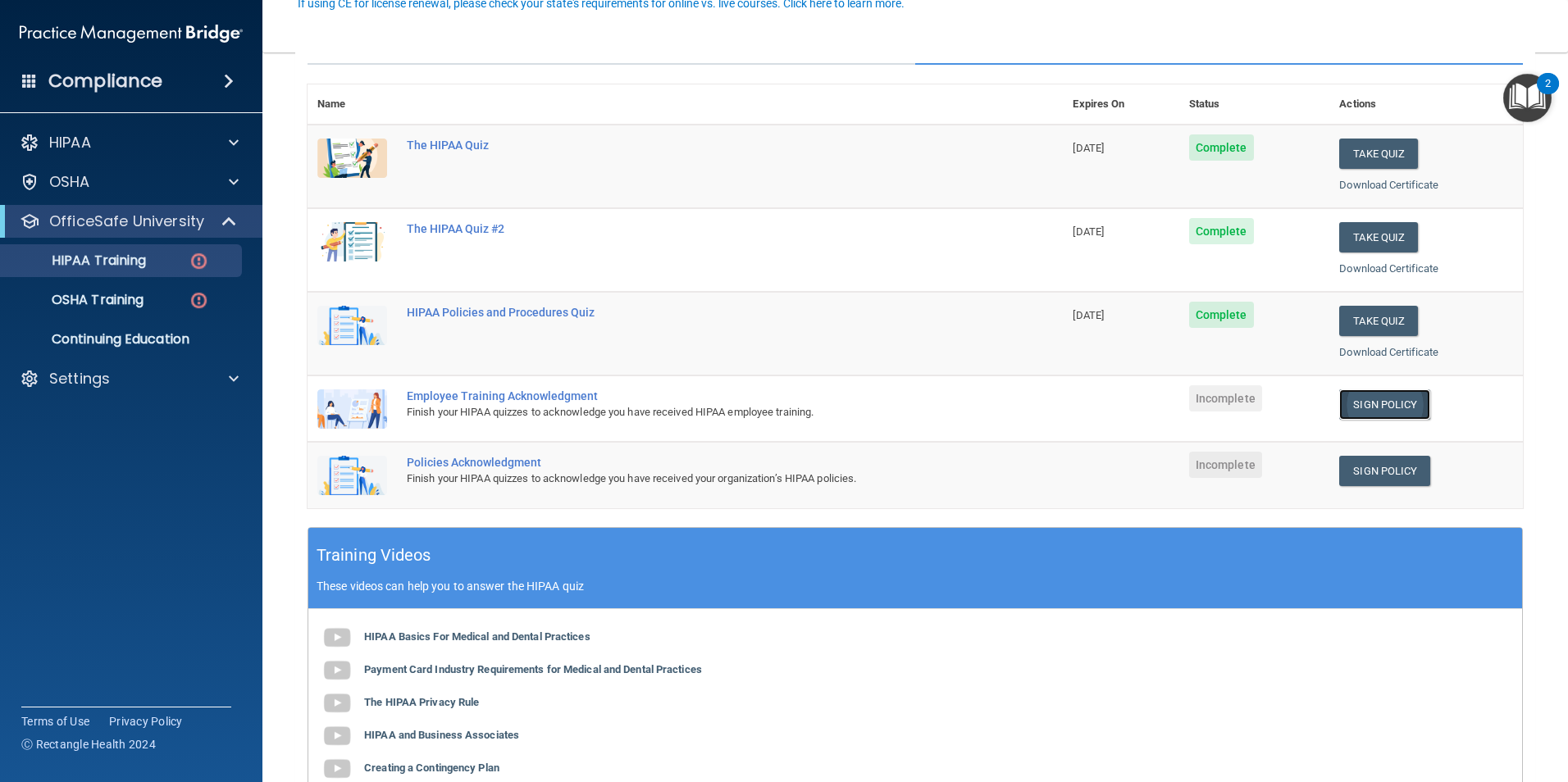
click at [1353, 408] on link "Sign Policy" at bounding box center [1385, 404] width 91 height 30
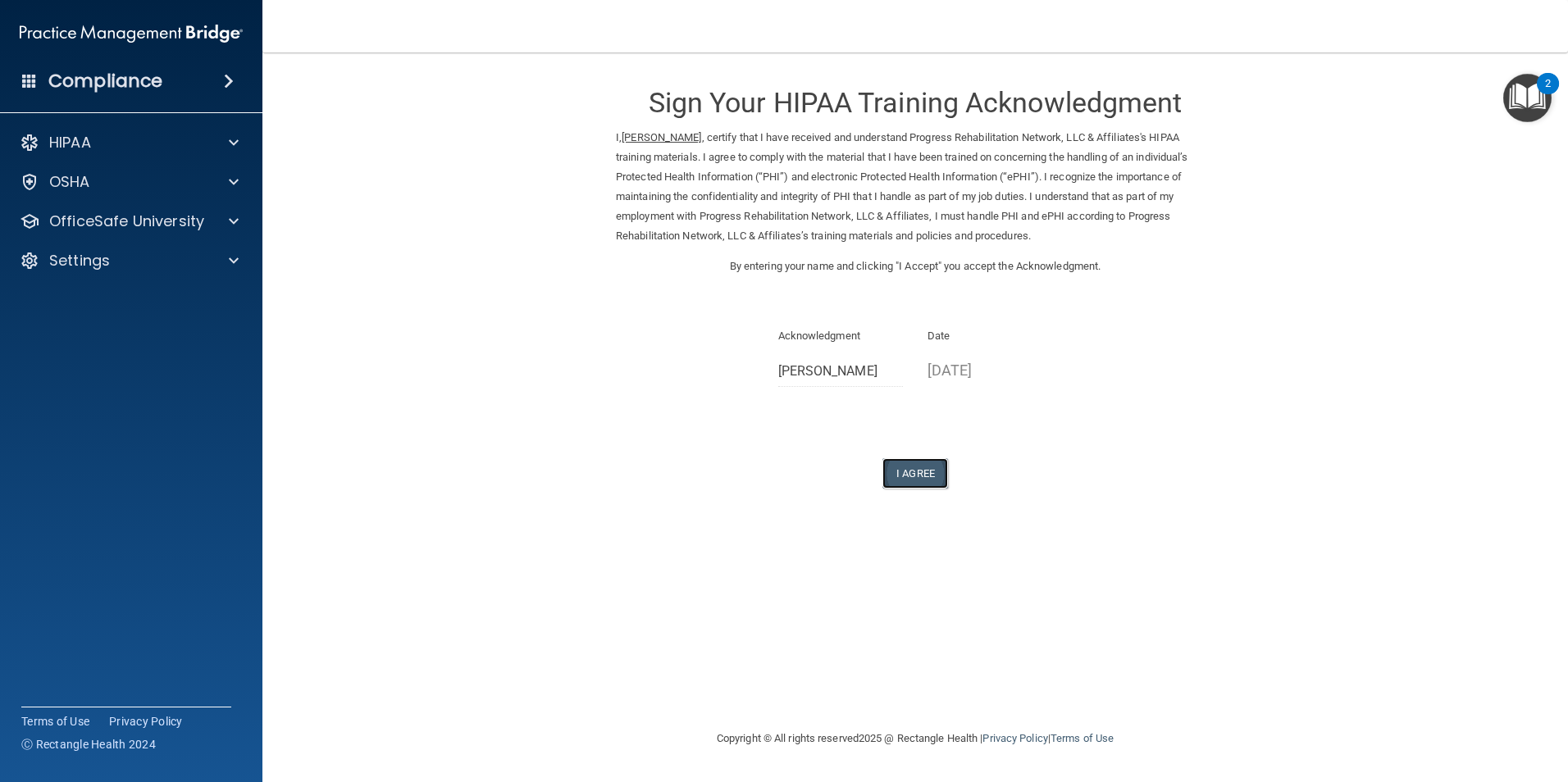
click at [906, 480] on button "I Agree" at bounding box center [915, 473] width 65 height 30
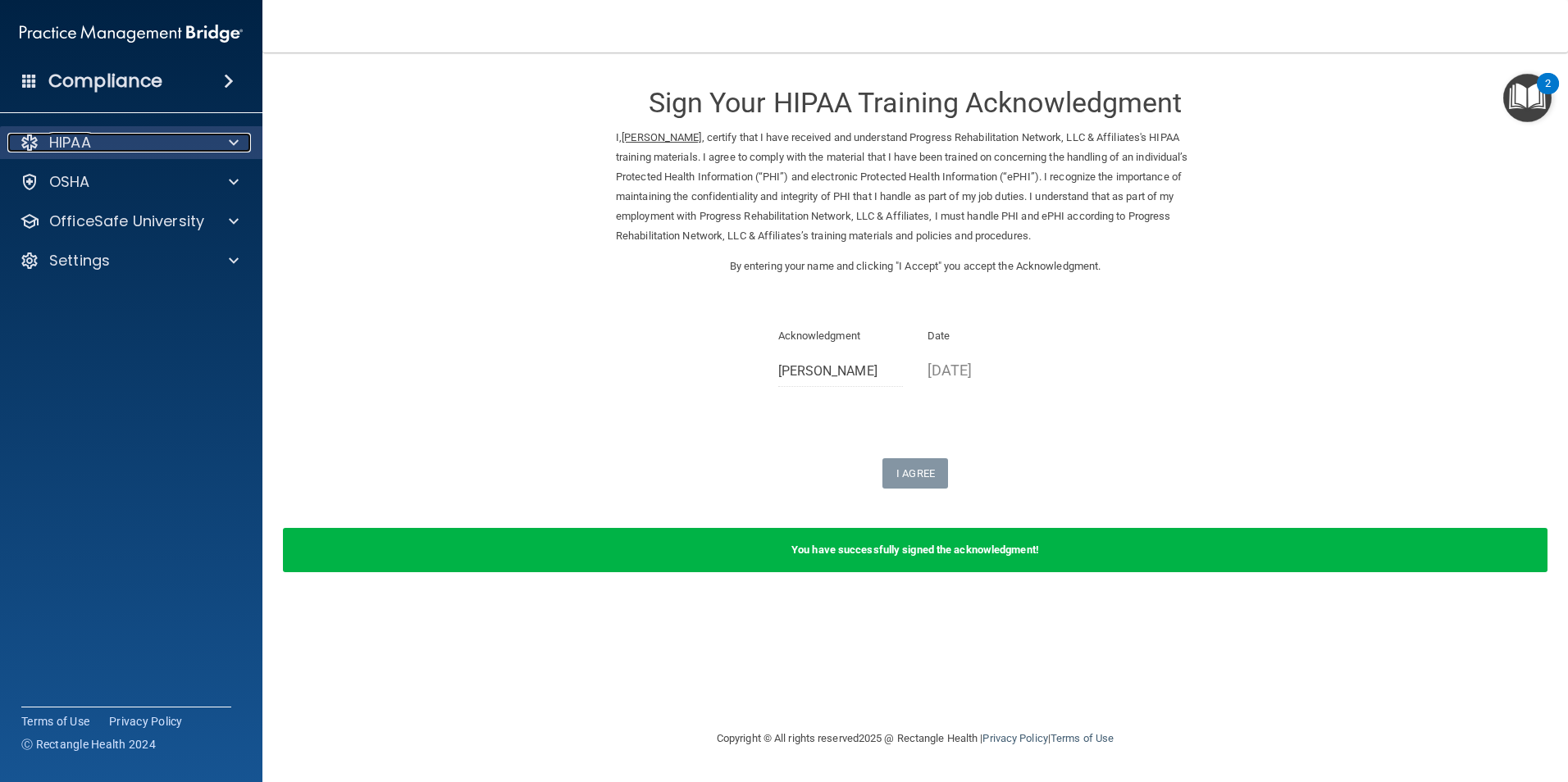
click at [125, 133] on div "HIPAA" at bounding box center [109, 142] width 203 height 20
click at [211, 137] on div at bounding box center [232, 142] width 41 height 20
click at [161, 59] on div "Compliance" at bounding box center [131, 49] width 230 height 99
click at [148, 77] on h4 "Compliance" at bounding box center [105, 81] width 114 height 23
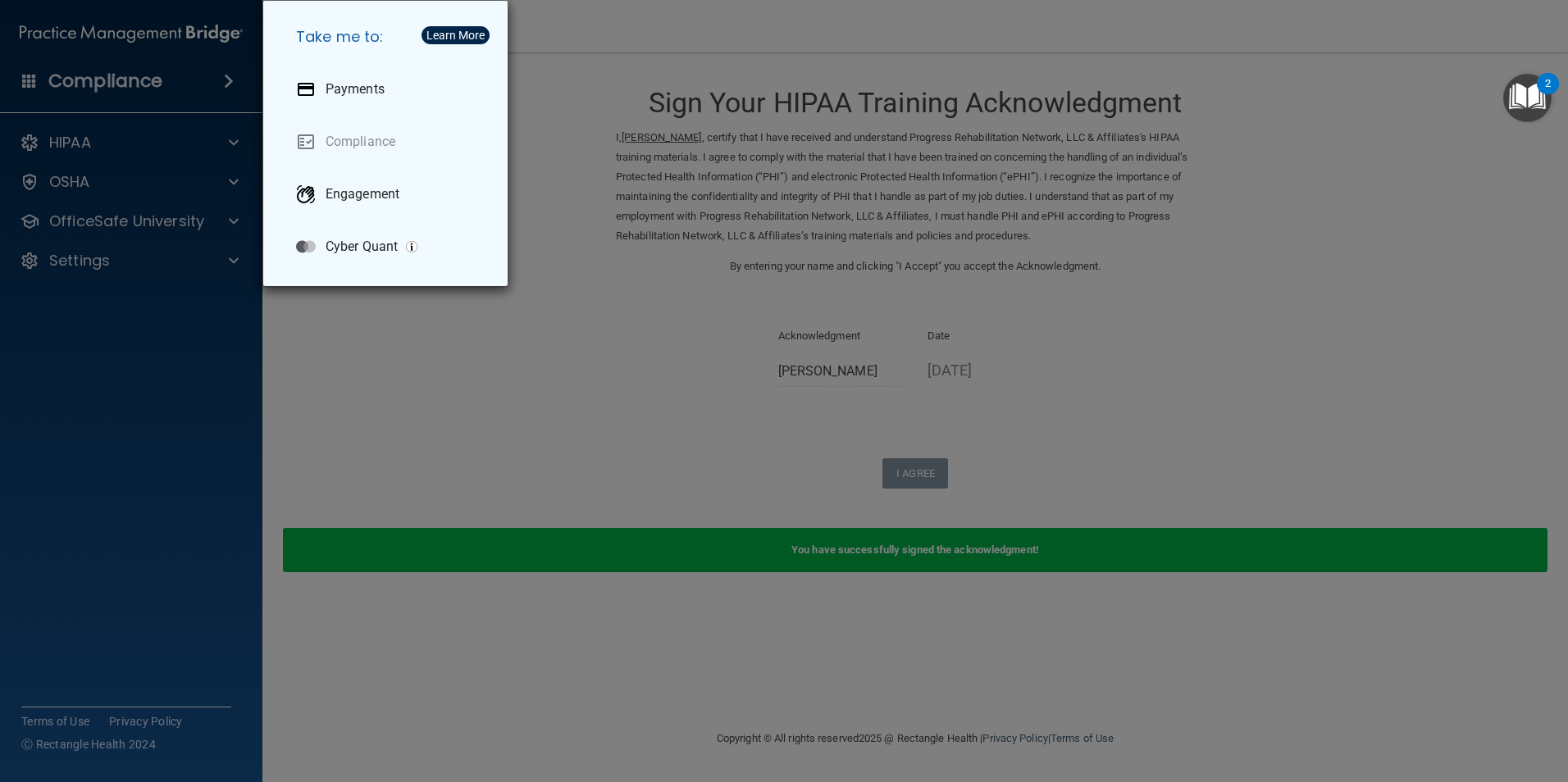
click at [128, 503] on div "Take me to: Payments Compliance Engagement Cyber Quant" at bounding box center [784, 391] width 1568 height 782
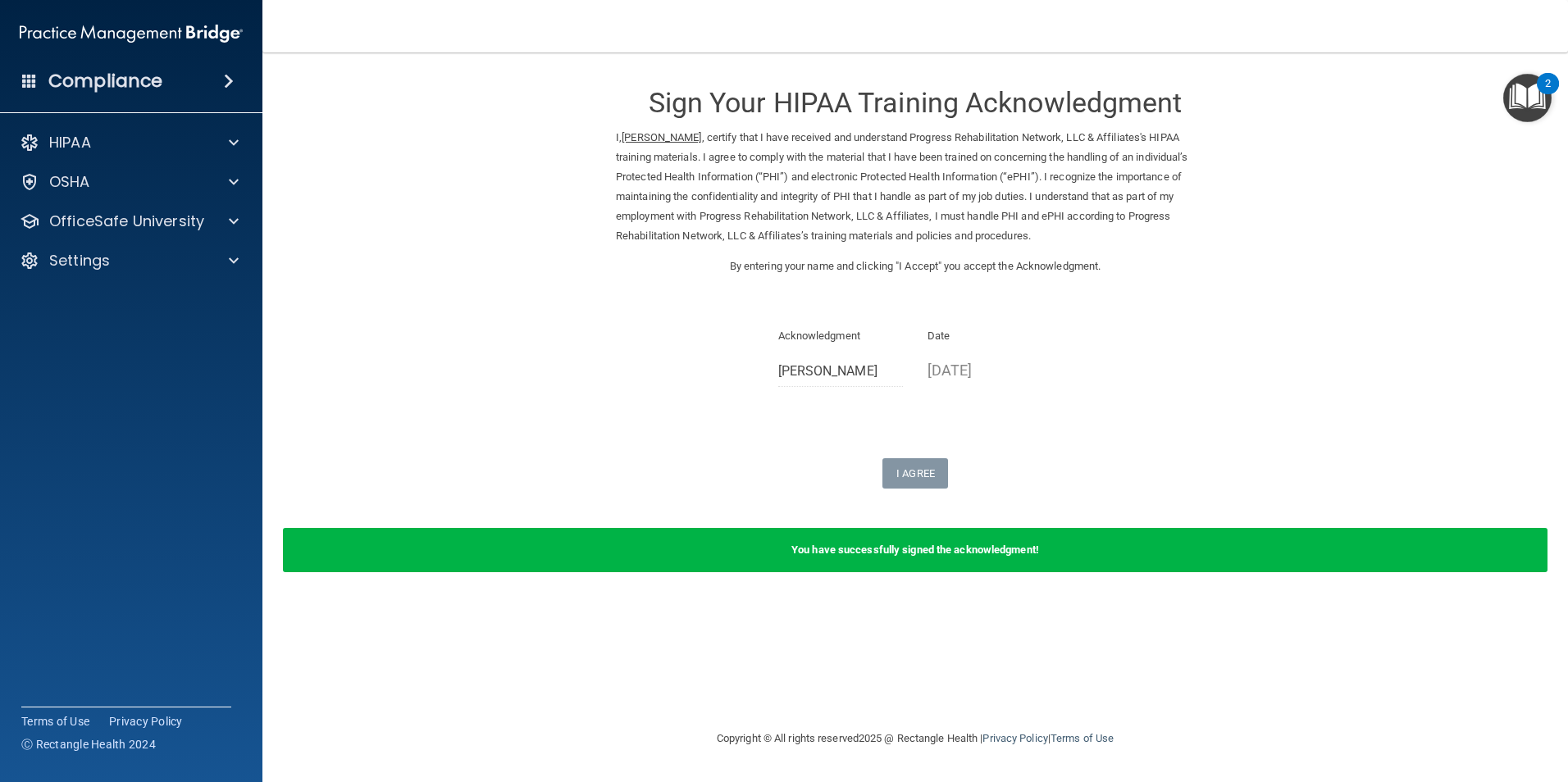
click at [91, 22] on img at bounding box center [131, 34] width 223 height 33
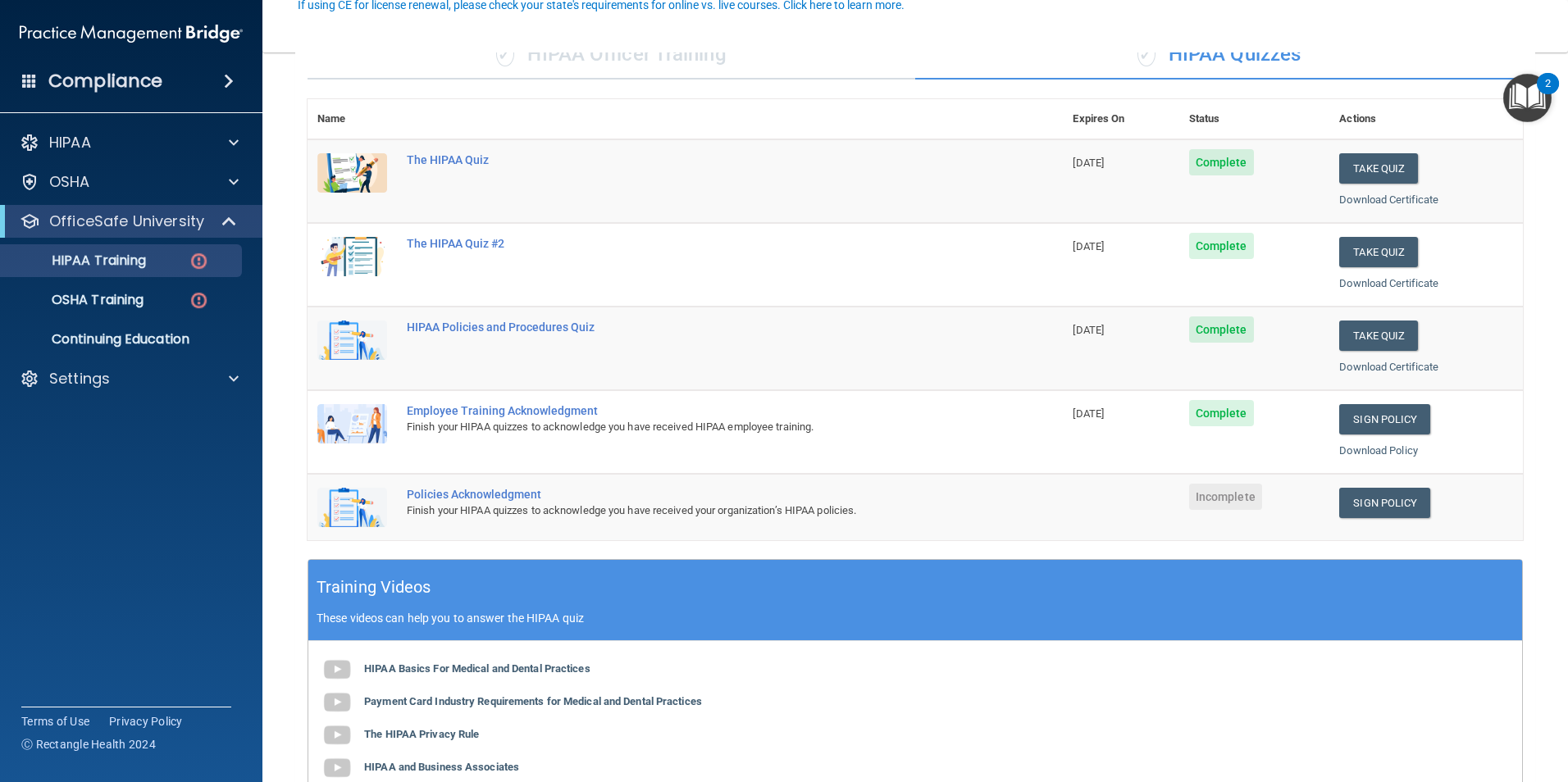
scroll to position [164, 0]
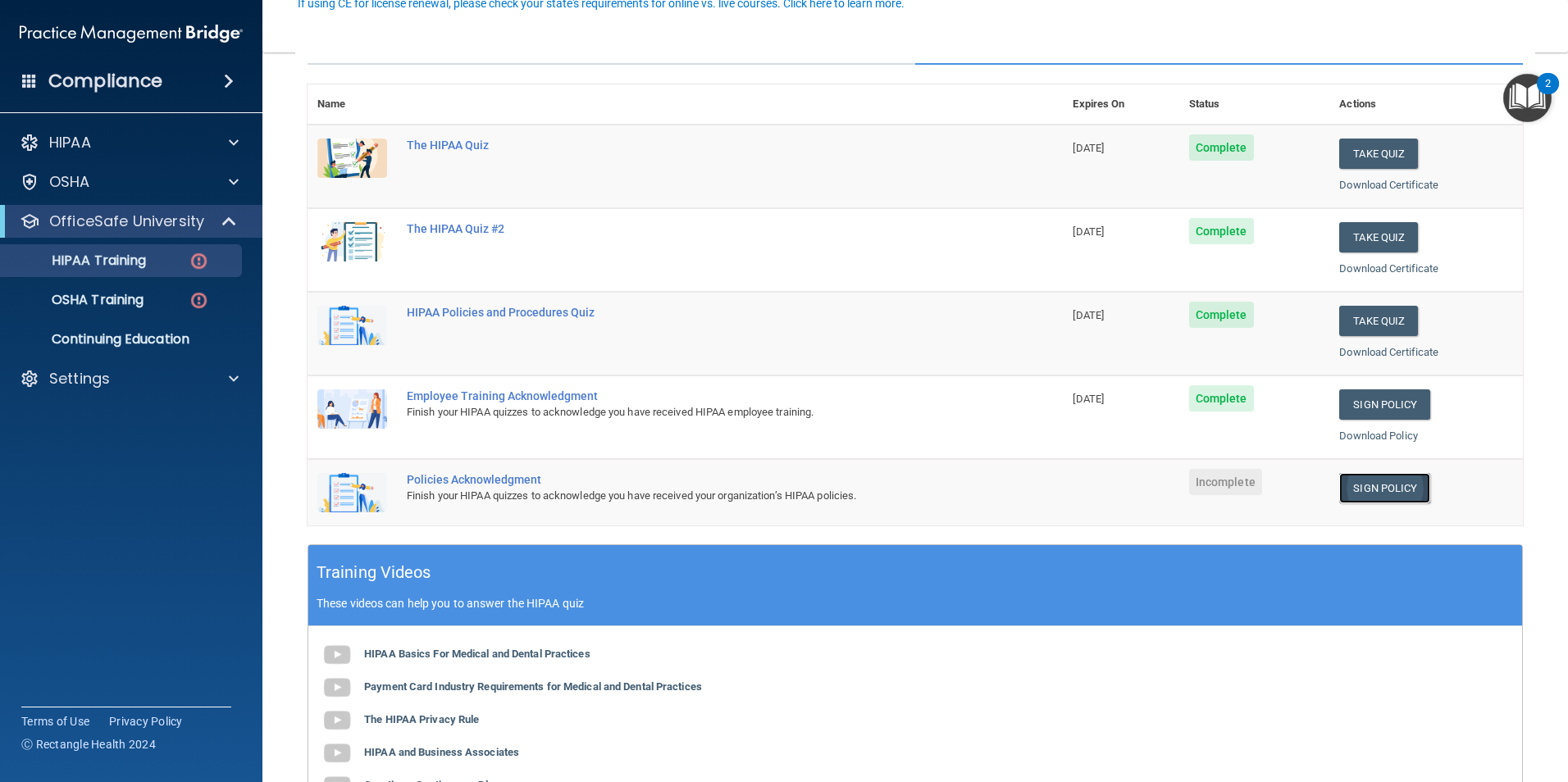
click at [1411, 481] on link "Sign Policy" at bounding box center [1385, 487] width 91 height 30
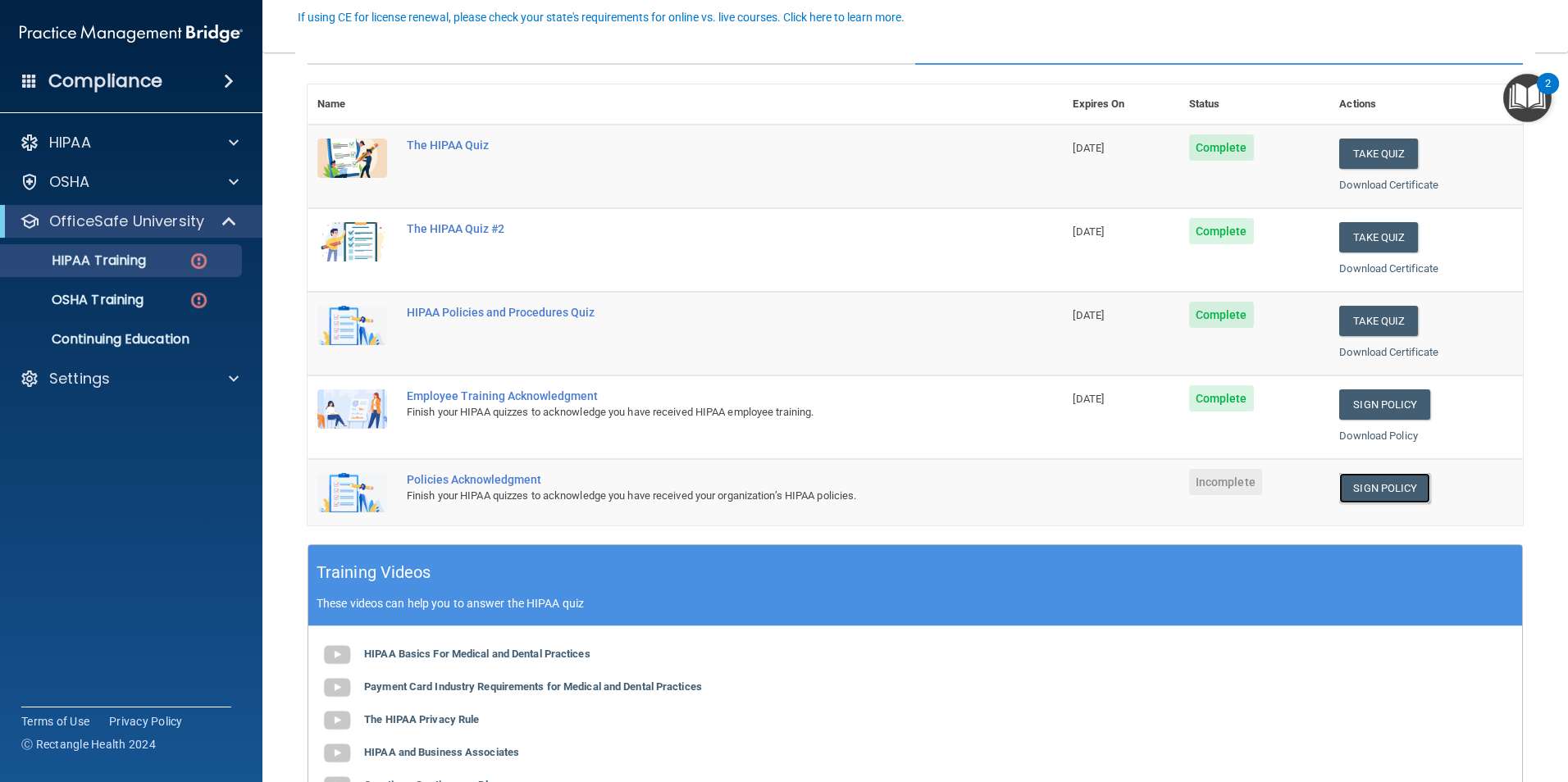
scroll to position [0, 0]
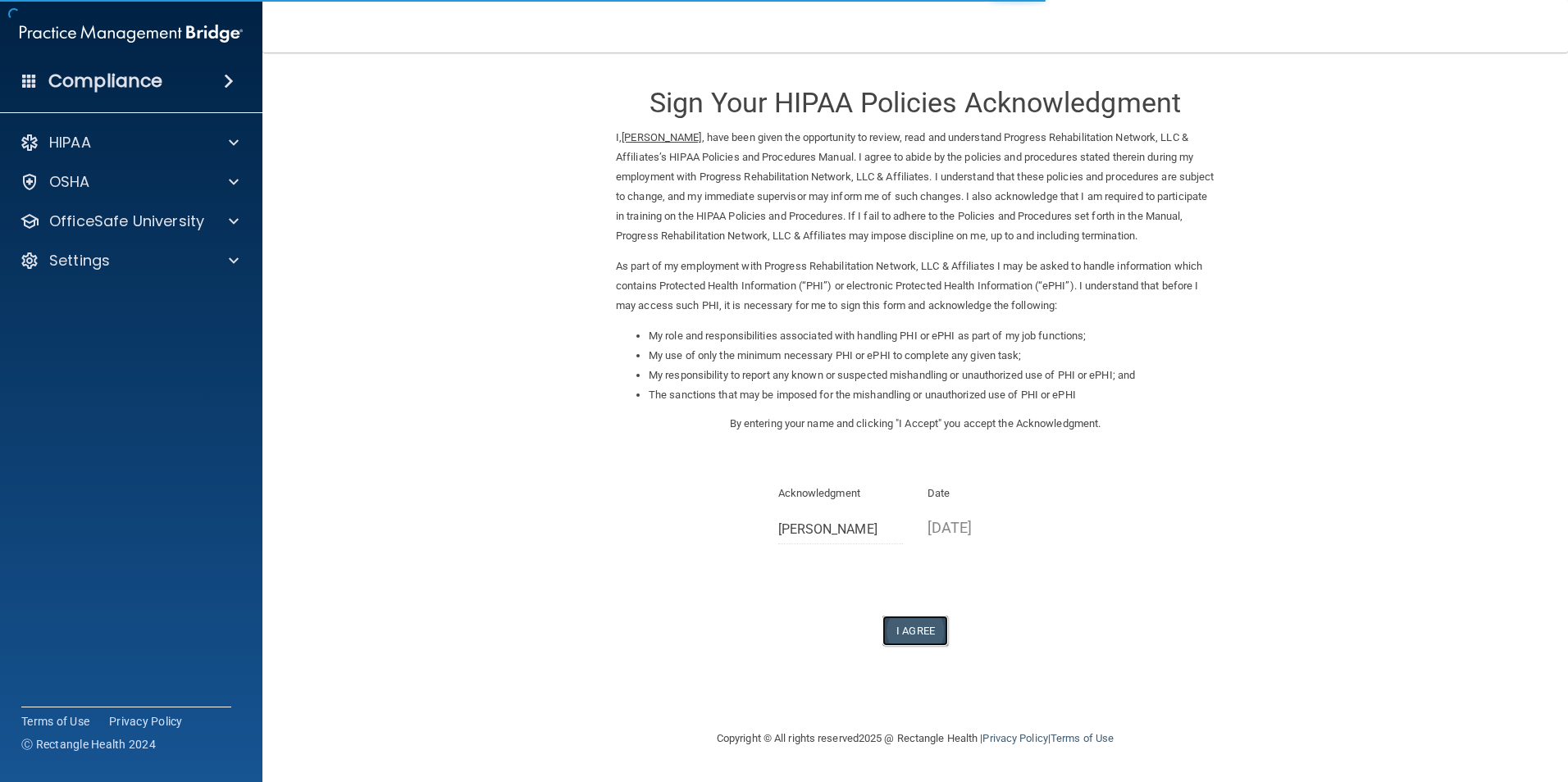
click at [920, 630] on button "I Agree" at bounding box center [915, 630] width 65 height 30
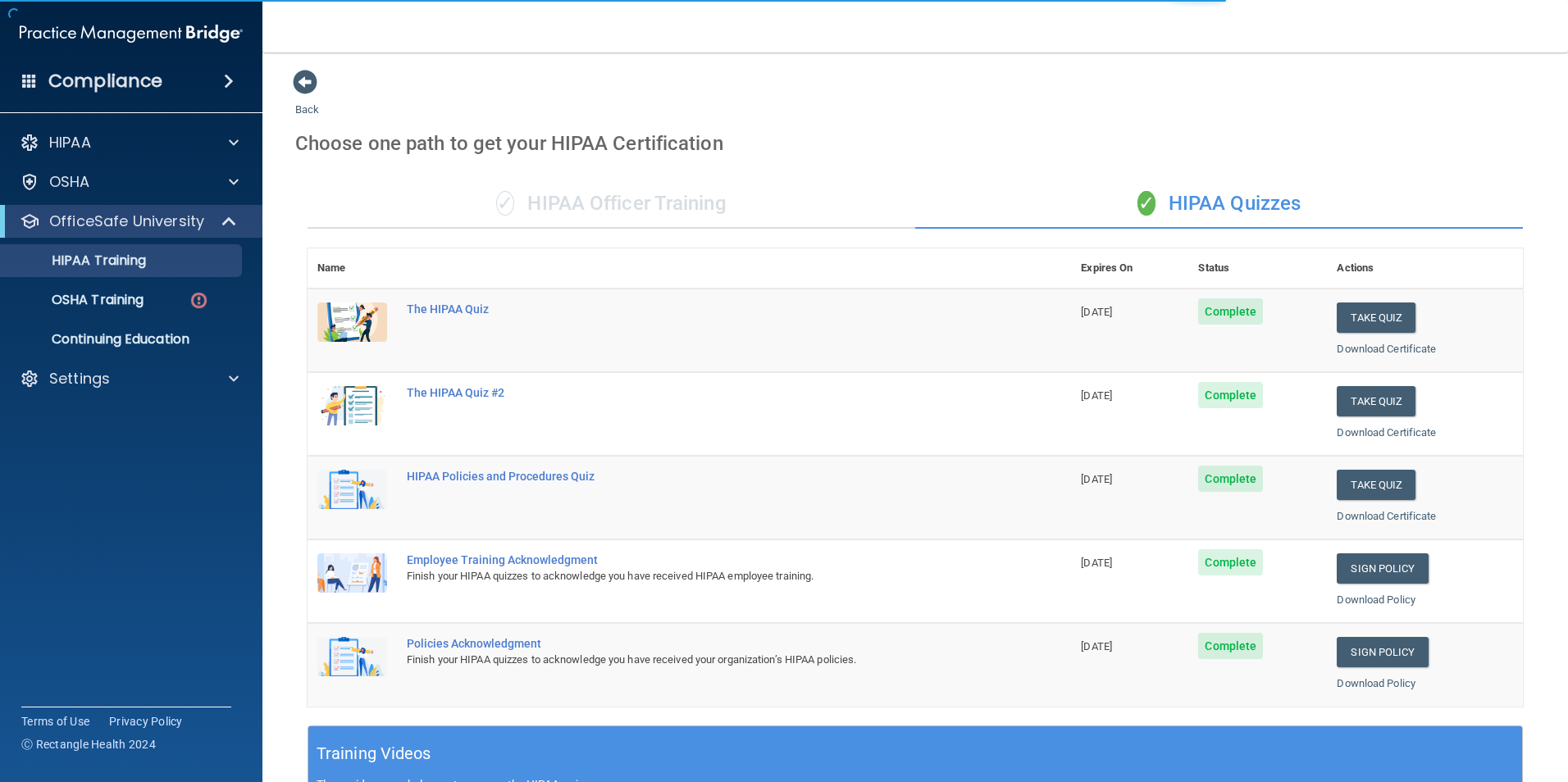
click at [592, 186] on div "✓ HIPAA Officer Training" at bounding box center [611, 204] width 607 height 49
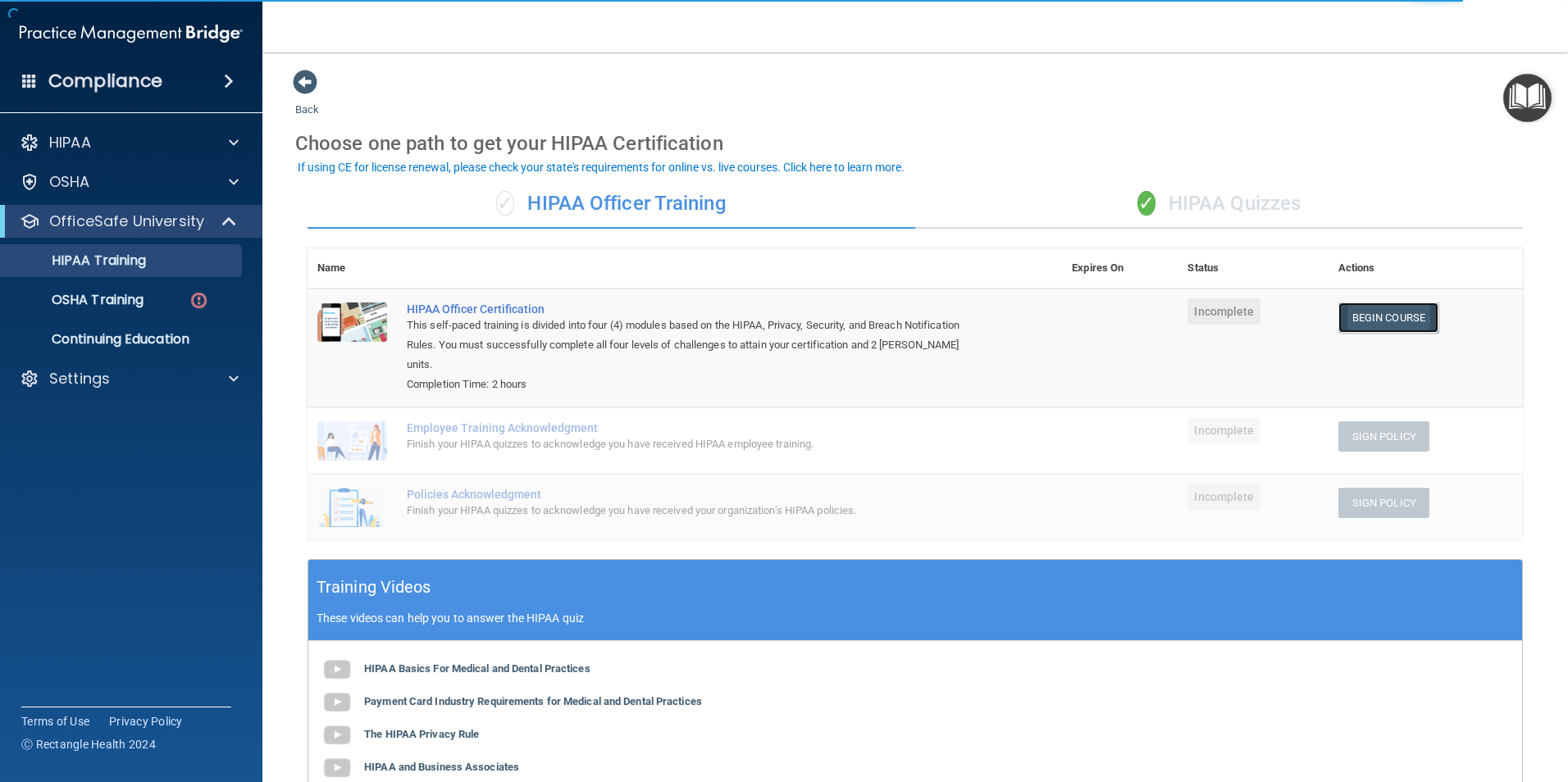
click at [1354, 312] on link "Begin Course" at bounding box center [1389, 317] width 100 height 30
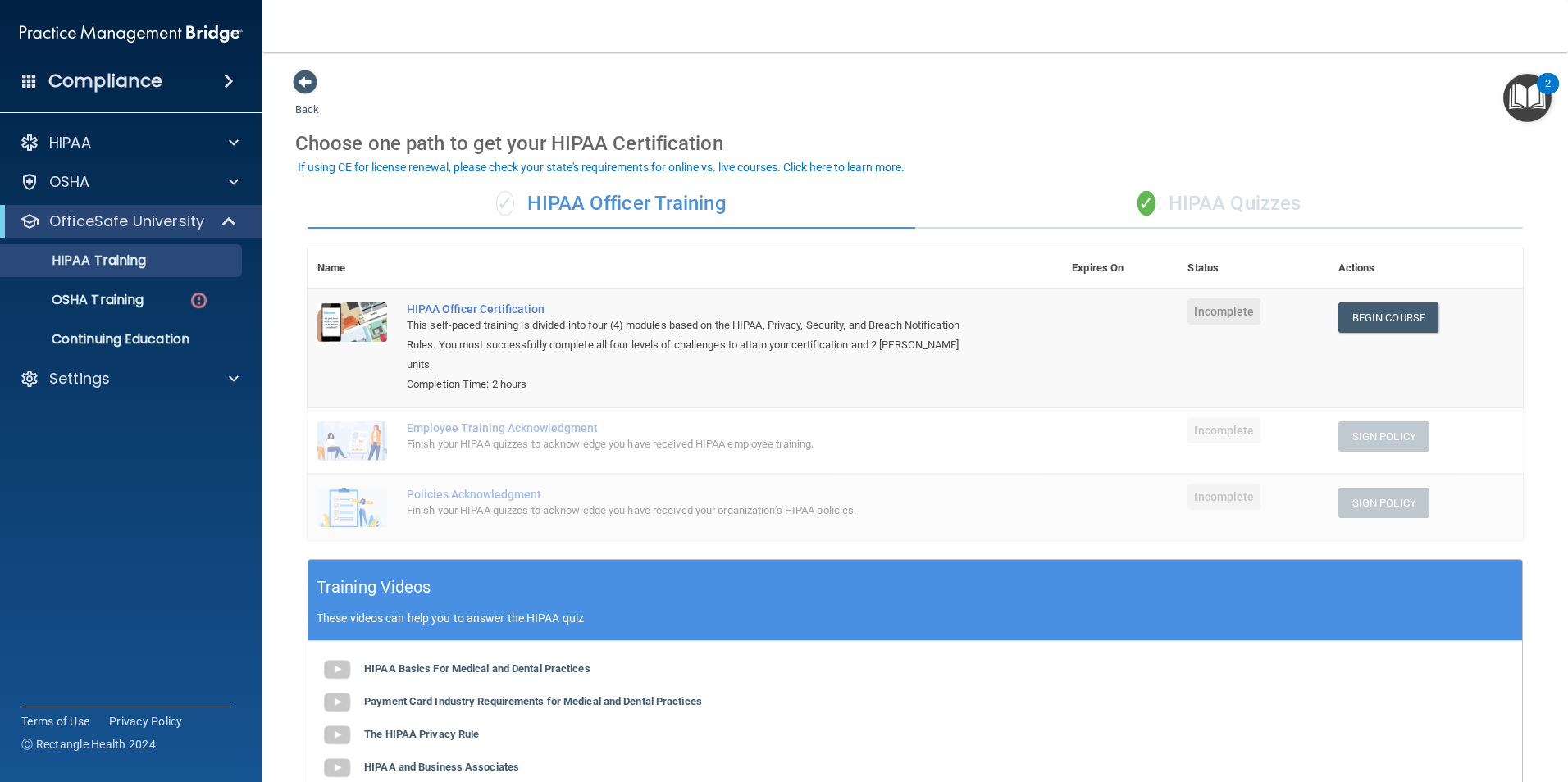
click at [1526, 100] on img "Open Resource Center, 2 new notifications" at bounding box center [1528, 98] width 48 height 48
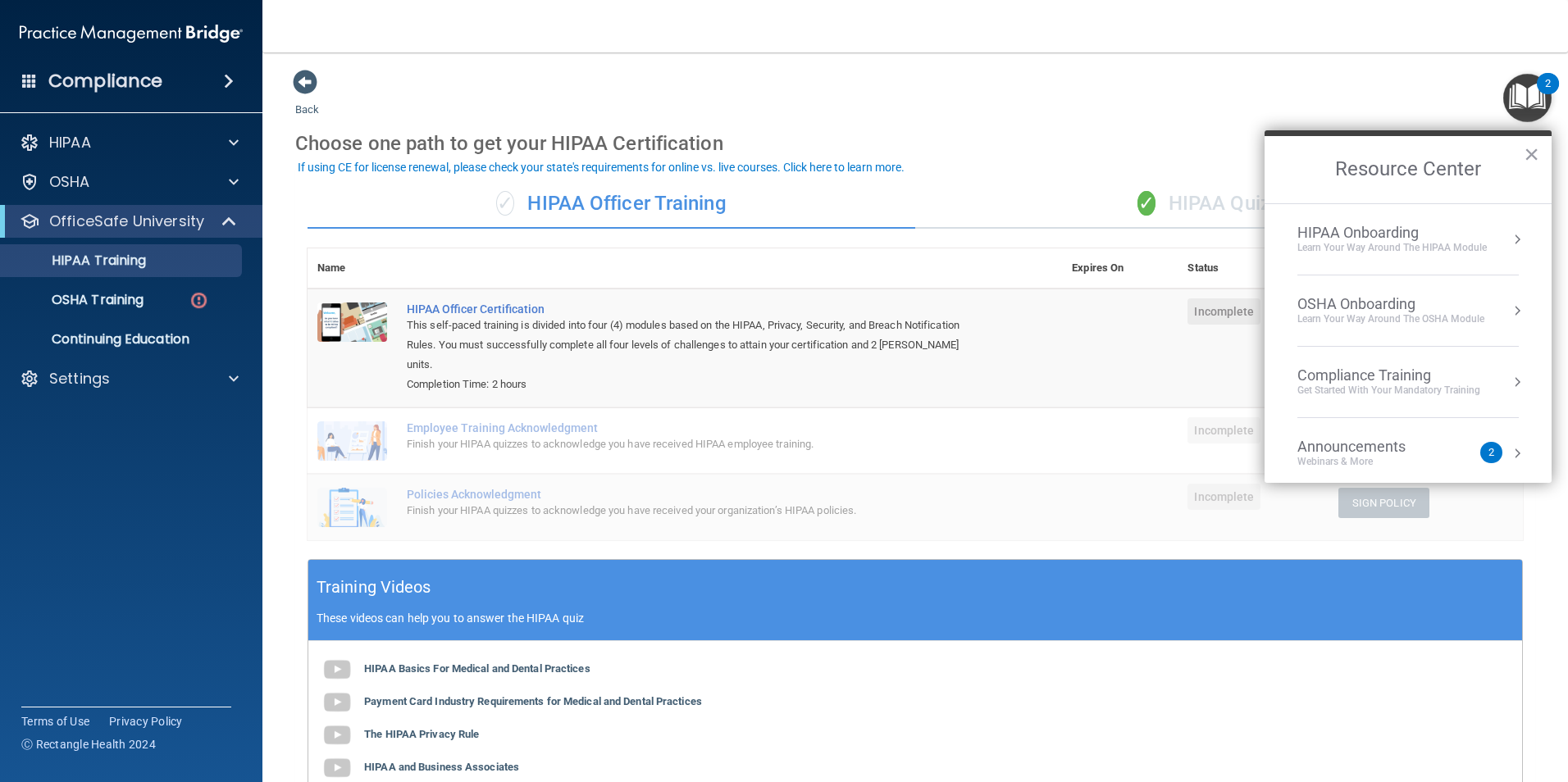
click at [1398, 456] on div "Webinars & More" at bounding box center [1368, 462] width 141 height 14
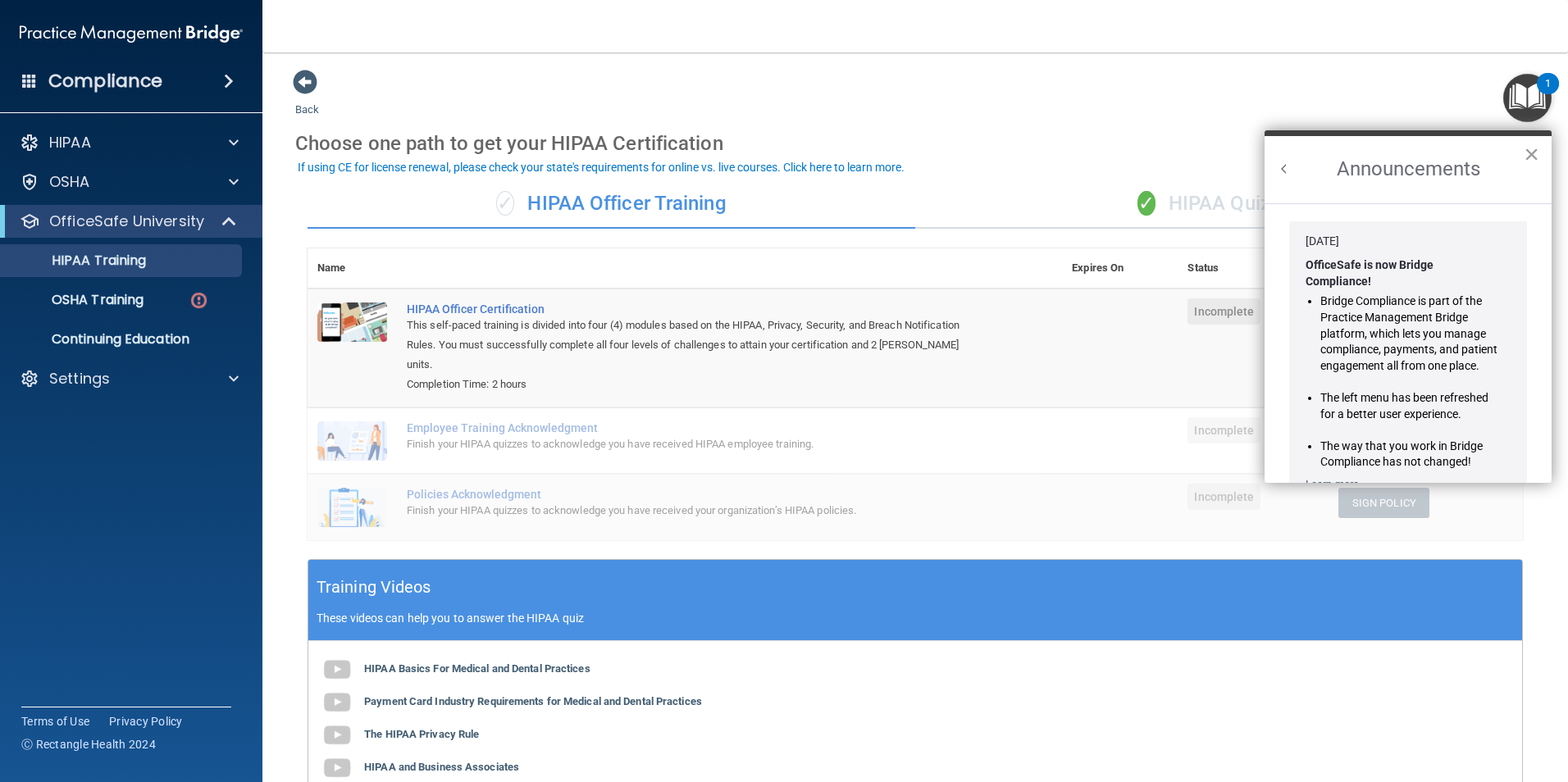
click at [1532, 157] on button "×" at bounding box center [1532, 154] width 16 height 26
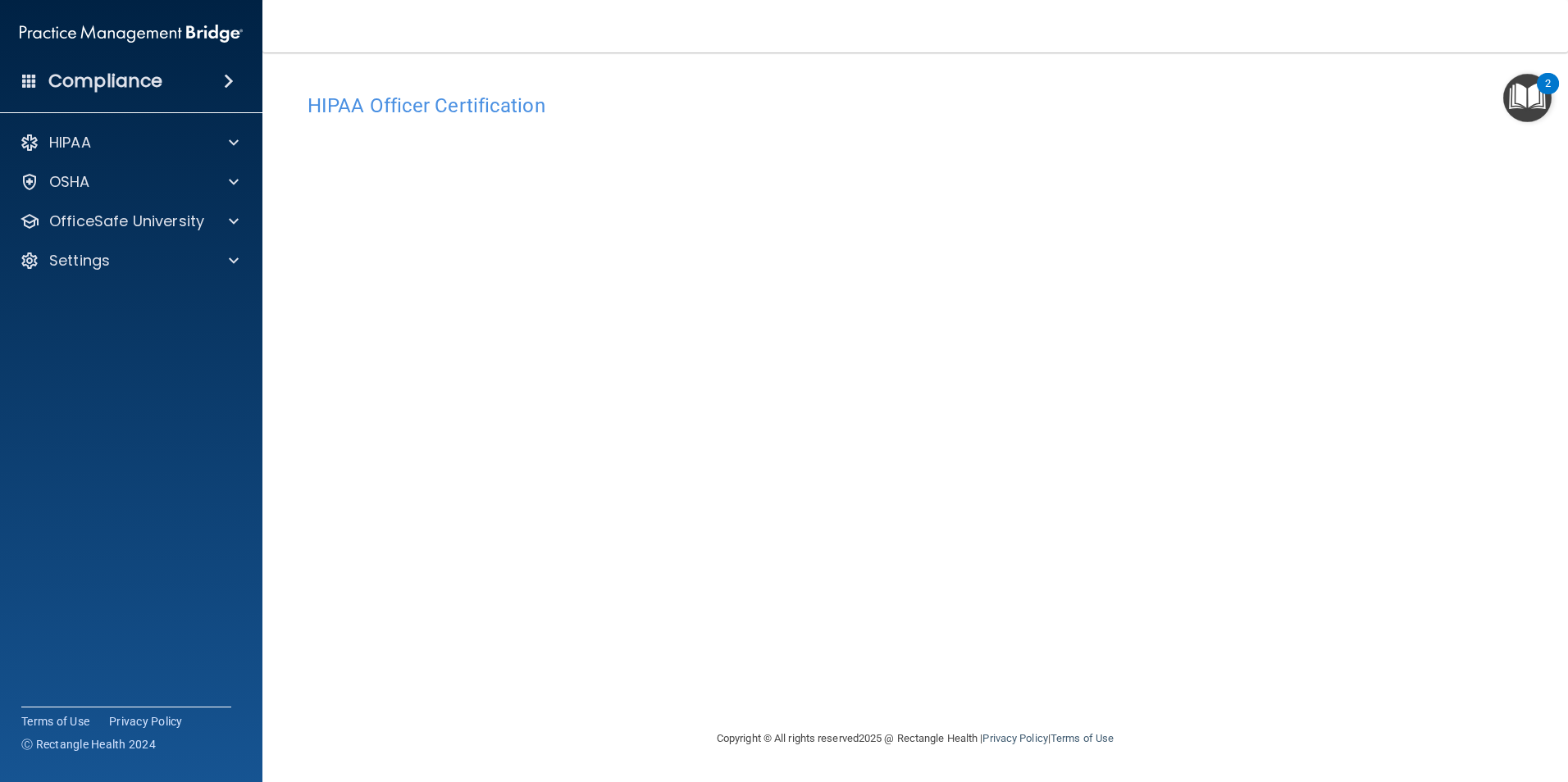
click at [440, 102] on h4 "HIPAA Officer Certification" at bounding box center [915, 105] width 1216 height 22
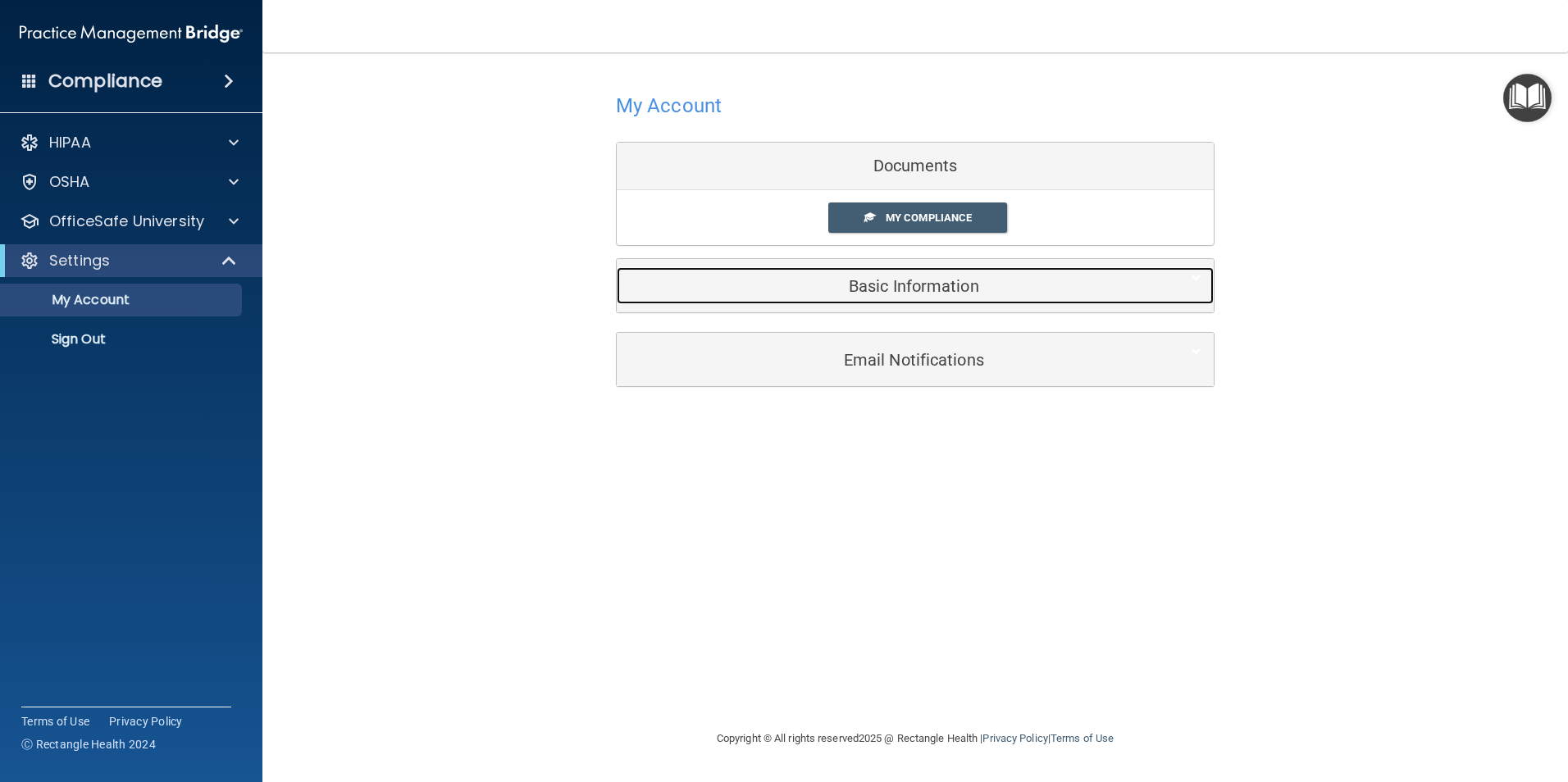
click at [978, 294] on h5 "Basic Information" at bounding box center [890, 286] width 522 height 18
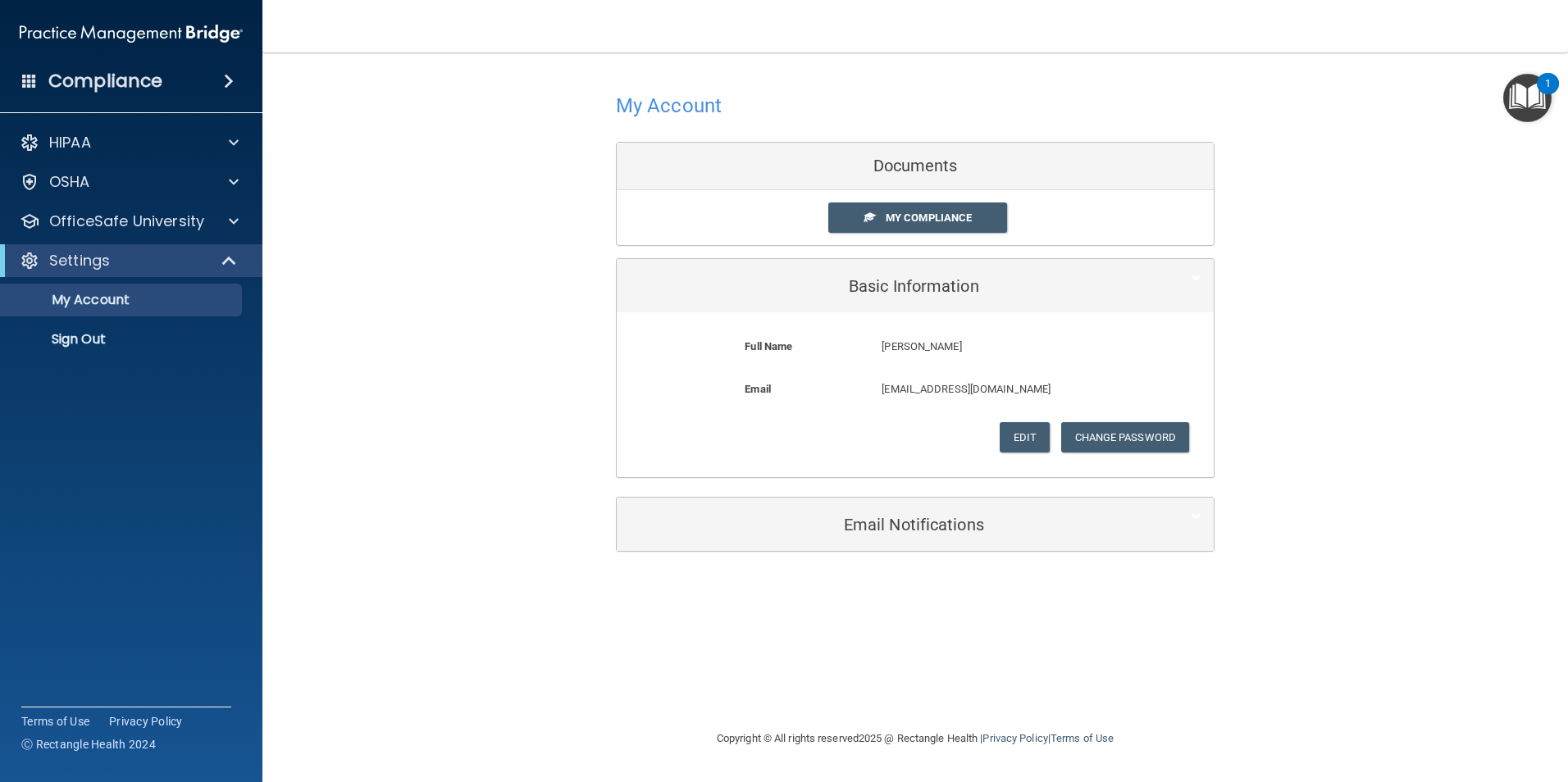
click at [1333, 372] on div "My Account Documents My Compliance My Compliance My BAA Basic Information Full …" at bounding box center [916, 320] width 1241 height 502
click at [148, 216] on p "OfficeSafe University" at bounding box center [127, 221] width 155 height 20
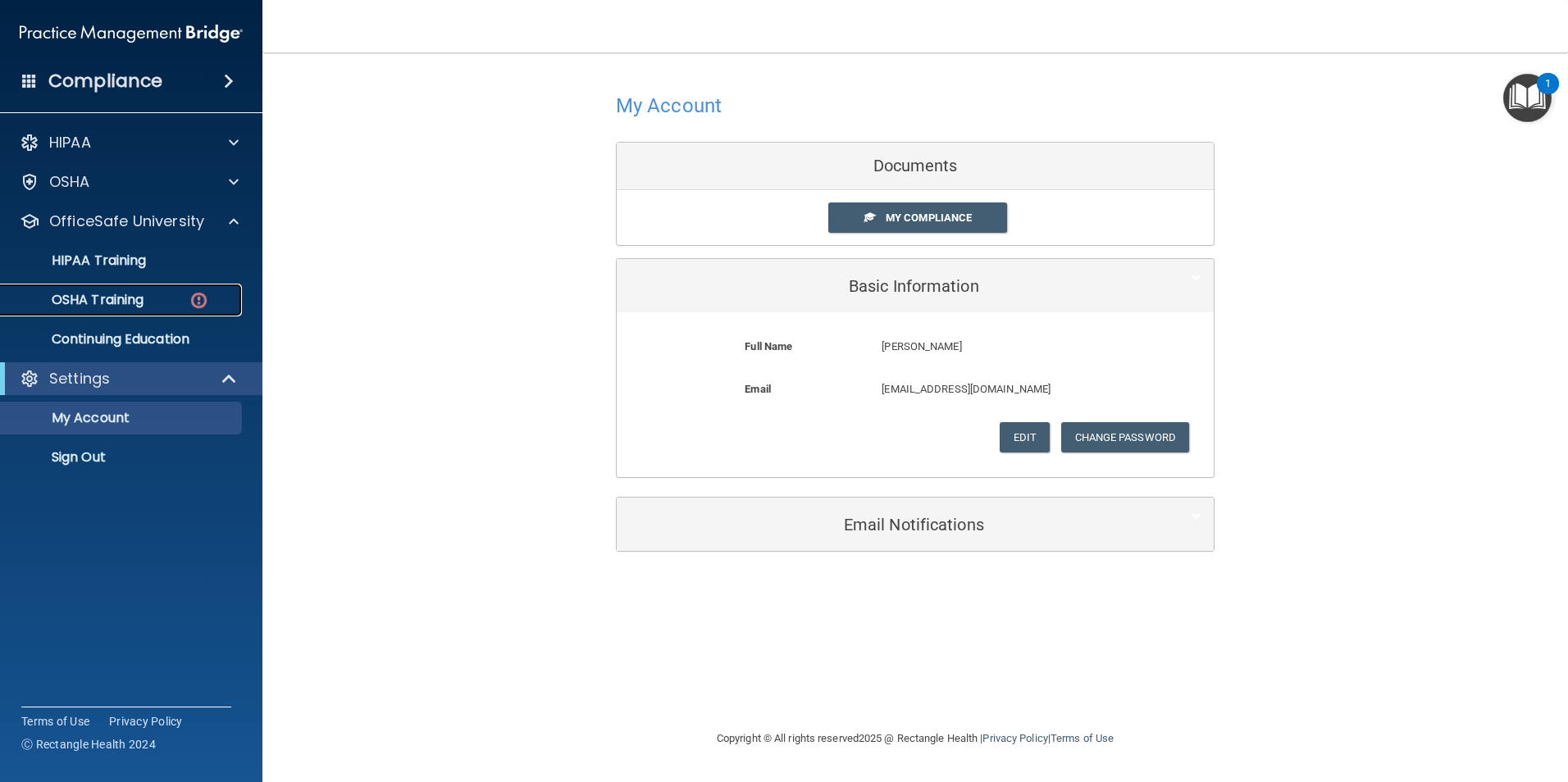
click at [166, 313] on link "OSHA Training" at bounding box center [113, 300] width 258 height 33
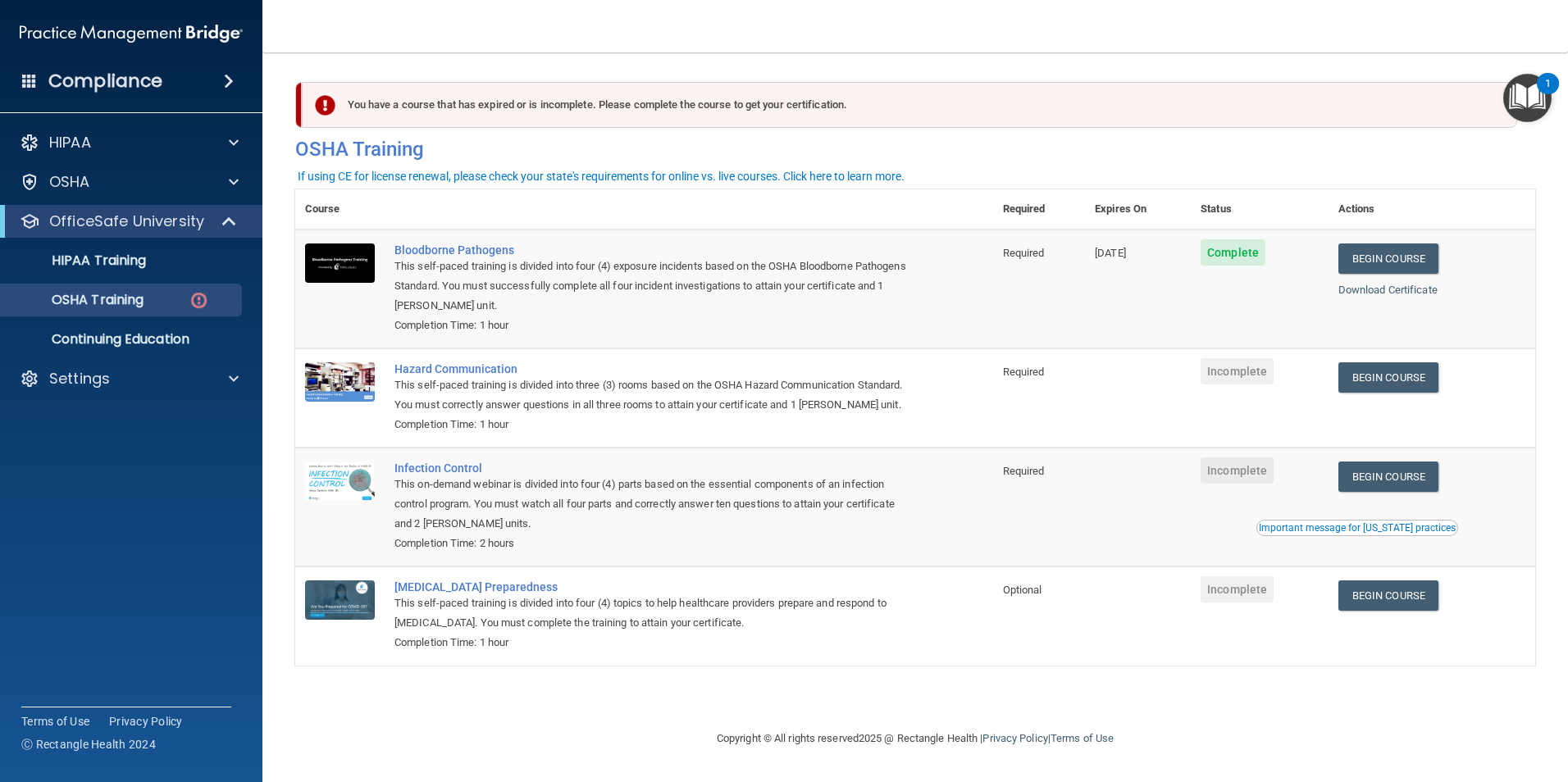
click at [140, 277] on ul "HIPAA Training OSHA Training Continuing Education" at bounding box center [132, 296] width 297 height 118
click at [1415, 387] on link "Begin Course" at bounding box center [1389, 377] width 100 height 30
click at [1431, 492] on link "Begin Course" at bounding box center [1389, 476] width 100 height 30
click at [1420, 611] on link "Begin Course" at bounding box center [1389, 595] width 100 height 30
drag, startPoint x: 421, startPoint y: 102, endPoint x: 1064, endPoint y: 107, distance: 643.0
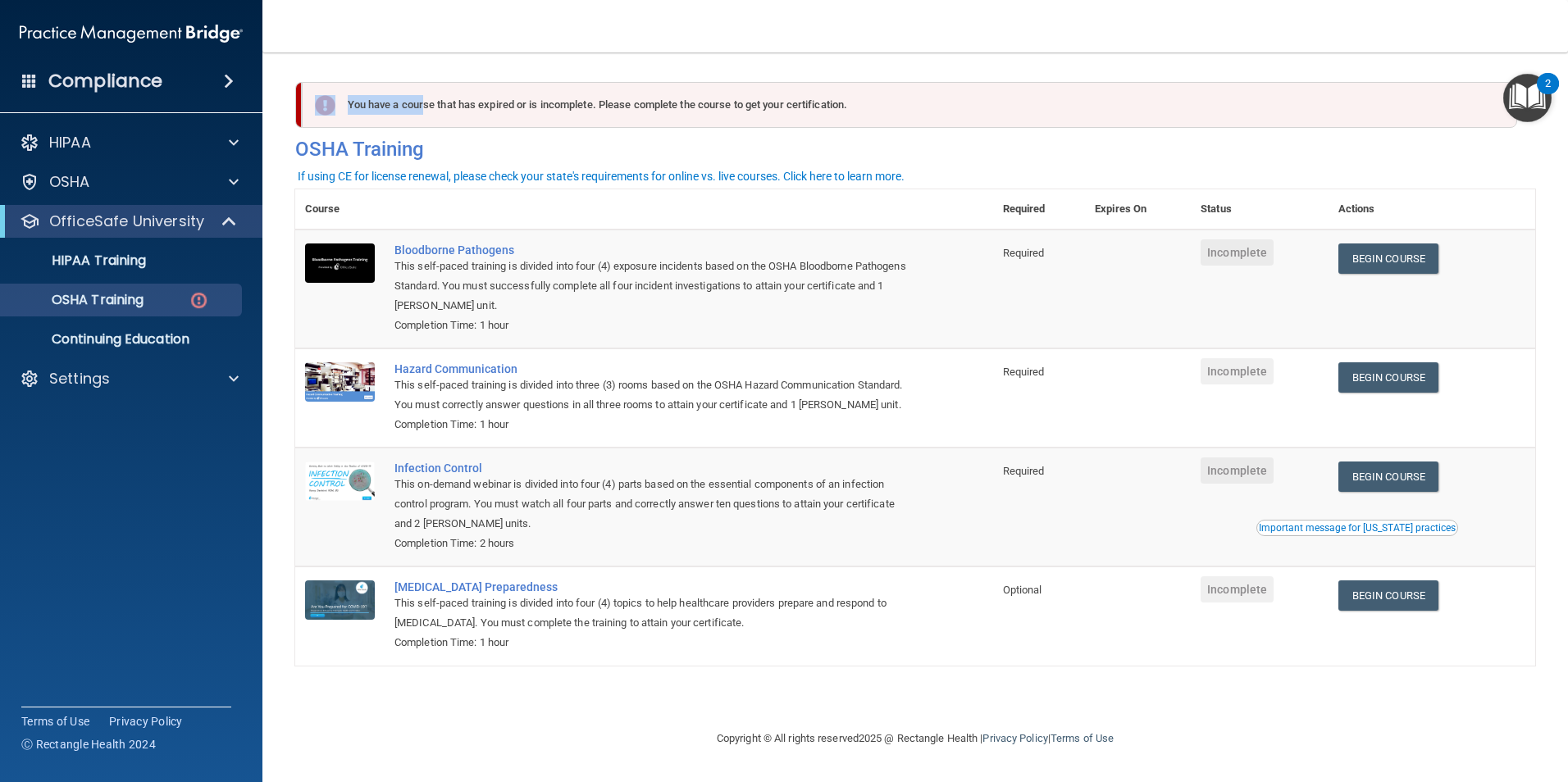
click at [1064, 107] on div "You have a course that has expired or is incomplete. Please complete the course…" at bounding box center [909, 104] width 1216 height 46
click at [1409, 258] on link "Begin Course" at bounding box center [1389, 258] width 100 height 30
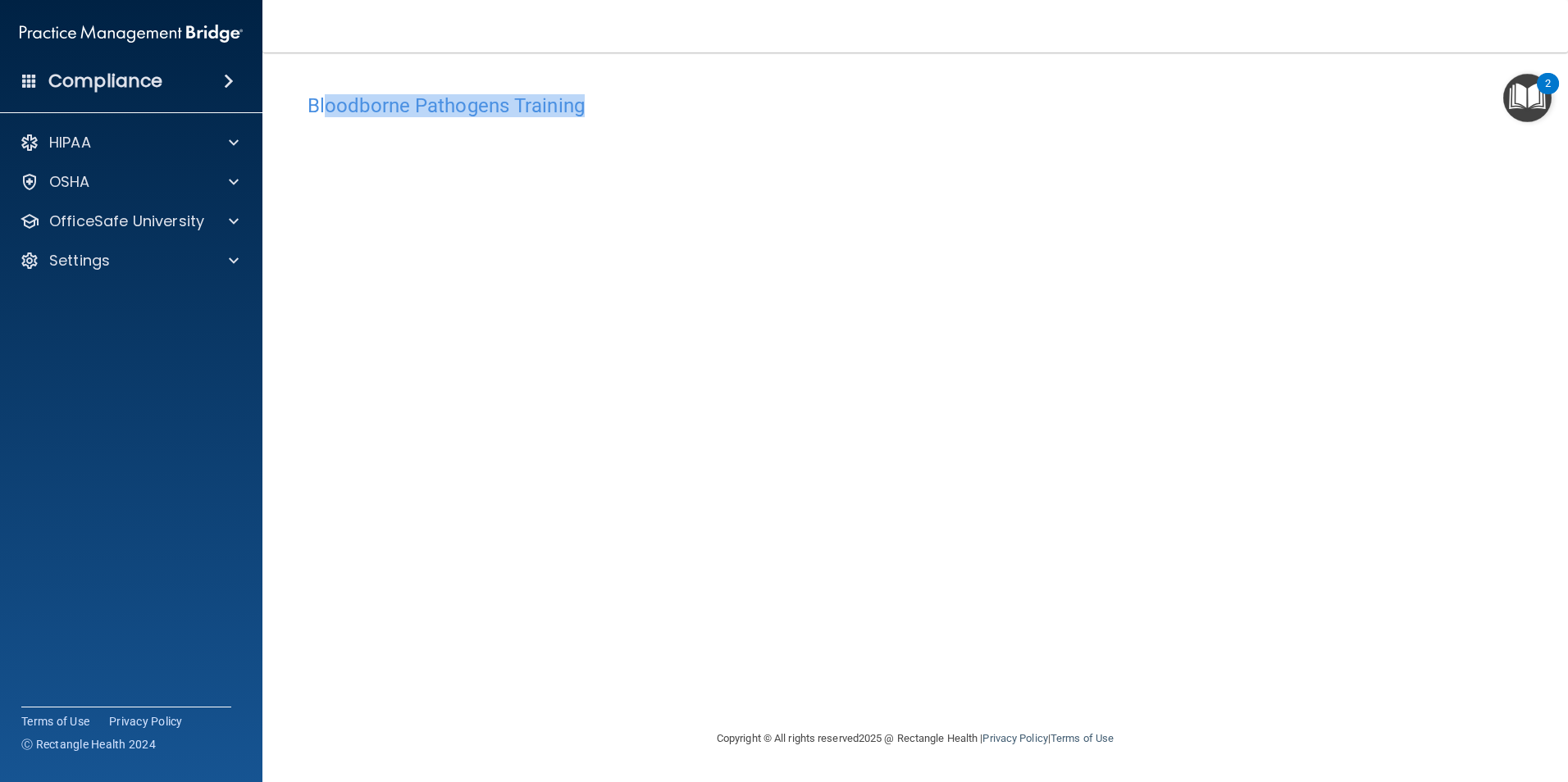
drag, startPoint x: 323, startPoint y: 112, endPoint x: 688, endPoint y: 115, distance: 365.0
click at [688, 115] on h4 "Bloodborne Pathogens Training" at bounding box center [915, 105] width 1216 height 22
click at [955, 712] on div "Copyright © All rights reserved 2025 @ Rectangle Health | Privacy Policy | Term…" at bounding box center [915, 738] width 599 height 53
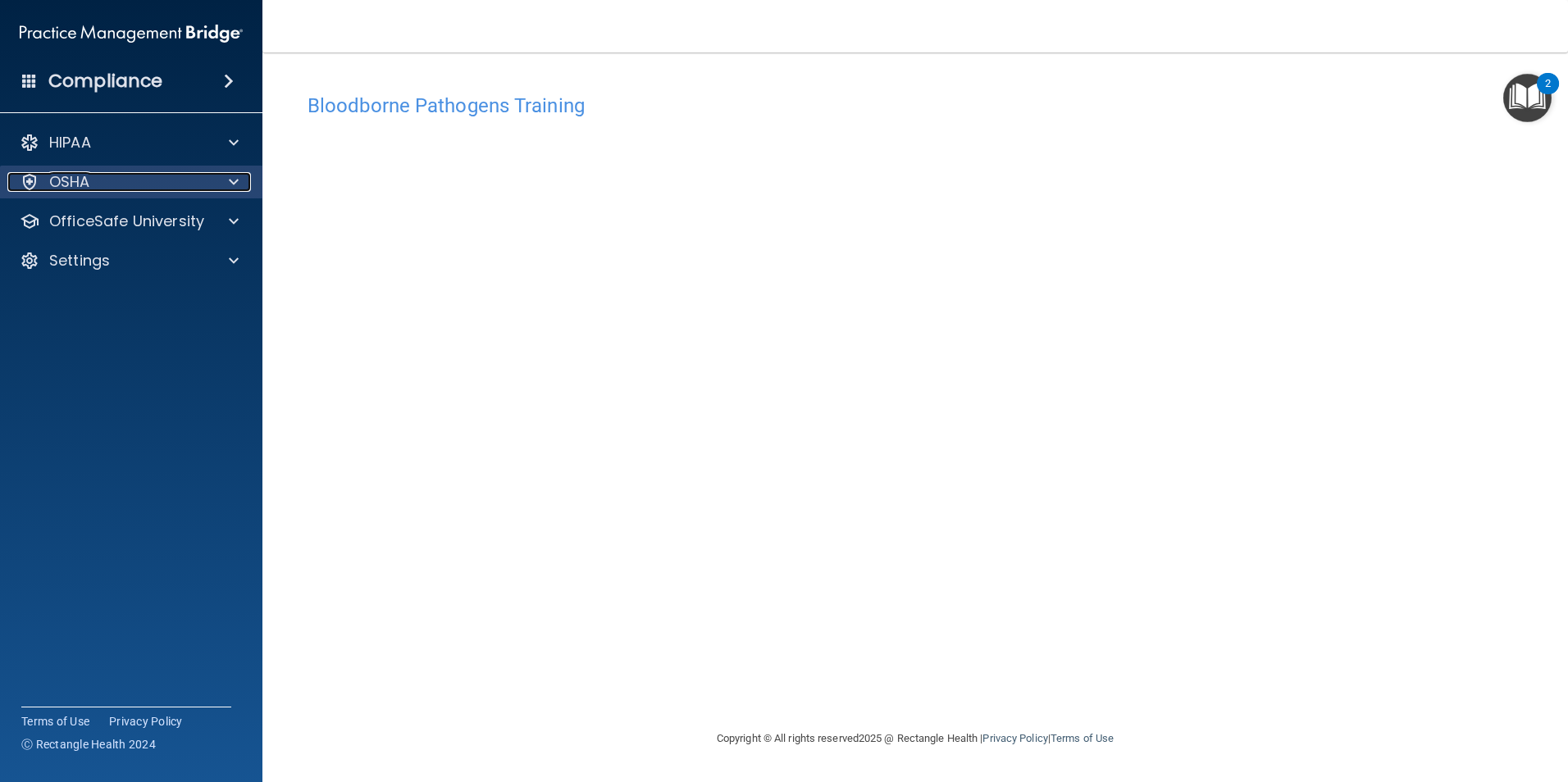
click at [167, 182] on div "OSHA" at bounding box center [109, 182] width 203 height 20
click at [196, 196] on div "OSHA" at bounding box center [132, 182] width 264 height 33
click at [57, 96] on div "Compliance" at bounding box center [131, 81] width 263 height 36
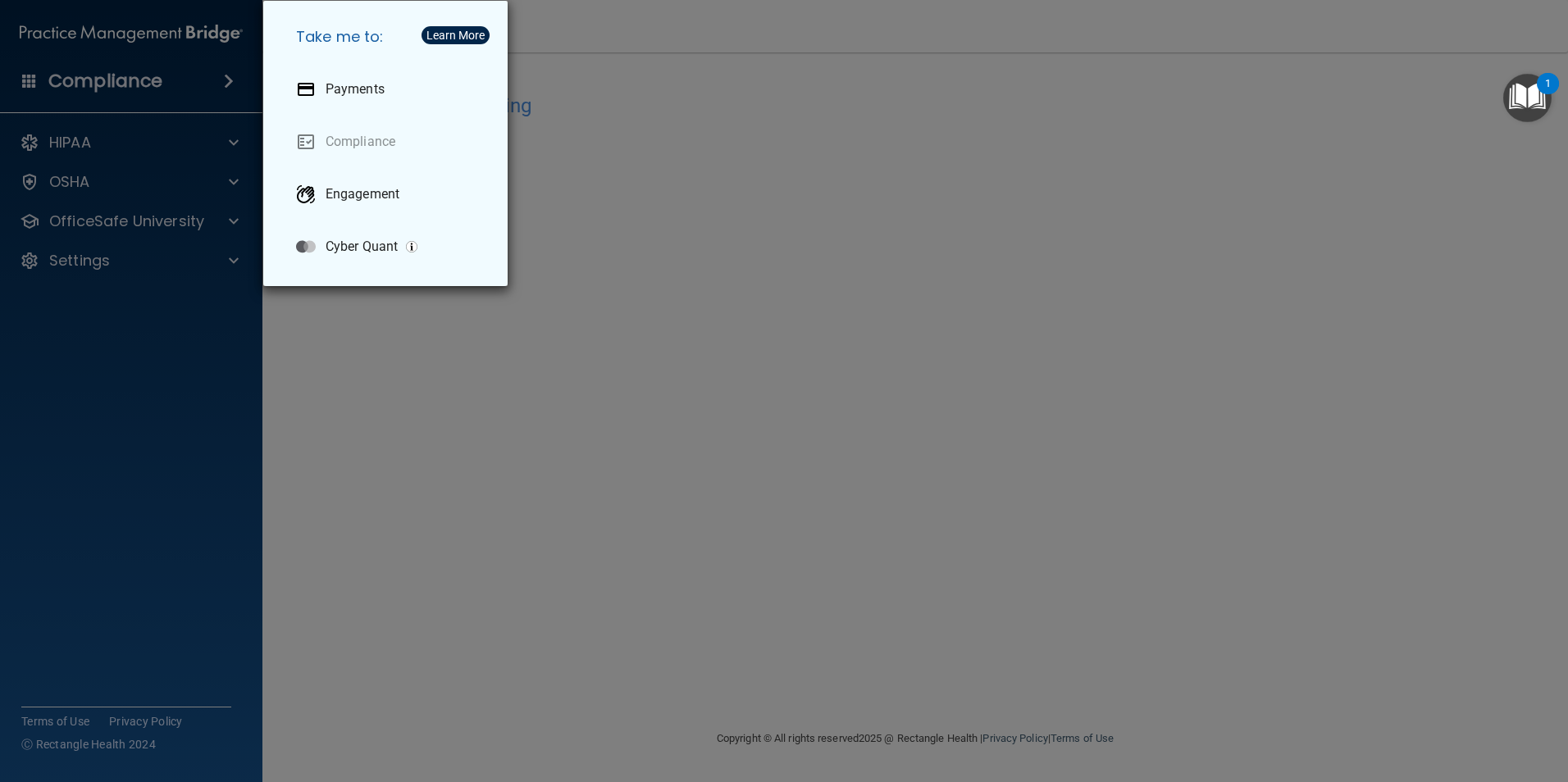
click at [875, 119] on div "Take me to: Payments Compliance Engagement Cyber Quant" at bounding box center [784, 391] width 1568 height 782
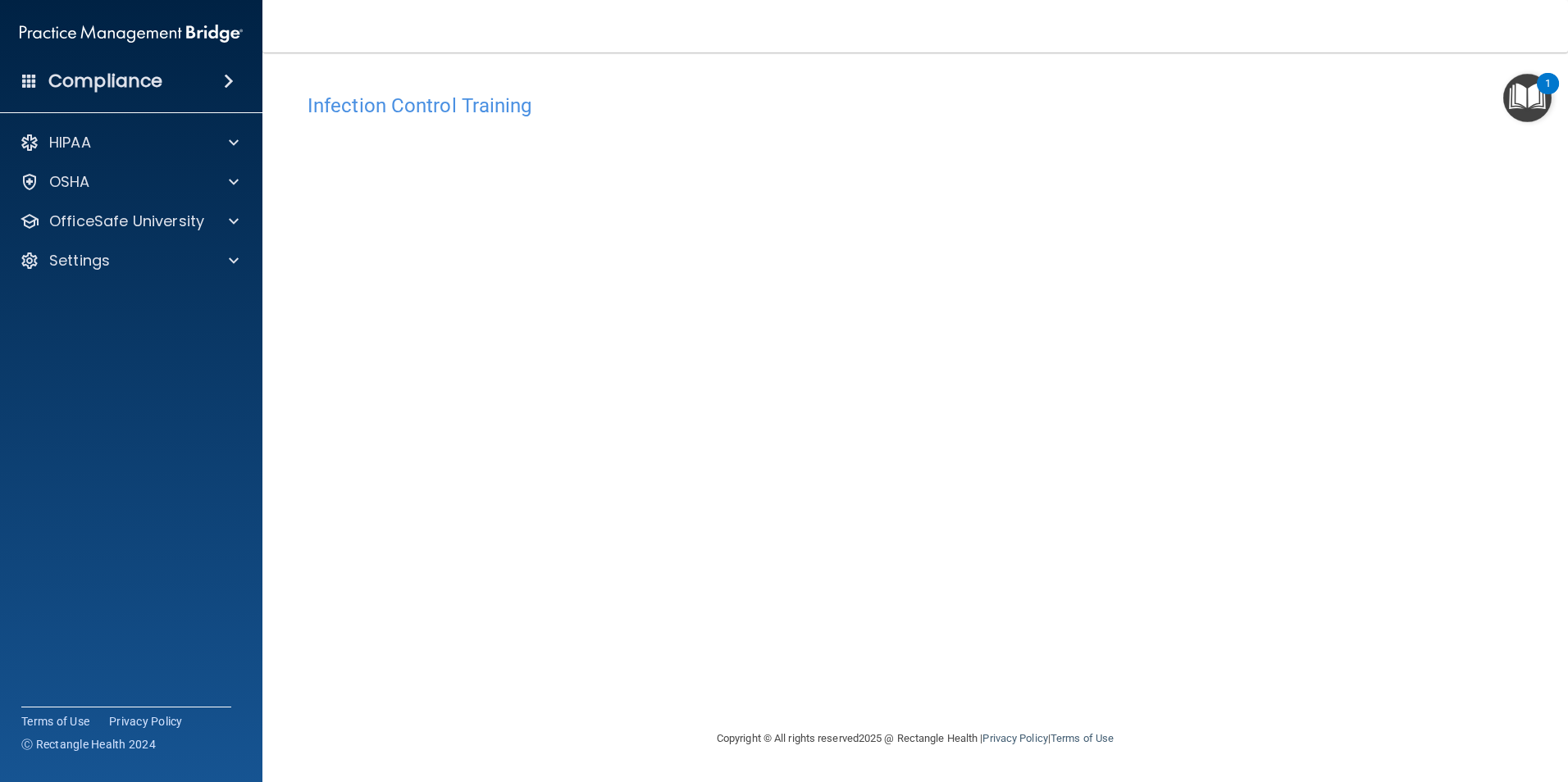
click at [177, 41] on img at bounding box center [131, 34] width 223 height 33
click at [177, 24] on img at bounding box center [131, 34] width 223 height 33
click at [134, 216] on p "OfficeSafe University" at bounding box center [127, 221] width 155 height 20
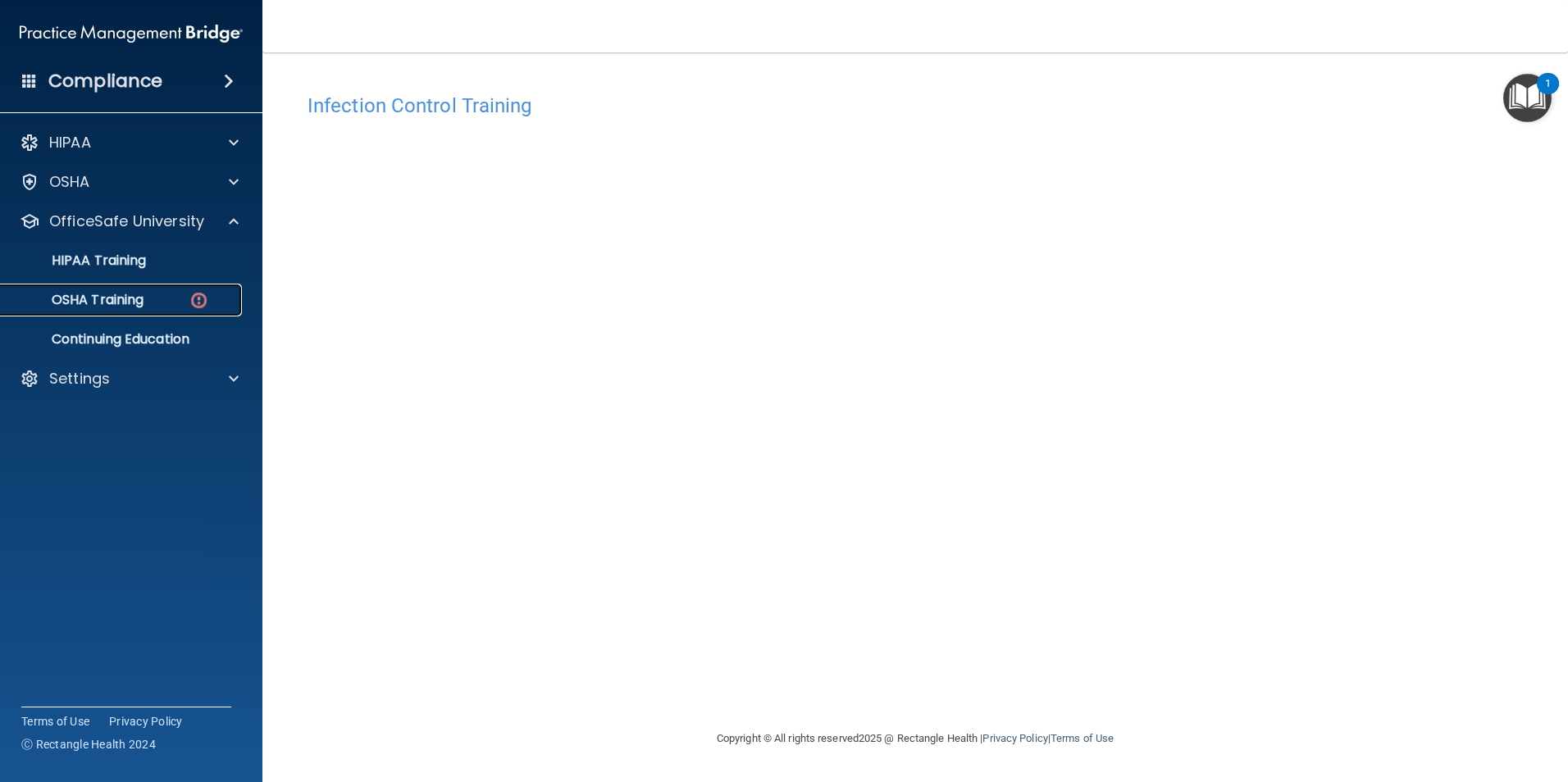
click at [191, 307] on img at bounding box center [199, 301] width 21 height 21
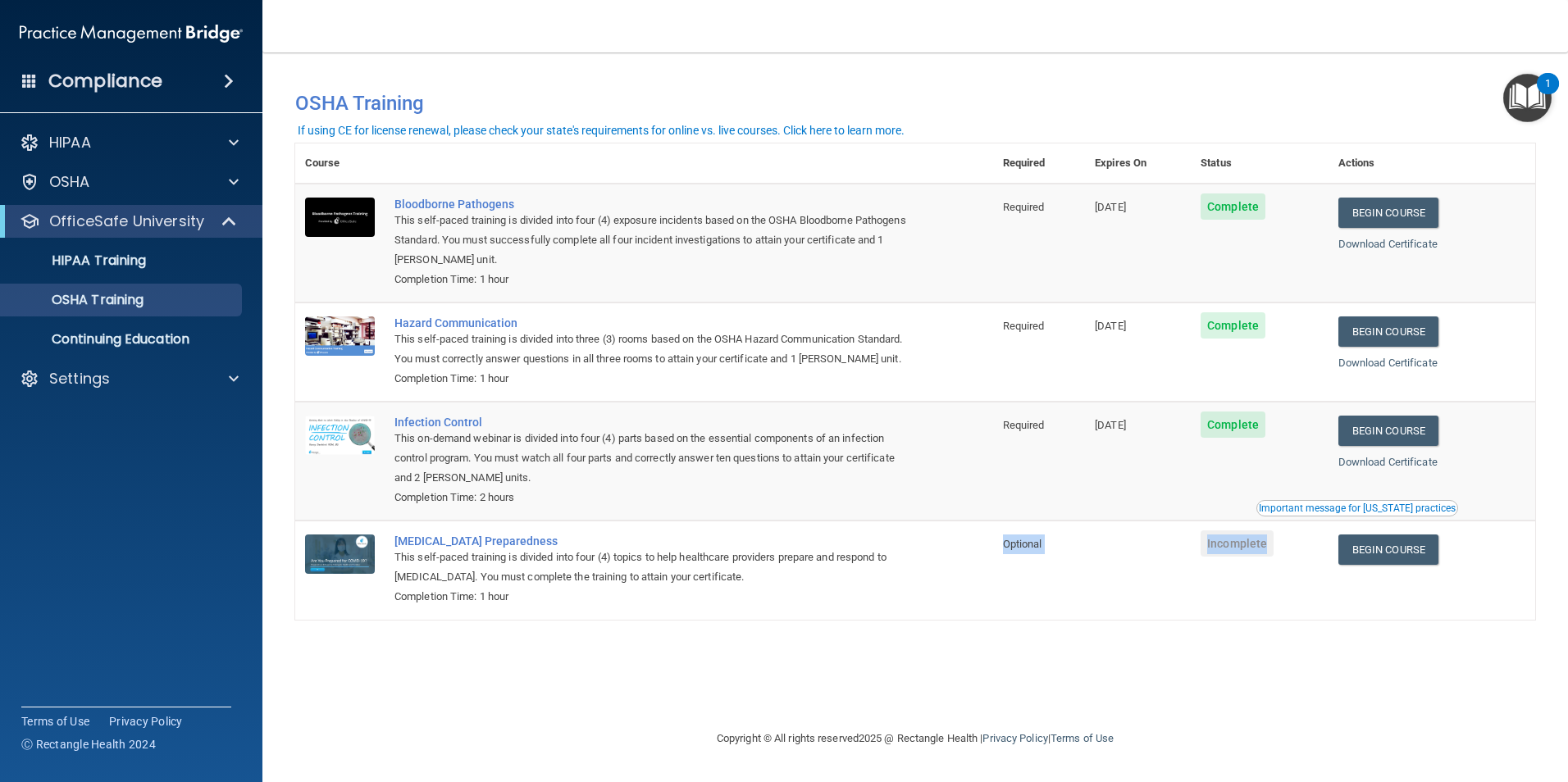
drag, startPoint x: 997, startPoint y: 560, endPoint x: 1334, endPoint y: 604, distance: 339.9
click at [1334, 604] on tr "[MEDICAL_DATA] Preparedness This self-paced training is divided into four (4) t…" at bounding box center [916, 570] width 1241 height 98
click at [1328, 609] on td "Incomplete" at bounding box center [1260, 570] width 138 height 98
click at [1433, 565] on link "Begin Course" at bounding box center [1389, 549] width 100 height 30
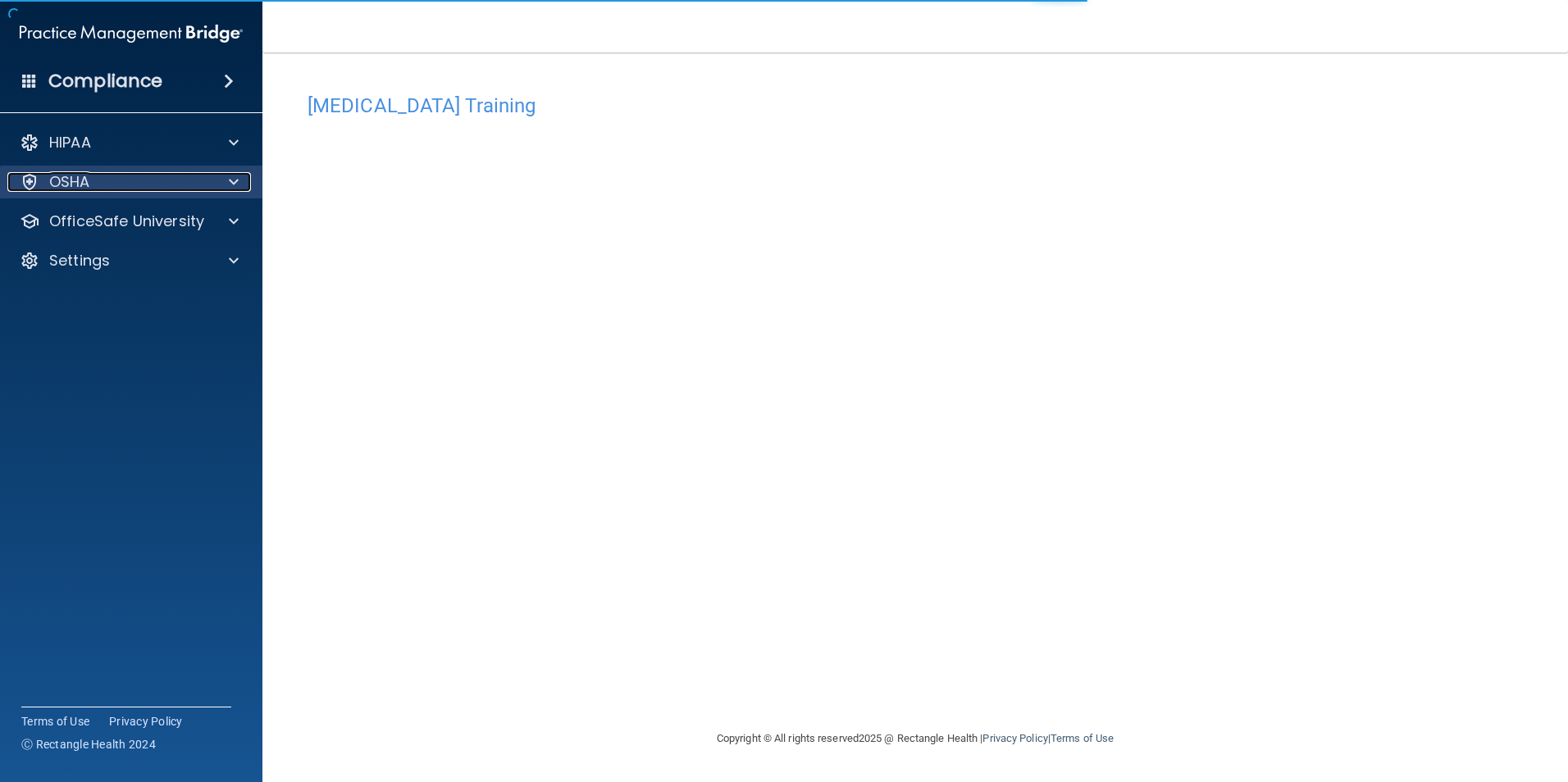
click at [249, 188] on div at bounding box center [232, 182] width 41 height 20
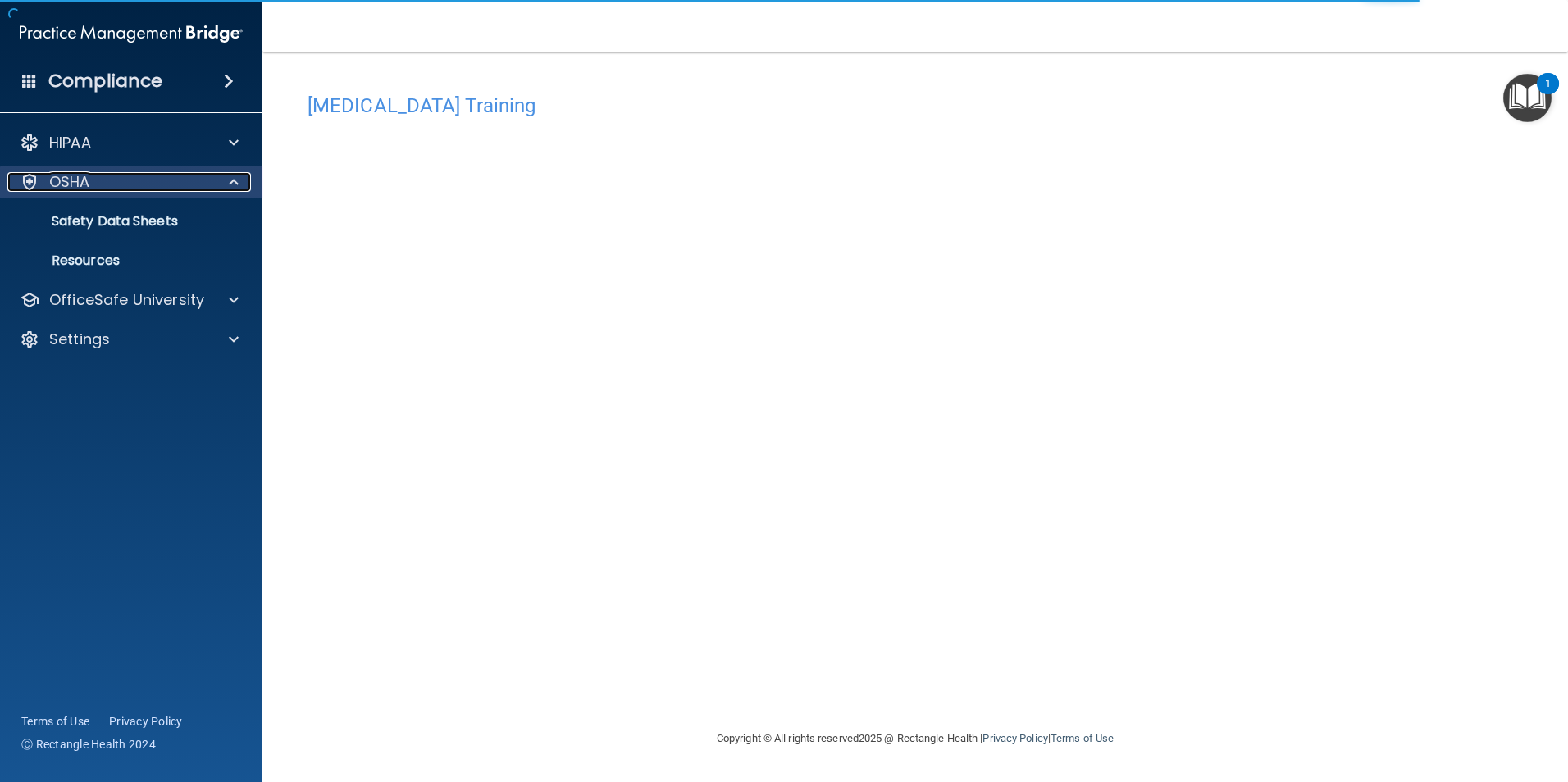
click at [234, 179] on span at bounding box center [233, 182] width 9 height 20
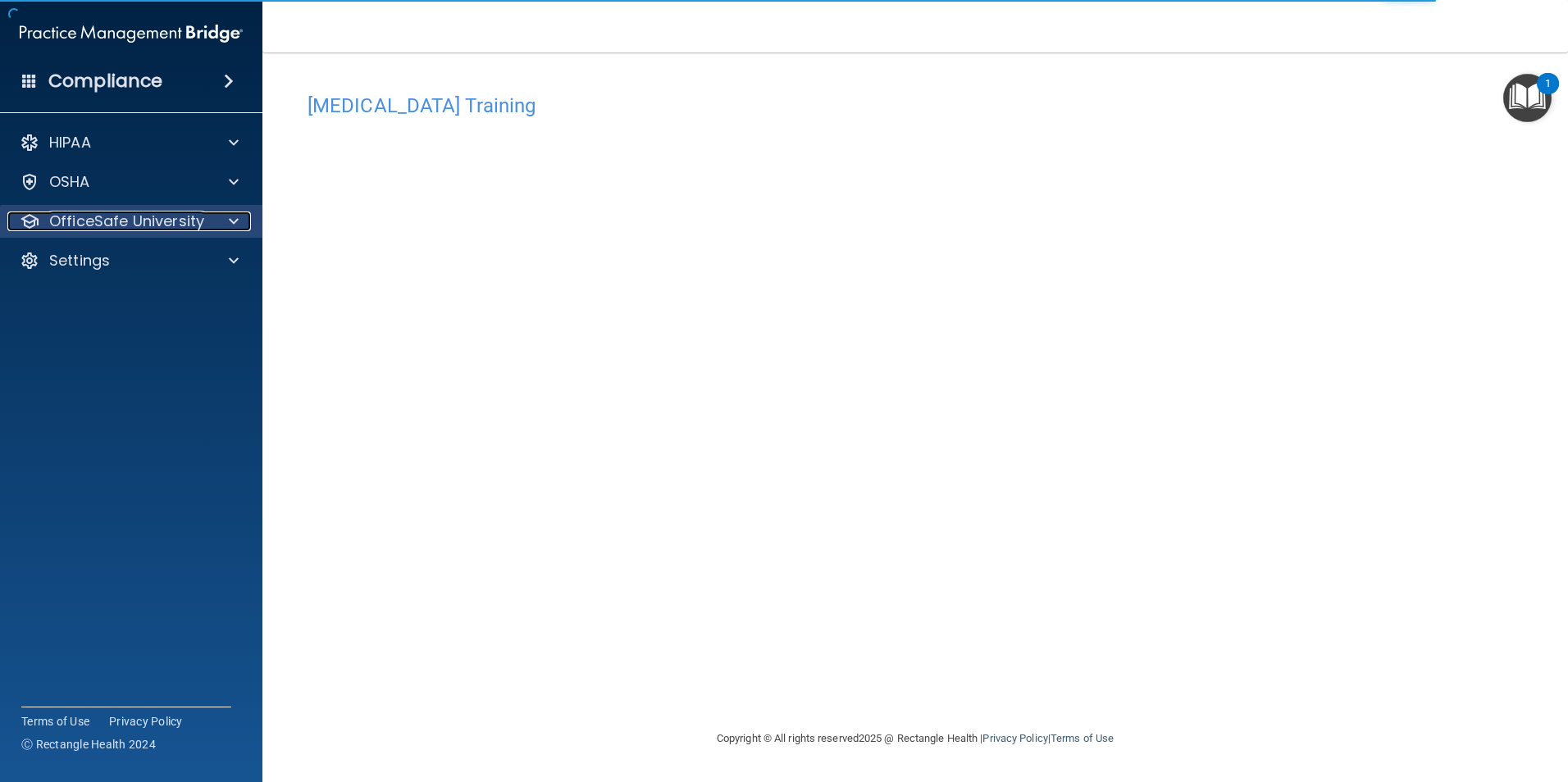
click at [237, 216] on span at bounding box center [233, 221] width 9 height 20
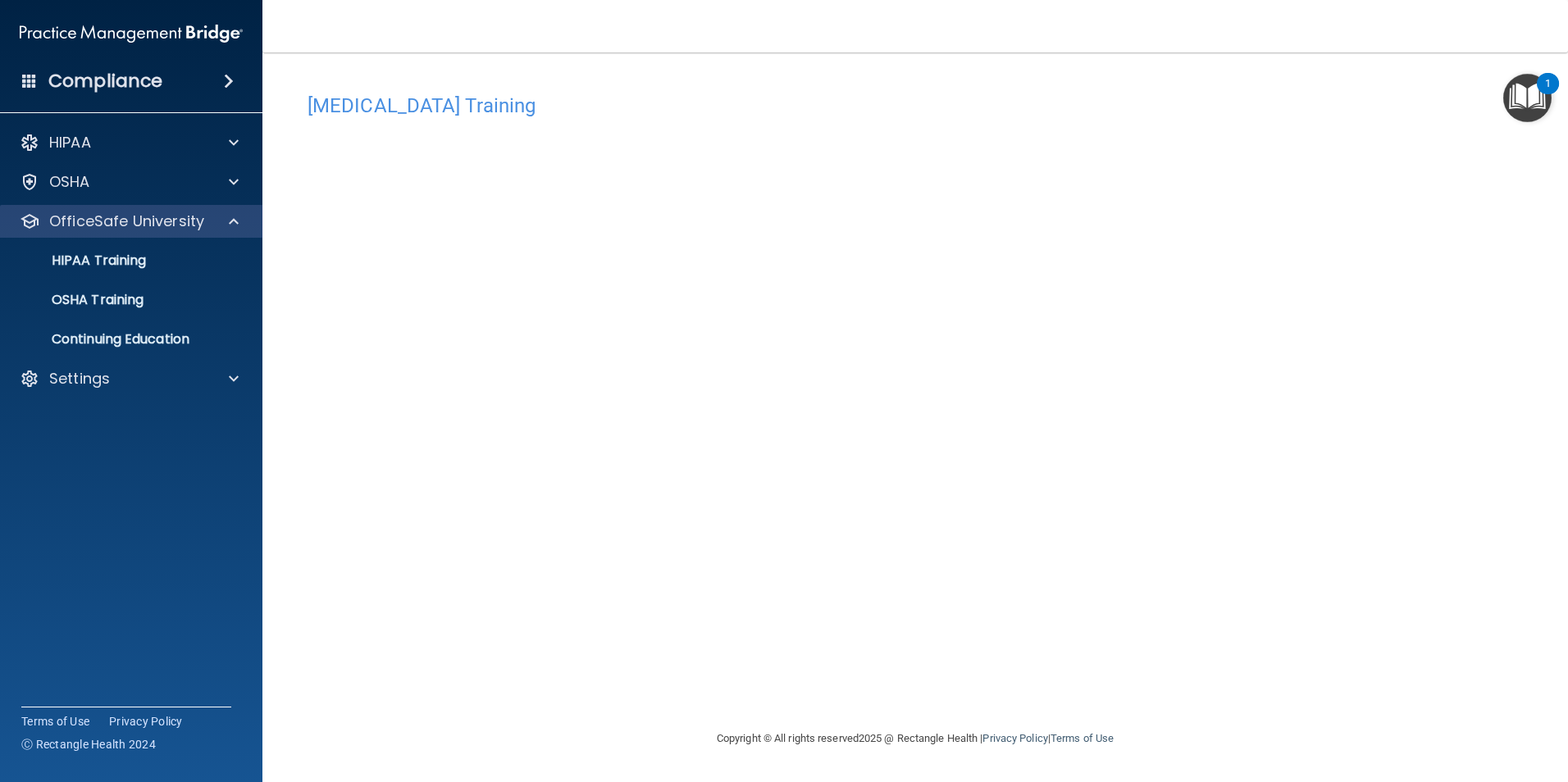
click at [240, 211] on div "OfficeSafe University" at bounding box center [132, 221] width 264 height 33
click at [1397, 146] on div "[MEDICAL_DATA] Training This course doesn’t expire until . Are you sure you wan…" at bounding box center [916, 407] width 1241 height 643
click at [200, 181] on div "OSHA" at bounding box center [109, 182] width 203 height 20
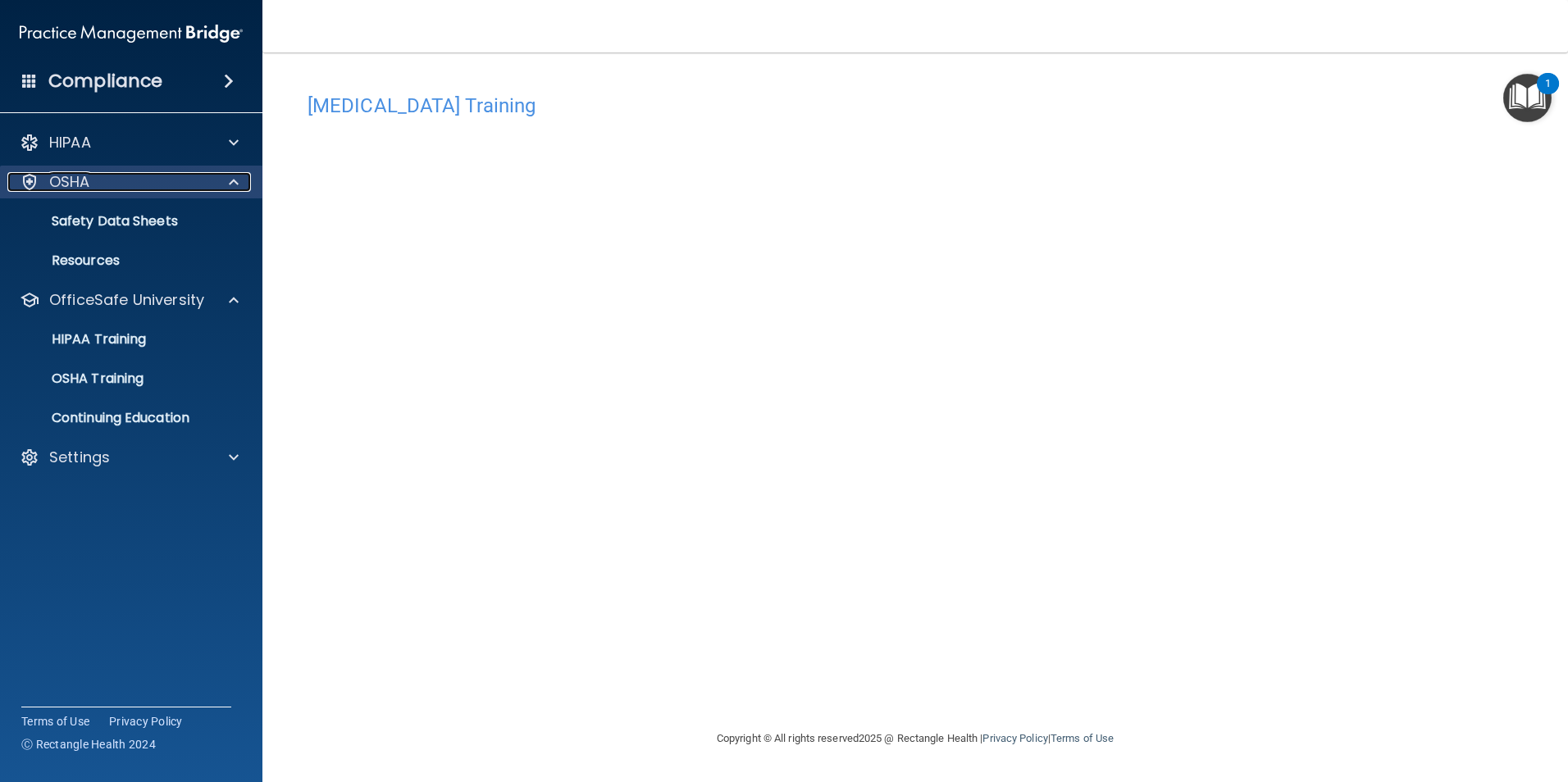
click at [226, 183] on div at bounding box center [232, 182] width 41 height 20
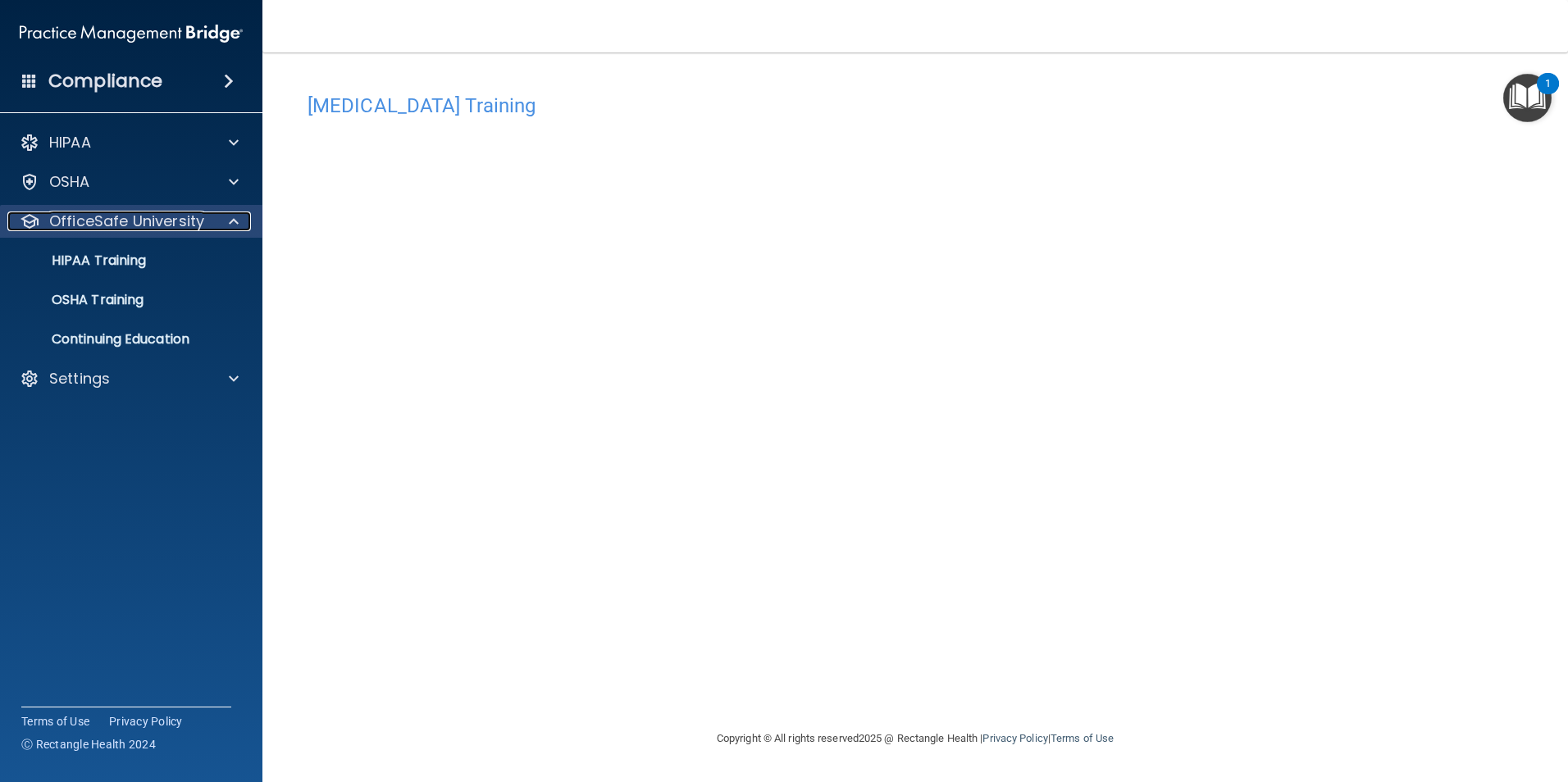
click at [221, 223] on div at bounding box center [232, 221] width 41 height 20
click at [223, 223] on div at bounding box center [232, 221] width 41 height 20
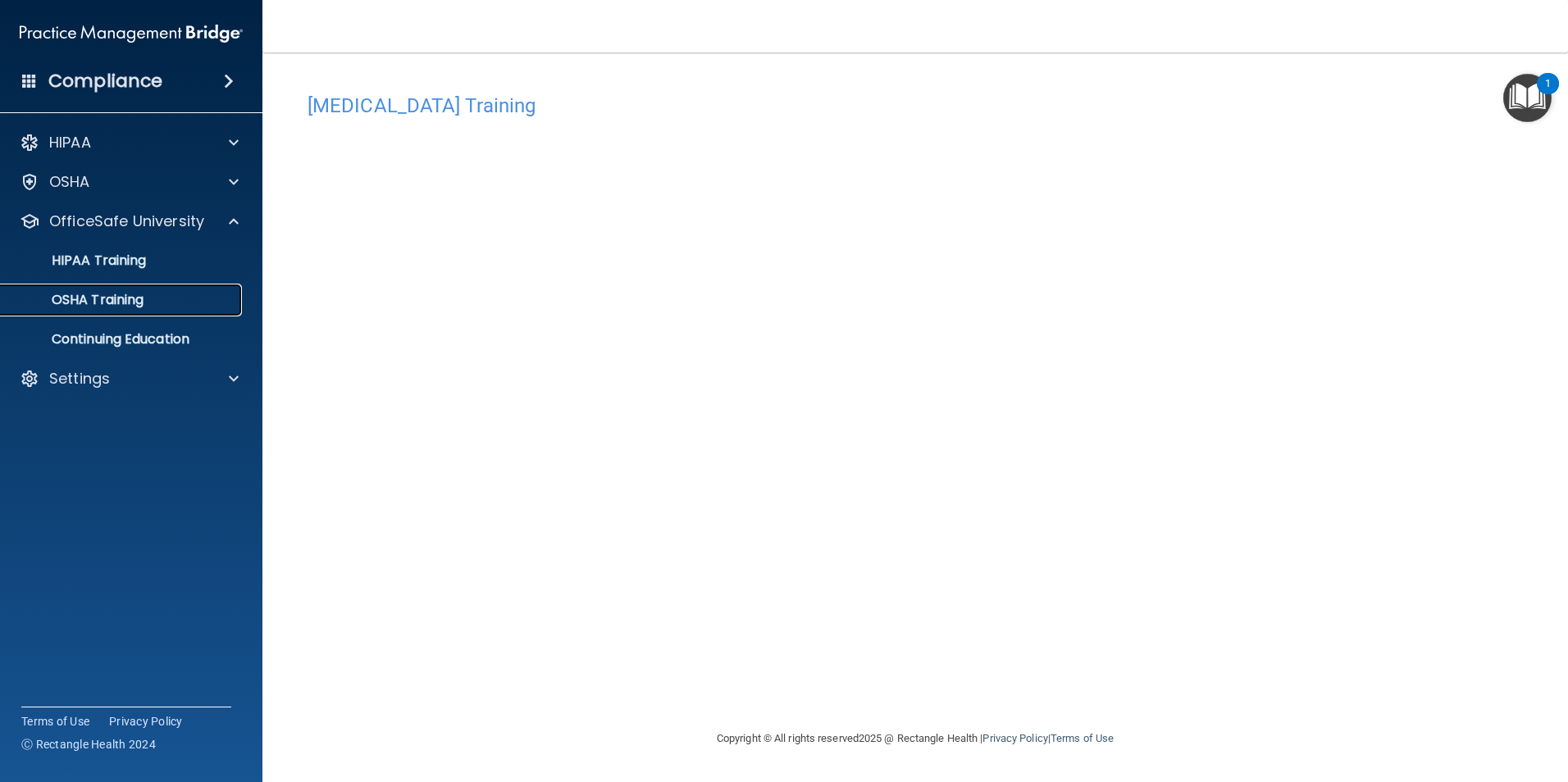
click at [156, 300] on div "OSHA Training" at bounding box center [122, 300] width 224 height 16
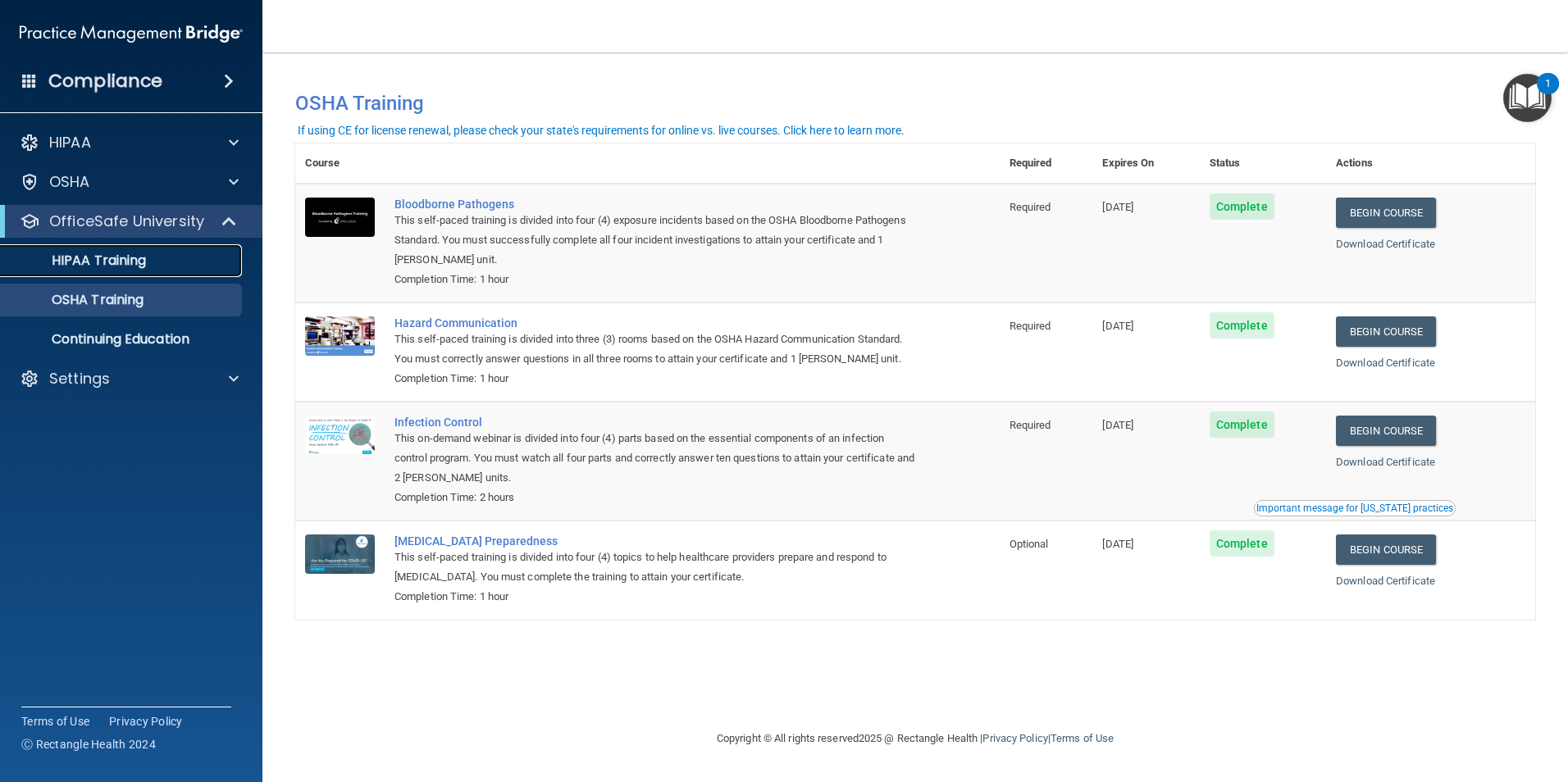
click at [193, 262] on div "HIPAA Training" at bounding box center [122, 260] width 224 height 16
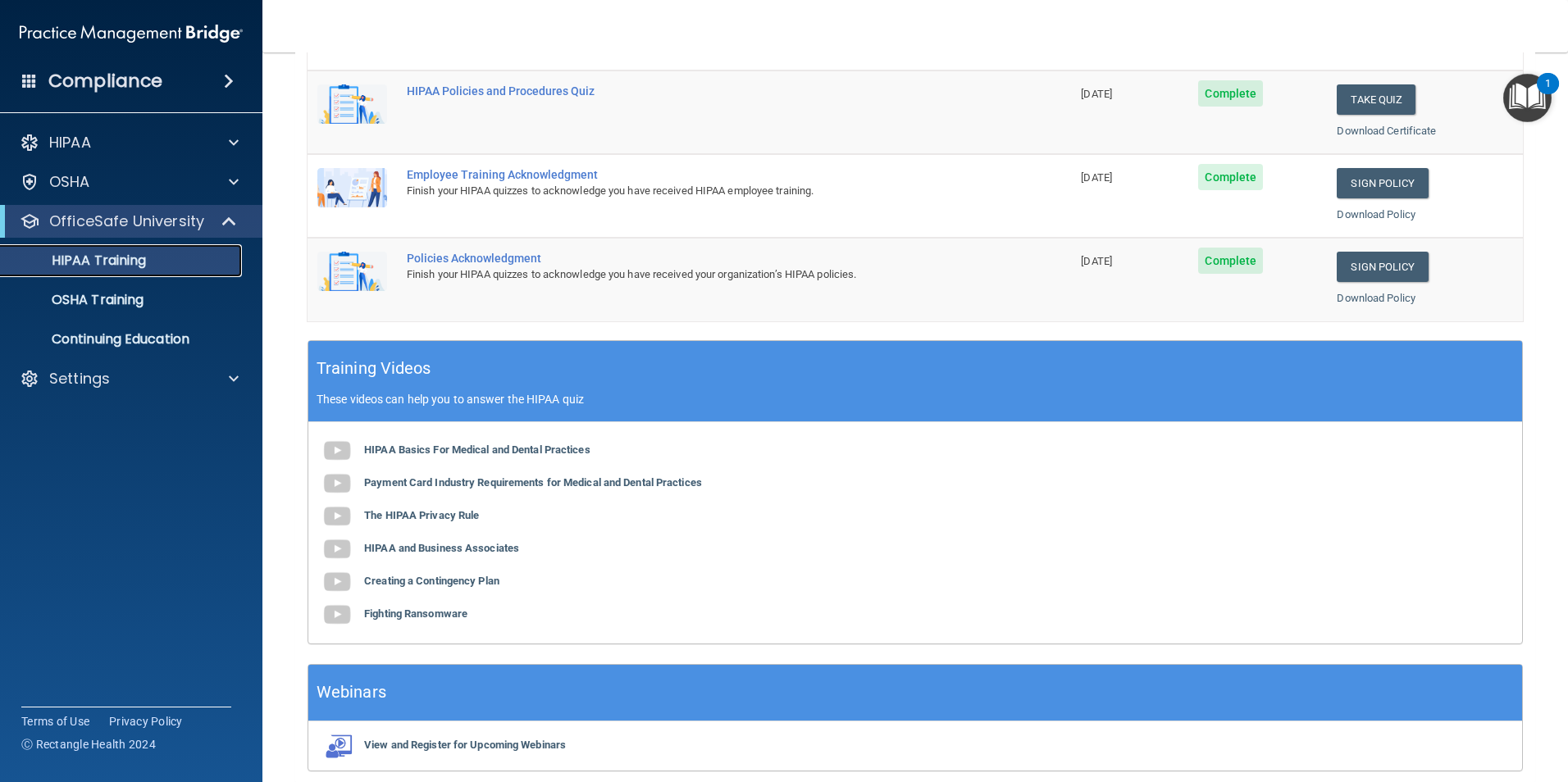
scroll to position [453, 0]
